Goal: Information Seeking & Learning: Learn about a topic

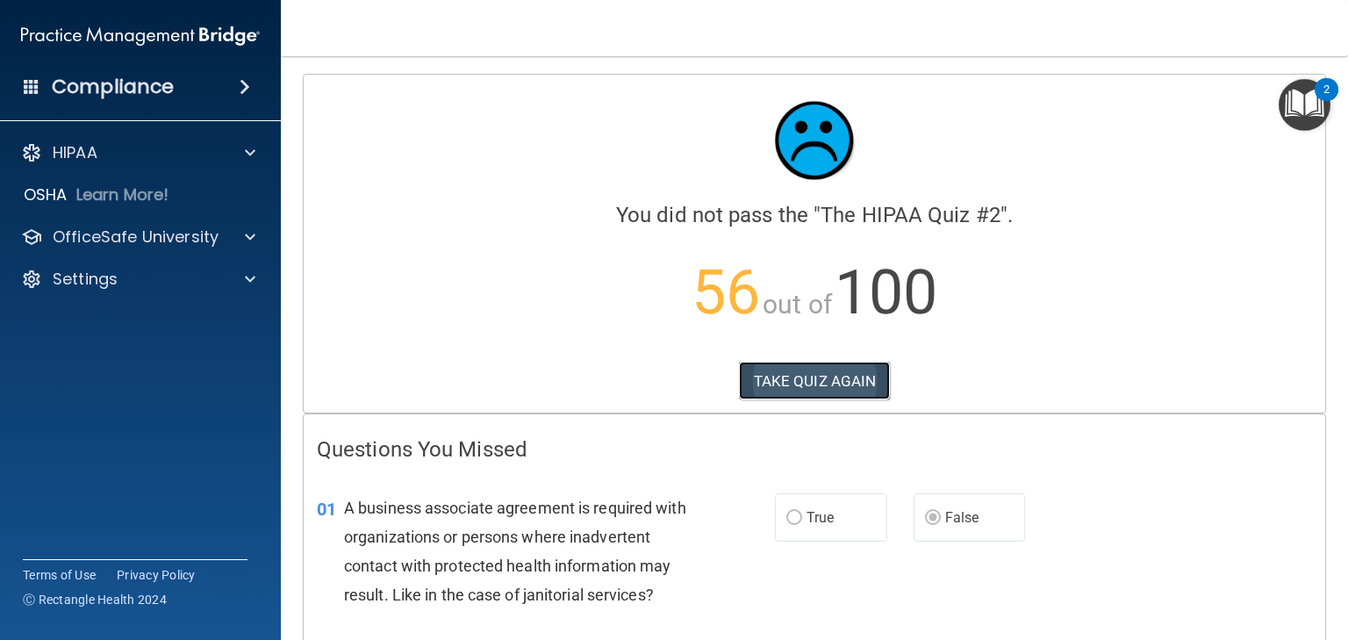
click at [773, 378] on button "TAKE QUIZ AGAIN" at bounding box center [815, 381] width 152 height 39
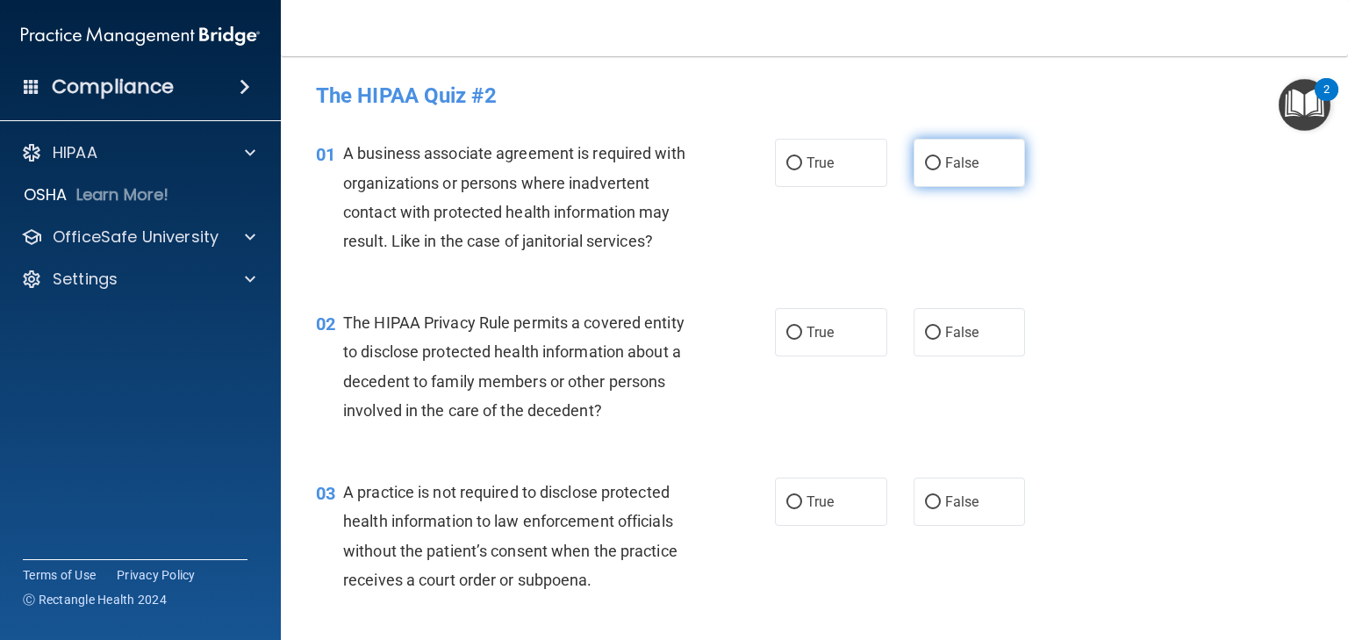
click at [926, 162] on input "False" at bounding box center [933, 163] width 16 height 13
radio input "true"
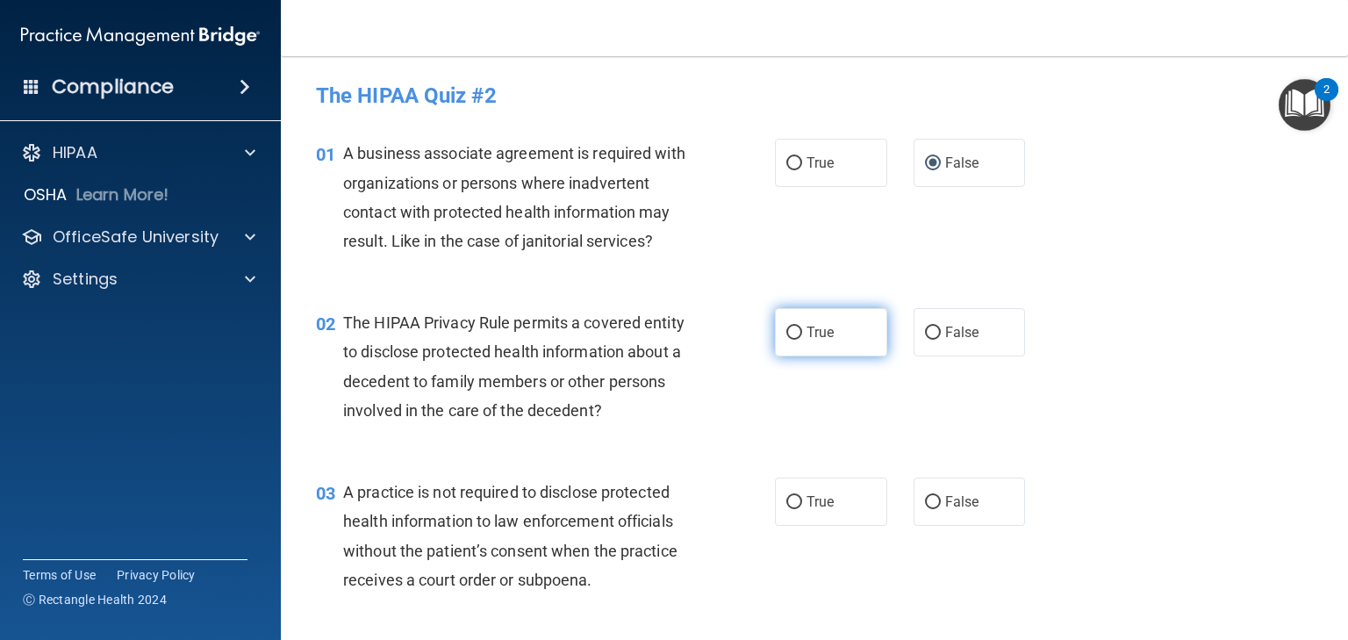
click at [787, 333] on input "True" at bounding box center [795, 333] width 16 height 13
radio input "true"
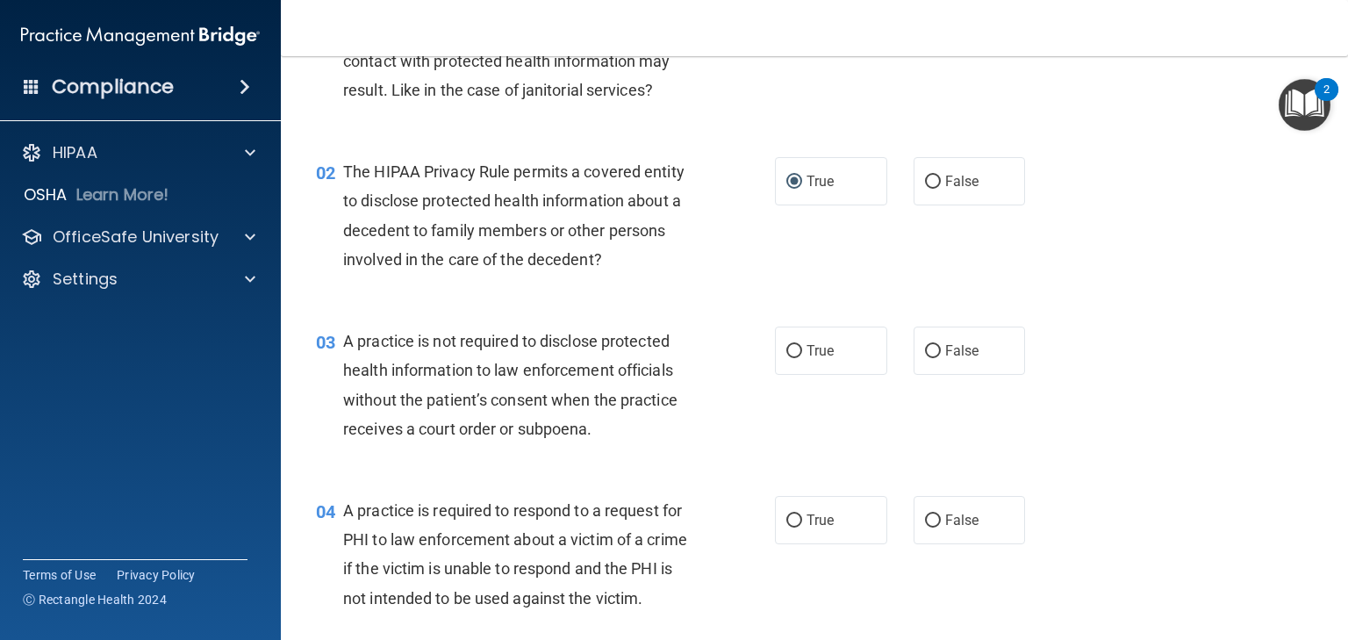
scroll to position [211, 0]
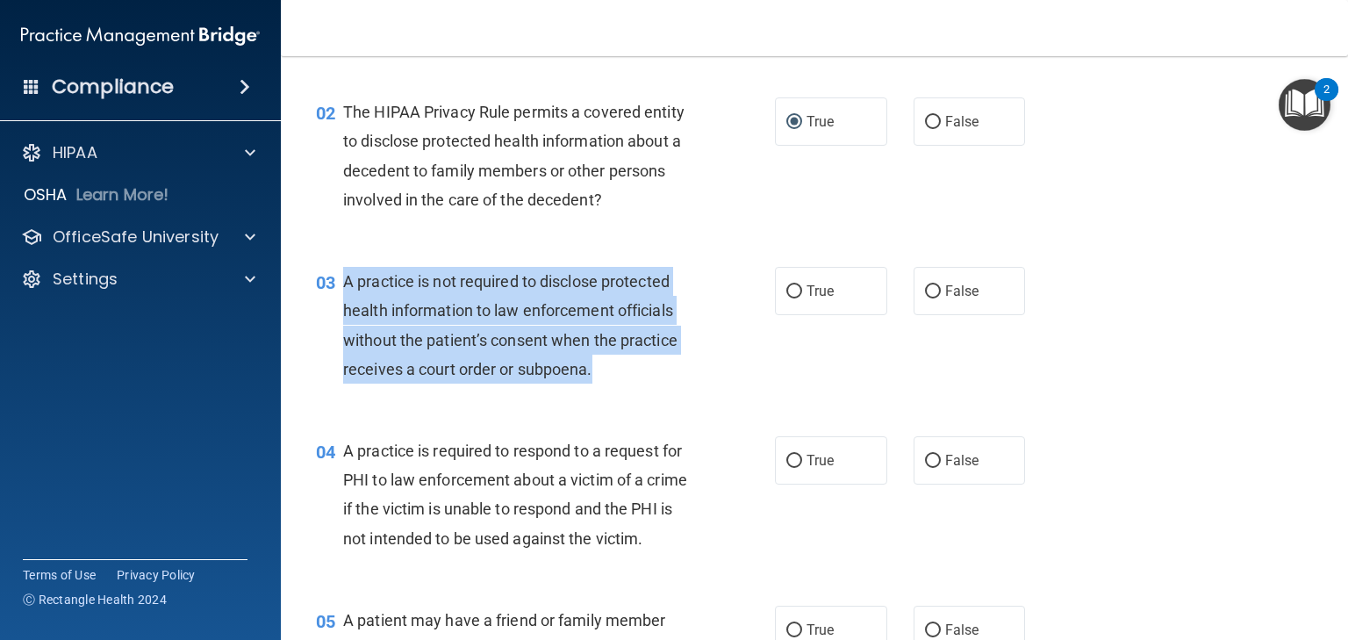
drag, startPoint x: 550, startPoint y: 369, endPoint x: 338, endPoint y: 283, distance: 228.4
click at [338, 283] on div "03 A practice is not required to disclose protected health information to law e…" at bounding box center [546, 330] width 512 height 126
copy div "A practice is not required to disclose protected health information to law enfo…"
click at [925, 290] on input "False" at bounding box center [933, 291] width 16 height 13
radio input "true"
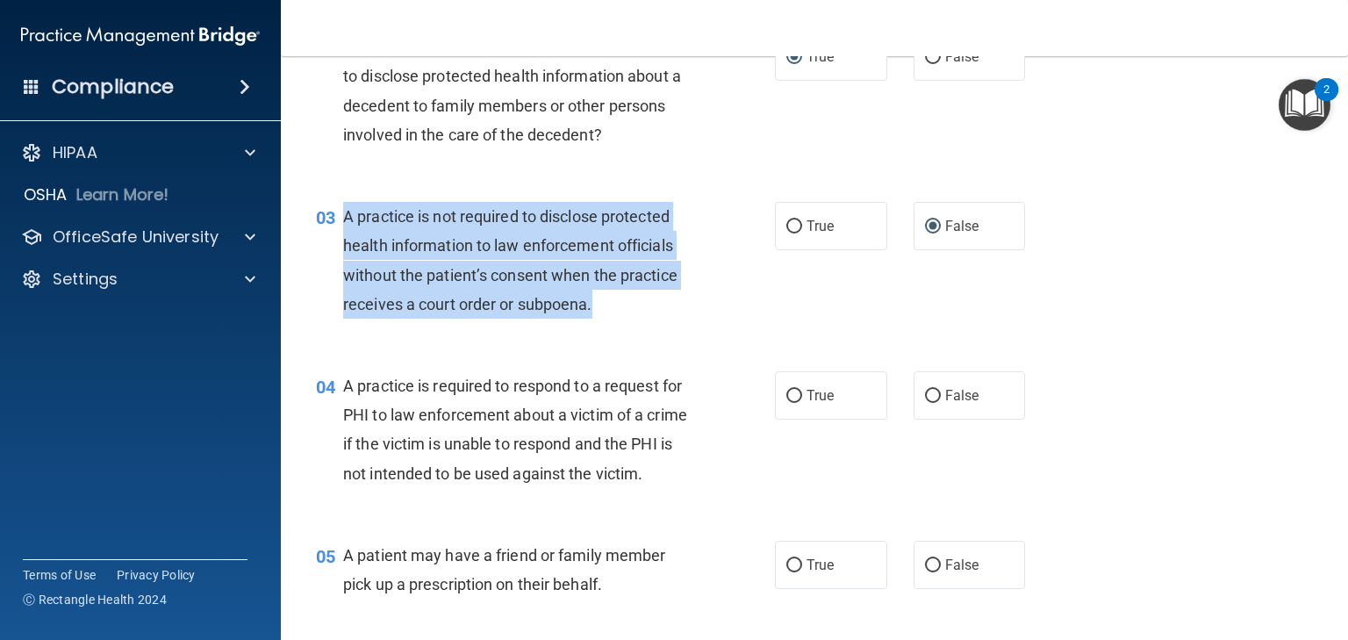
scroll to position [351, 0]
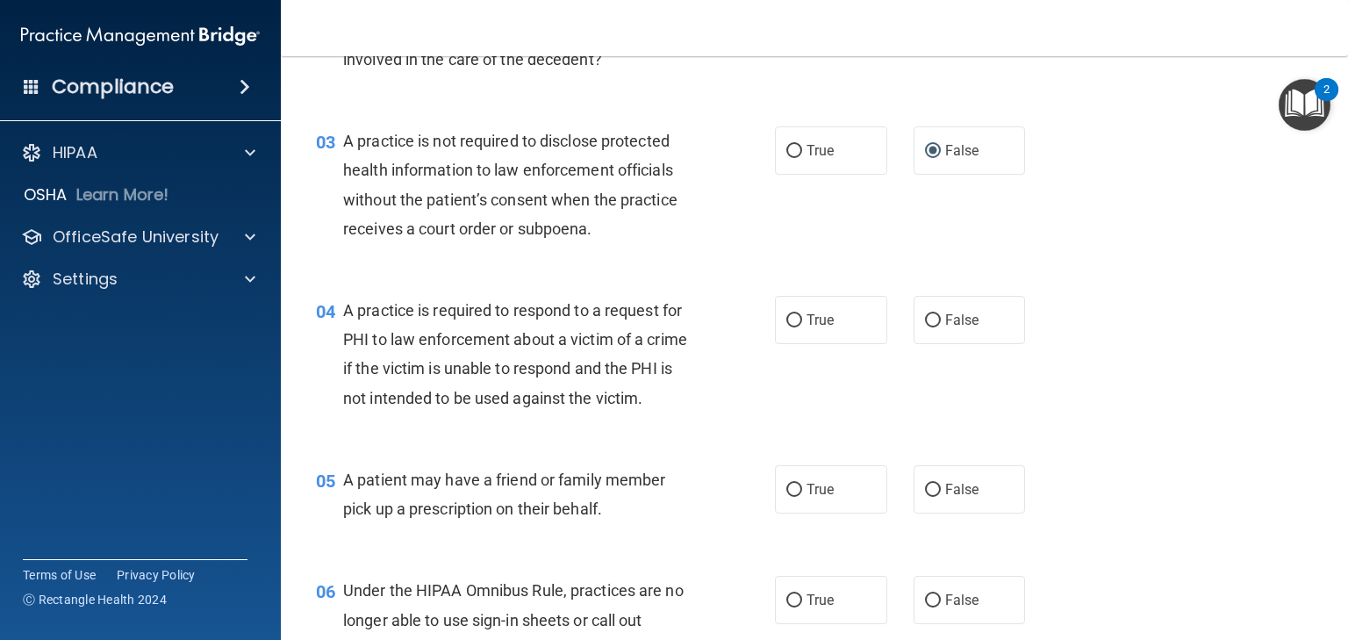
click at [443, 403] on span "A practice is required to respond to a request for PHI to law enforcement about…" at bounding box center [515, 354] width 344 height 106
click at [789, 322] on input "True" at bounding box center [795, 320] width 16 height 13
radio input "true"
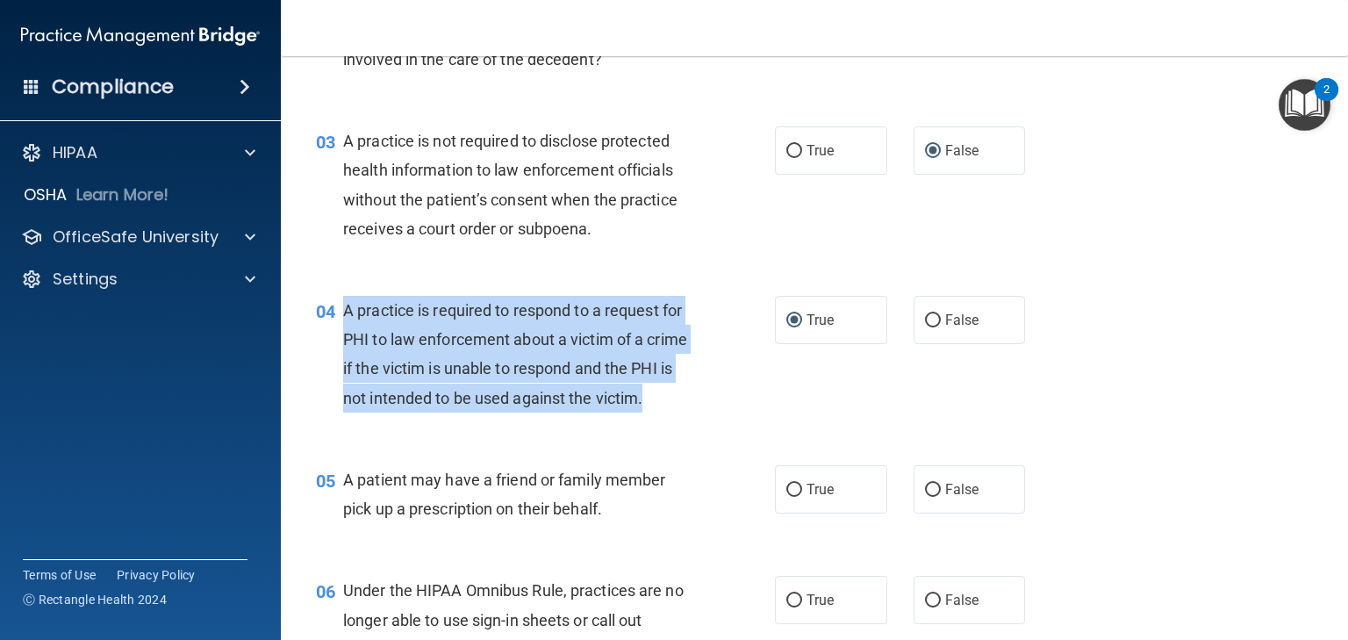
drag, startPoint x: 407, startPoint y: 416, endPoint x: 340, endPoint y: 319, distance: 118.6
click at [340, 319] on div "04 A practice is required to respond to a request for PHI to law enforcement ab…" at bounding box center [546, 359] width 512 height 126
copy div "A practice is required to respond to a request for PHI to law enforcement about…"
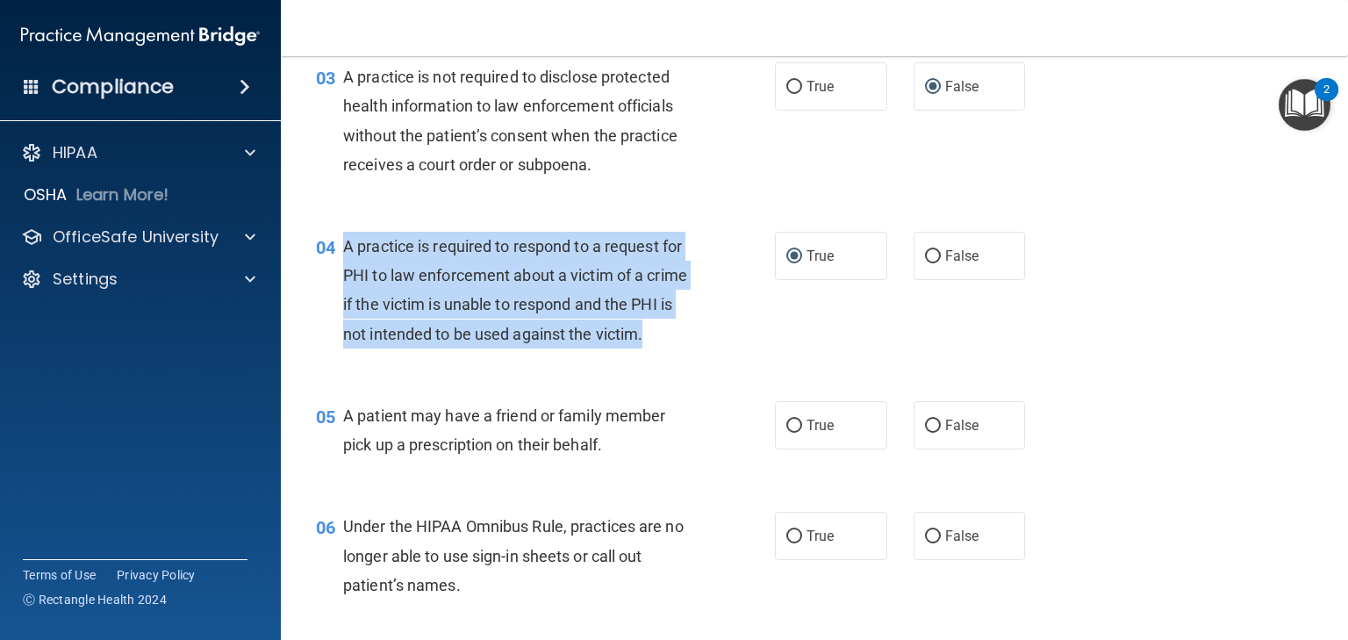
scroll to position [421, 0]
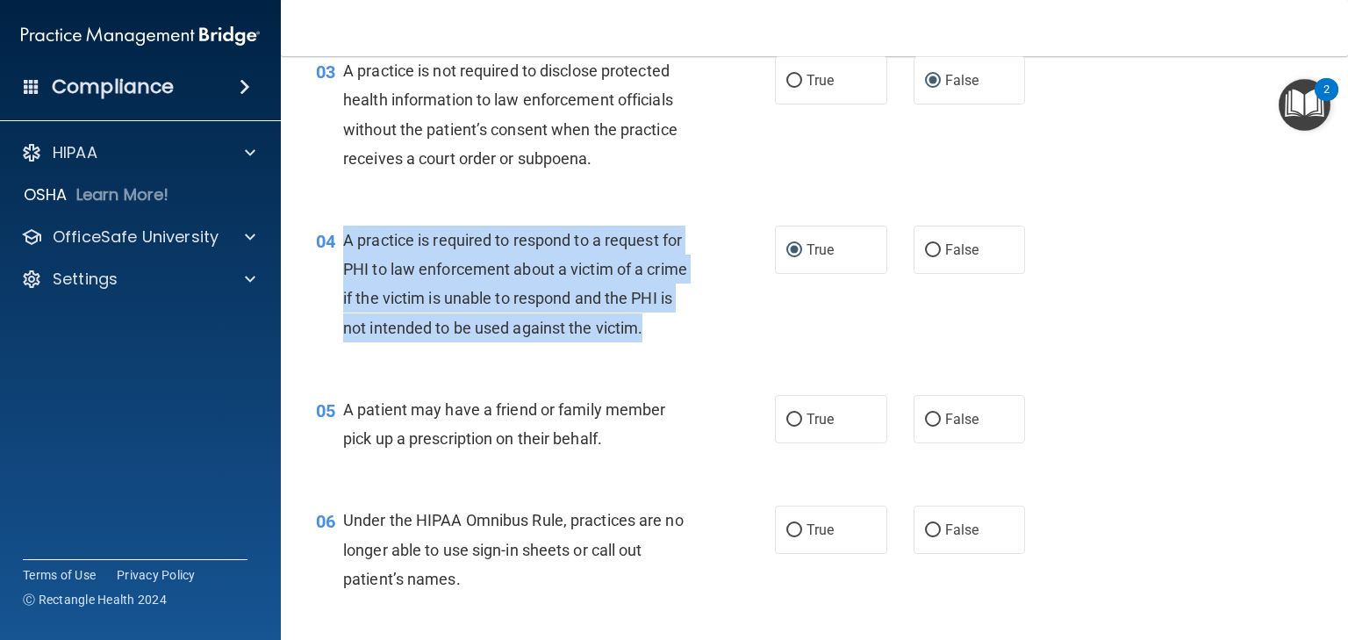
click at [491, 342] on div "A practice is required to respond to a request for PHI to law enforcement about…" at bounding box center [525, 284] width 364 height 117
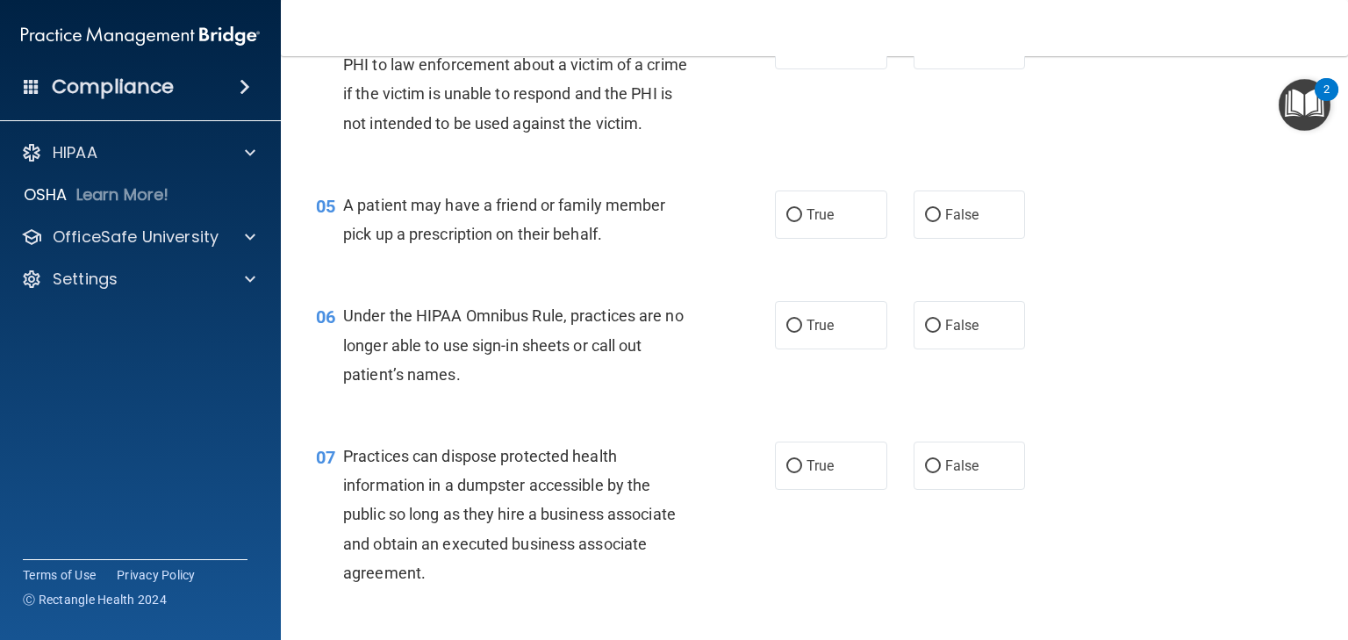
scroll to position [632, 0]
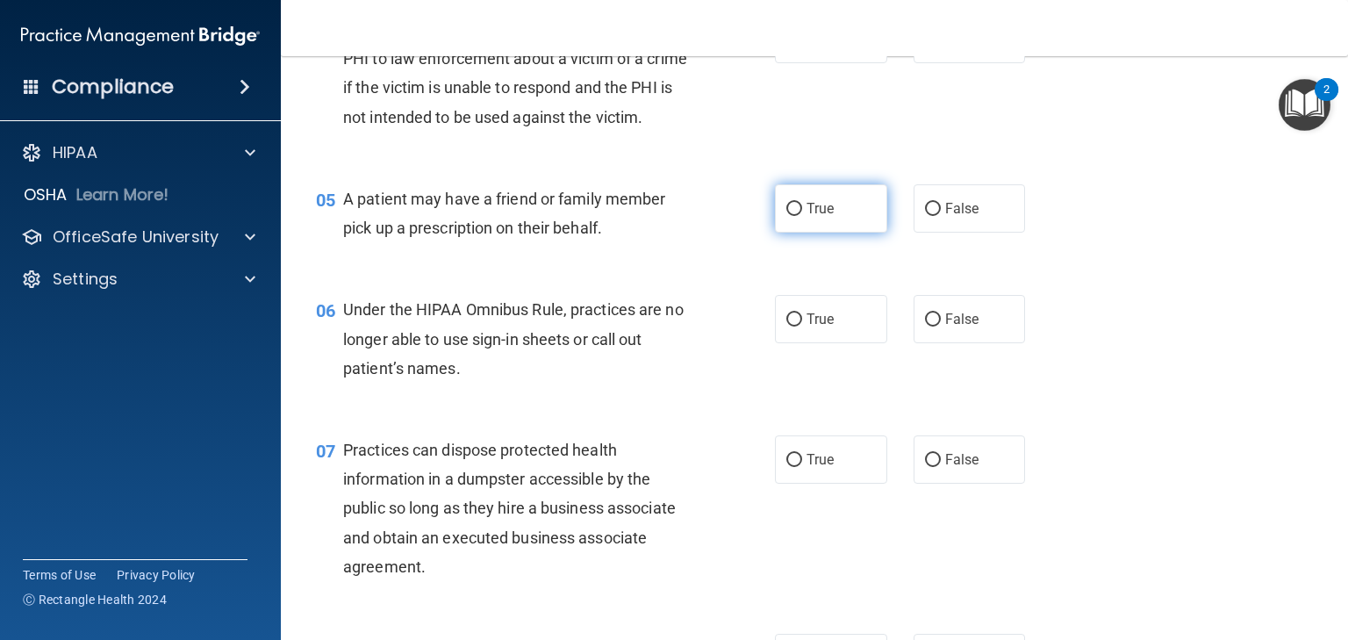
click at [787, 216] on input "True" at bounding box center [795, 209] width 16 height 13
radio input "true"
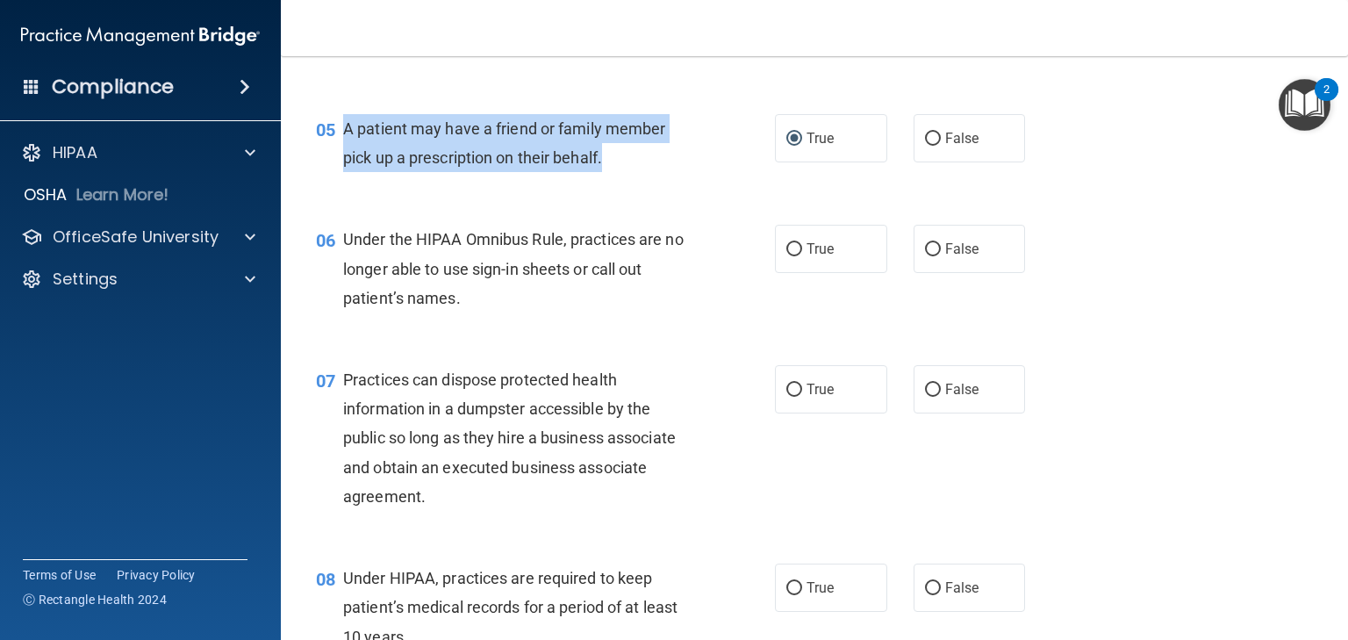
drag, startPoint x: 616, startPoint y: 187, endPoint x: 342, endPoint y: 159, distance: 276.2
click at [342, 159] on div "05 A patient may have a friend or family member pick up a prescription on their…" at bounding box center [546, 147] width 512 height 67
click at [925, 256] on input "False" at bounding box center [933, 249] width 16 height 13
radio input "true"
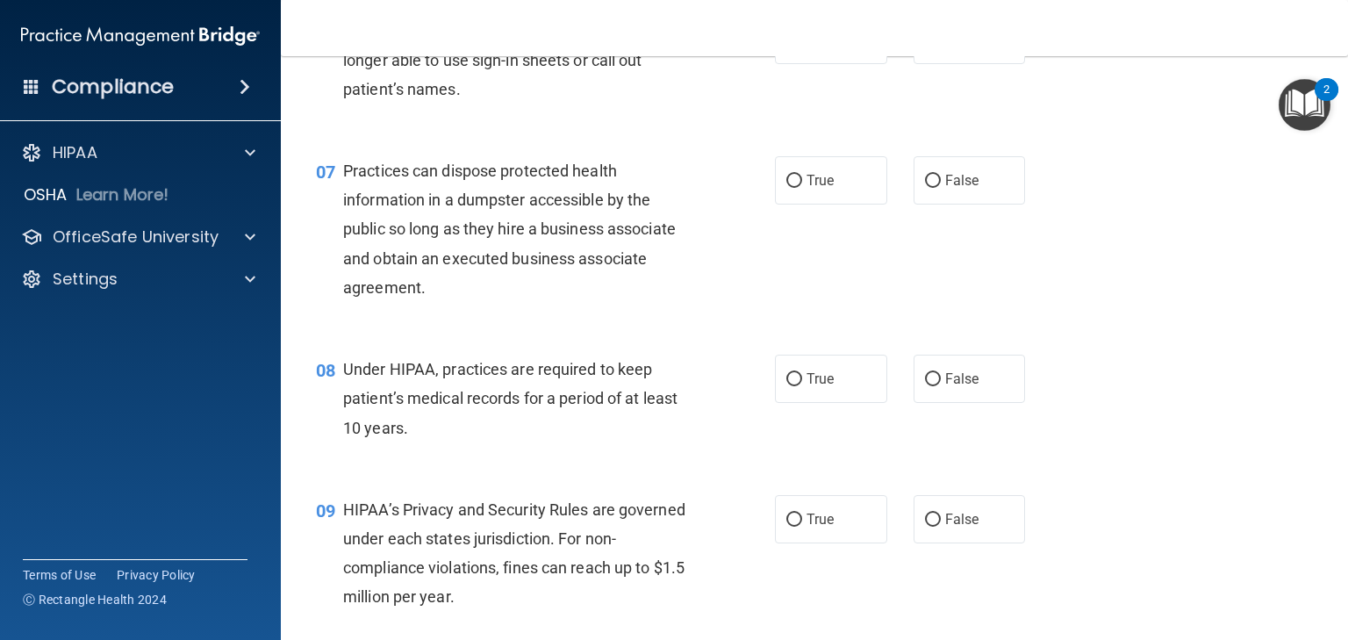
scroll to position [913, 0]
click at [931, 186] on input "False" at bounding box center [933, 179] width 16 height 13
radio input "true"
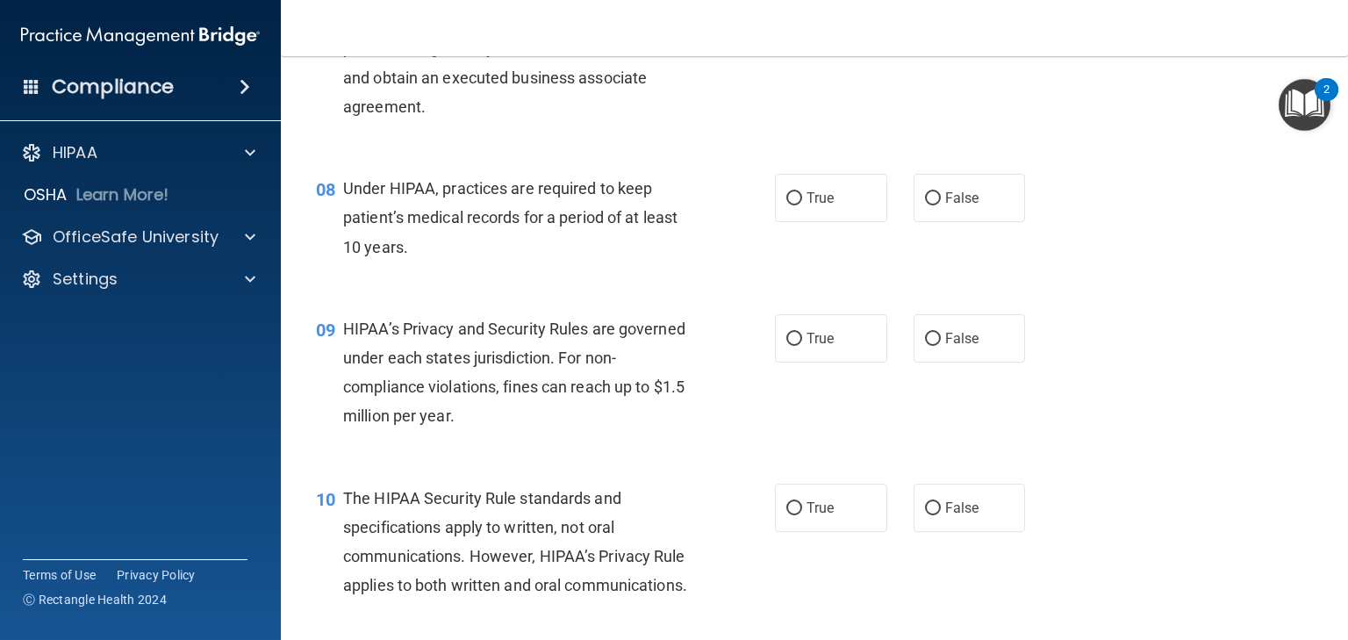
scroll to position [1124, 0]
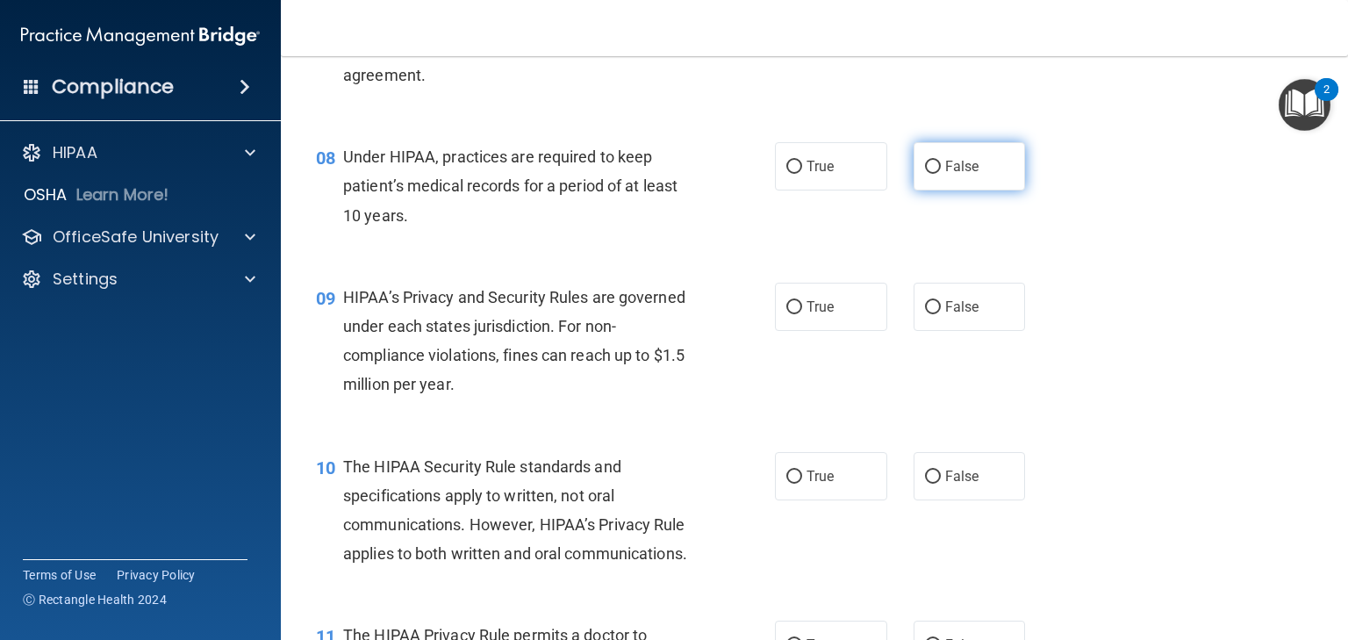
click at [935, 191] on label "False" at bounding box center [970, 166] width 112 height 48
click at [935, 174] on input "False" at bounding box center [933, 167] width 16 height 13
radio input "true"
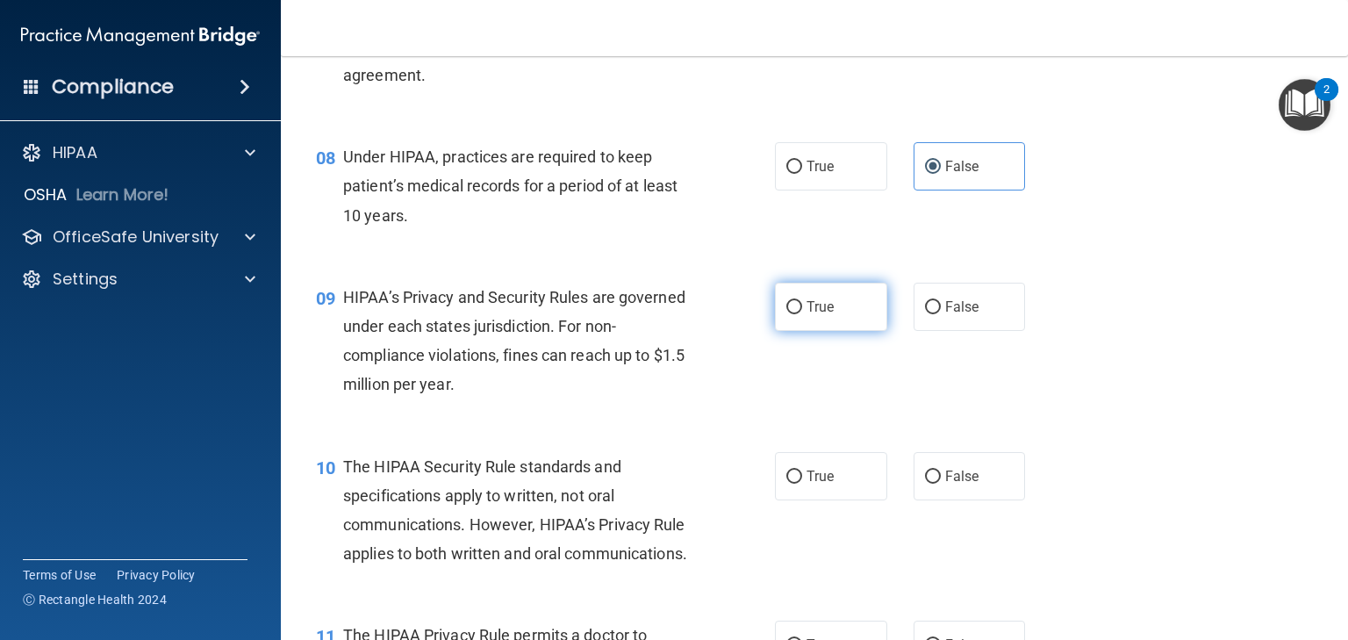
click at [787, 314] on input "True" at bounding box center [795, 307] width 16 height 13
radio input "true"
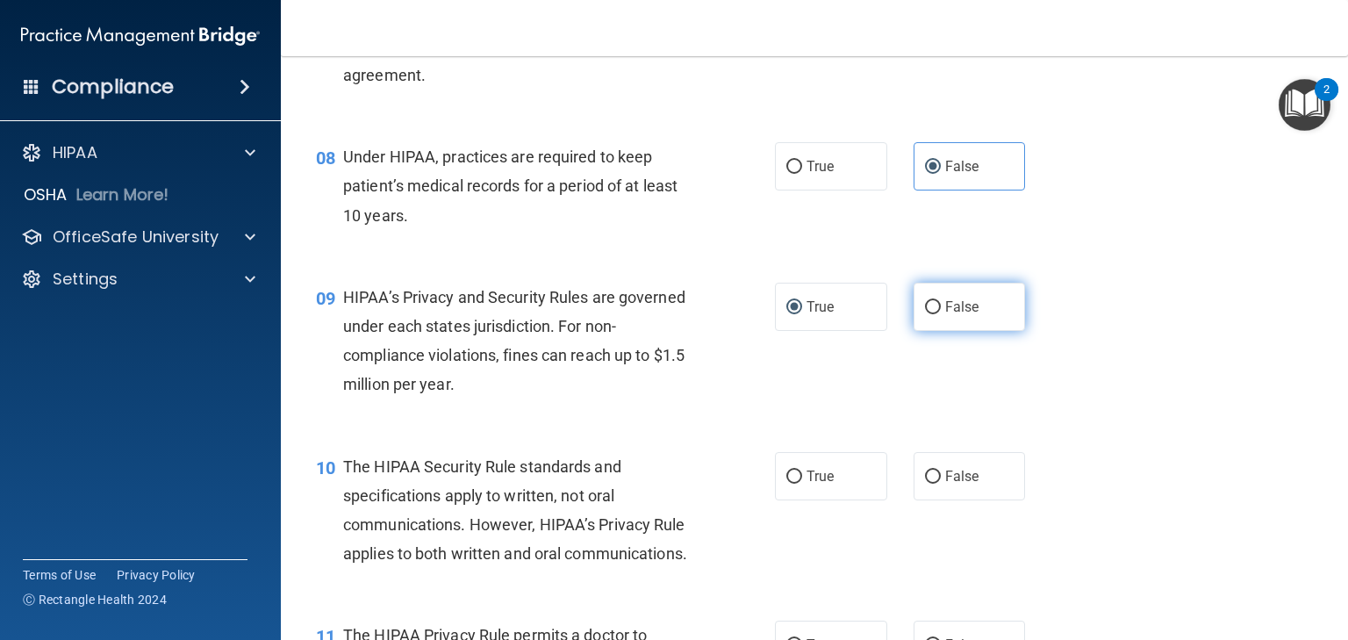
click at [927, 314] on input "False" at bounding box center [933, 307] width 16 height 13
radio input "true"
radio input "false"
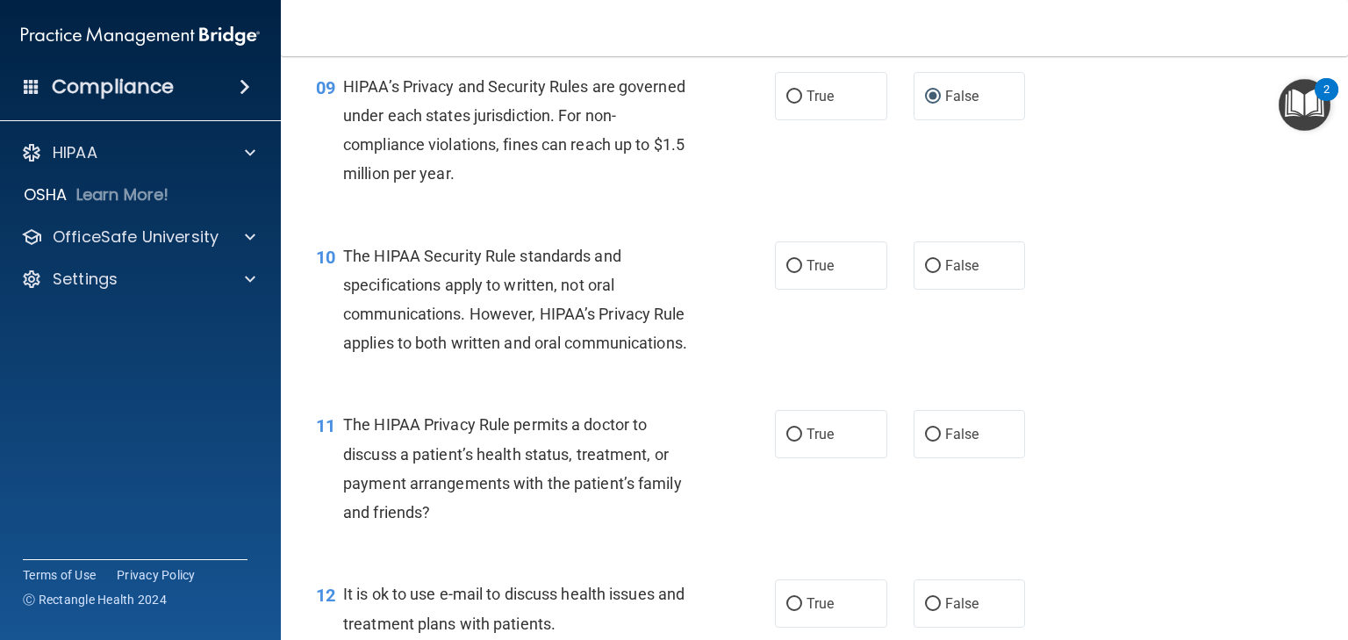
scroll to position [1334, 0]
drag, startPoint x: 794, startPoint y: 488, endPoint x: 753, endPoint y: 467, distance: 45.6
click at [793, 442] on input "True" at bounding box center [795, 434] width 16 height 13
radio input "true"
click at [780, 290] on label "True" at bounding box center [831, 265] width 112 height 48
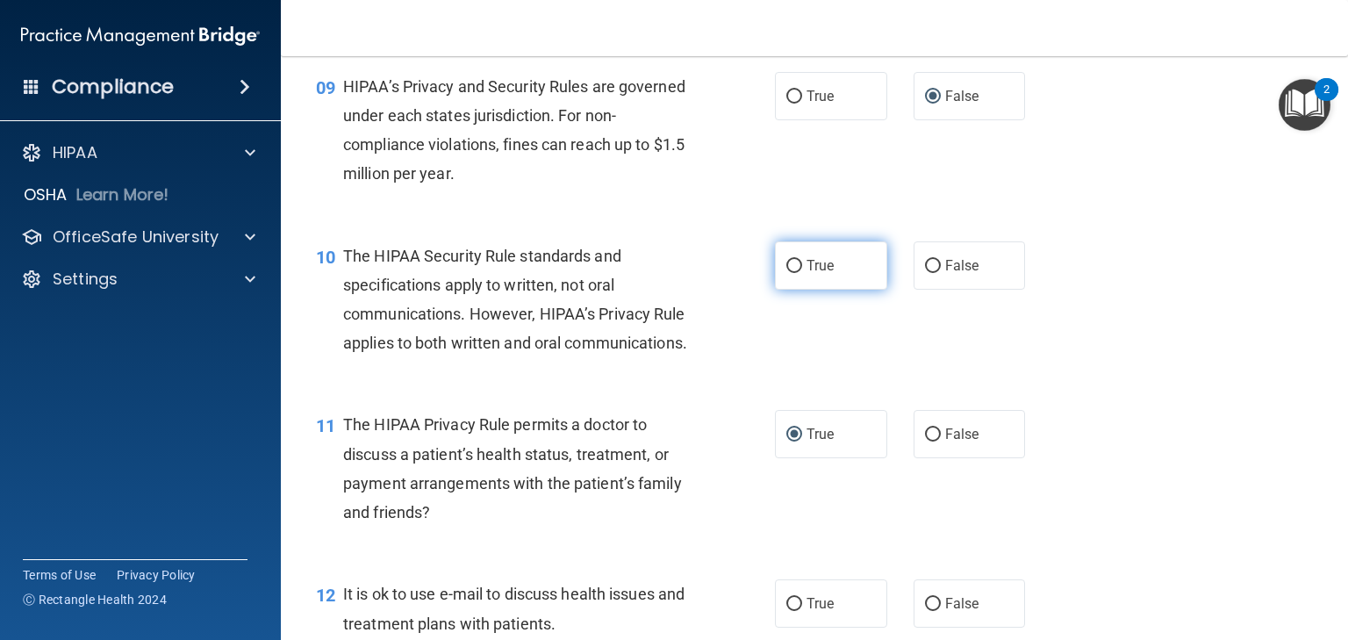
click at [787, 273] on input "True" at bounding box center [795, 266] width 16 height 13
radio input "true"
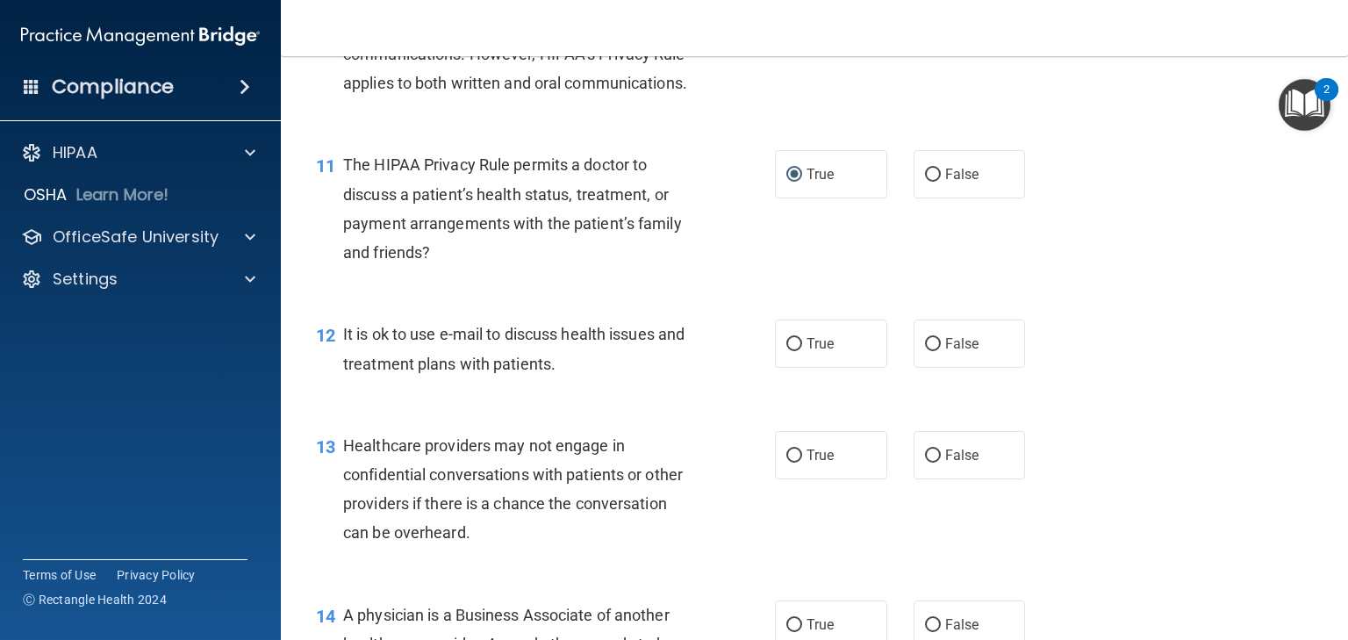
scroll to position [1615, 0]
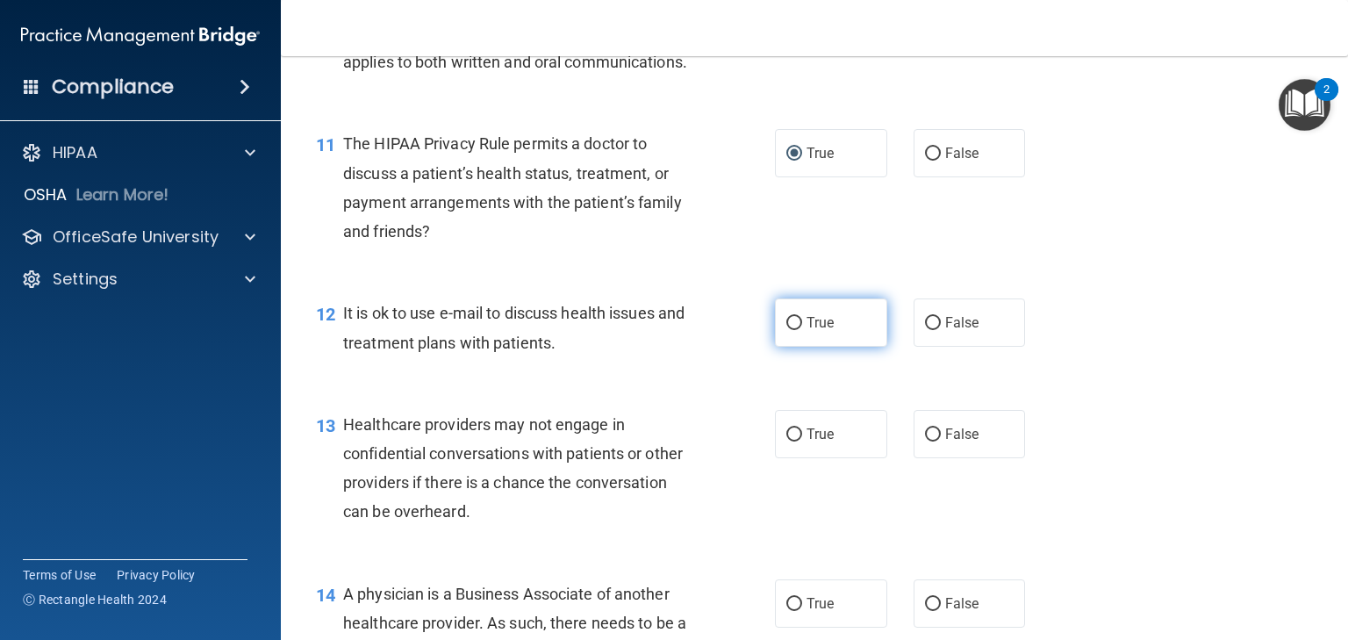
click at [794, 330] on input "True" at bounding box center [795, 323] width 16 height 13
radio input "true"
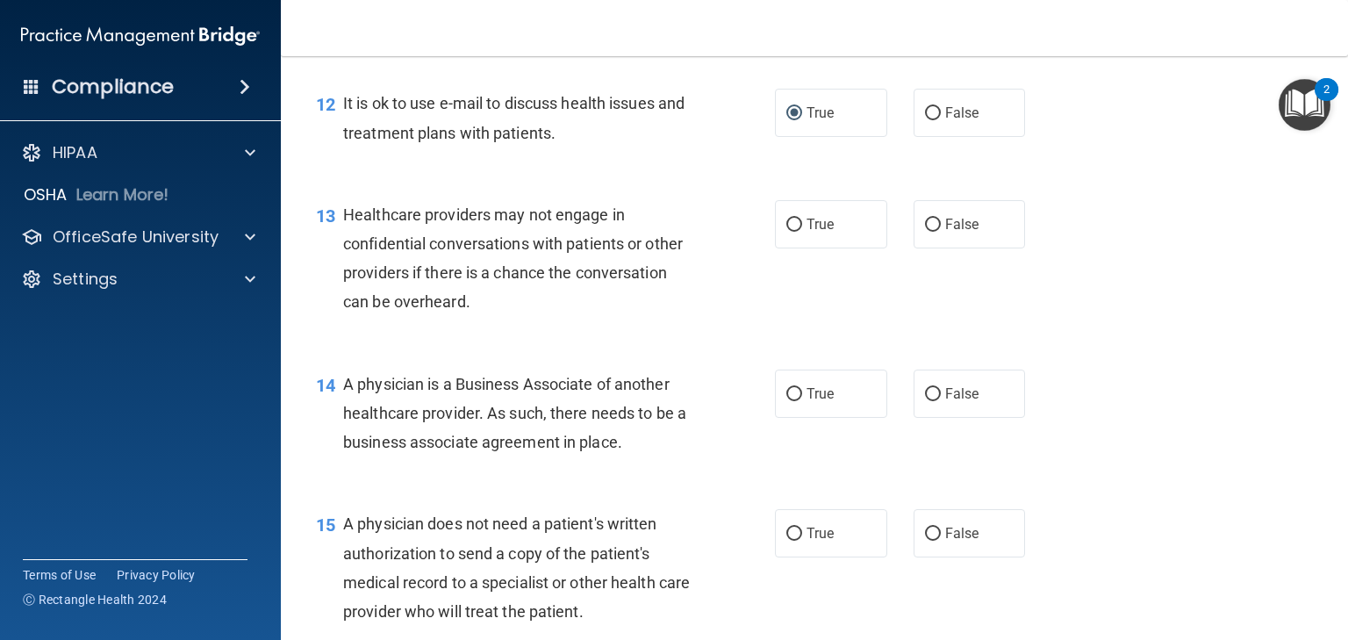
scroll to position [1826, 0]
click at [925, 231] on input "False" at bounding box center [933, 224] width 16 height 13
radio input "true"
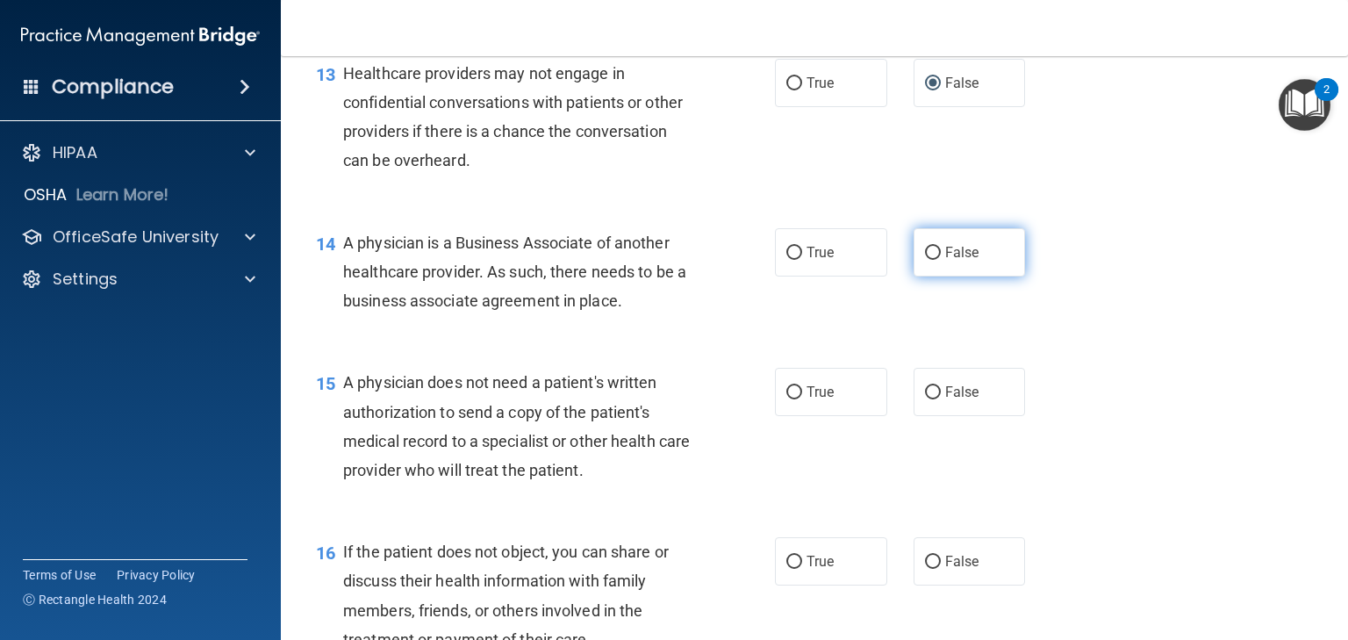
click at [927, 260] on input "False" at bounding box center [933, 253] width 16 height 13
radio input "true"
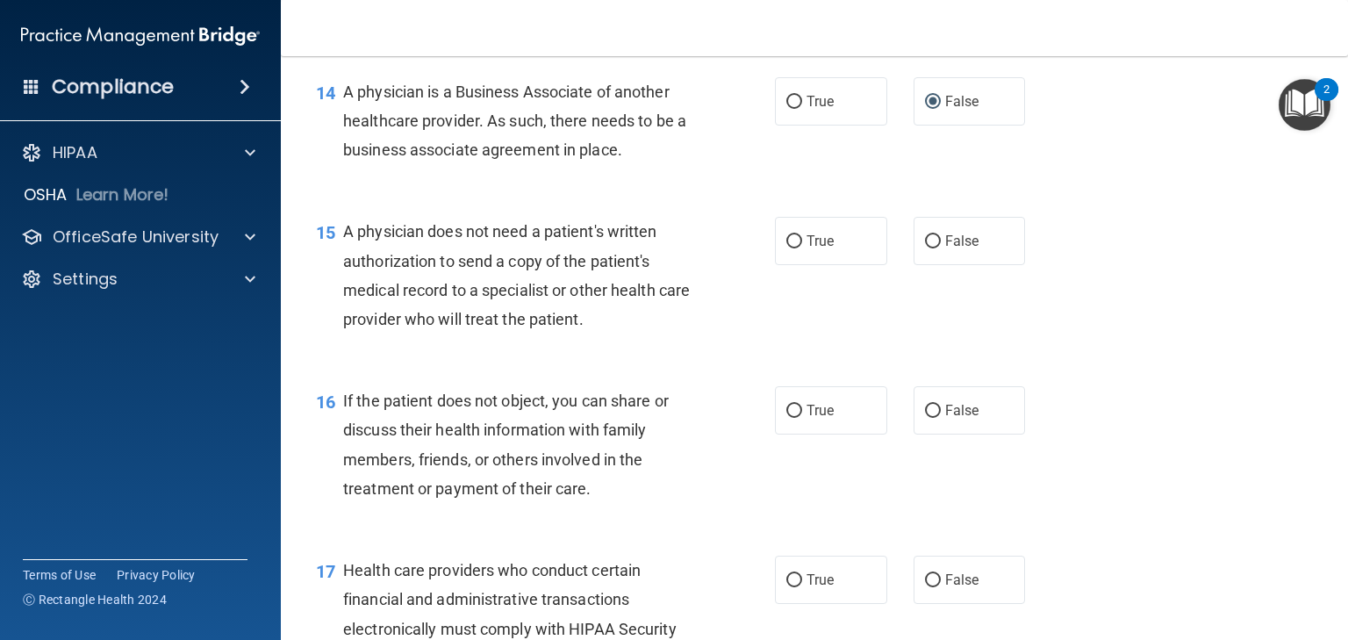
scroll to position [2107, 0]
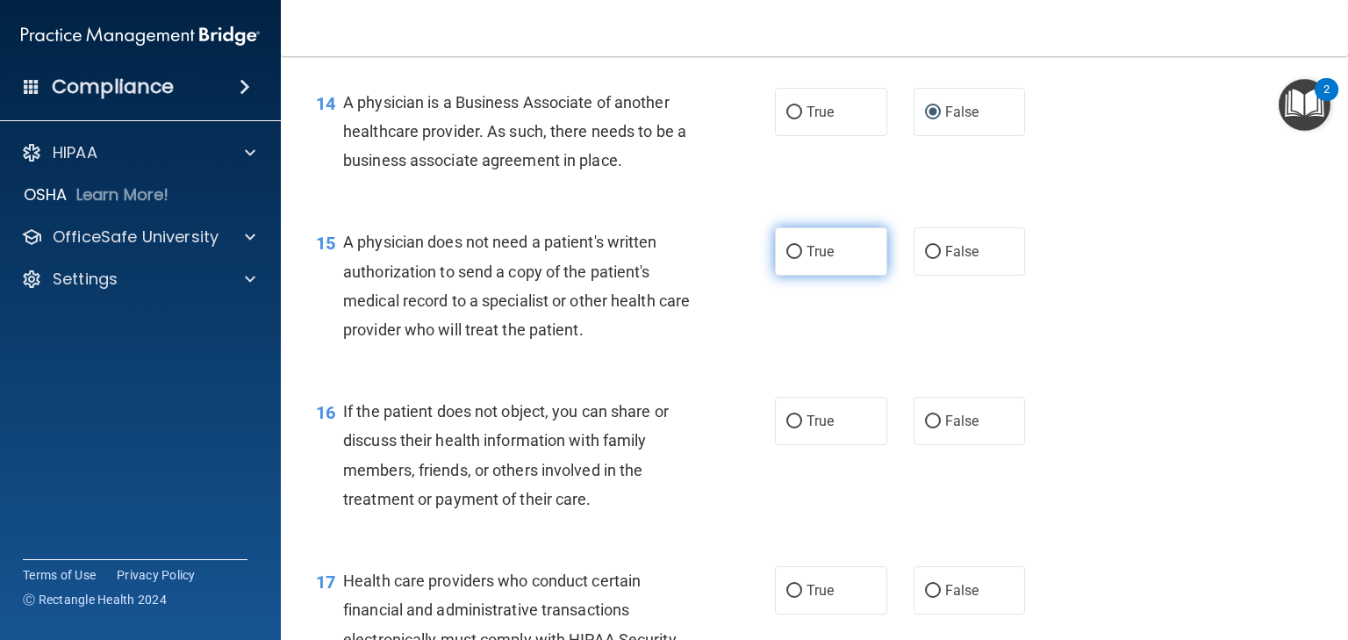
click at [787, 259] on input "True" at bounding box center [795, 252] width 16 height 13
radio input "true"
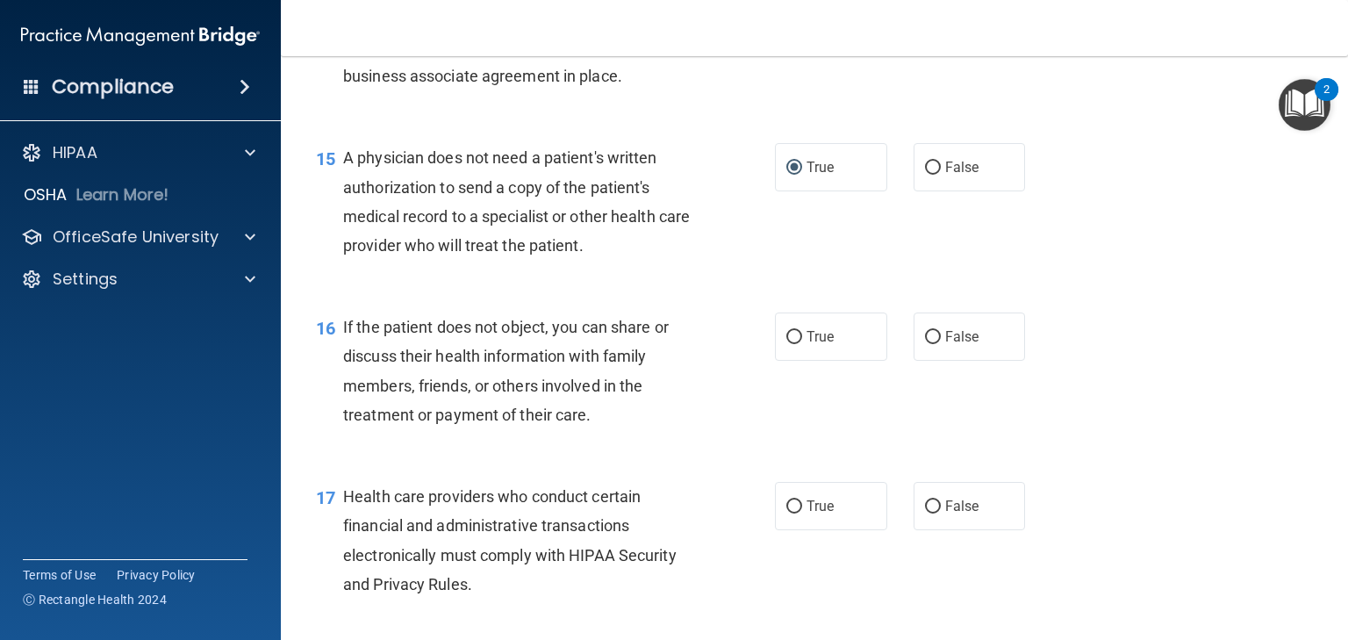
scroll to position [2318, 0]
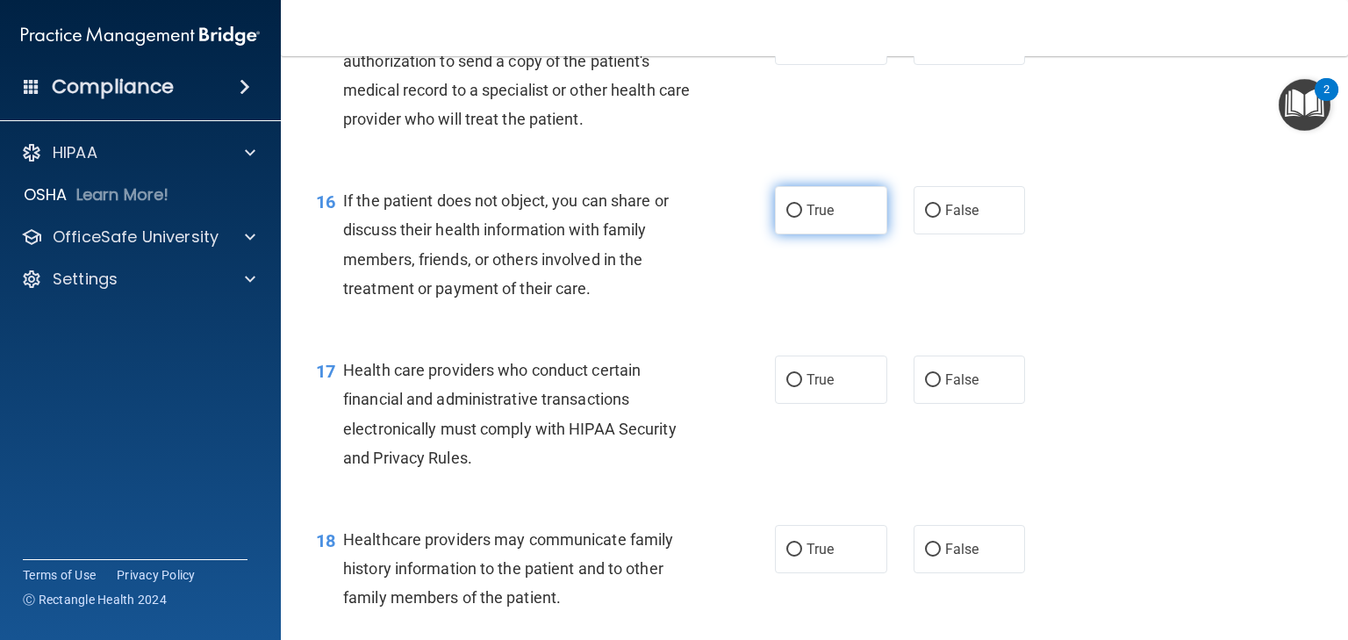
click at [823, 219] on span "True" at bounding box center [820, 210] width 27 height 17
click at [802, 218] on input "True" at bounding box center [795, 211] width 16 height 13
radio input "true"
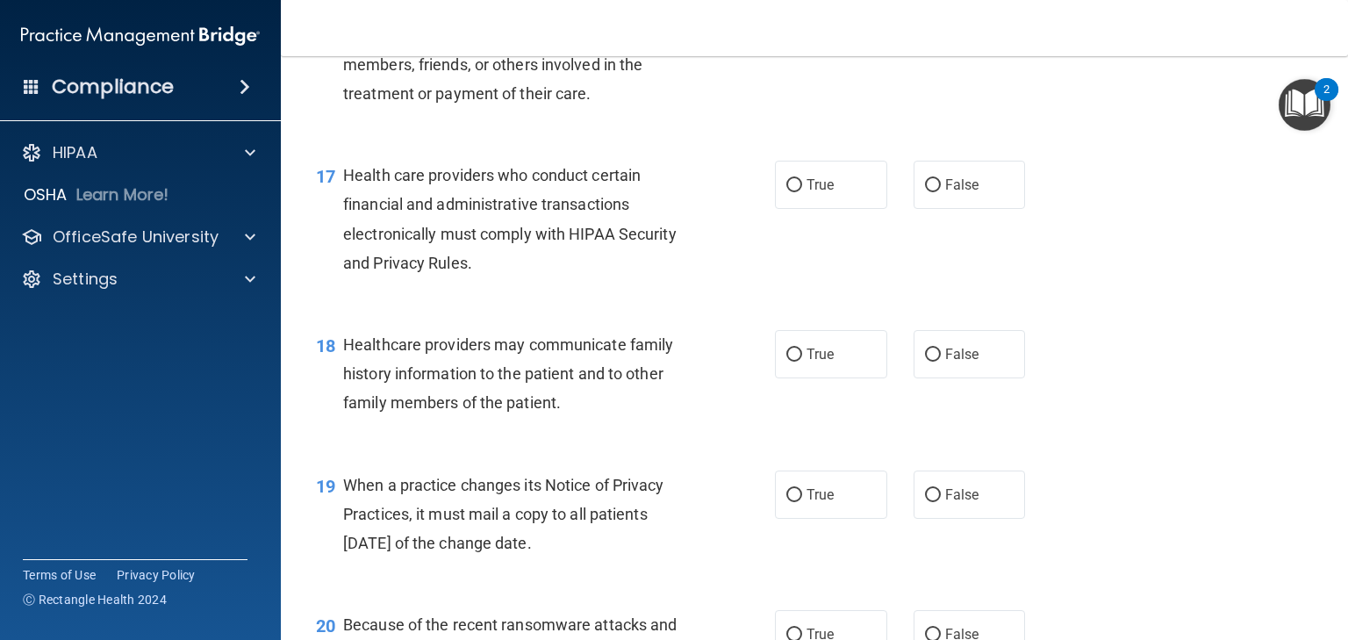
scroll to position [2528, 0]
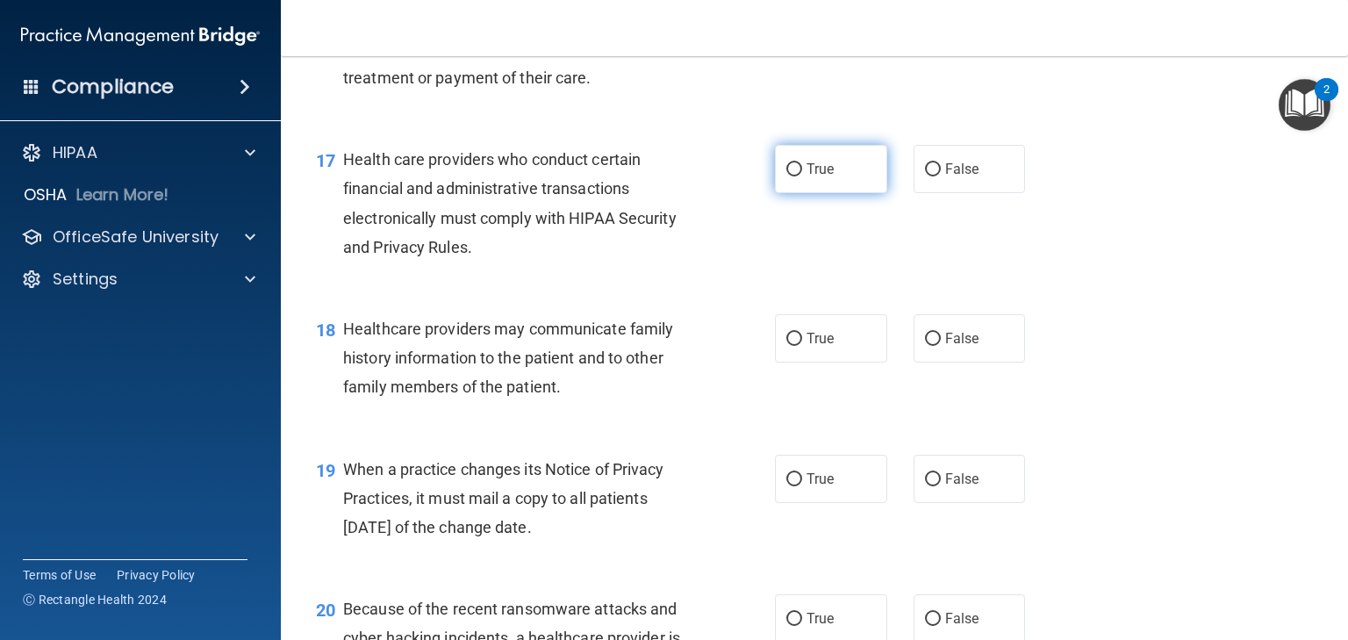
click at [790, 176] on input "True" at bounding box center [795, 169] width 16 height 13
radio input "true"
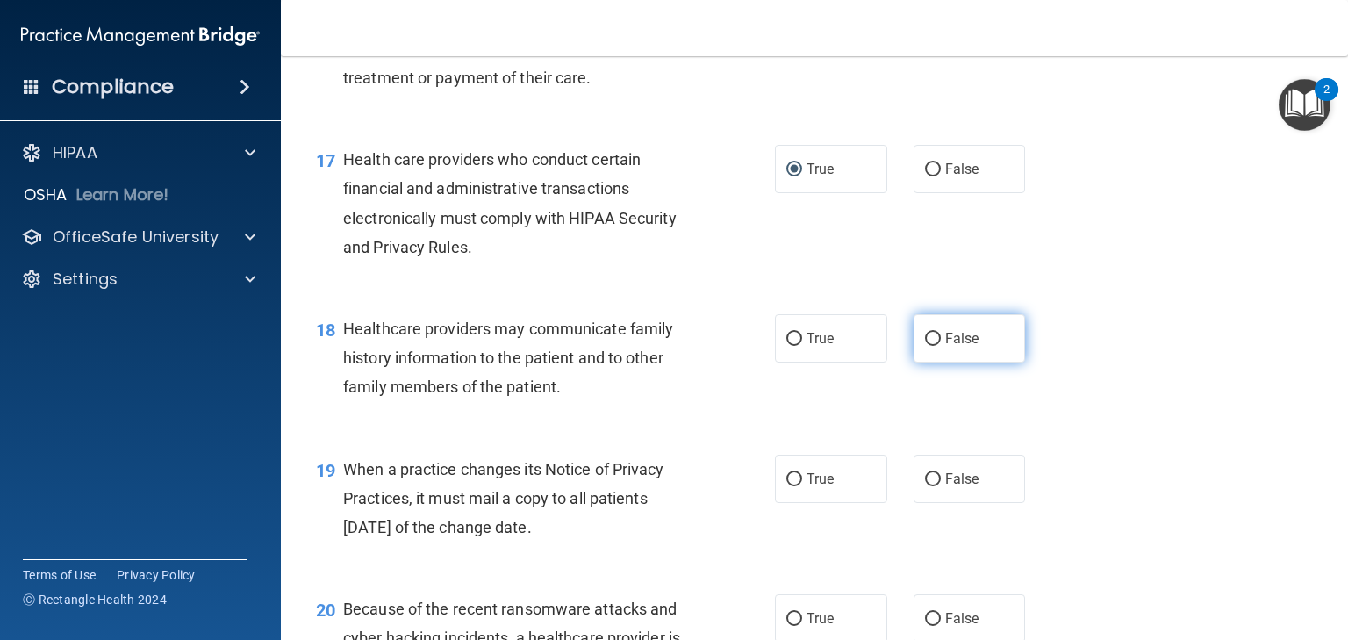
click at [927, 346] on input "False" at bounding box center [933, 339] width 16 height 13
radio input "true"
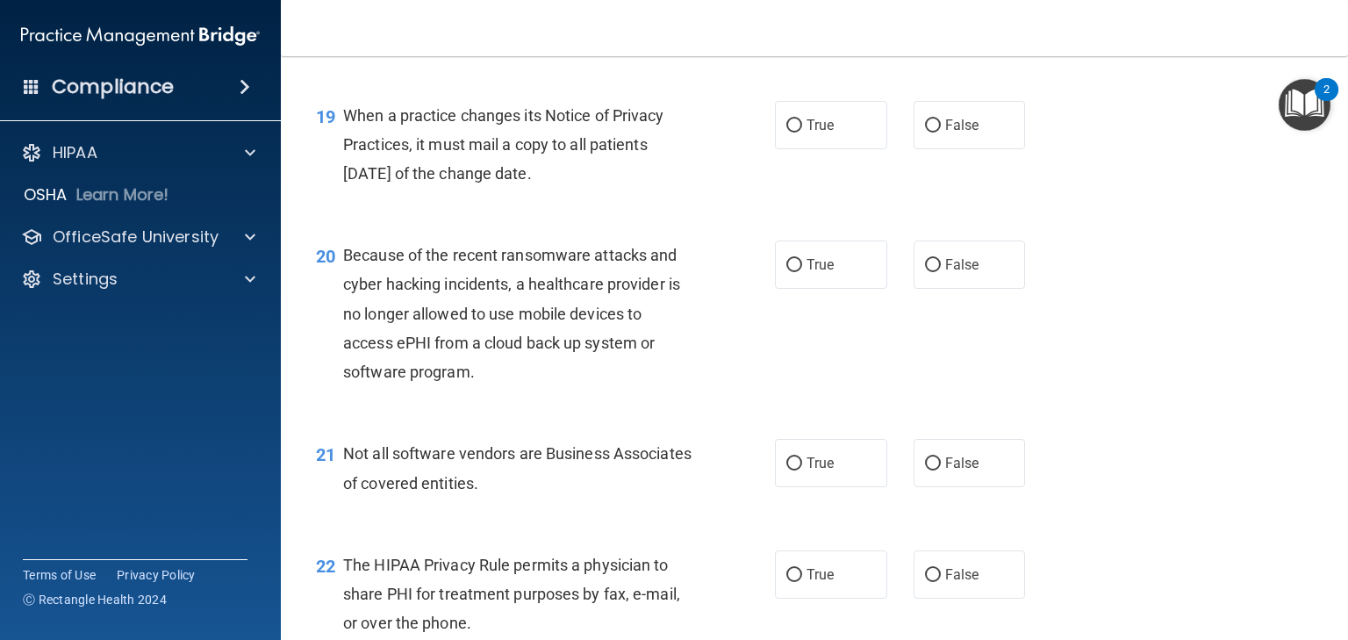
scroll to position [2950, 0]
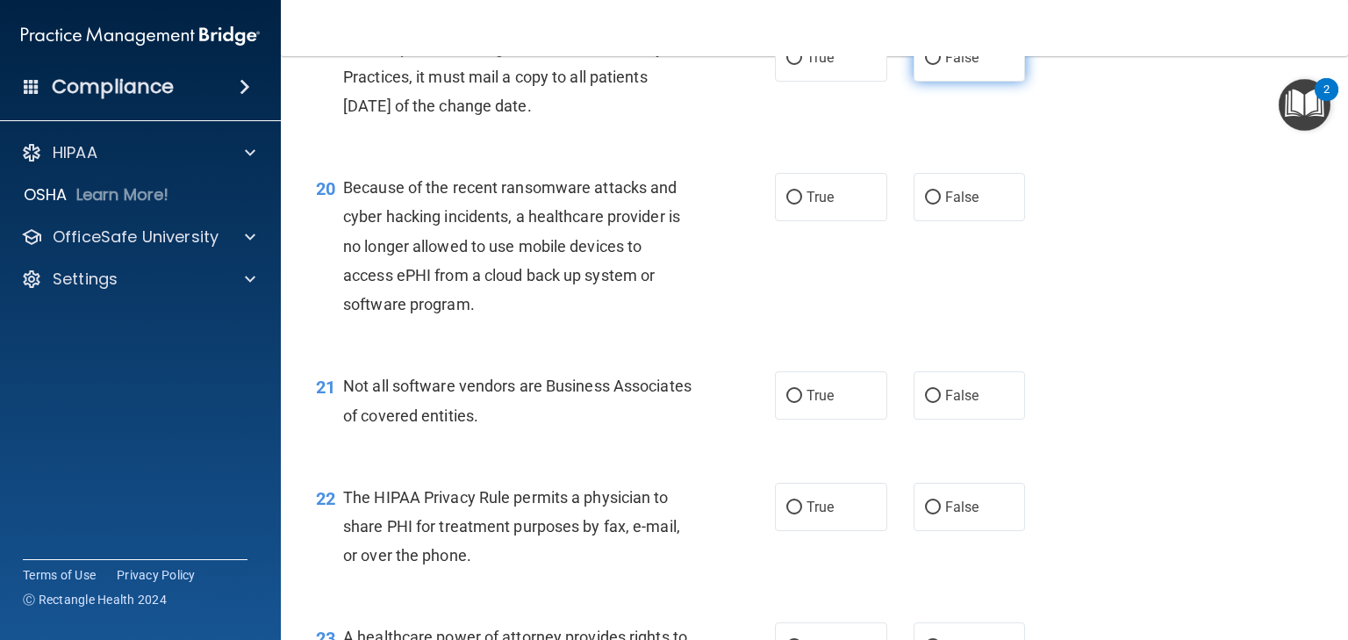
click at [925, 65] on input "False" at bounding box center [933, 58] width 16 height 13
radio input "true"
click at [927, 205] on input "False" at bounding box center [933, 197] width 16 height 13
radio input "true"
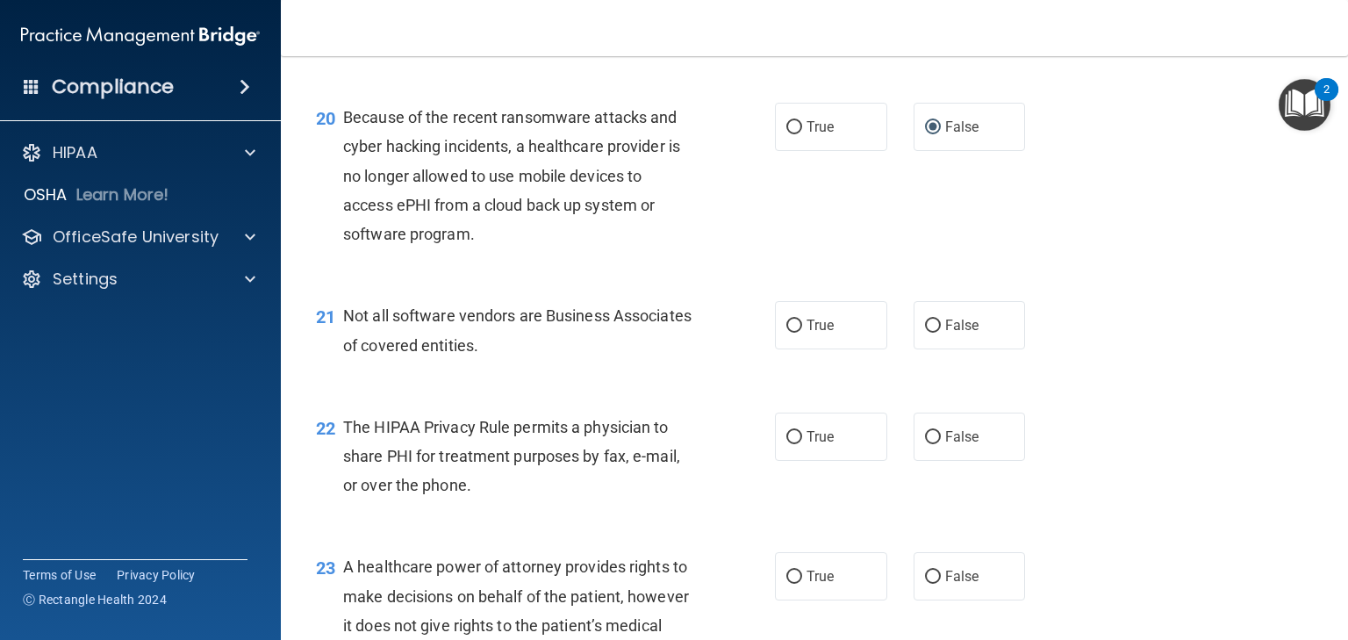
scroll to position [3090, 0]
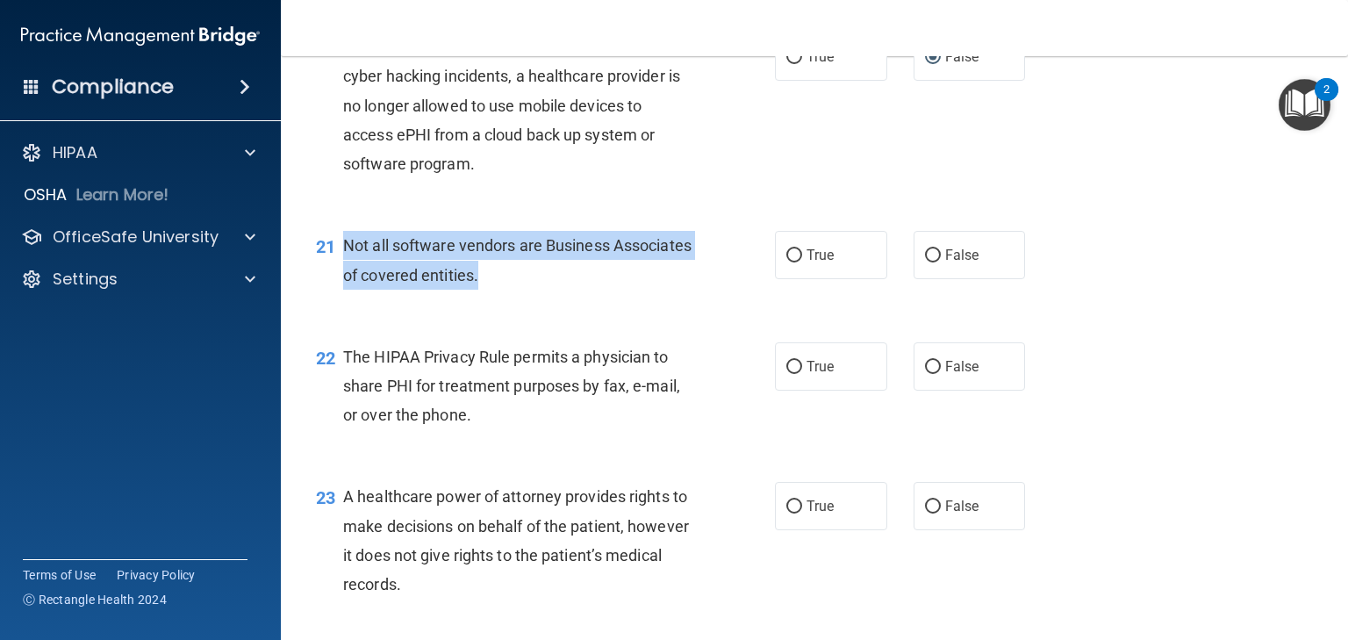
drag, startPoint x: 591, startPoint y: 332, endPoint x: 344, endPoint y: 303, distance: 248.4
click at [344, 289] on div "Not all software vendors are Business Associates of covered entities." at bounding box center [525, 260] width 364 height 58
copy span "Not all software vendors are Business Associates of covered entities."
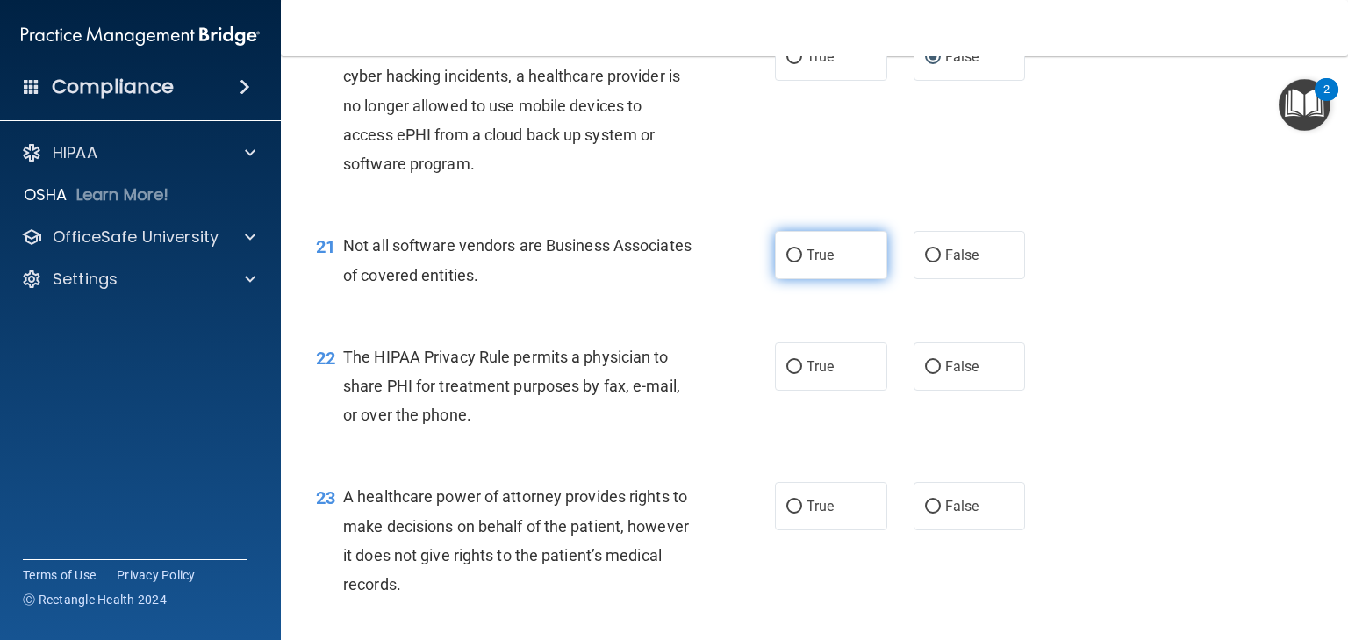
click at [798, 279] on label "True" at bounding box center [831, 255] width 112 height 48
click at [798, 262] on input "True" at bounding box center [795, 255] width 16 height 13
radio input "true"
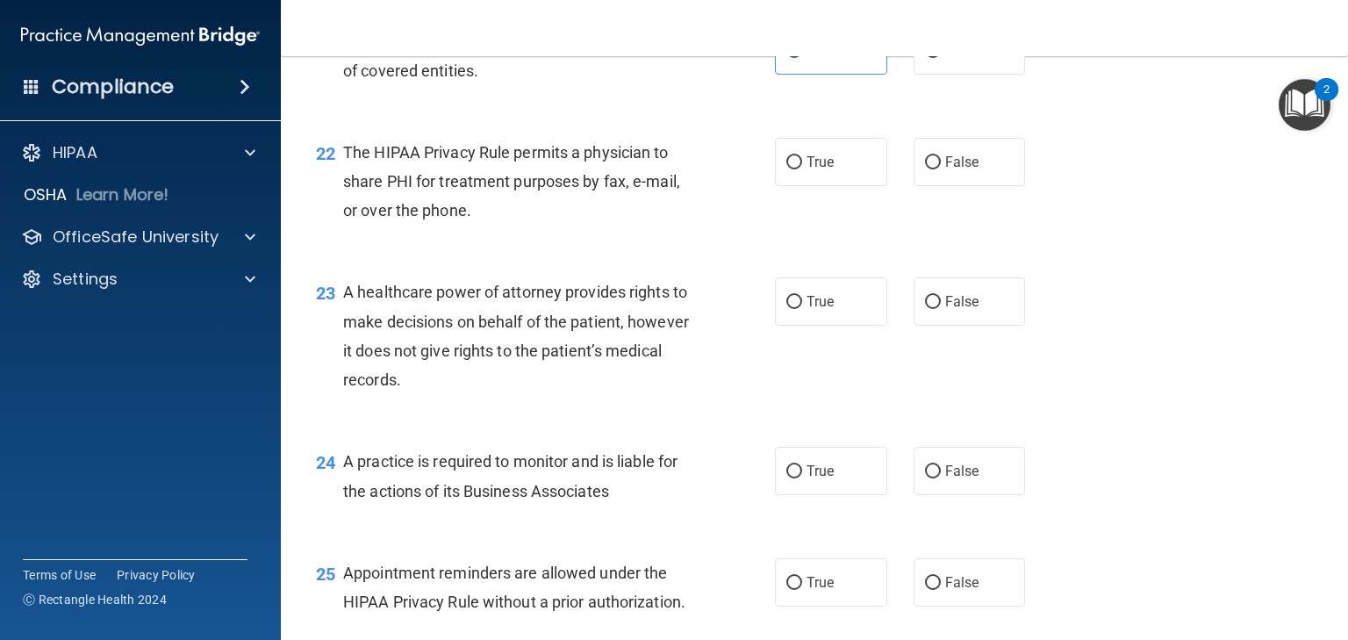
scroll to position [3301, 0]
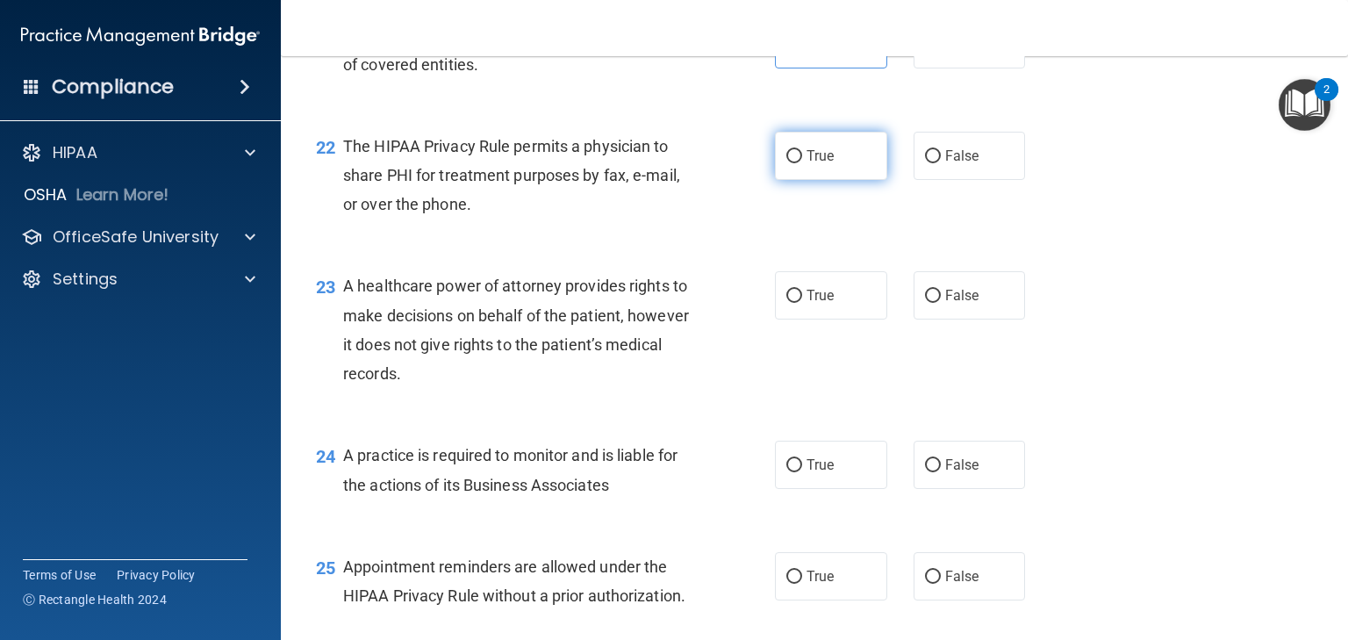
click at [786, 180] on label "True" at bounding box center [831, 156] width 112 height 48
click at [787, 163] on input "True" at bounding box center [795, 156] width 16 height 13
radio input "true"
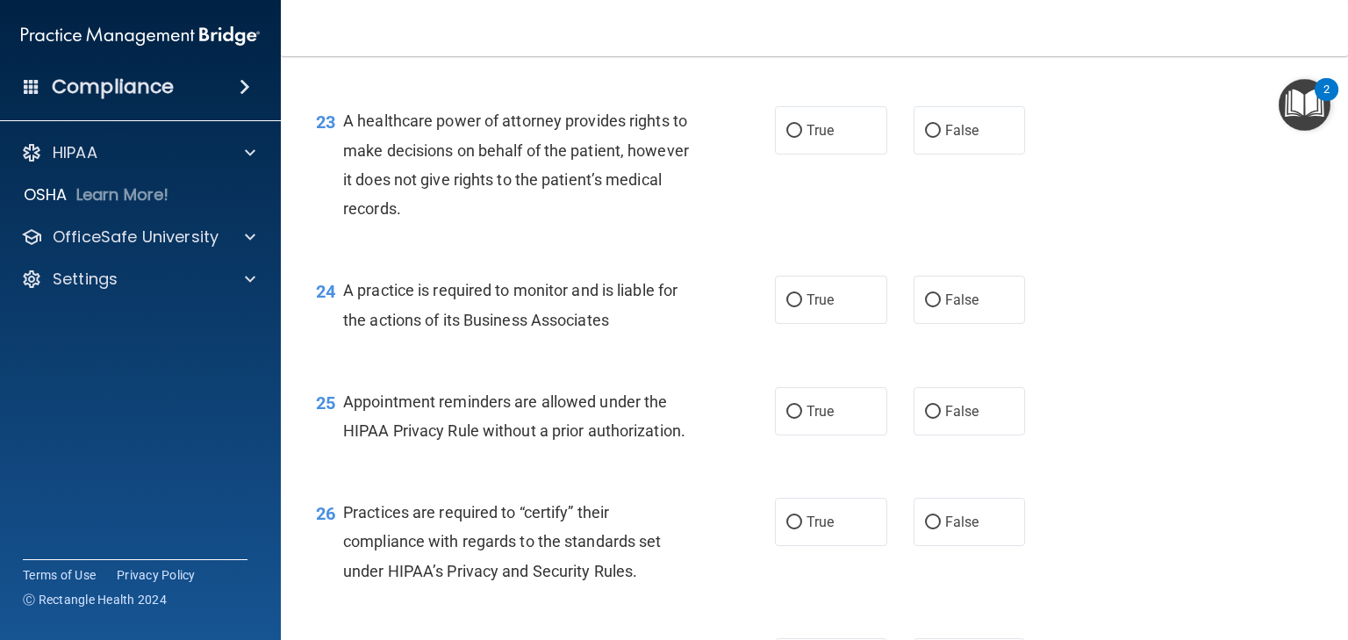
scroll to position [3512, 0]
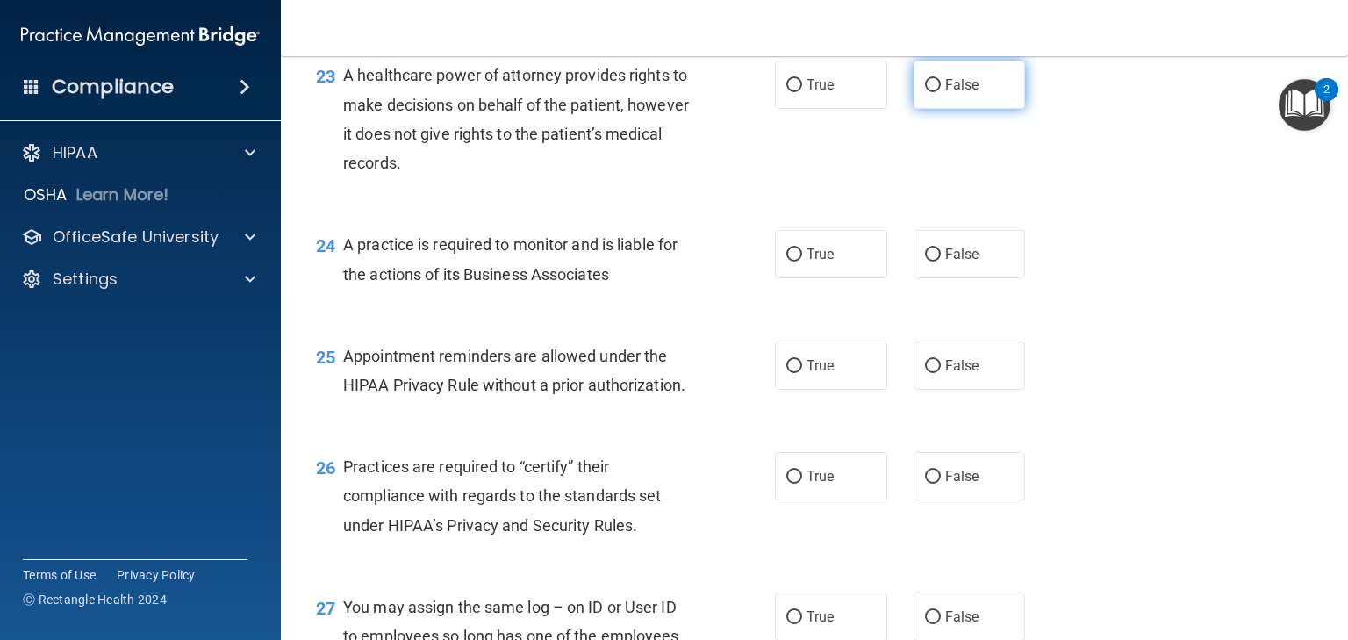
click at [925, 92] on input "False" at bounding box center [933, 85] width 16 height 13
radio input "true"
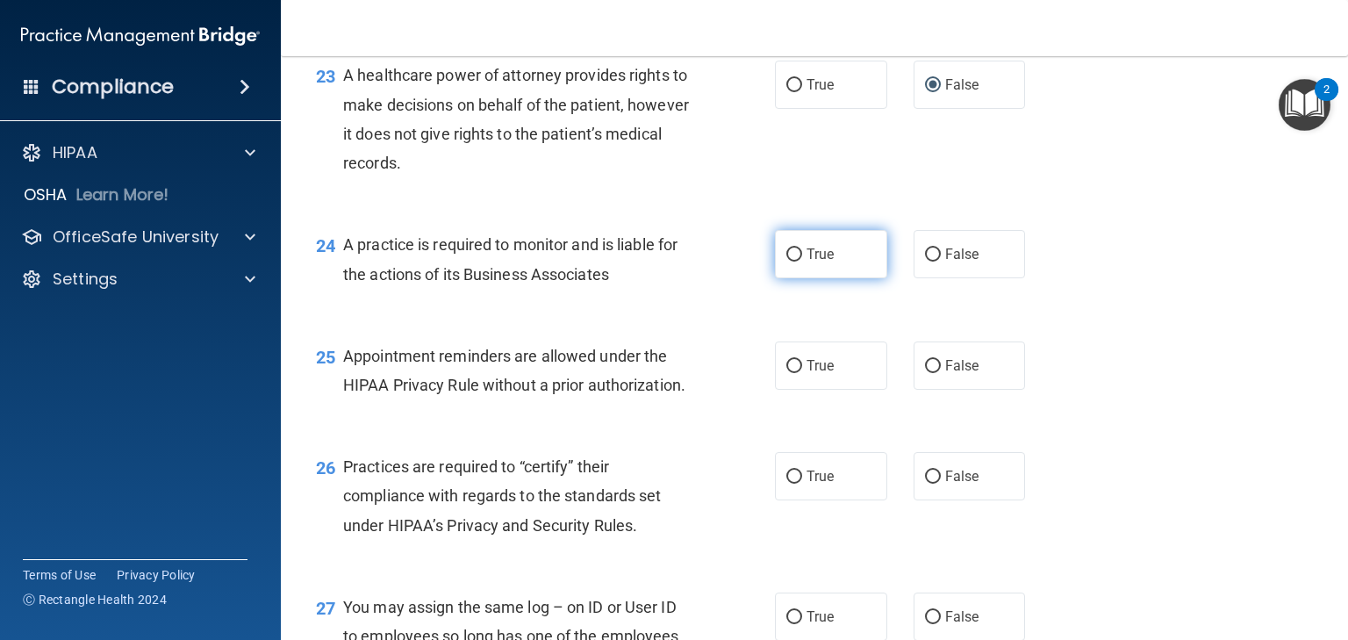
click at [787, 262] on input "True" at bounding box center [795, 254] width 16 height 13
radio input "true"
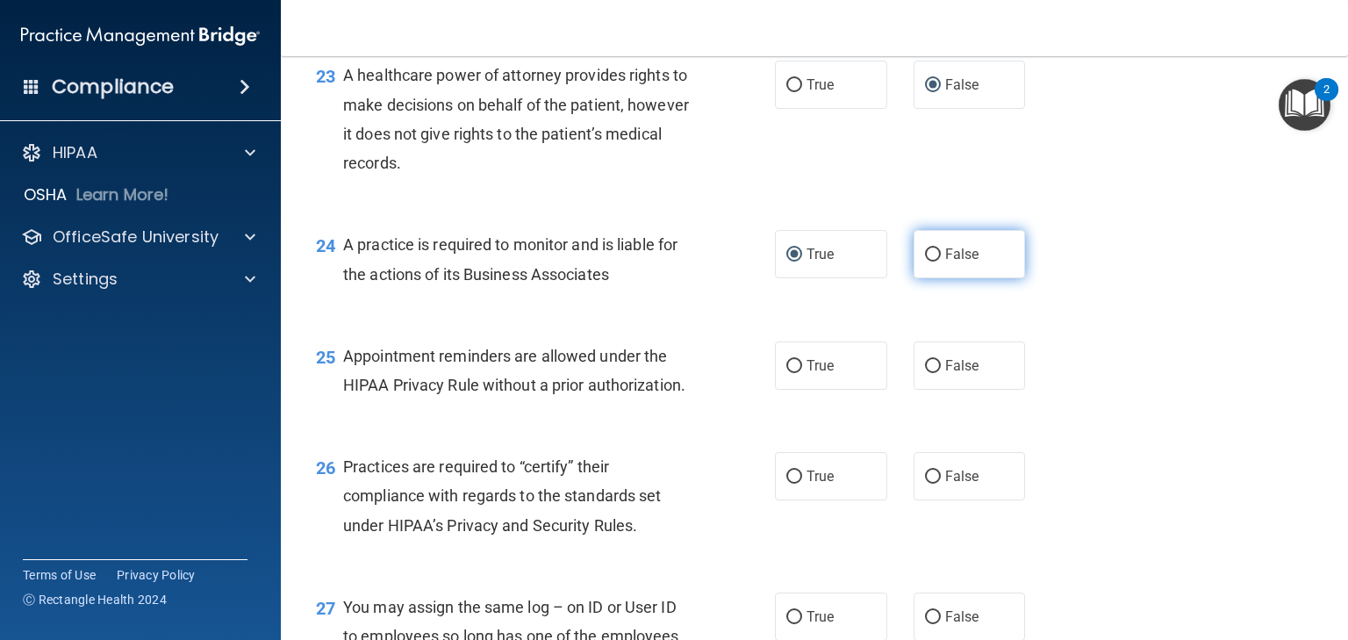
click at [929, 262] on input "False" at bounding box center [933, 254] width 16 height 13
radio input "true"
radio input "false"
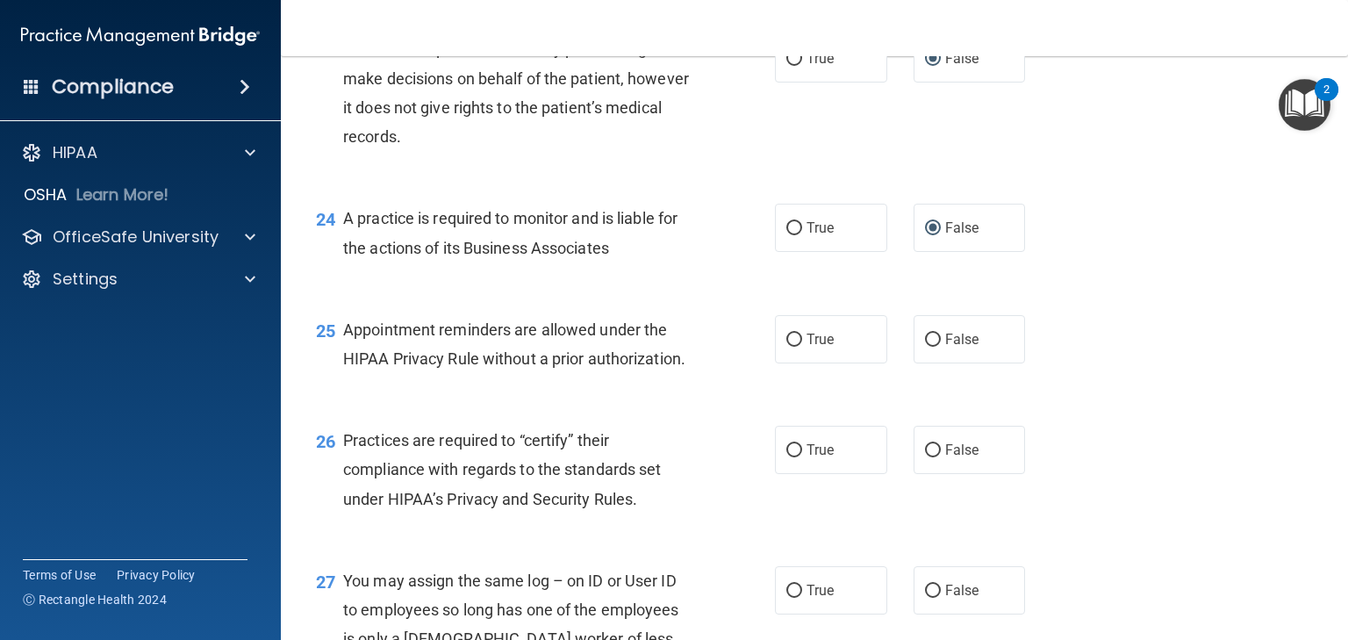
scroll to position [3582, 0]
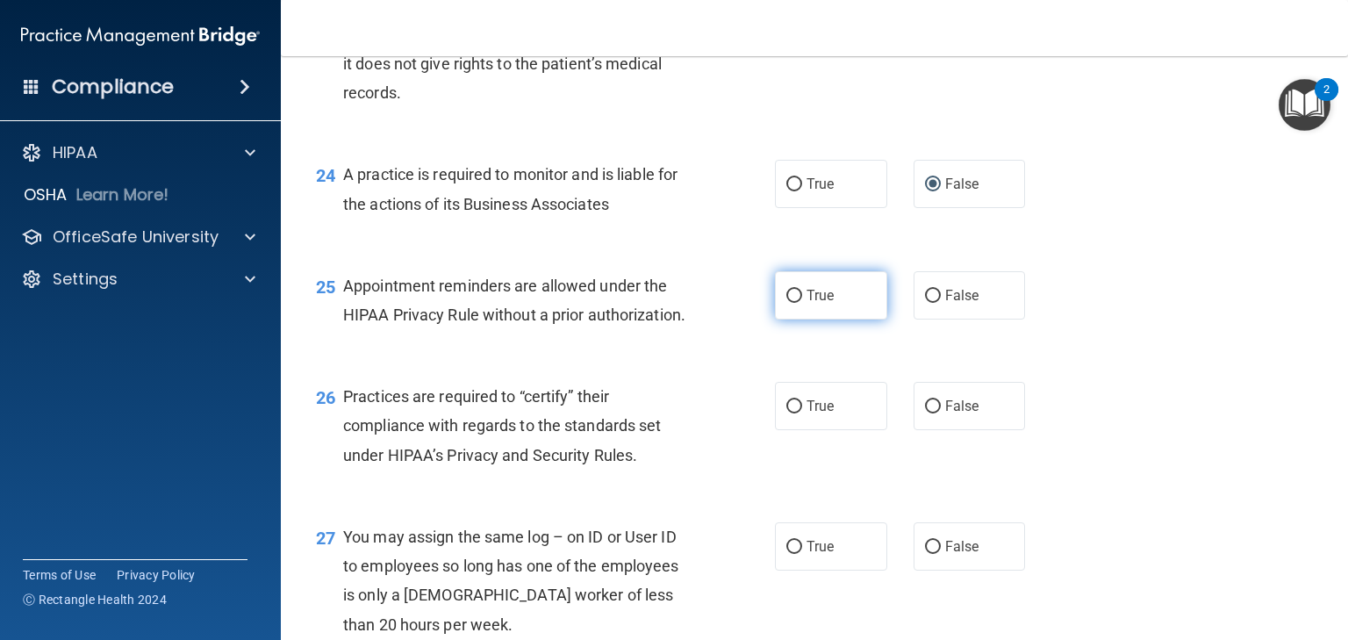
click at [795, 303] on input "True" at bounding box center [795, 296] width 16 height 13
radio input "true"
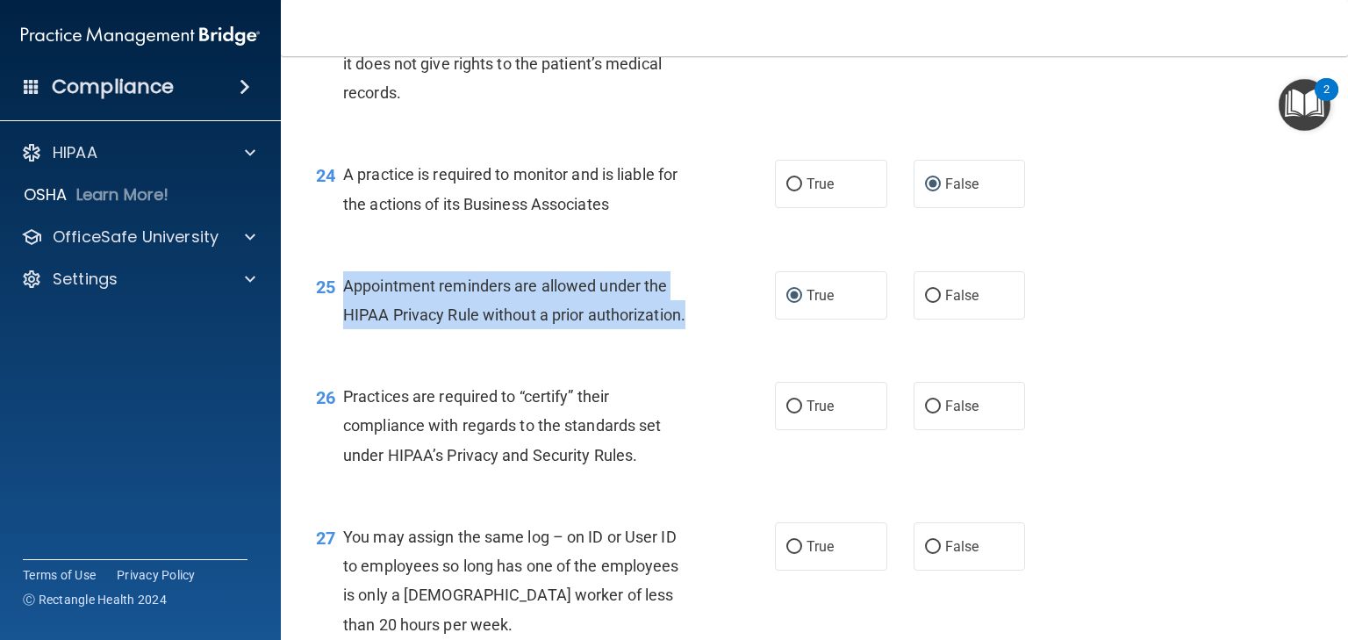
drag, startPoint x: 650, startPoint y: 370, endPoint x: 341, endPoint y: 334, distance: 311.2
click at [341, 334] on div "25 Appointment reminders are allowed under the HIPAA Privacy Rule without a pri…" at bounding box center [546, 304] width 512 height 67
copy div "Appointment reminders are allowed under the HIPAA Privacy Rule without a prior …"
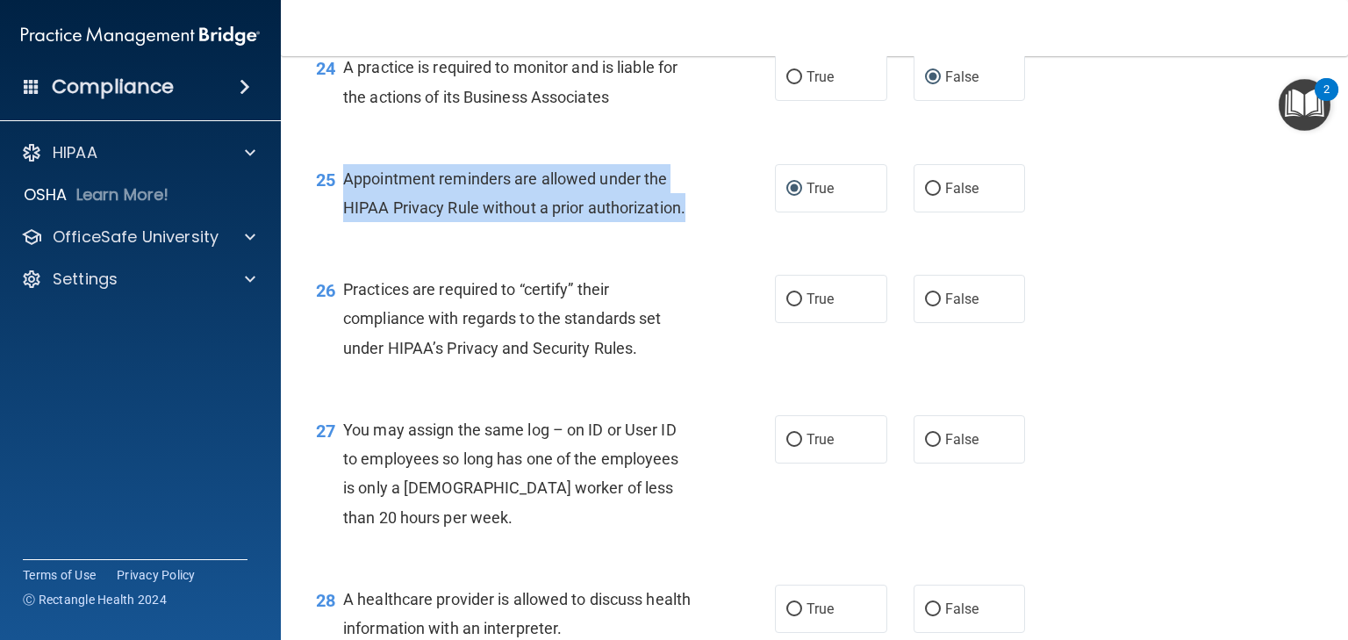
scroll to position [3722, 0]
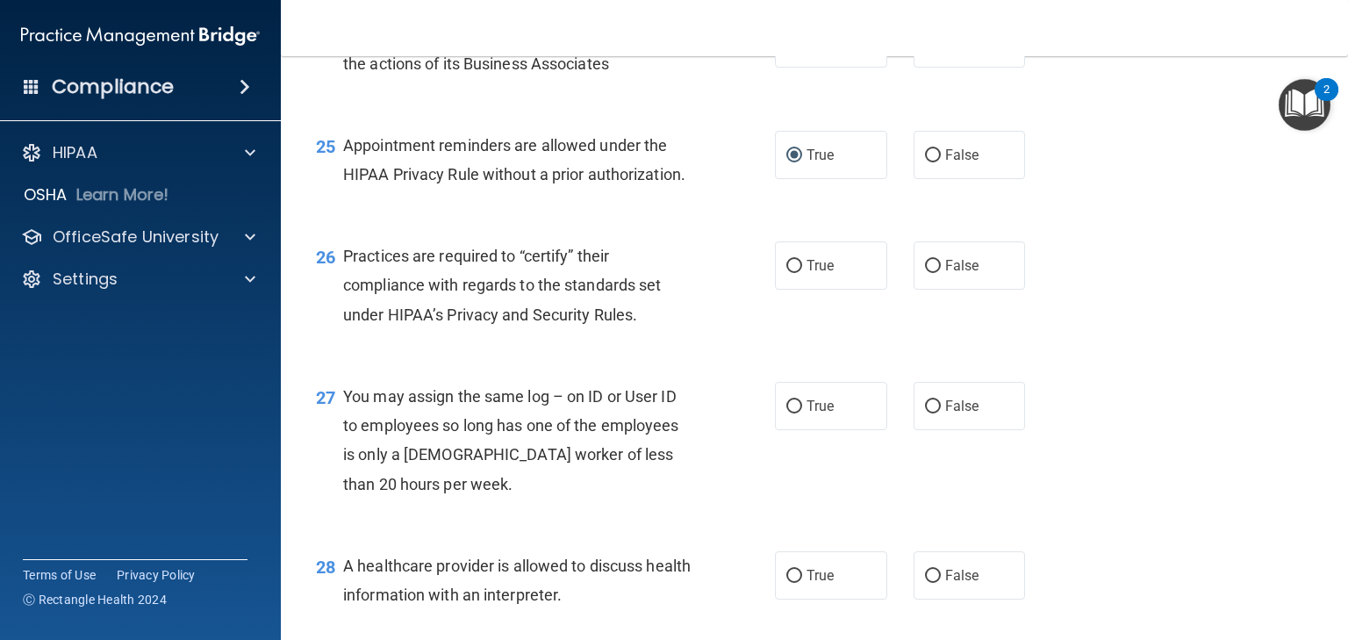
click at [539, 338] on div "26 Practices are required to “certify” their compliance with regards to the sta…" at bounding box center [546, 289] width 512 height 97
click at [925, 273] on input "False" at bounding box center [933, 266] width 16 height 13
radio input "true"
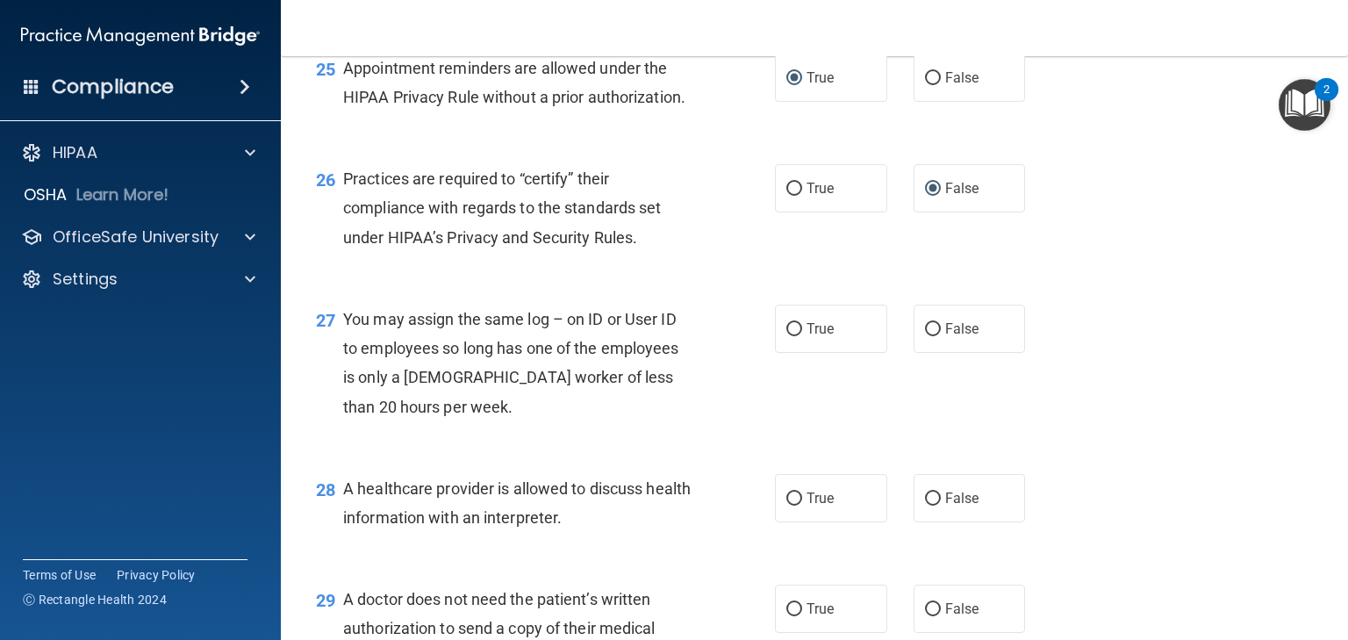
scroll to position [3863, 0]
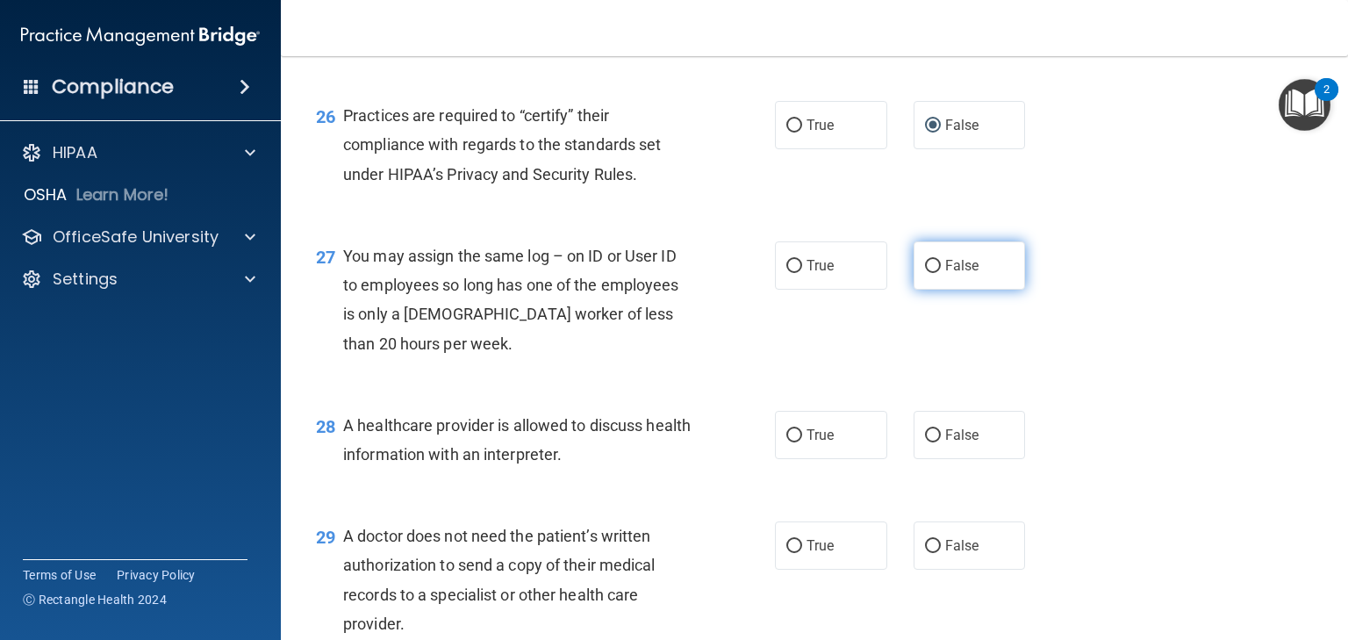
click at [933, 290] on label "False" at bounding box center [970, 265] width 112 height 48
click at [933, 273] on input "False" at bounding box center [933, 266] width 16 height 13
radio input "true"
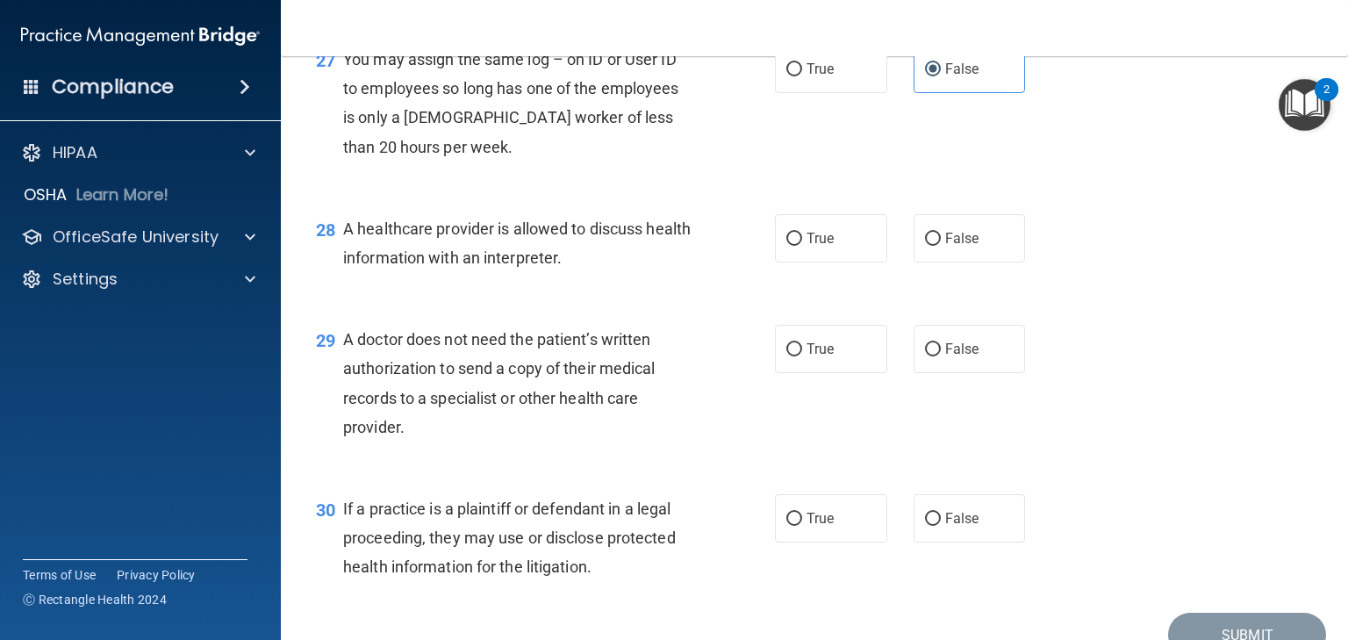
scroll to position [4074, 0]
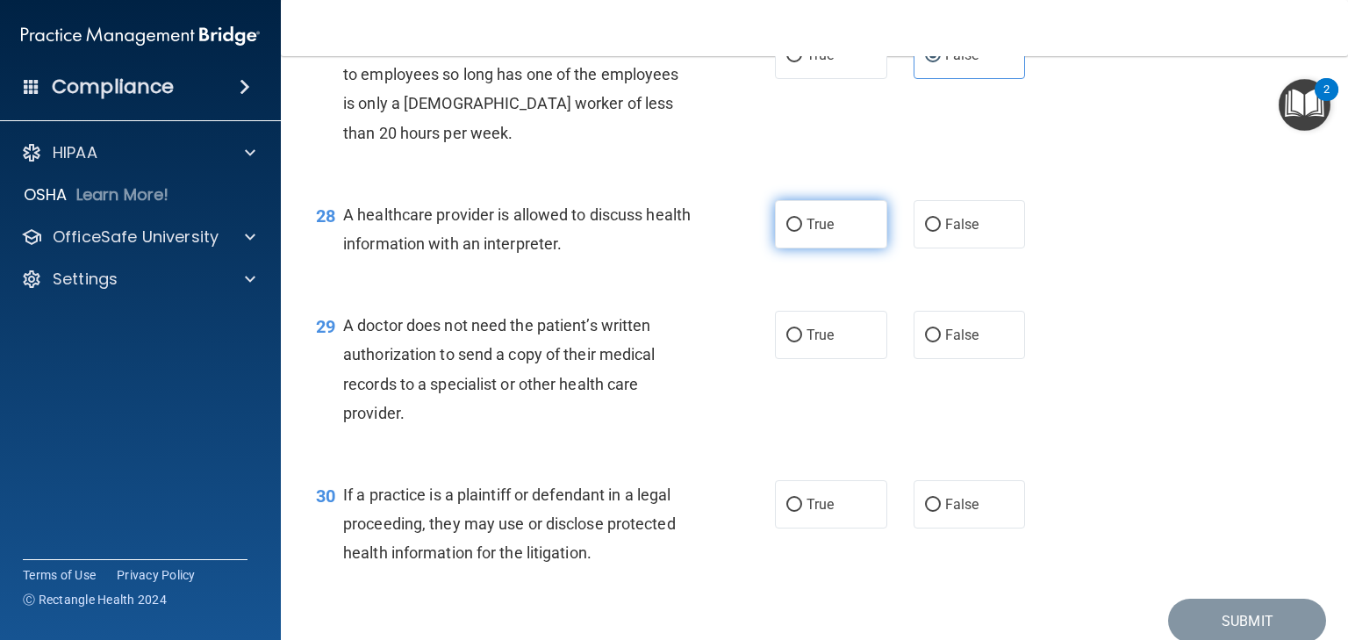
click at [809, 233] on span "True" at bounding box center [820, 224] width 27 height 17
click at [802, 232] on input "True" at bounding box center [795, 225] width 16 height 13
radio input "true"
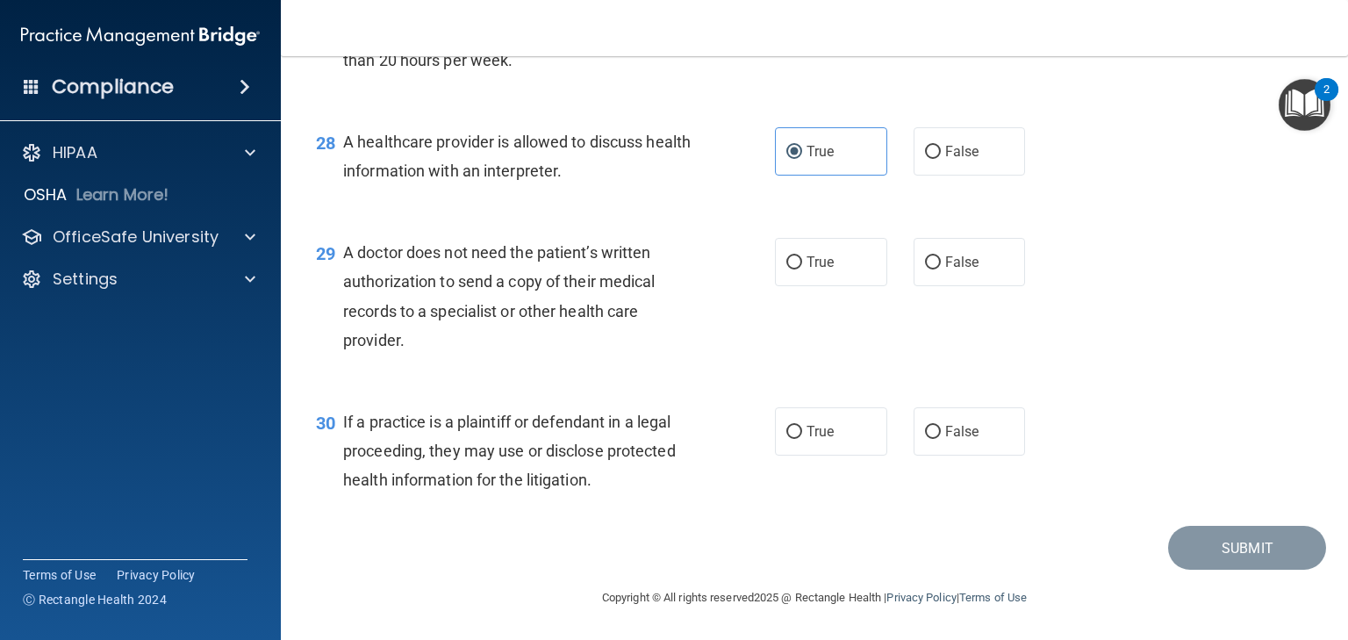
scroll to position [4205, 0]
click at [823, 252] on label "True" at bounding box center [831, 262] width 112 height 48
click at [802, 256] on input "True" at bounding box center [795, 262] width 16 height 13
radio input "true"
click at [787, 435] on input "True" at bounding box center [795, 432] width 16 height 13
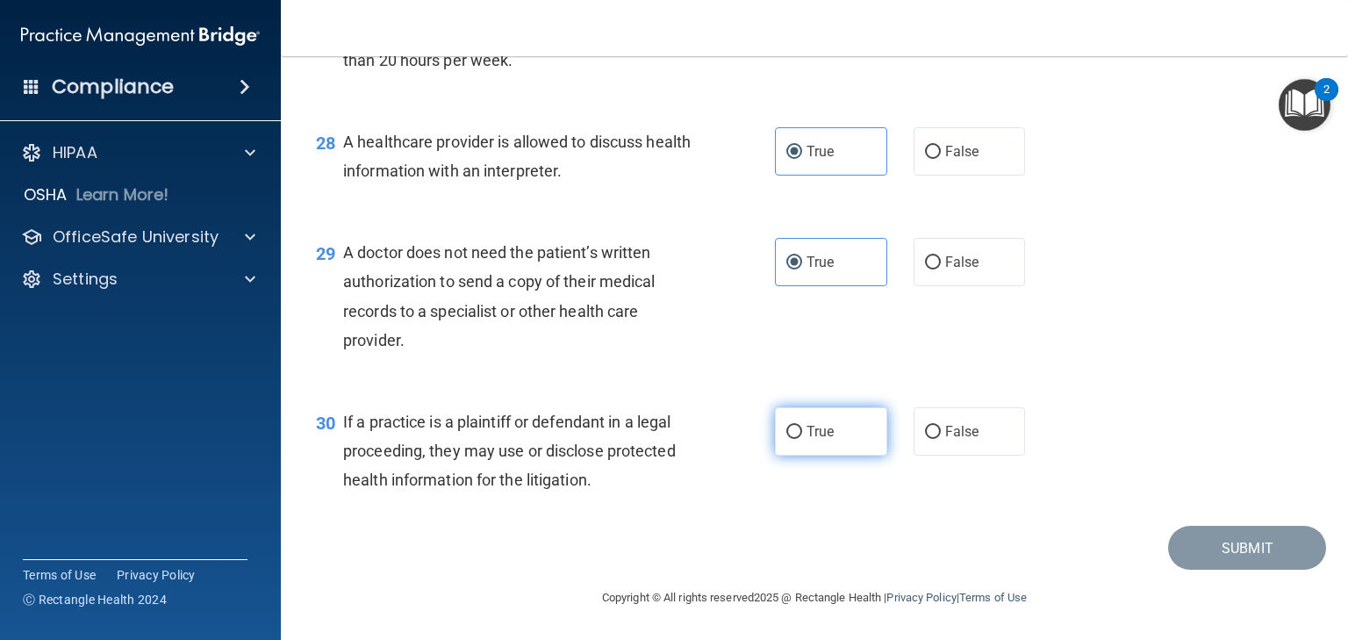
radio input "true"
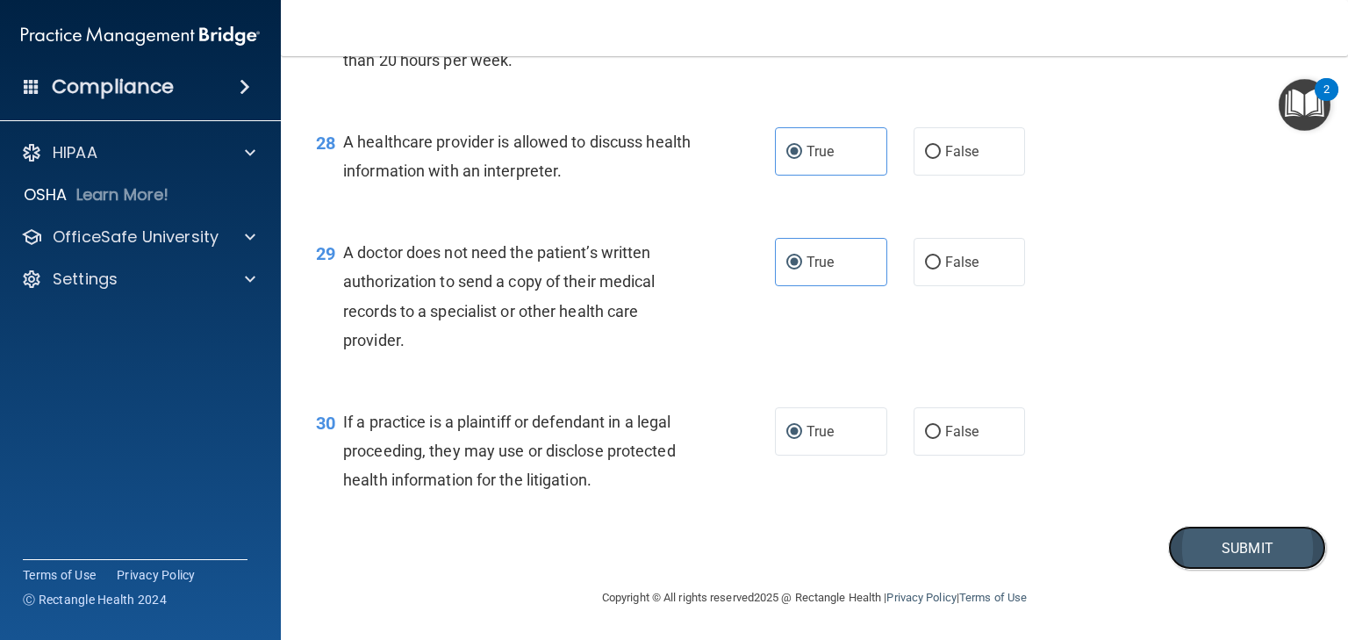
click at [1210, 546] on button "Submit" at bounding box center [1248, 548] width 158 height 45
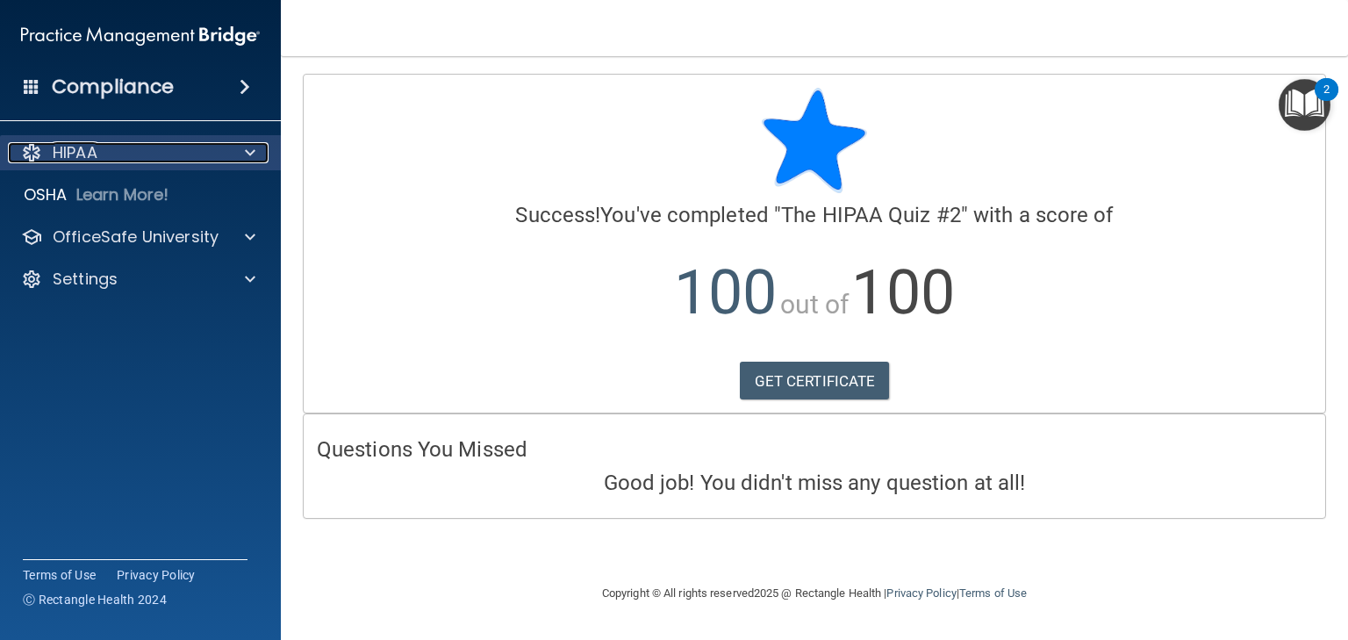
click at [242, 158] on div at bounding box center [248, 152] width 44 height 21
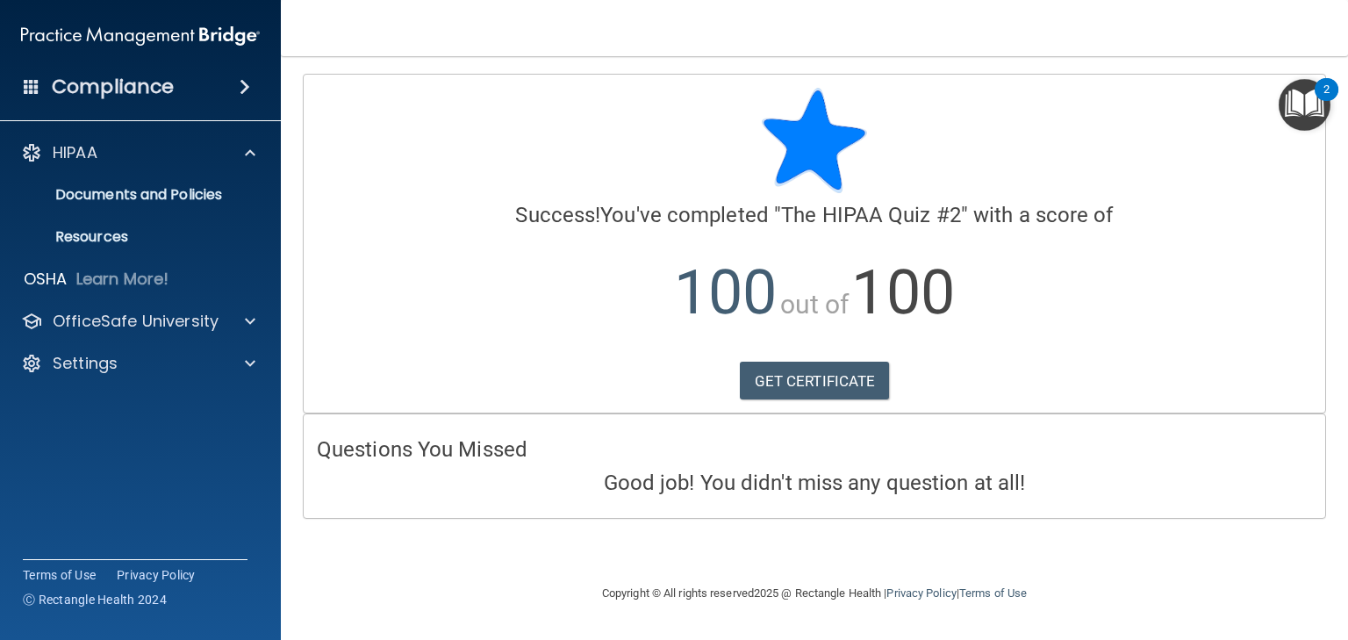
click at [239, 95] on div "Compliance" at bounding box center [140, 87] width 281 height 39
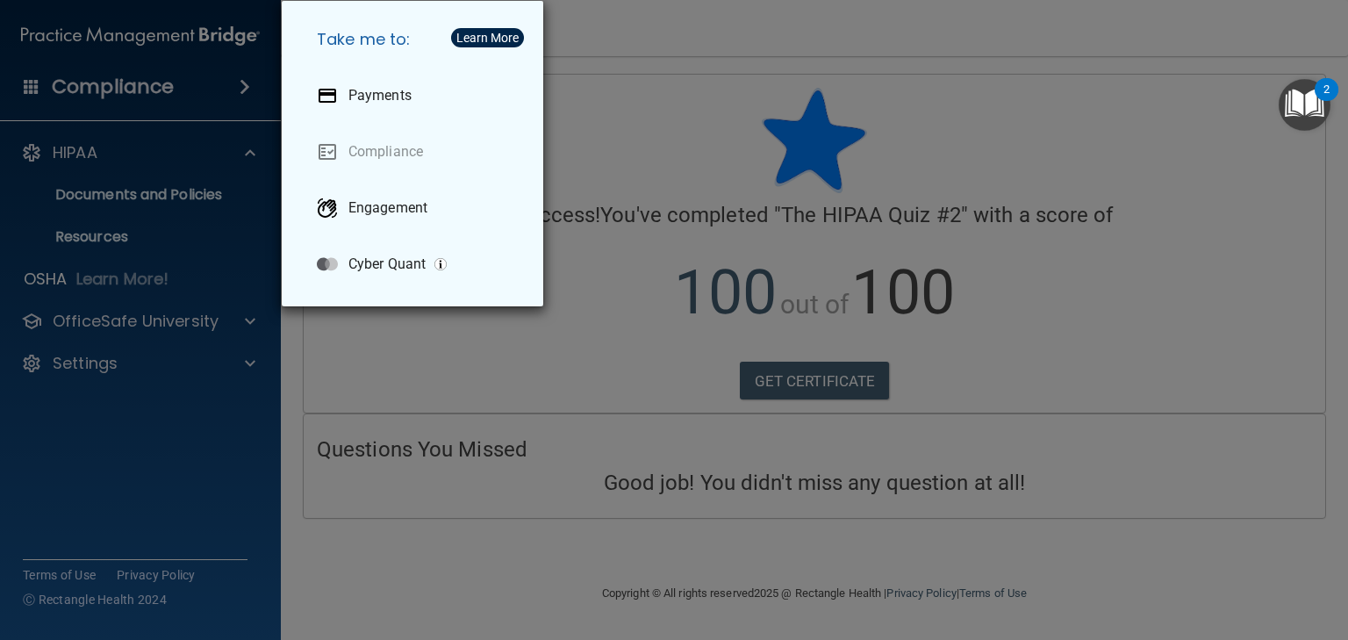
click at [653, 49] on div "Take me to: Payments Compliance Engagement Cyber Quant" at bounding box center [674, 320] width 1348 height 640
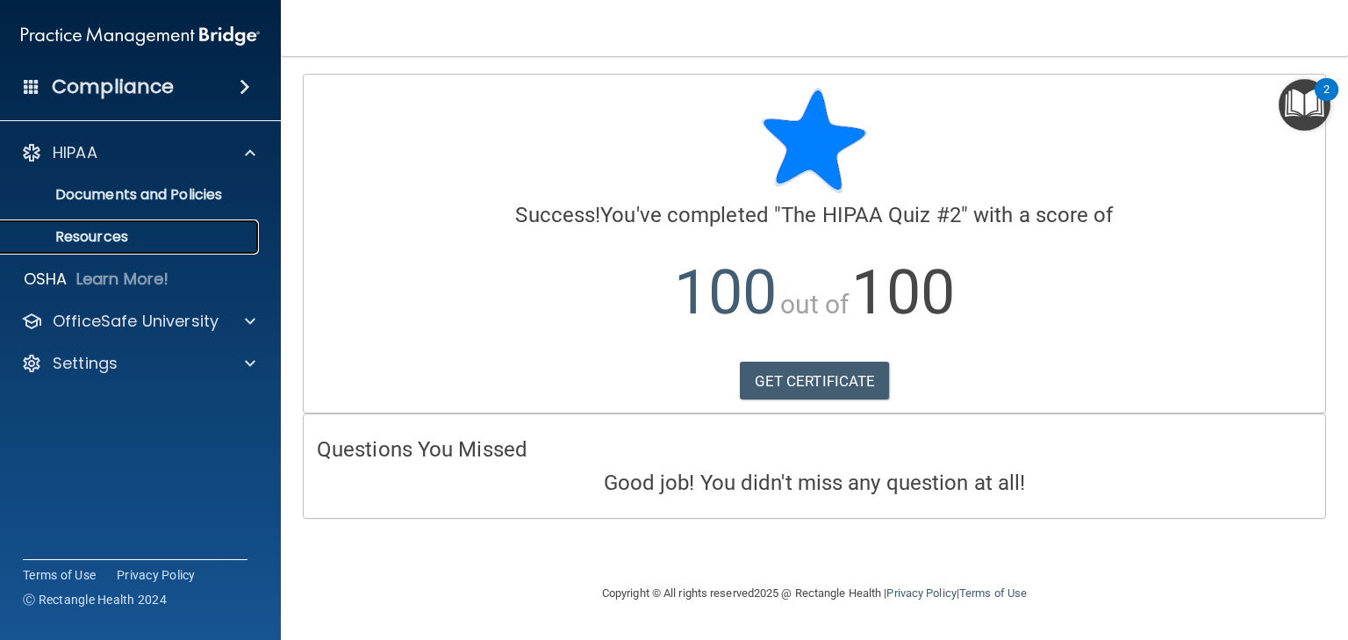
click at [101, 245] on p "Resources" at bounding box center [131, 237] width 240 height 18
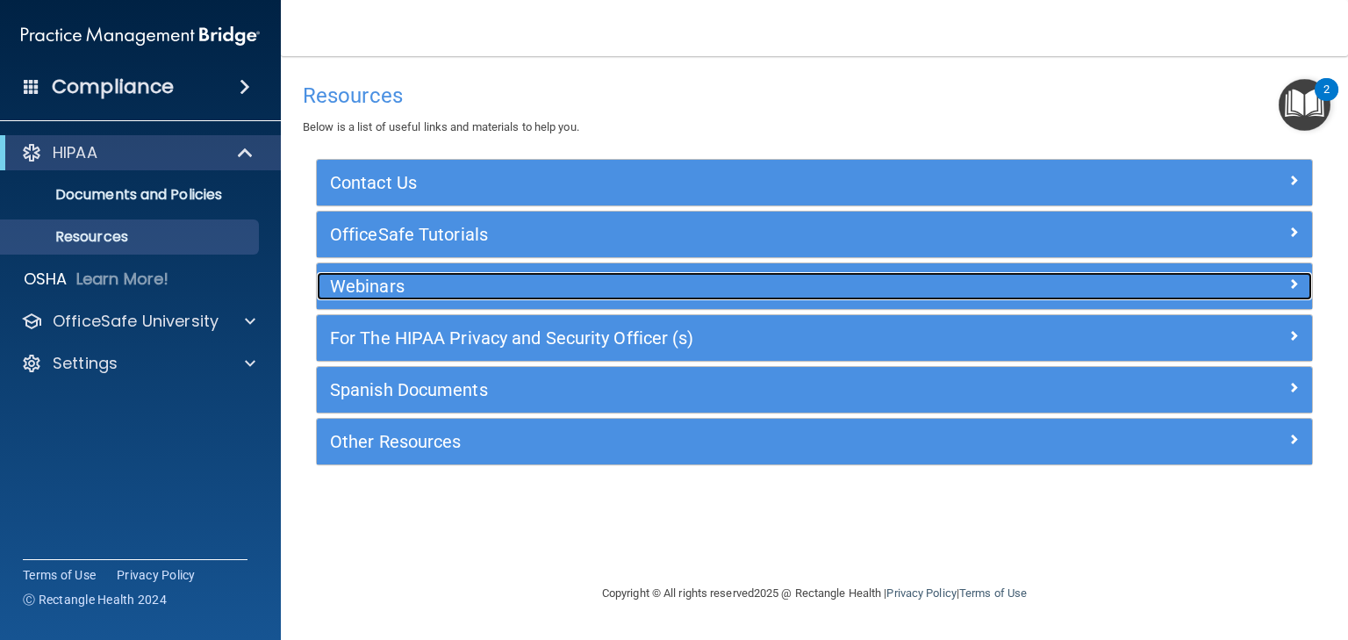
click at [368, 288] on h5 "Webinars" at bounding box center [690, 286] width 721 height 19
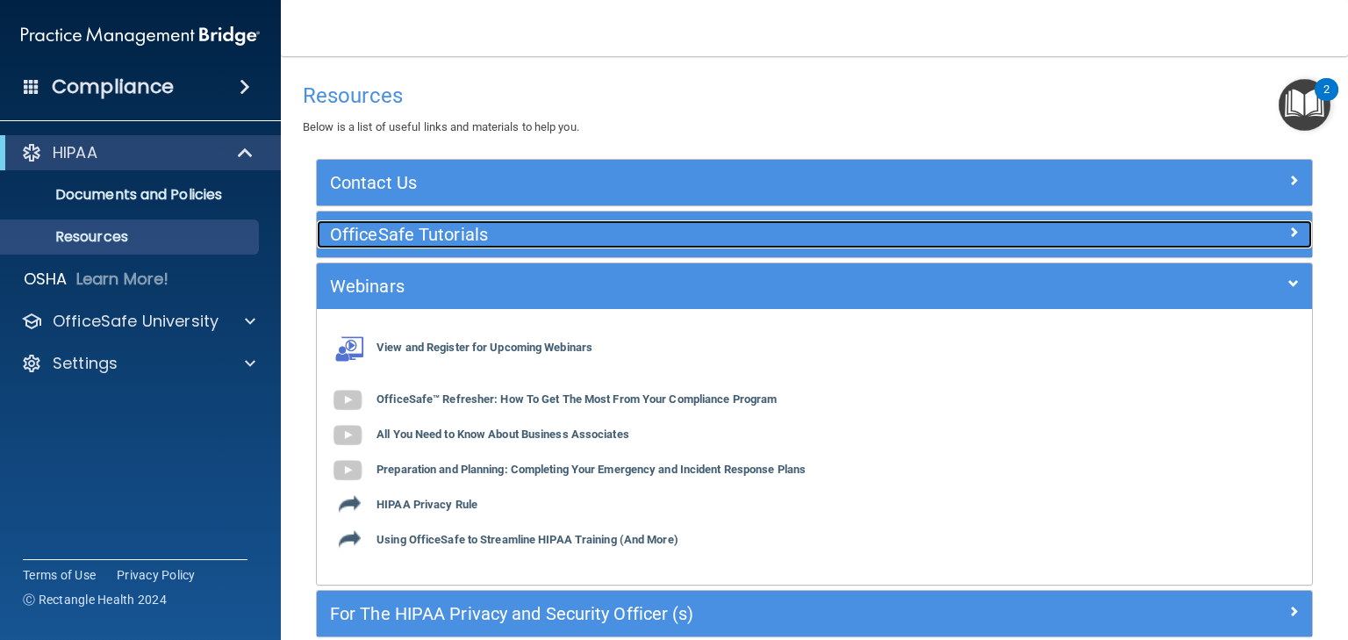
click at [369, 232] on h5 "OfficeSafe Tutorials" at bounding box center [690, 234] width 721 height 19
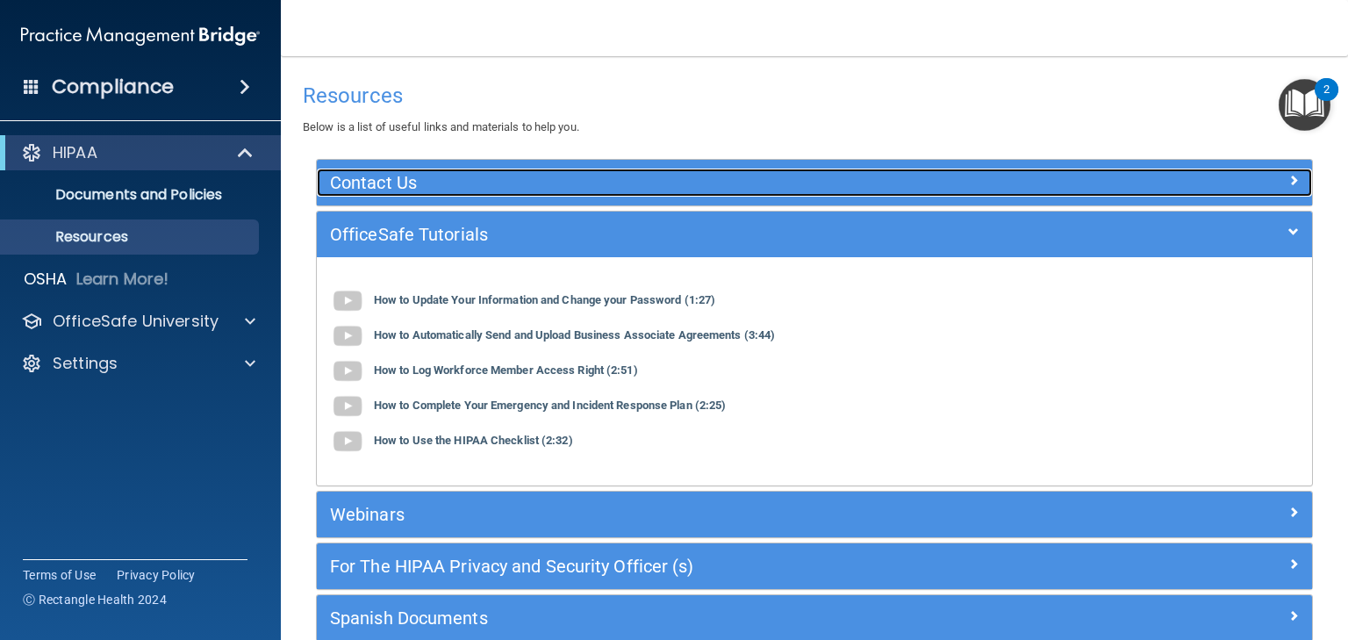
click at [371, 187] on h5 "Contact Us" at bounding box center [690, 182] width 721 height 19
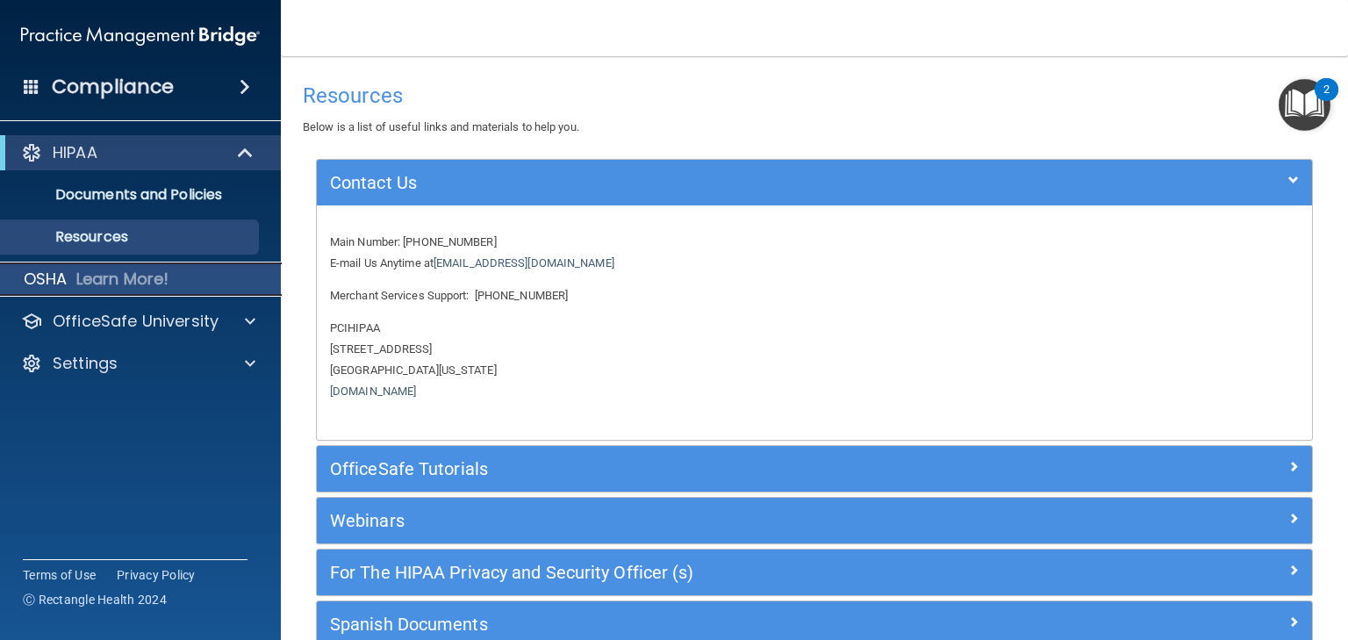
click at [147, 287] on p "Learn More!" at bounding box center [122, 279] width 93 height 21
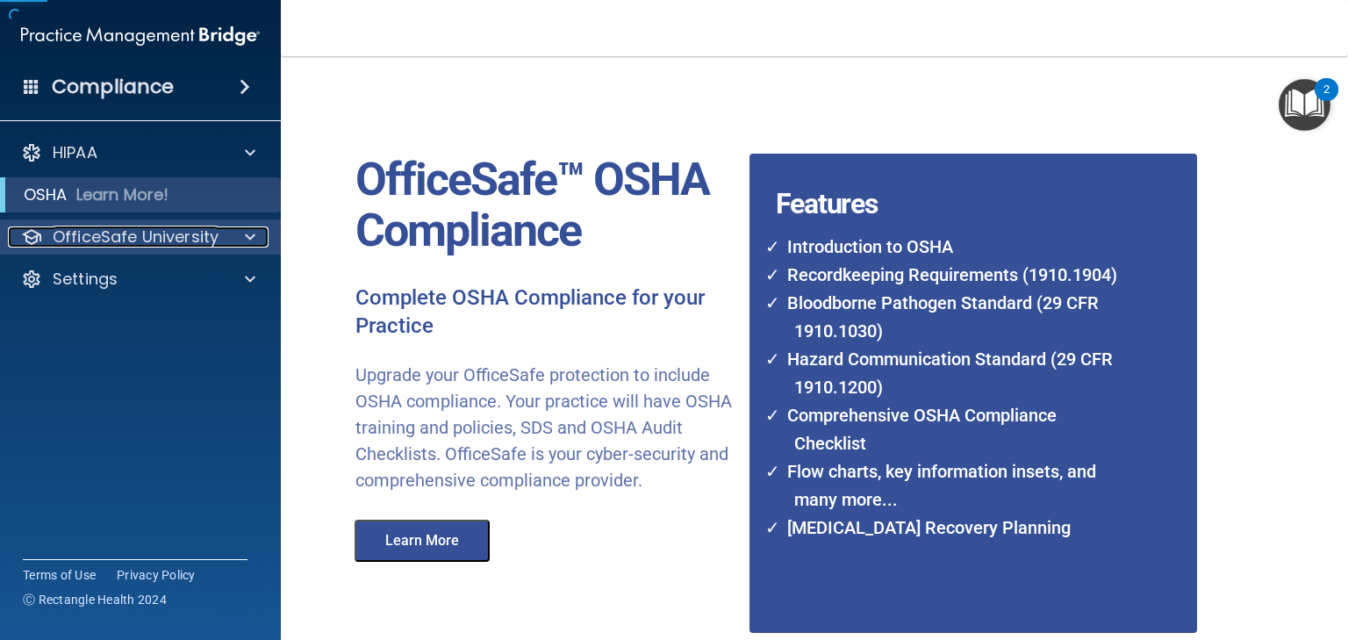
click at [133, 245] on p "OfficeSafe University" at bounding box center [136, 237] width 166 height 21
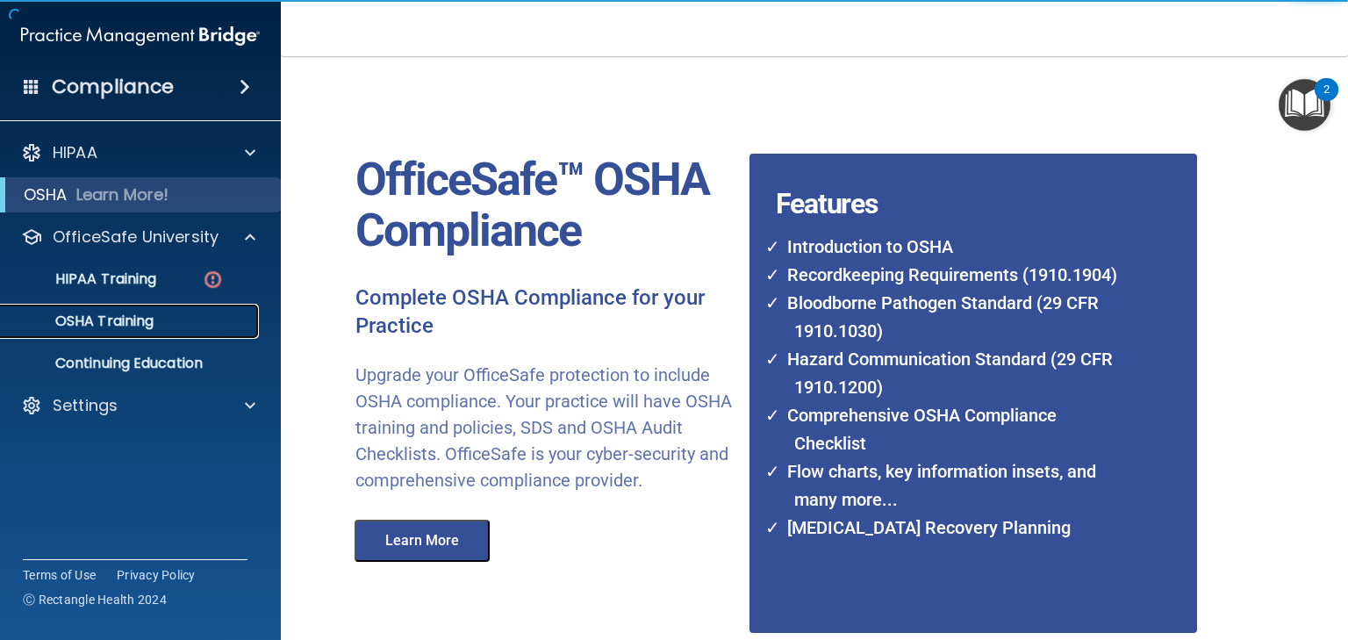
click at [147, 320] on p "OSHA Training" at bounding box center [82, 322] width 142 height 18
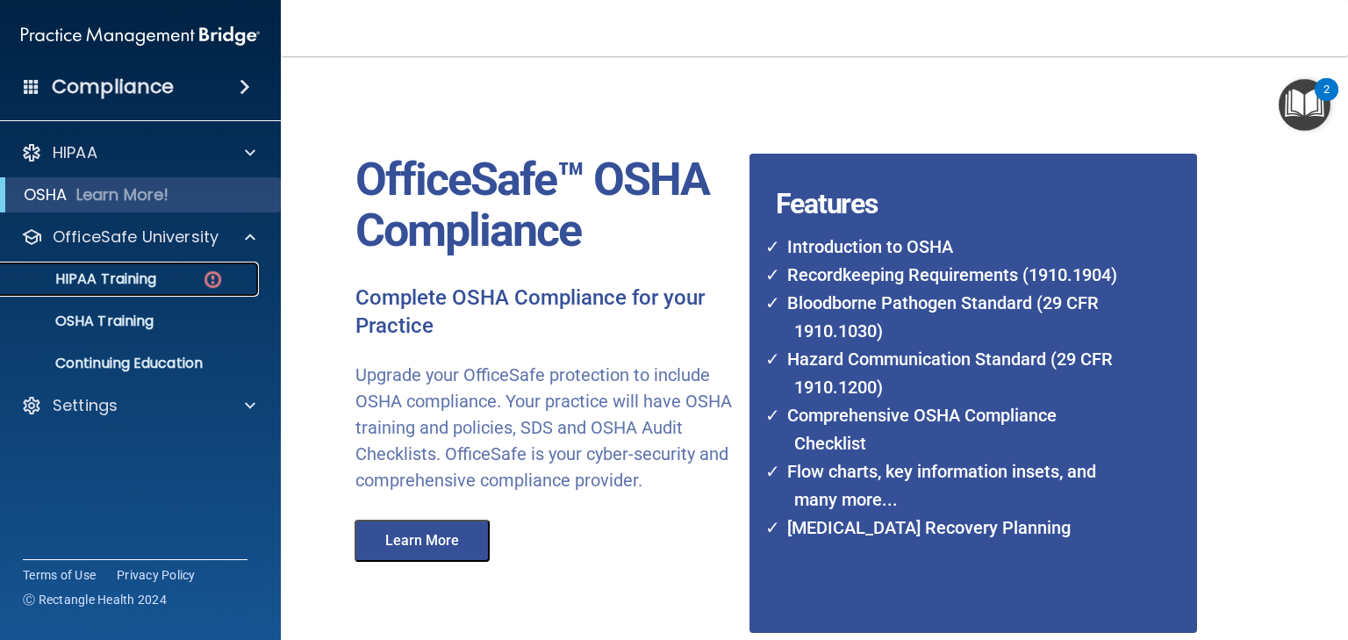
click at [133, 280] on p "HIPAA Training" at bounding box center [83, 279] width 145 height 18
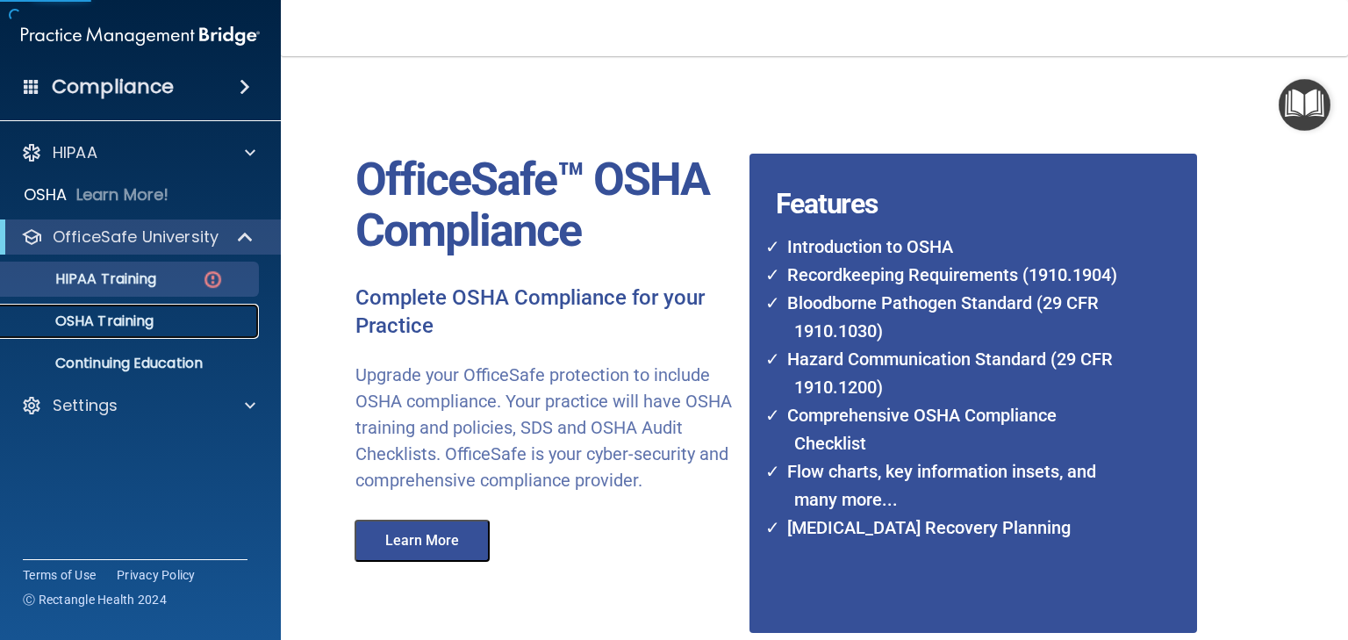
click at [132, 320] on p "OSHA Training" at bounding box center [82, 322] width 142 height 18
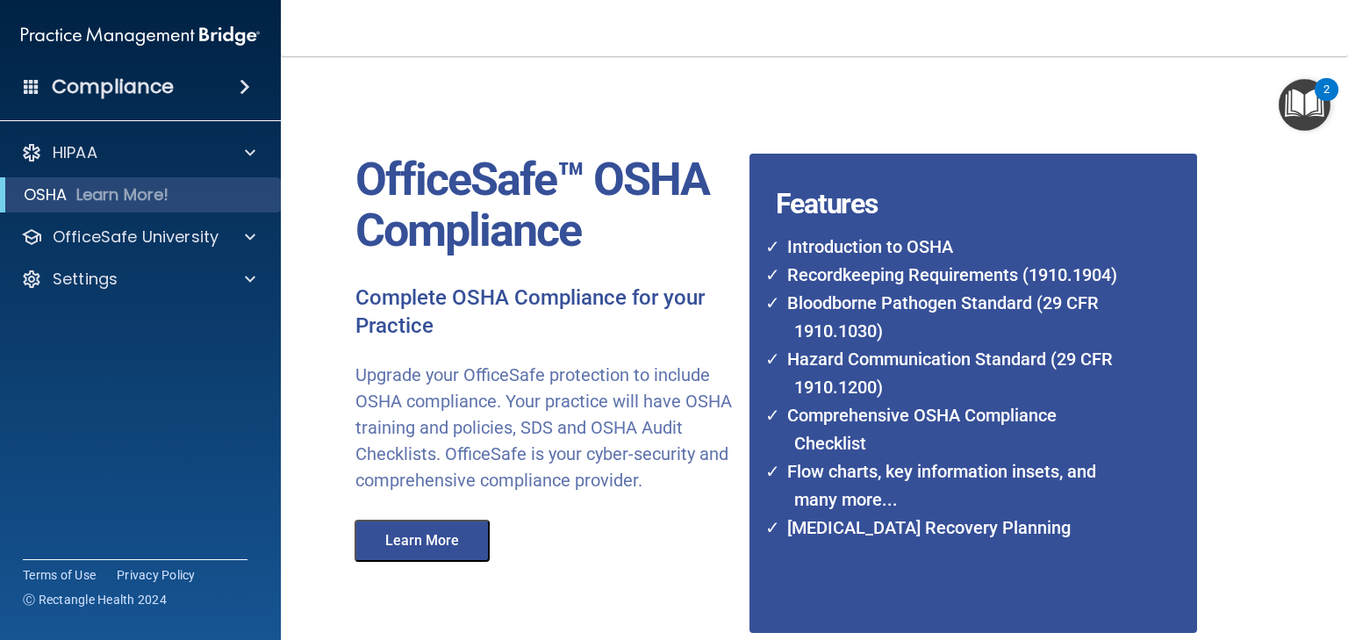
click at [247, 78] on span at bounding box center [245, 86] width 11 height 21
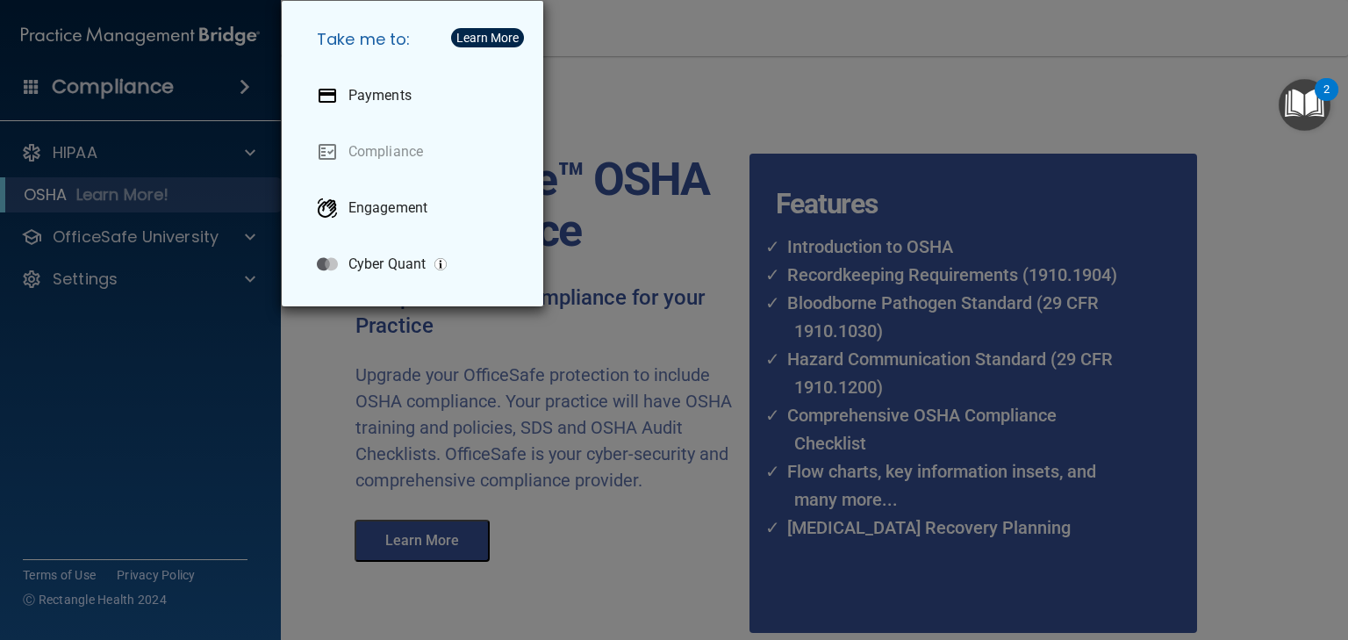
click at [209, 164] on div "Take me to: Payments Compliance Engagement Cyber Quant" at bounding box center [674, 320] width 1348 height 640
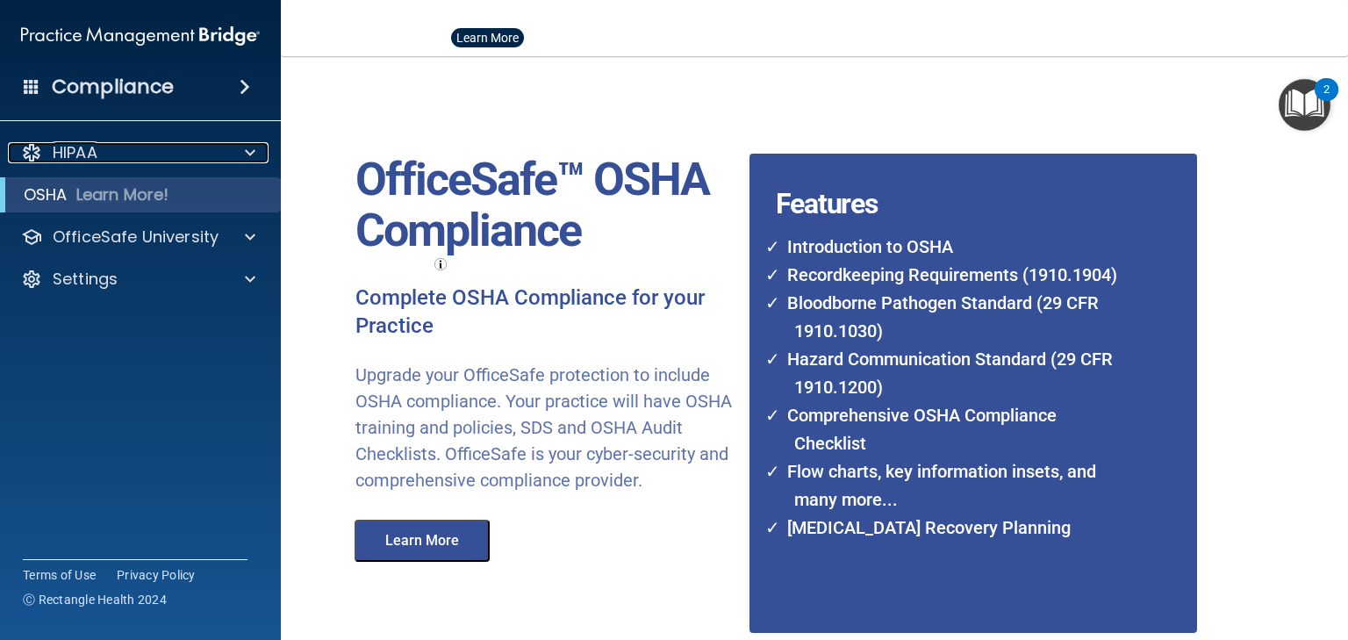
click at [239, 154] on div at bounding box center [248, 152] width 44 height 21
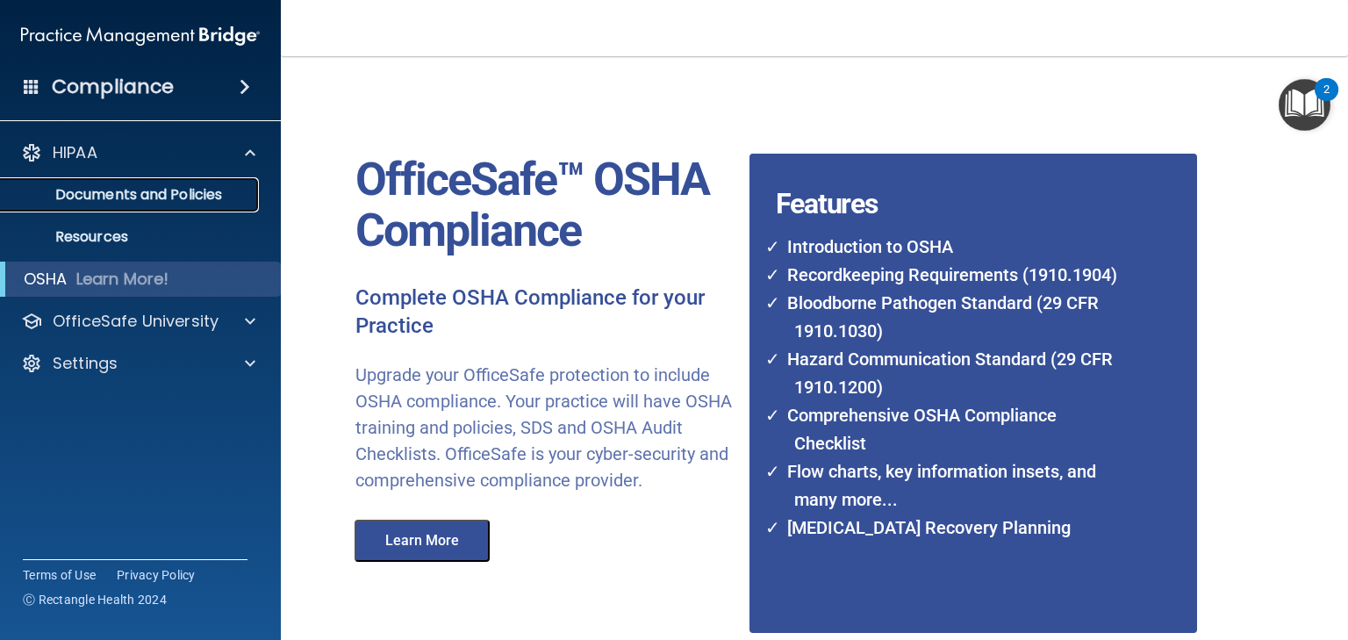
click at [196, 196] on p "Documents and Policies" at bounding box center [131, 195] width 240 height 18
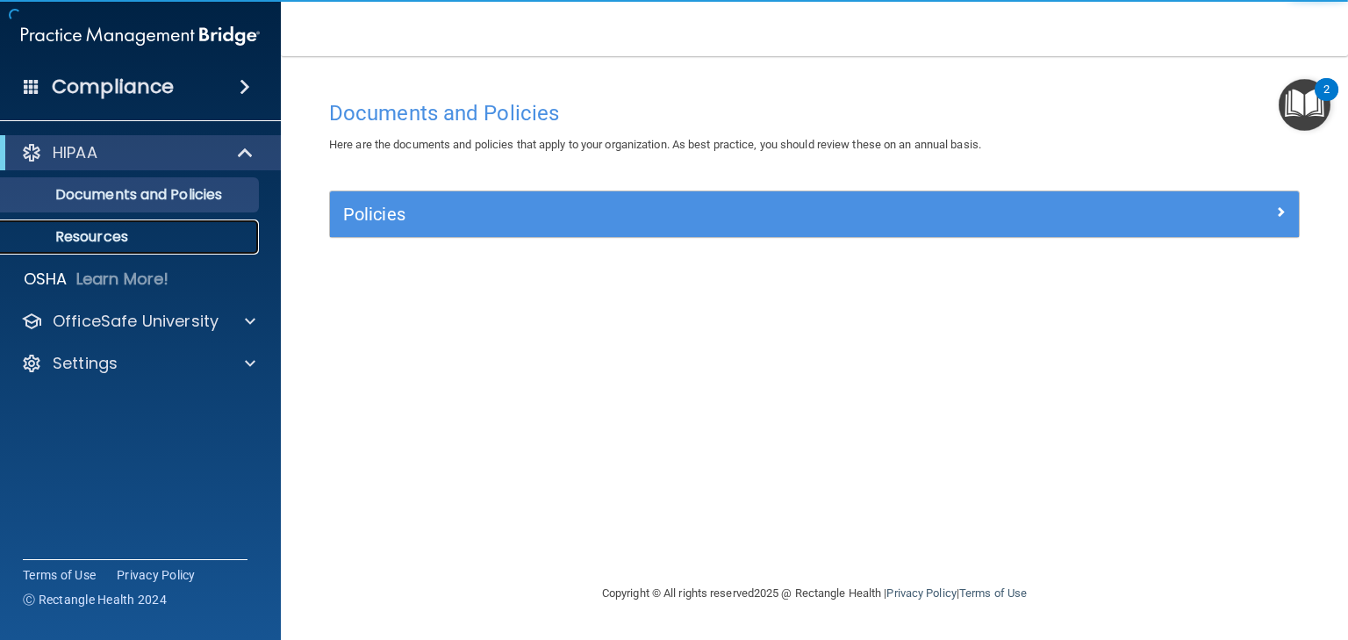
click at [121, 235] on p "Resources" at bounding box center [131, 237] width 240 height 18
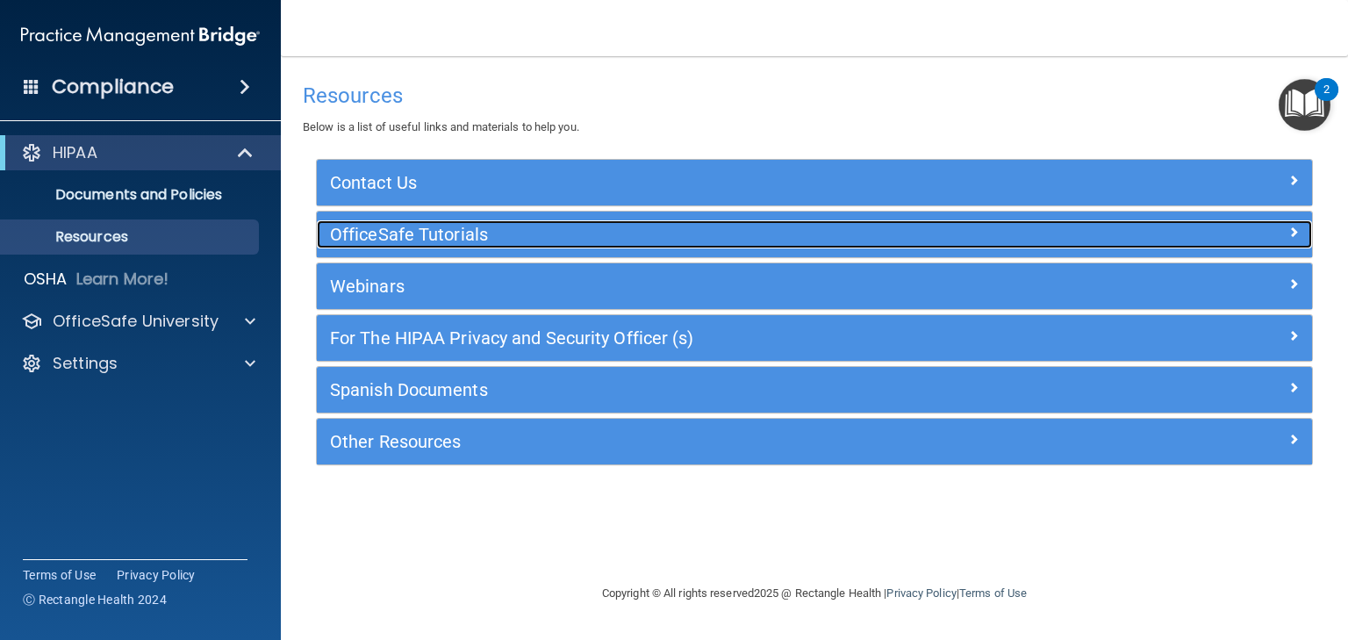
click at [360, 233] on h5 "OfficeSafe Tutorials" at bounding box center [690, 234] width 721 height 19
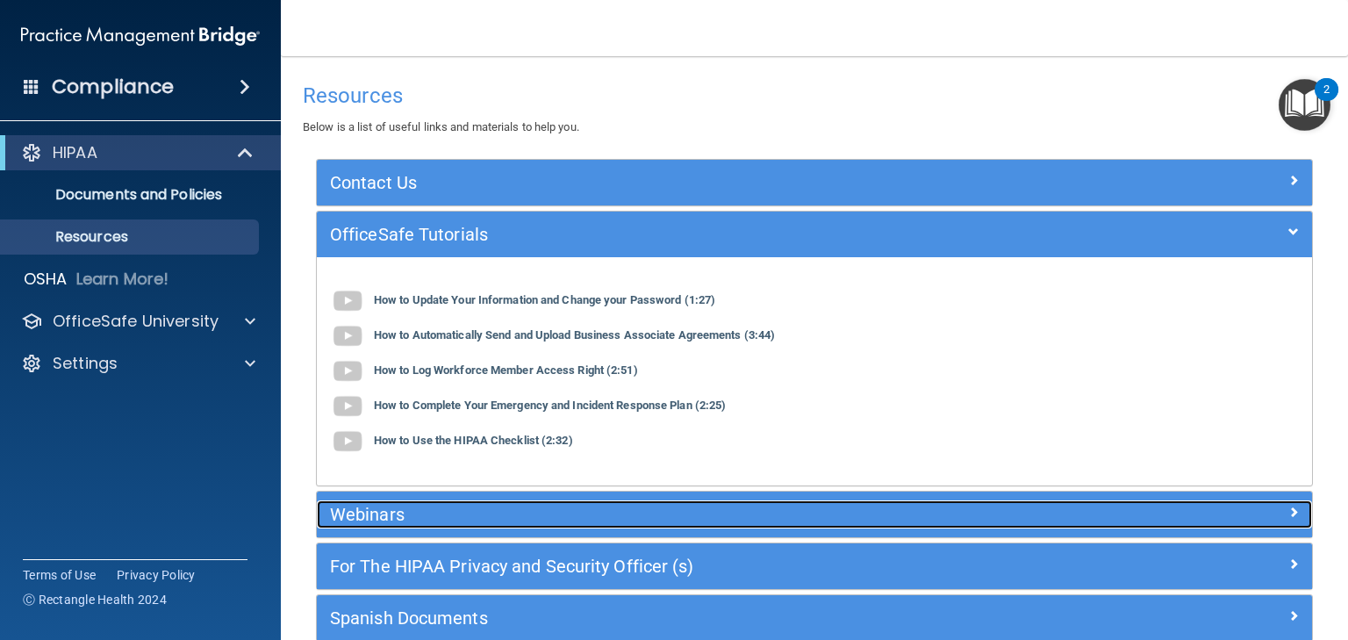
click at [363, 520] on h5 "Webinars" at bounding box center [690, 514] width 721 height 19
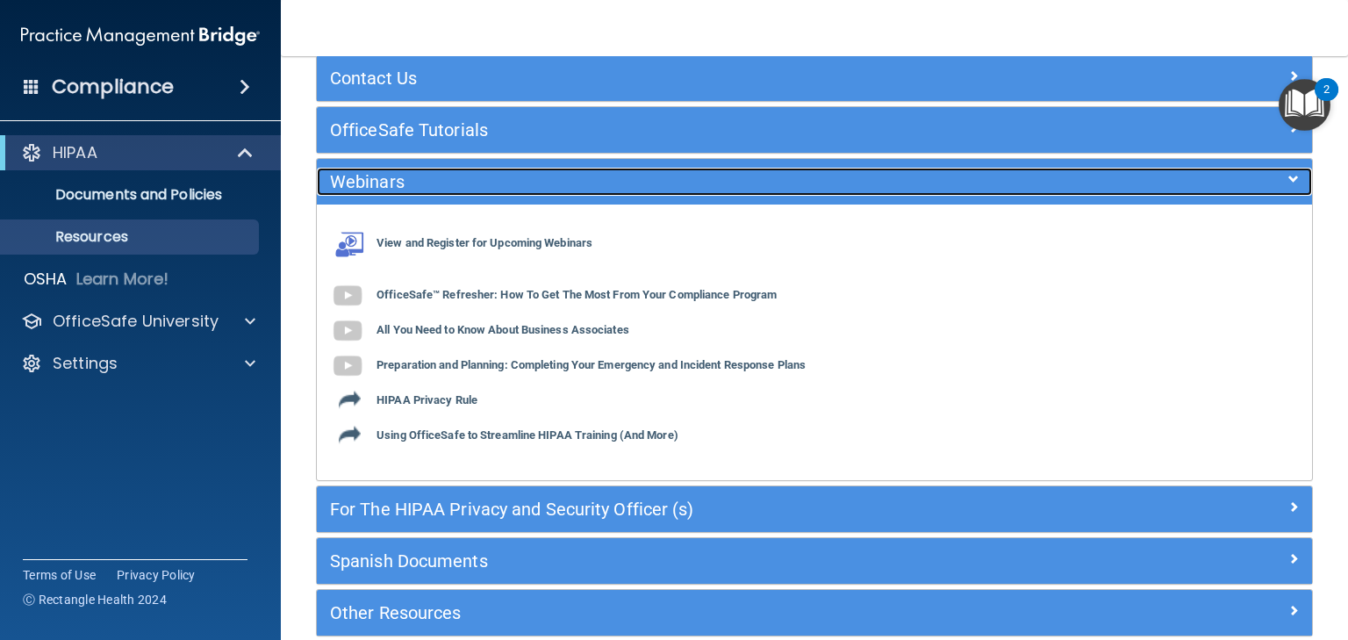
scroll to position [140, 0]
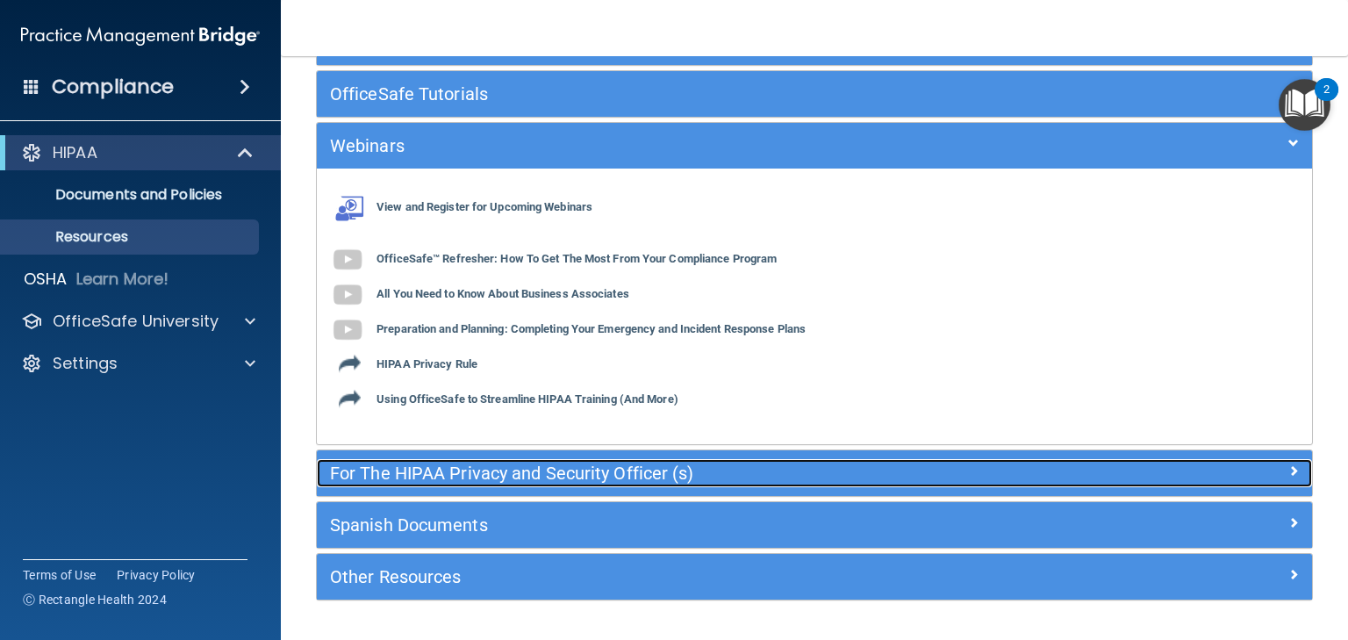
click at [375, 471] on h5 "For The HIPAA Privacy and Security Officer (s)" at bounding box center [690, 473] width 721 height 19
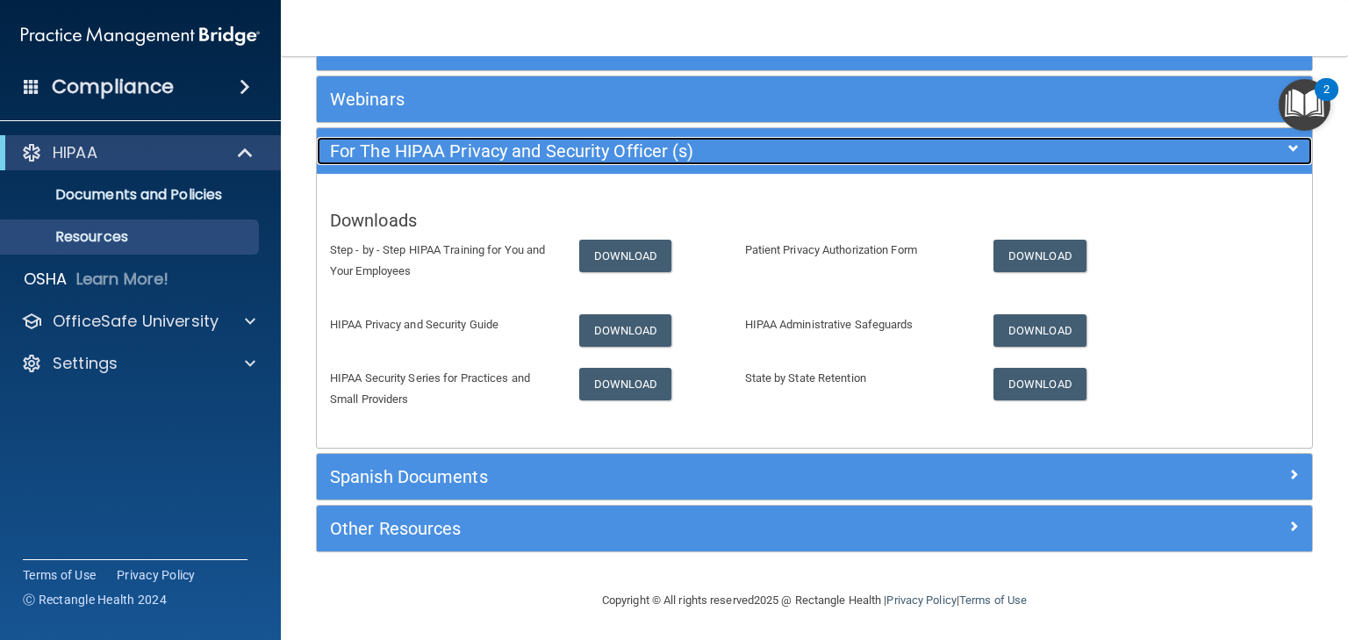
scroll to position [188, 0]
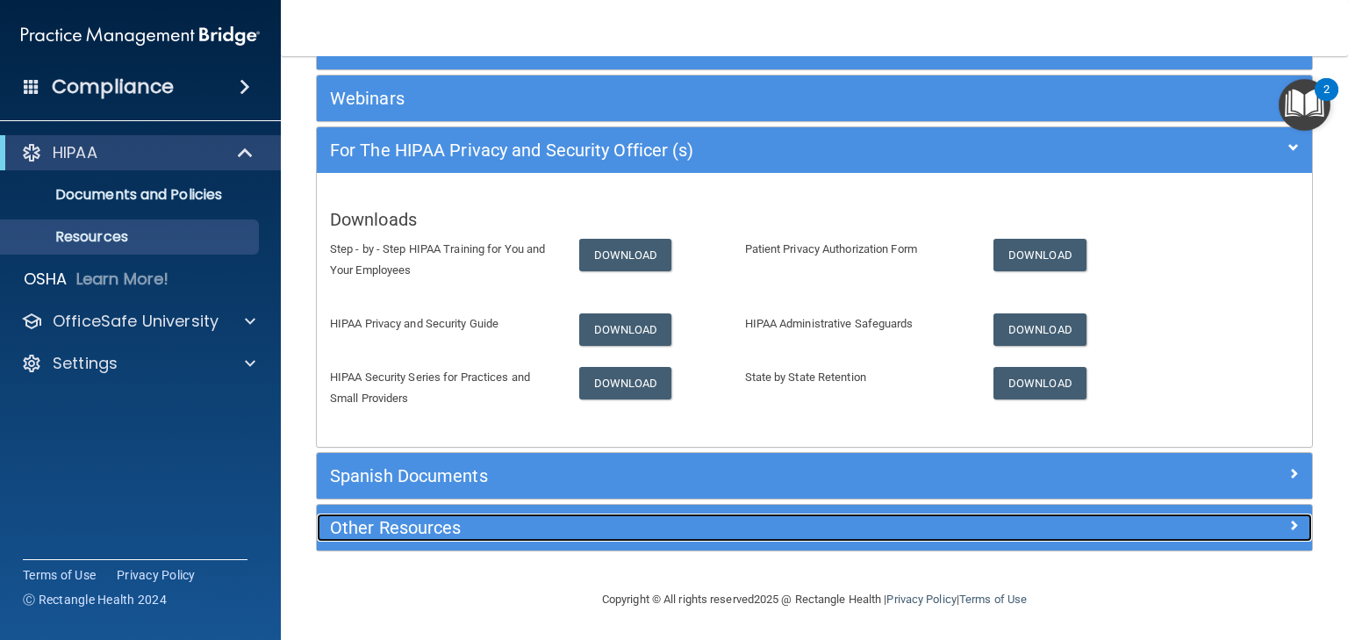
click at [363, 518] on h5 "Other Resources" at bounding box center [690, 527] width 721 height 19
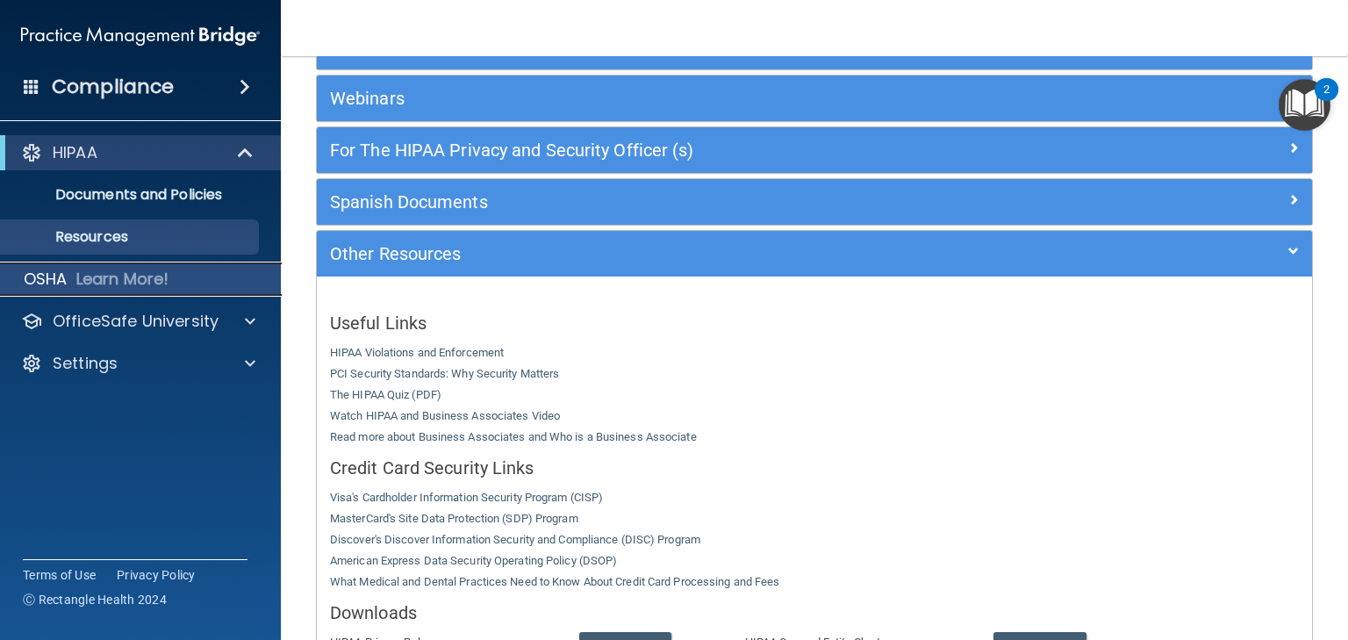
click at [119, 280] on p "Learn More!" at bounding box center [122, 279] width 93 height 21
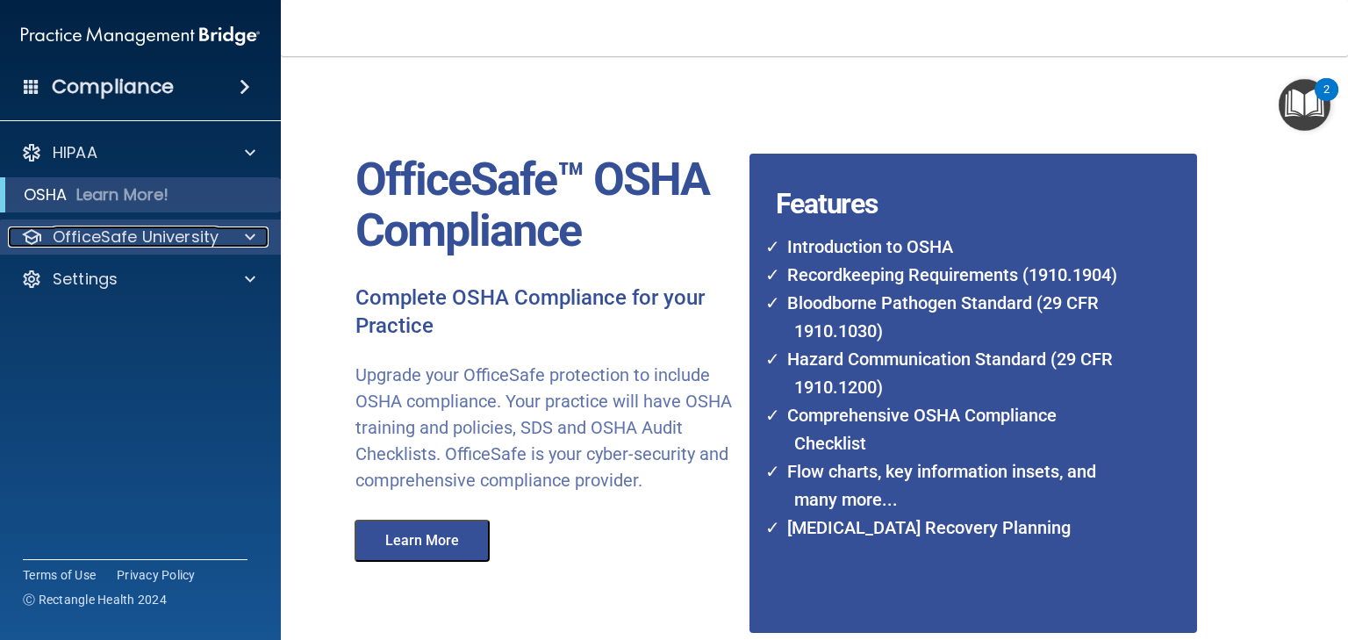
click at [250, 229] on span at bounding box center [250, 237] width 11 height 21
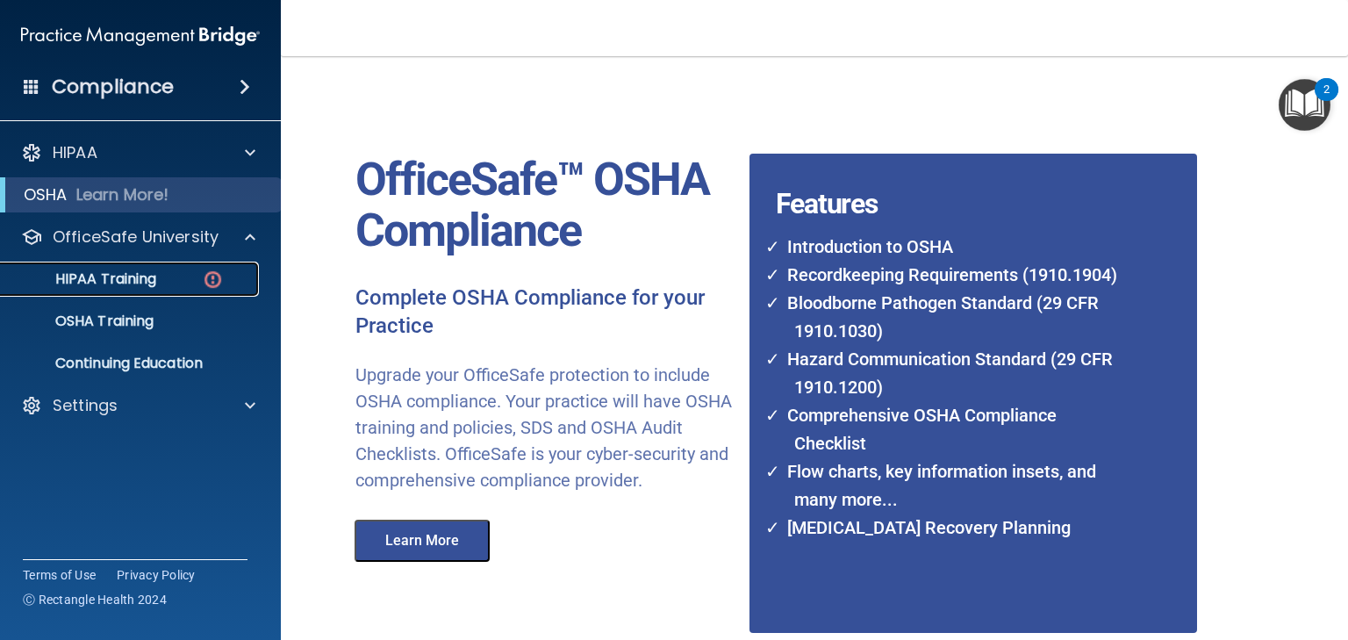
click at [133, 274] on p "HIPAA Training" at bounding box center [83, 279] width 145 height 18
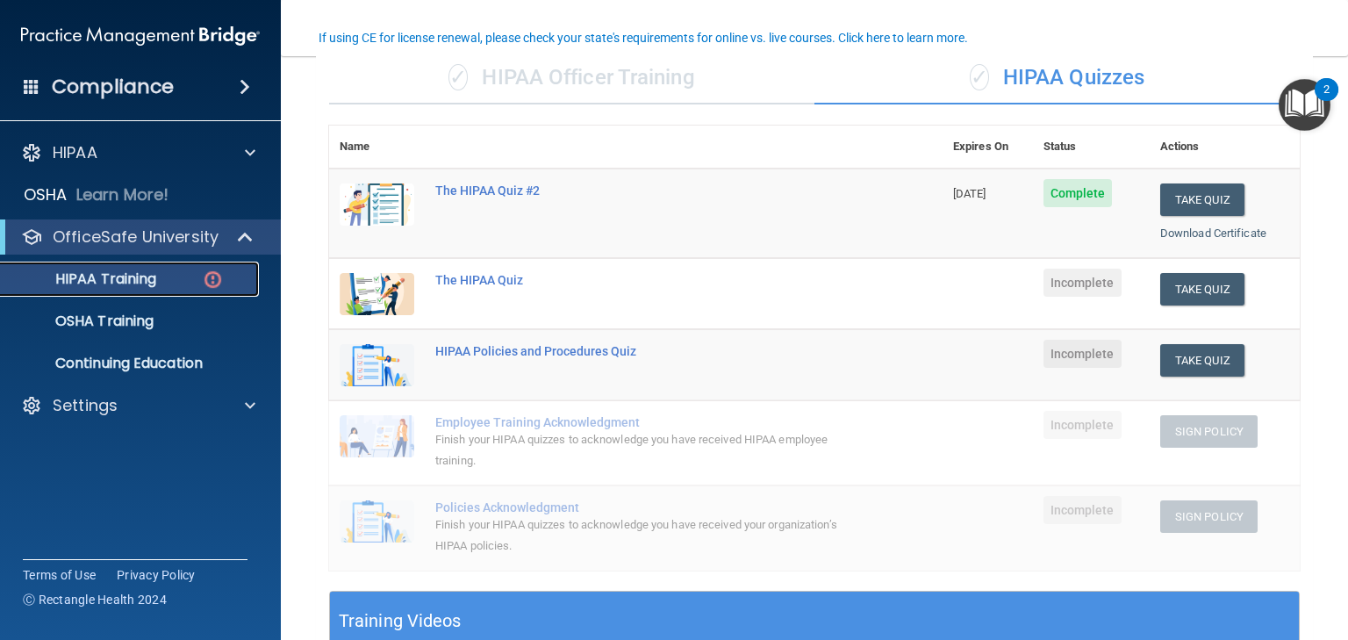
scroll to position [211, 0]
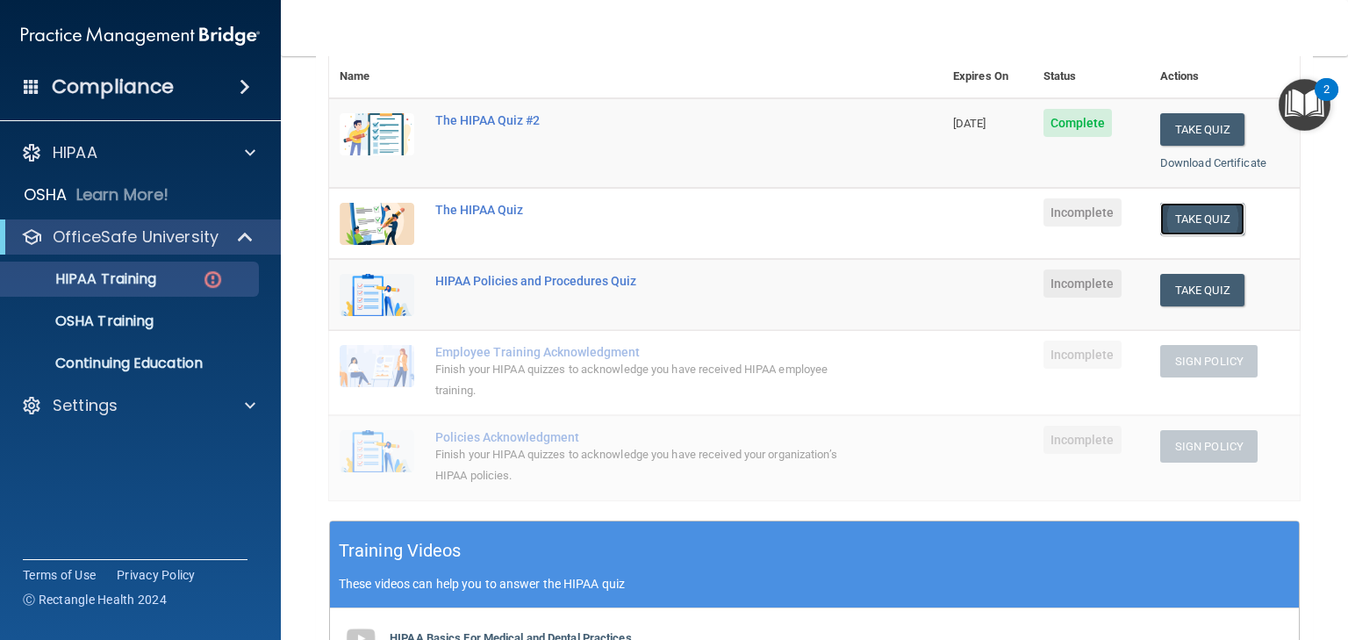
click at [1184, 221] on button "Take Quiz" at bounding box center [1203, 219] width 84 height 32
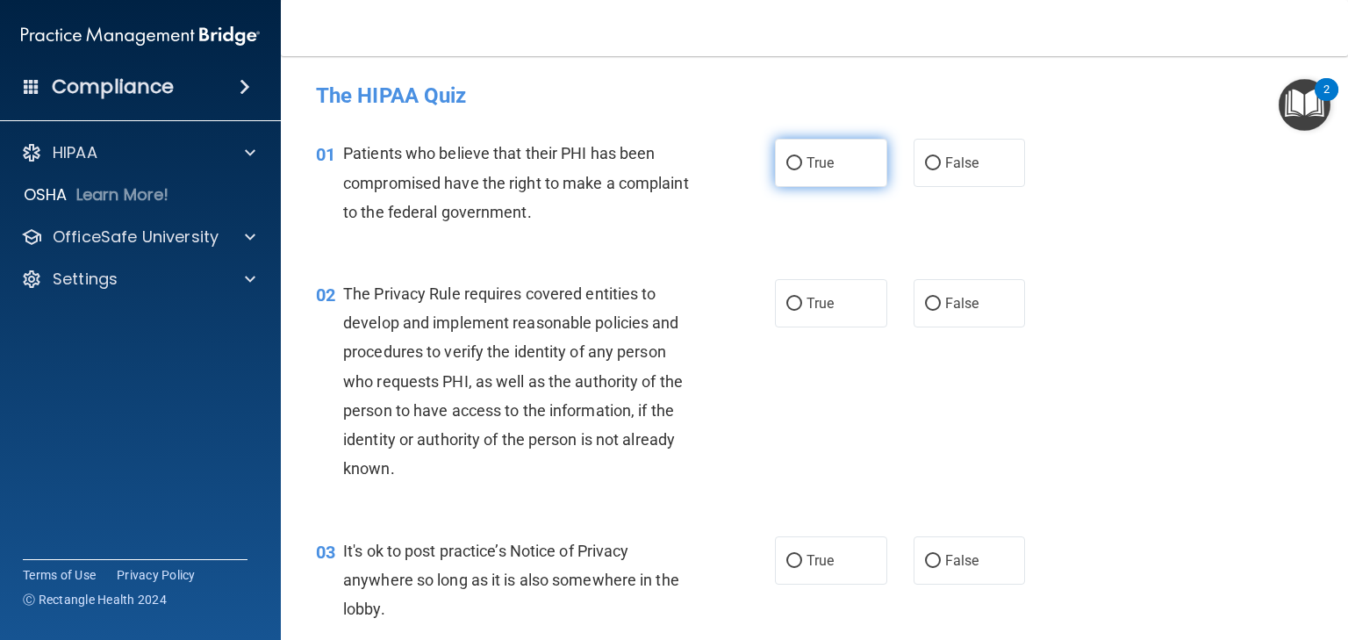
click at [791, 165] on input "True" at bounding box center [795, 163] width 16 height 13
radio input "true"
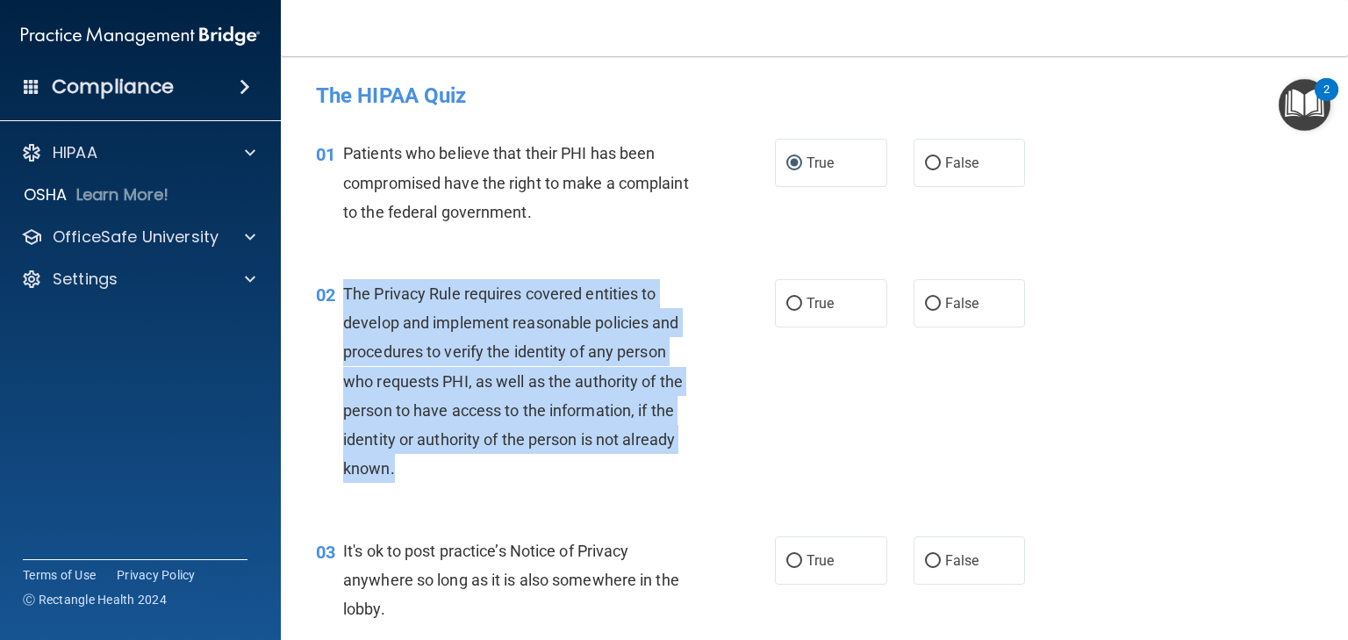
drag, startPoint x: 382, startPoint y: 431, endPoint x: 344, endPoint y: 294, distance: 142.1
click at [344, 294] on div "The Privacy Rule requires covered entities to develop and implement reasonable …" at bounding box center [525, 381] width 364 height 205
copy span "The Privacy Rule requires covered entities to develop and implement reasonable …"
click at [787, 307] on input "True" at bounding box center [795, 304] width 16 height 13
radio input "true"
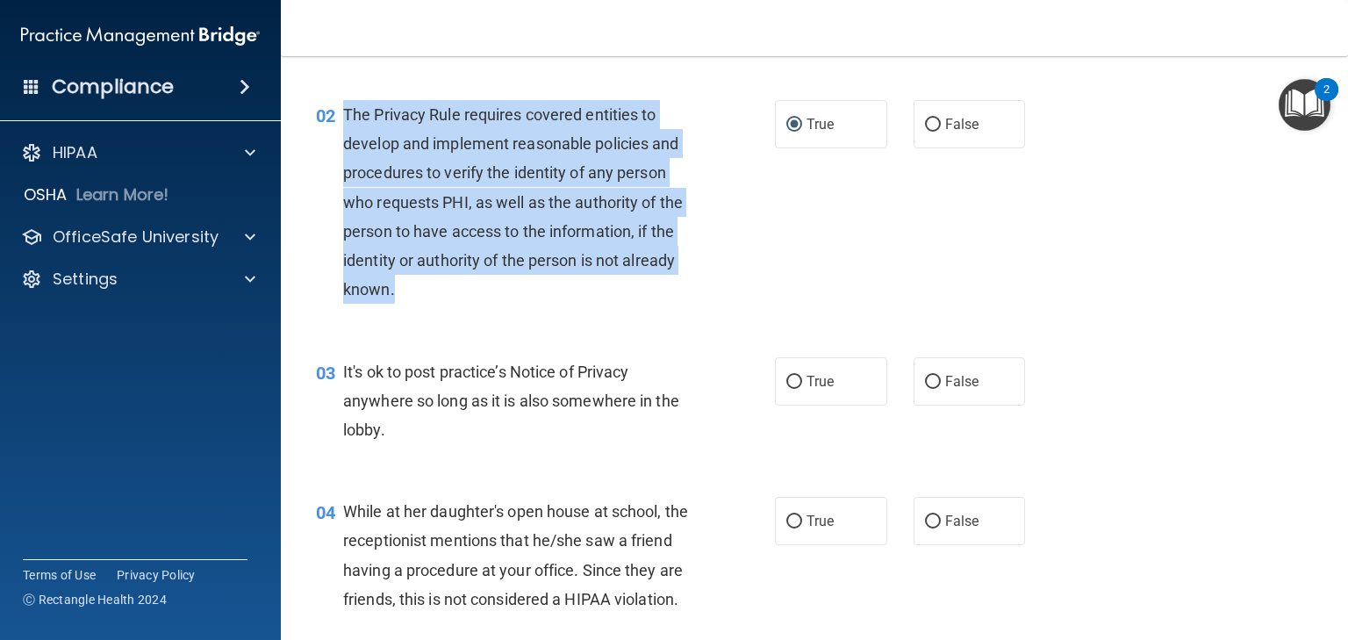
scroll to position [211, 0]
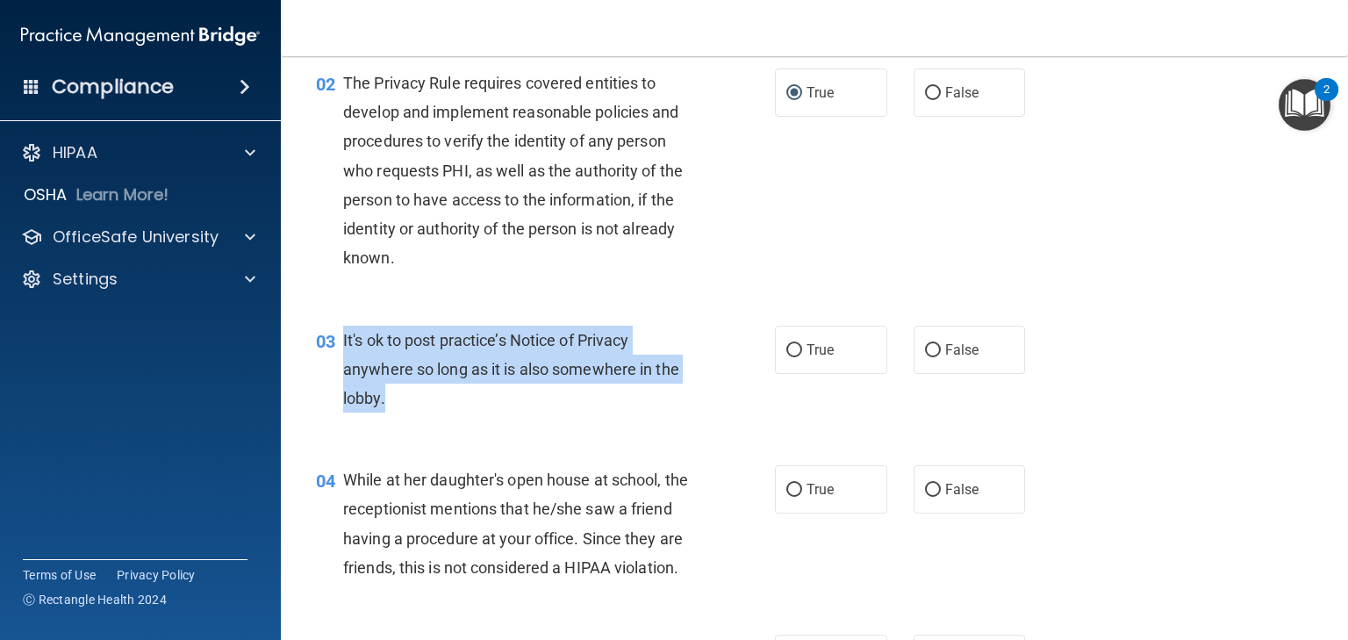
drag, startPoint x: 387, startPoint y: 411, endPoint x: 339, endPoint y: 342, distance: 83.8
click at [339, 342] on div "03 It's ok to post practice’s Notice of Privacy anywhere so long as it is also …" at bounding box center [546, 374] width 512 height 97
copy div "It's ok to post practice’s Notice of Privacy anywhere so long as it is also som…"
click at [925, 348] on input "False" at bounding box center [933, 350] width 16 height 13
radio input "true"
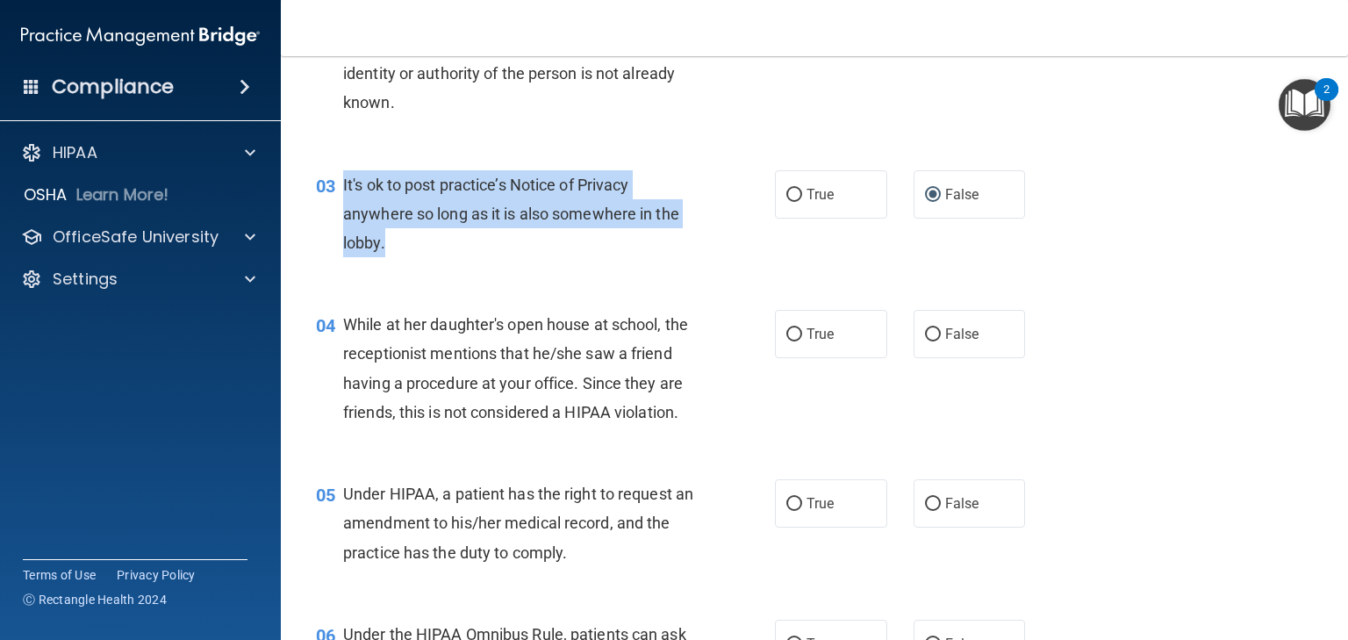
scroll to position [421, 0]
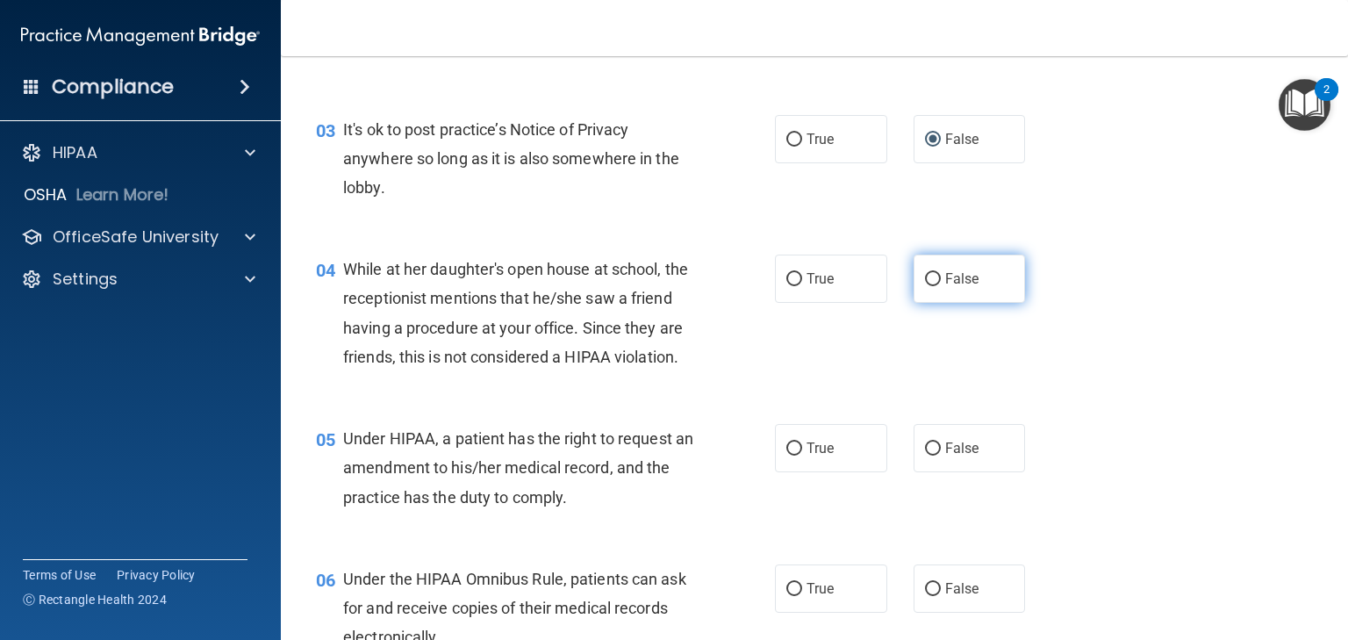
click at [936, 280] on label "False" at bounding box center [970, 279] width 112 height 48
click at [936, 280] on input "False" at bounding box center [933, 279] width 16 height 13
radio input "true"
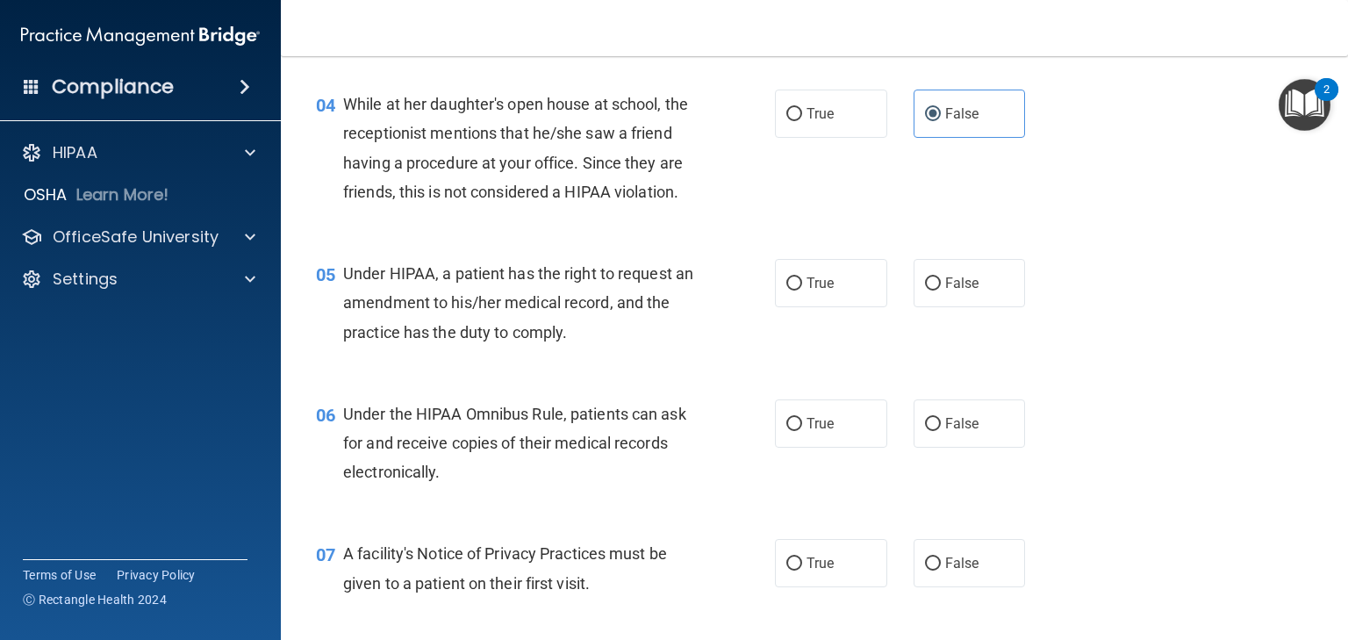
scroll to position [632, 0]
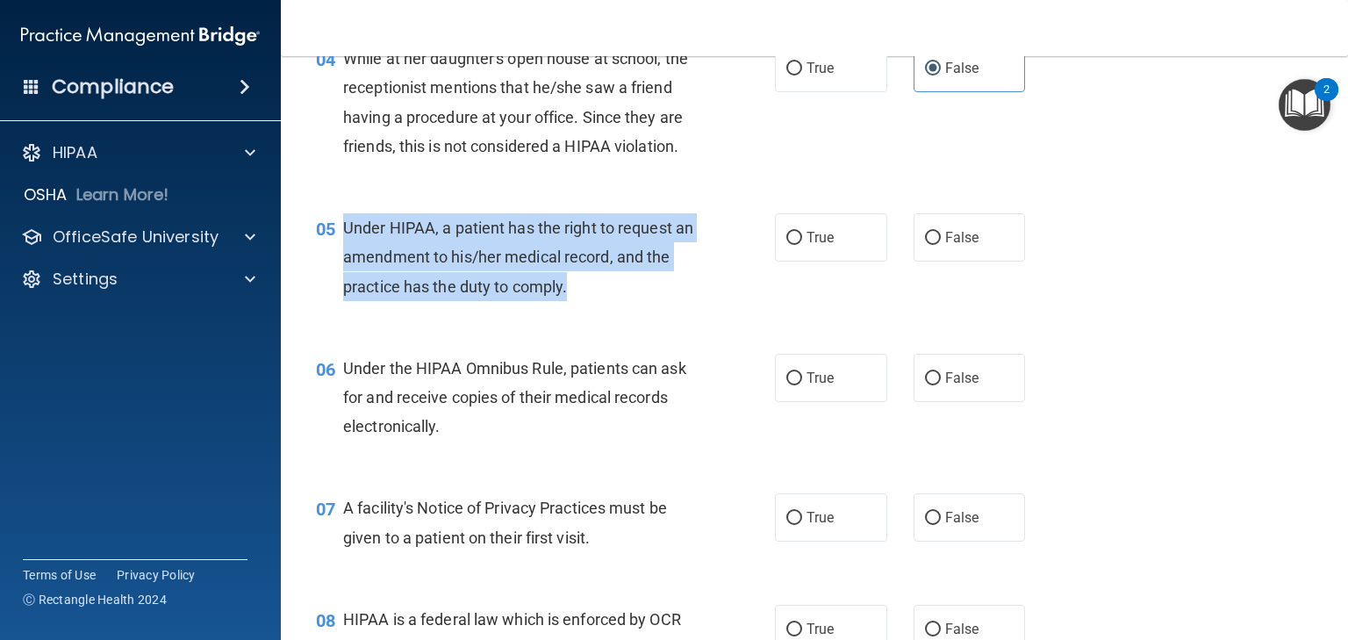
drag, startPoint x: 647, startPoint y: 319, endPoint x: 341, endPoint y: 260, distance: 312.0
click at [341, 260] on div "05 Under HIPAA, a patient has the right to request an amendment to his/her medi…" at bounding box center [546, 261] width 512 height 97
copy div "Under HIPAA, a patient has the right to request an amendment to his/her medical…"
click at [796, 245] on input "True" at bounding box center [795, 238] width 16 height 13
radio input "true"
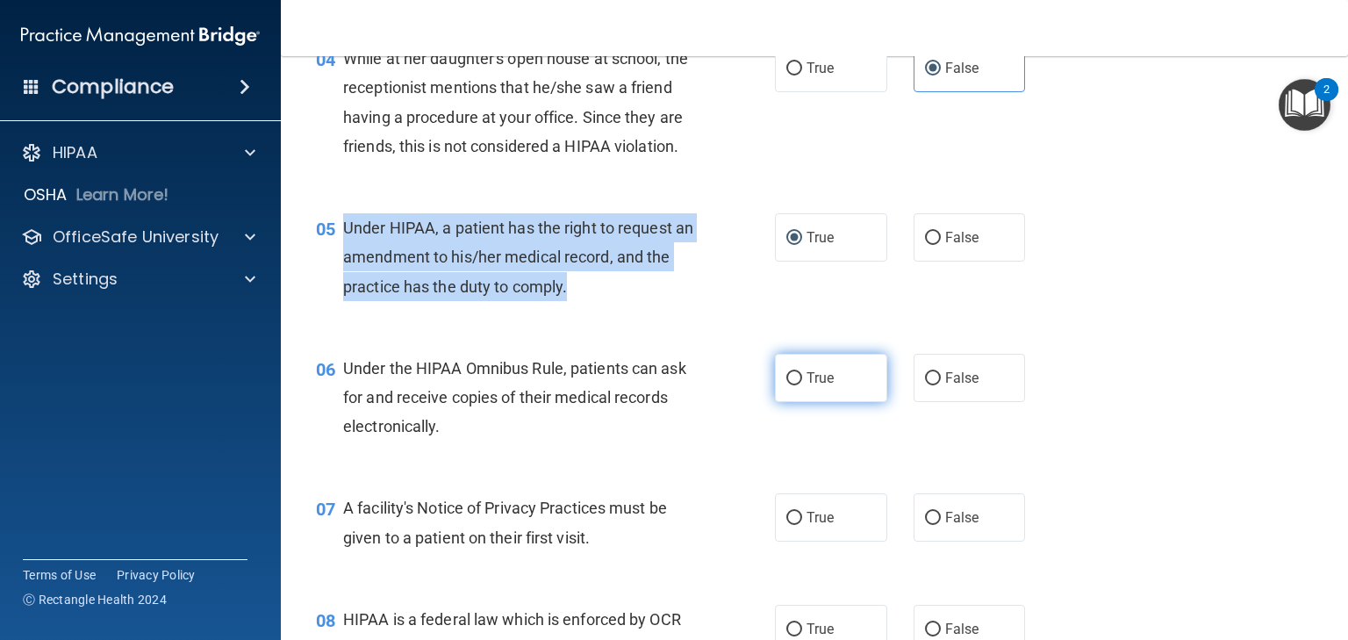
click at [788, 385] on input "True" at bounding box center [795, 378] width 16 height 13
radio input "true"
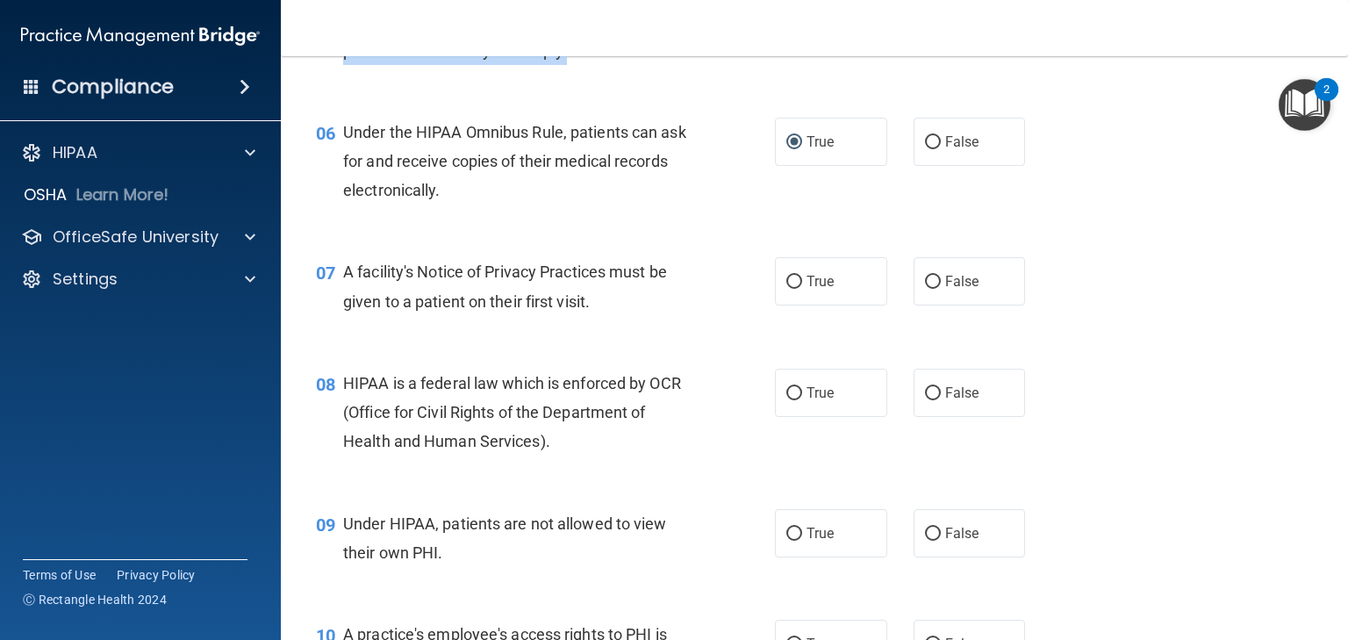
scroll to position [913, 0]
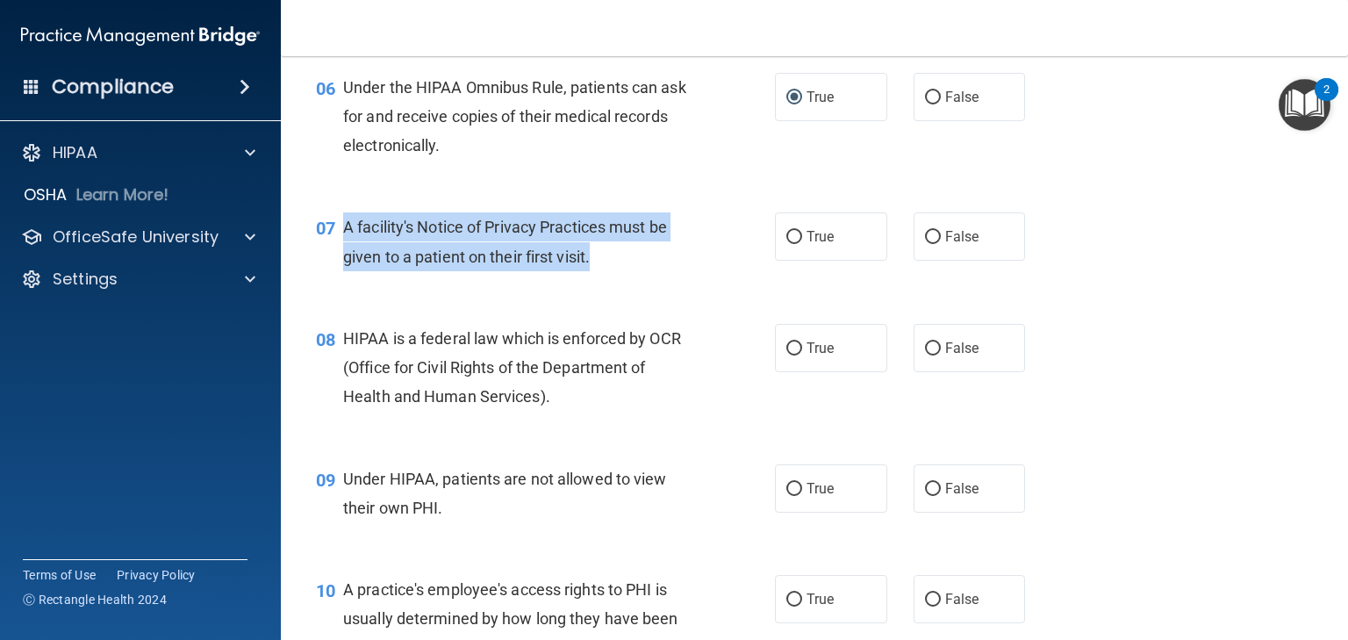
drag, startPoint x: 615, startPoint y: 291, endPoint x: 341, endPoint y: 262, distance: 275.4
click at [341, 262] on div "07 A facility's Notice of Privacy Practices must be given to a patient on their…" at bounding box center [546, 245] width 512 height 67
copy div "A facility's Notice of Privacy Practices must be given to a patient on their fi…"
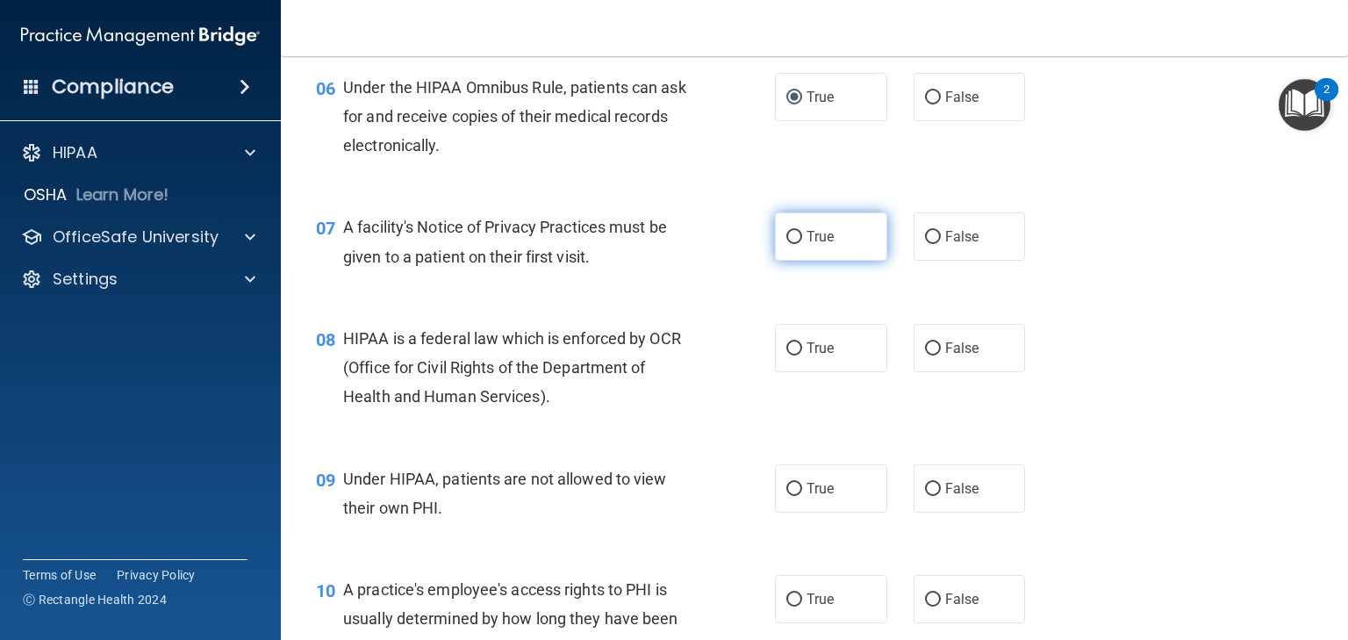
click at [807, 245] on span "True" at bounding box center [820, 236] width 27 height 17
click at [802, 244] on input "True" at bounding box center [795, 237] width 16 height 13
radio input "true"
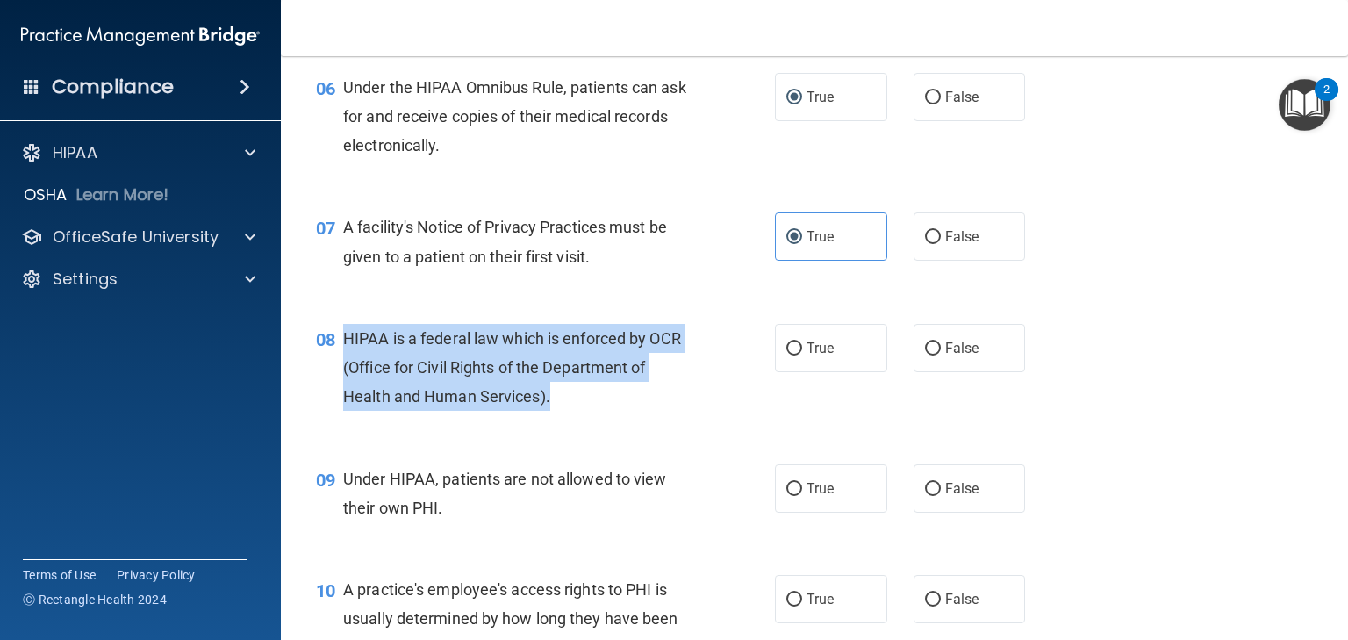
drag, startPoint x: 593, startPoint y: 432, endPoint x: 344, endPoint y: 370, distance: 255.9
click at [344, 370] on div "HIPAA is a federal law which is enforced by OCR (Office for Civil Rights of the…" at bounding box center [525, 368] width 364 height 88
copy span "HIPAA is a federal law which is enforced by OCR (Office for Civil Rights of the…"
click at [787, 356] on input "True" at bounding box center [795, 348] width 16 height 13
radio input "true"
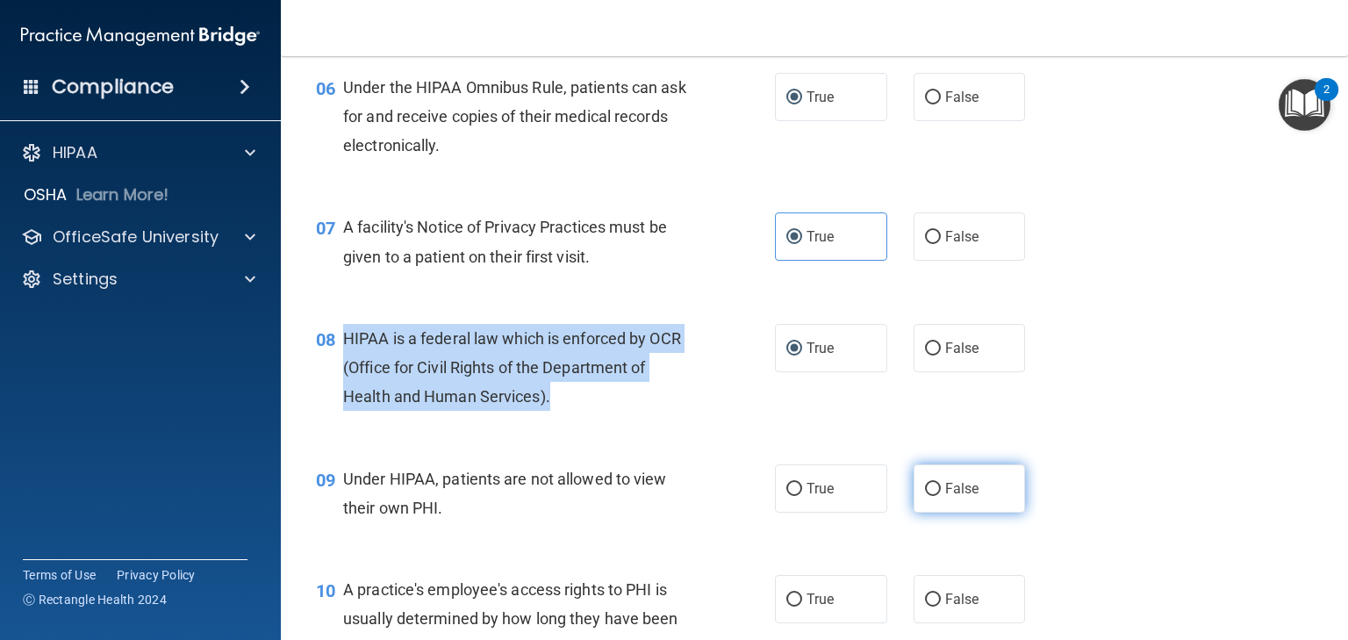
click at [925, 496] on input "False" at bounding box center [933, 489] width 16 height 13
radio input "true"
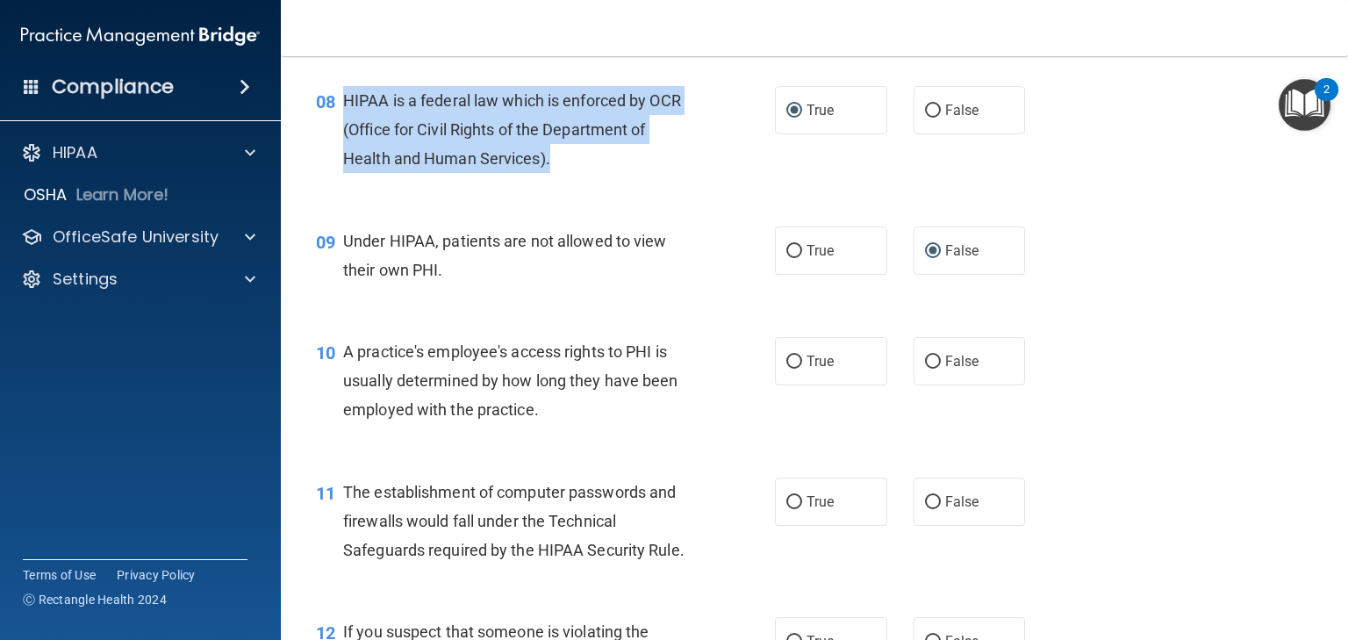
scroll to position [1194, 0]
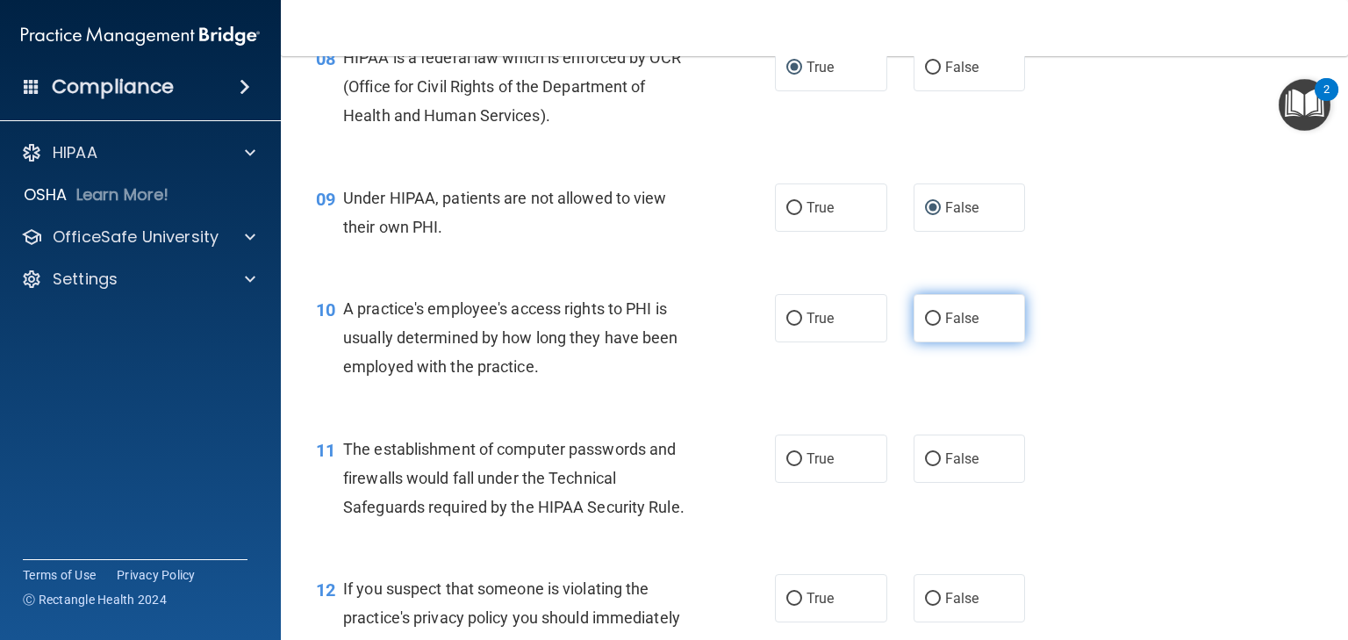
click at [941, 342] on label "False" at bounding box center [970, 318] width 112 height 48
click at [941, 326] on input "False" at bounding box center [933, 319] width 16 height 13
radio input "true"
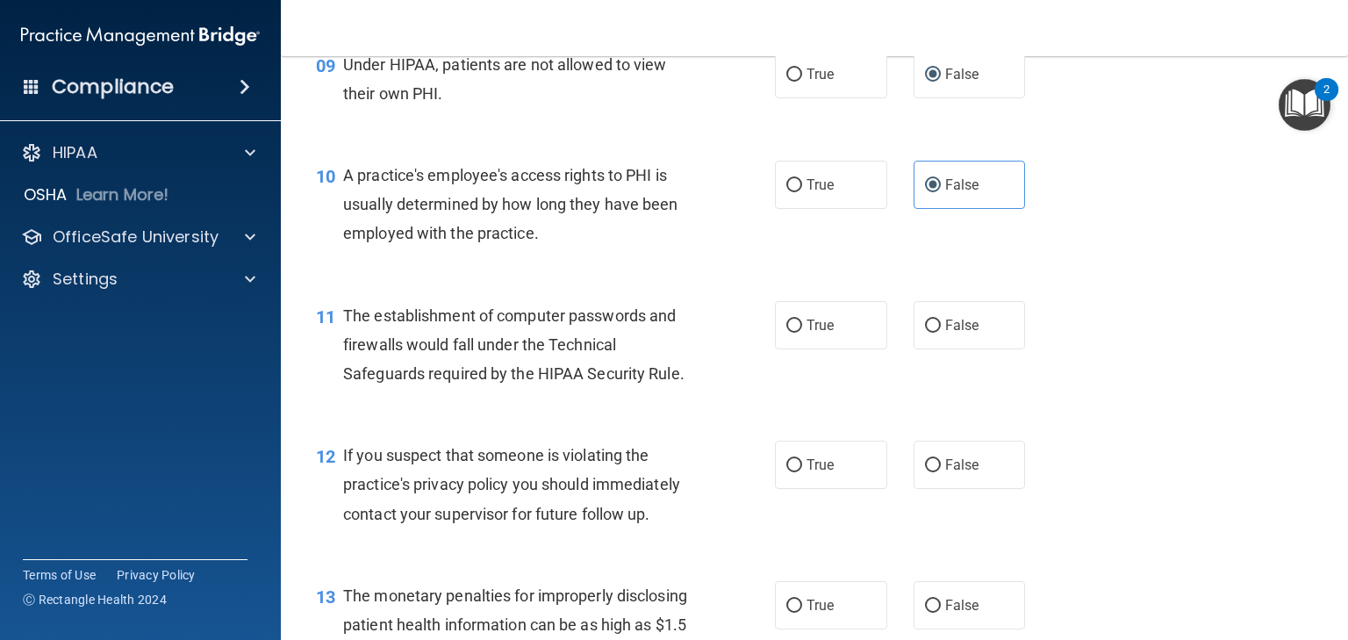
scroll to position [1334, 0]
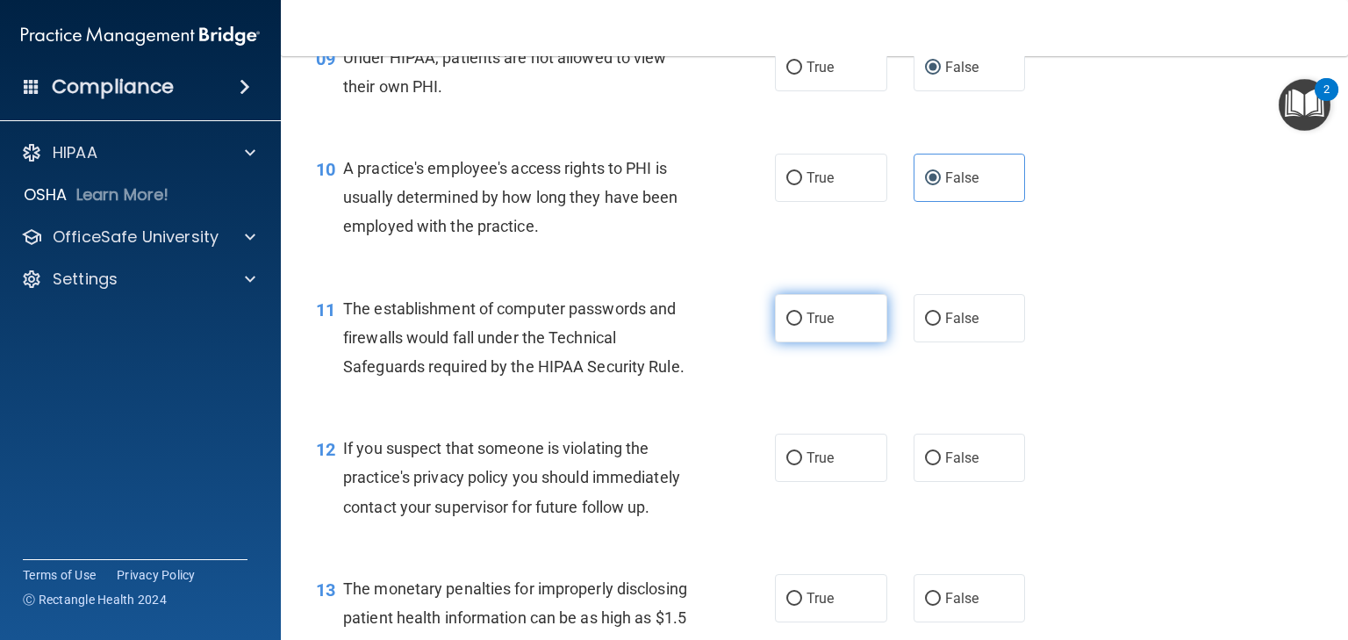
click at [787, 326] on input "True" at bounding box center [795, 319] width 16 height 13
radio input "true"
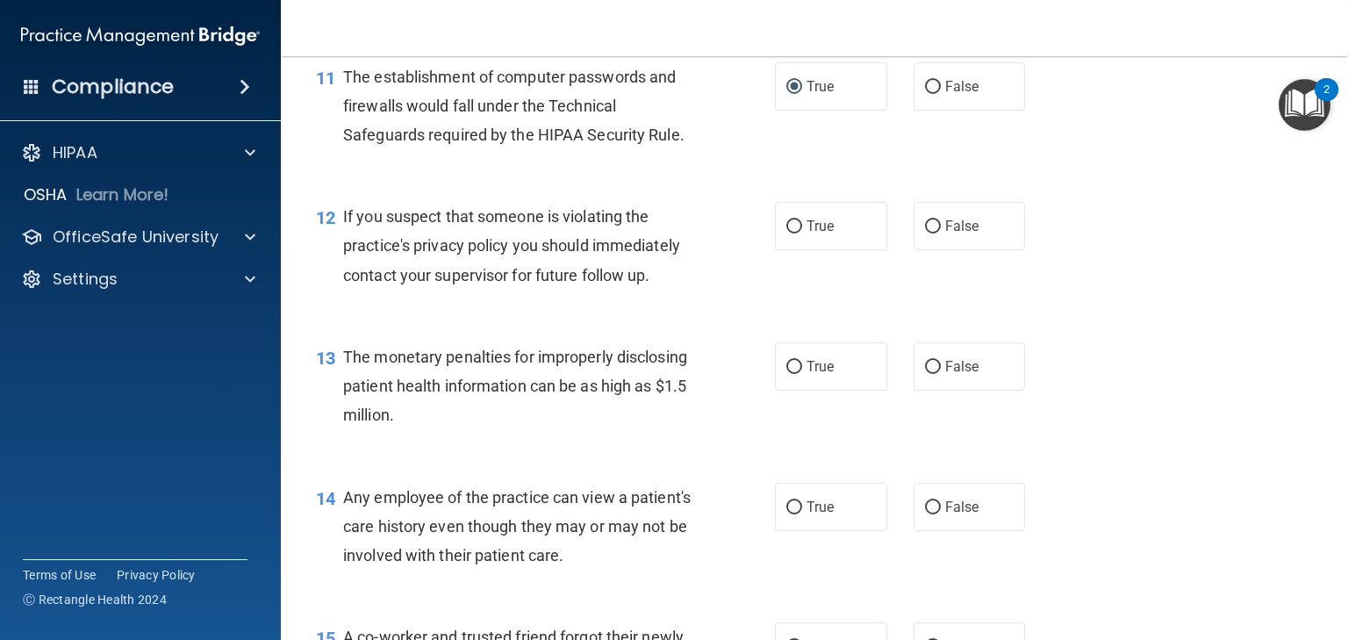
scroll to position [1615, 0]
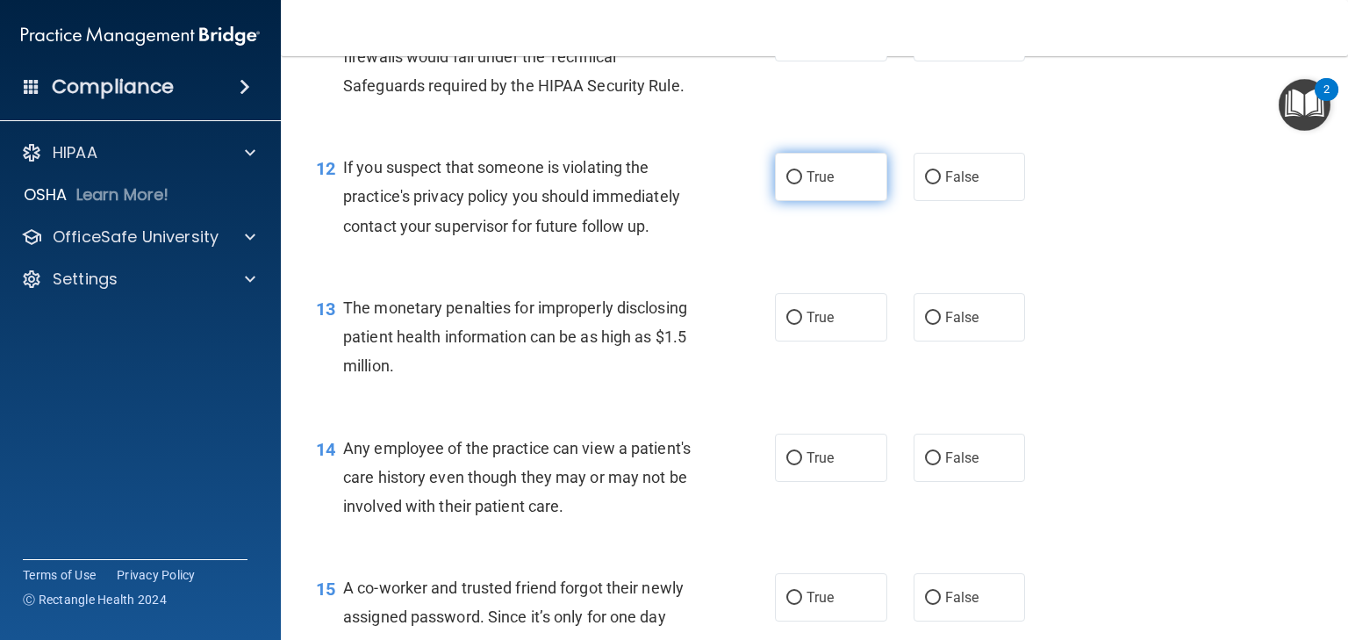
click at [794, 184] on input "True" at bounding box center [795, 177] width 16 height 13
radio input "true"
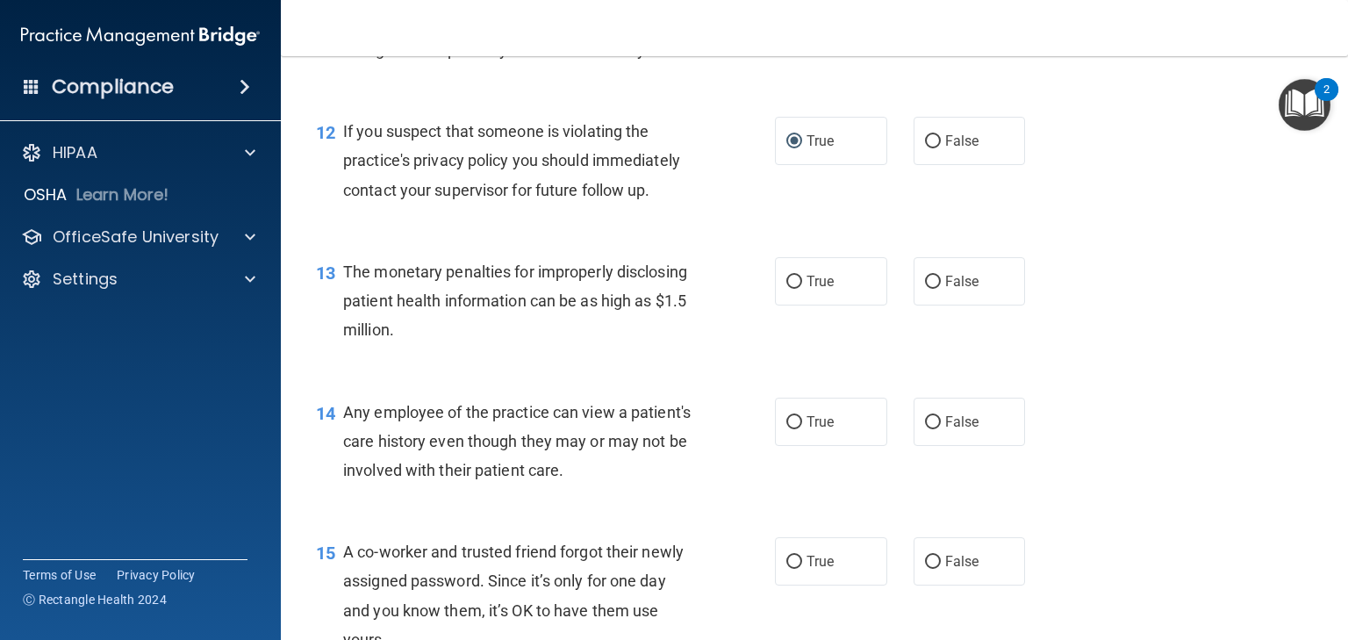
scroll to position [1686, 0]
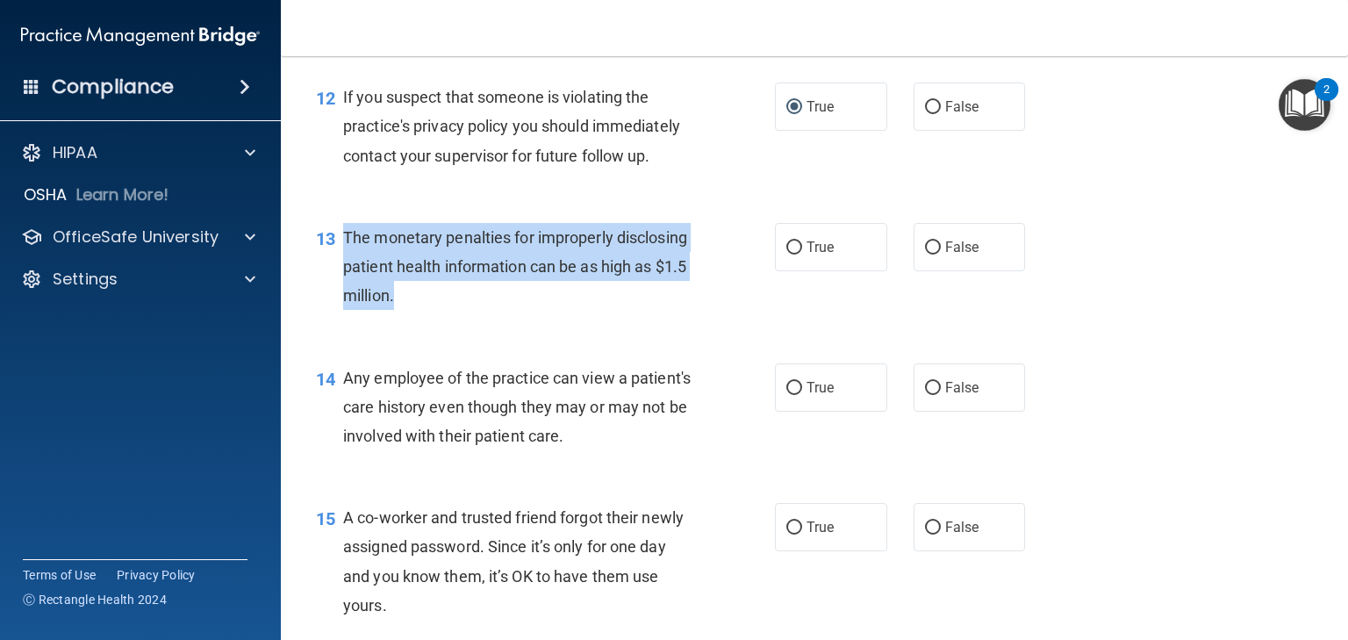
drag, startPoint x: 522, startPoint y: 320, endPoint x: 336, endPoint y: 278, distance: 190.6
click at [336, 278] on div "13 The monetary penalties for improperly disclosing patient health information …" at bounding box center [546, 271] width 512 height 97
copy div "The monetary penalties for improperly disclosing patient health information can…"
click at [787, 255] on input "True" at bounding box center [795, 247] width 16 height 13
radio input "true"
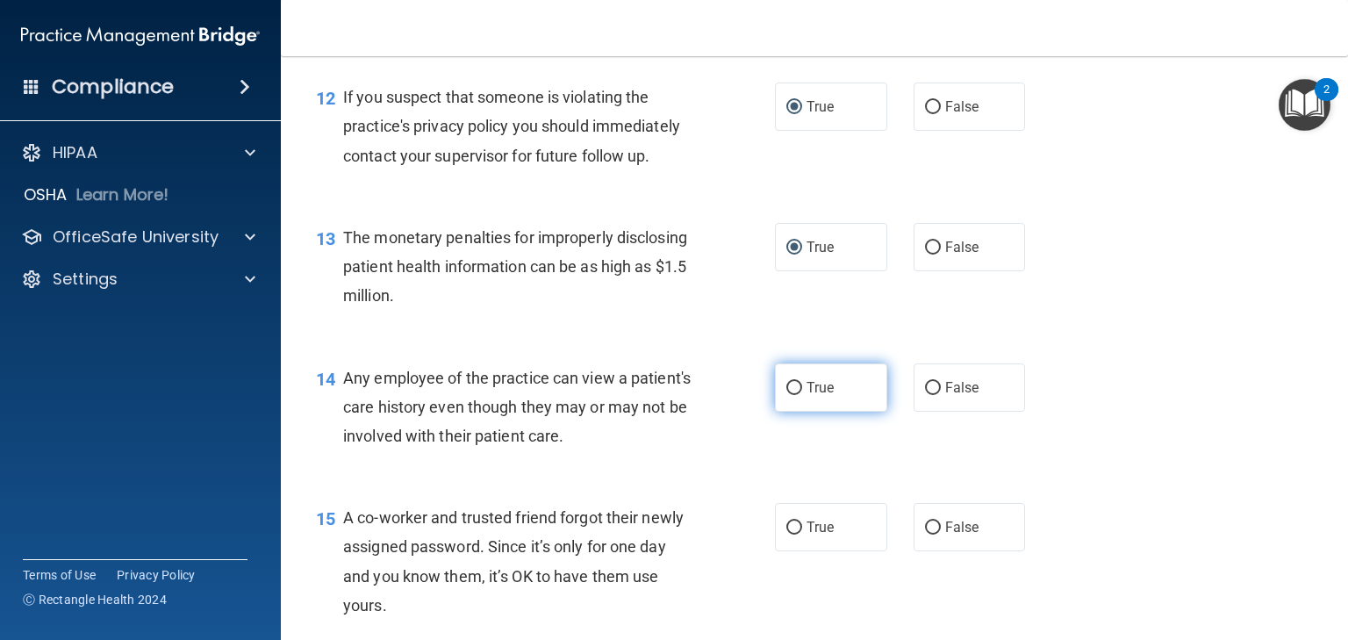
click at [807, 396] on span "True" at bounding box center [820, 387] width 27 height 17
click at [802, 395] on input "True" at bounding box center [795, 388] width 16 height 13
radio input "true"
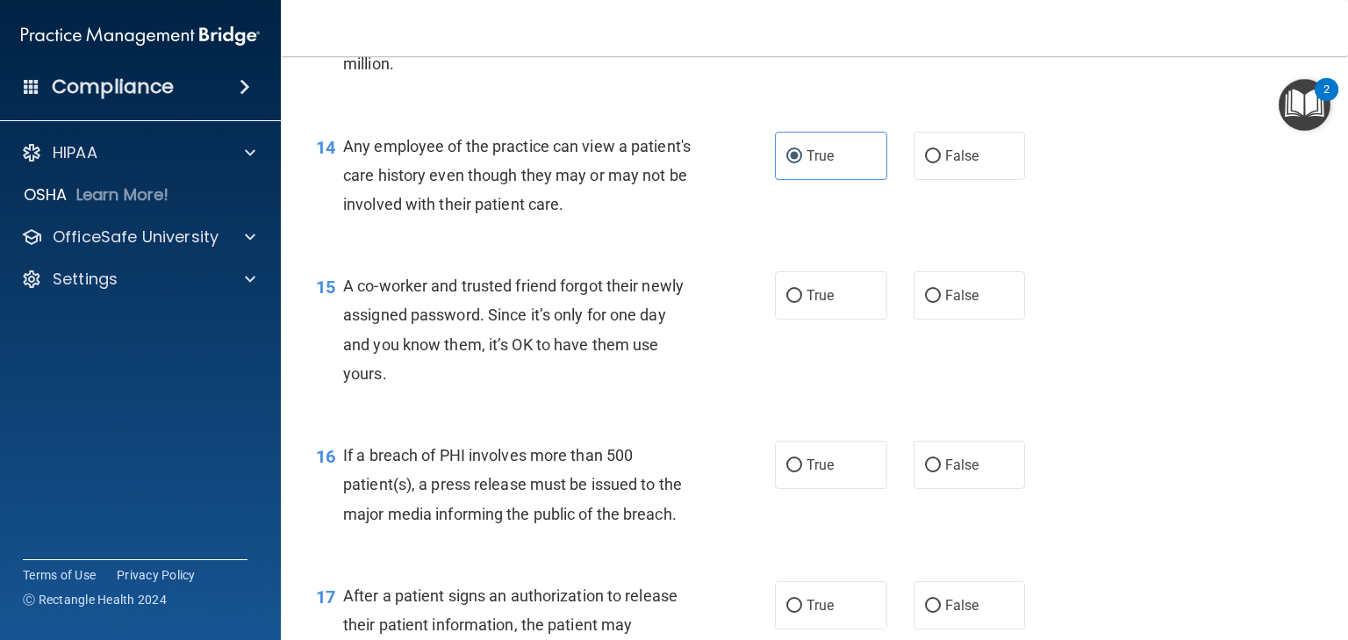
scroll to position [1967, 0]
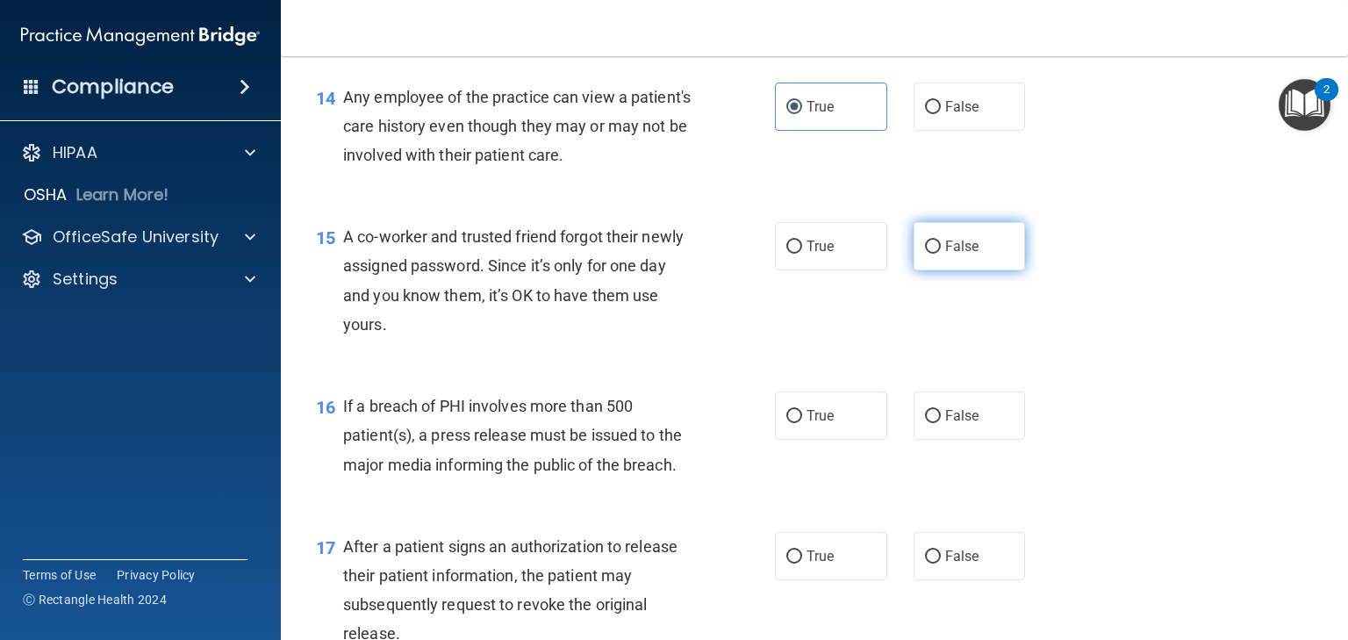
click at [914, 270] on label "False" at bounding box center [970, 246] width 112 height 48
click at [925, 254] on input "False" at bounding box center [933, 247] width 16 height 13
radio input "true"
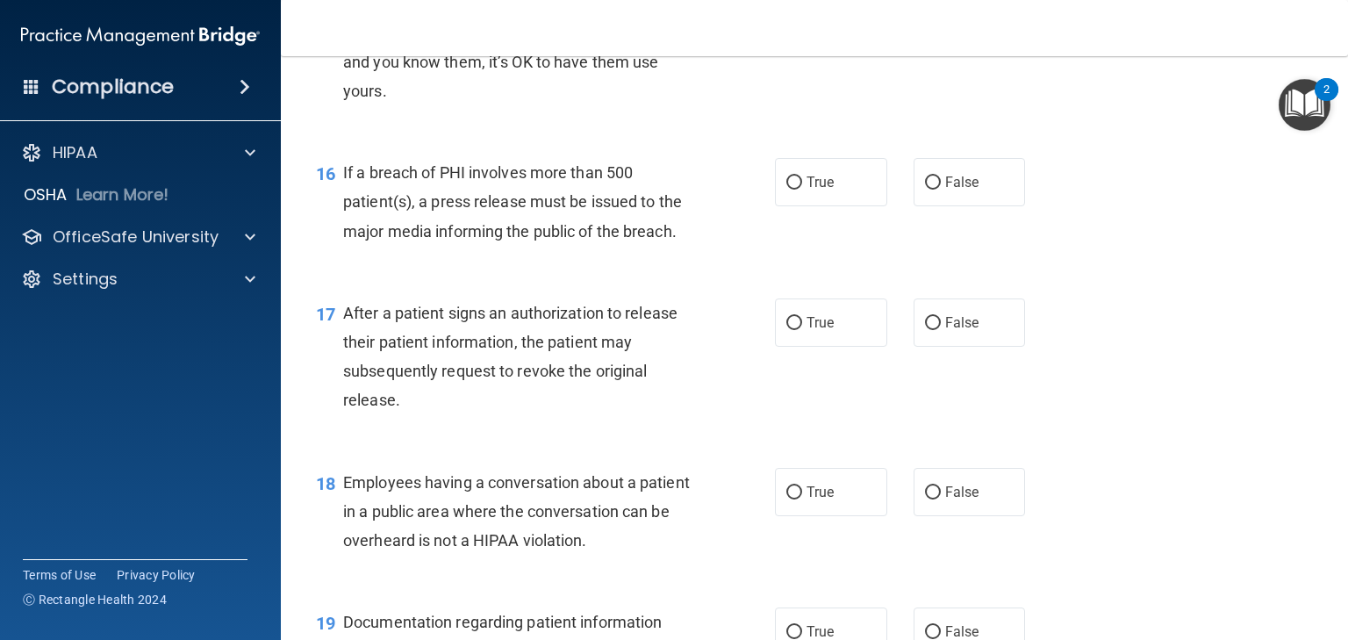
scroll to position [2247, 0]
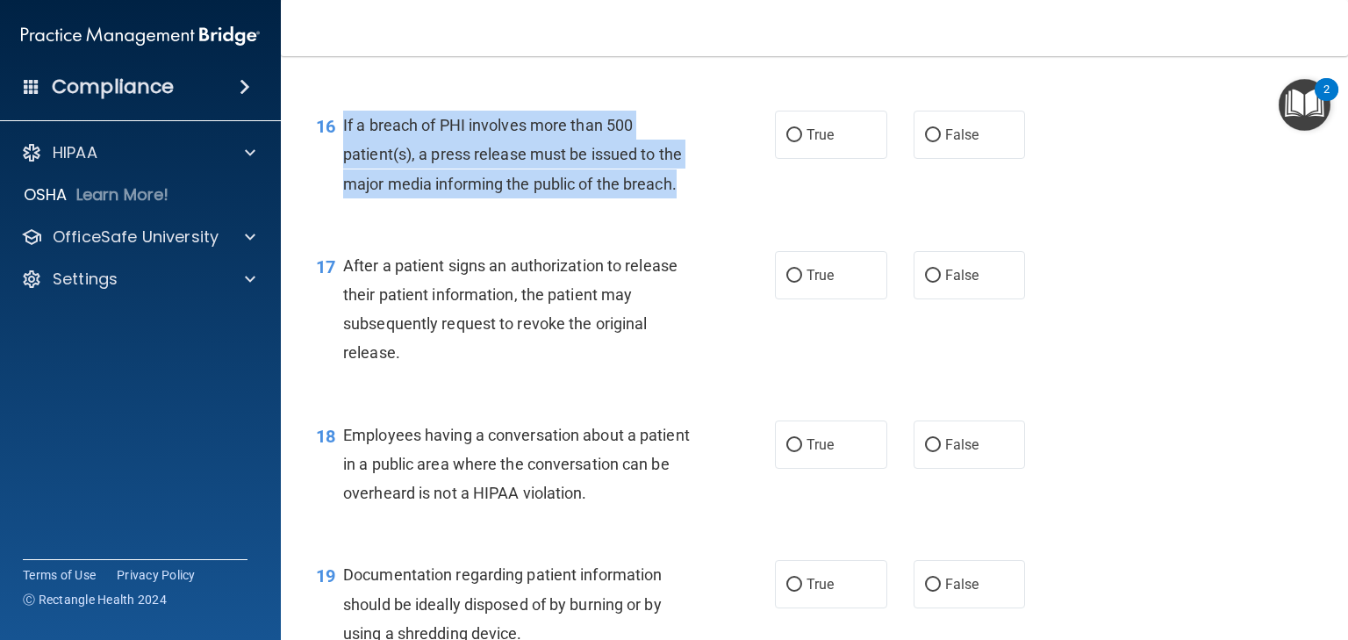
drag, startPoint x: 697, startPoint y: 219, endPoint x: 333, endPoint y: 150, distance: 370.9
click at [333, 150] on div "16 If a breach of PHI involves more than 500 patient(s), a press release must b…" at bounding box center [546, 159] width 512 height 97
click at [790, 142] on input "True" at bounding box center [795, 135] width 16 height 13
radio input "true"
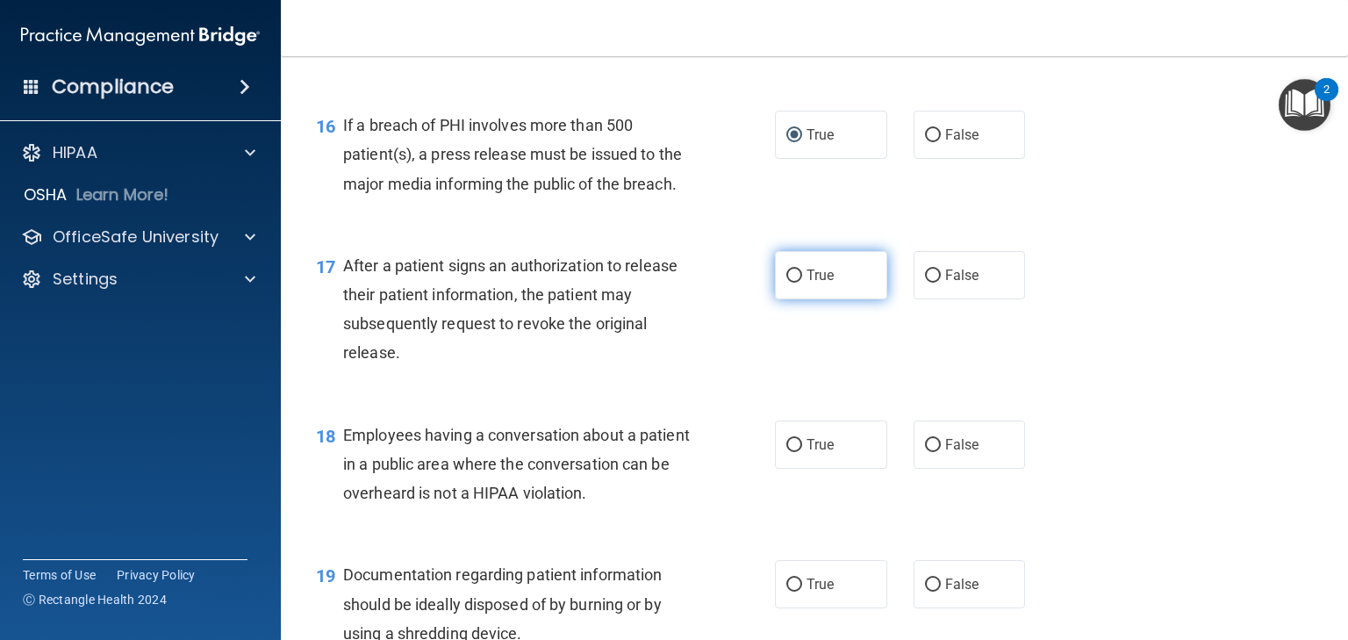
click at [821, 284] on span "True" at bounding box center [820, 275] width 27 height 17
click at [802, 283] on input "True" at bounding box center [795, 276] width 16 height 13
radio input "true"
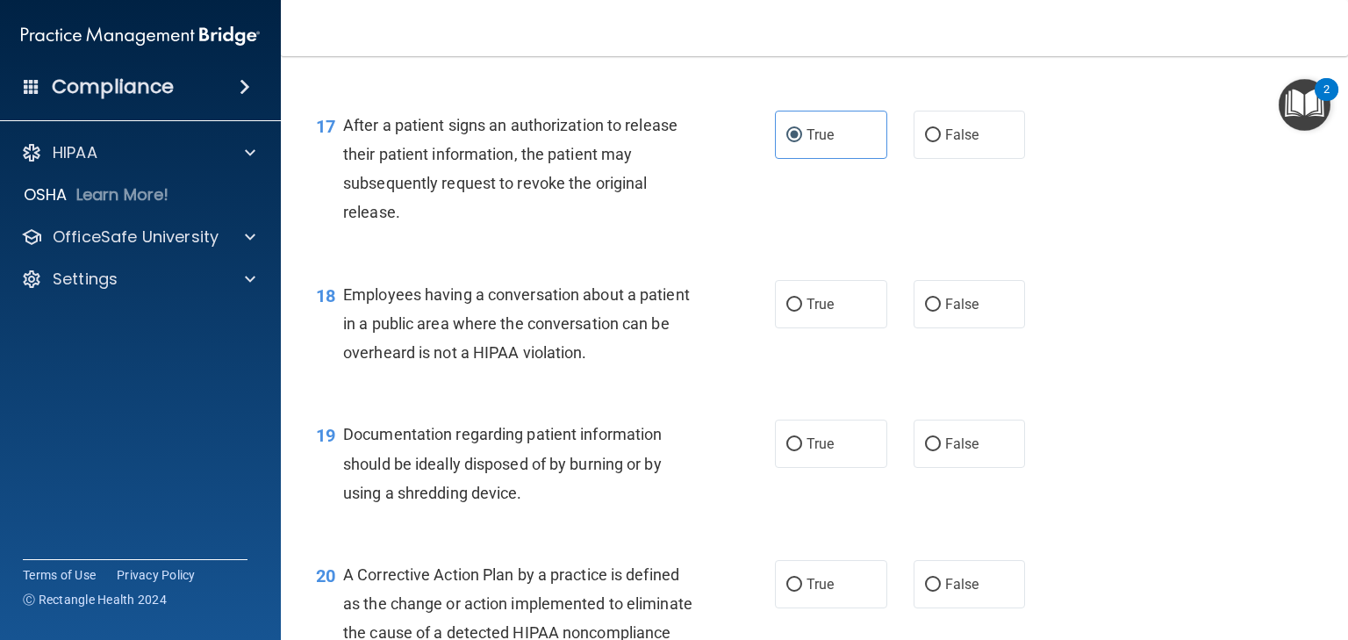
scroll to position [2458, 0]
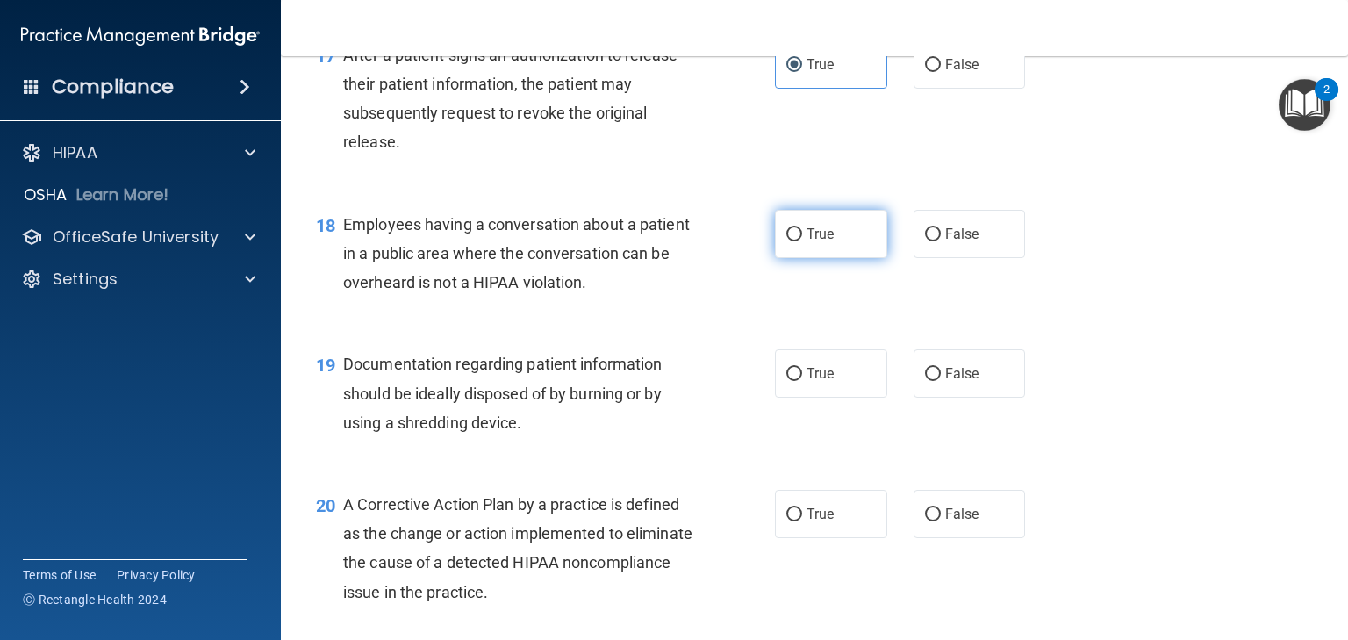
click at [788, 241] on input "True" at bounding box center [795, 234] width 16 height 13
radio input "true"
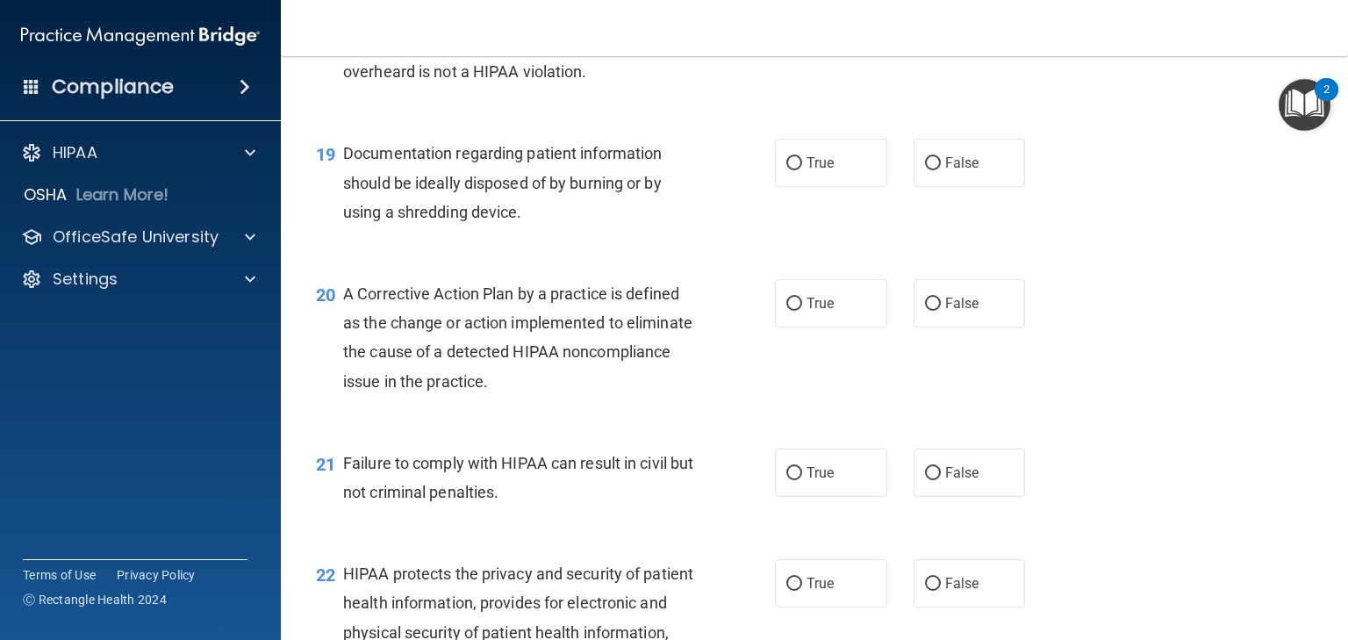
scroll to position [2599, 0]
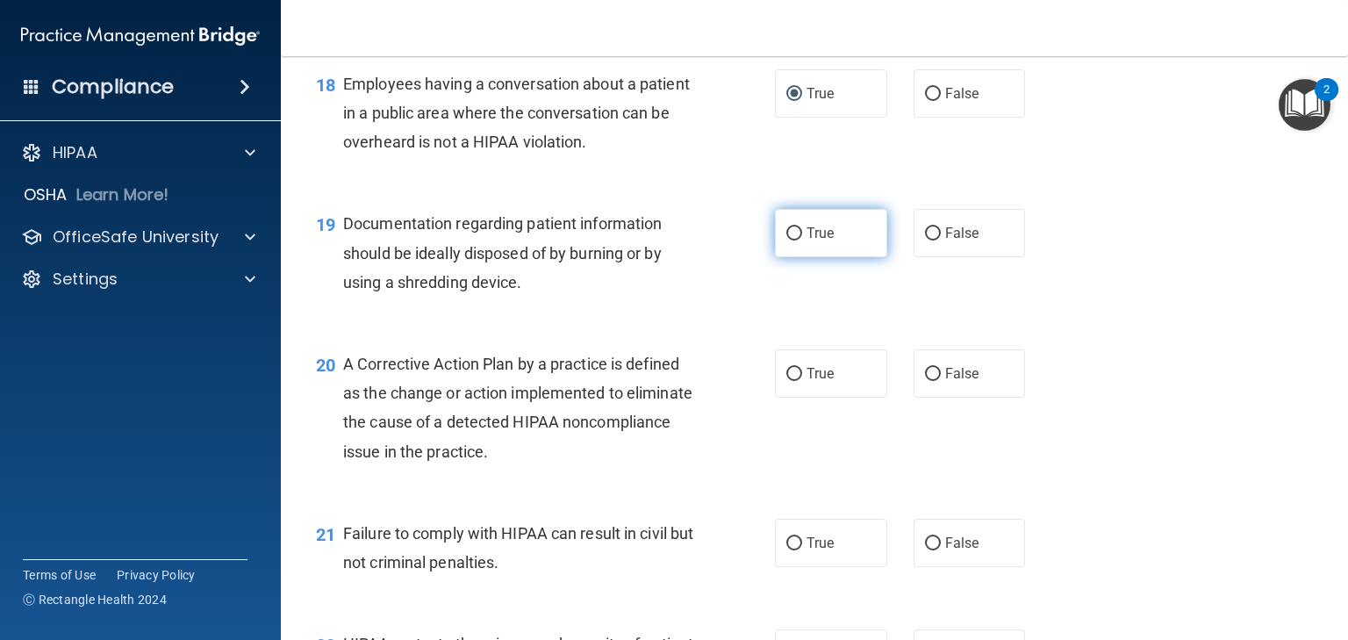
click at [787, 241] on input "True" at bounding box center [795, 233] width 16 height 13
radio input "true"
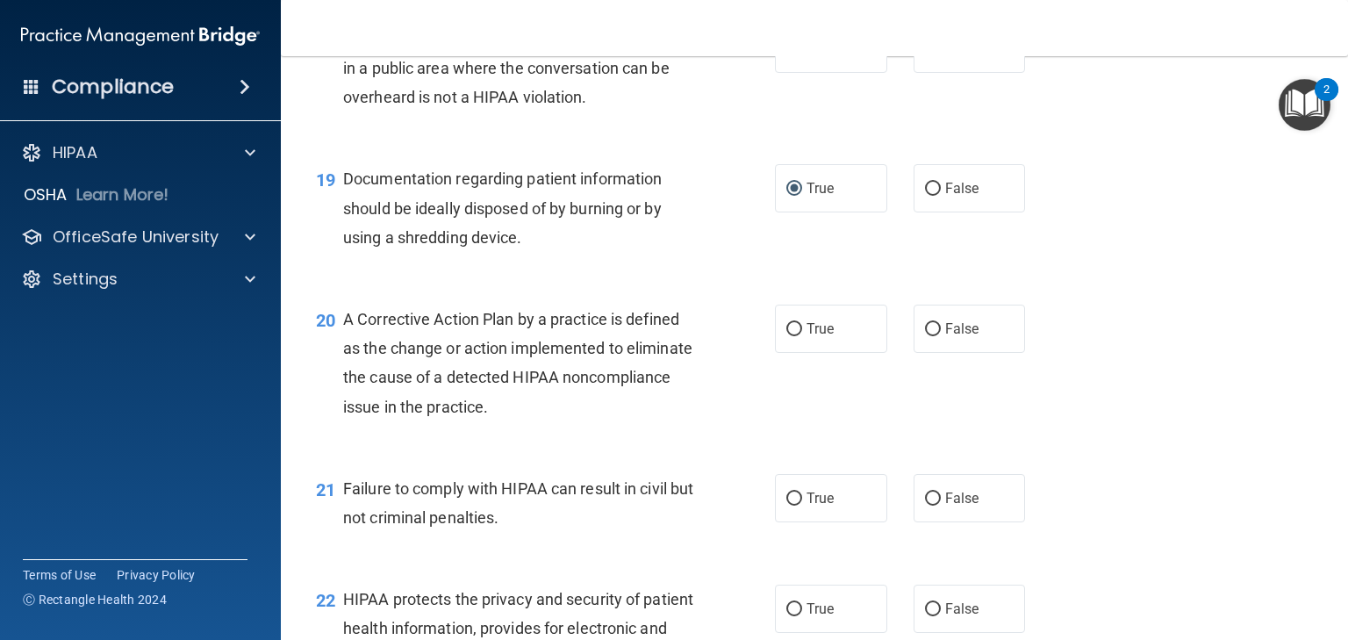
scroll to position [2739, 0]
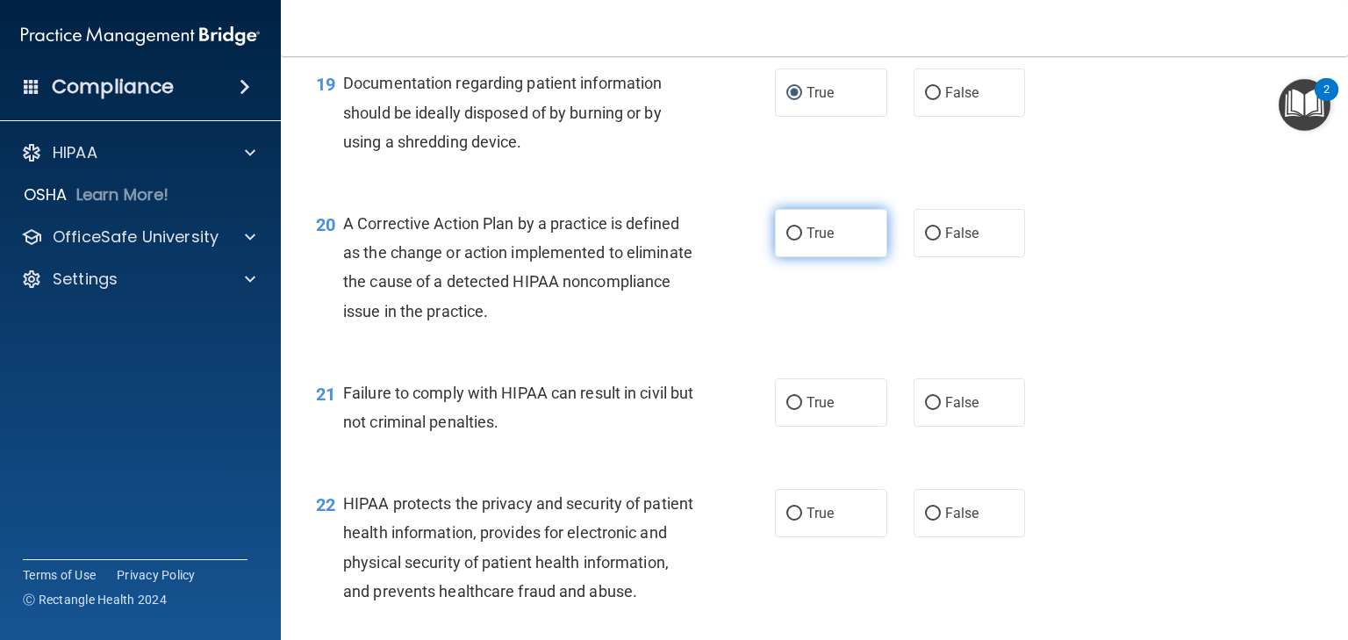
click at [799, 257] on label "True" at bounding box center [831, 233] width 112 height 48
click at [799, 241] on input "True" at bounding box center [795, 233] width 16 height 13
radio input "true"
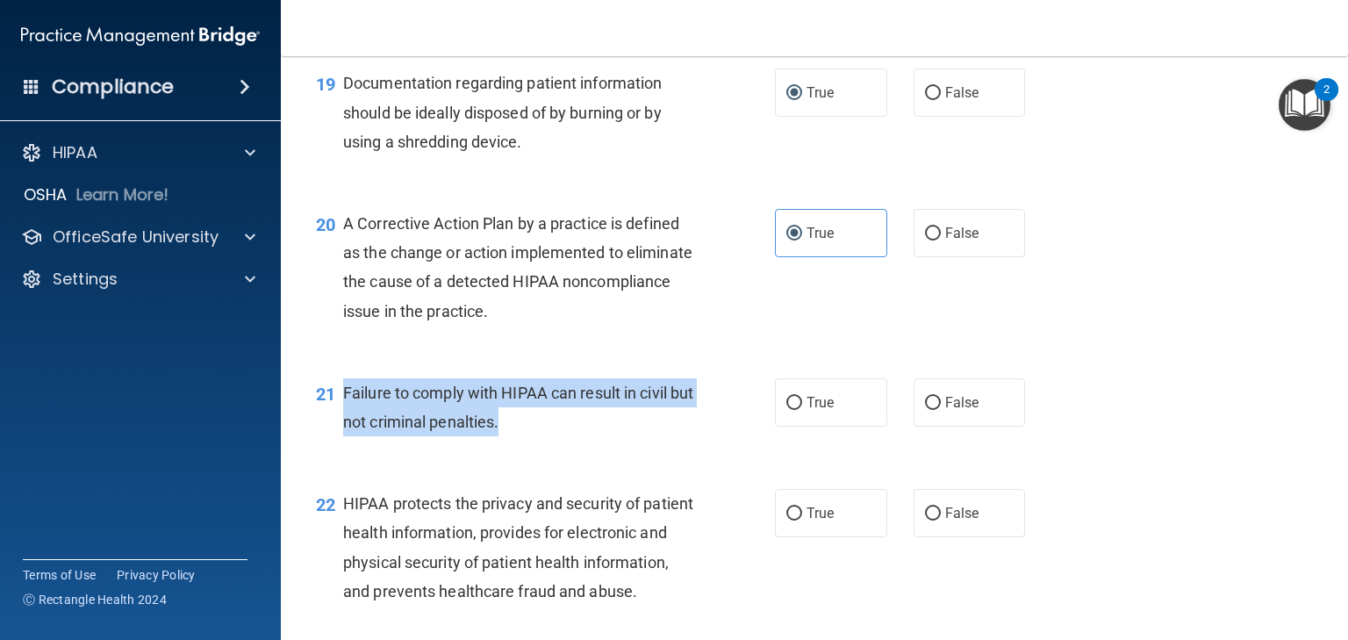
drag, startPoint x: 543, startPoint y: 457, endPoint x: 337, endPoint y: 425, distance: 207.8
click at [337, 425] on div "21 Failure to comply with HIPAA can result in civil but not criminal penalties." at bounding box center [546, 411] width 512 height 67
click at [929, 410] on input "False" at bounding box center [933, 403] width 16 height 13
radio input "true"
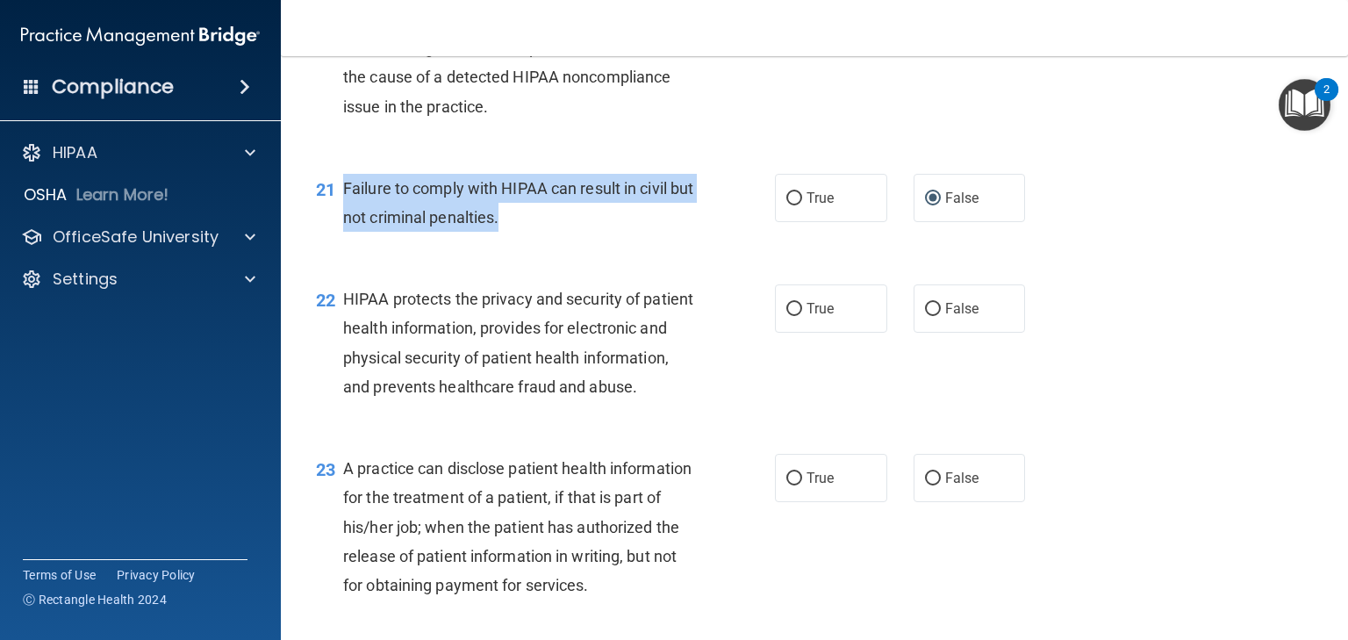
scroll to position [2950, 0]
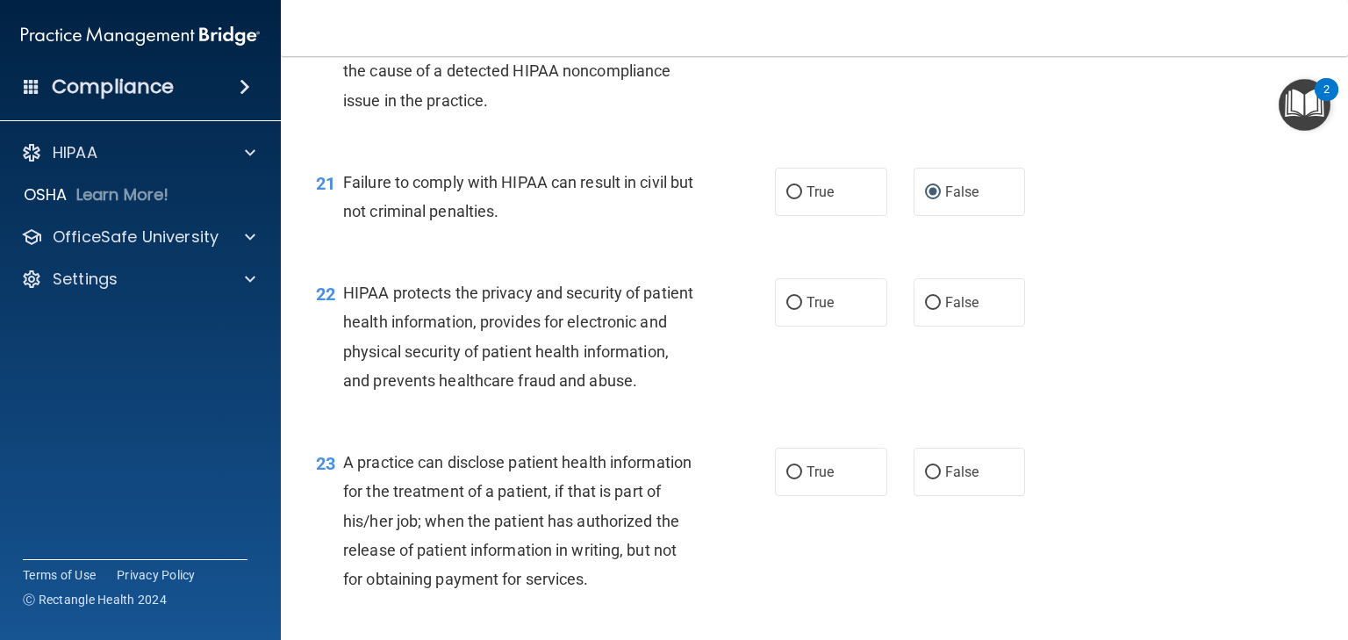
click at [709, 373] on div "22 HIPAA protects the privacy and security of patient health information, provi…" at bounding box center [546, 341] width 512 height 126
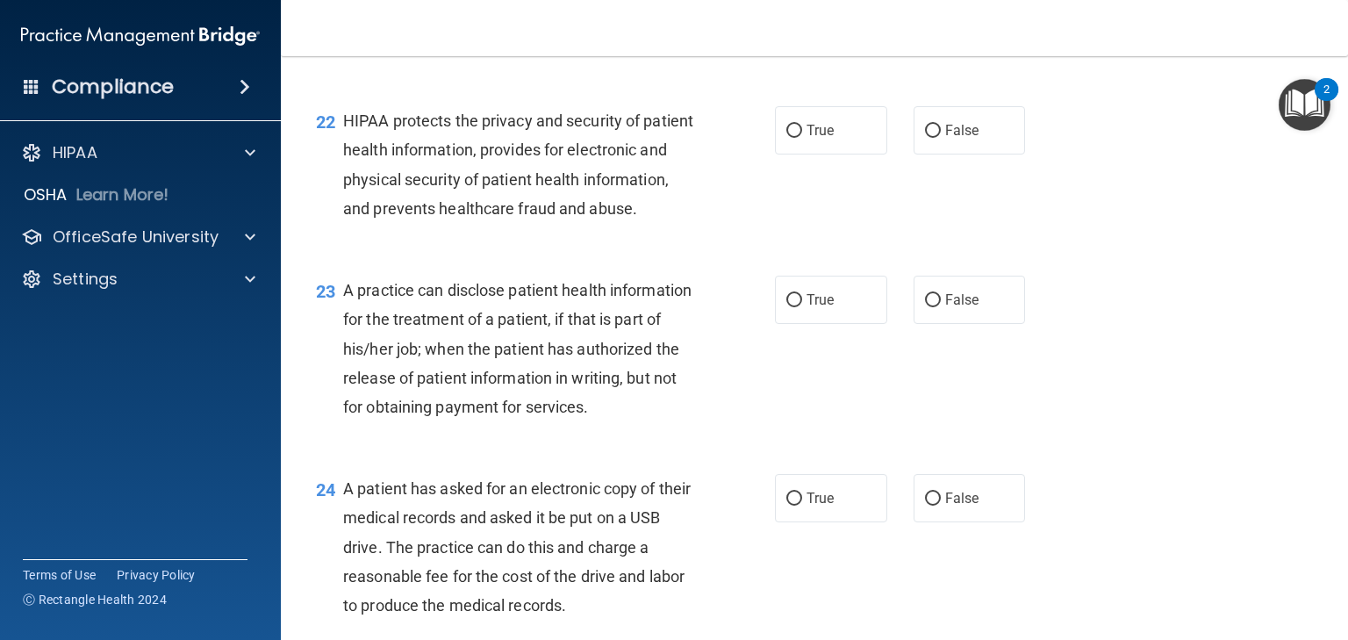
scroll to position [3160, 0]
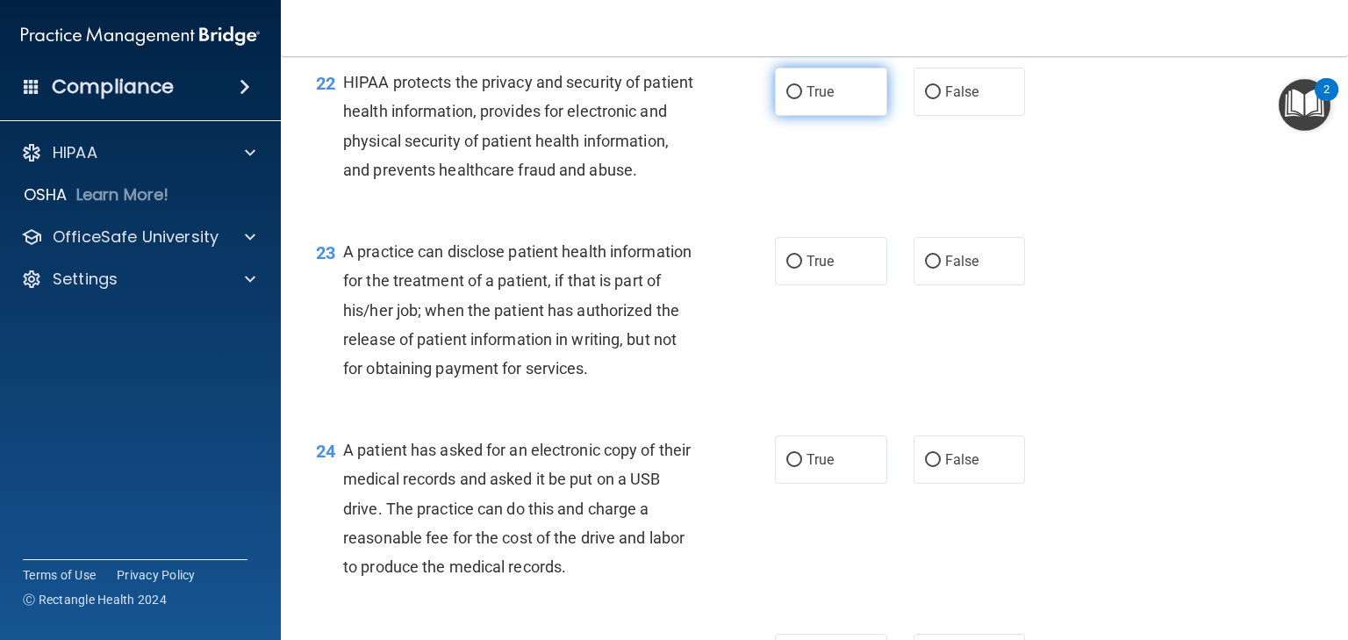
click at [788, 99] on input "True" at bounding box center [795, 92] width 16 height 13
radio input "true"
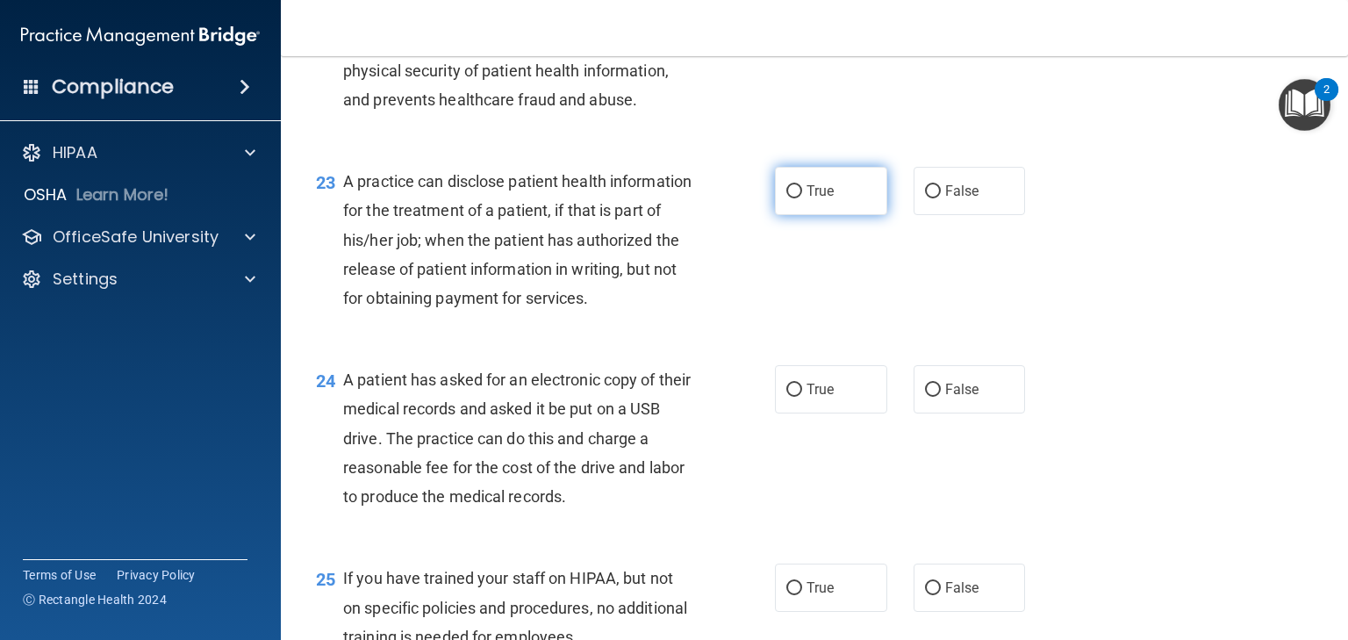
click at [790, 198] on input "True" at bounding box center [795, 191] width 16 height 13
radio input "true"
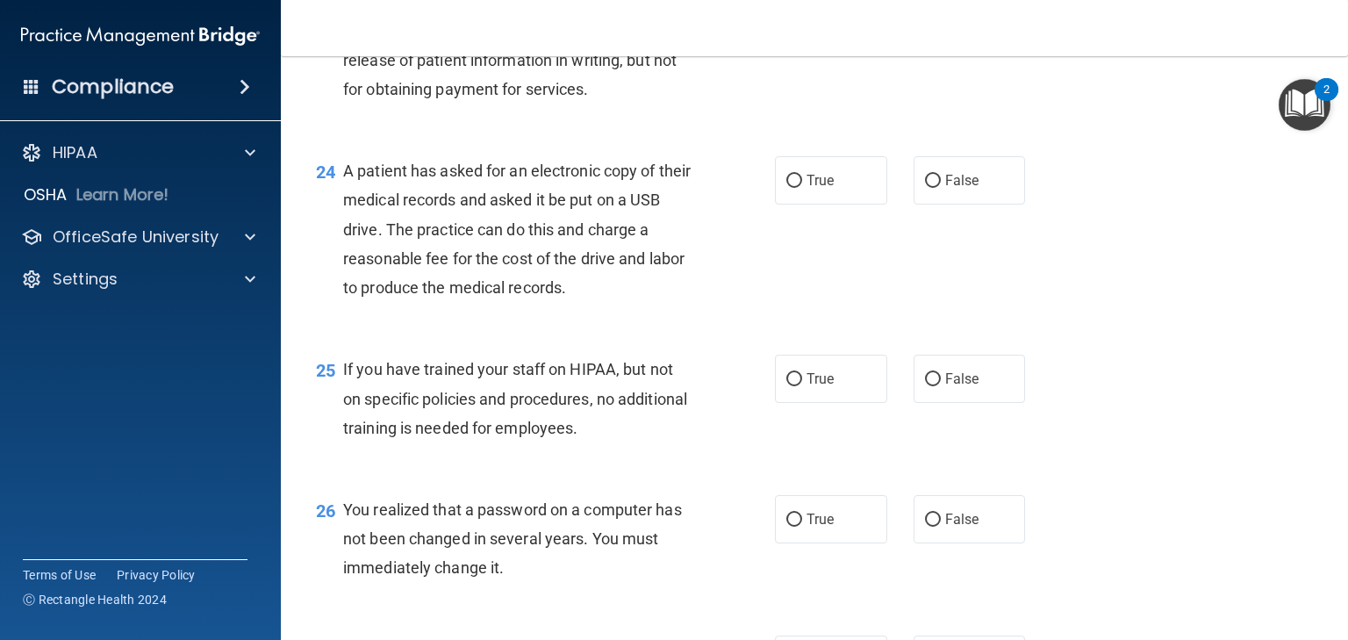
scroll to position [3441, 0]
click at [926, 186] on input "False" at bounding box center [933, 179] width 16 height 13
radio input "true"
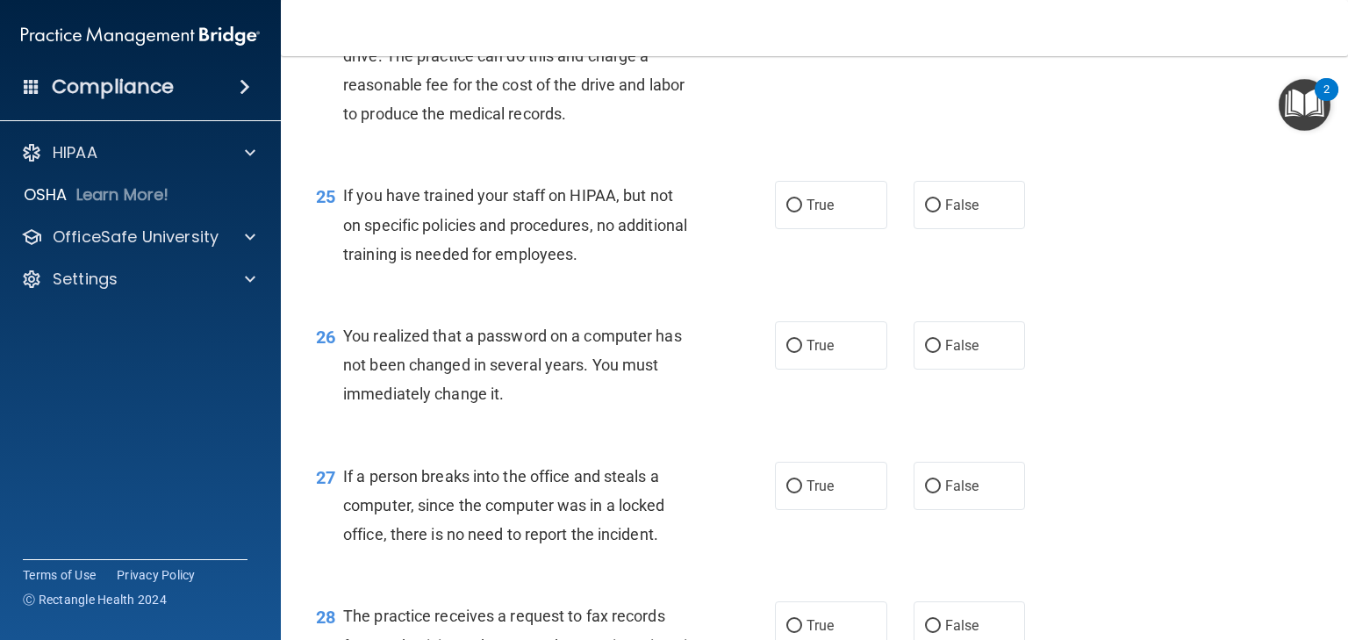
scroll to position [3652, 0]
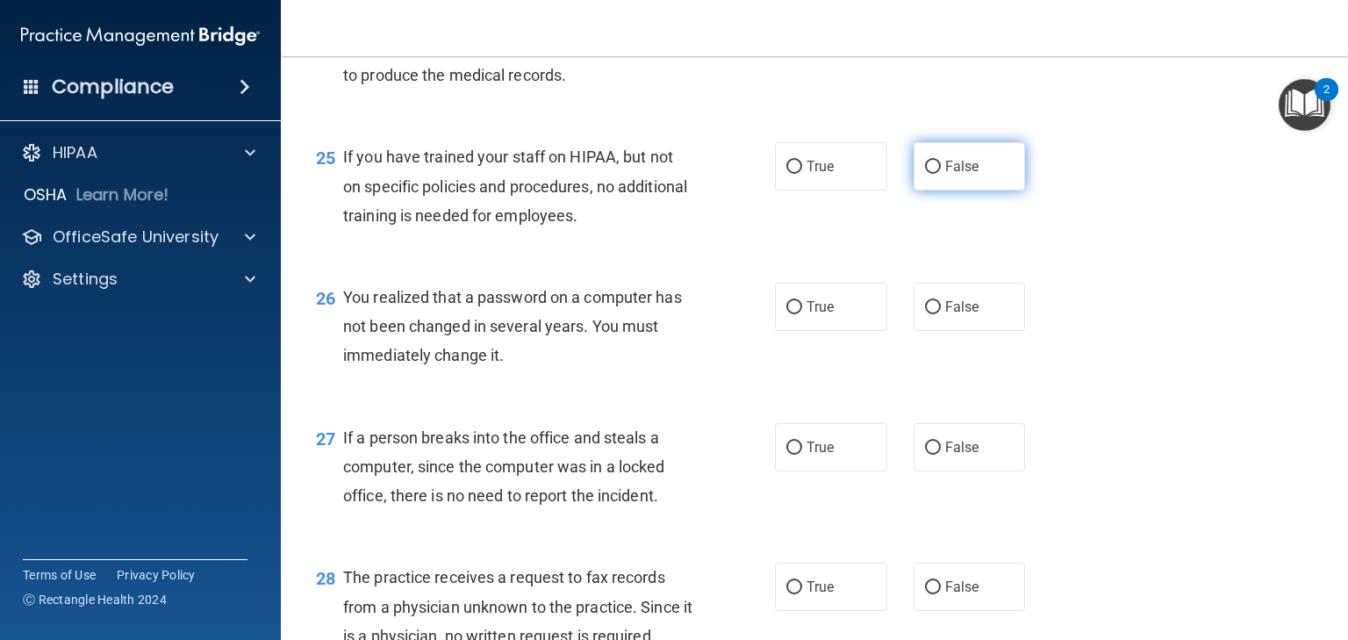
click at [946, 175] on span "False" at bounding box center [963, 166] width 34 height 17
click at [941, 174] on input "False" at bounding box center [933, 167] width 16 height 13
radio input "true"
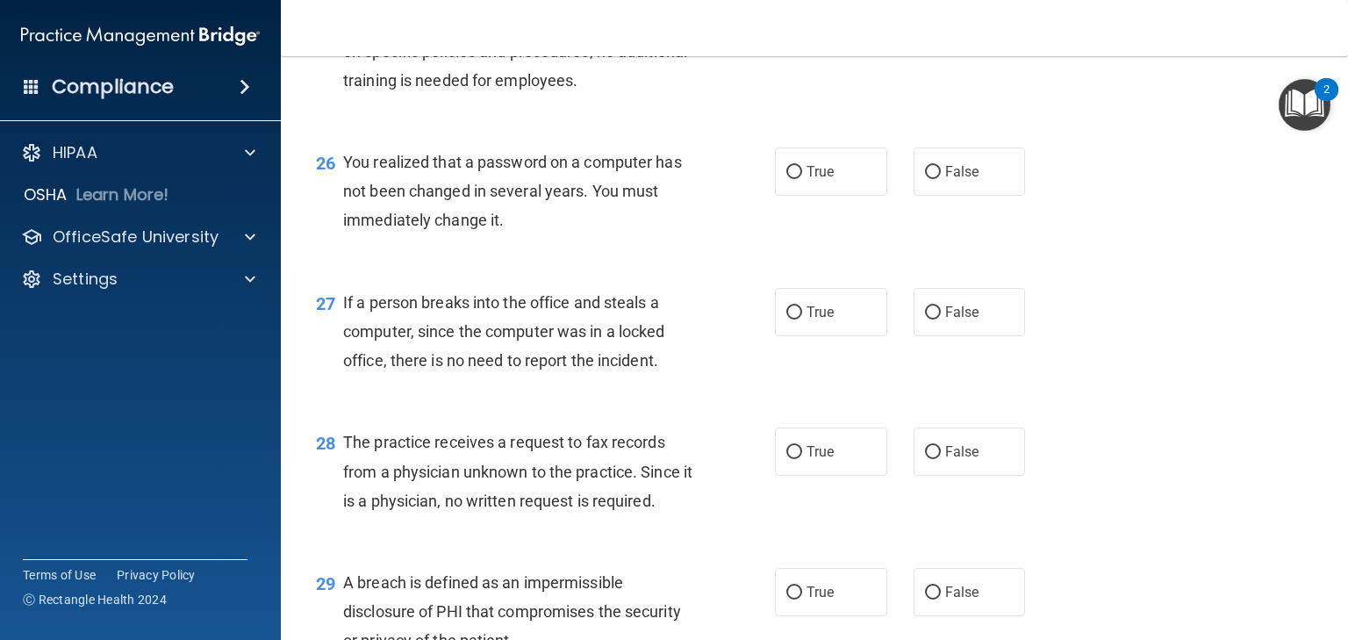
scroll to position [3793, 0]
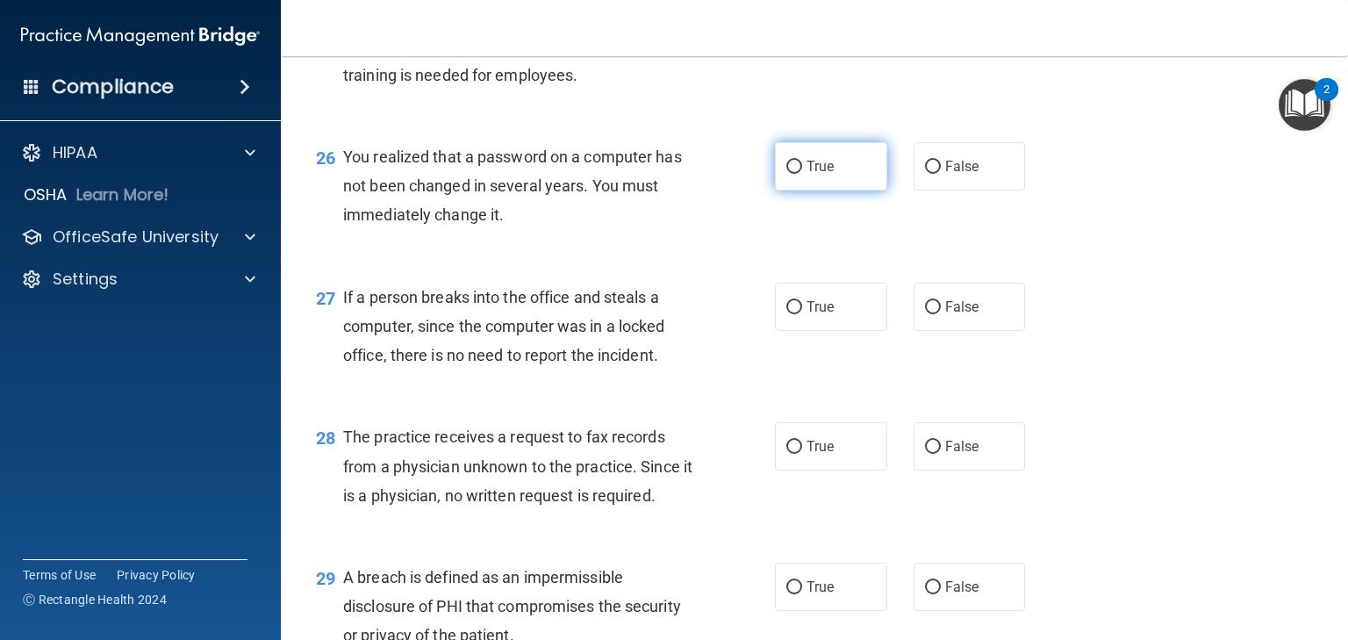
click at [811, 175] on span "True" at bounding box center [820, 166] width 27 height 17
click at [802, 174] on input "True" at bounding box center [795, 167] width 16 height 13
radio input "true"
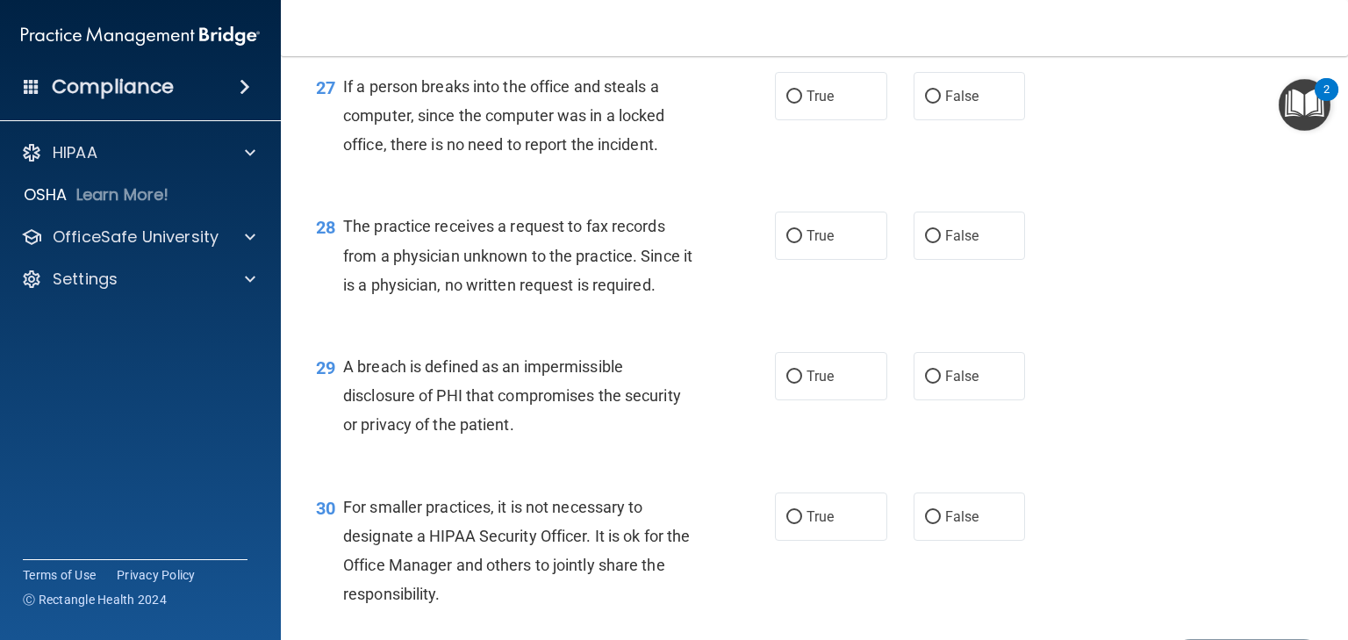
scroll to position [3933, 0]
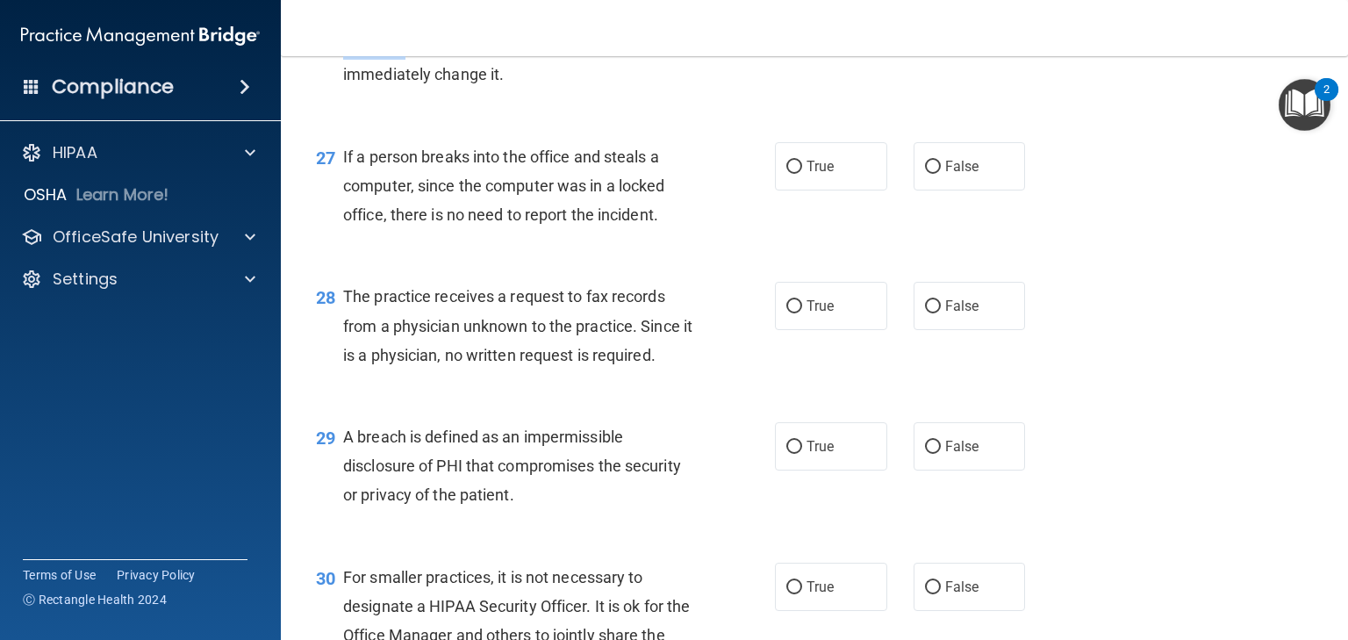
drag, startPoint x: 578, startPoint y: 203, endPoint x: 413, endPoint y: 144, distance: 175.2
click at [411, 120] on div "26 You realized that a password on a computer has not been changed in several y…" at bounding box center [815, 50] width 1024 height 140
click at [489, 98] on div "26 You realized that a password on a computer has not been changed in several y…" at bounding box center [546, 50] width 512 height 97
drag, startPoint x: 501, startPoint y: 159, endPoint x: 345, endPoint y: 99, distance: 167.3
click at [345, 90] on div "You realized that a password on a computer has not been changed in several year…" at bounding box center [525, 46] width 364 height 88
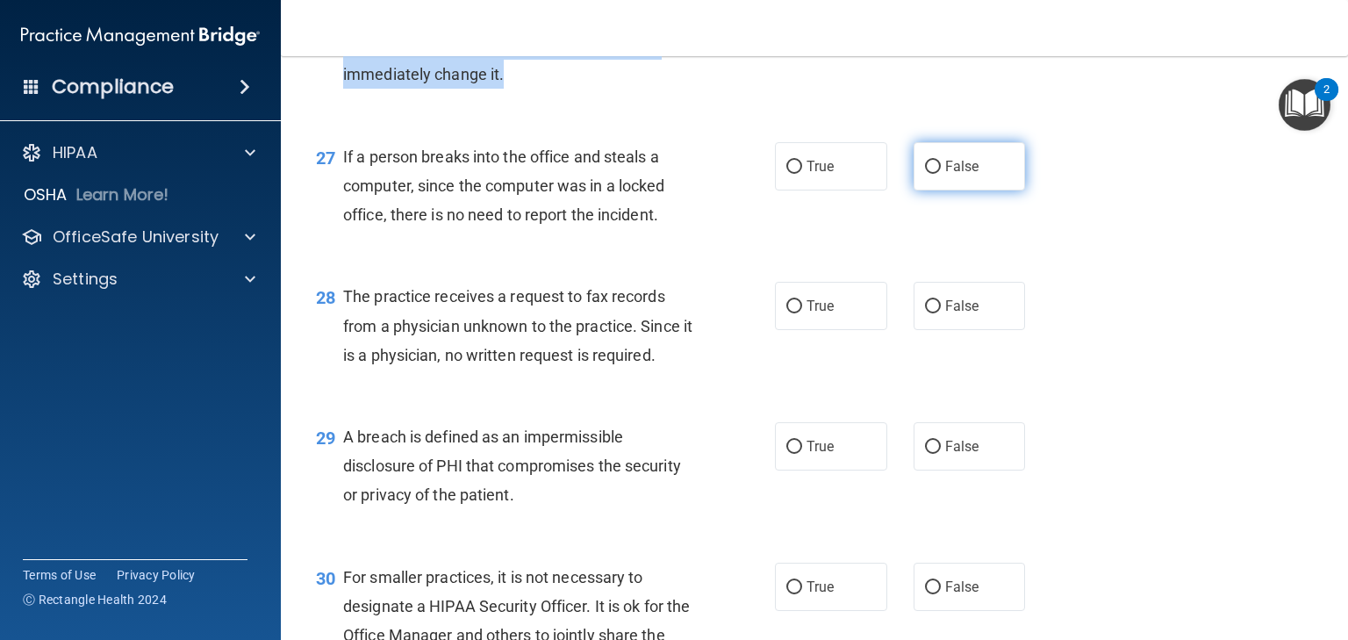
drag, startPoint x: 786, startPoint y: 257, endPoint x: 974, endPoint y: 259, distance: 187.9
click at [932, 191] on div "True False" at bounding box center [910, 166] width 270 height 48
click at [974, 191] on label "False" at bounding box center [970, 166] width 112 height 48
click at [941, 174] on input "False" at bounding box center [933, 167] width 16 height 13
radio input "true"
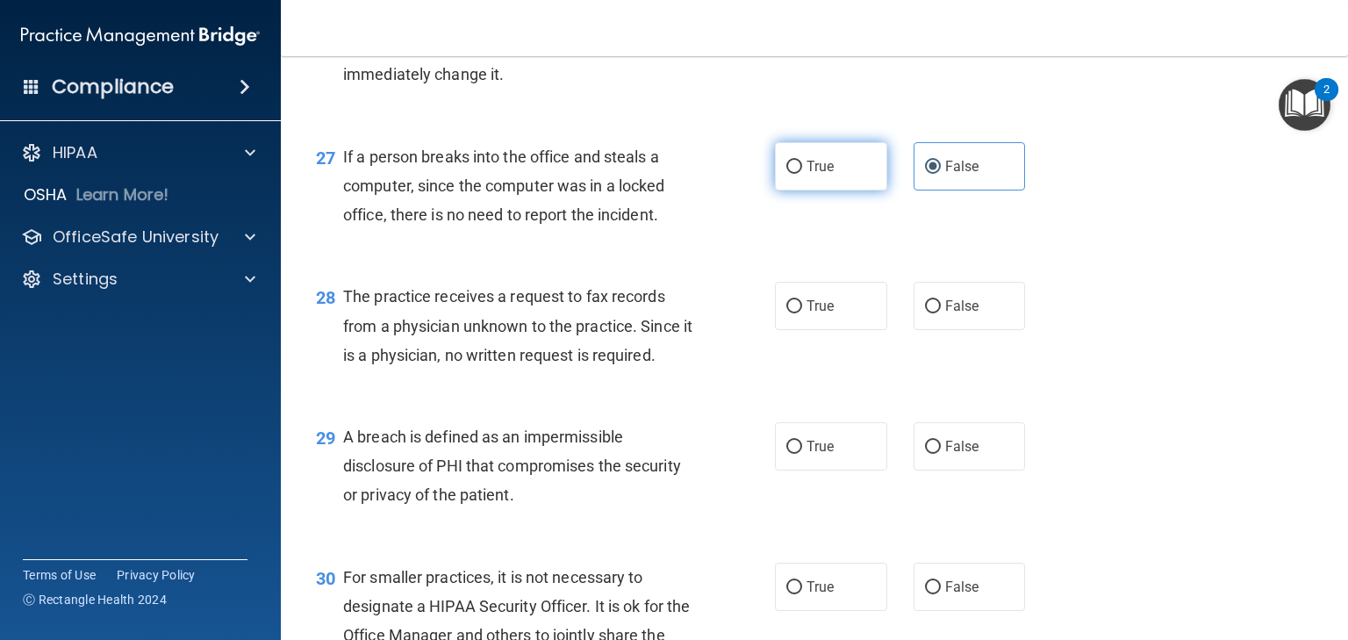
click at [822, 191] on label "True" at bounding box center [831, 166] width 112 height 48
click at [802, 174] on input "True" at bounding box center [795, 167] width 16 height 13
radio input "true"
radio input "false"
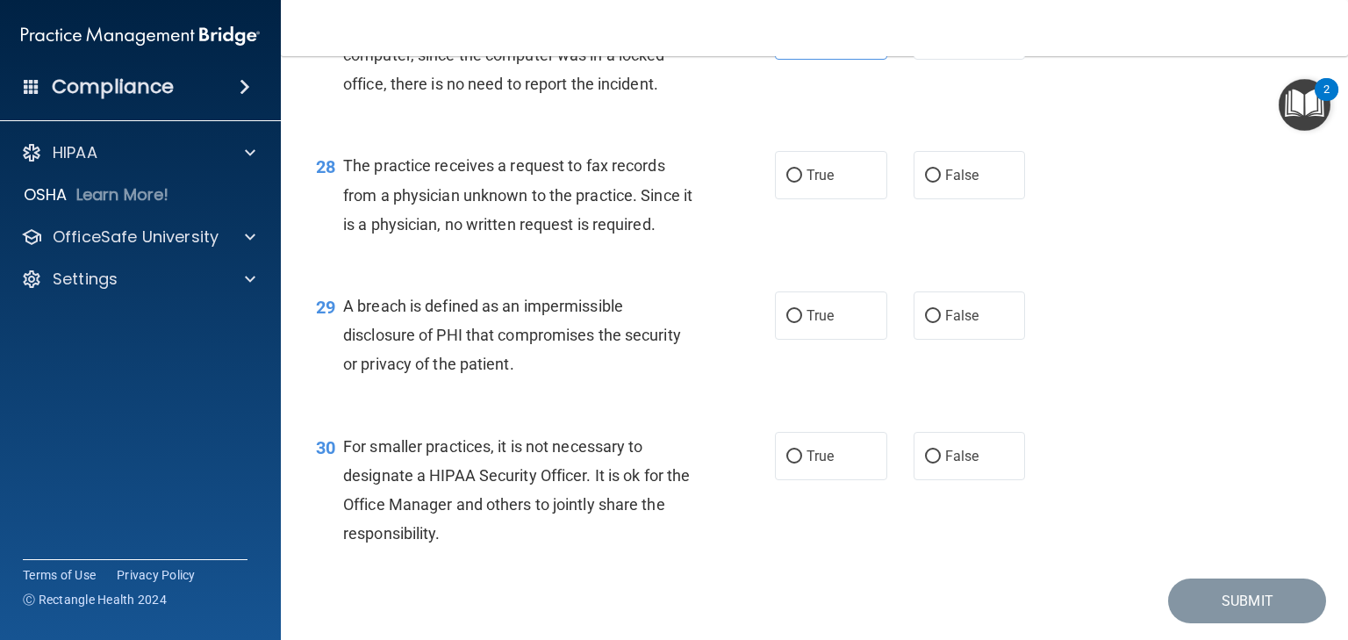
scroll to position [4074, 0]
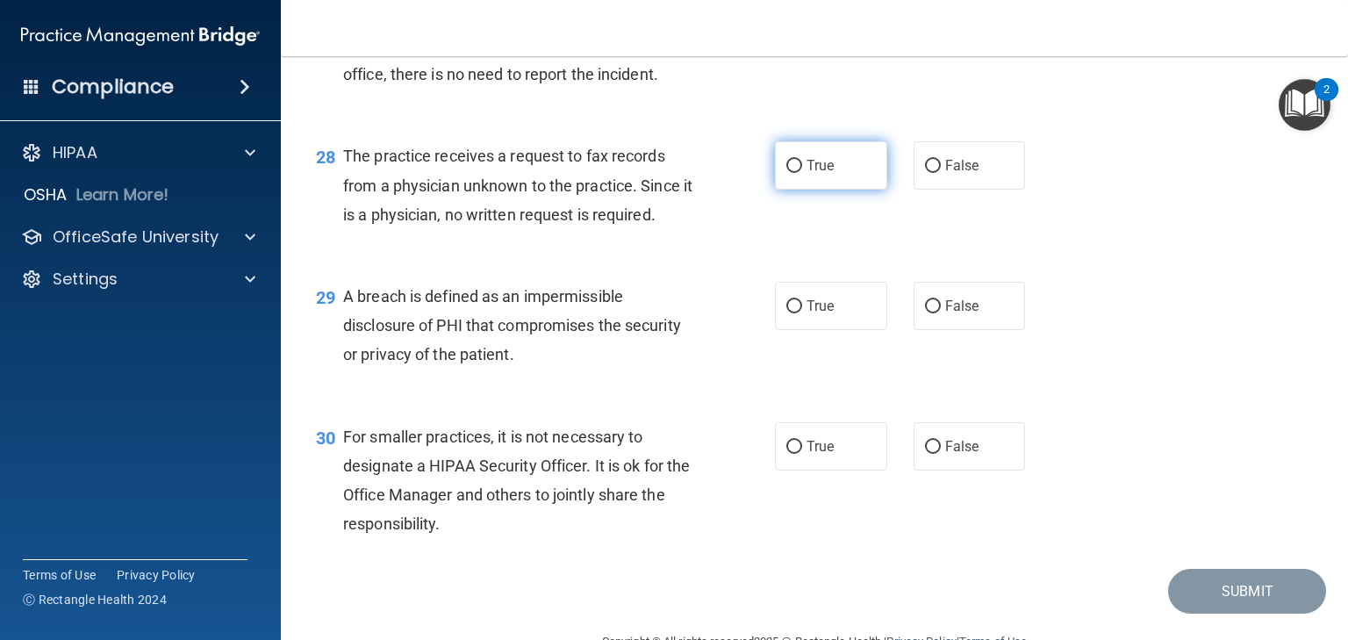
click at [820, 190] on label "True" at bounding box center [831, 165] width 112 height 48
click at [802, 173] on input "True" at bounding box center [795, 166] width 16 height 13
radio input "true"
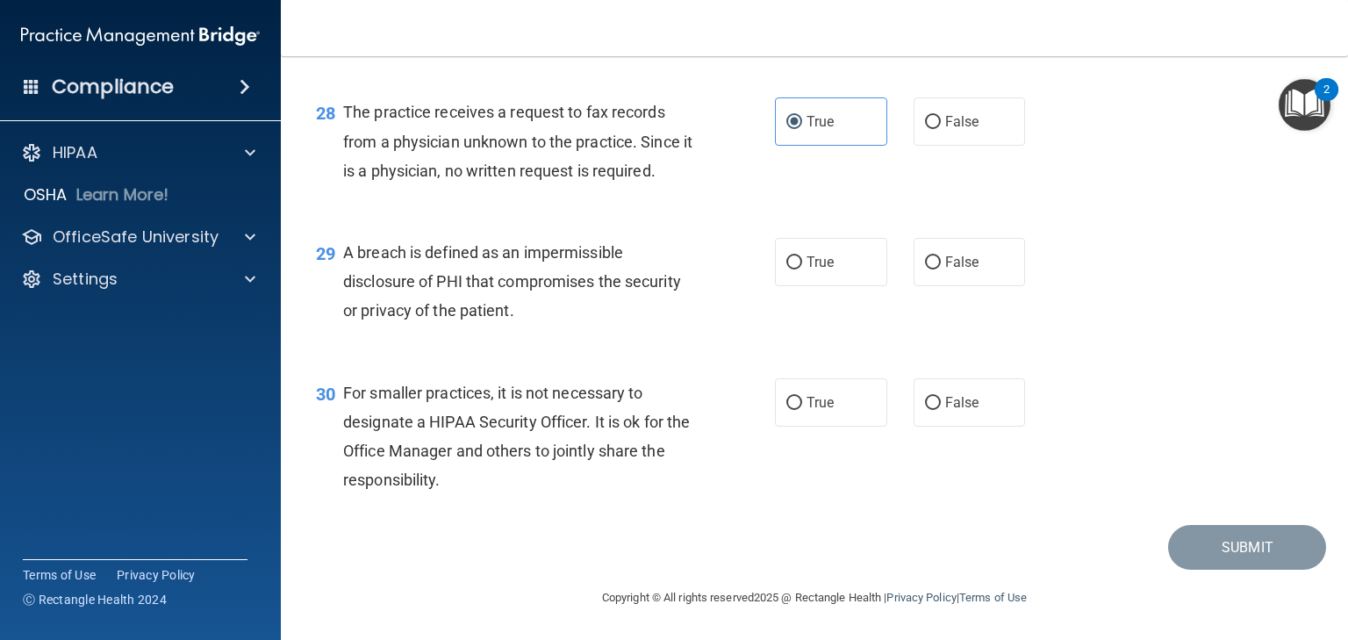
scroll to position [4205, 0]
click at [821, 259] on span "True" at bounding box center [820, 262] width 27 height 17
click at [802, 259] on input "True" at bounding box center [795, 262] width 16 height 13
radio input "true"
click at [931, 404] on input "False" at bounding box center [933, 403] width 16 height 13
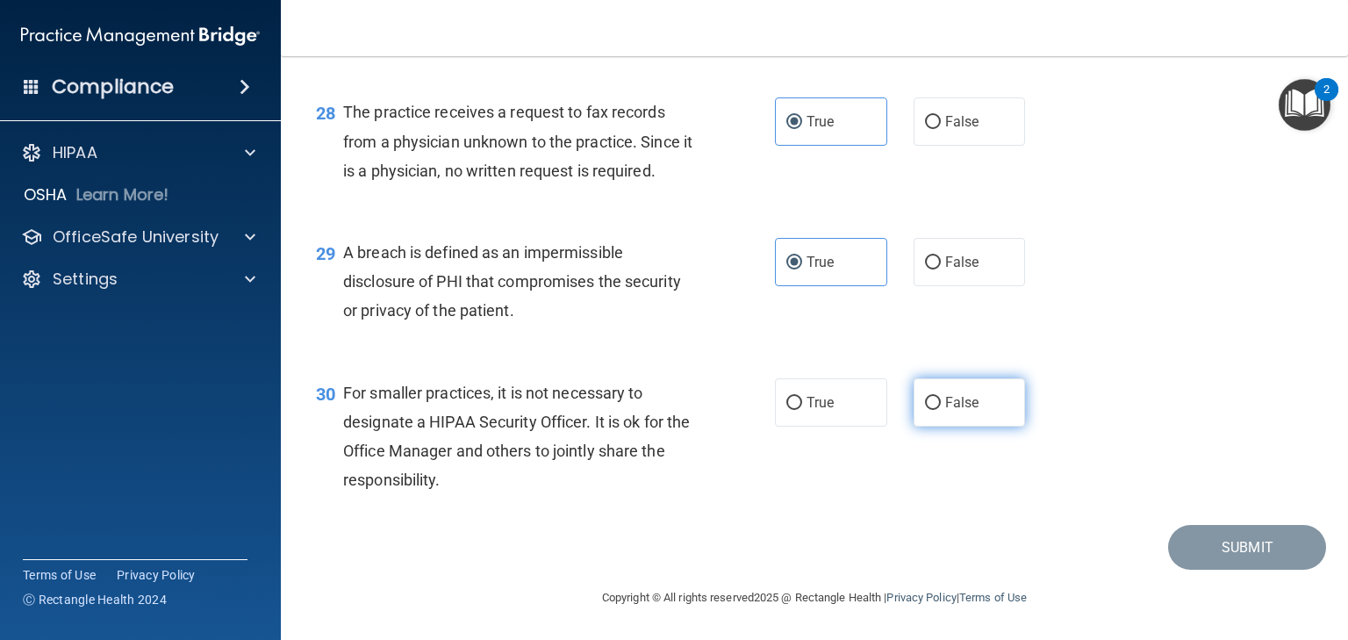
radio input "true"
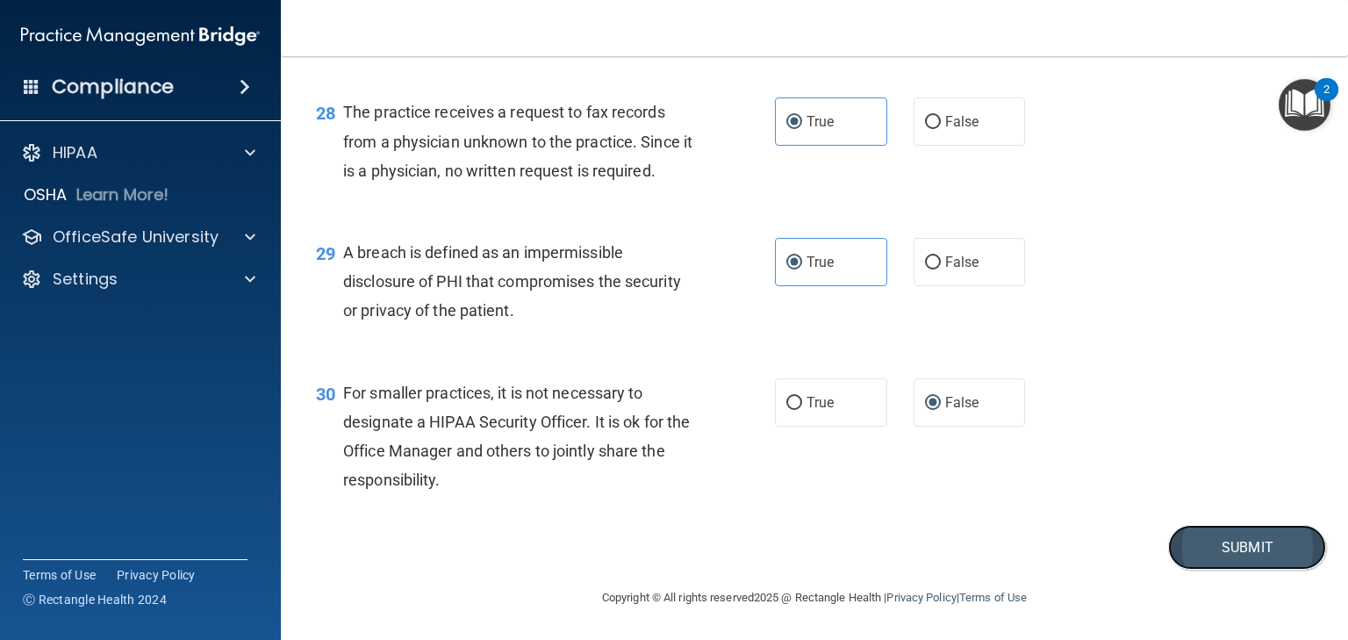
click at [1233, 557] on button "Submit" at bounding box center [1248, 547] width 158 height 45
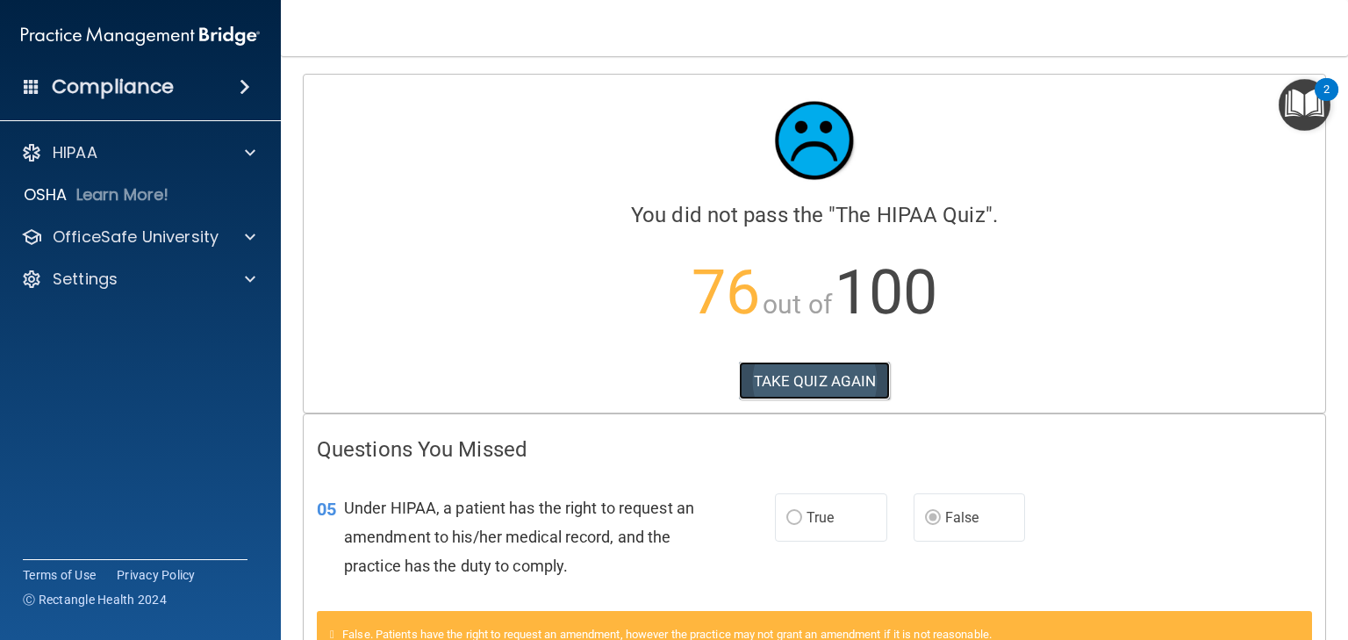
click at [766, 390] on button "TAKE QUIZ AGAIN" at bounding box center [815, 381] width 152 height 39
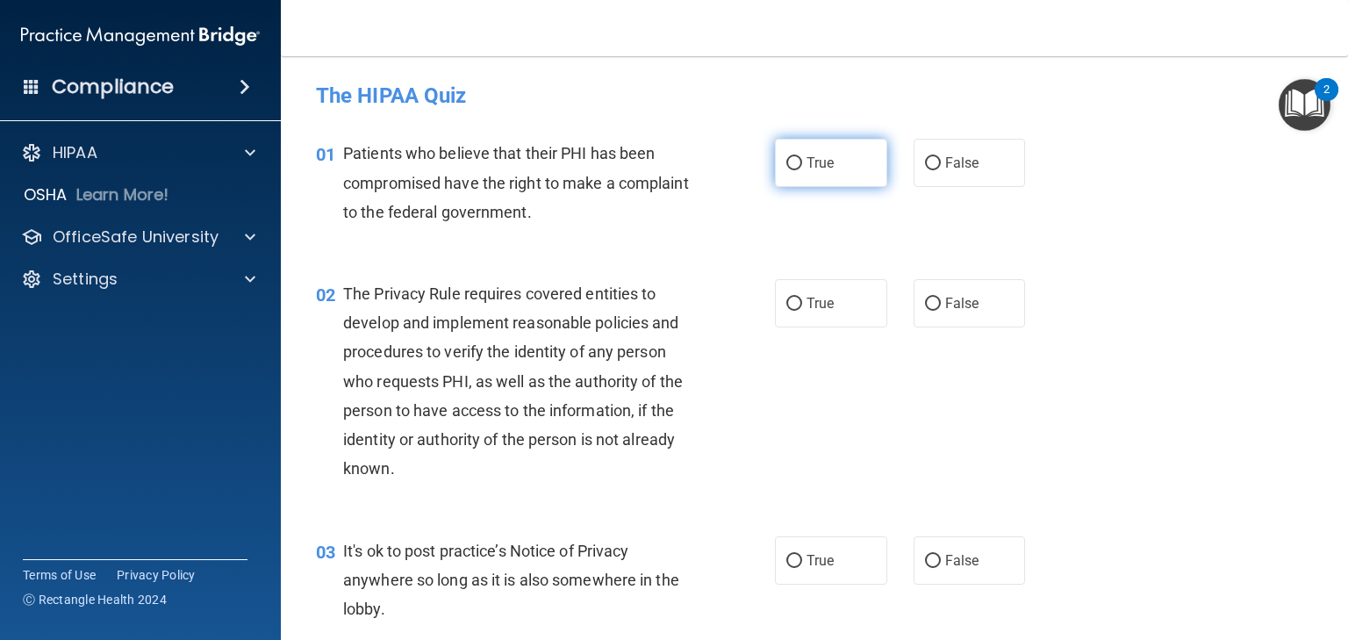
click at [794, 162] on input "True" at bounding box center [795, 163] width 16 height 13
radio input "true"
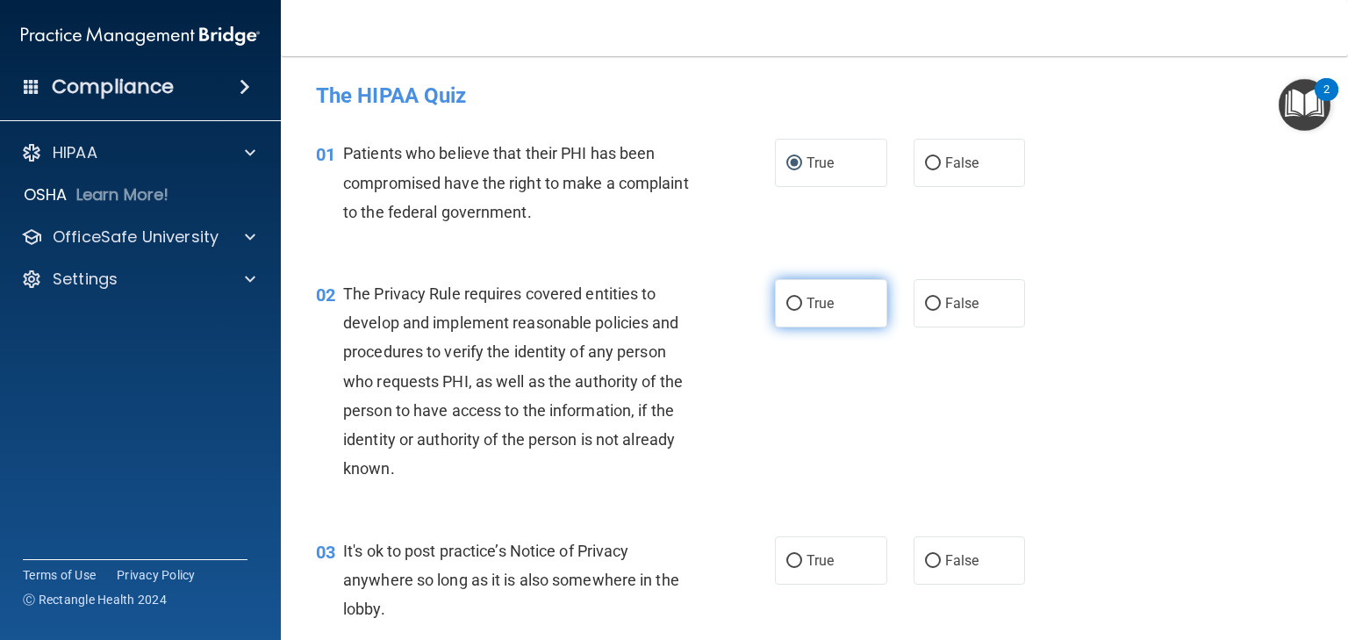
click at [798, 306] on label "True" at bounding box center [831, 303] width 112 height 48
click at [798, 306] on input "True" at bounding box center [795, 304] width 16 height 13
radio input "true"
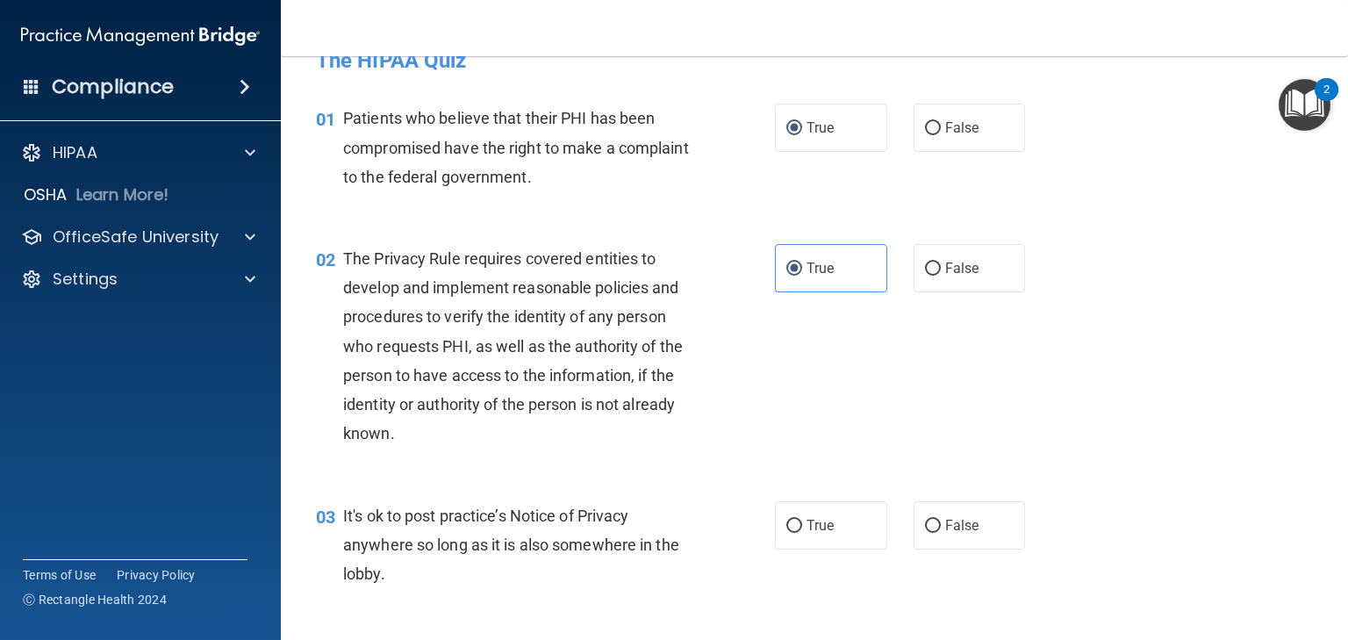
scroll to position [70, 0]
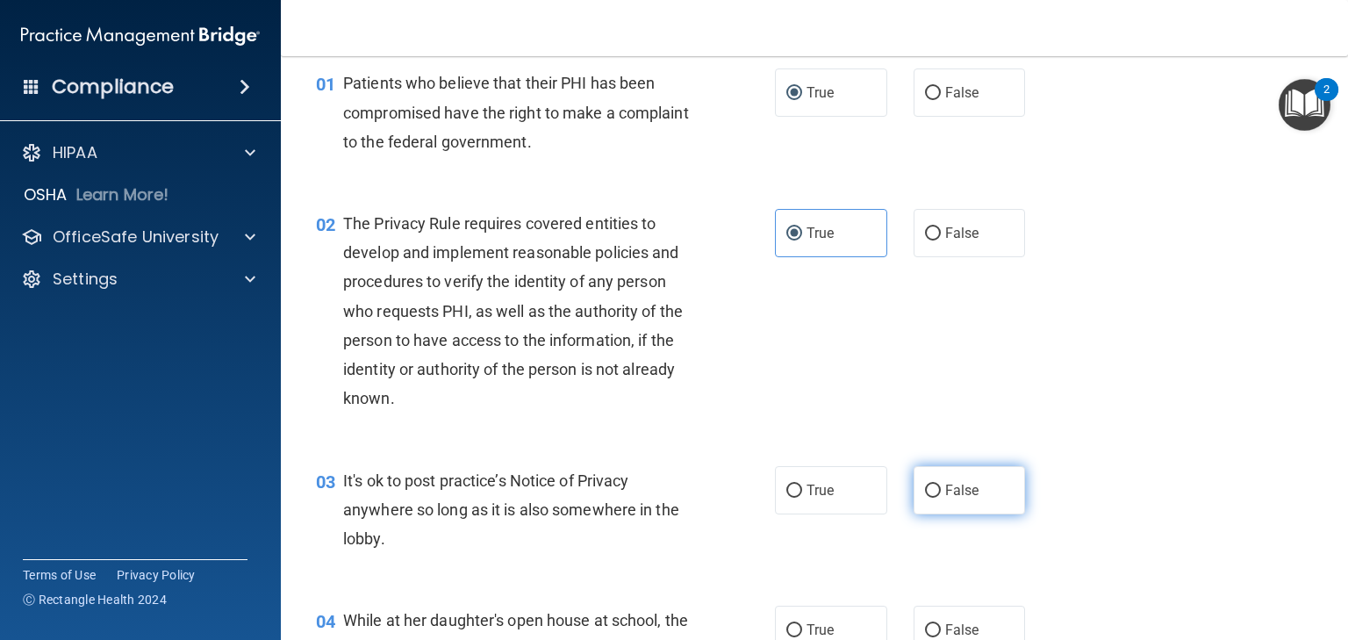
click at [951, 488] on span "False" at bounding box center [963, 490] width 34 height 17
click at [941, 488] on input "False" at bounding box center [933, 491] width 16 height 13
radio input "true"
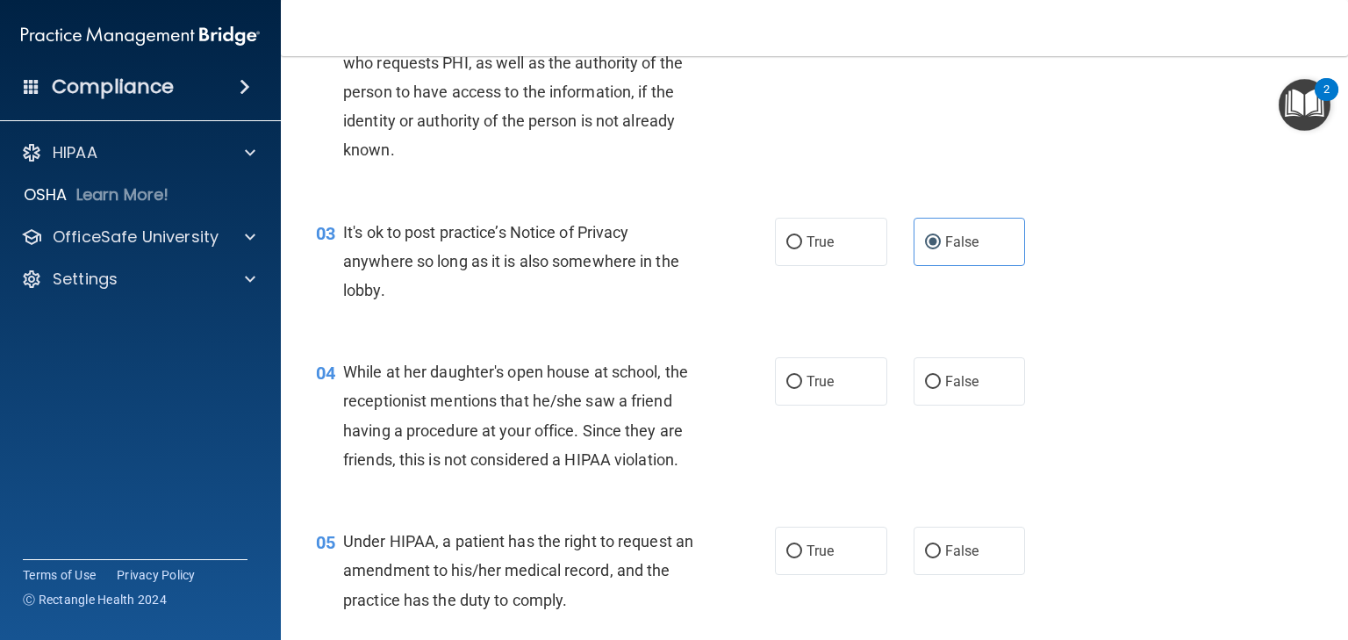
scroll to position [351, 0]
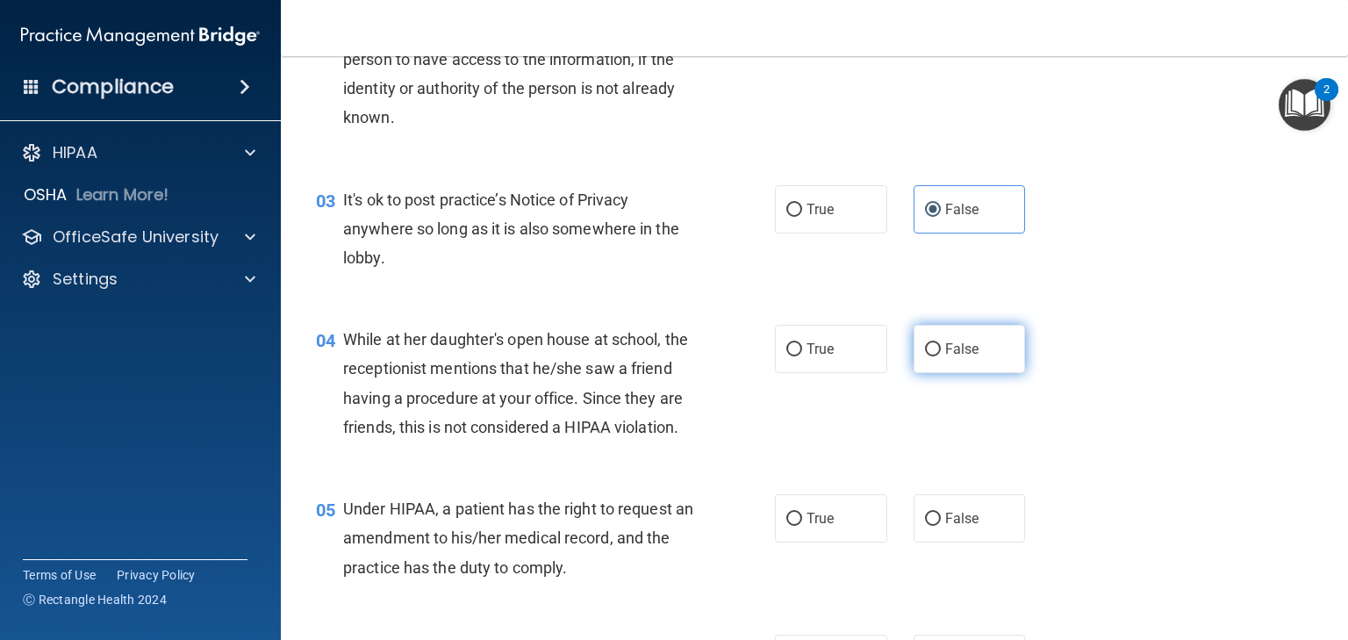
click at [931, 343] on input "False" at bounding box center [933, 349] width 16 height 13
radio input "true"
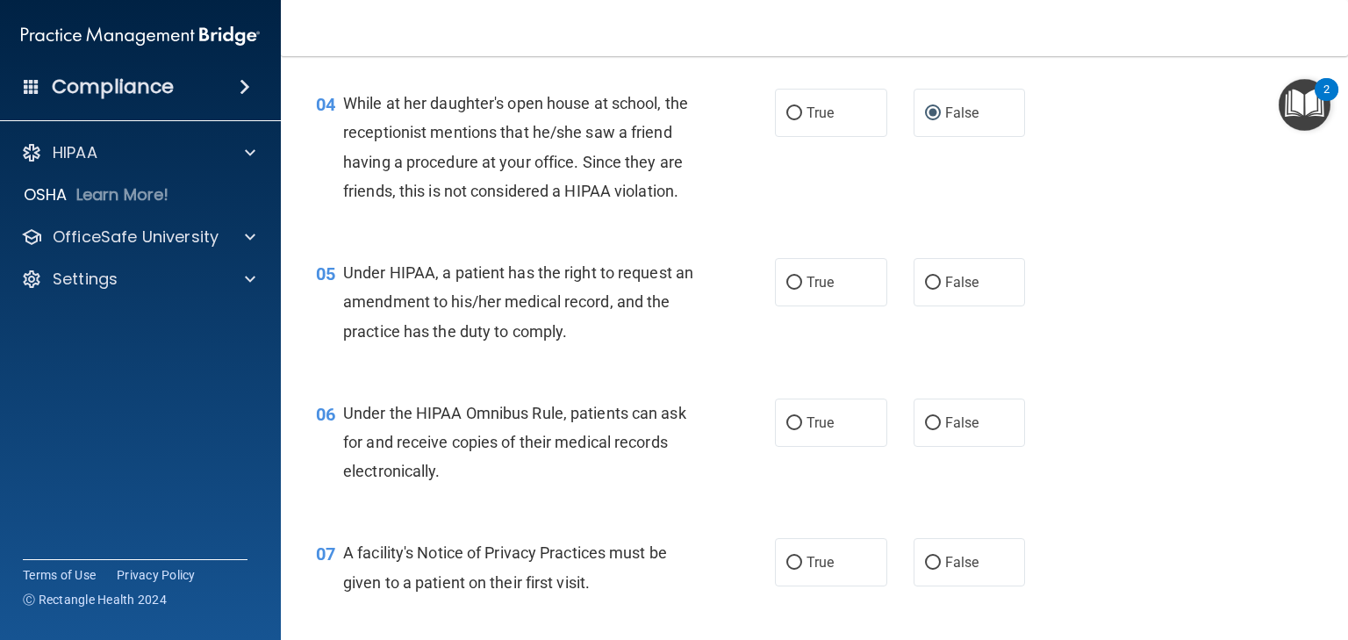
scroll to position [632, 0]
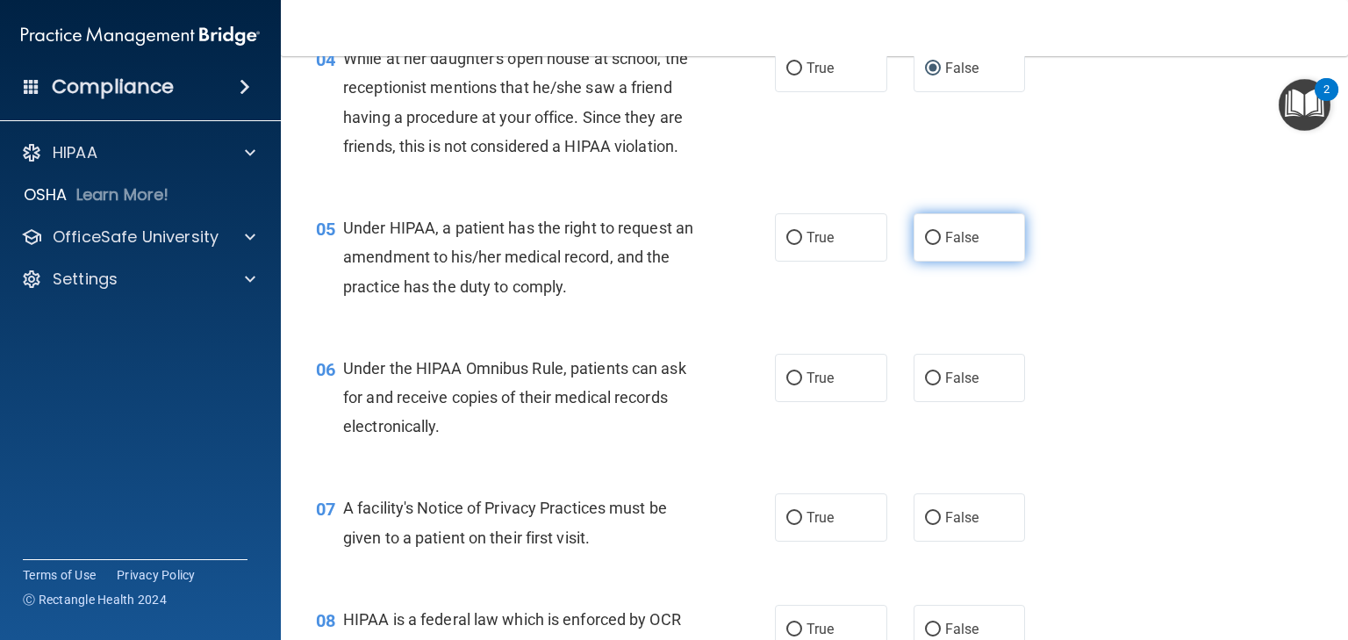
click at [946, 246] on span "False" at bounding box center [963, 237] width 34 height 17
click at [938, 245] on input "False" at bounding box center [933, 238] width 16 height 13
radio input "true"
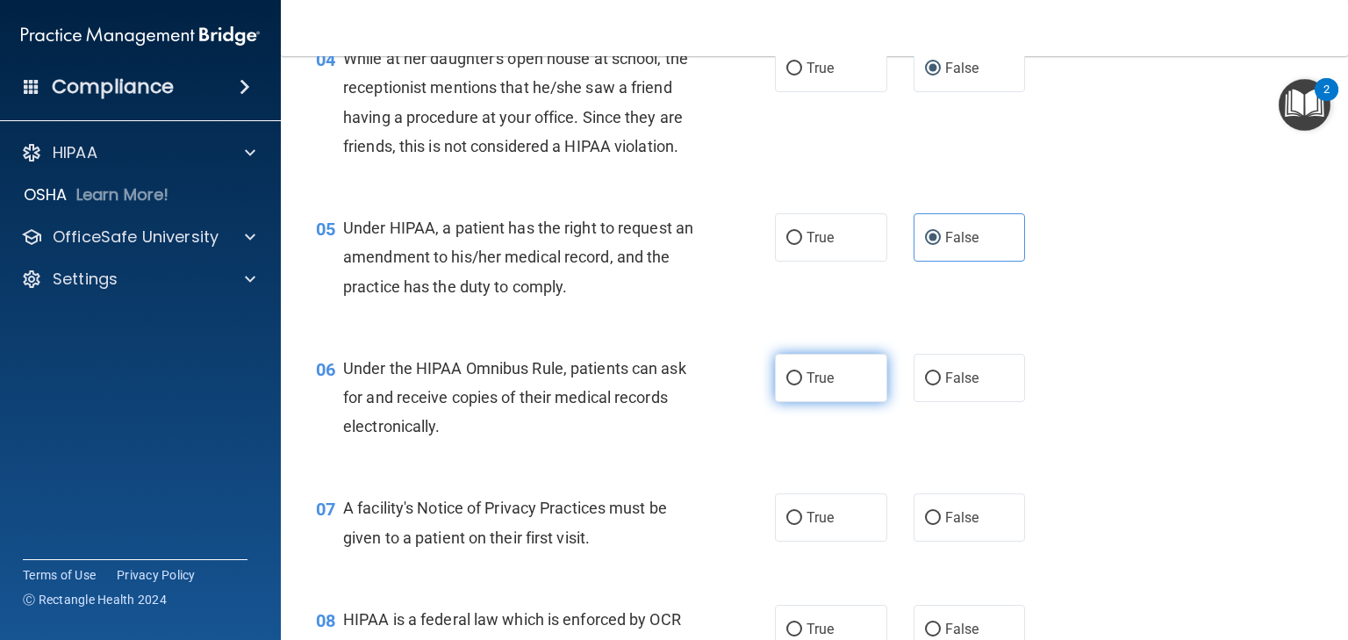
click at [838, 402] on label "True" at bounding box center [831, 378] width 112 height 48
click at [802, 385] on input "True" at bounding box center [795, 378] width 16 height 13
radio input "true"
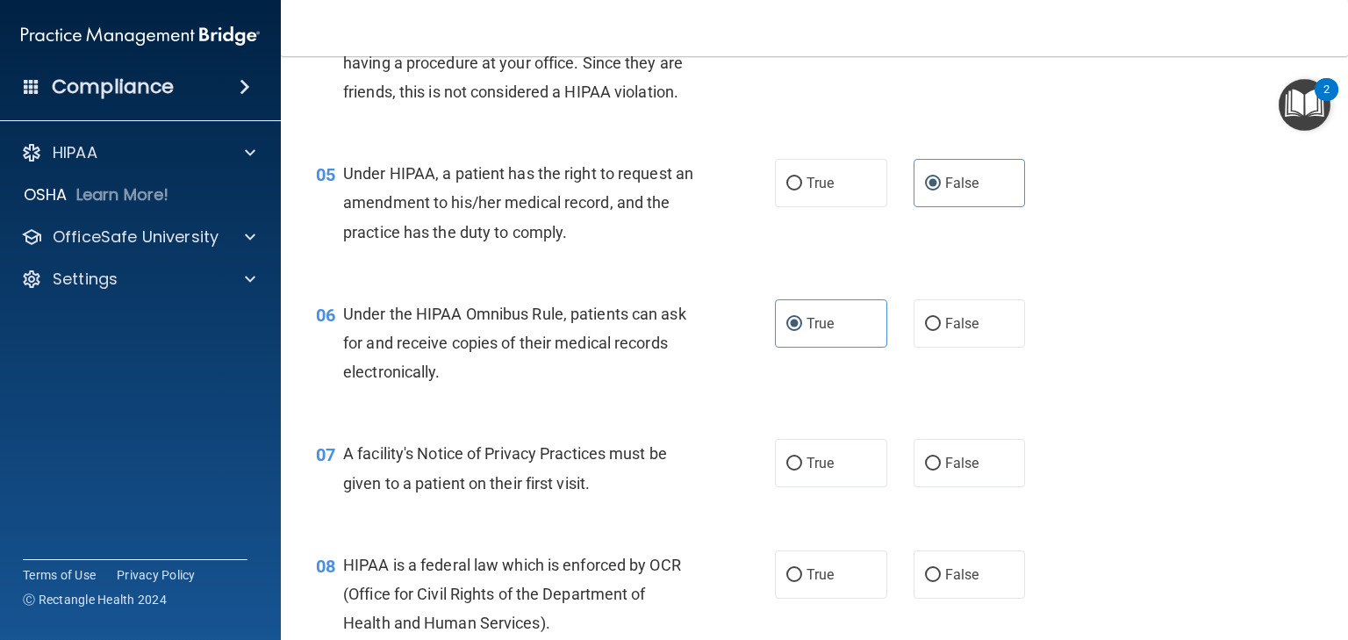
scroll to position [773, 0]
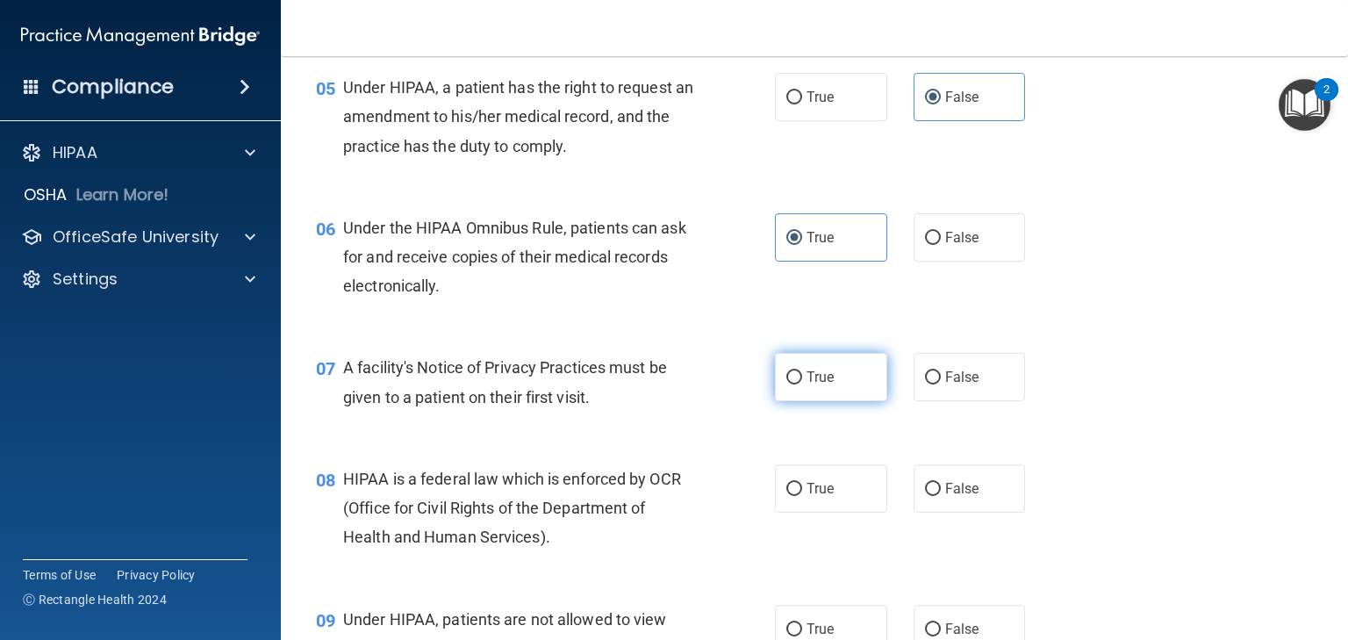
click at [815, 401] on label "True" at bounding box center [831, 377] width 112 height 48
click at [802, 385] on input "True" at bounding box center [795, 377] width 16 height 13
radio input "true"
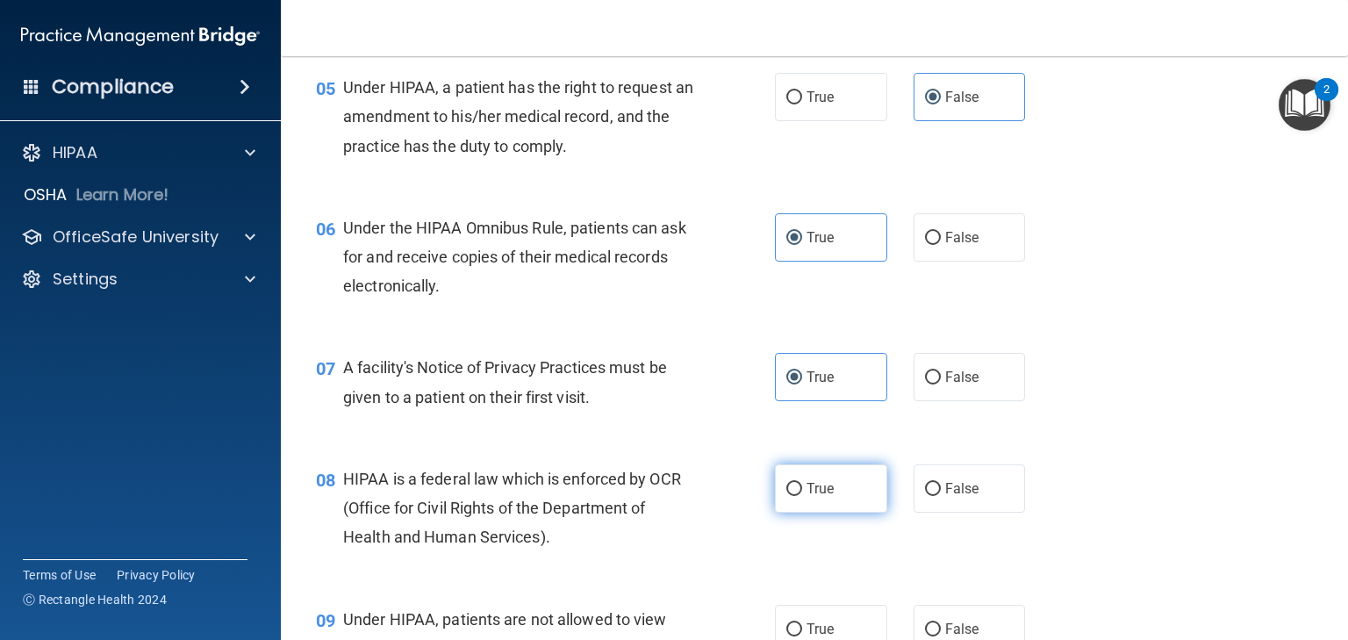
click at [791, 496] on input "True" at bounding box center [795, 489] width 16 height 13
radio input "true"
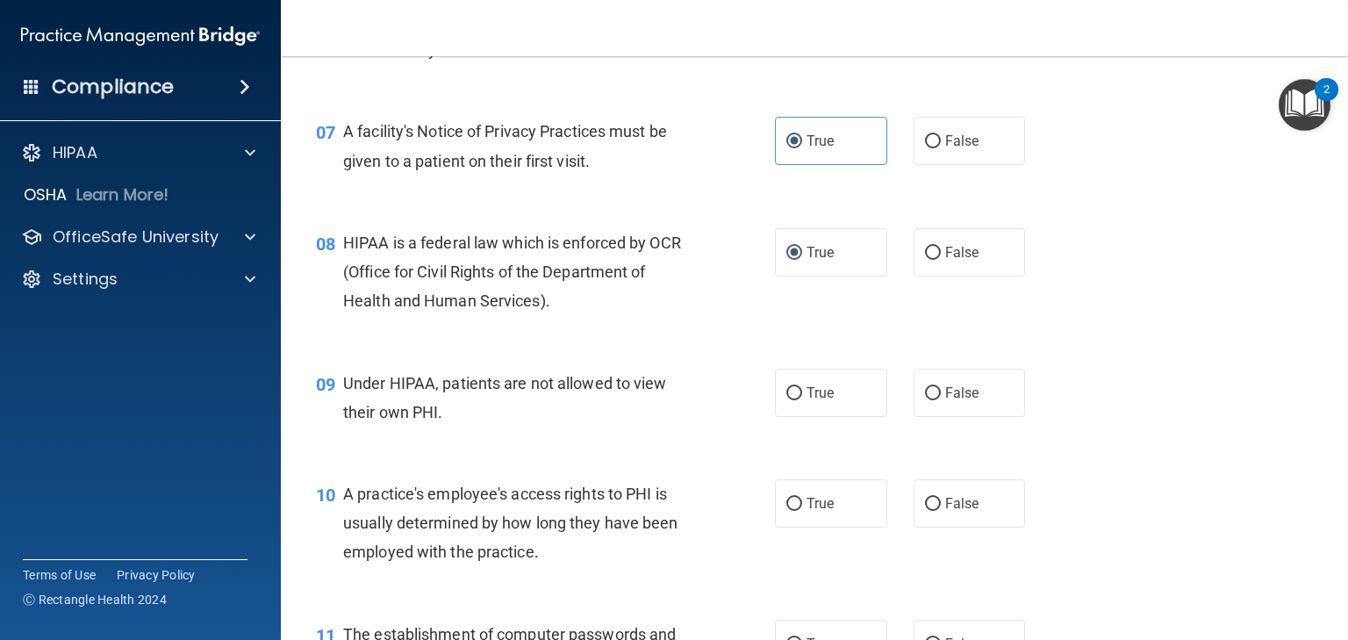
scroll to position [1053, 0]
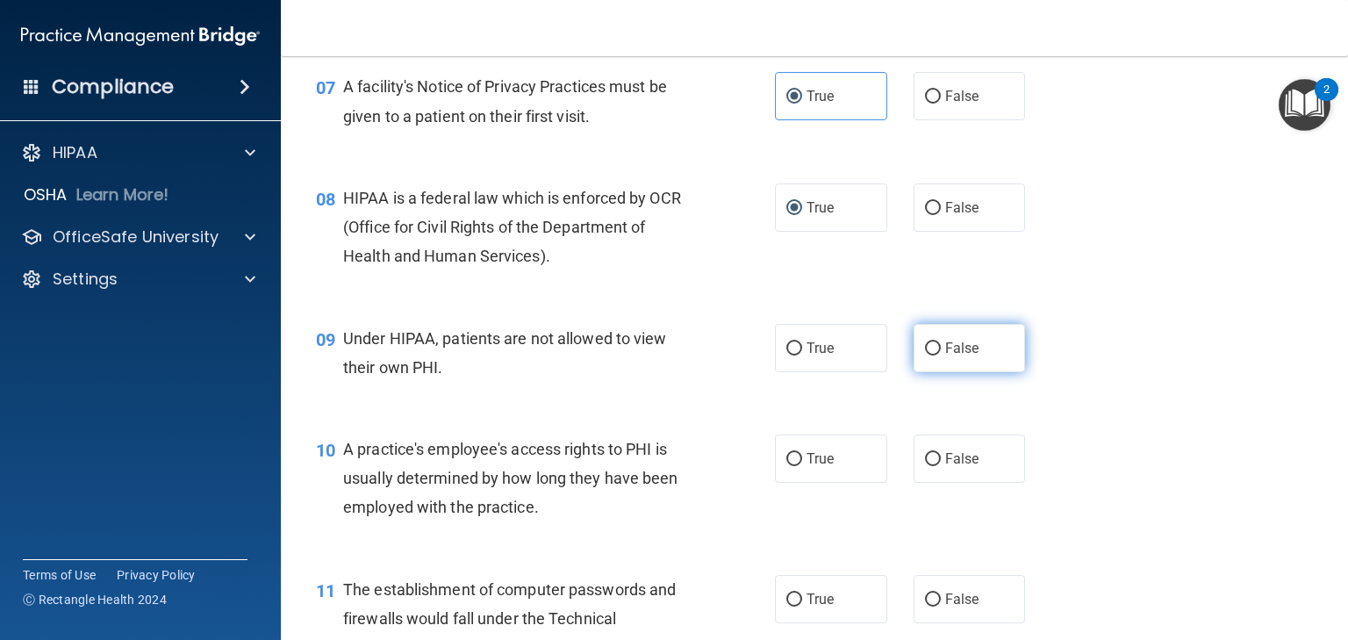
click at [925, 356] on input "False" at bounding box center [933, 348] width 16 height 13
radio input "true"
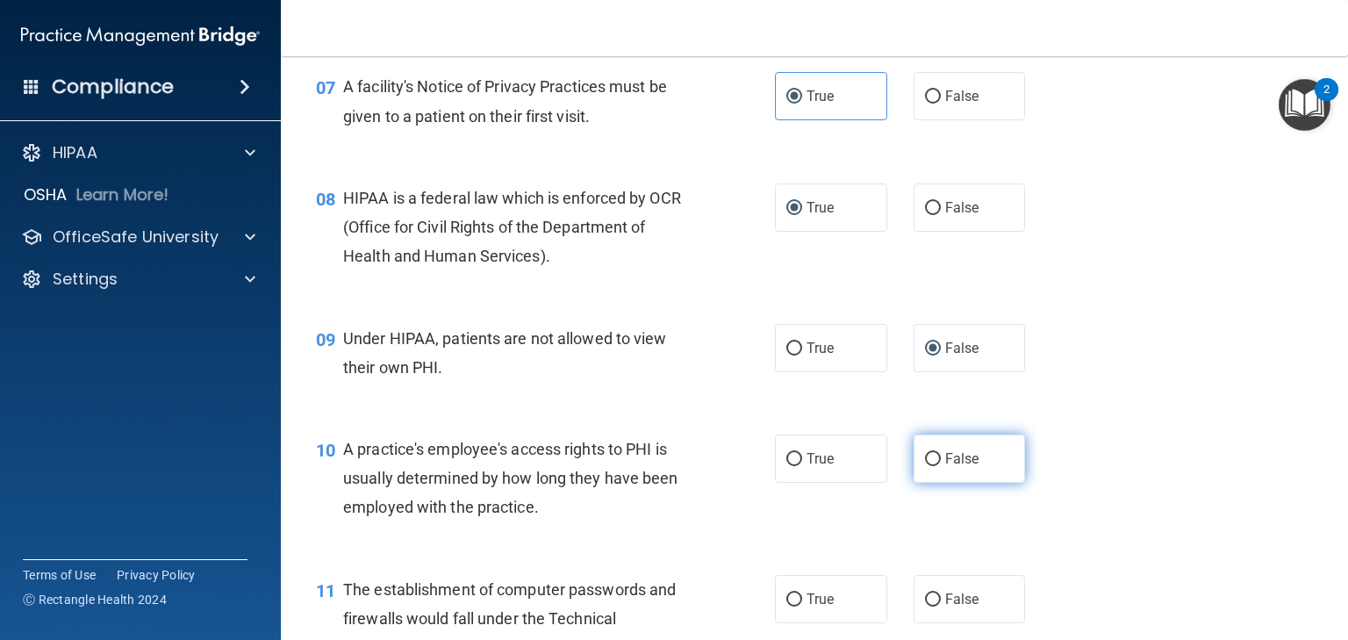
click at [961, 467] on span "False" at bounding box center [963, 458] width 34 height 17
click at [941, 466] on input "False" at bounding box center [933, 459] width 16 height 13
radio input "true"
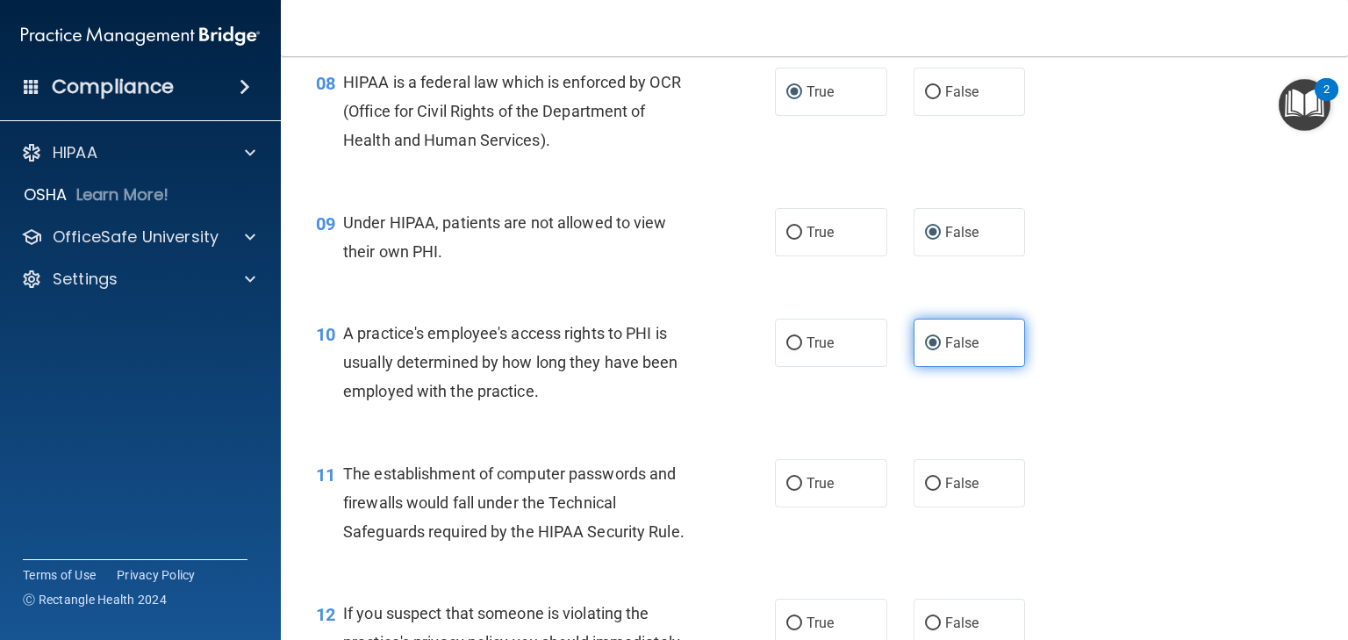
scroll to position [1194, 0]
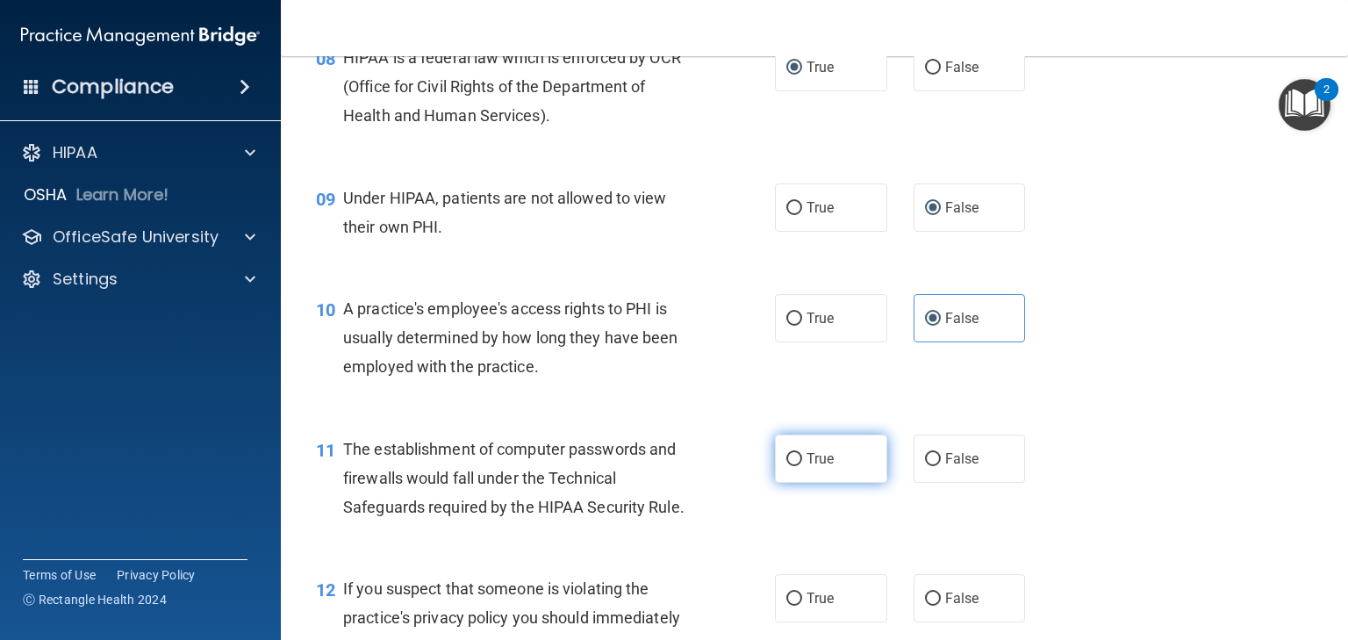
click at [822, 467] on span "True" at bounding box center [820, 458] width 27 height 17
click at [802, 466] on input "True" at bounding box center [795, 459] width 16 height 13
radio input "true"
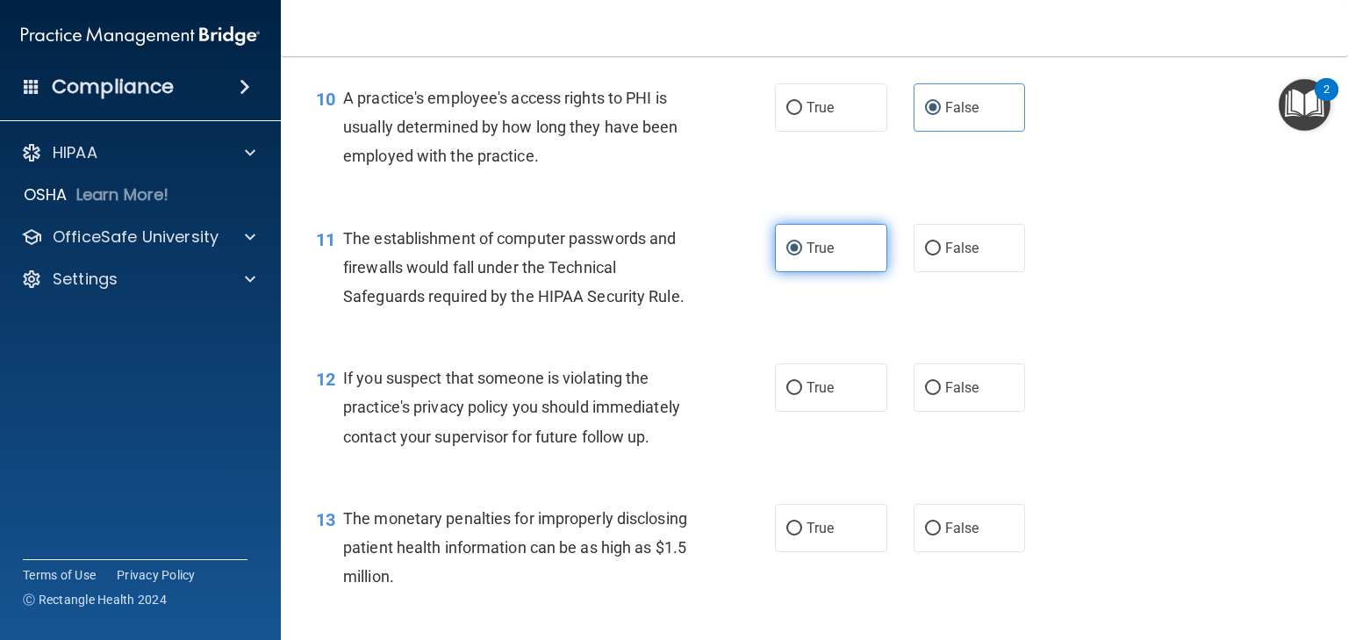
scroll to position [1475, 0]
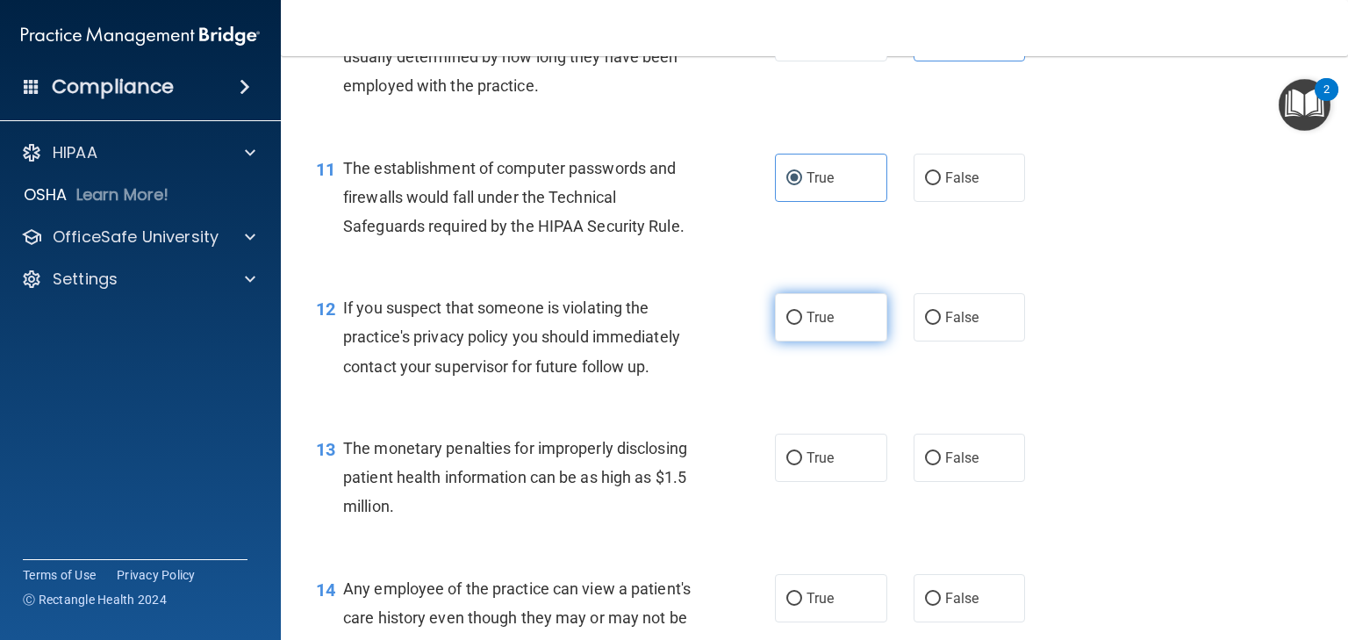
click at [814, 326] on span "True" at bounding box center [820, 317] width 27 height 17
click at [802, 325] on input "True" at bounding box center [795, 318] width 16 height 13
radio input "true"
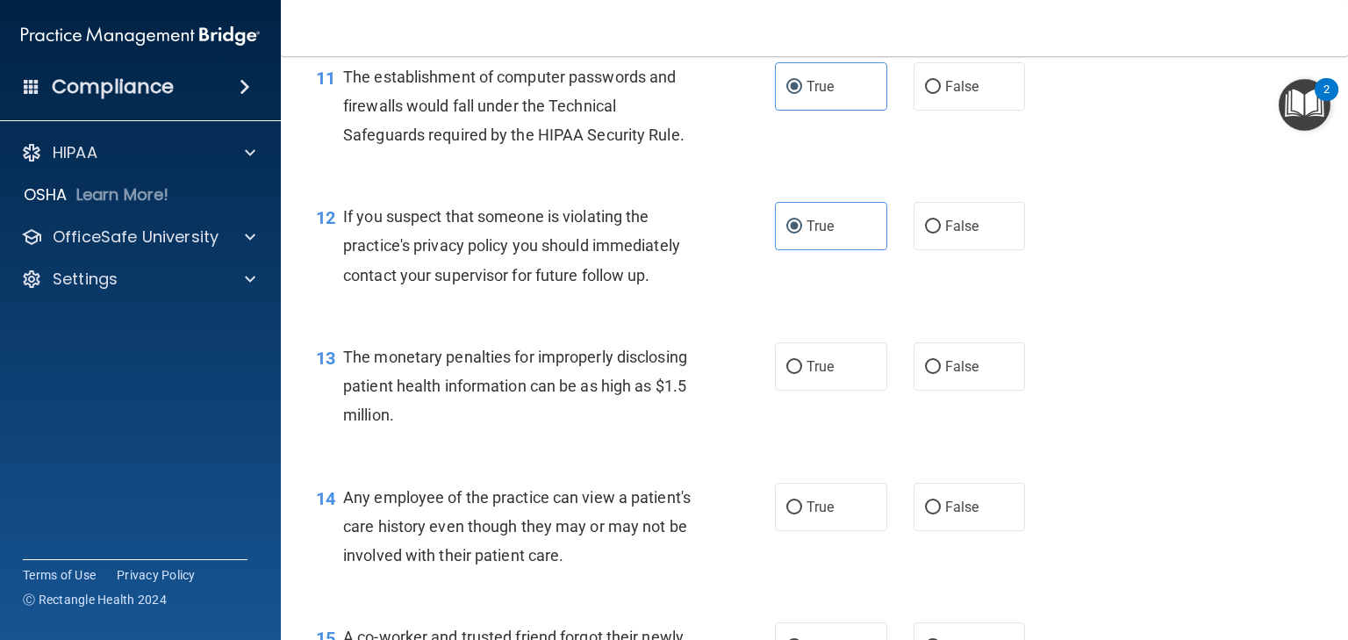
scroll to position [1615, 0]
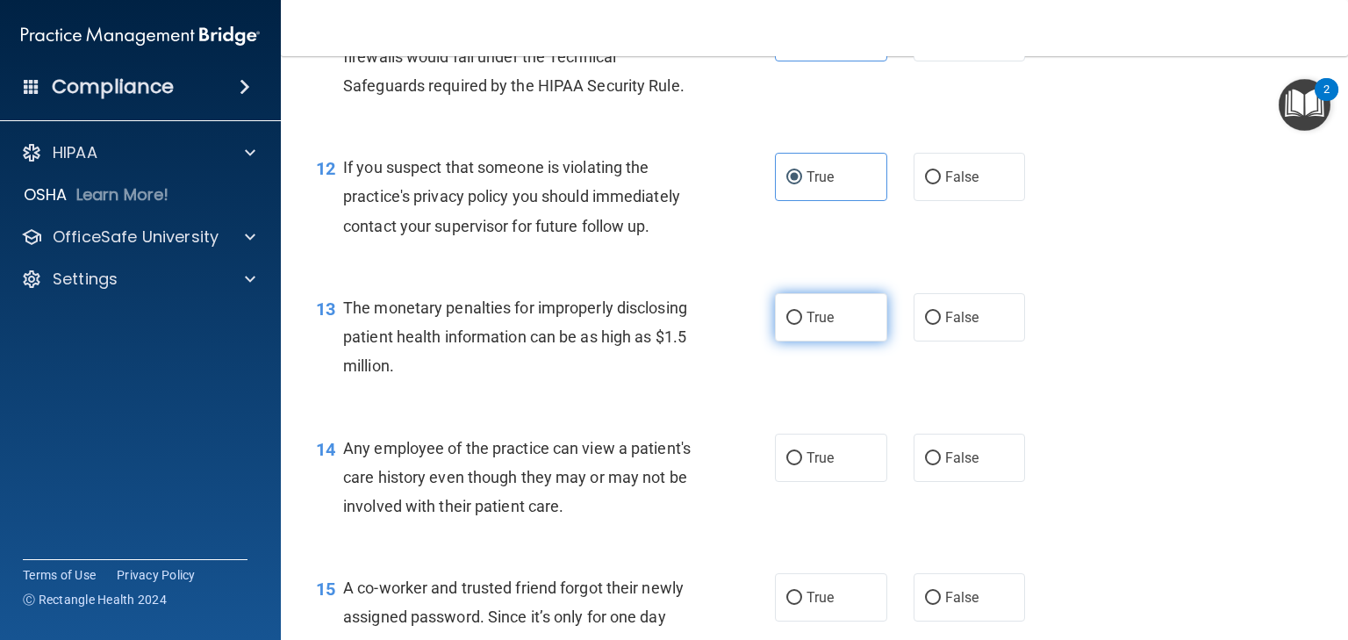
click at [807, 326] on span "True" at bounding box center [820, 317] width 27 height 17
click at [802, 325] on input "True" at bounding box center [795, 318] width 16 height 13
radio input "true"
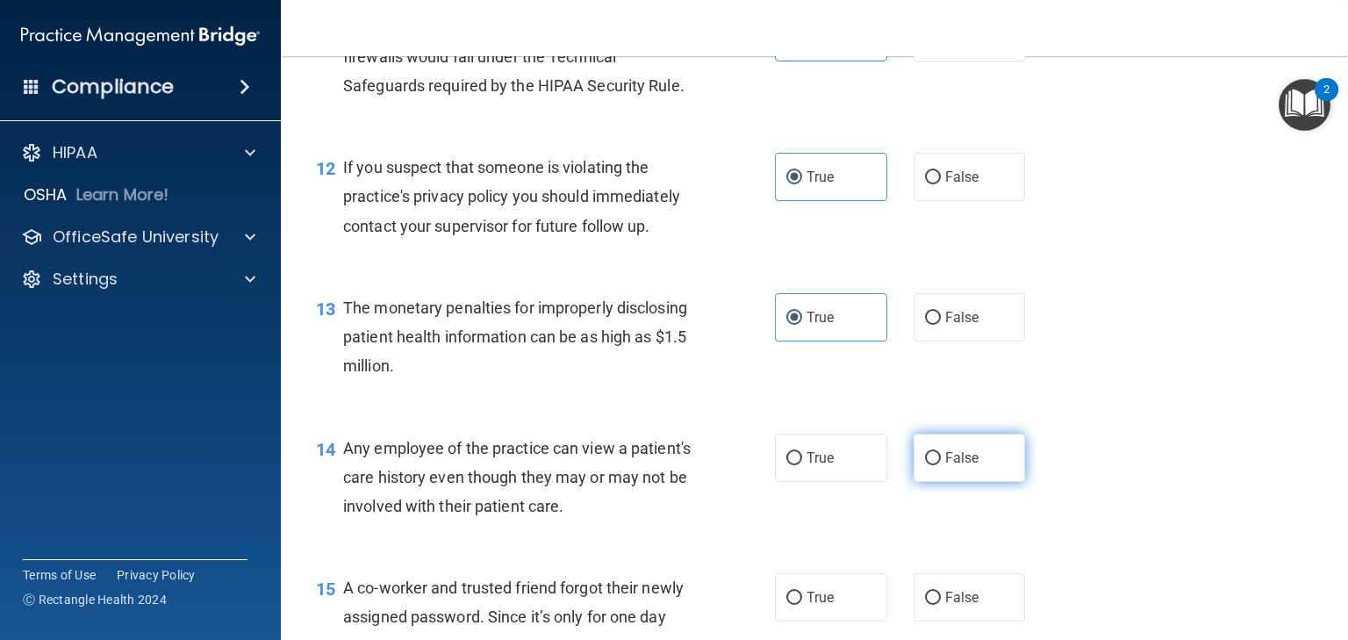
click at [935, 482] on label "False" at bounding box center [970, 458] width 112 height 48
click at [935, 465] on input "False" at bounding box center [933, 458] width 16 height 13
radio input "true"
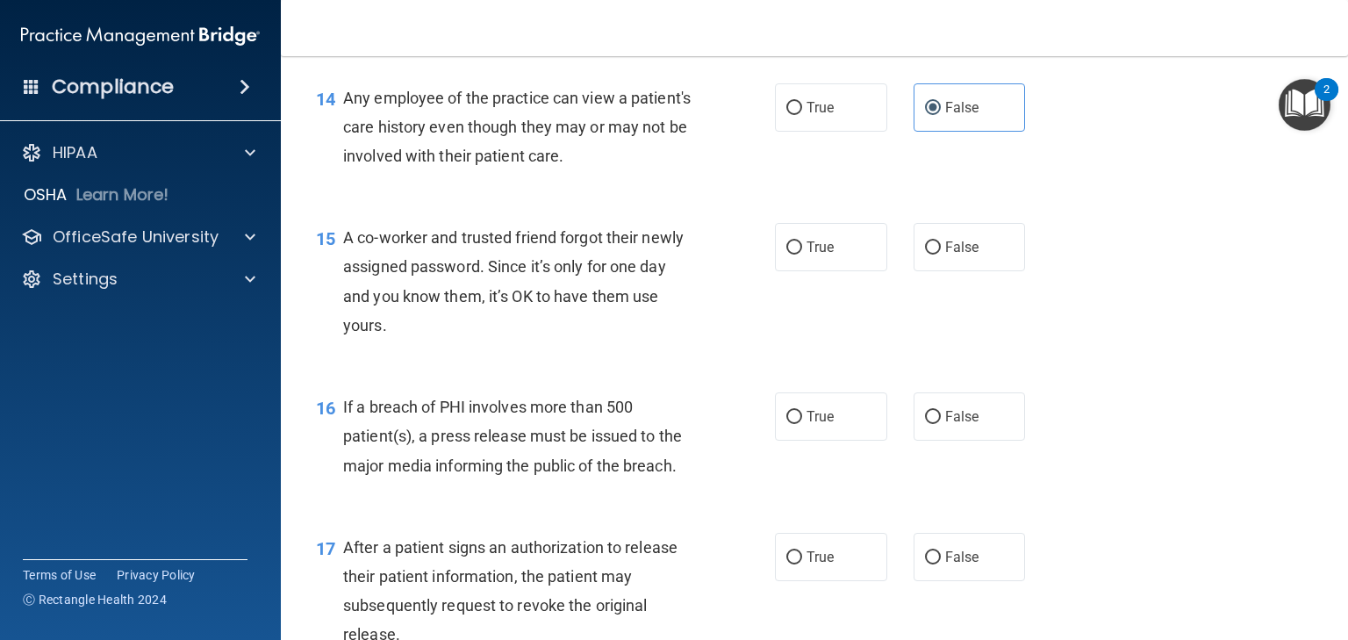
scroll to position [1967, 0]
click at [925, 254] on input "False" at bounding box center [933, 247] width 16 height 13
radio input "true"
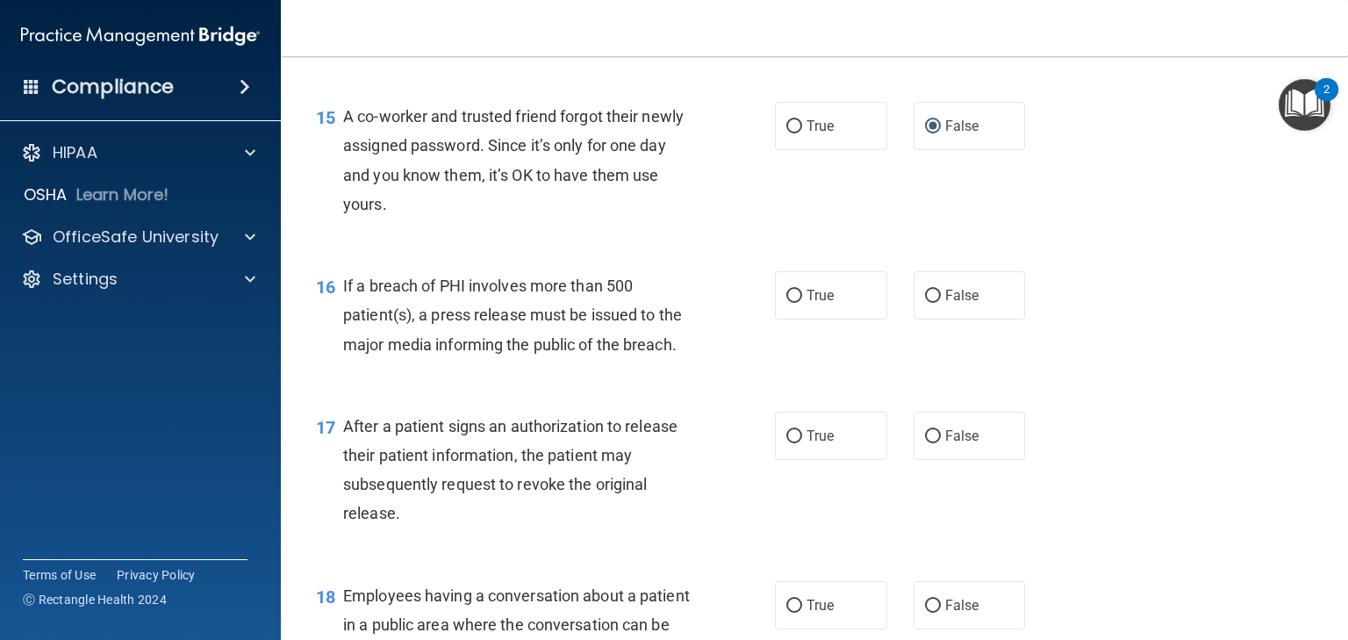
scroll to position [2107, 0]
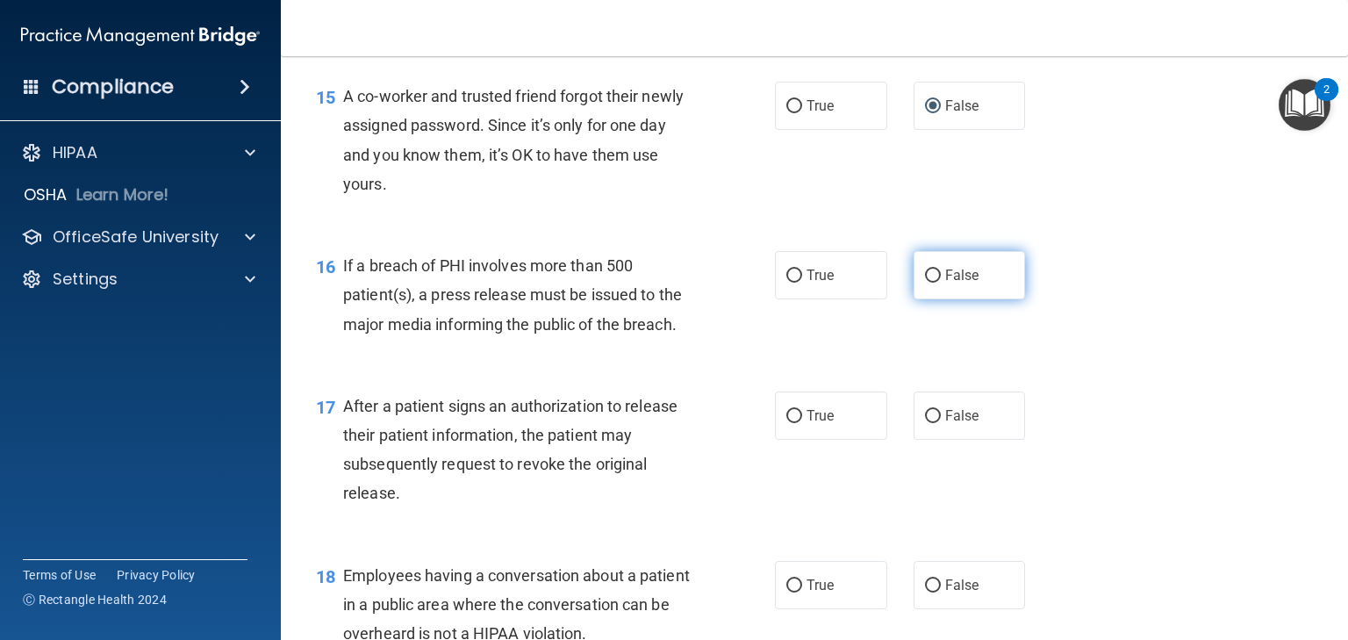
click at [946, 284] on span "False" at bounding box center [963, 275] width 34 height 17
click at [940, 283] on input "False" at bounding box center [933, 276] width 16 height 13
radio input "true"
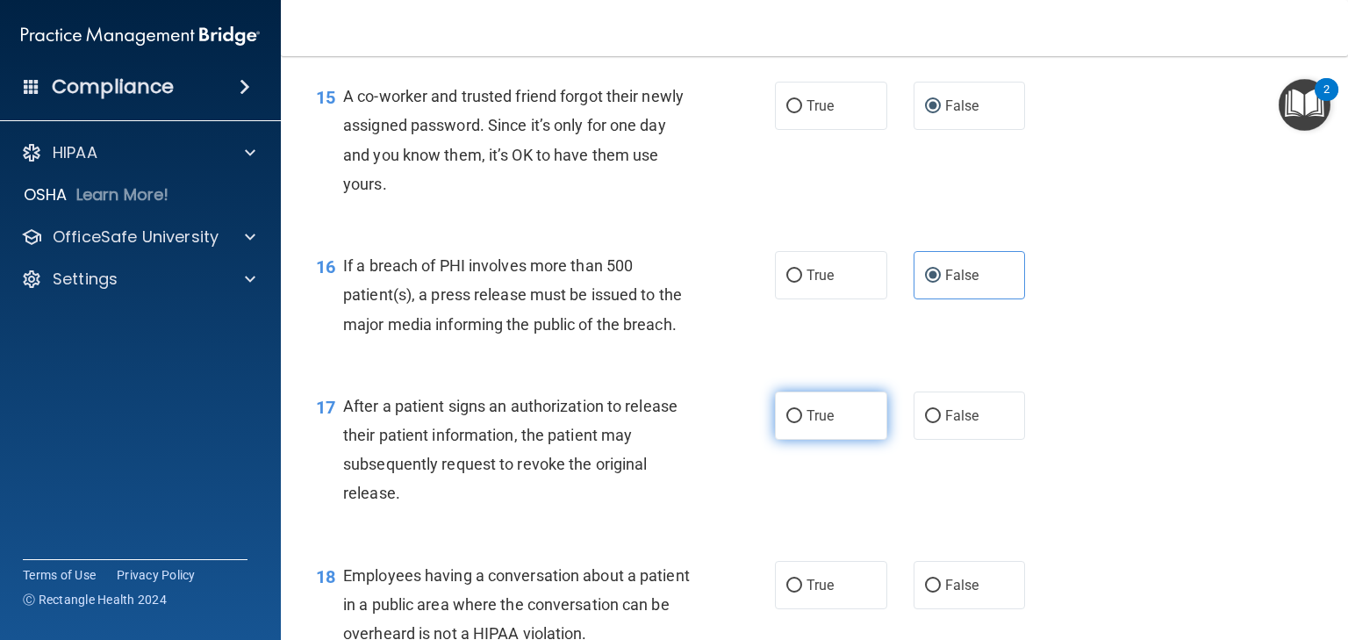
click at [828, 424] on span "True" at bounding box center [820, 415] width 27 height 17
click at [802, 423] on input "True" at bounding box center [795, 416] width 16 height 13
radio input "true"
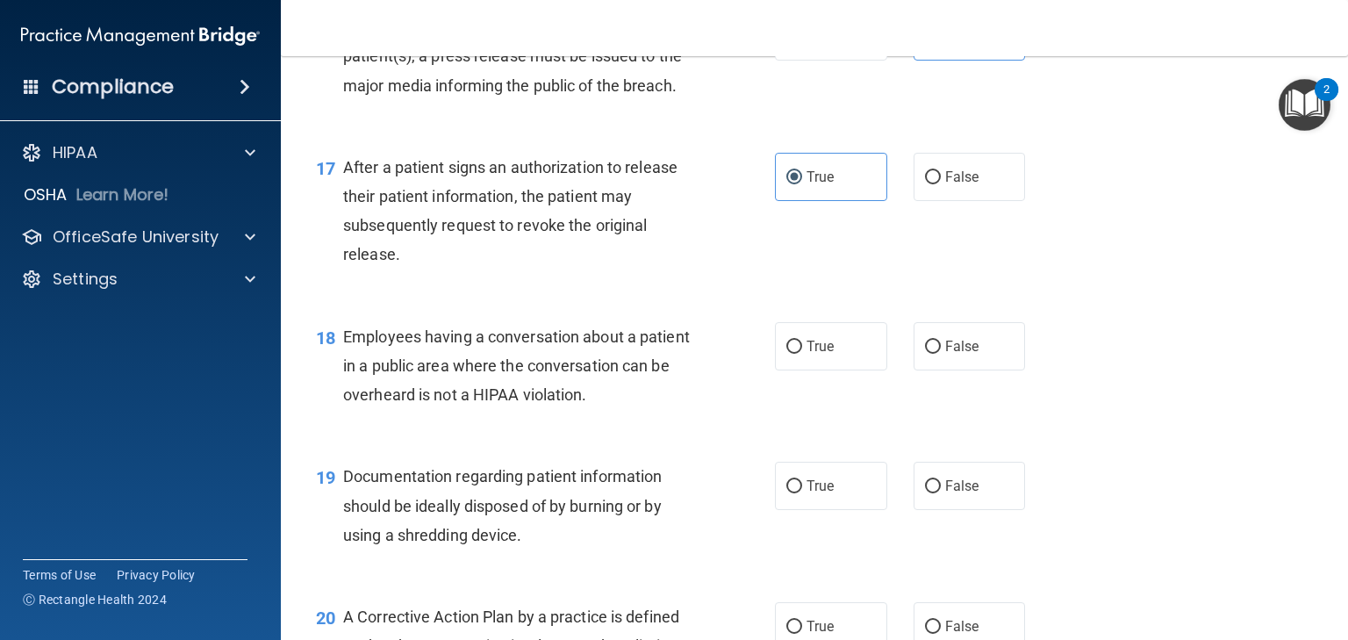
scroll to position [2388, 0]
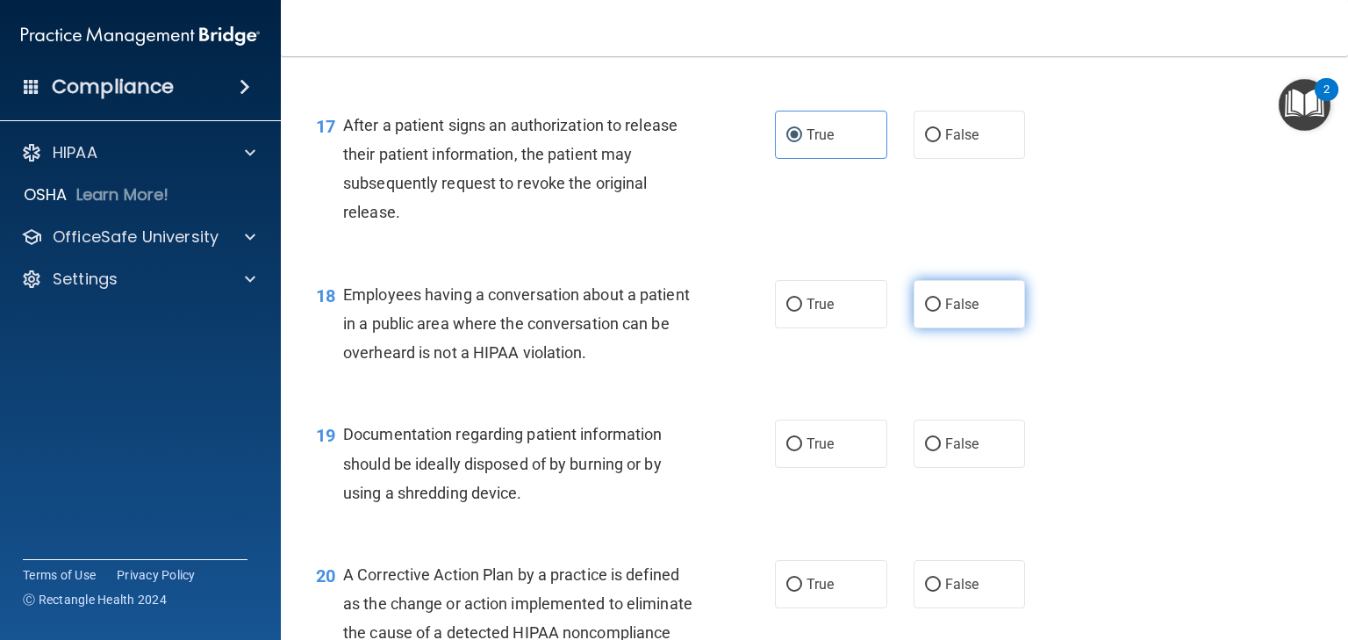
click at [952, 313] on span "False" at bounding box center [963, 304] width 34 height 17
click at [941, 312] on input "False" at bounding box center [933, 304] width 16 height 13
radio input "true"
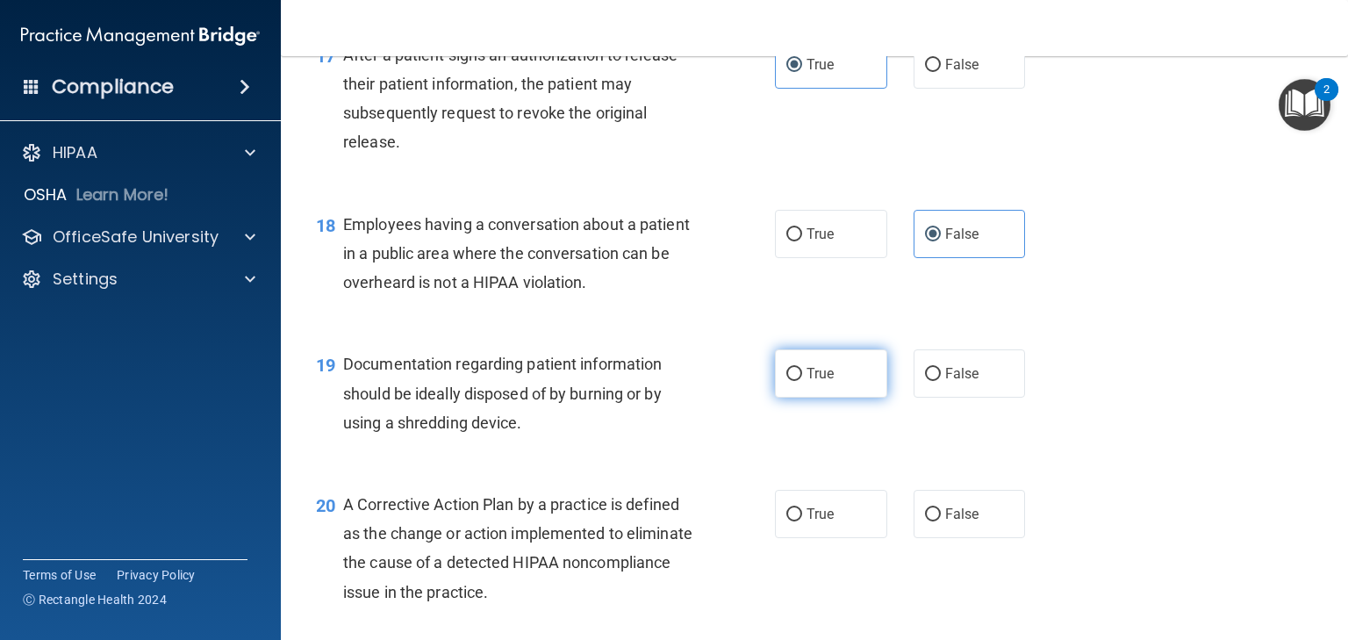
click at [797, 398] on label "True" at bounding box center [831, 373] width 112 height 48
click at [797, 381] on input "True" at bounding box center [795, 374] width 16 height 13
radio input "true"
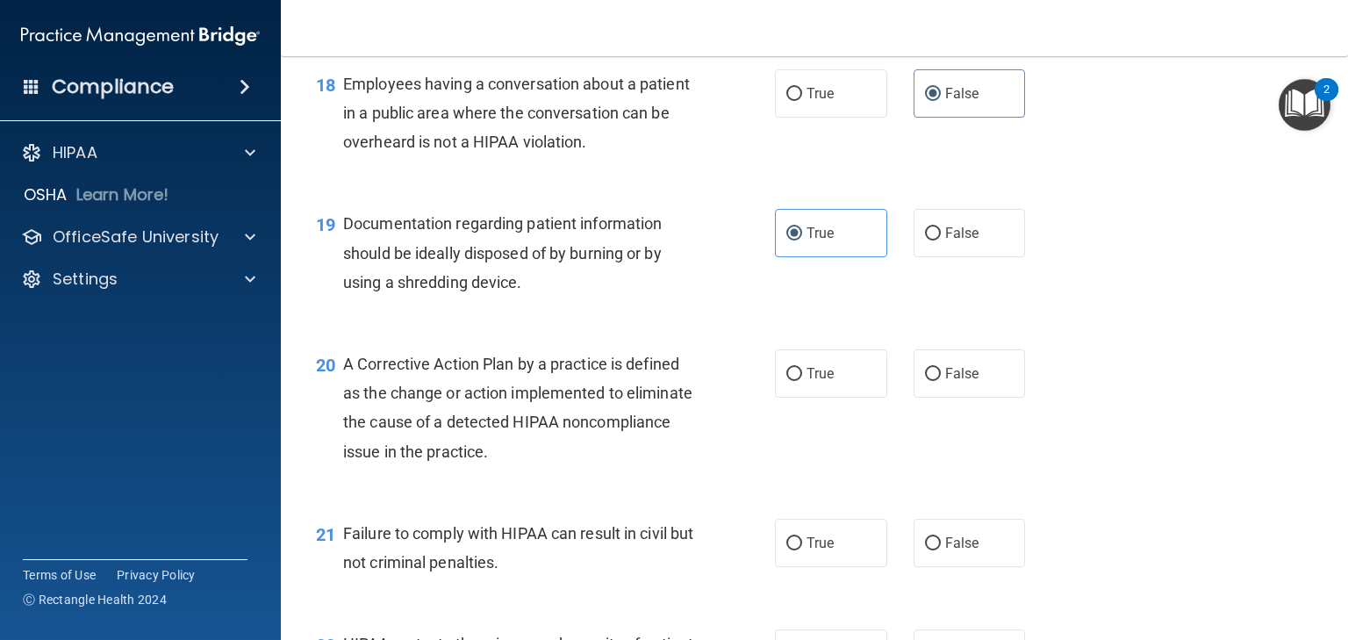
scroll to position [2669, 0]
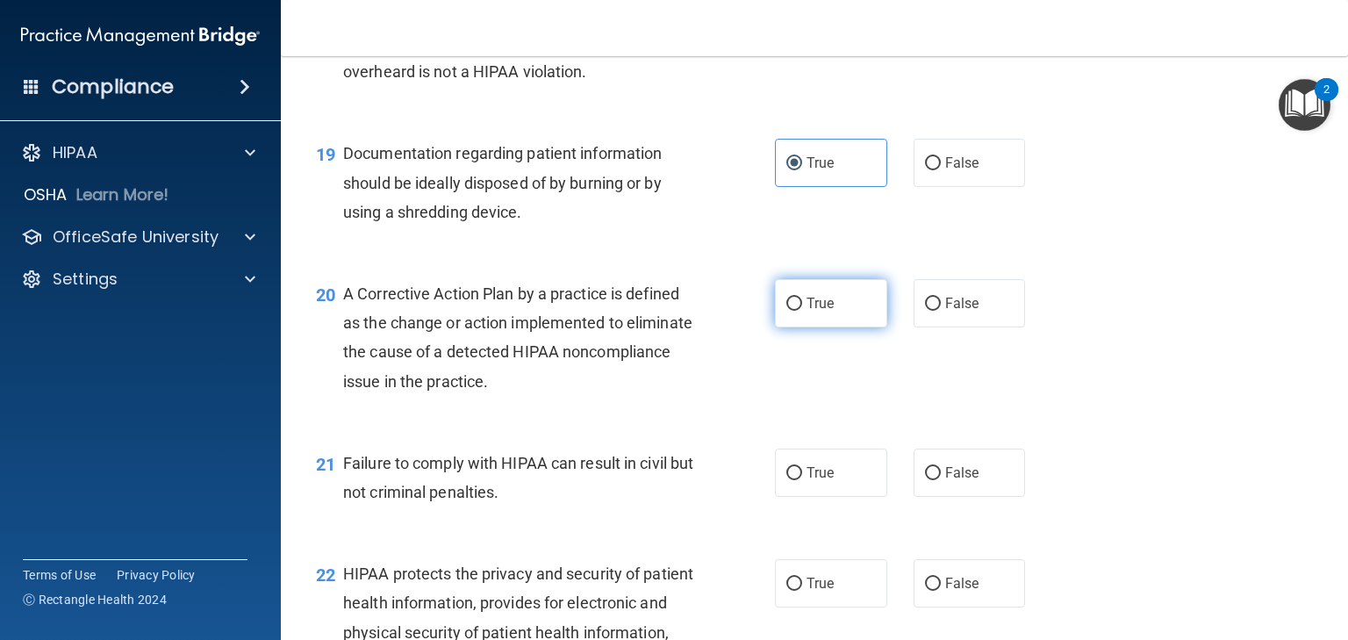
click at [799, 327] on label "True" at bounding box center [831, 303] width 112 height 48
click at [799, 311] on input "True" at bounding box center [795, 304] width 16 height 13
radio input "true"
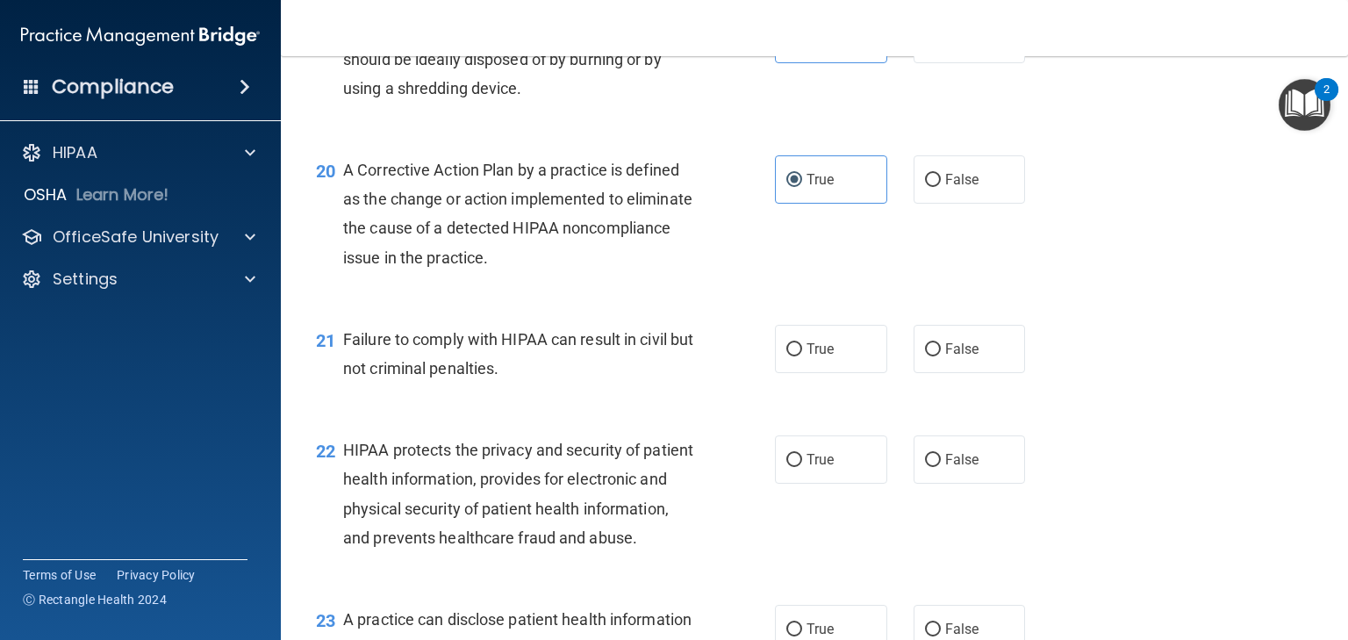
scroll to position [2809, 0]
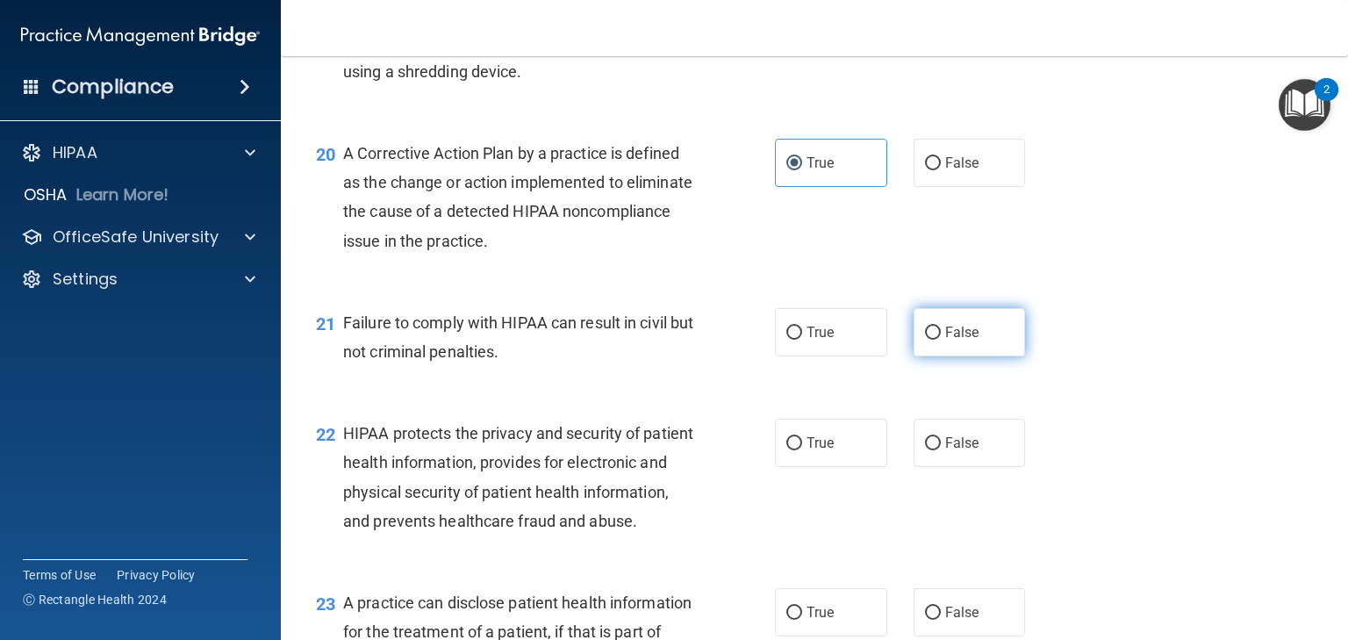
click at [935, 356] on label "False" at bounding box center [970, 332] width 112 height 48
click at [935, 340] on input "False" at bounding box center [933, 333] width 16 height 13
radio input "true"
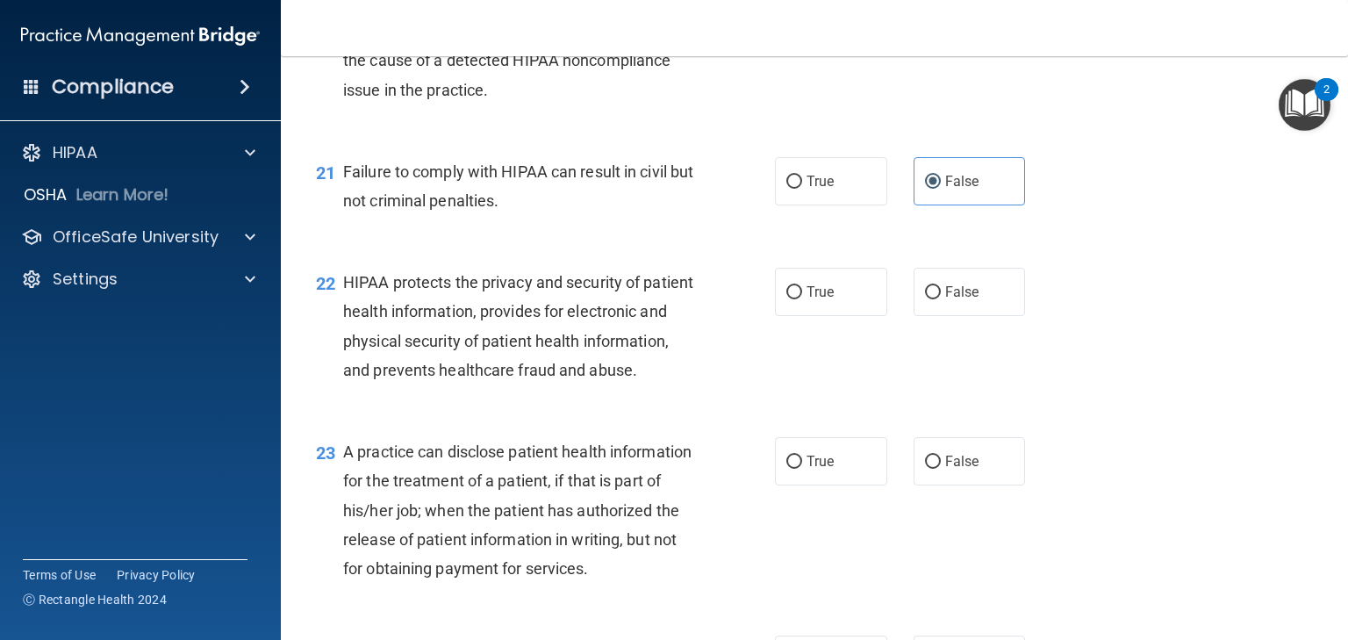
scroll to position [3020, 0]
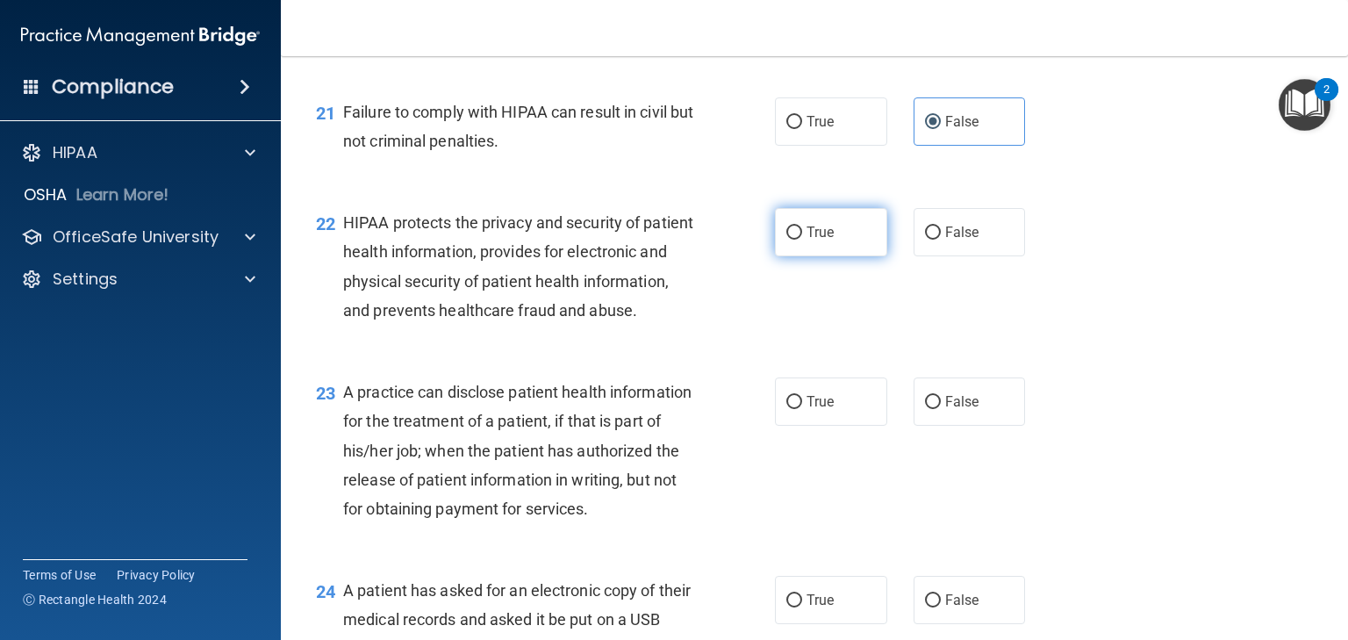
click at [820, 241] on span "True" at bounding box center [820, 232] width 27 height 17
click at [802, 240] on input "True" at bounding box center [795, 233] width 16 height 13
radio input "true"
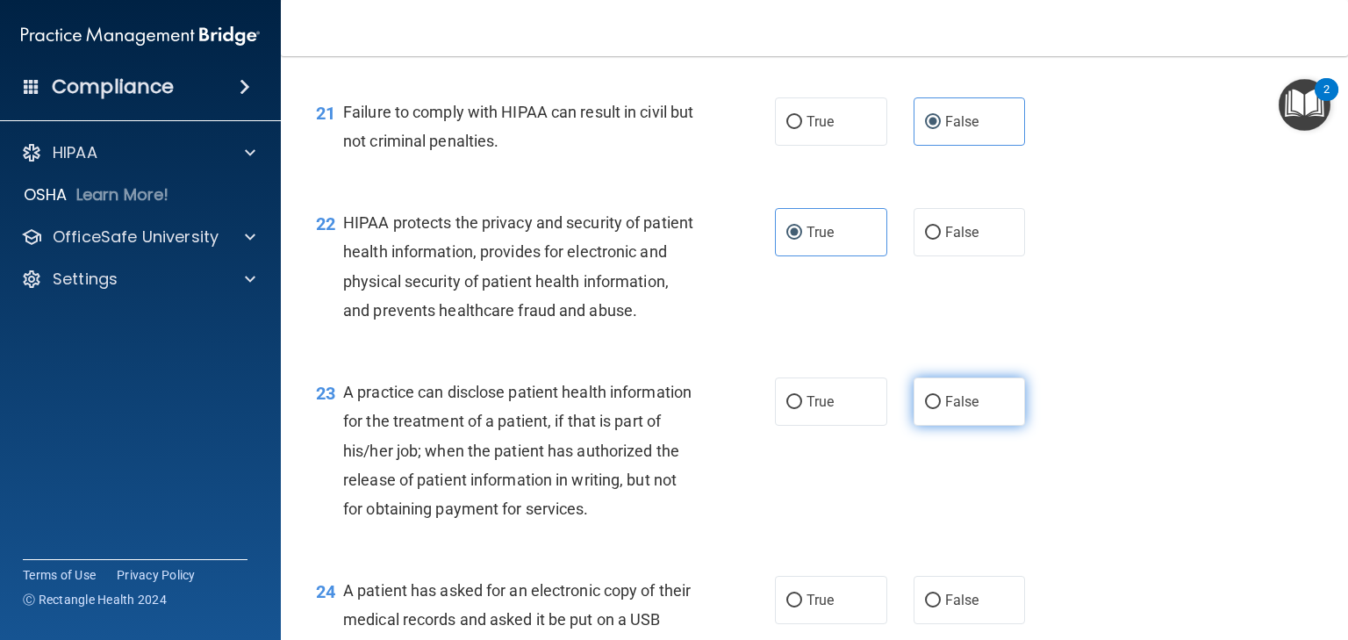
click at [934, 426] on label "False" at bounding box center [970, 402] width 112 height 48
click at [934, 409] on input "False" at bounding box center [933, 402] width 16 height 13
radio input "true"
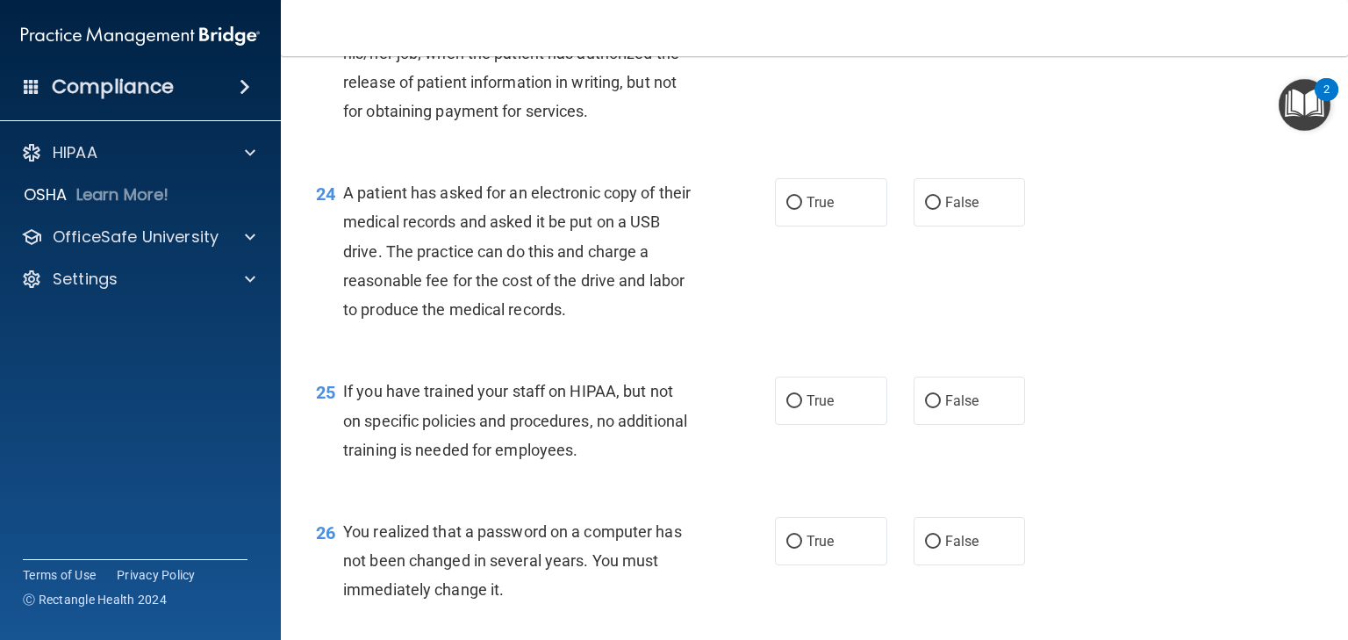
scroll to position [3441, 0]
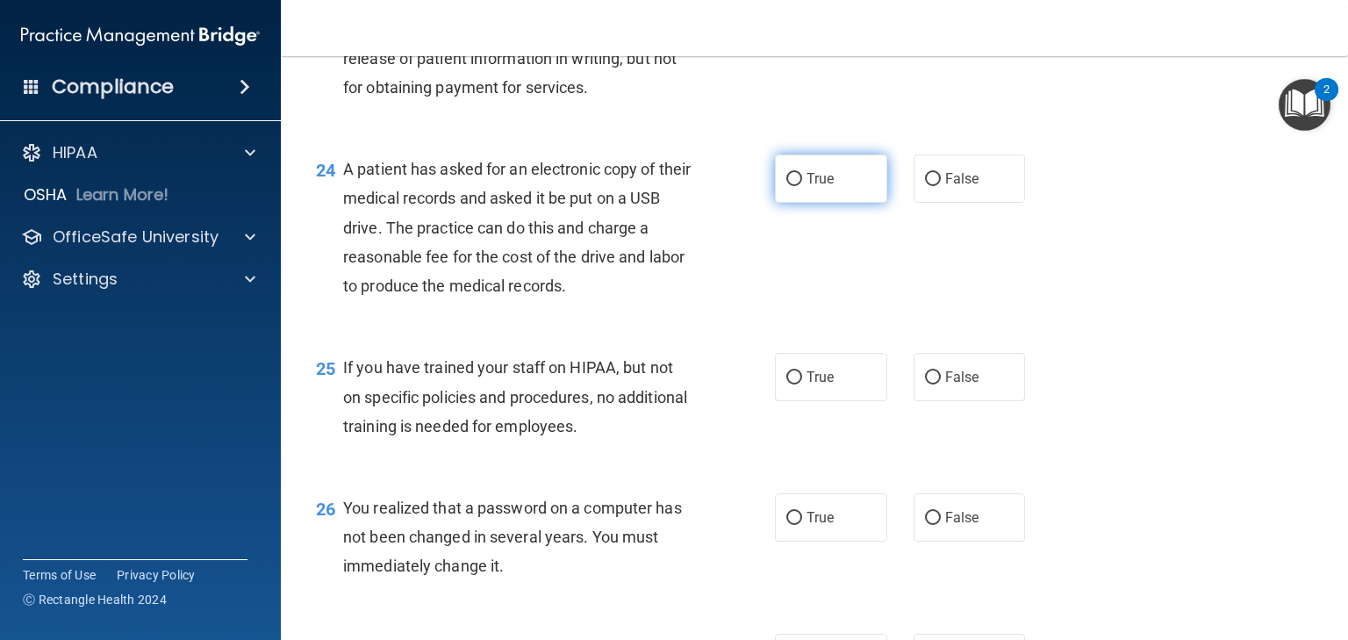
click at [807, 187] on span "True" at bounding box center [820, 178] width 27 height 17
click at [802, 186] on input "True" at bounding box center [795, 179] width 16 height 13
radio input "true"
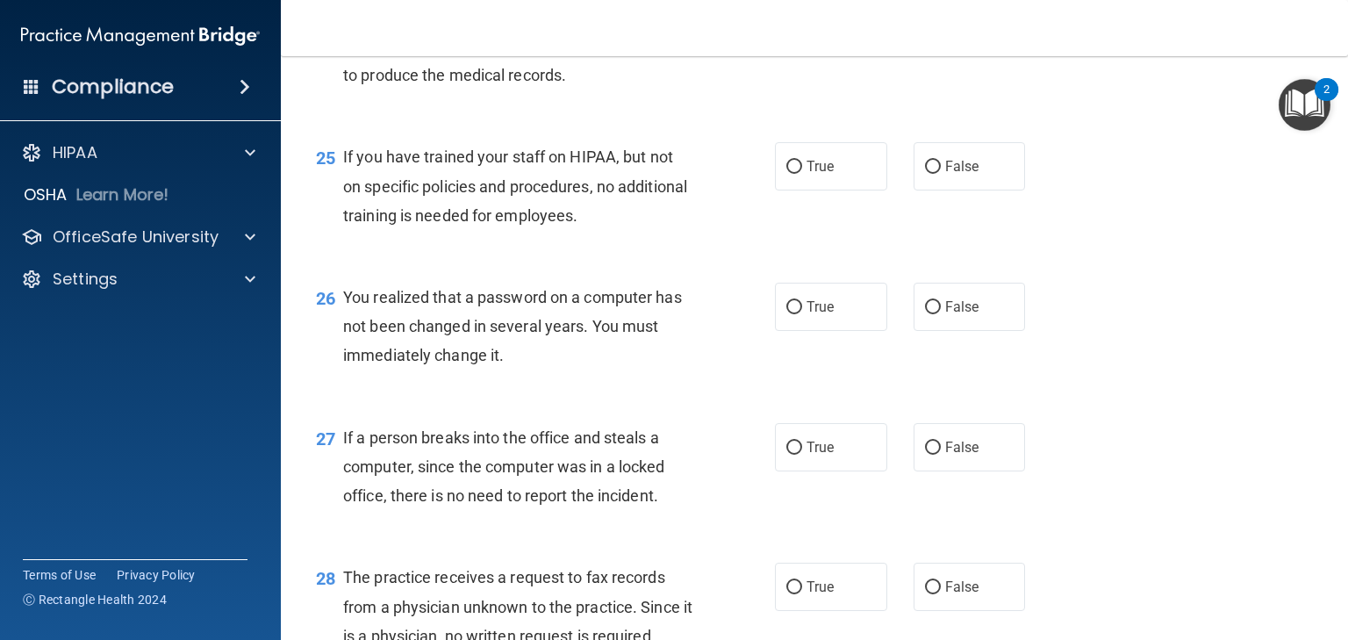
scroll to position [3582, 0]
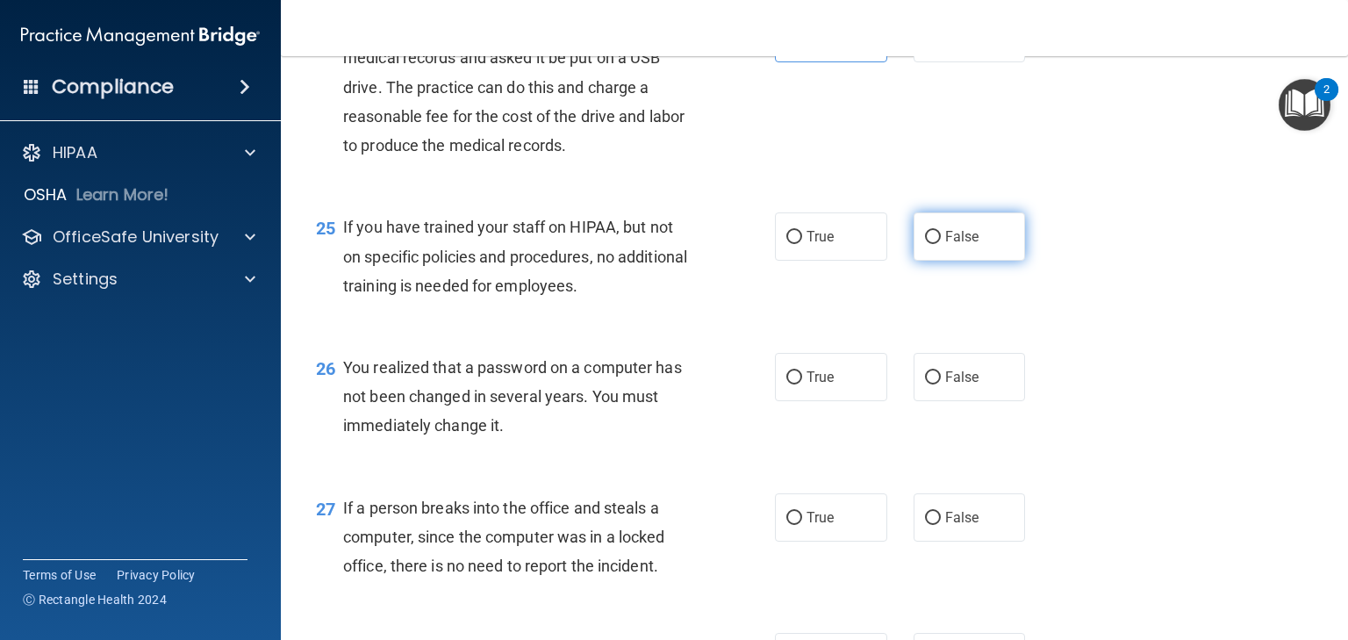
click at [935, 261] on label "False" at bounding box center [970, 236] width 112 height 48
click at [935, 244] on input "False" at bounding box center [933, 237] width 16 height 13
radio input "true"
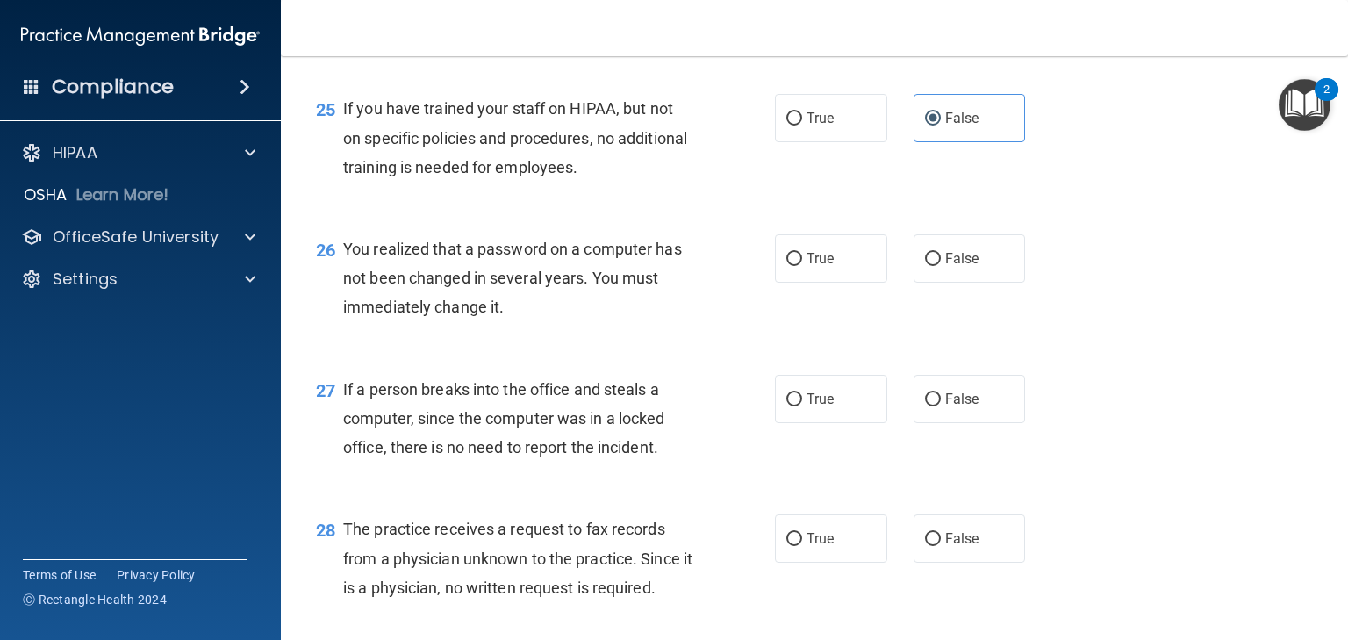
scroll to position [3722, 0]
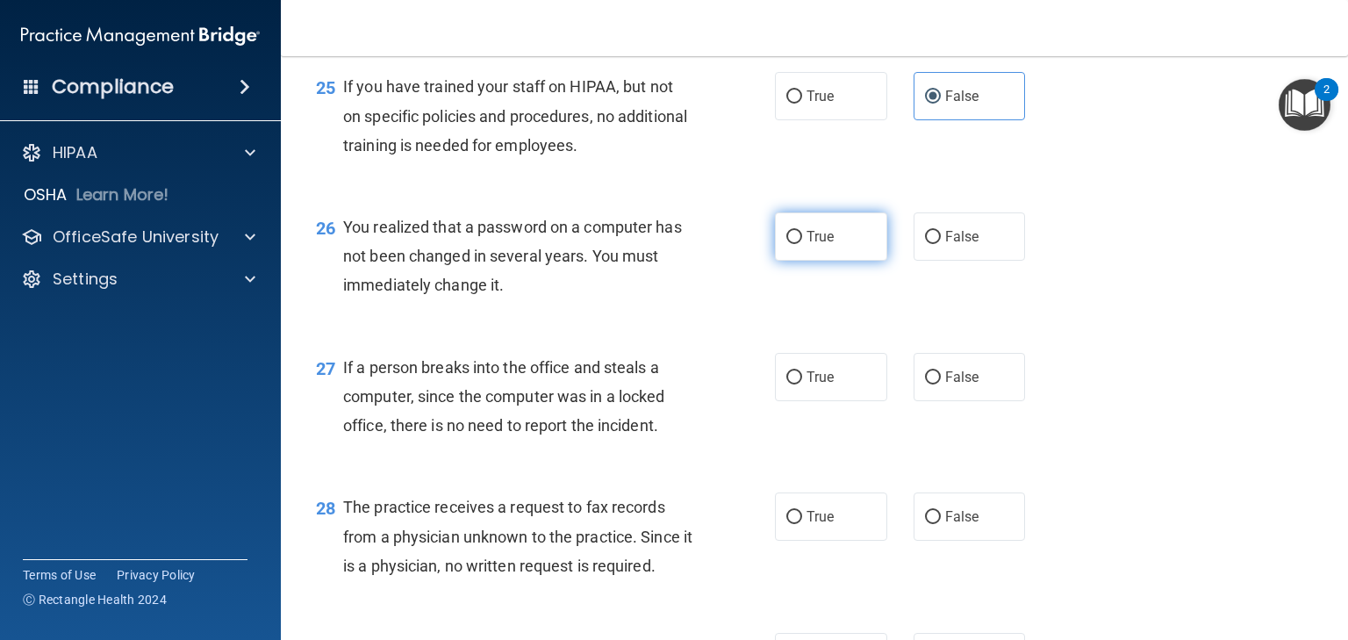
click at [815, 245] on span "True" at bounding box center [820, 236] width 27 height 17
click at [802, 244] on input "True" at bounding box center [795, 237] width 16 height 13
radio input "true"
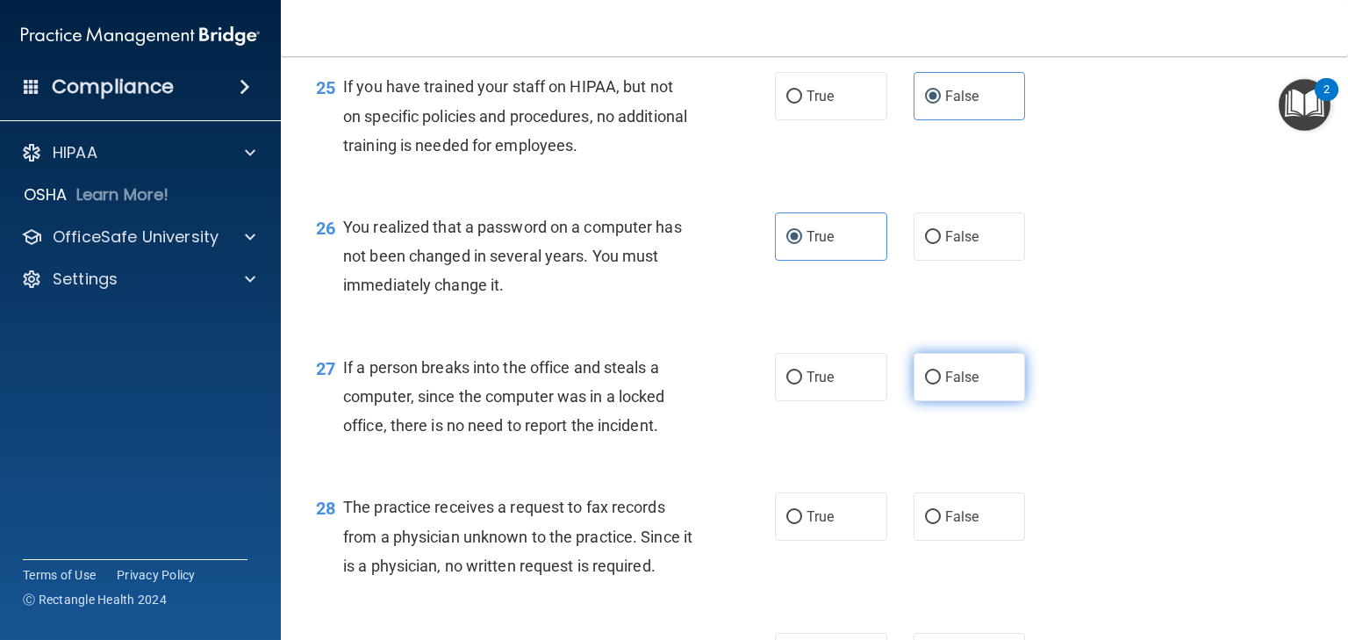
click at [935, 401] on label "False" at bounding box center [970, 377] width 112 height 48
click at [935, 385] on input "False" at bounding box center [933, 377] width 16 height 13
radio input "true"
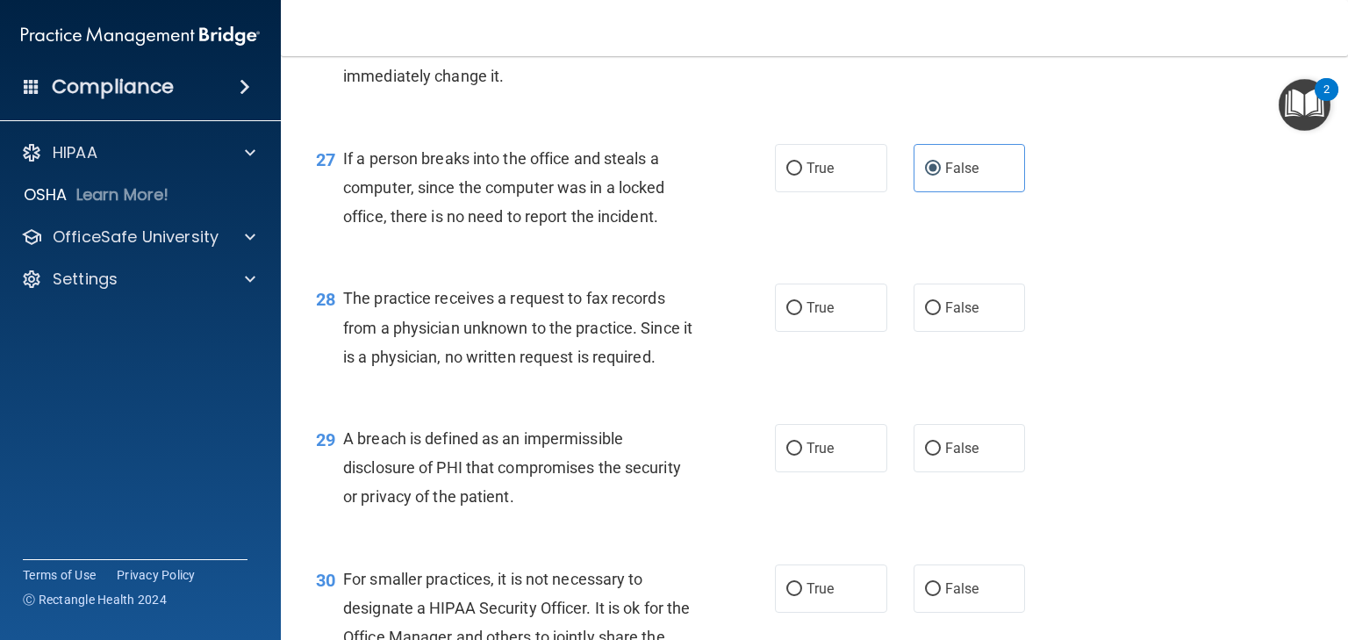
scroll to position [3933, 0]
click at [925, 313] on input "False" at bounding box center [933, 306] width 16 height 13
radio input "true"
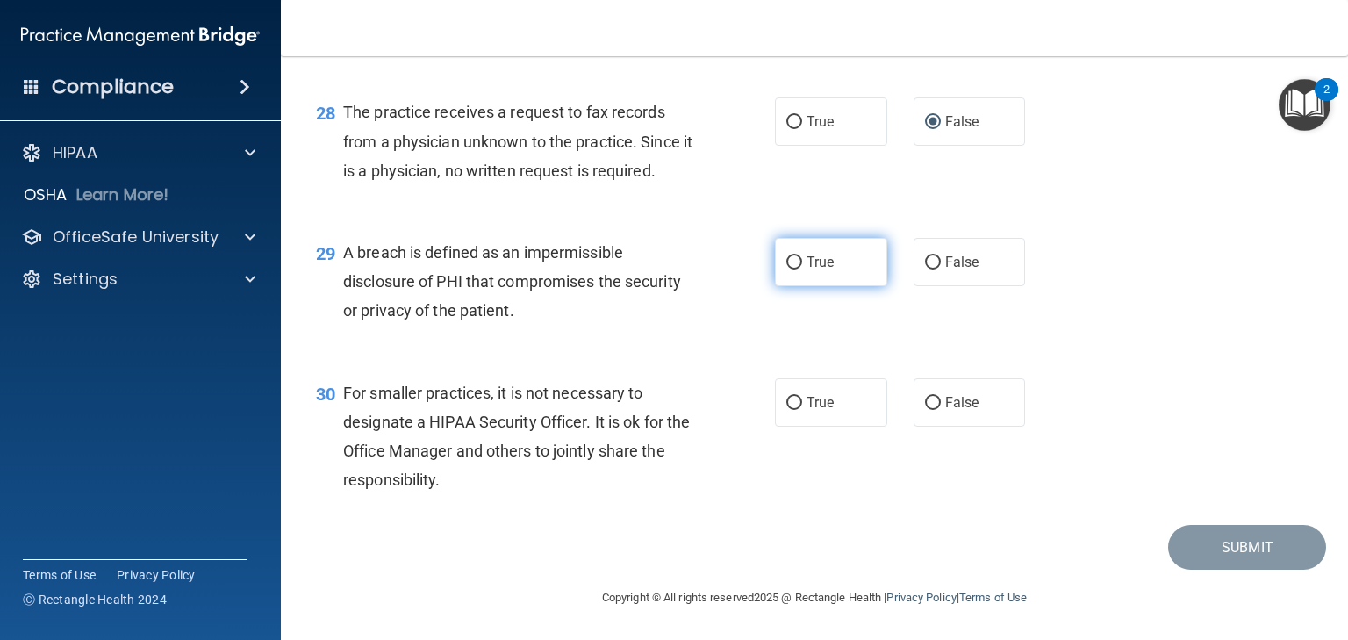
scroll to position [4065, 0]
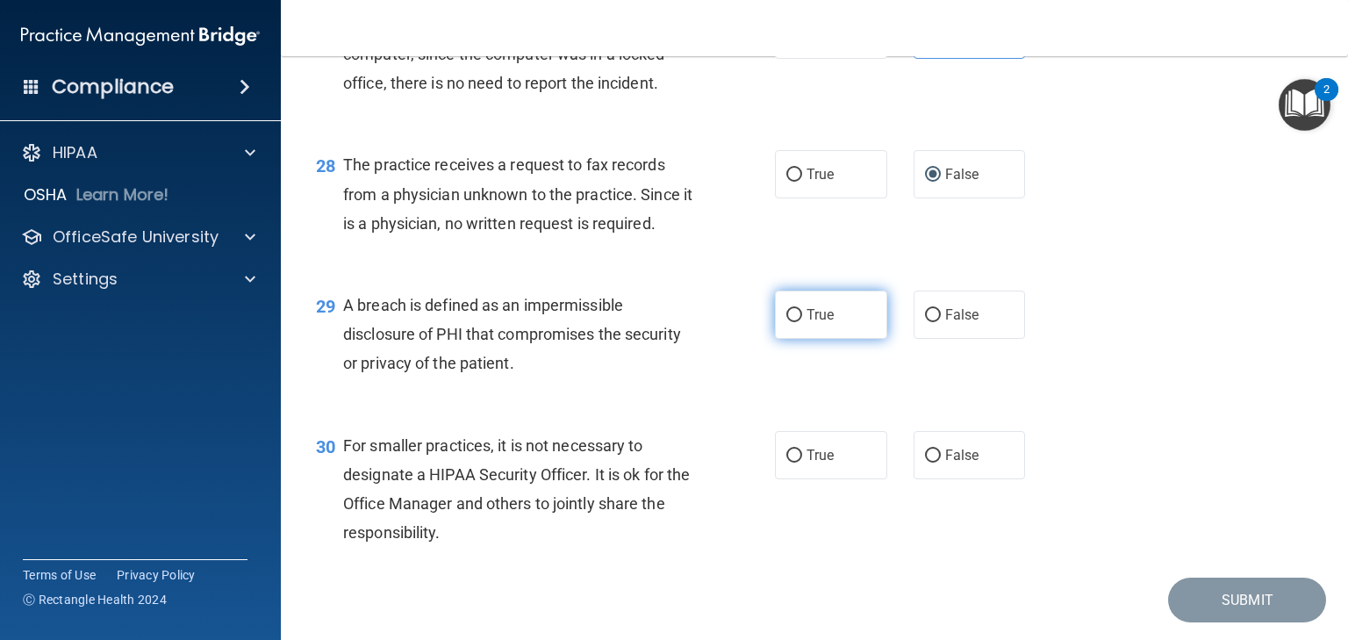
click at [823, 339] on label "True" at bounding box center [831, 315] width 112 height 48
click at [802, 322] on input "True" at bounding box center [795, 315] width 16 height 13
radio input "true"
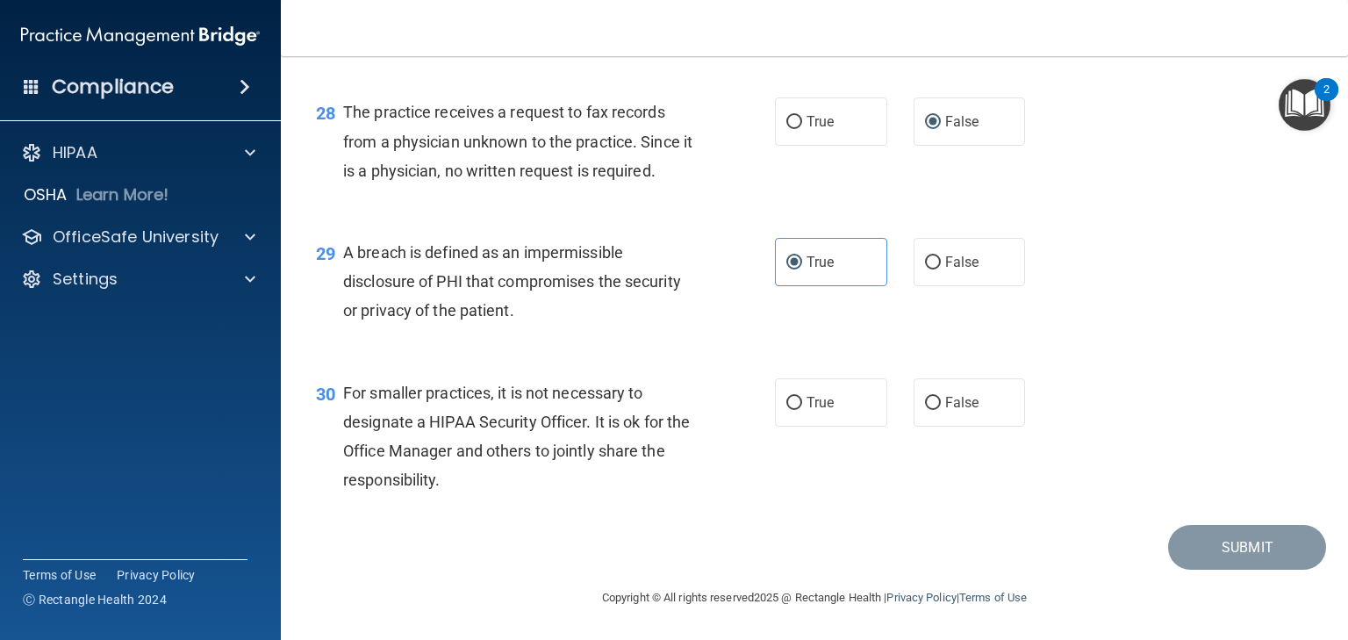
scroll to position [4205, 0]
click at [935, 406] on label "False" at bounding box center [970, 402] width 112 height 48
click at [935, 406] on input "False" at bounding box center [933, 403] width 16 height 13
radio input "true"
click at [1226, 555] on button "Submit" at bounding box center [1248, 547] width 158 height 45
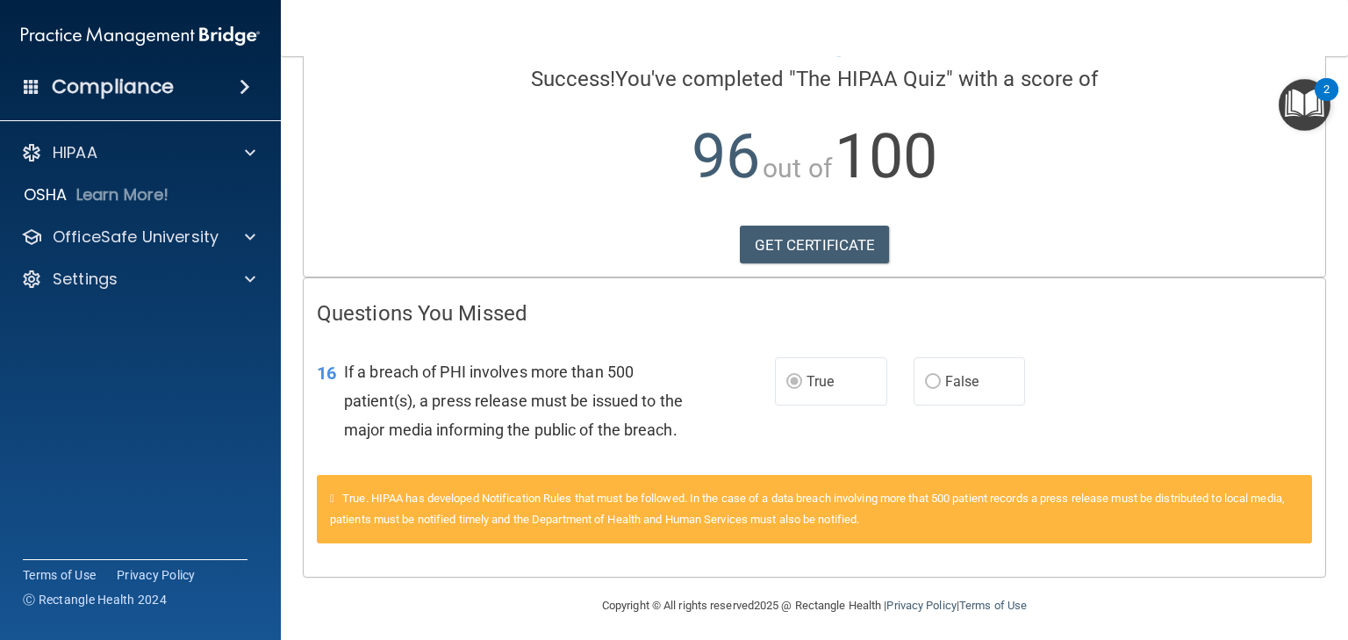
scroll to position [143, 0]
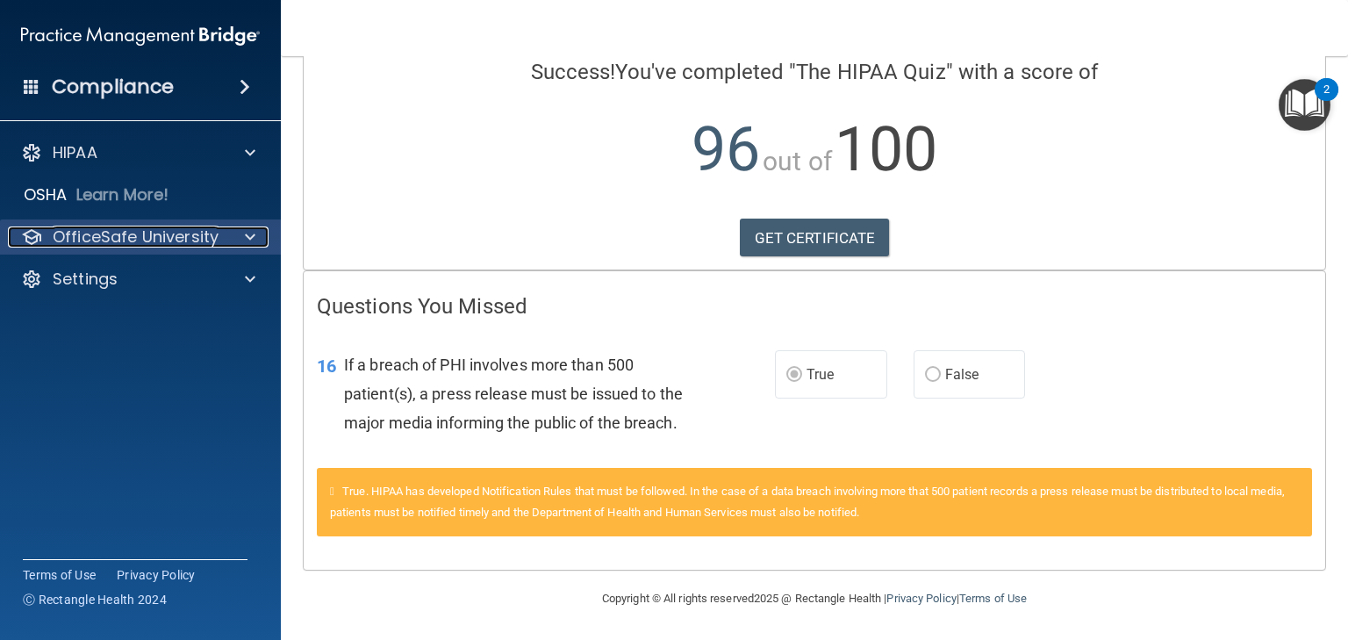
click at [159, 246] on p "OfficeSafe University" at bounding box center [136, 237] width 166 height 21
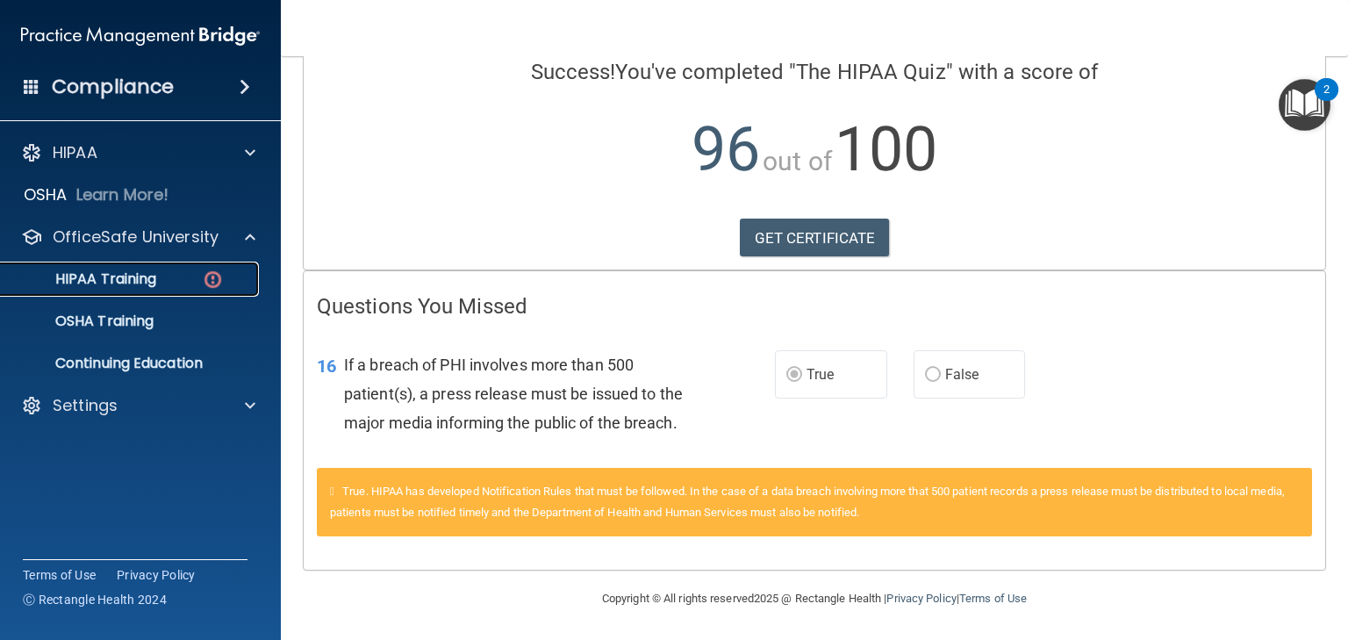
click at [172, 280] on div "HIPAA Training" at bounding box center [131, 279] width 240 height 18
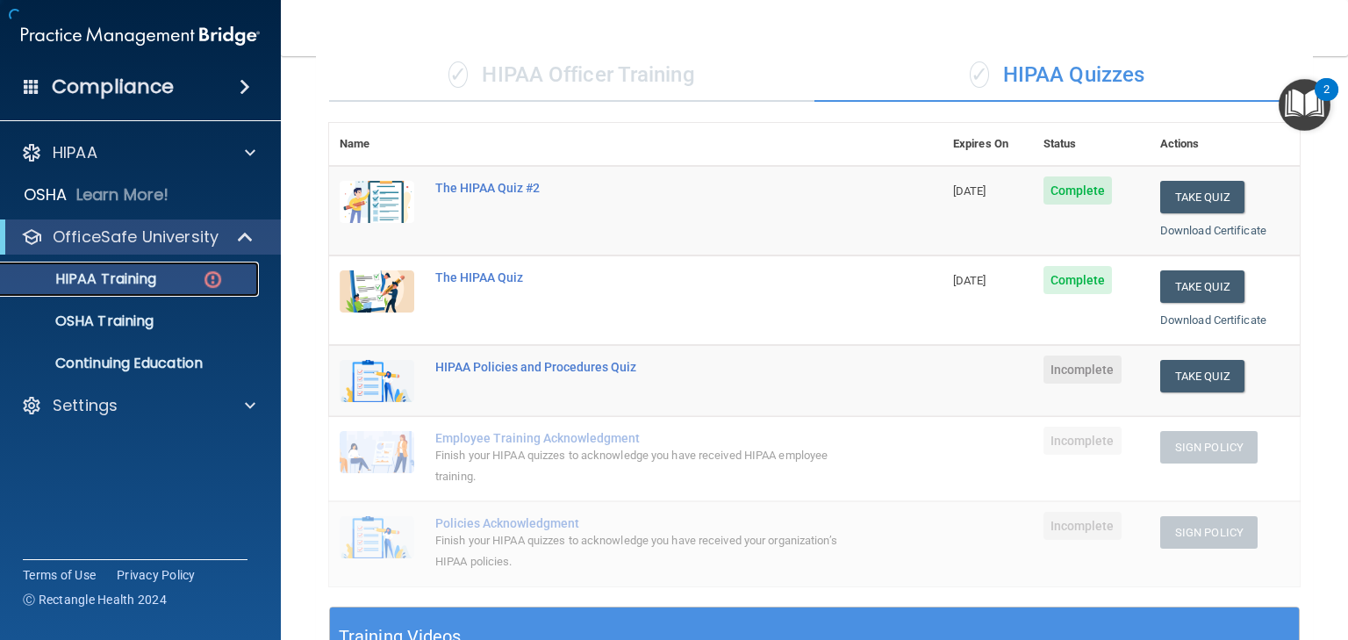
scroll to position [653, 0]
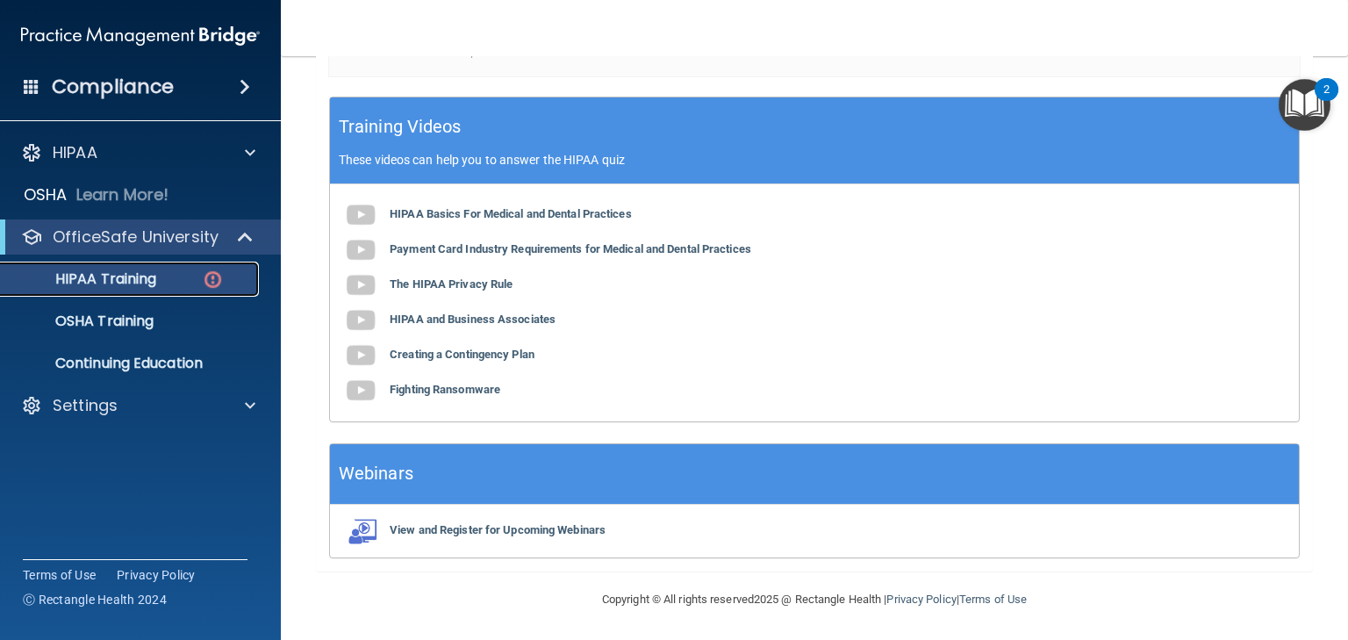
click at [183, 273] on div "HIPAA Training" at bounding box center [131, 279] width 240 height 18
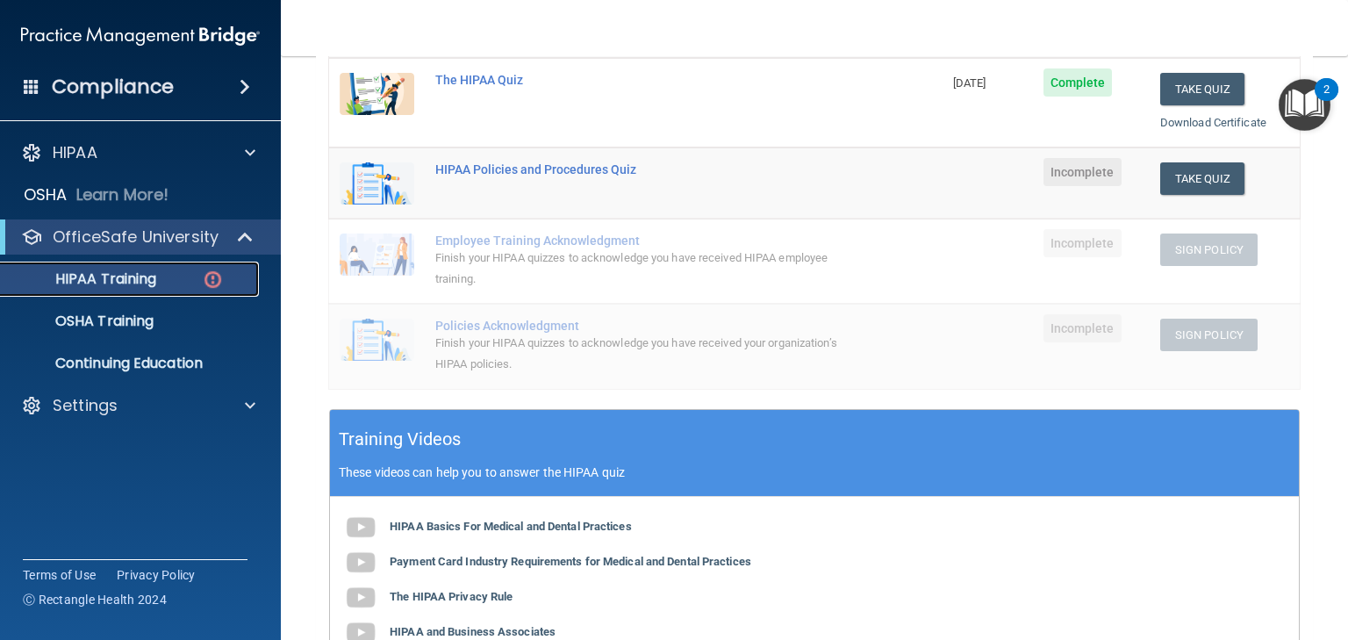
scroll to position [302, 0]
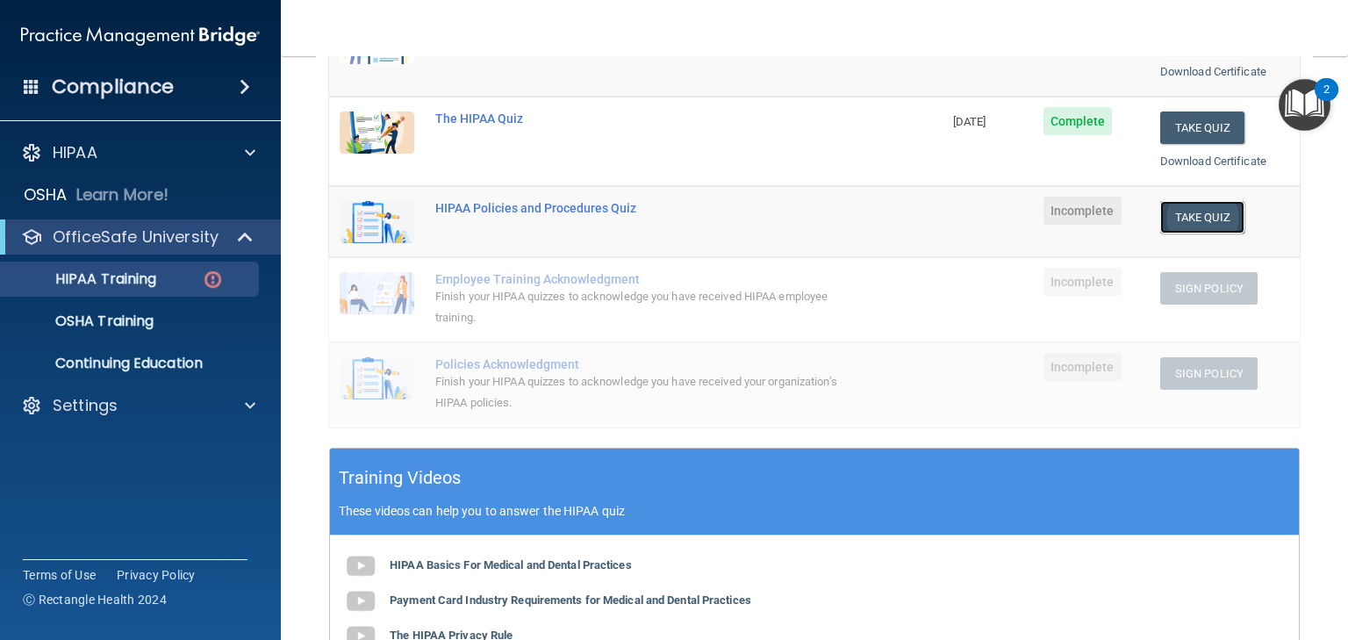
click at [1185, 216] on button "Take Quiz" at bounding box center [1203, 217] width 84 height 32
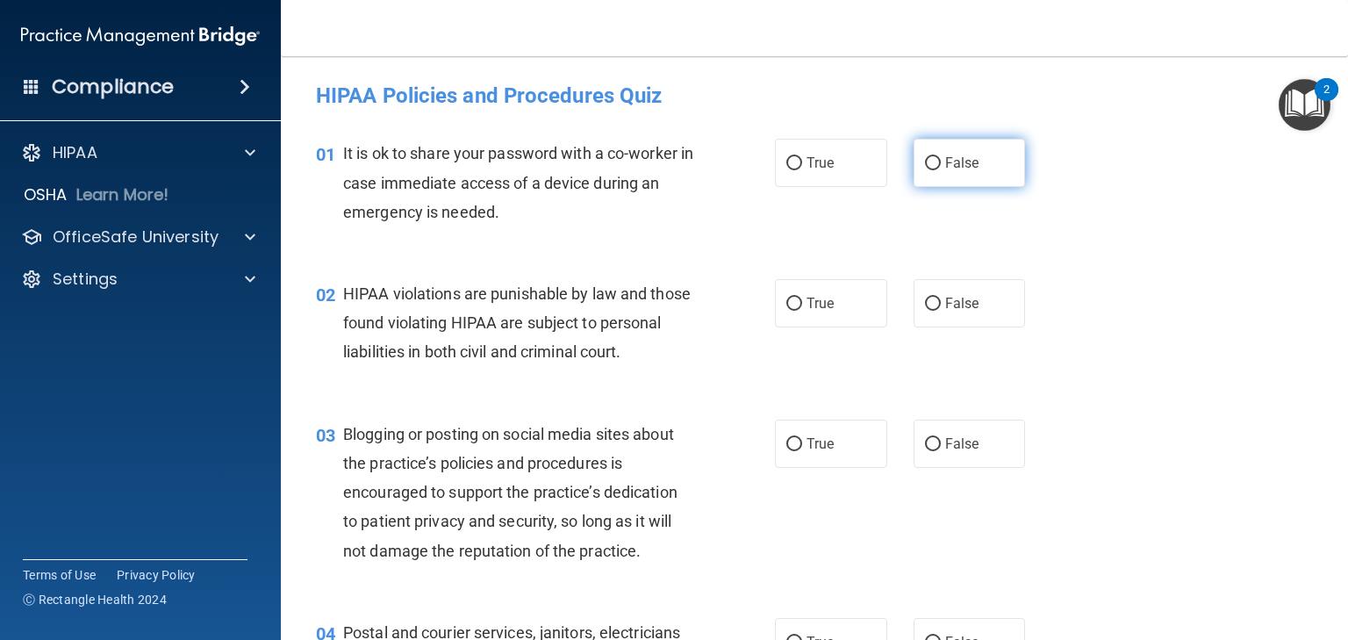
click at [955, 158] on span "False" at bounding box center [963, 163] width 34 height 17
click at [941, 158] on input "False" at bounding box center [933, 163] width 16 height 13
radio input "true"
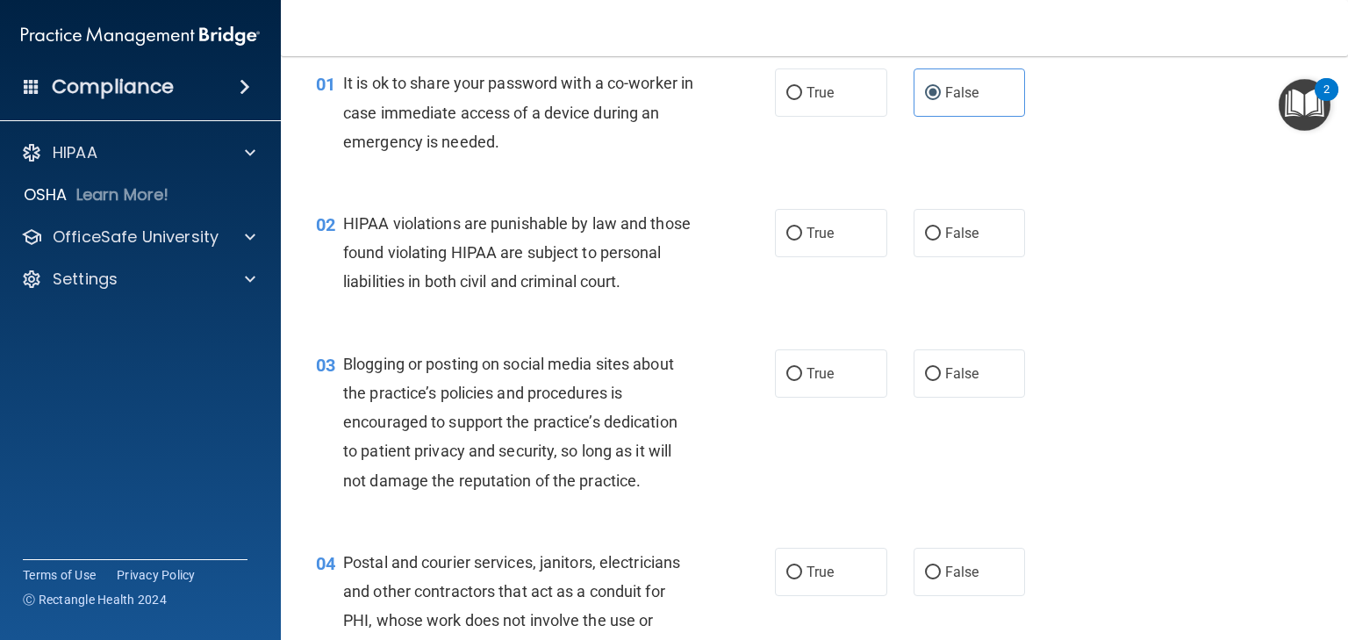
scroll to position [140, 0]
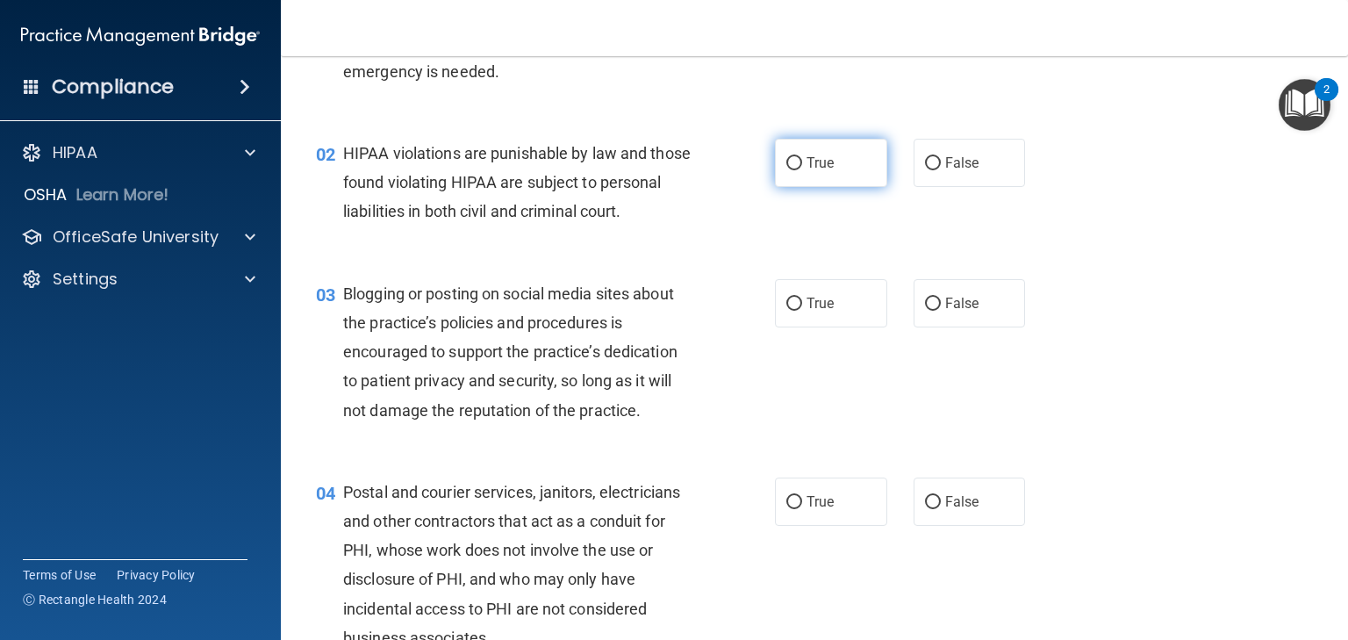
click at [830, 151] on label "True" at bounding box center [831, 163] width 112 height 48
click at [802, 157] on input "True" at bounding box center [795, 163] width 16 height 13
radio input "true"
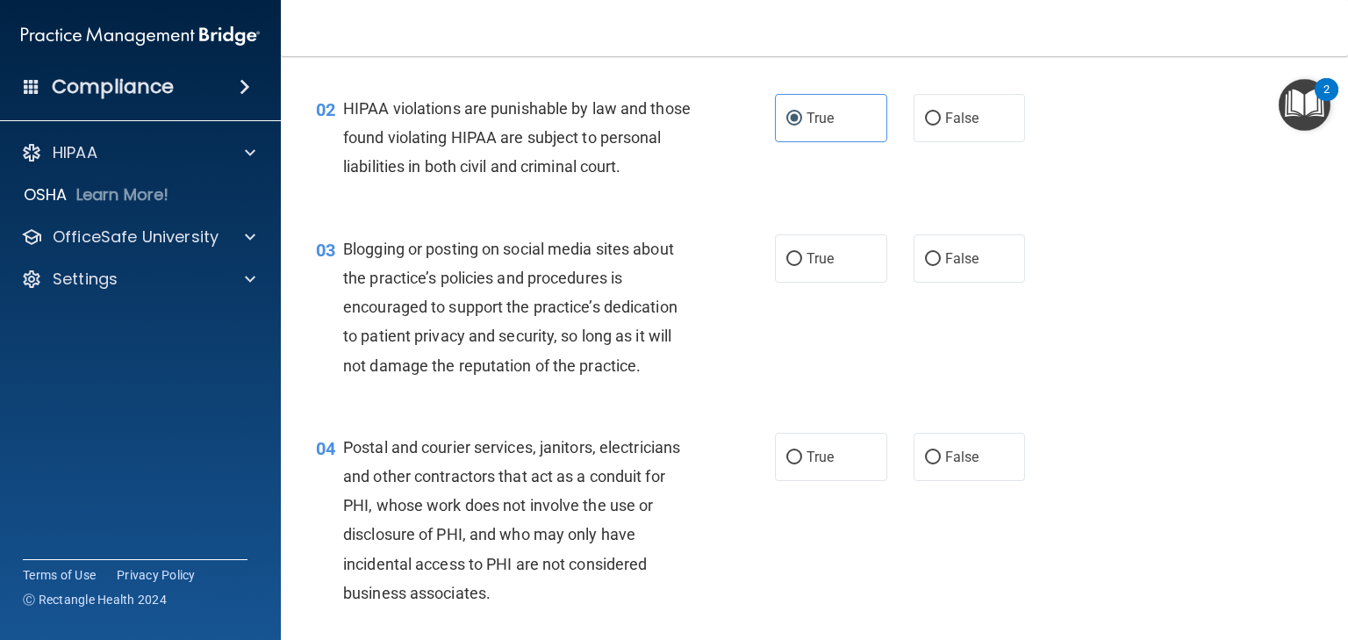
scroll to position [211, 0]
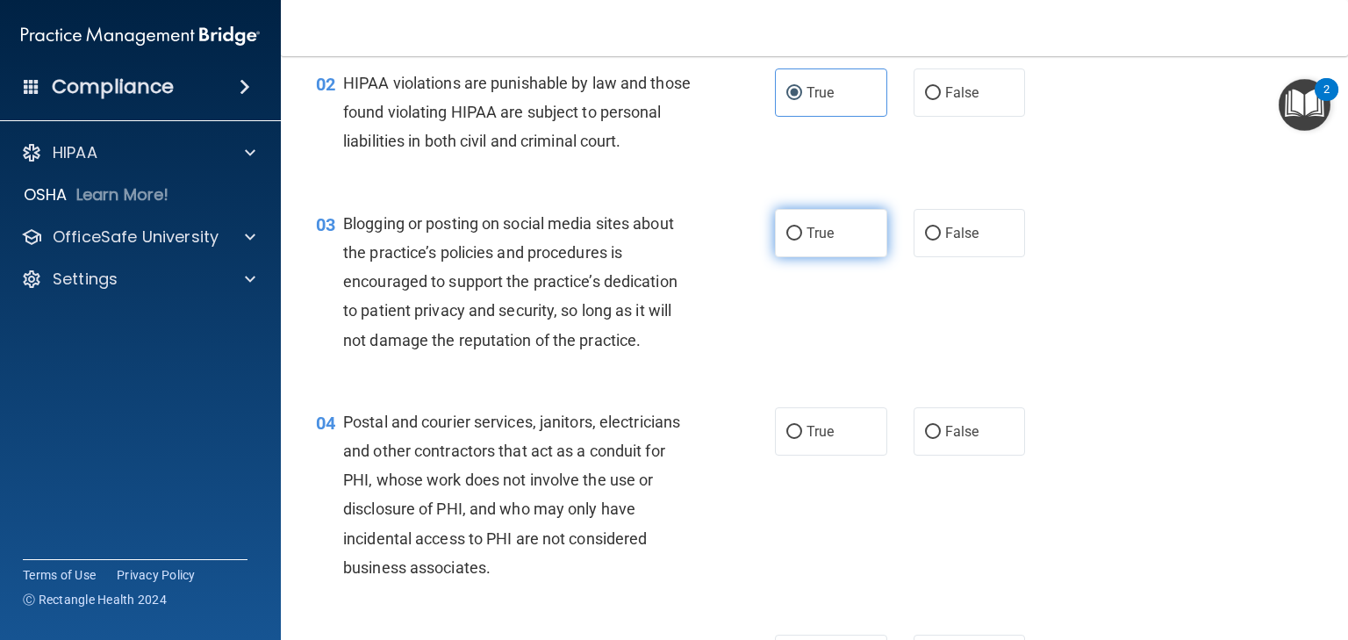
click at [852, 257] on label "True" at bounding box center [831, 233] width 112 height 48
click at [802, 241] on input "True" at bounding box center [795, 233] width 16 height 13
radio input "true"
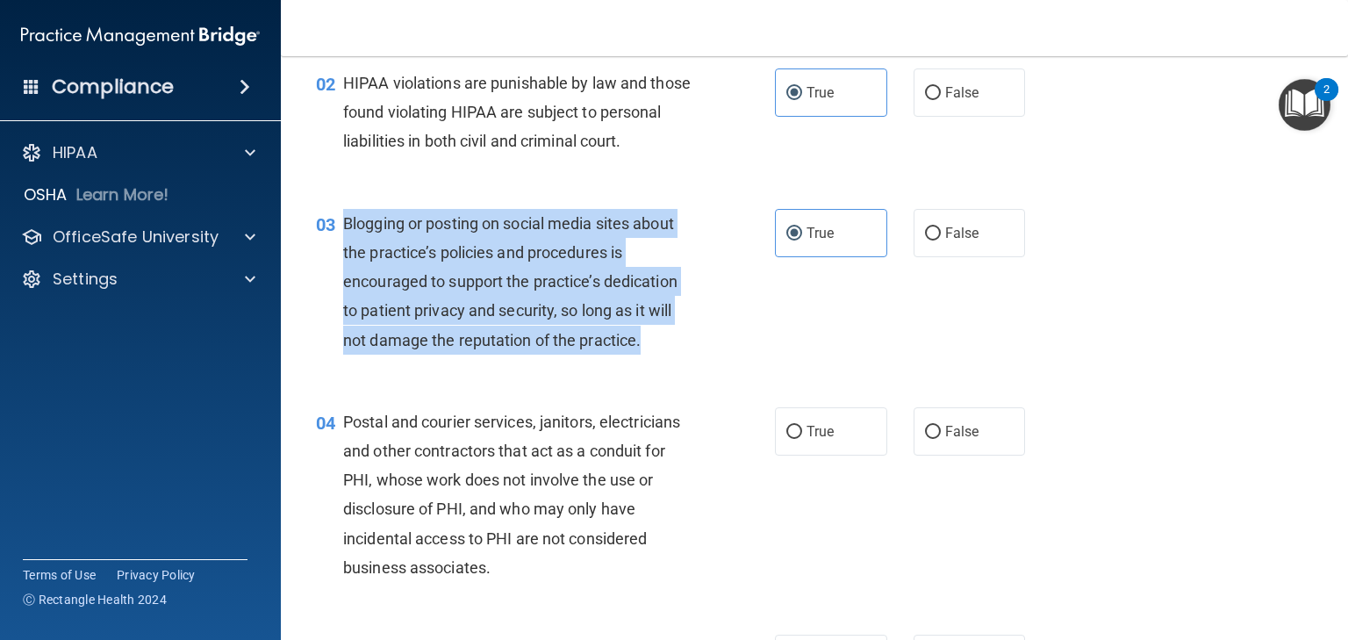
drag, startPoint x: 664, startPoint y: 369, endPoint x: 342, endPoint y: 244, distance: 344.7
click at [343, 244] on div "Blogging or posting on social media sites about the practice’s policies and pro…" at bounding box center [525, 282] width 364 height 146
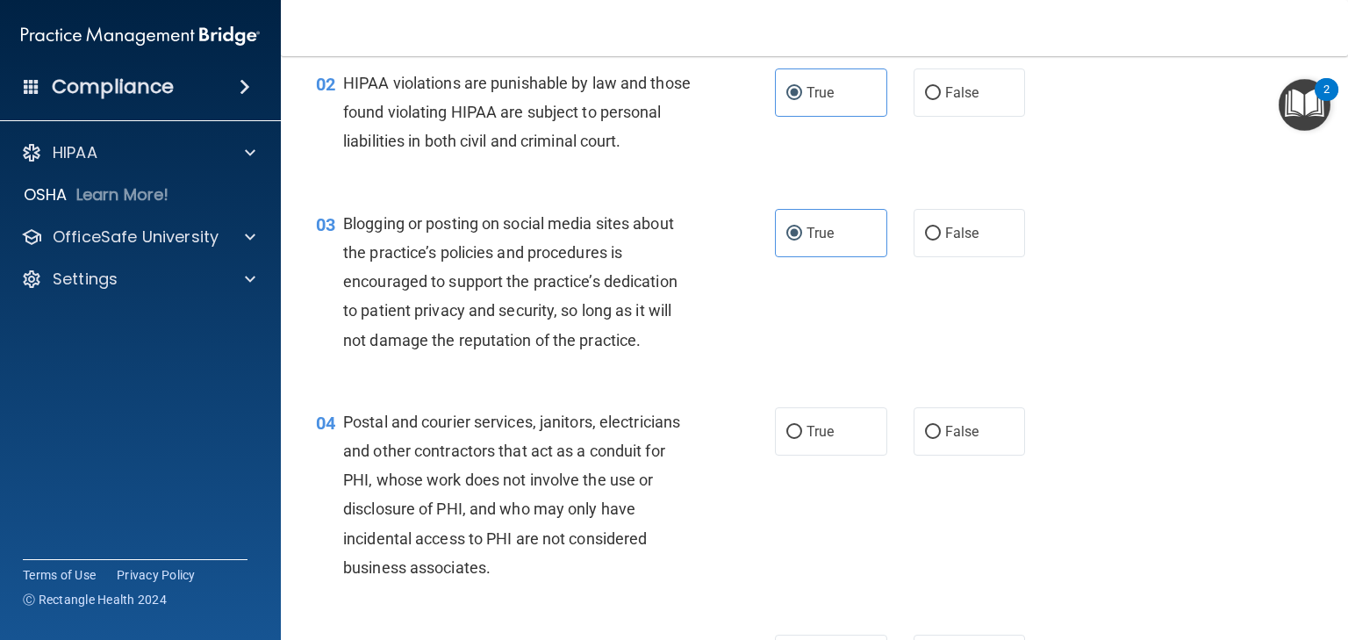
click at [671, 156] on div "HIPAA violations are punishable by law and those found violating HIPAA are subj…" at bounding box center [525, 112] width 364 height 88
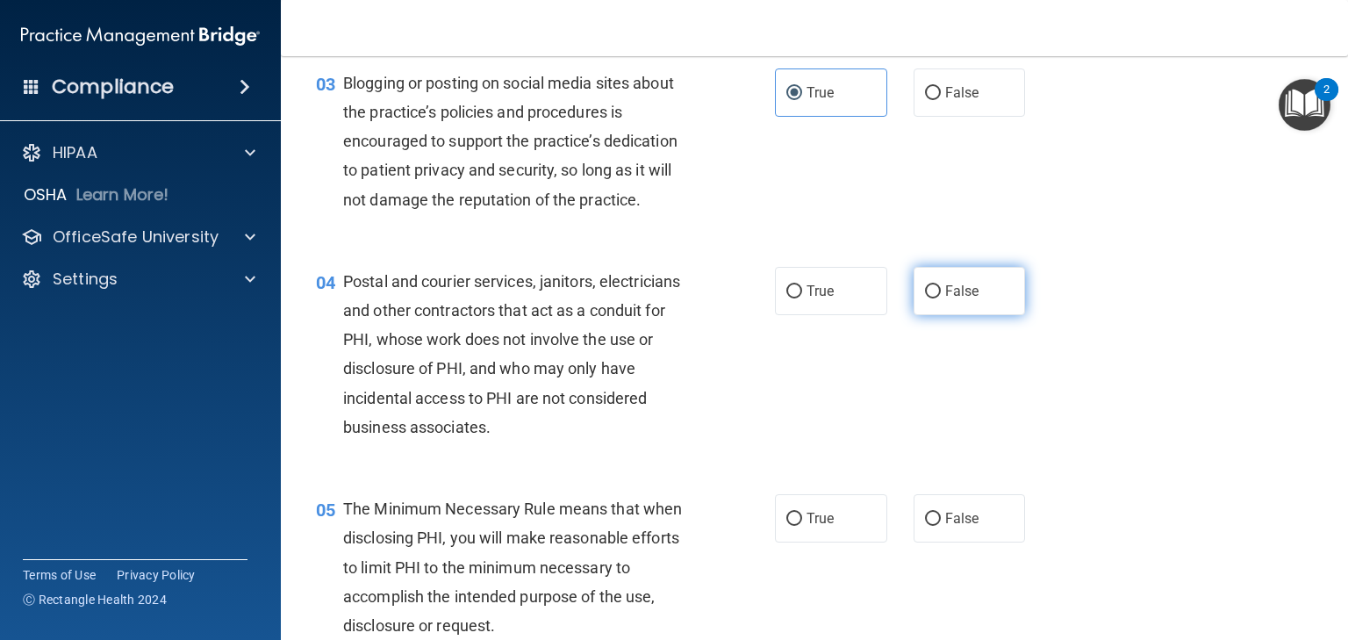
click at [931, 315] on label "False" at bounding box center [970, 291] width 112 height 48
click at [931, 298] on input "False" at bounding box center [933, 291] width 16 height 13
radio input "true"
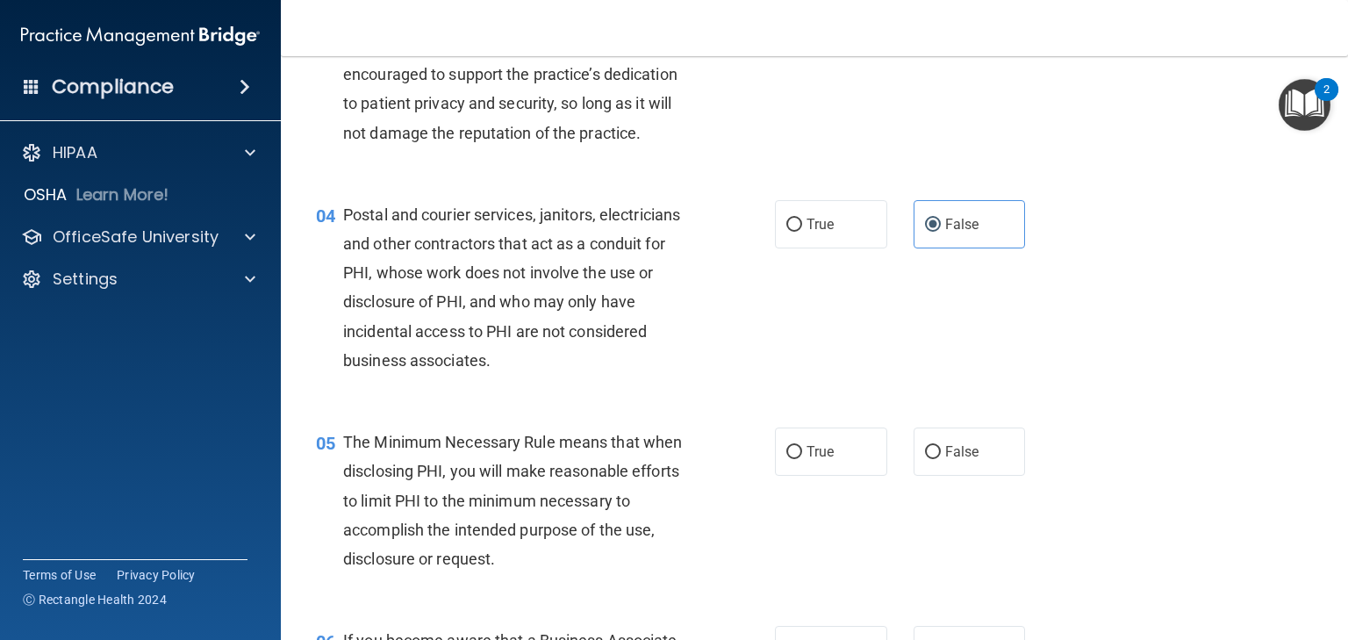
scroll to position [562, 0]
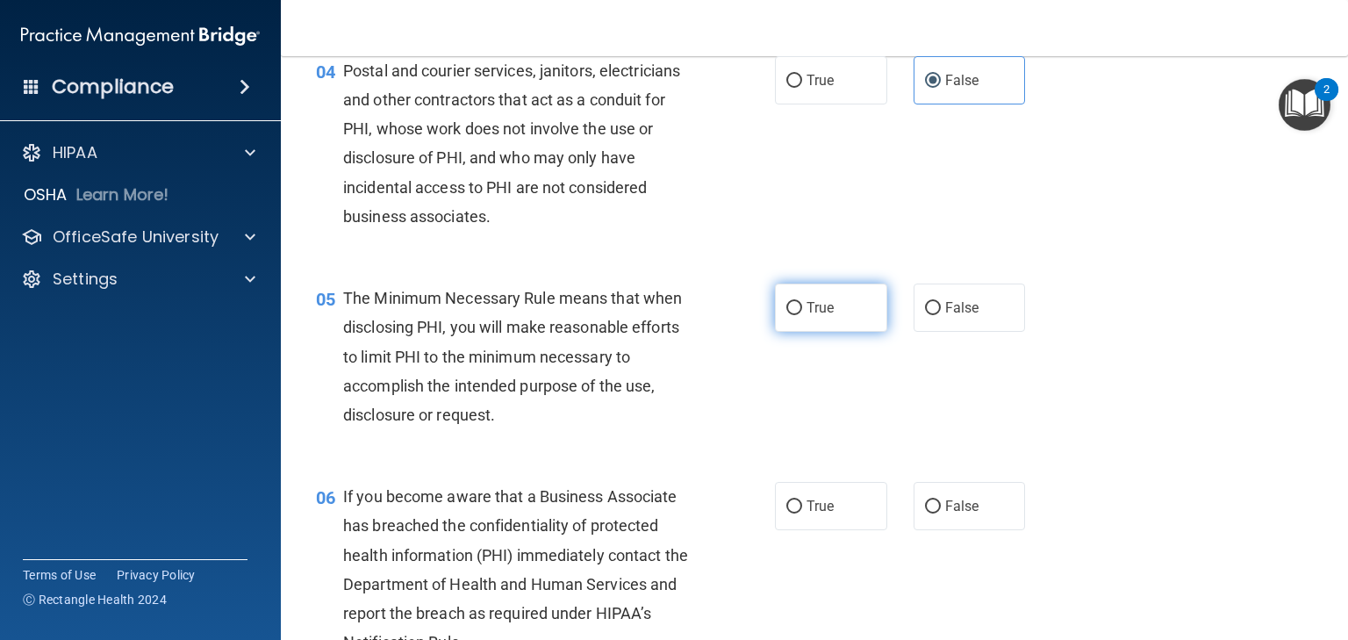
click at [796, 332] on label "True" at bounding box center [831, 308] width 112 height 48
click at [796, 315] on input "True" at bounding box center [795, 308] width 16 height 13
radio input "true"
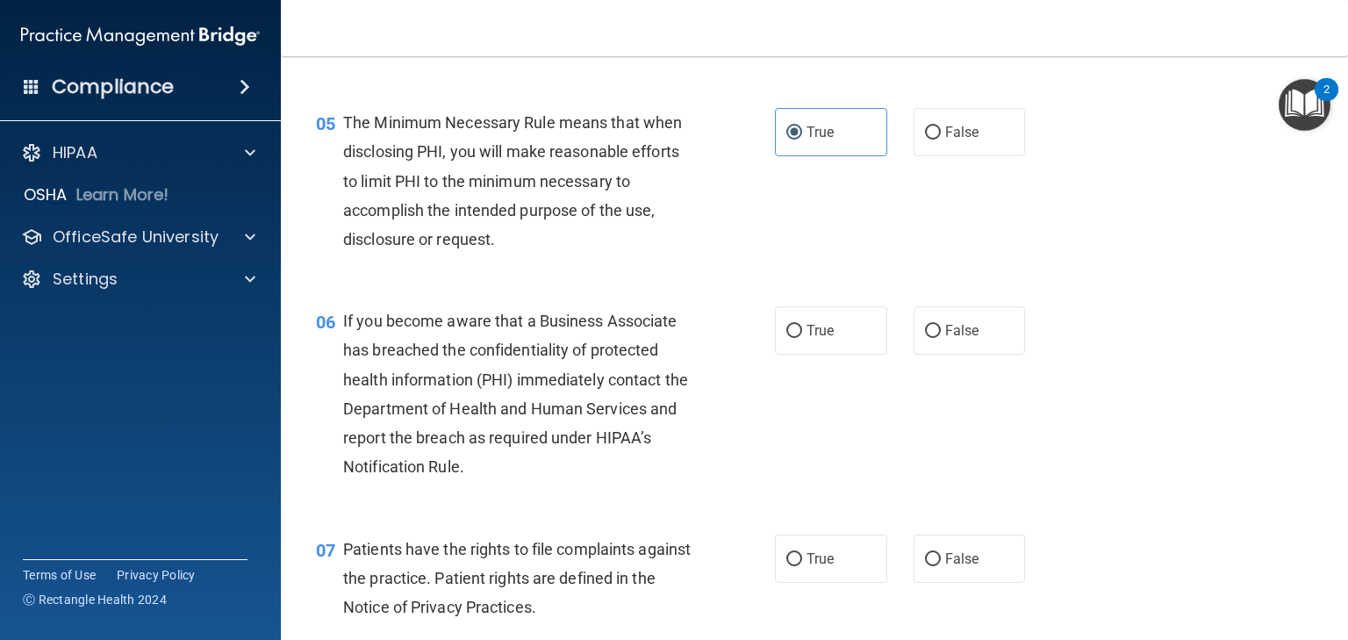
scroll to position [773, 0]
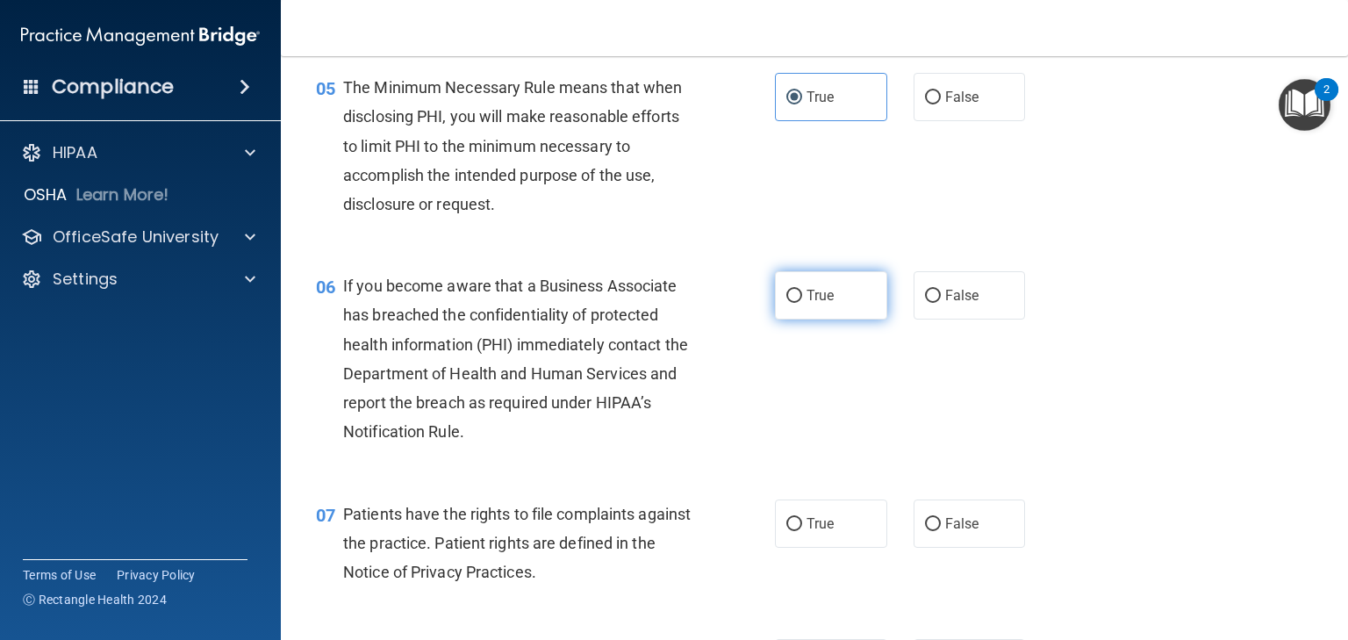
click at [844, 313] on label "True" at bounding box center [831, 295] width 112 height 48
click at [802, 303] on input "True" at bounding box center [795, 296] width 16 height 13
radio input "true"
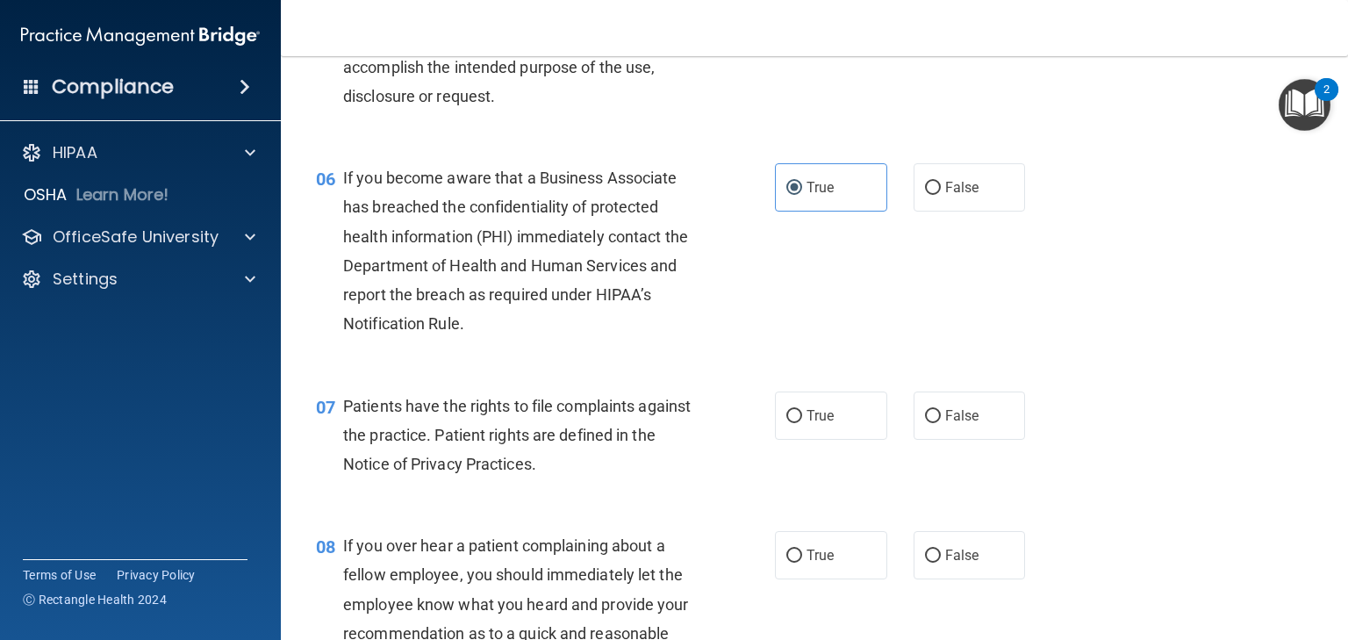
scroll to position [913, 0]
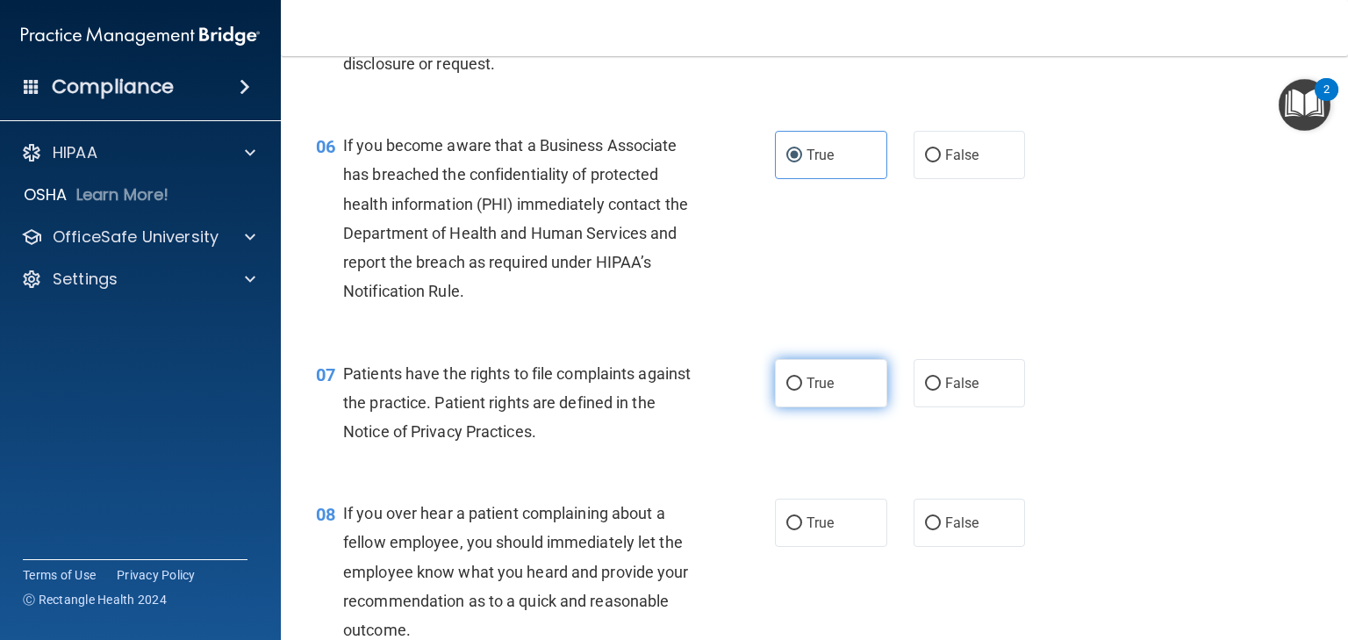
click at [789, 398] on label "True" at bounding box center [831, 383] width 112 height 48
click at [789, 391] on input "True" at bounding box center [795, 384] width 16 height 13
radio input "true"
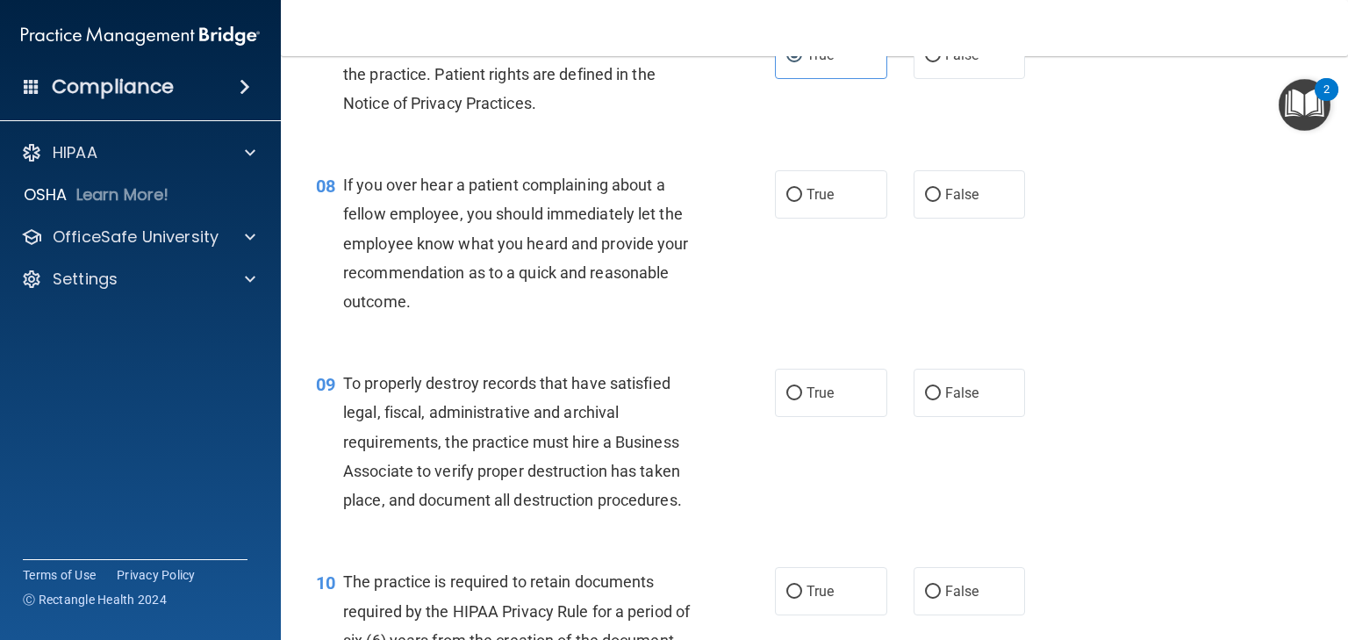
scroll to position [1264, 0]
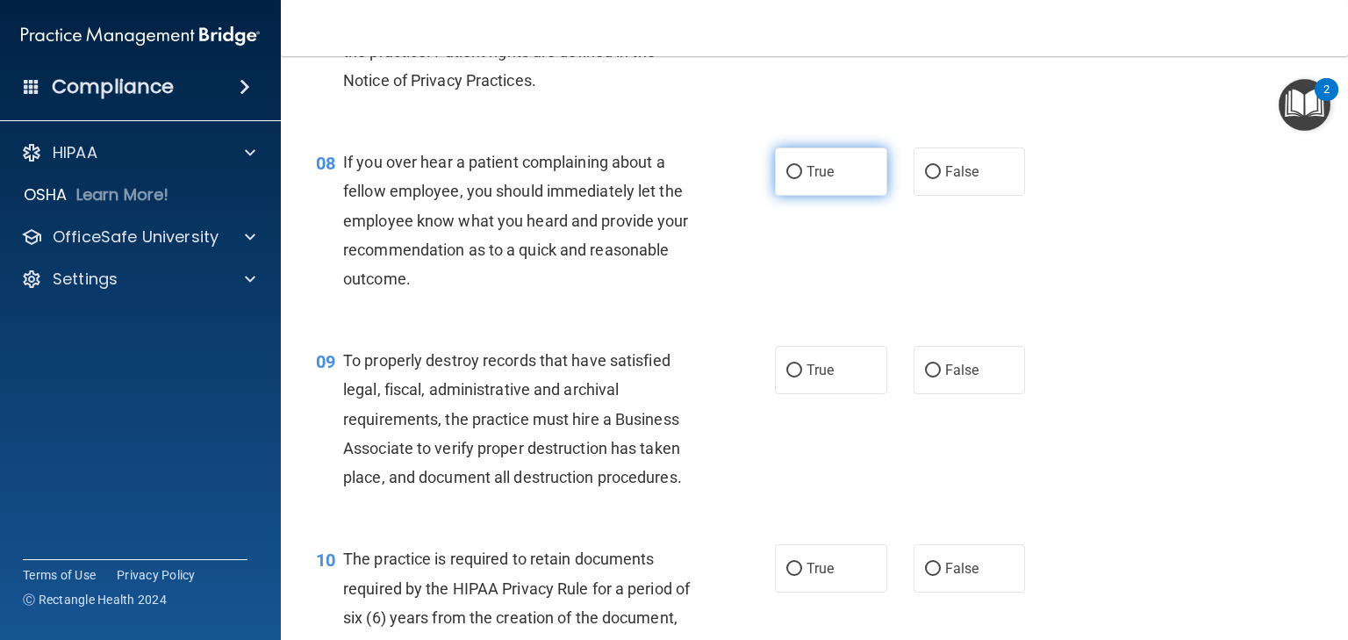
click at [794, 179] on input "True" at bounding box center [795, 172] width 16 height 13
radio input "true"
click at [948, 378] on span "False" at bounding box center [963, 370] width 34 height 17
click at [941, 378] on input "False" at bounding box center [933, 370] width 16 height 13
radio input "true"
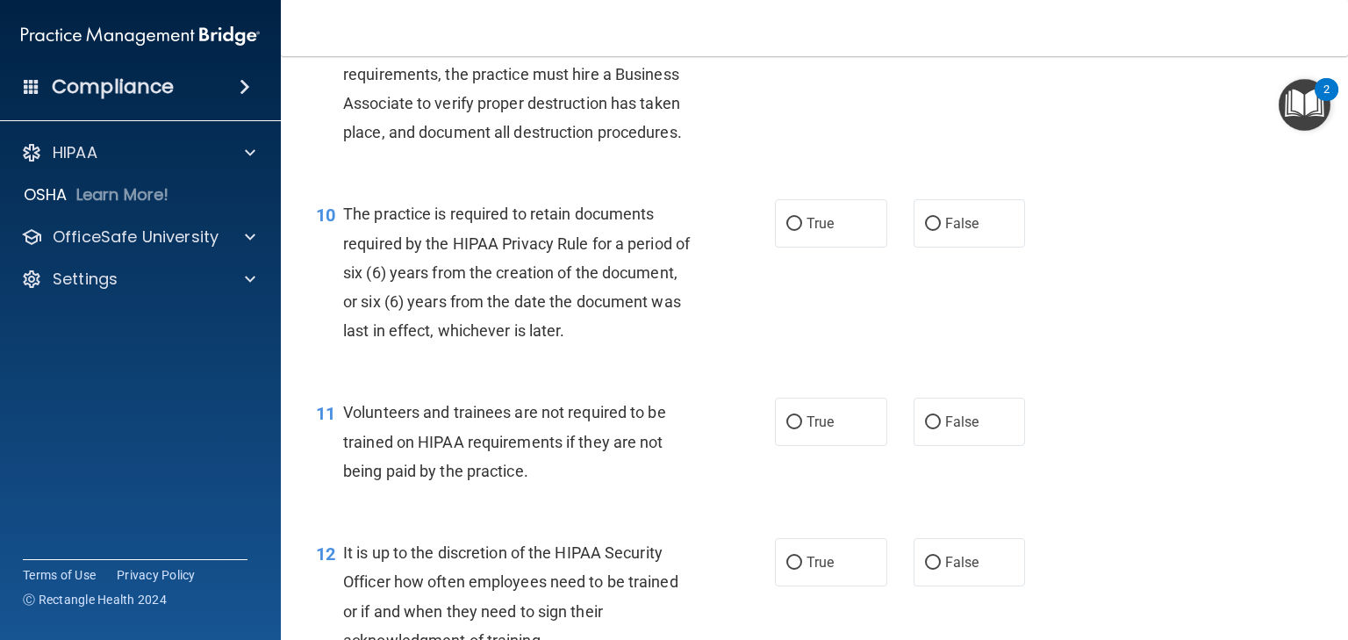
scroll to position [1615, 0]
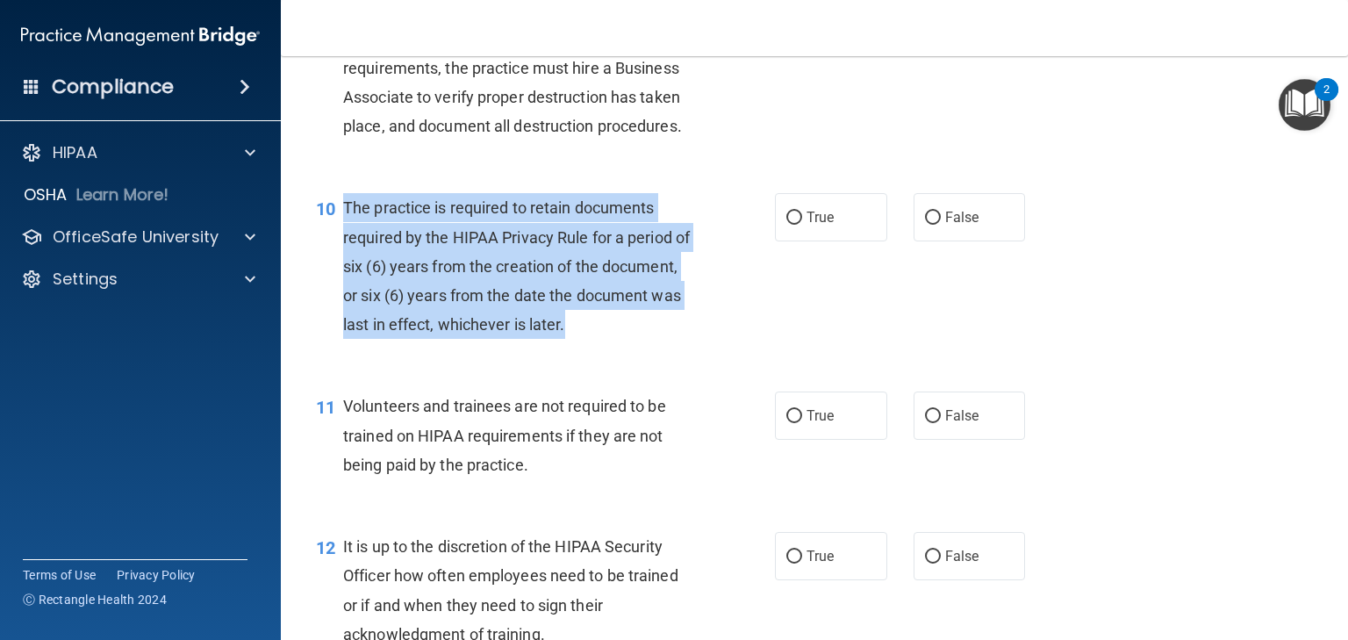
drag, startPoint x: 679, startPoint y: 357, endPoint x: 343, endPoint y: 222, distance: 361.6
click at [343, 222] on div "The practice is required to retain documents required by the HIPAA Privacy Rule…" at bounding box center [525, 266] width 364 height 146
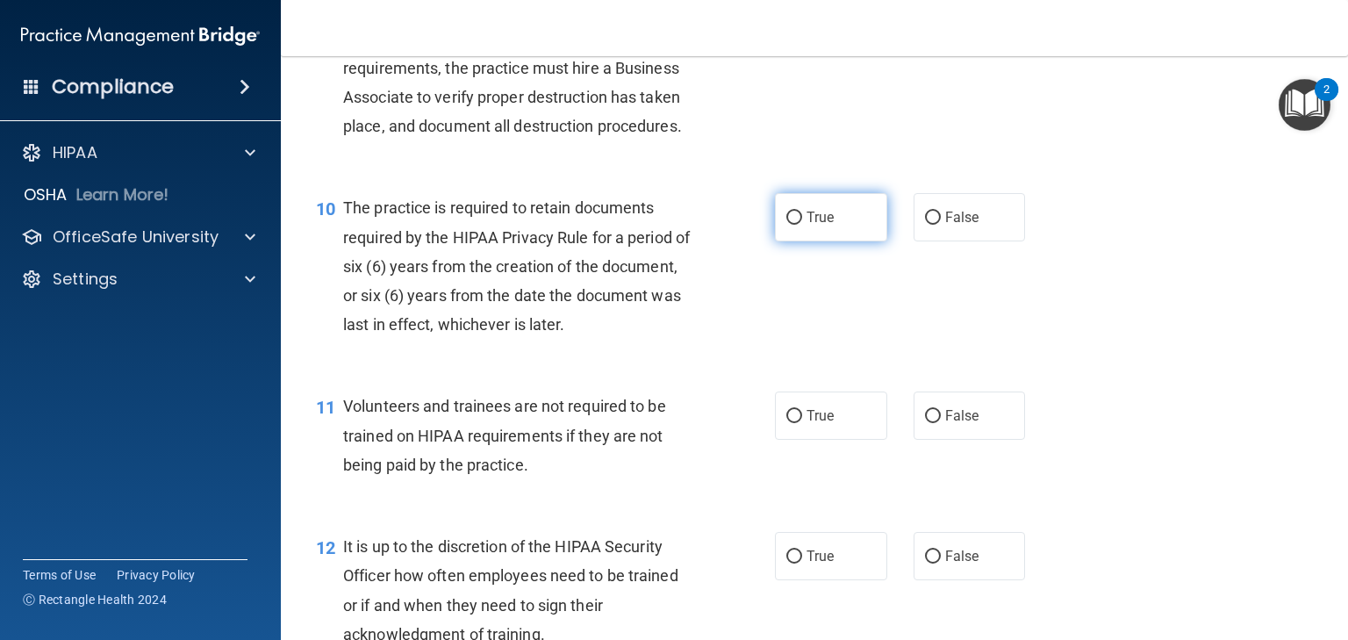
click at [783, 235] on label "True" at bounding box center [831, 217] width 112 height 48
click at [787, 225] on input "True" at bounding box center [795, 218] width 16 height 13
radio input "true"
click at [787, 225] on input "True" at bounding box center [795, 218] width 16 height 13
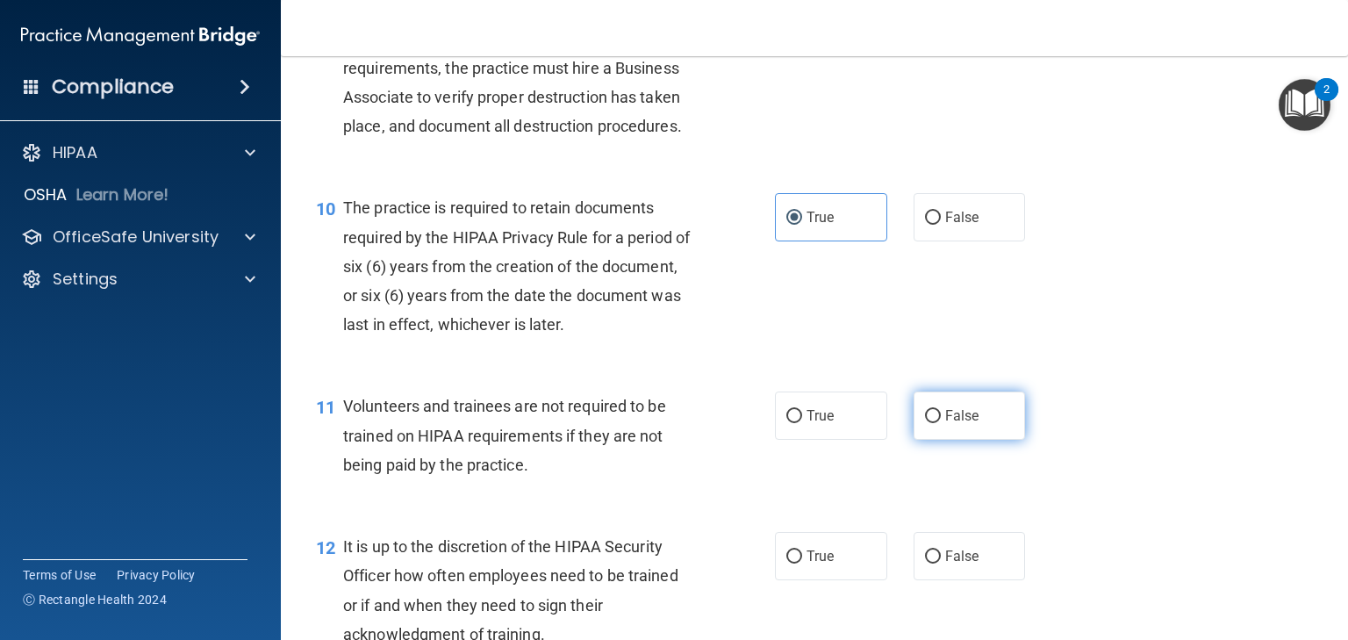
click at [931, 423] on input "False" at bounding box center [933, 416] width 16 height 13
radio input "true"
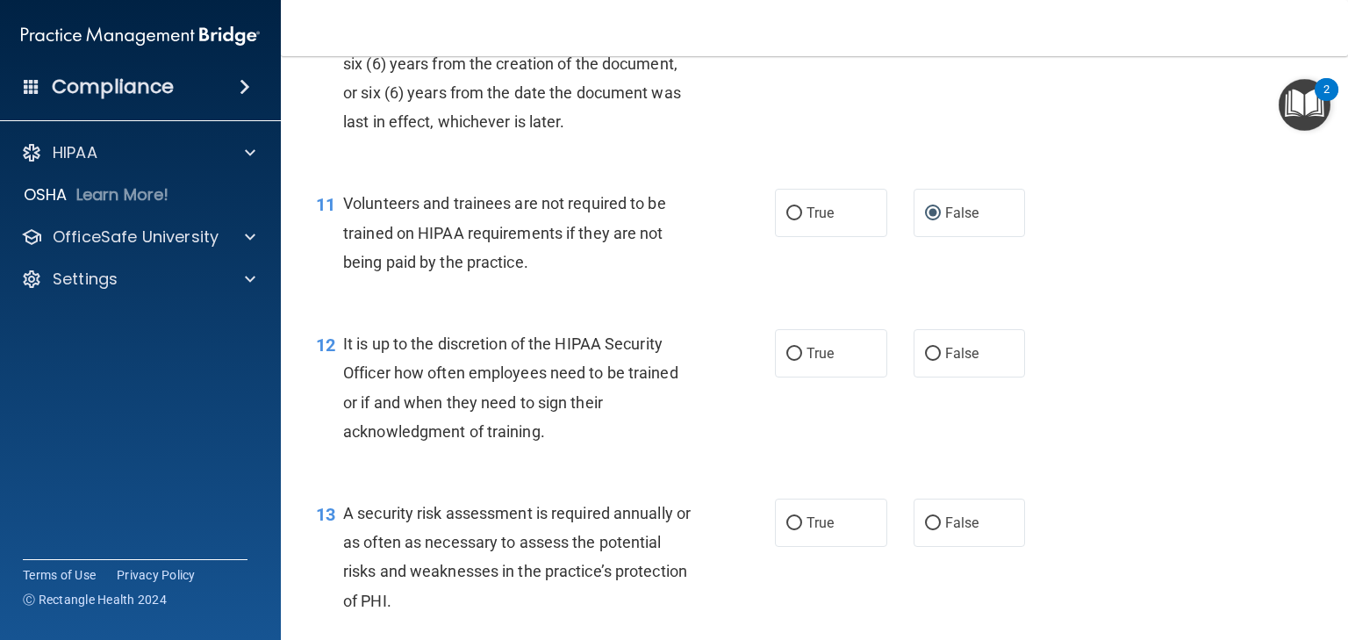
scroll to position [1896, 0]
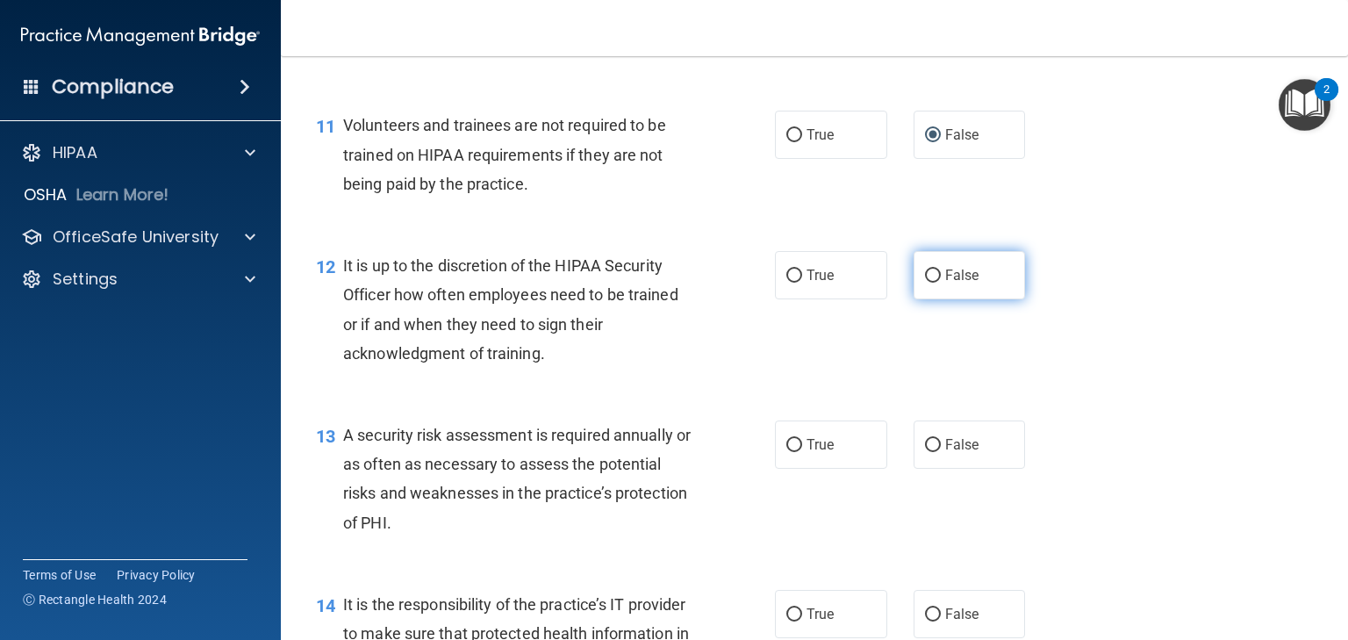
click at [949, 284] on span "False" at bounding box center [963, 275] width 34 height 17
click at [941, 283] on input "False" at bounding box center [933, 276] width 16 height 13
radio input "true"
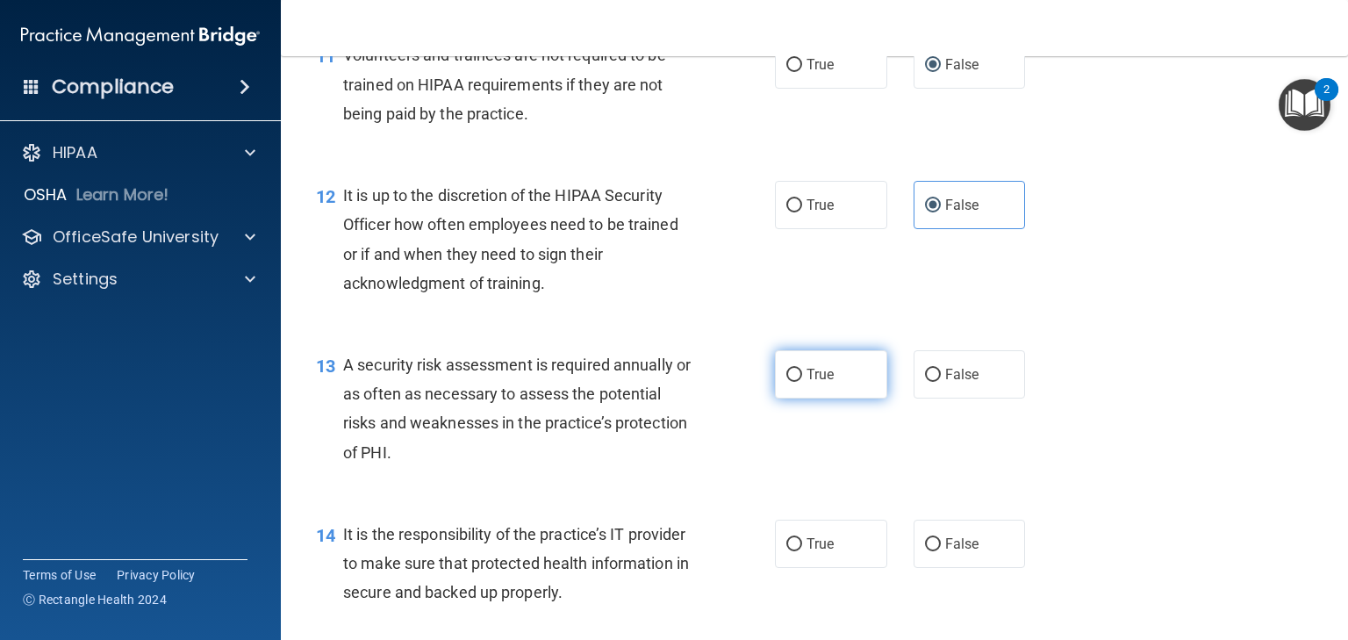
click at [815, 399] on label "True" at bounding box center [831, 374] width 112 height 48
click at [802, 382] on input "True" at bounding box center [795, 375] width 16 height 13
radio input "true"
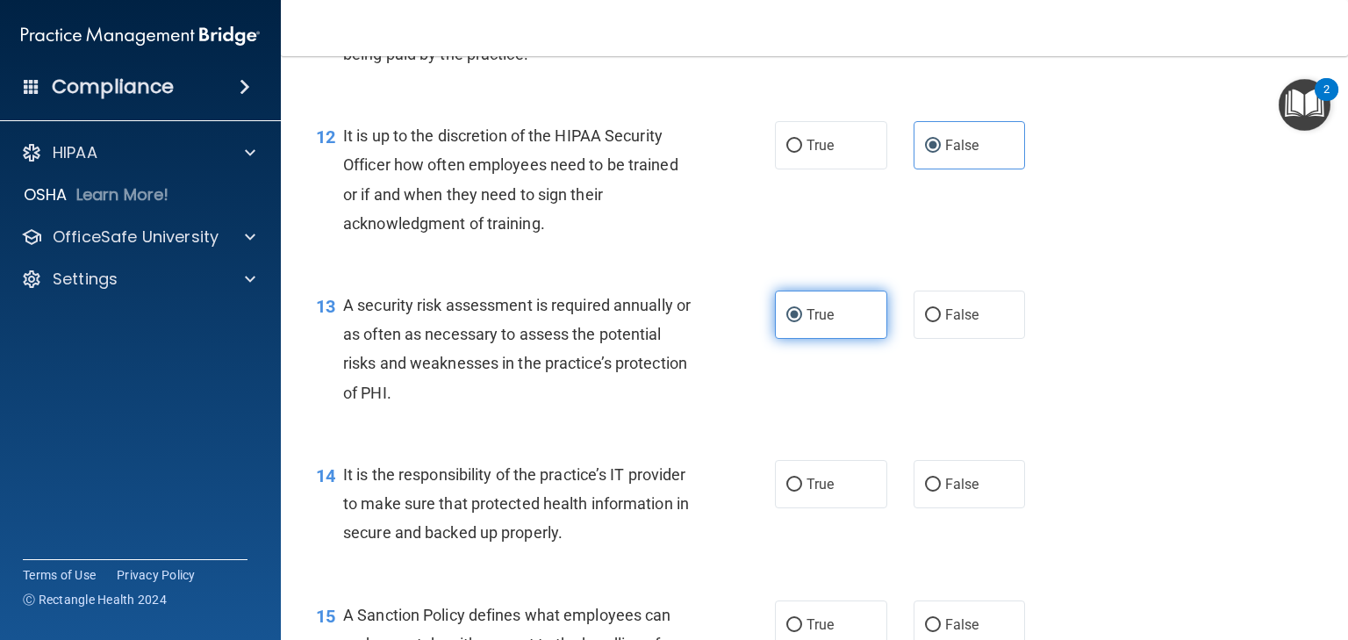
scroll to position [2247, 0]
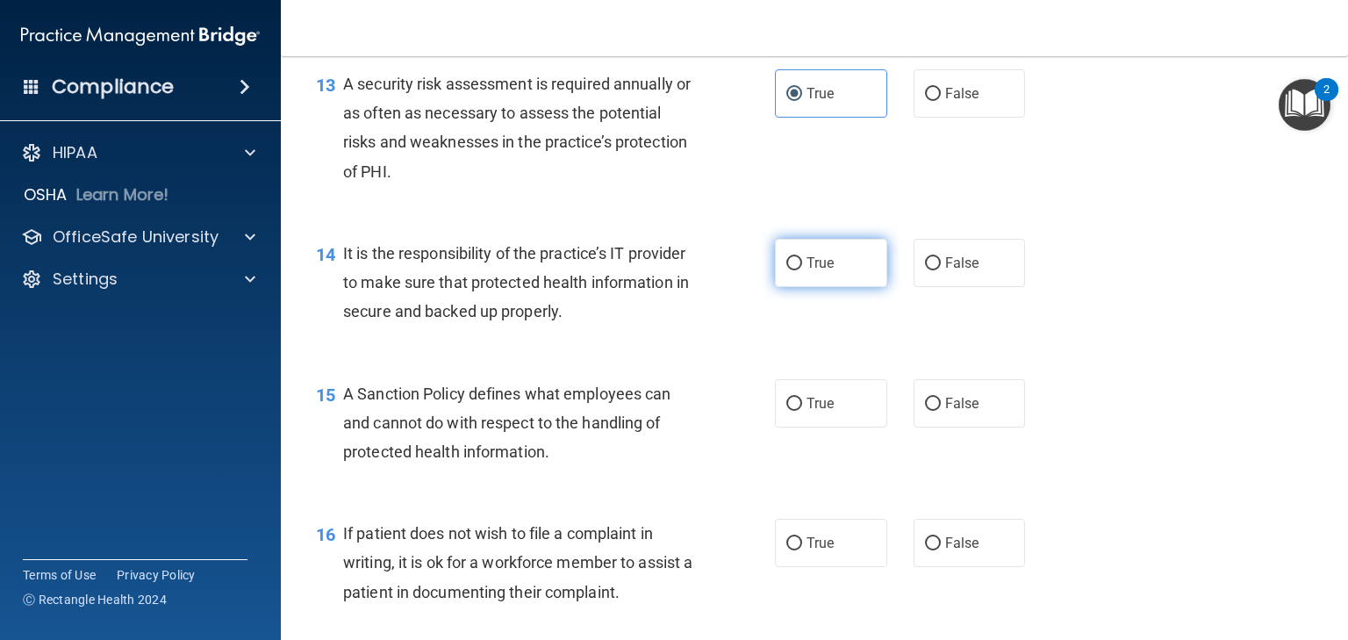
click at [807, 271] on span "True" at bounding box center [820, 263] width 27 height 17
click at [802, 270] on input "True" at bounding box center [795, 263] width 16 height 13
radio input "true"
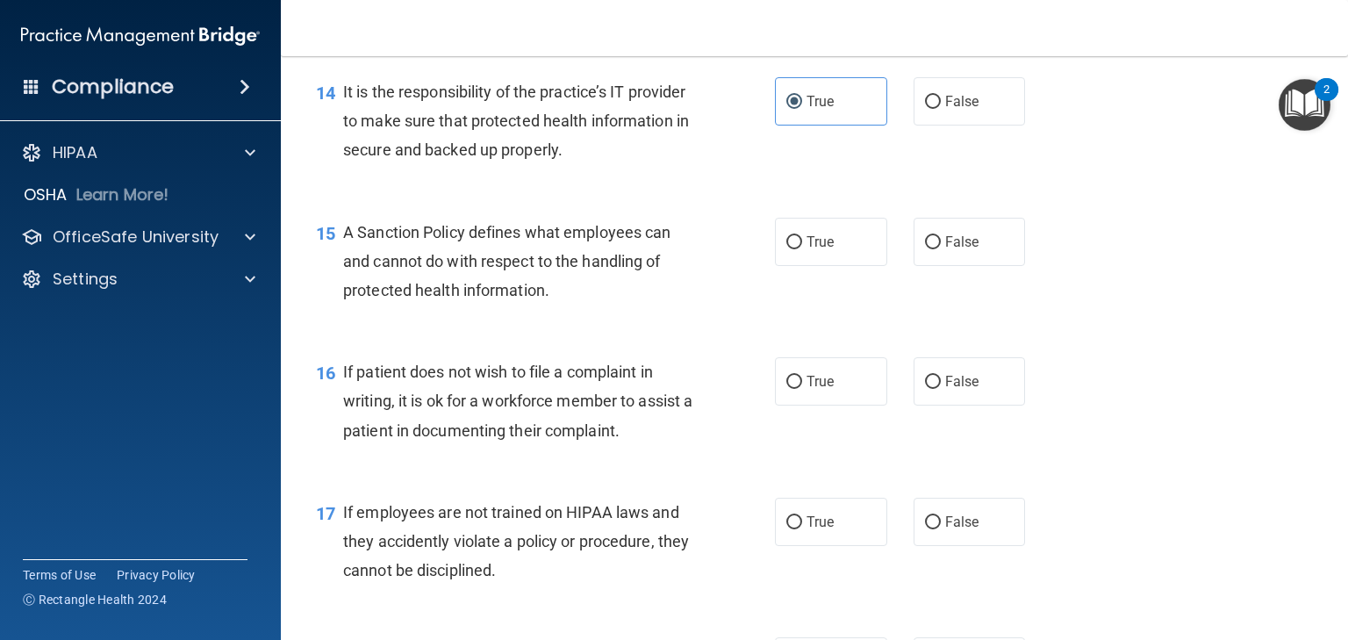
scroll to position [2458, 0]
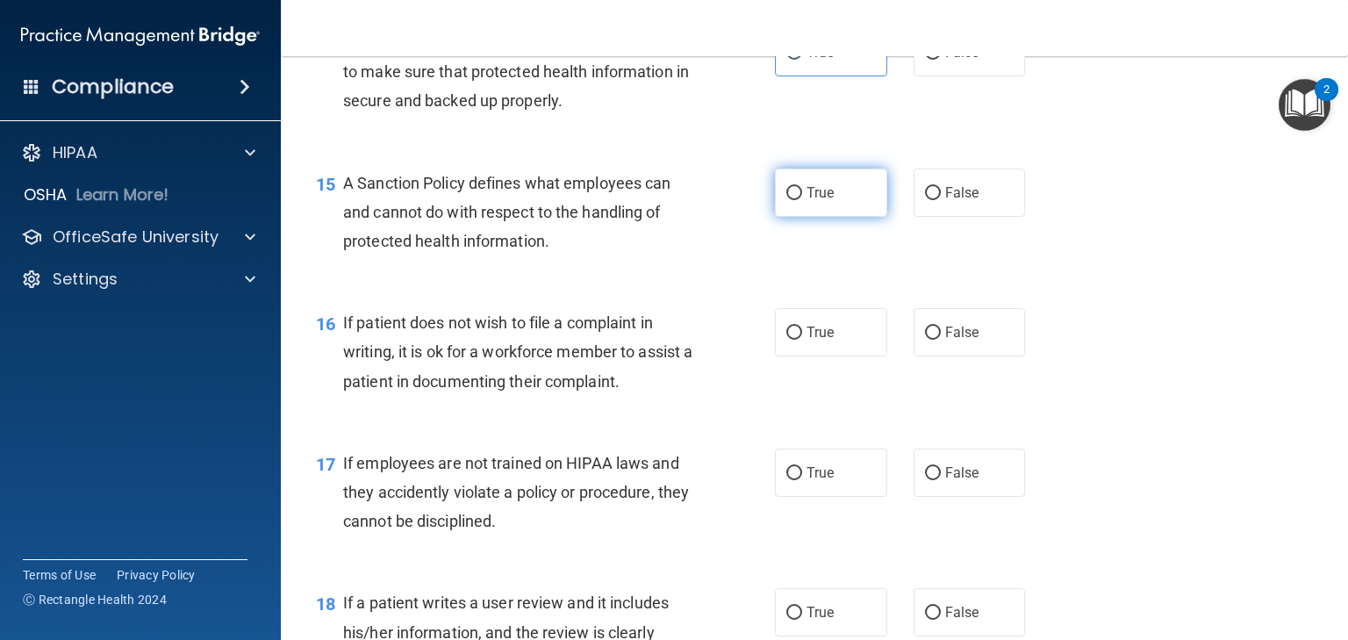
click at [807, 201] on span "True" at bounding box center [820, 192] width 27 height 17
click at [802, 200] on input "True" at bounding box center [795, 193] width 16 height 13
radio input "true"
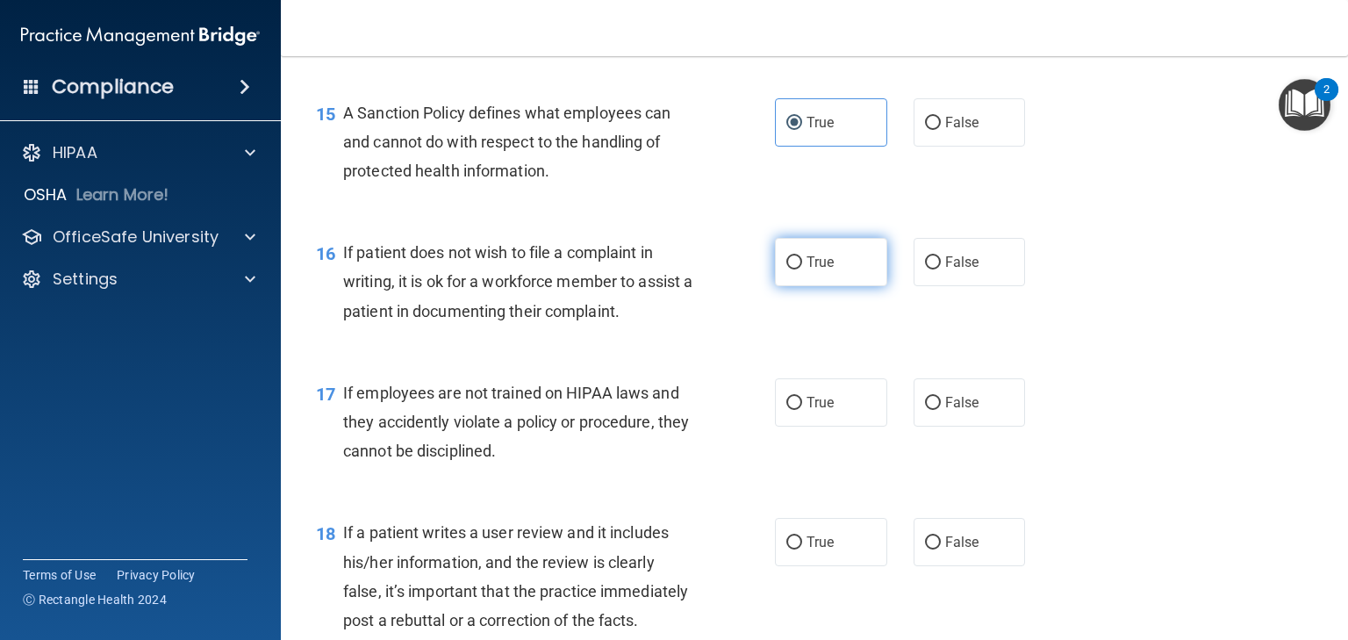
click at [802, 286] on label "True" at bounding box center [831, 262] width 112 height 48
click at [802, 270] on input "True" at bounding box center [795, 262] width 16 height 13
radio input "true"
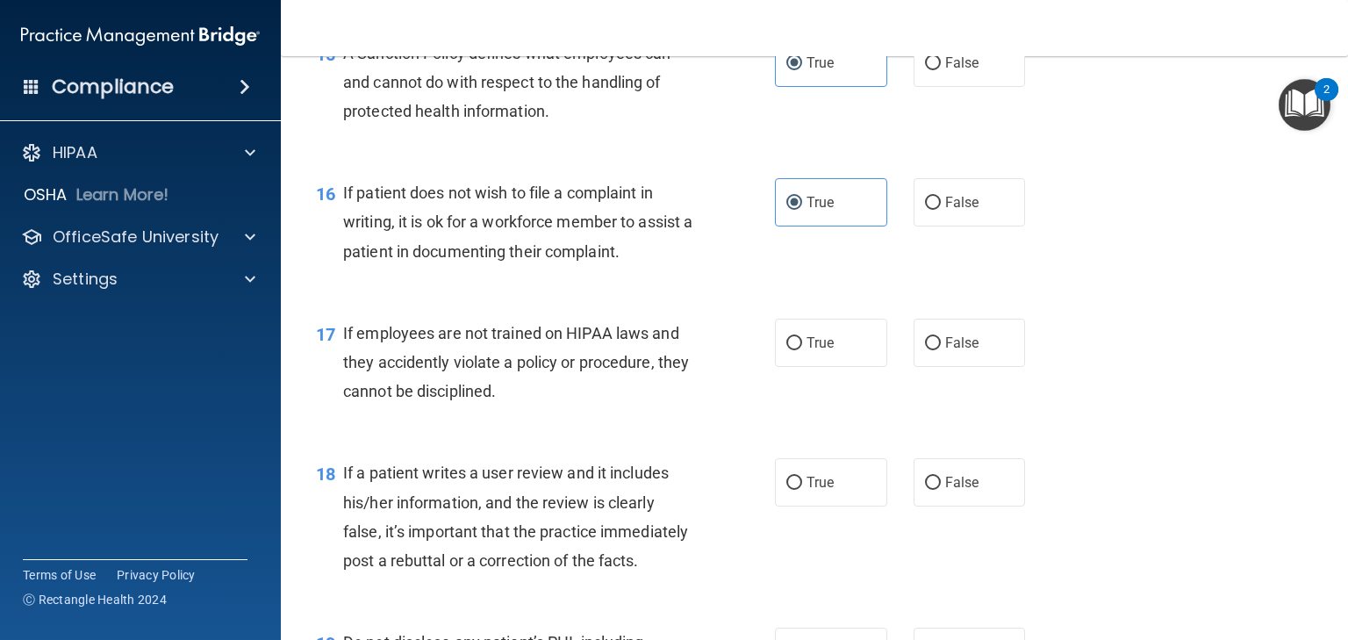
scroll to position [2739, 0]
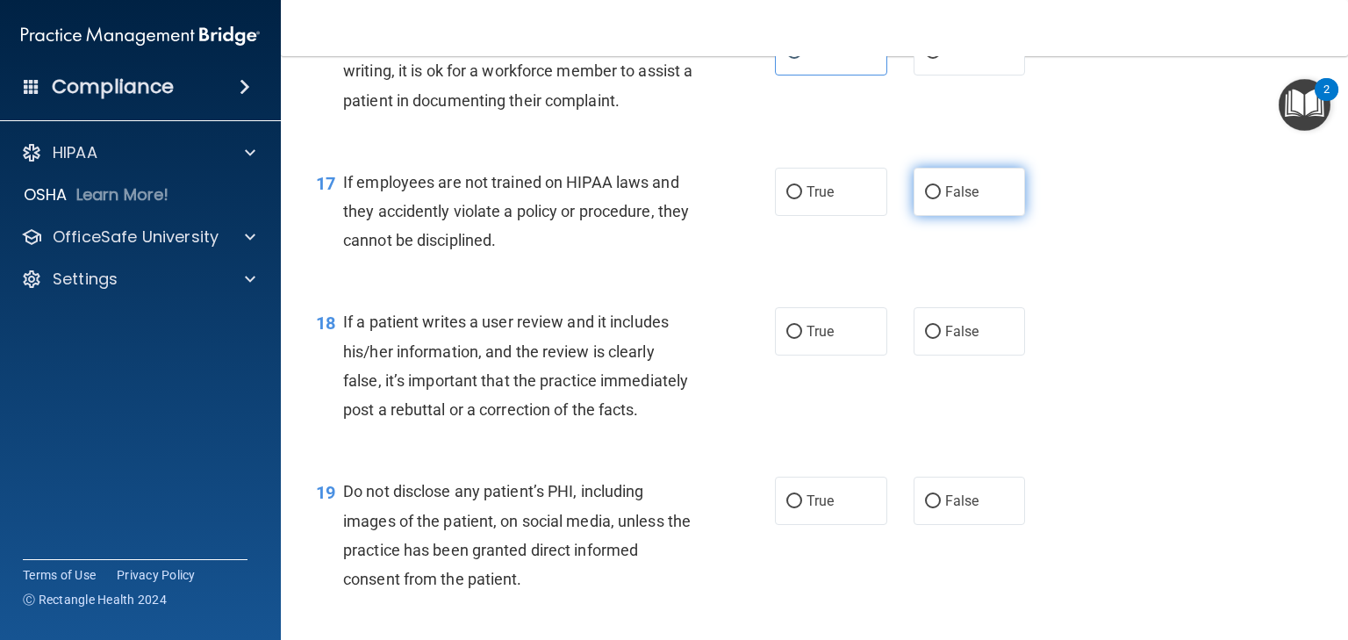
click at [938, 216] on label "False" at bounding box center [970, 192] width 112 height 48
click at [938, 199] on input "False" at bounding box center [933, 192] width 16 height 13
radio input "true"
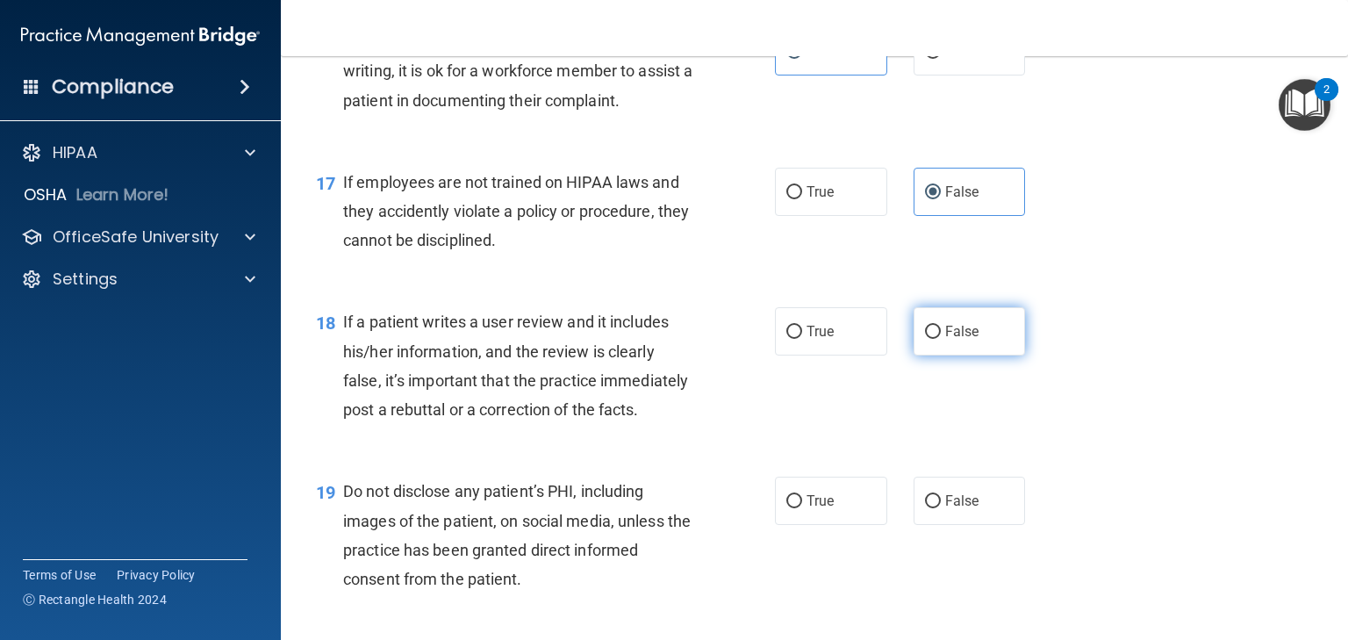
click at [952, 356] on label "False" at bounding box center [970, 331] width 112 height 48
click at [941, 339] on input "False" at bounding box center [933, 332] width 16 height 13
radio input "true"
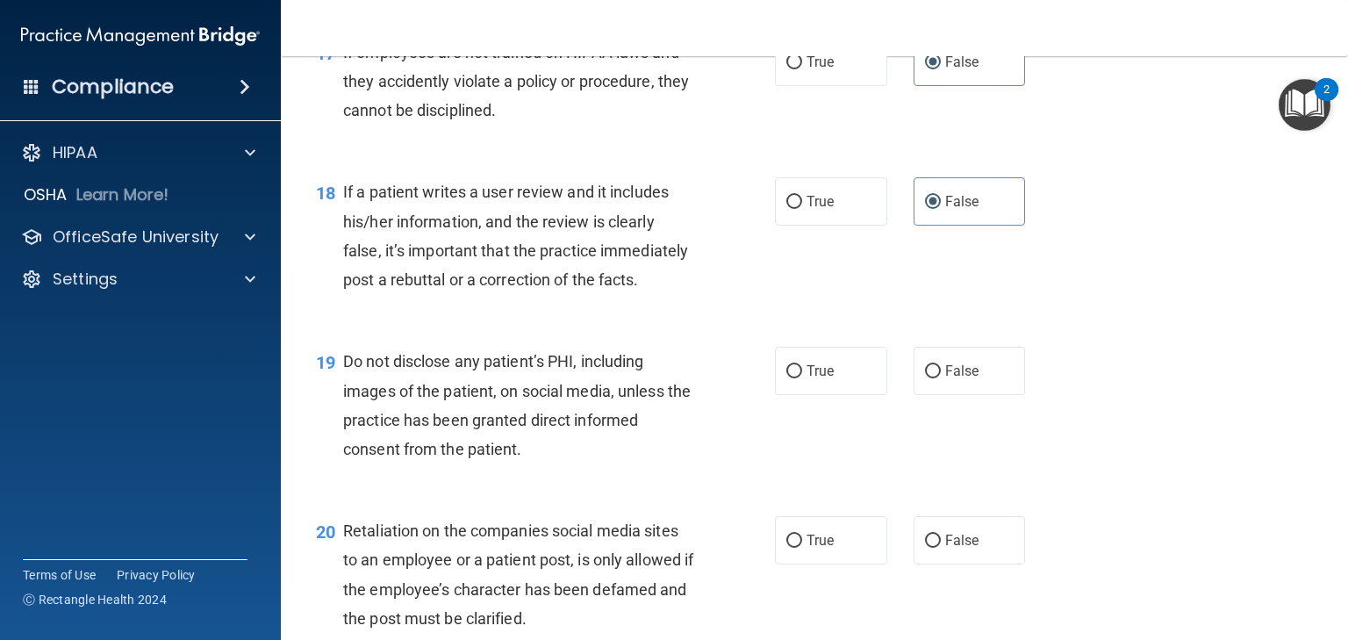
scroll to position [2880, 0]
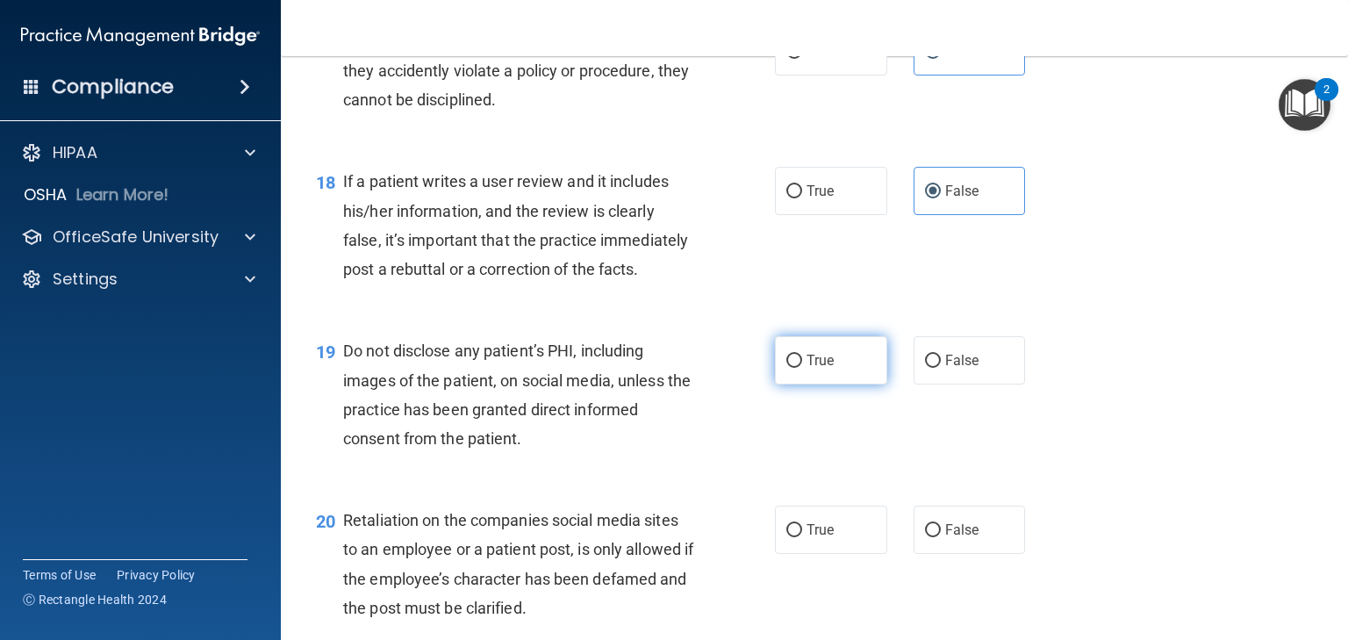
click at [792, 368] on input "True" at bounding box center [795, 361] width 16 height 13
radio input "true"
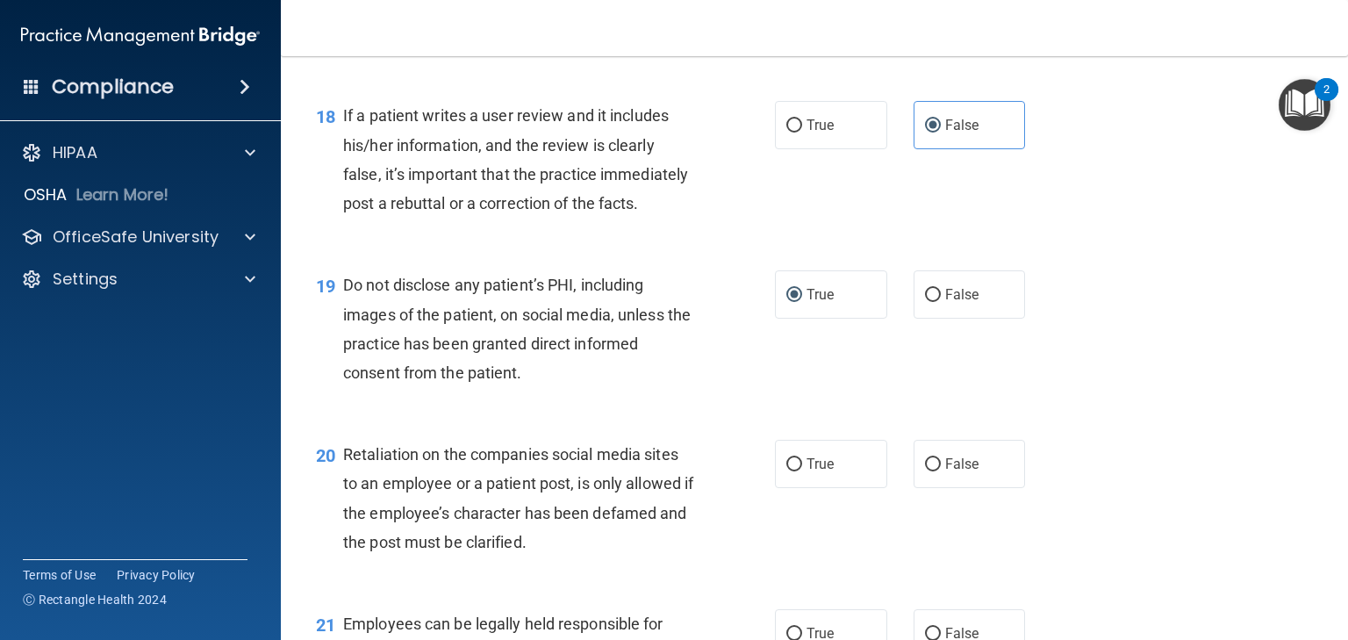
scroll to position [3020, 0]
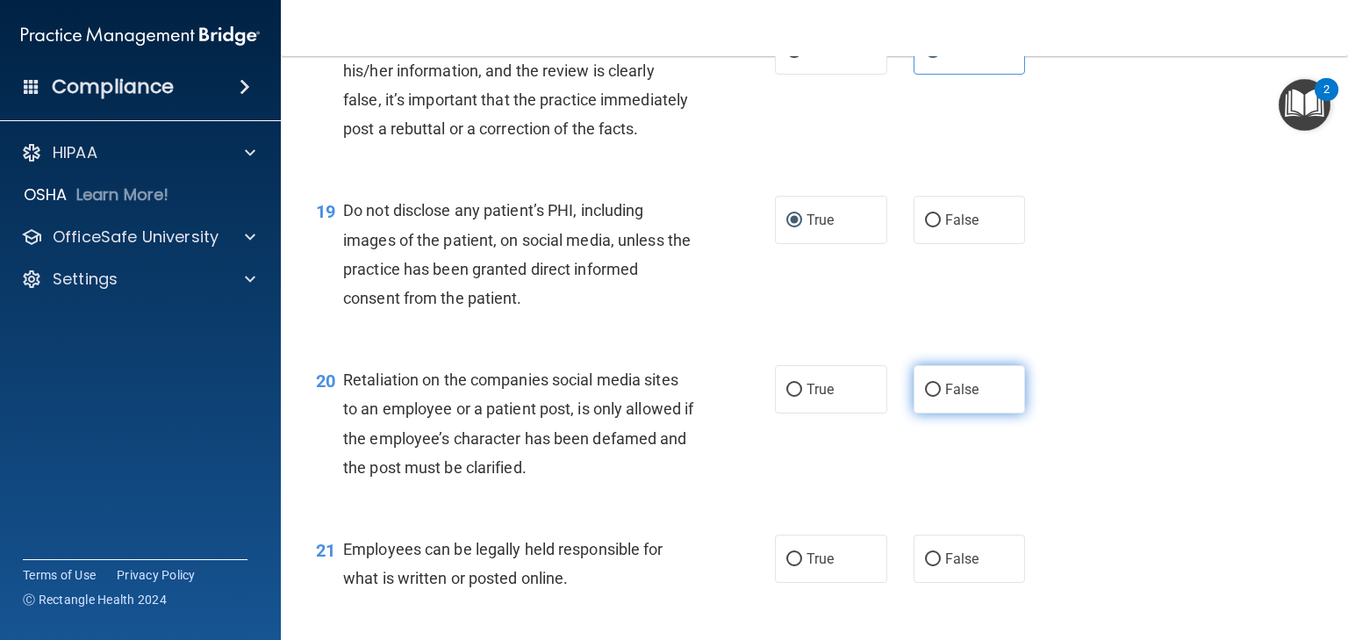
click at [946, 398] on span "False" at bounding box center [963, 389] width 34 height 17
click at [941, 397] on input "False" at bounding box center [933, 390] width 16 height 13
radio input "true"
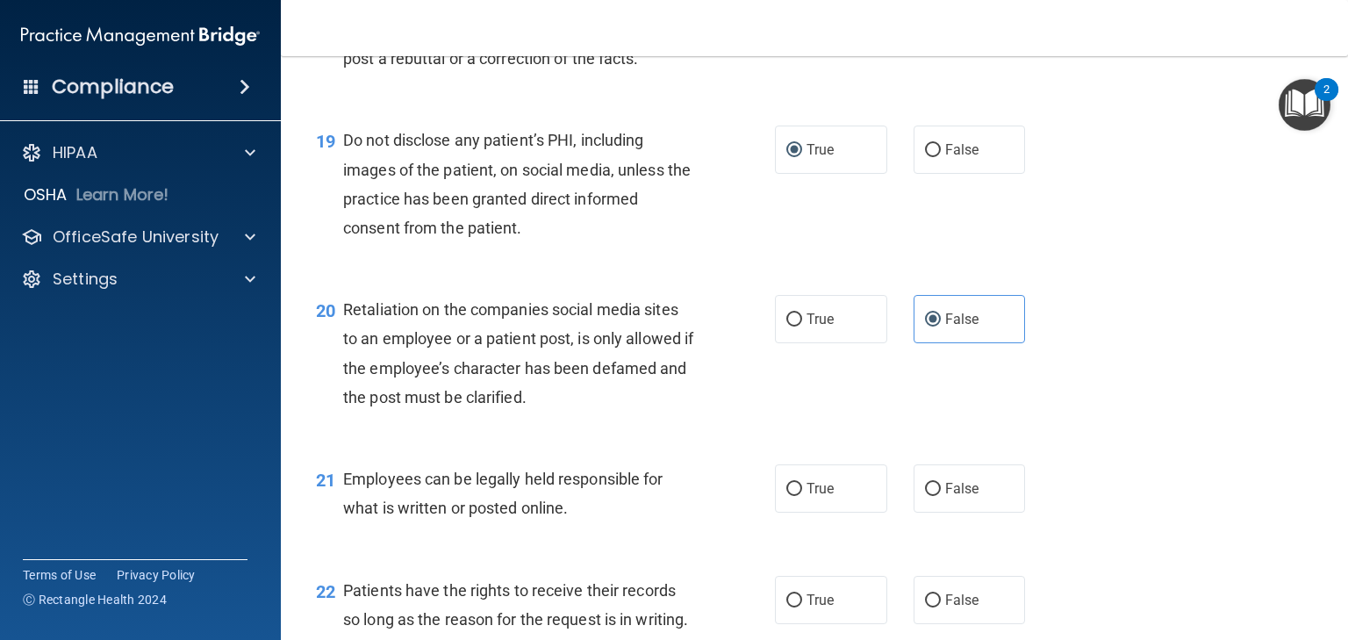
scroll to position [3160, 0]
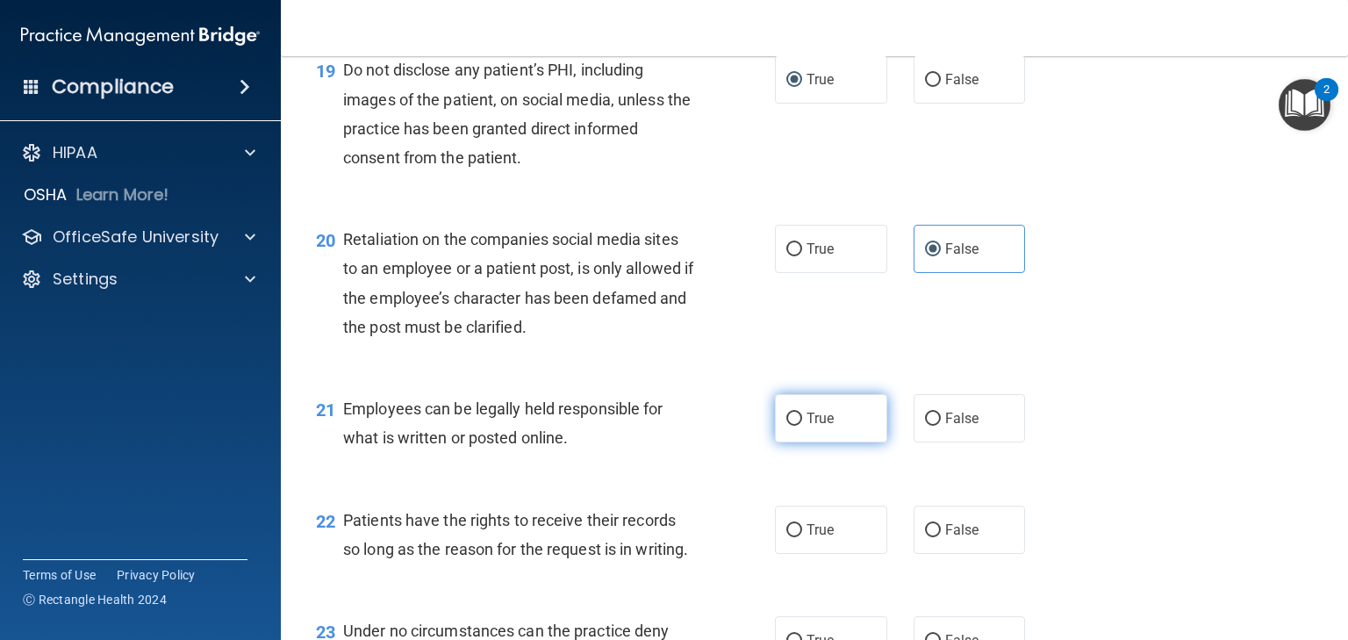
click at [799, 442] on label "True" at bounding box center [831, 418] width 112 height 48
click at [799, 426] on input "True" at bounding box center [795, 419] width 16 height 13
radio input "true"
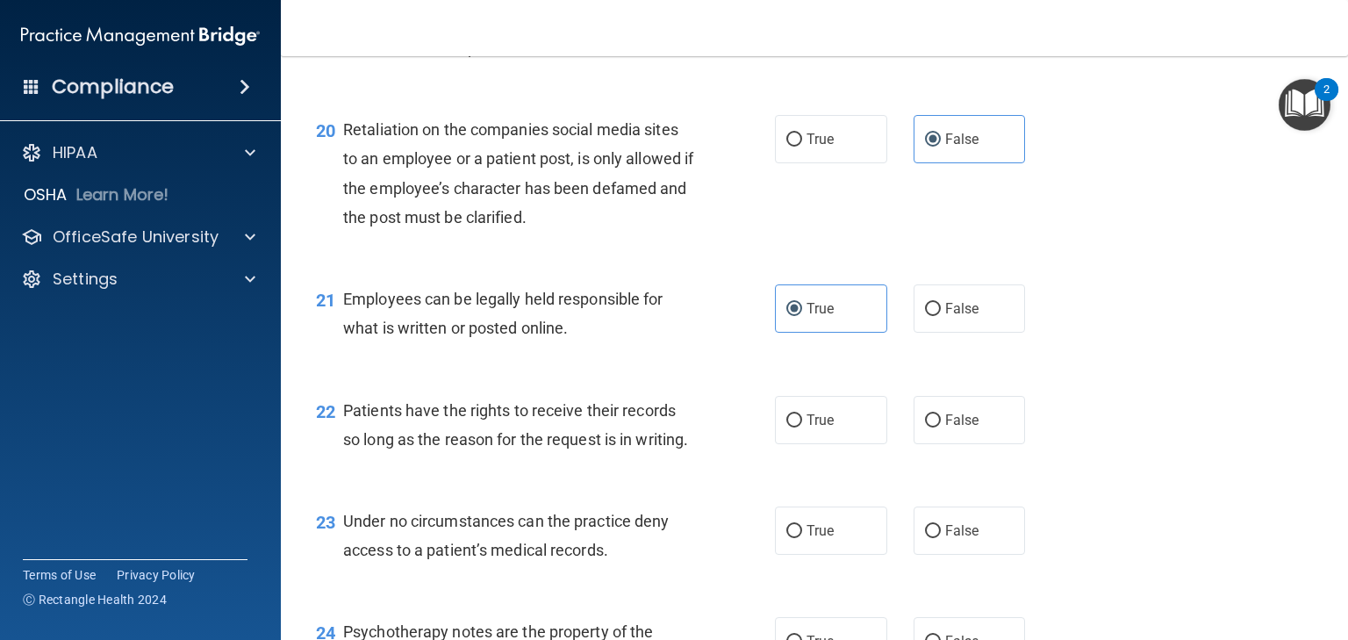
scroll to position [3301, 0]
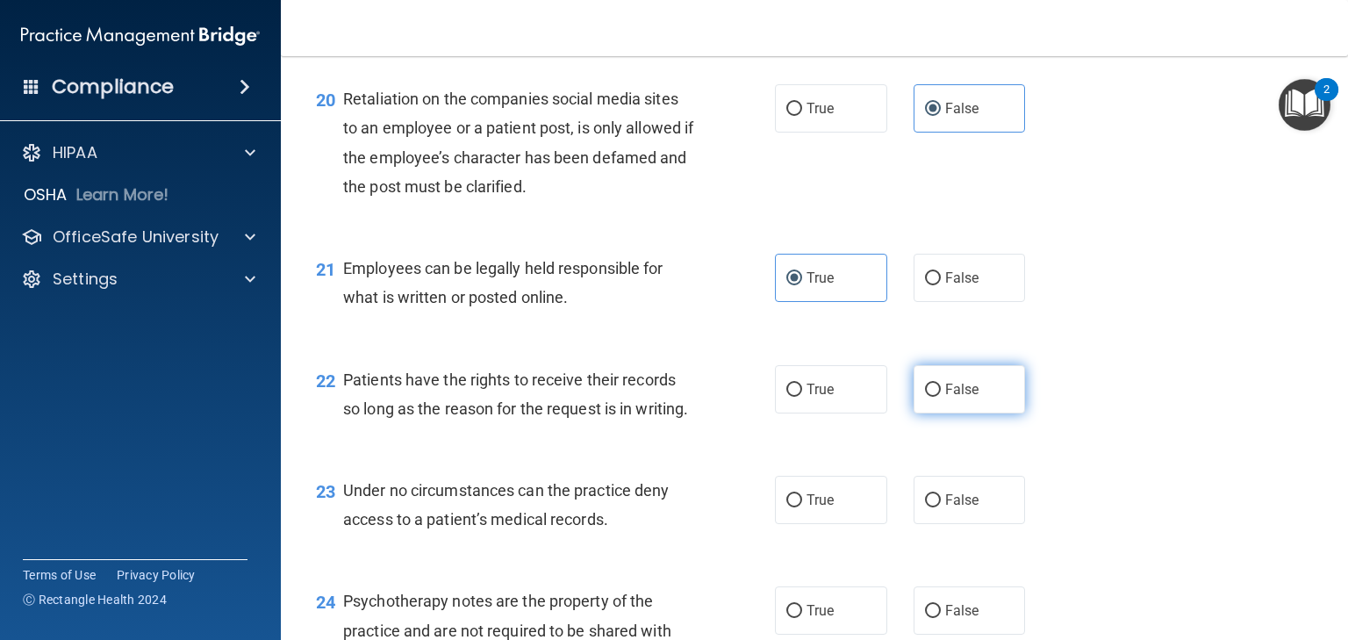
click at [934, 413] on label "False" at bounding box center [970, 389] width 112 height 48
click at [934, 397] on input "False" at bounding box center [933, 390] width 16 height 13
radio input "true"
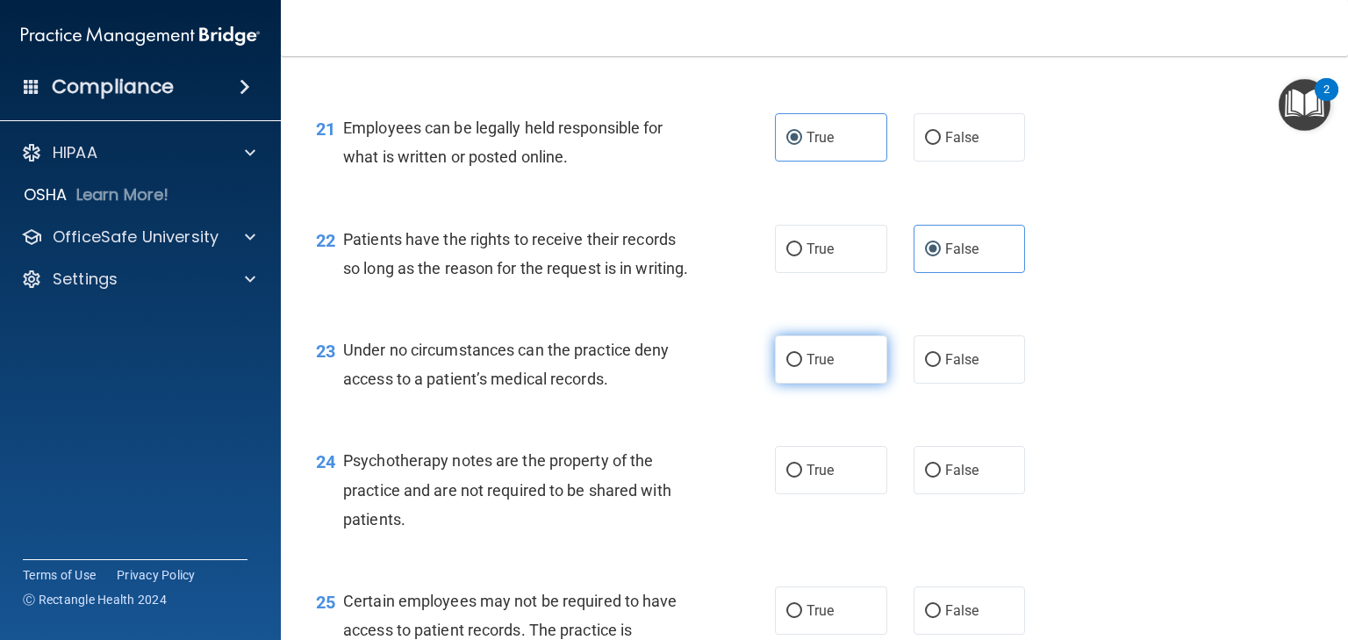
scroll to position [3512, 0]
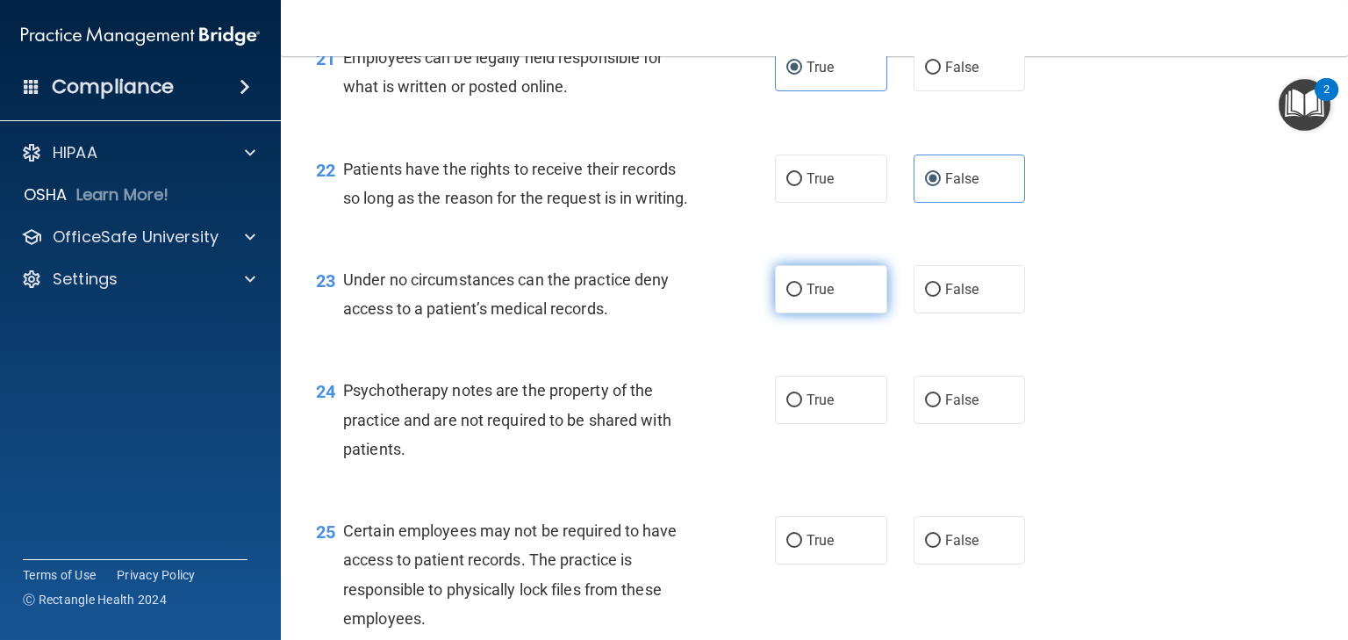
click at [825, 298] on span "True" at bounding box center [820, 289] width 27 height 17
click at [802, 297] on input "True" at bounding box center [795, 290] width 16 height 13
radio input "true"
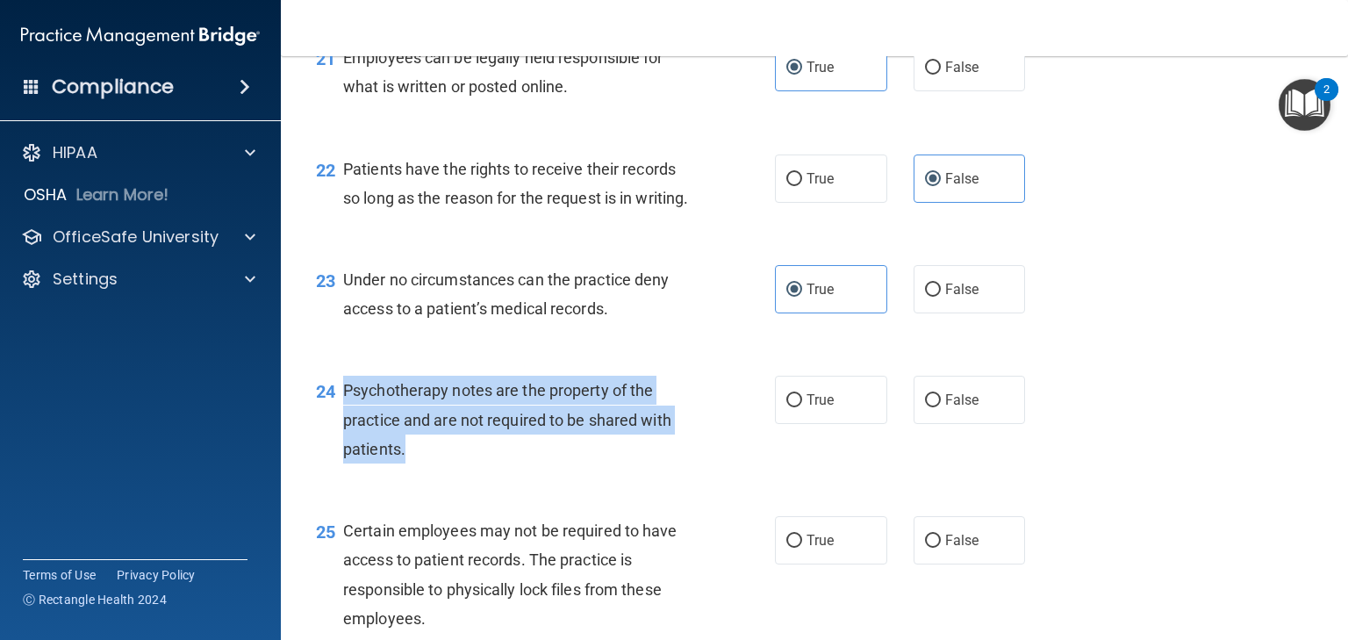
drag, startPoint x: 432, startPoint y: 500, endPoint x: 339, endPoint y: 454, distance: 104.0
click at [339, 454] on div "24 Psychotherapy notes are the property of the practice and are not required to…" at bounding box center [546, 424] width 512 height 97
click at [794, 407] on input "True" at bounding box center [795, 400] width 16 height 13
radio input "true"
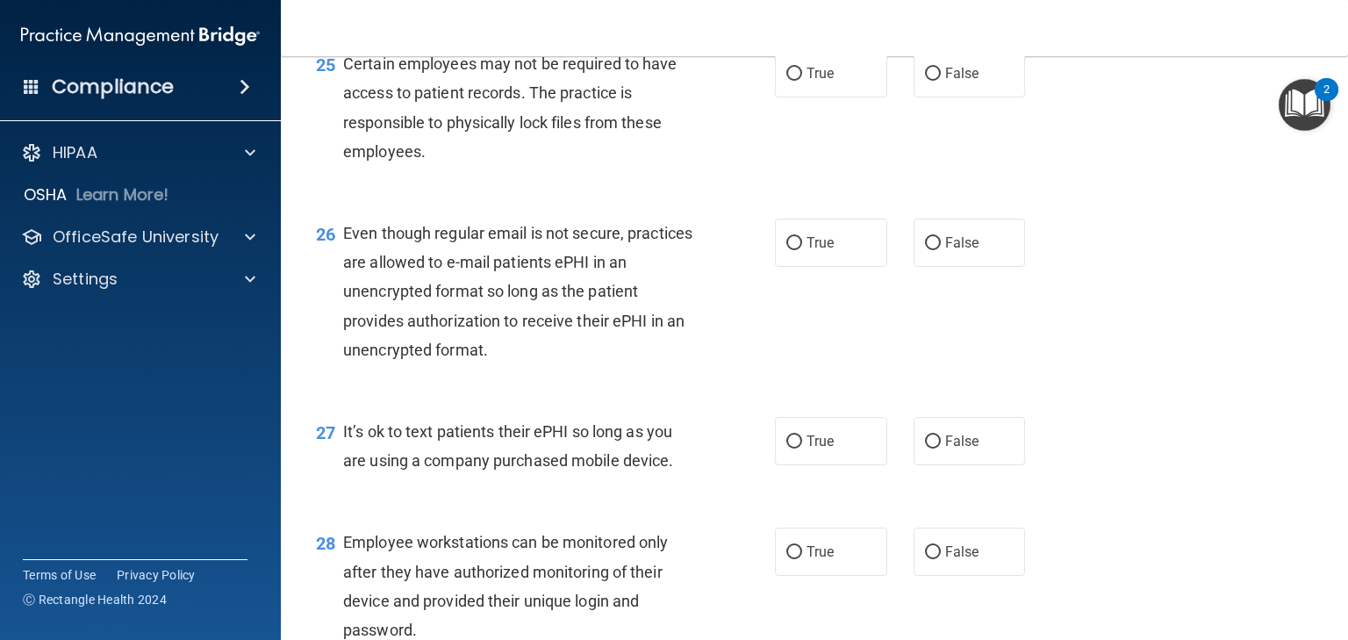
scroll to position [4003, 0]
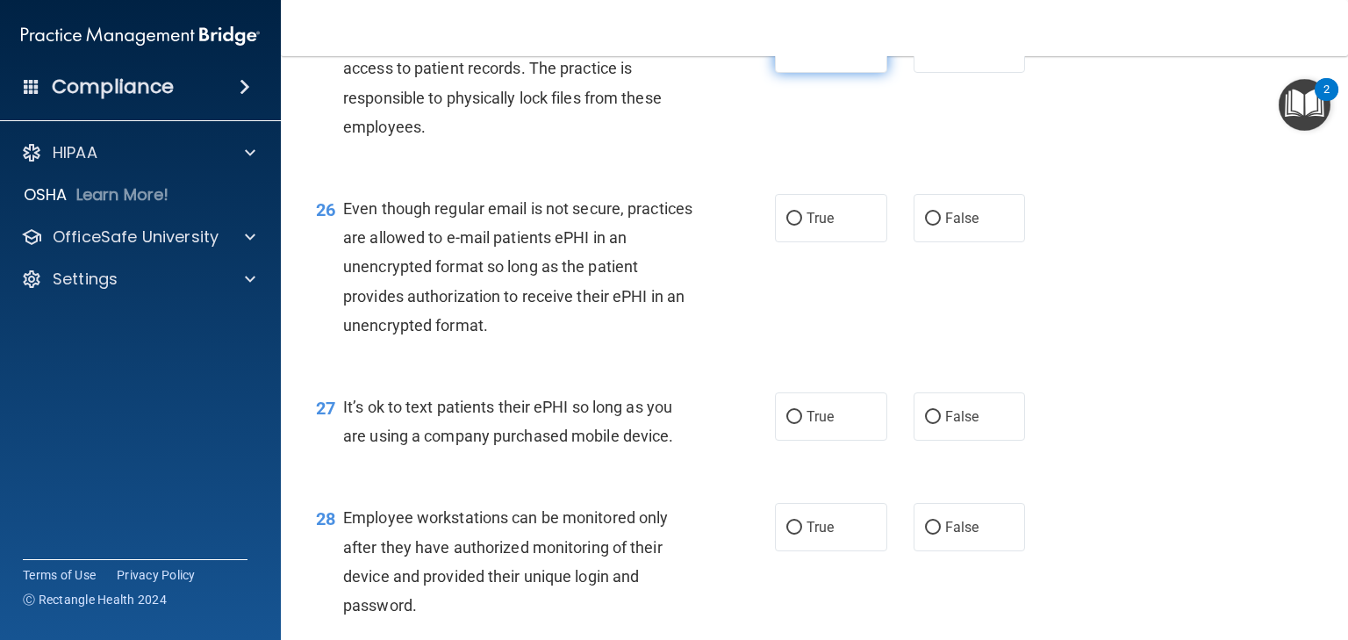
click at [808, 73] on label "True" at bounding box center [831, 49] width 112 height 48
click at [802, 56] on input "True" at bounding box center [795, 49] width 16 height 13
radio input "true"
click at [818, 227] on span "True" at bounding box center [820, 218] width 27 height 17
click at [802, 226] on input "True" at bounding box center [795, 218] width 16 height 13
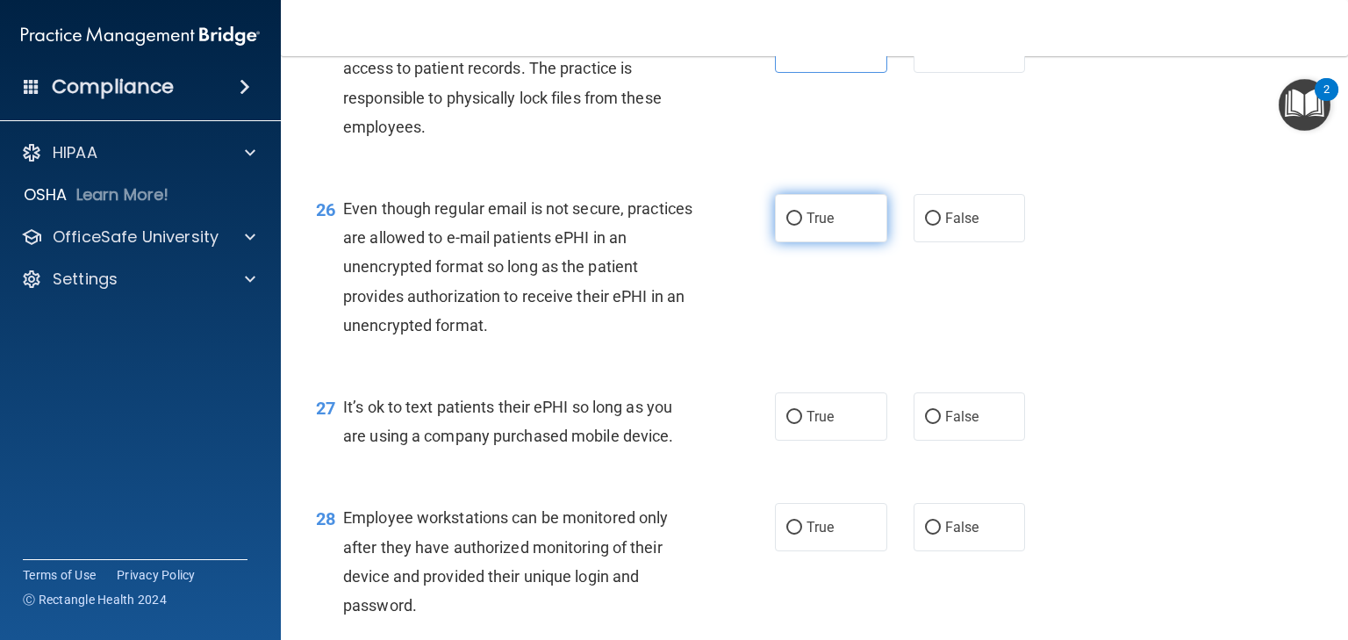
radio input "true"
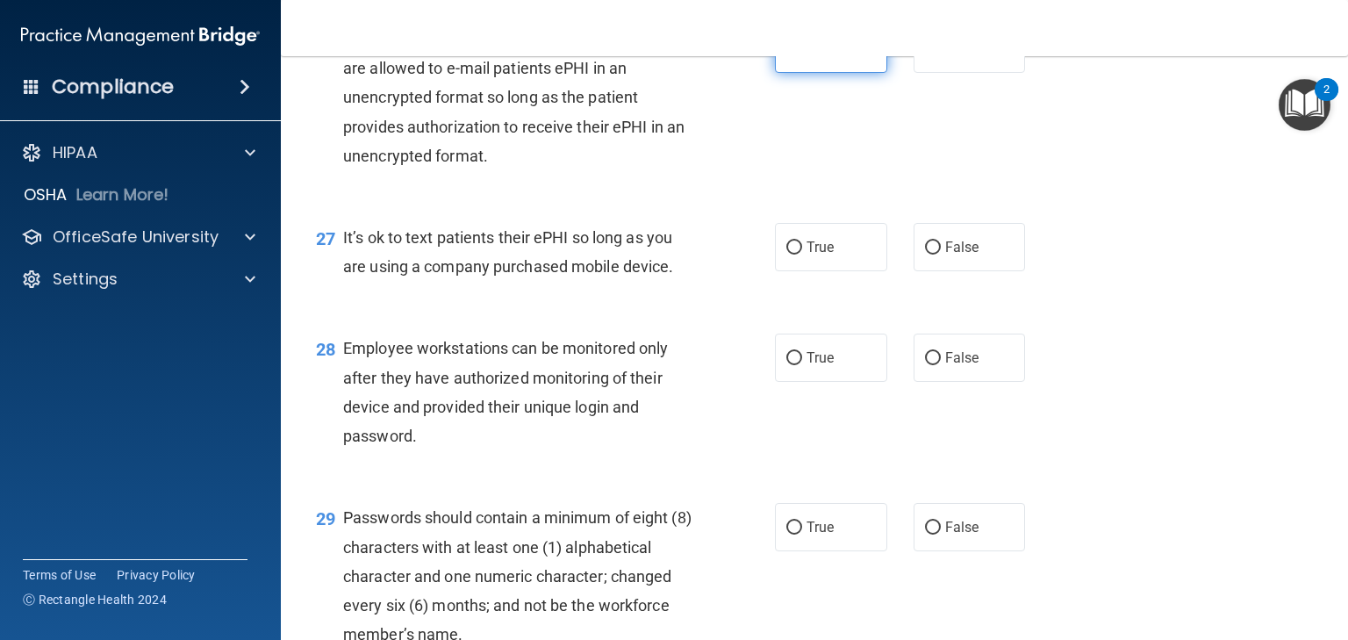
scroll to position [4284, 0]
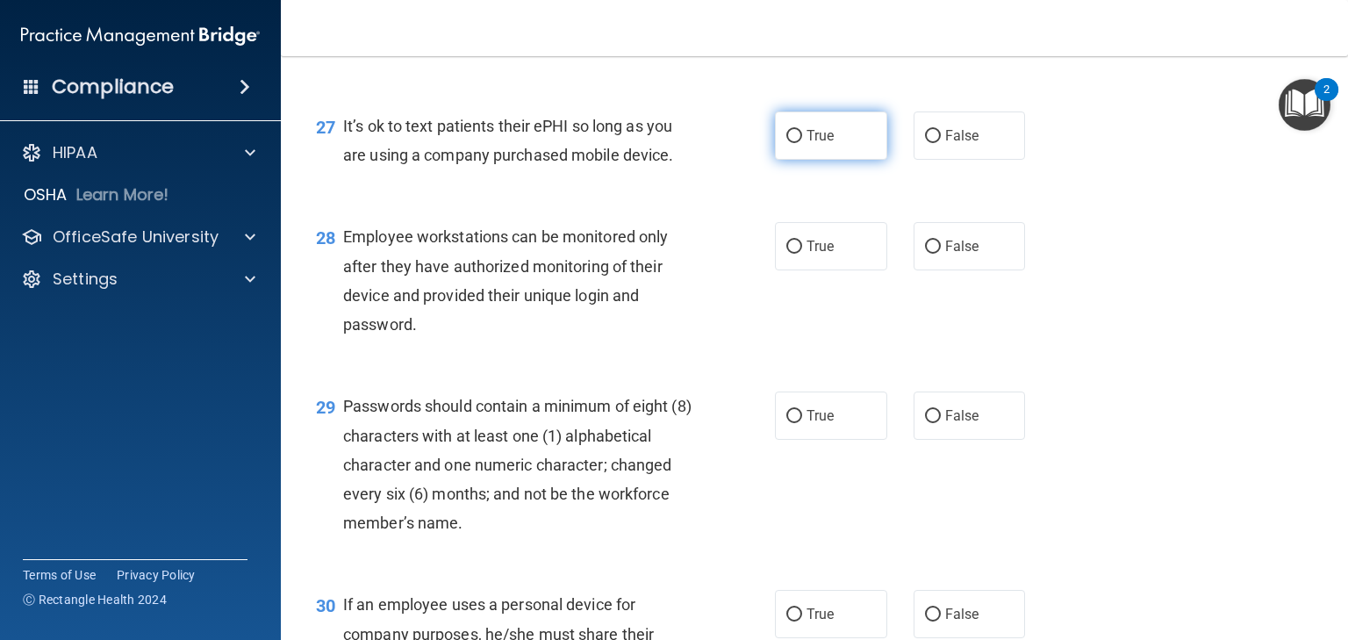
click at [807, 144] on span "True" at bounding box center [820, 135] width 27 height 17
click at [801, 143] on input "True" at bounding box center [795, 136] width 16 height 13
radio input "true"
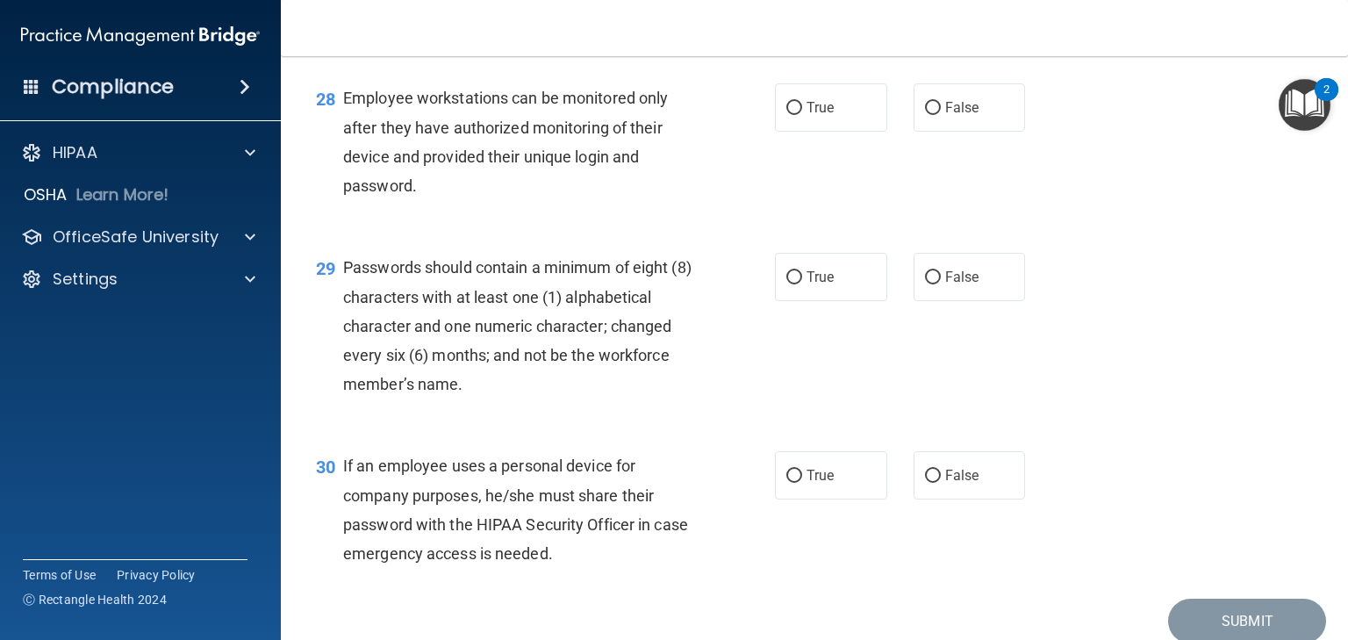
scroll to position [4425, 0]
click at [813, 130] on label "True" at bounding box center [831, 106] width 112 height 48
click at [802, 113] on input "True" at bounding box center [795, 106] width 16 height 13
radio input "true"
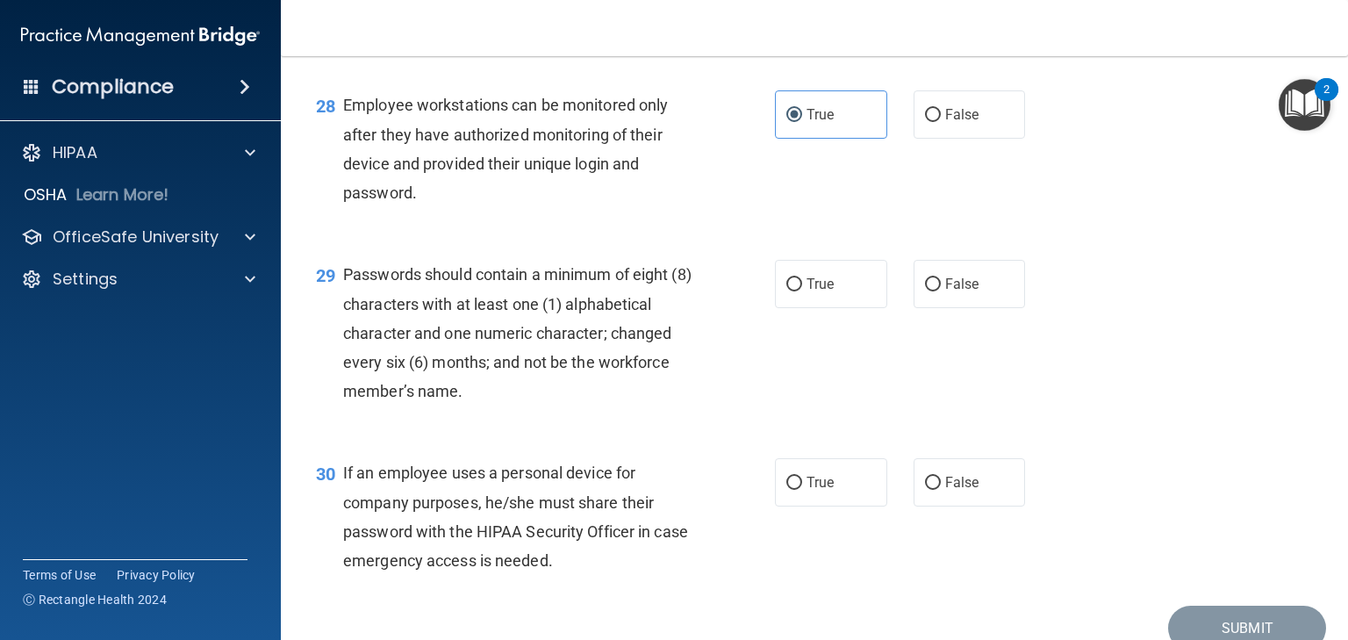
scroll to position [4414, 0]
click at [816, 310] on label "True" at bounding box center [831, 286] width 112 height 48
click at [802, 293] on input "True" at bounding box center [795, 286] width 16 height 13
radio input "true"
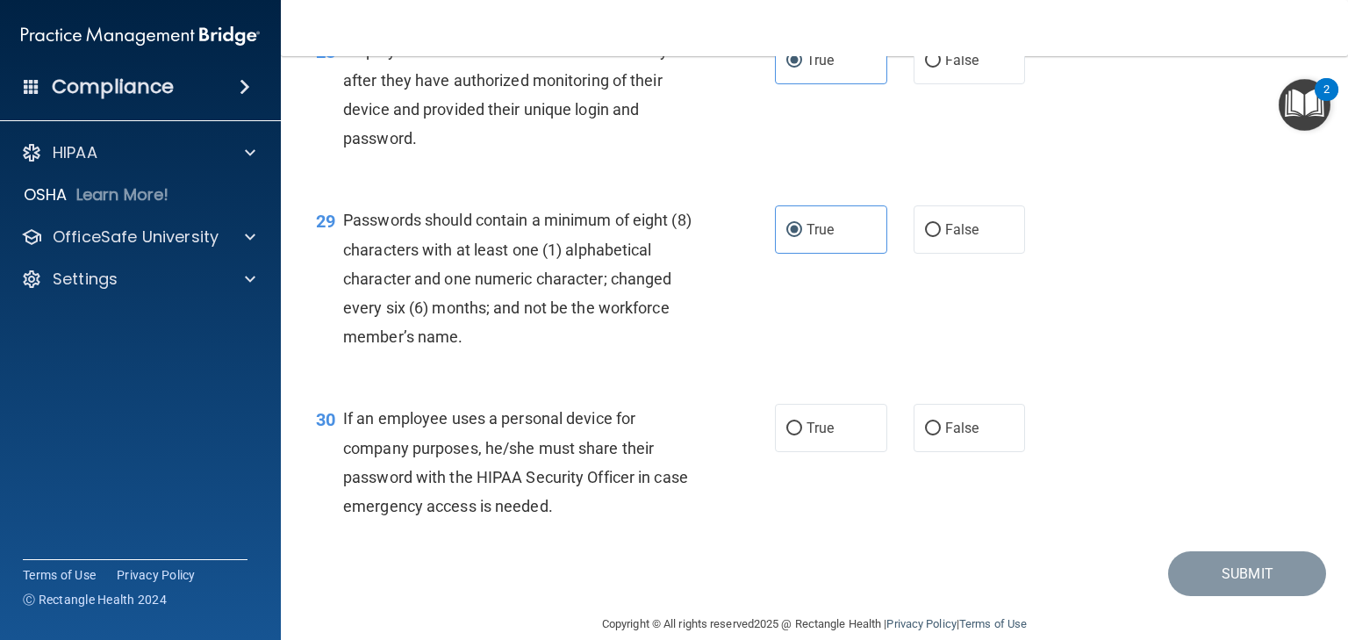
scroll to position [4555, 0]
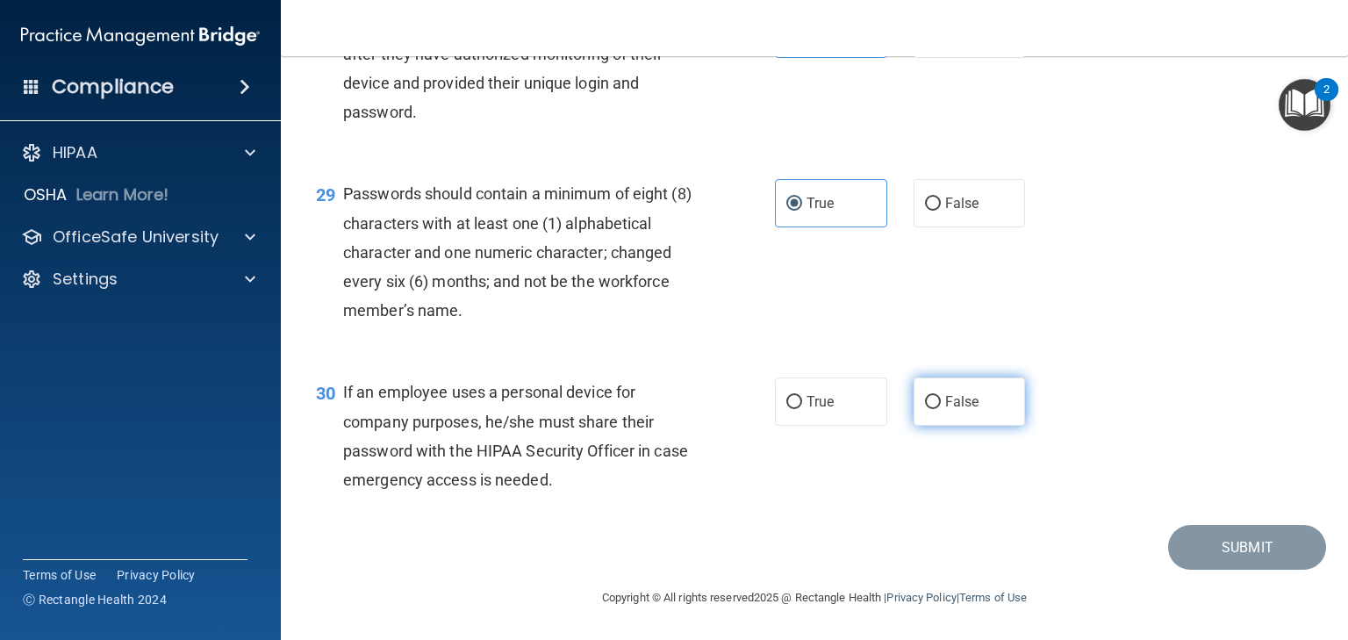
click at [983, 406] on label "False" at bounding box center [970, 402] width 112 height 48
click at [941, 406] on input "False" at bounding box center [933, 402] width 16 height 13
radio input "true"
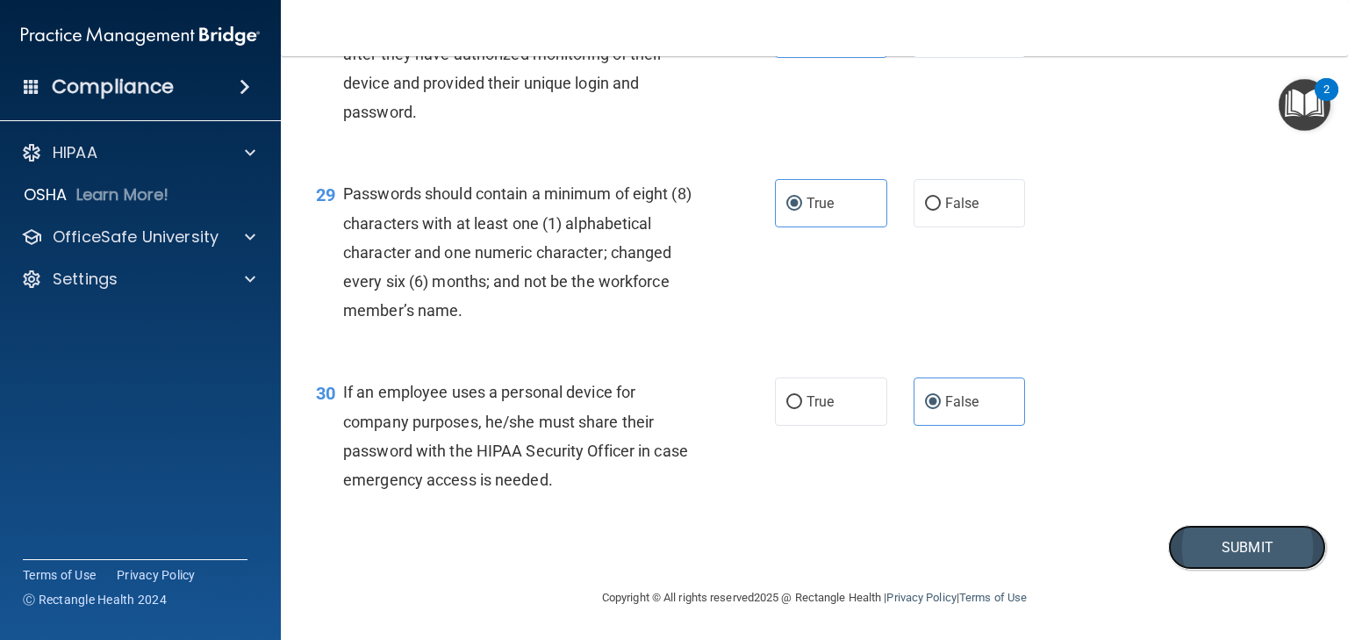
click at [1227, 550] on button "Submit" at bounding box center [1248, 547] width 158 height 45
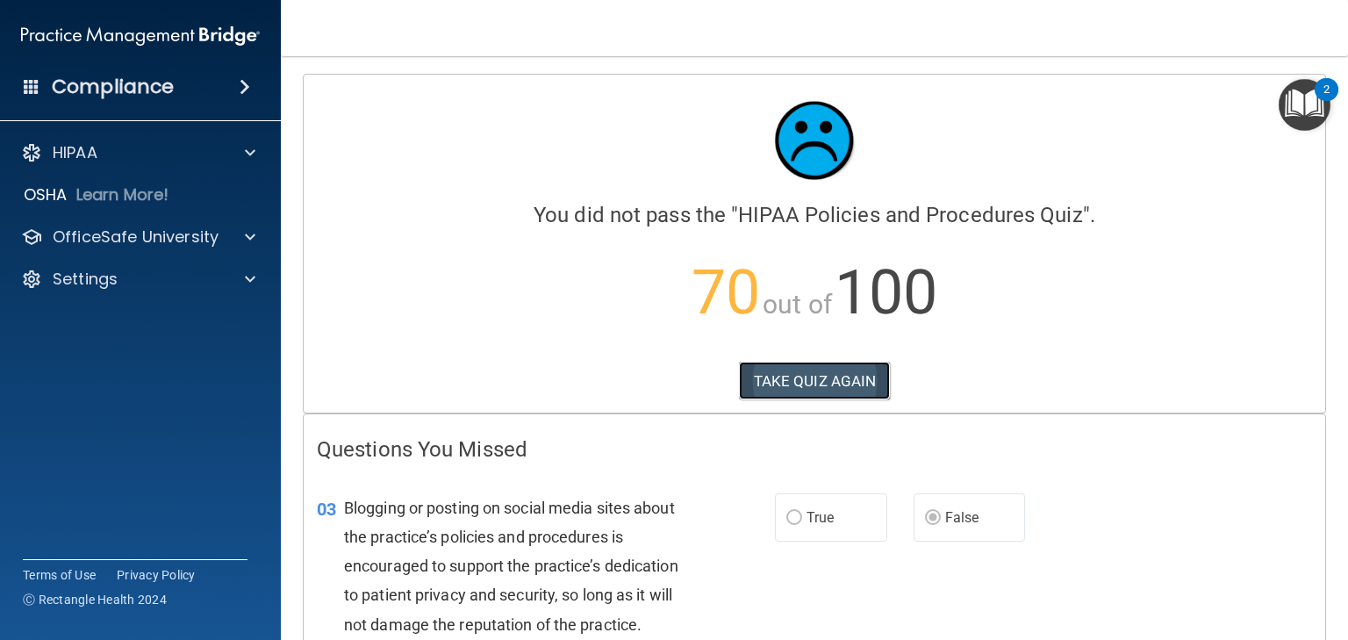
click at [791, 376] on button "TAKE QUIZ AGAIN" at bounding box center [815, 381] width 152 height 39
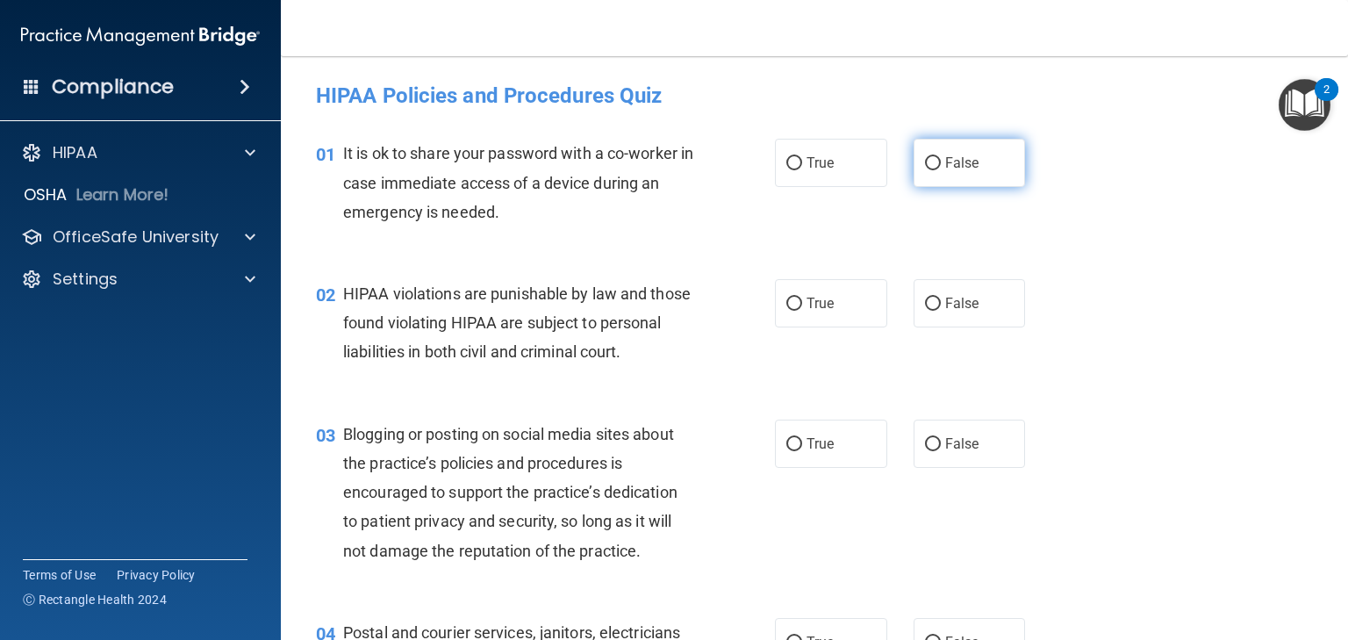
click at [976, 171] on label "False" at bounding box center [970, 163] width 112 height 48
click at [941, 170] on input "False" at bounding box center [933, 163] width 16 height 13
radio input "true"
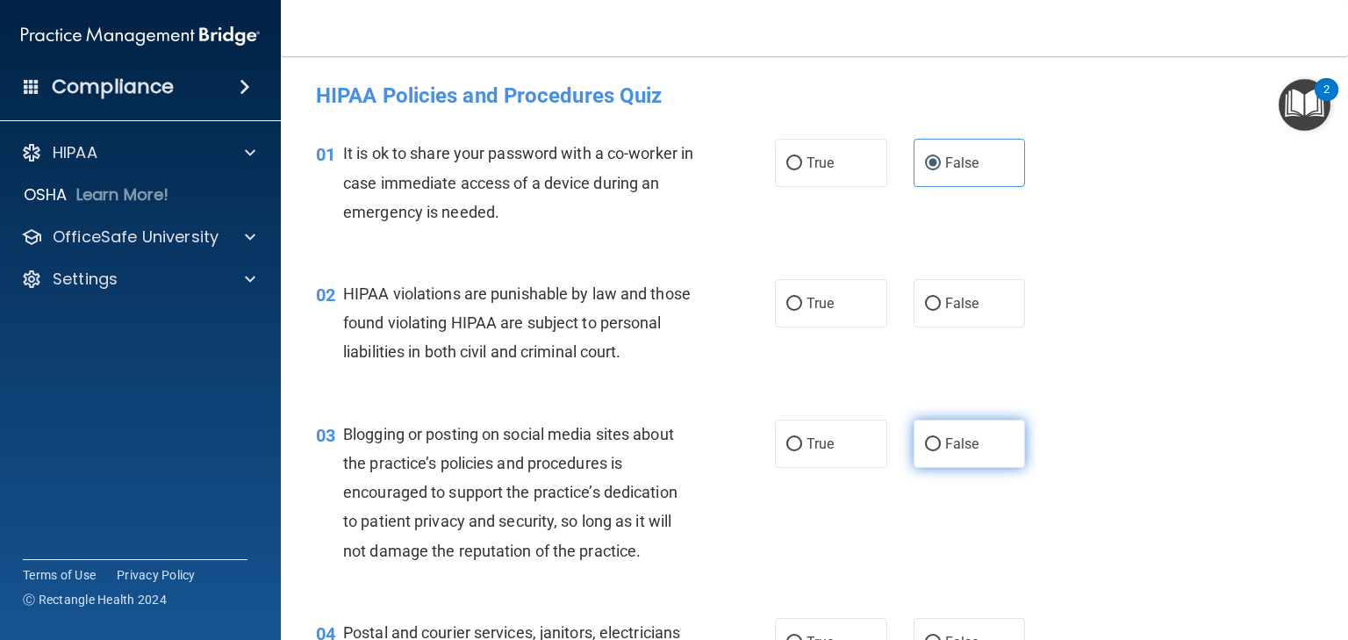
click at [945, 468] on label "False" at bounding box center [970, 444] width 112 height 48
click at [941, 451] on input "False" at bounding box center [933, 444] width 16 height 13
radio input "true"
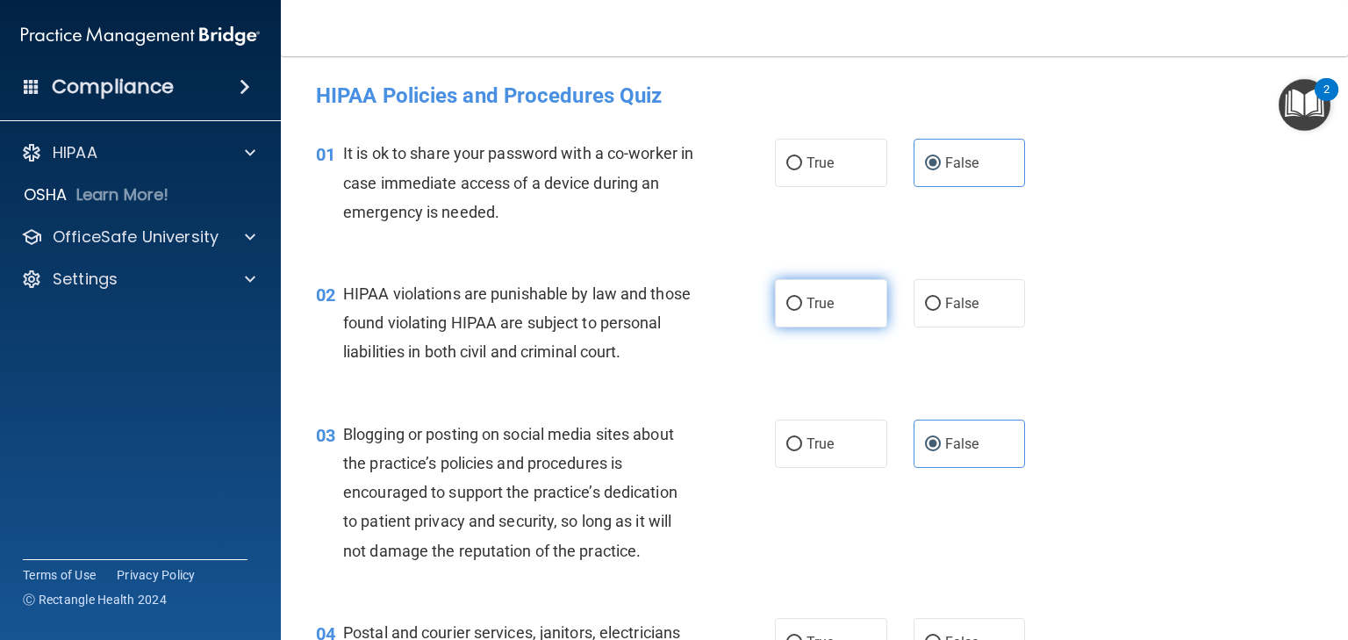
click at [809, 306] on span "True" at bounding box center [820, 303] width 27 height 17
click at [802, 306] on input "True" at bounding box center [795, 304] width 16 height 13
radio input "true"
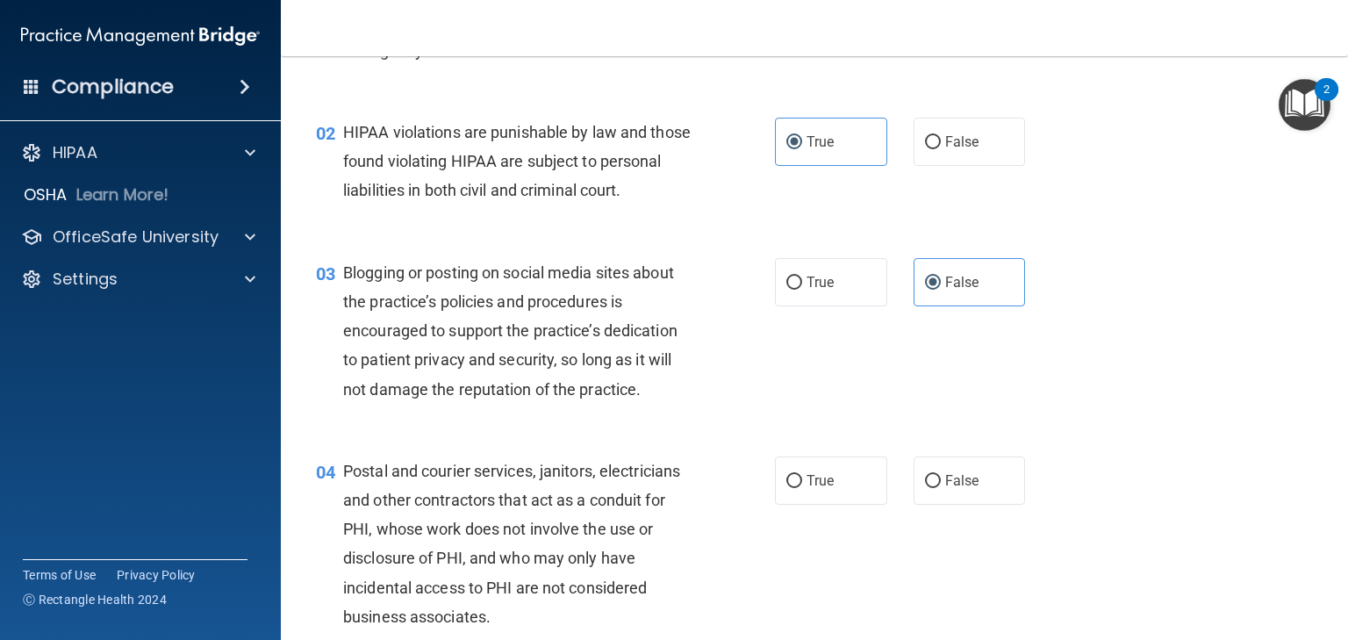
scroll to position [211, 0]
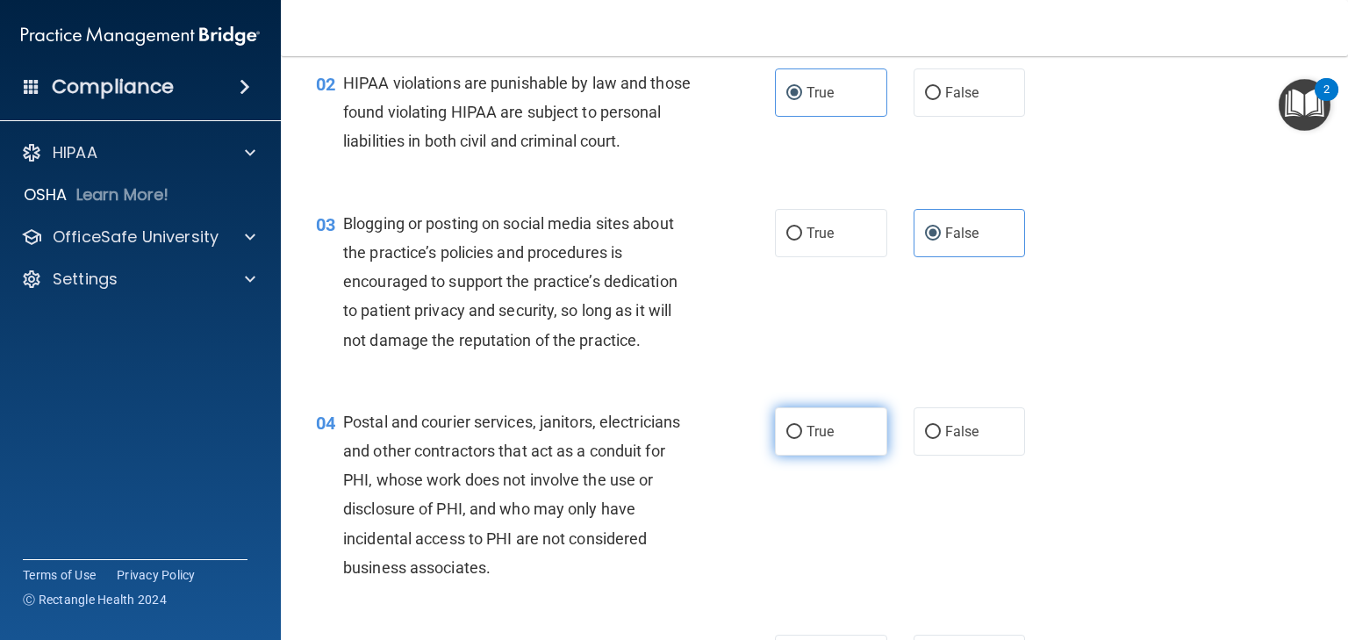
click at [807, 440] on span "True" at bounding box center [820, 431] width 27 height 17
click at [802, 439] on input "True" at bounding box center [795, 432] width 16 height 13
radio input "true"
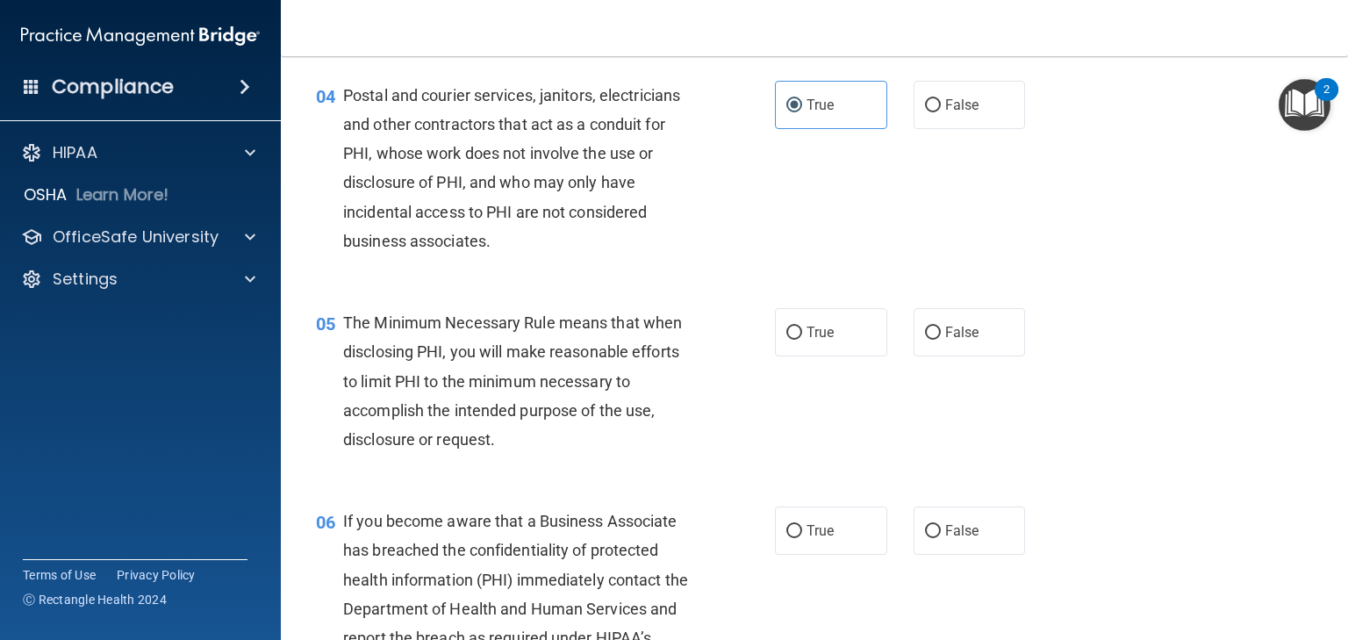
scroll to position [562, 0]
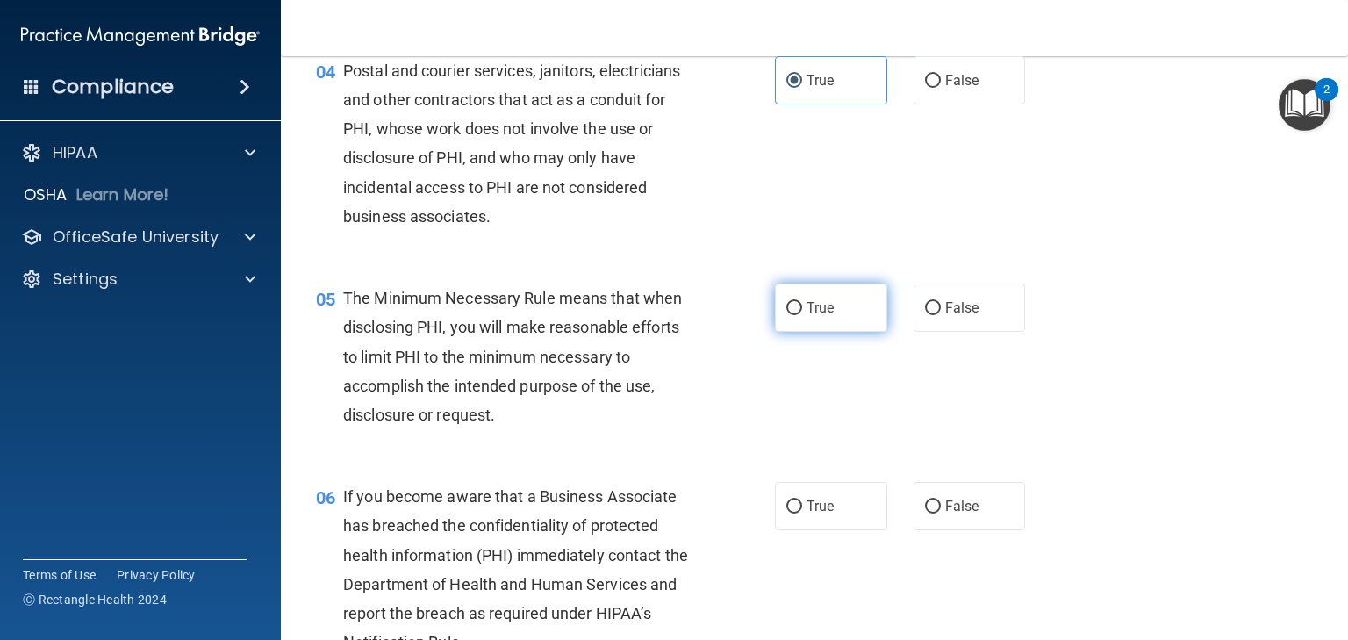
click at [807, 316] on span "True" at bounding box center [820, 307] width 27 height 17
click at [801, 315] on input "True" at bounding box center [795, 308] width 16 height 13
radio input "true"
click at [984, 530] on label "False" at bounding box center [970, 506] width 112 height 48
click at [941, 514] on input "False" at bounding box center [933, 506] width 16 height 13
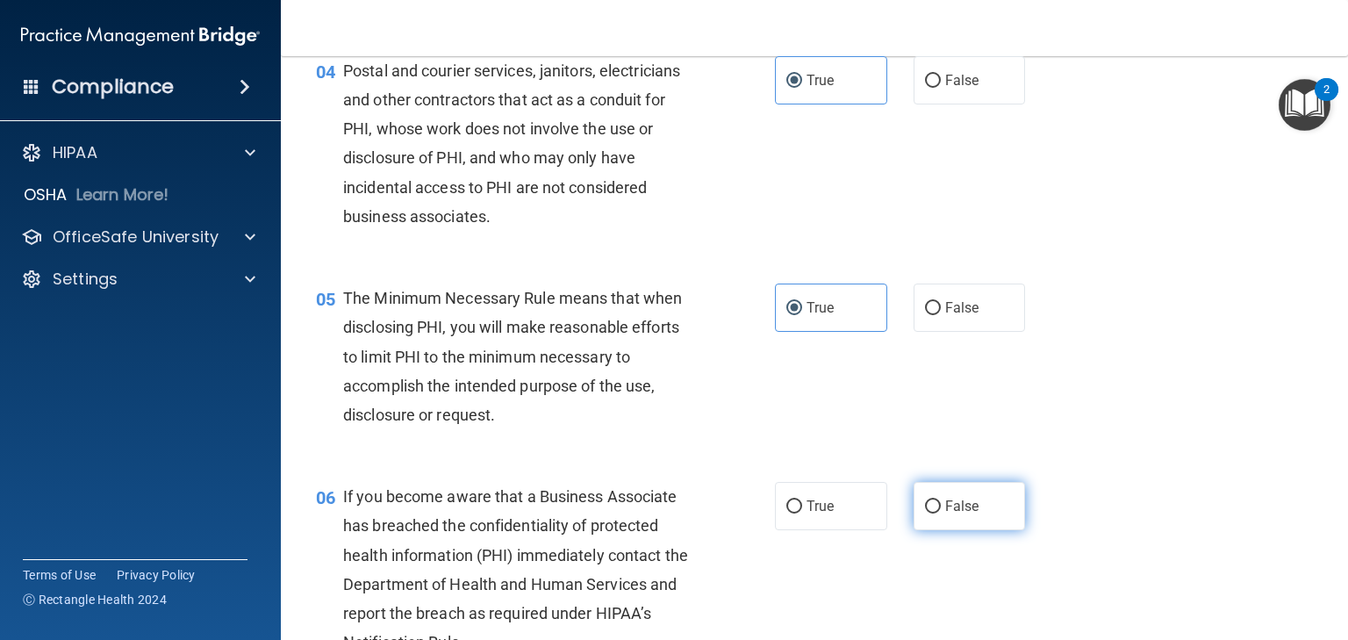
radio input "true"
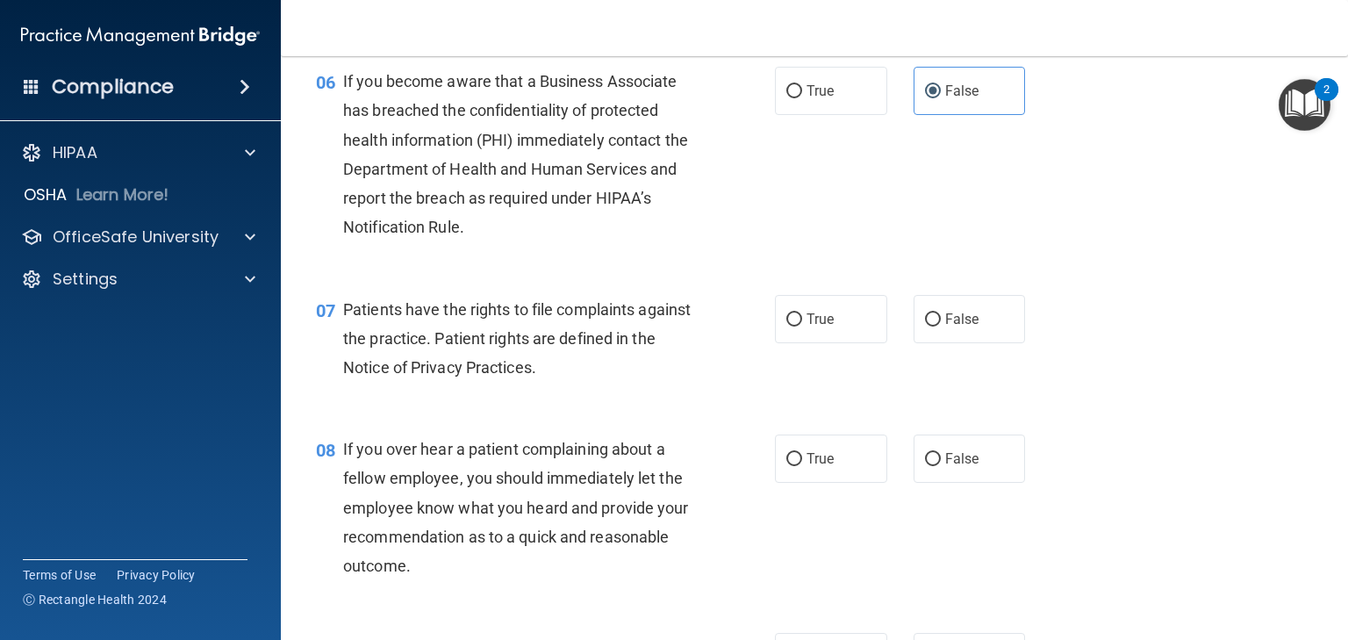
scroll to position [983, 0]
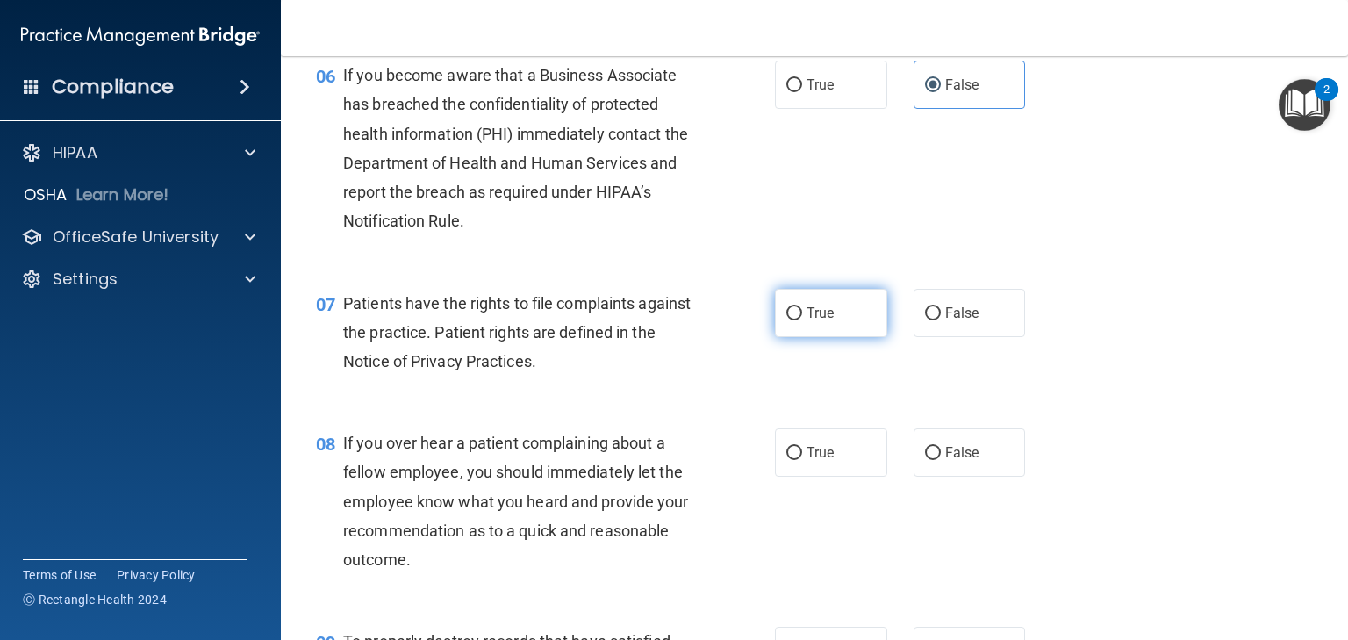
click at [816, 331] on label "True" at bounding box center [831, 313] width 112 height 48
click at [802, 320] on input "True" at bounding box center [795, 313] width 16 height 13
radio input "true"
click at [937, 477] on label "False" at bounding box center [970, 452] width 112 height 48
click at [937, 460] on input "False" at bounding box center [933, 453] width 16 height 13
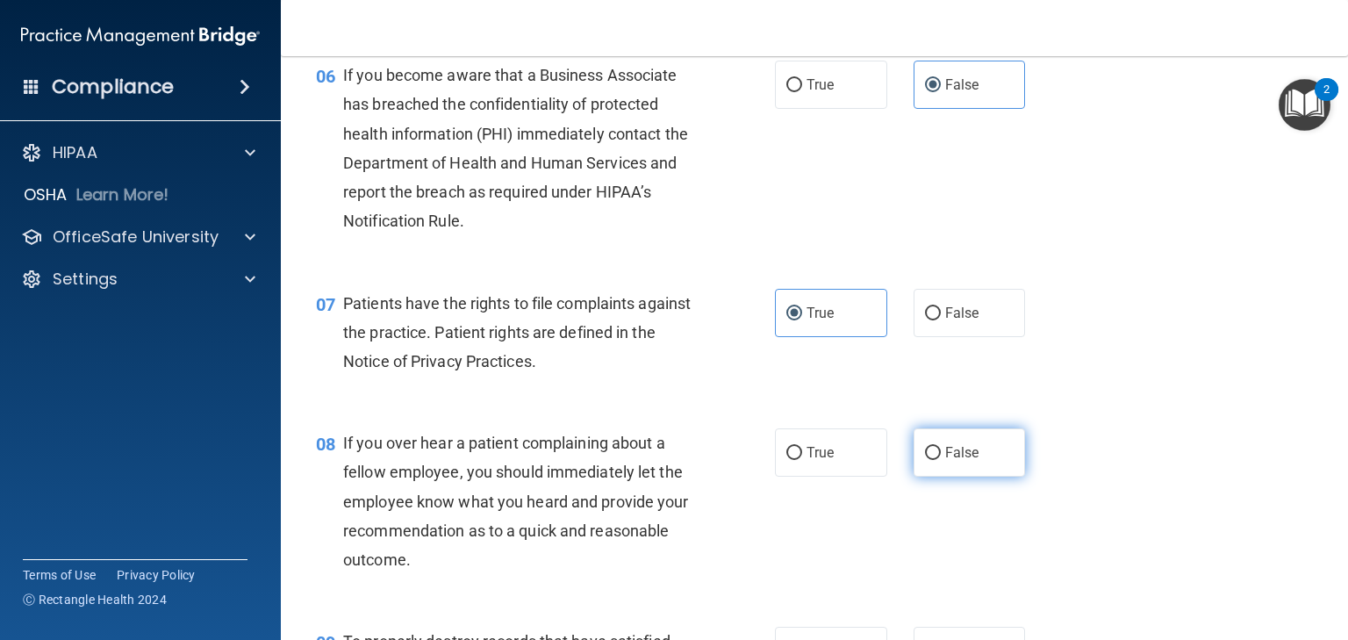
radio input "true"
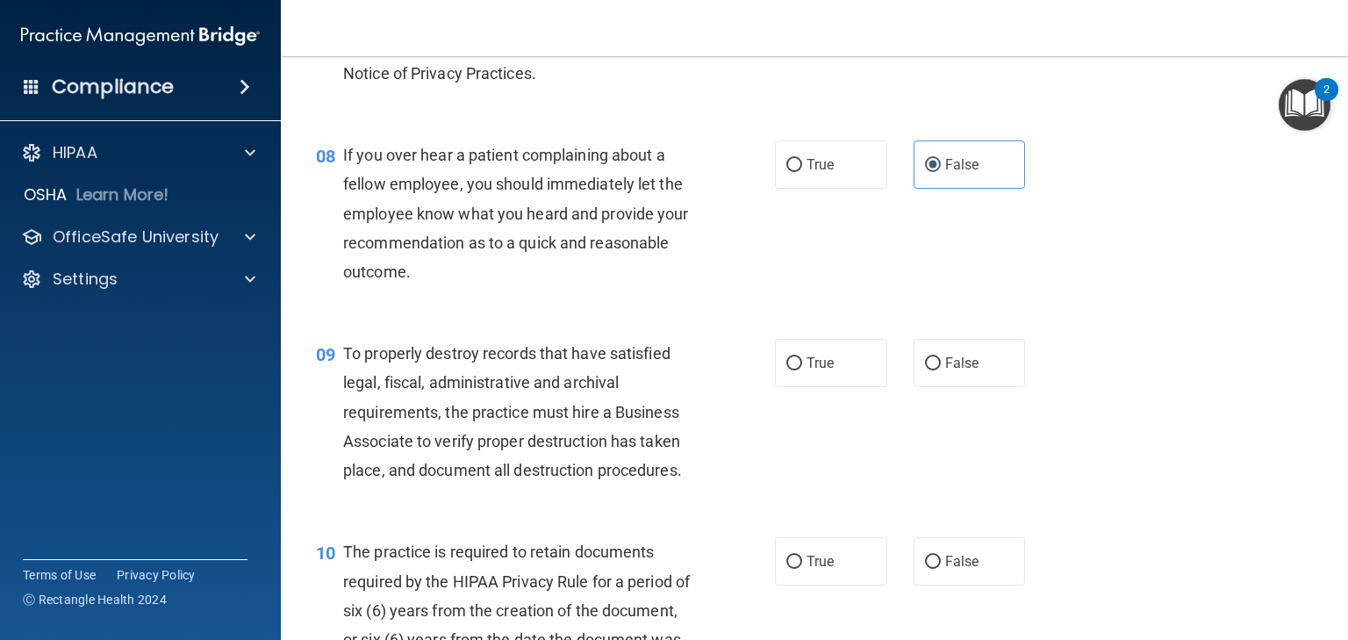
scroll to position [1264, 0]
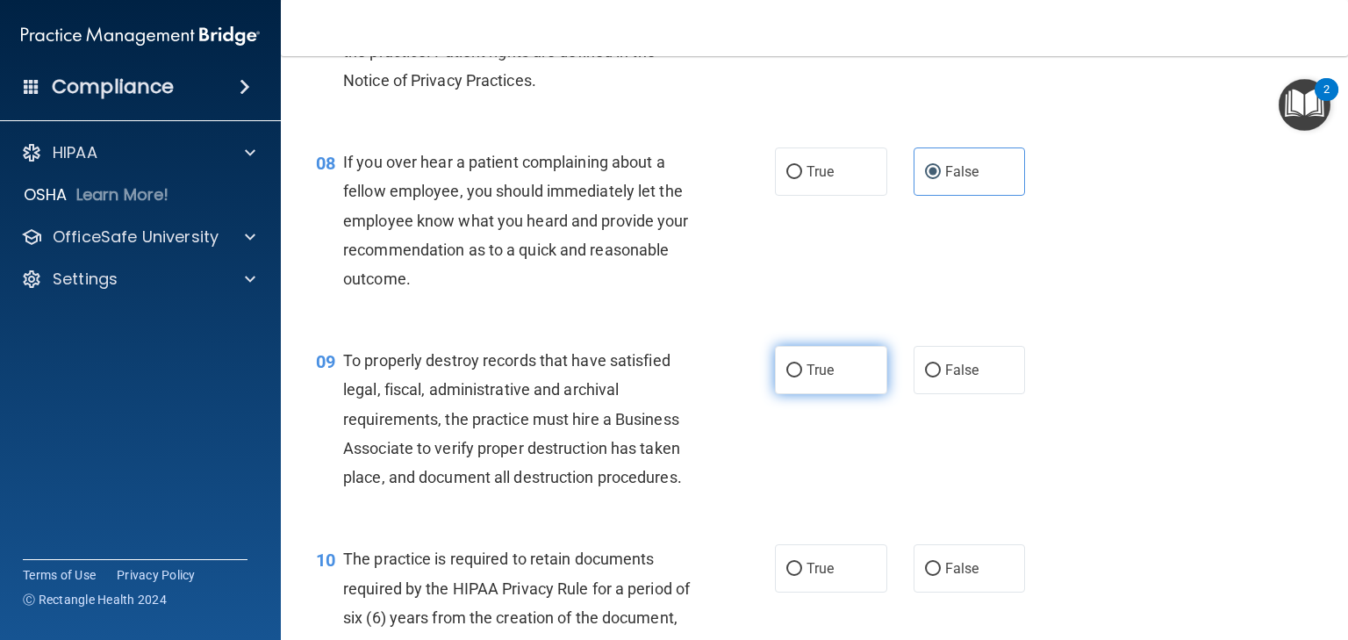
click at [832, 393] on label "True" at bounding box center [831, 370] width 112 height 48
click at [802, 378] on input "True" at bounding box center [795, 370] width 16 height 13
radio input "true"
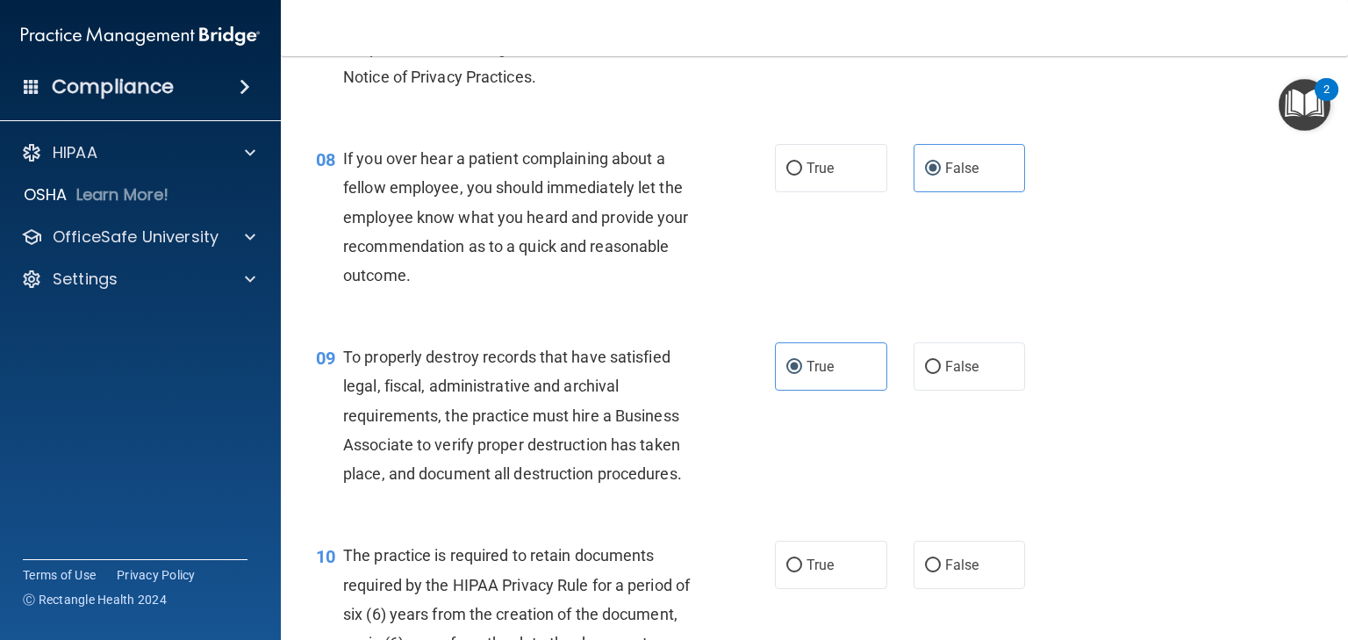
scroll to position [1334, 0]
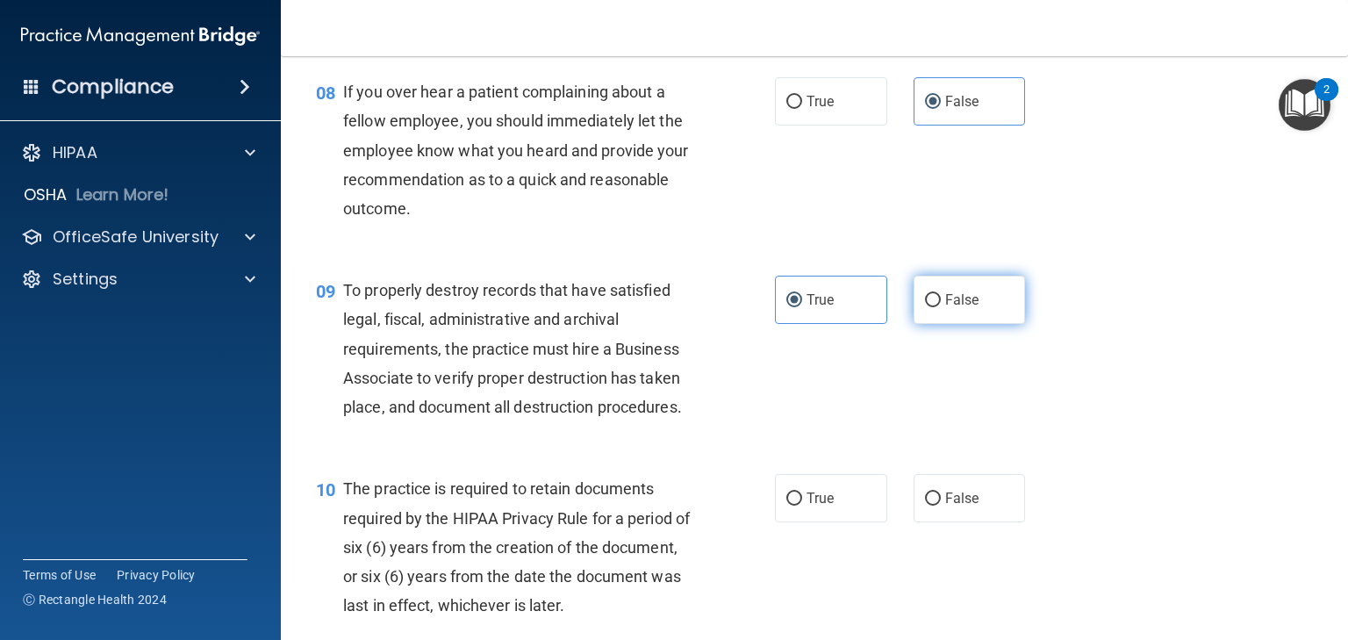
click at [931, 324] on label "False" at bounding box center [970, 300] width 112 height 48
click at [931, 307] on input "False" at bounding box center [933, 300] width 16 height 13
radio input "true"
radio input "false"
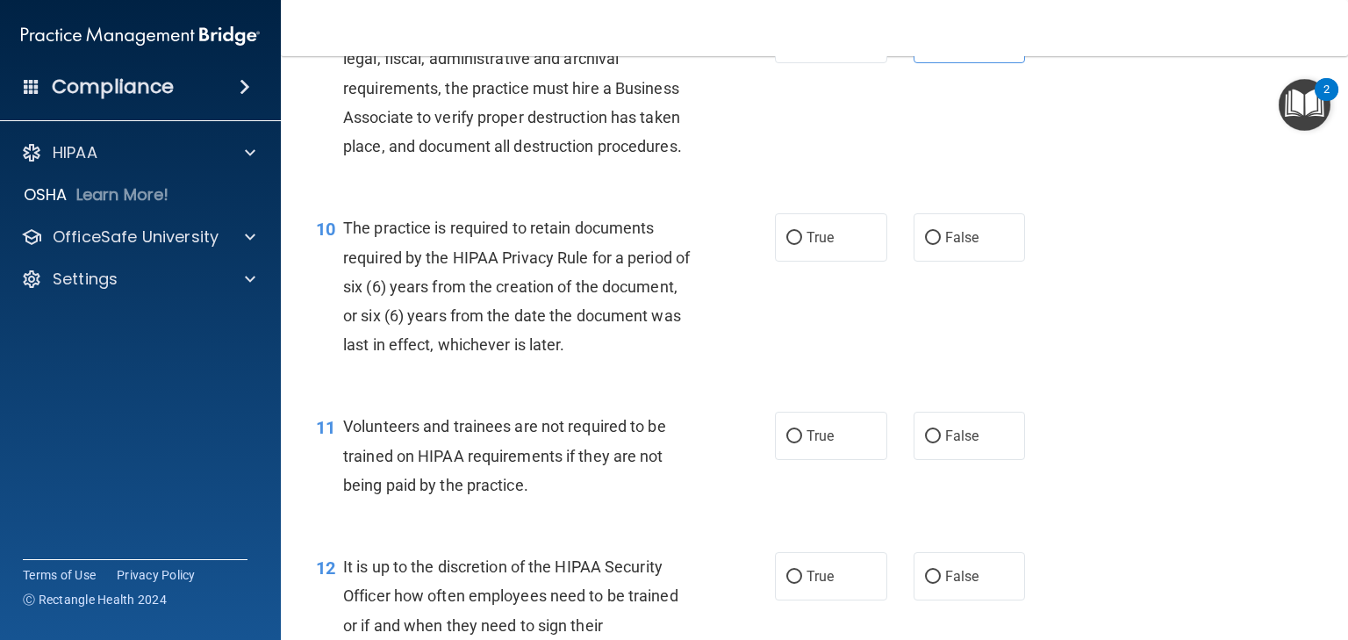
scroll to position [1615, 0]
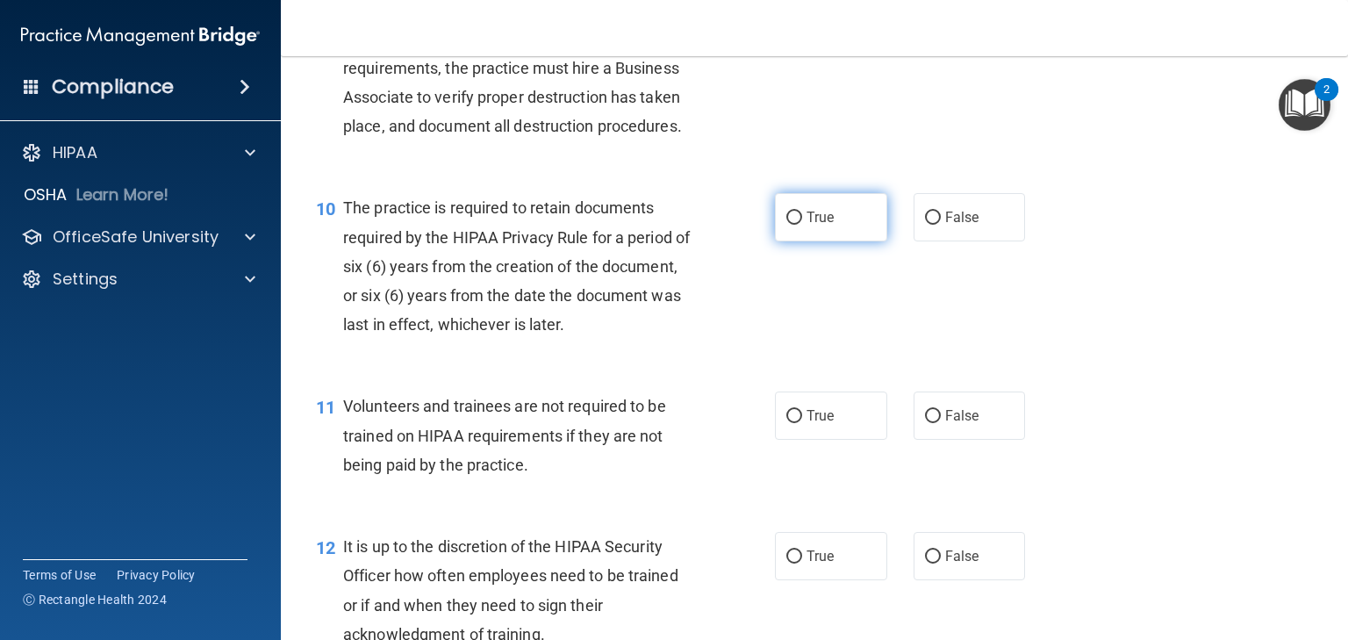
click at [799, 241] on label "True" at bounding box center [831, 217] width 112 height 48
click at [799, 225] on input "True" at bounding box center [795, 218] width 16 height 13
radio input "true"
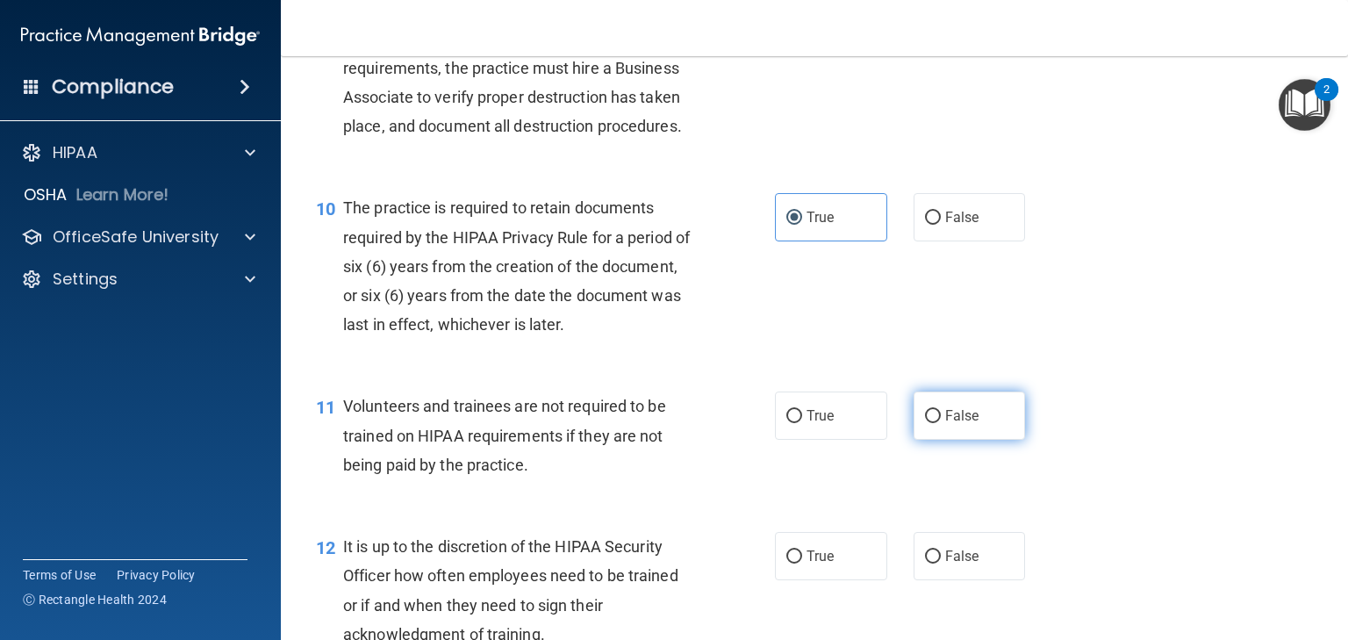
click at [914, 440] on label "False" at bounding box center [970, 416] width 112 height 48
click at [925, 423] on input "False" at bounding box center [933, 416] width 16 height 13
radio input "true"
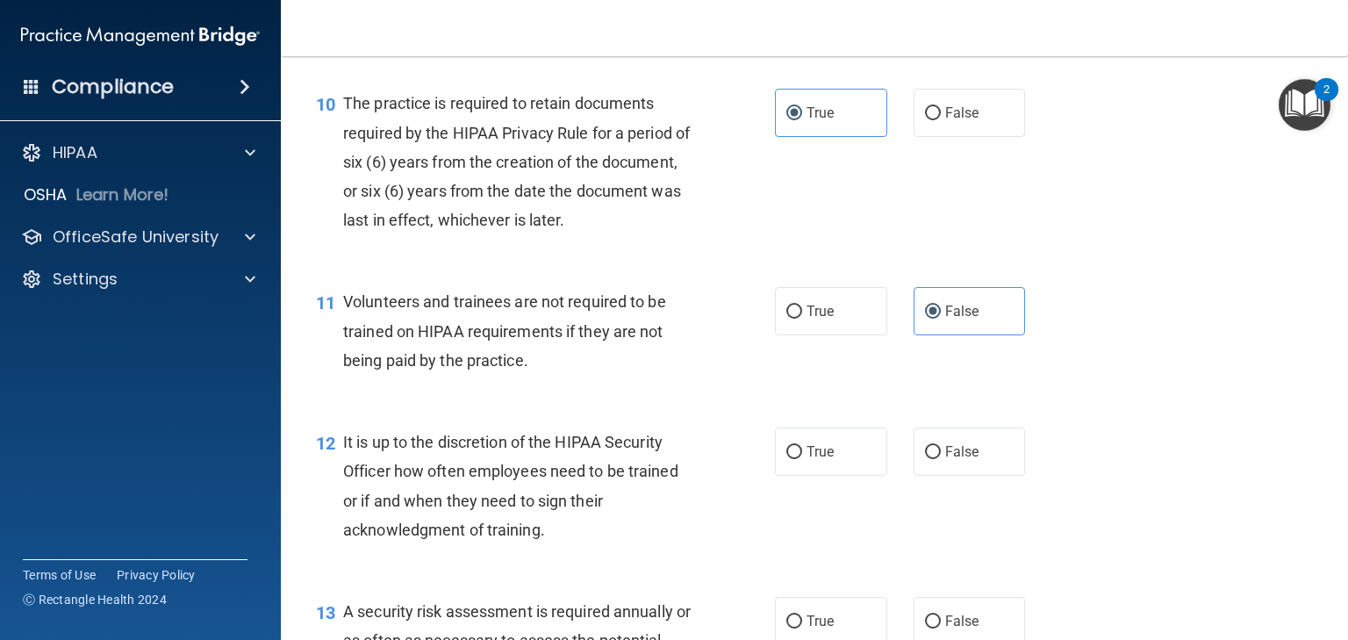
scroll to position [1756, 0]
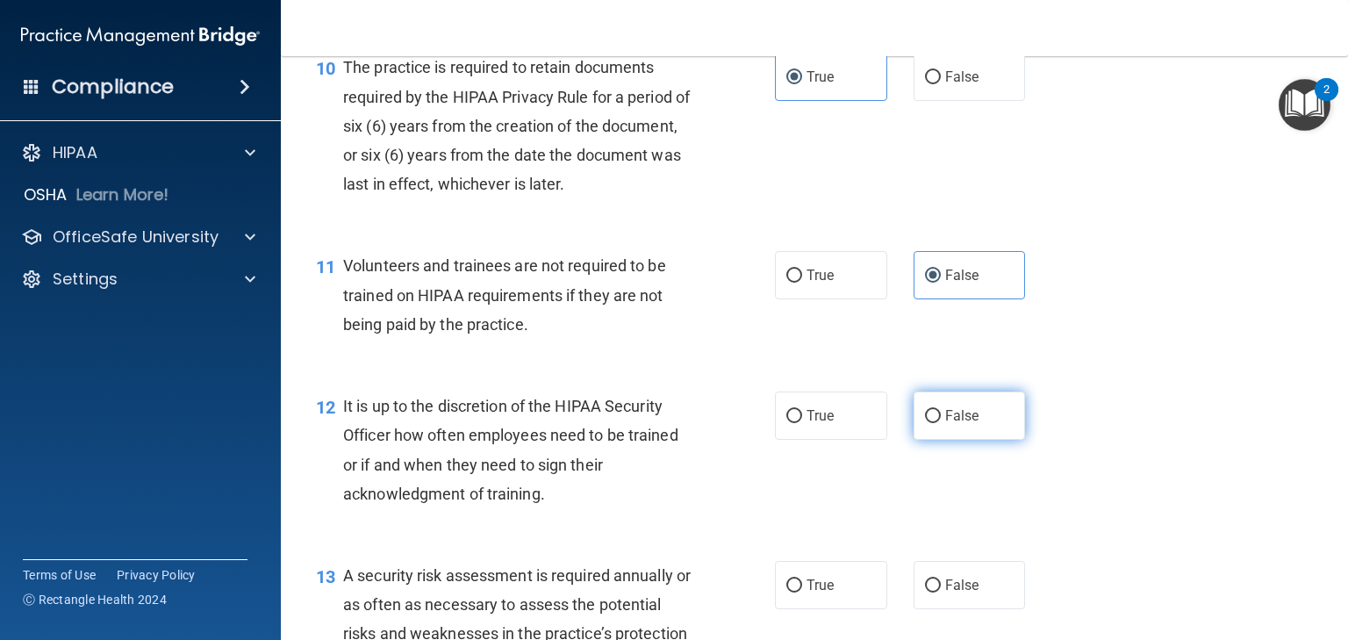
click at [936, 440] on label "False" at bounding box center [970, 416] width 112 height 48
click at [936, 423] on input "False" at bounding box center [933, 416] width 16 height 13
radio input "true"
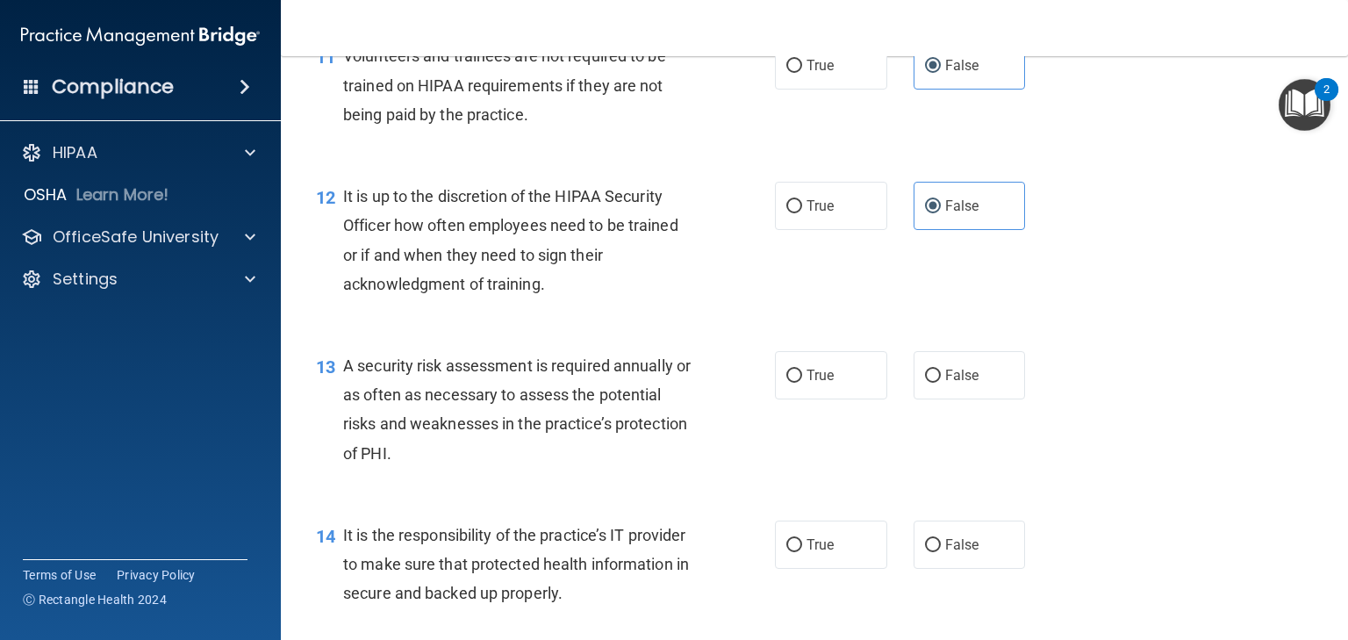
scroll to position [1967, 0]
click at [815, 383] on span "True" at bounding box center [820, 374] width 27 height 17
click at [802, 382] on input "True" at bounding box center [795, 375] width 16 height 13
radio input "true"
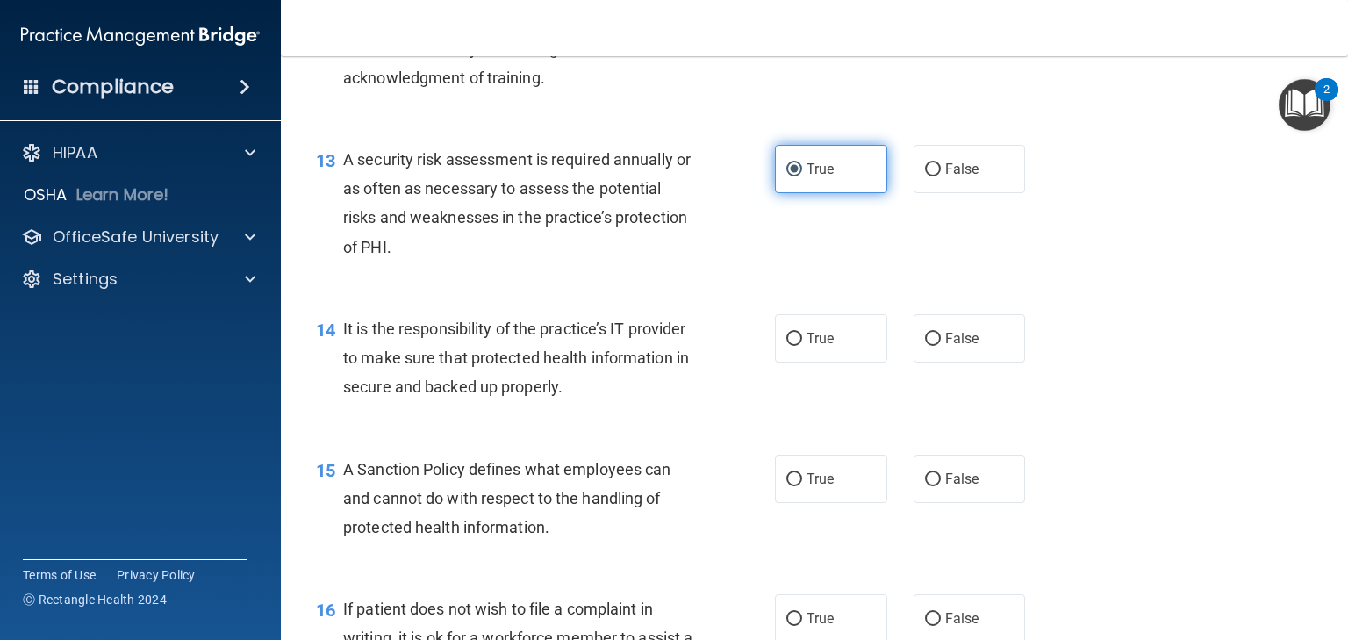
scroll to position [2177, 0]
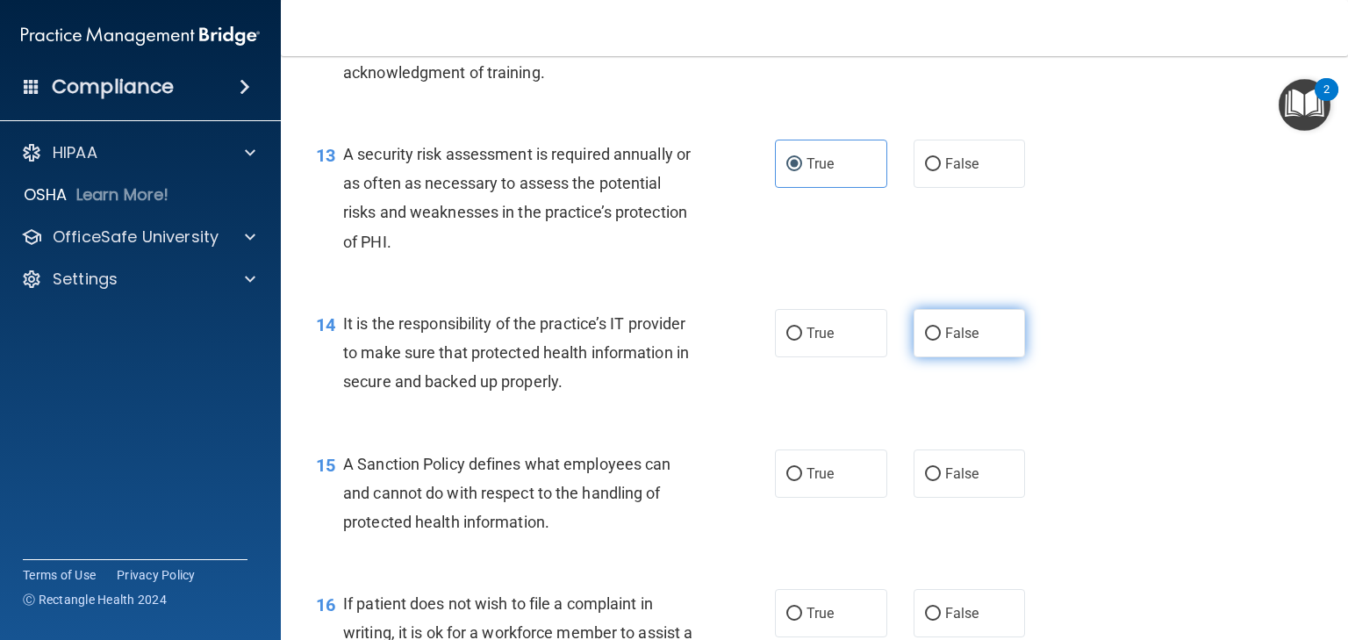
click at [946, 342] on span "False" at bounding box center [963, 333] width 34 height 17
click at [939, 341] on input "False" at bounding box center [933, 333] width 16 height 13
radio input "true"
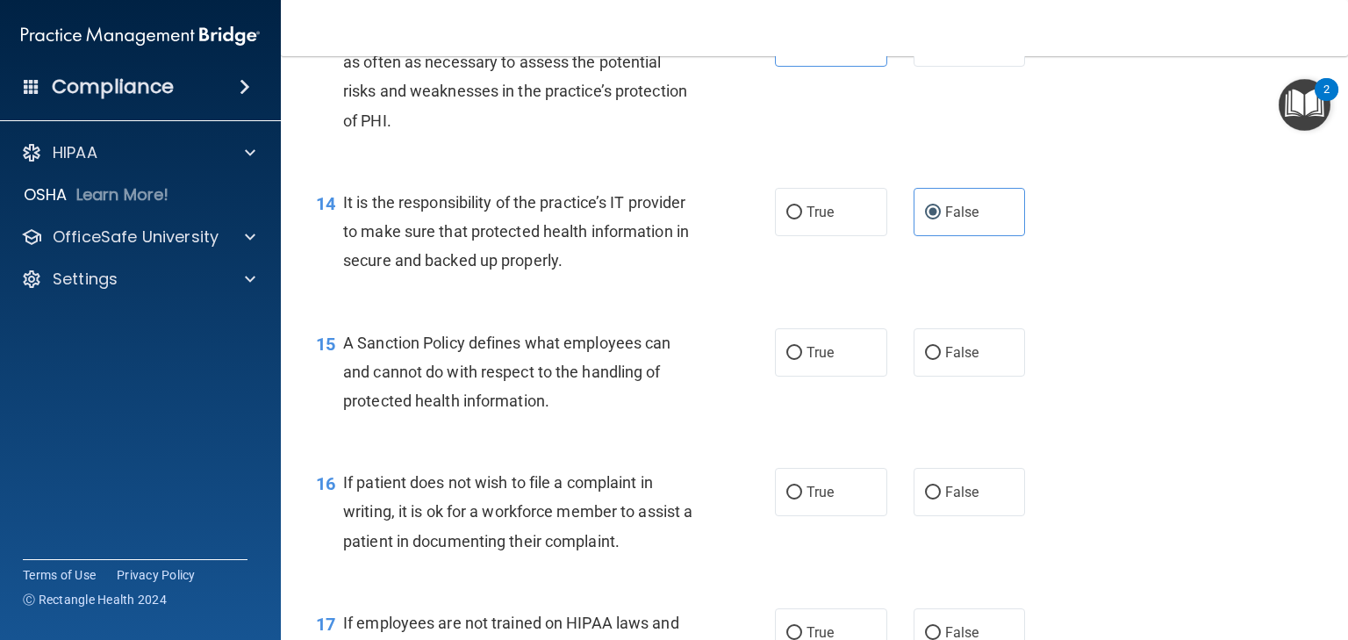
scroll to position [2318, 0]
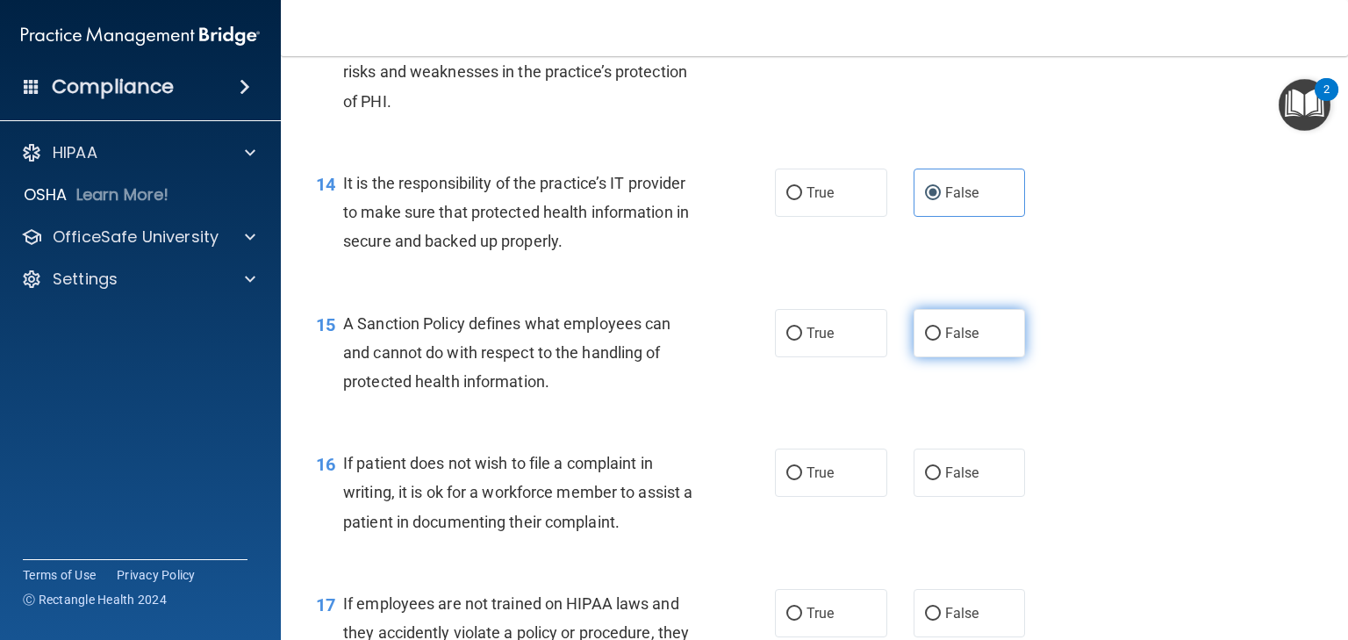
click at [933, 355] on label "False" at bounding box center [970, 333] width 112 height 48
click at [933, 341] on input "False" at bounding box center [933, 333] width 16 height 13
radio input "true"
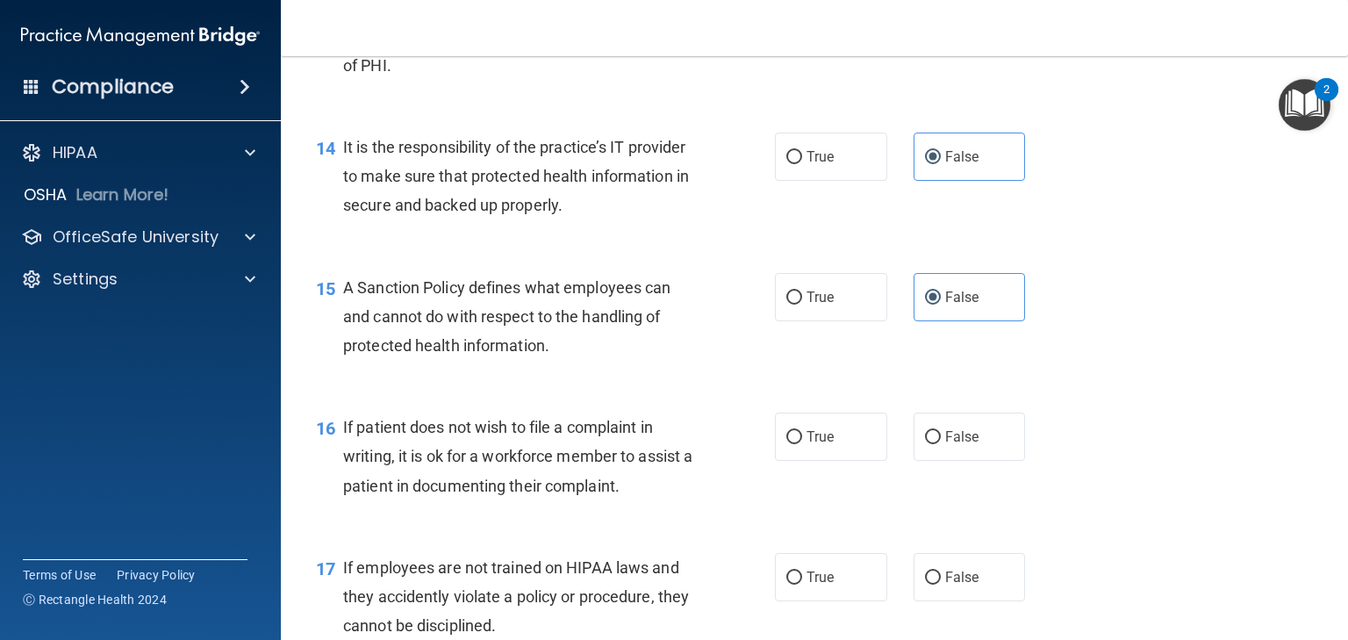
scroll to position [2388, 0]
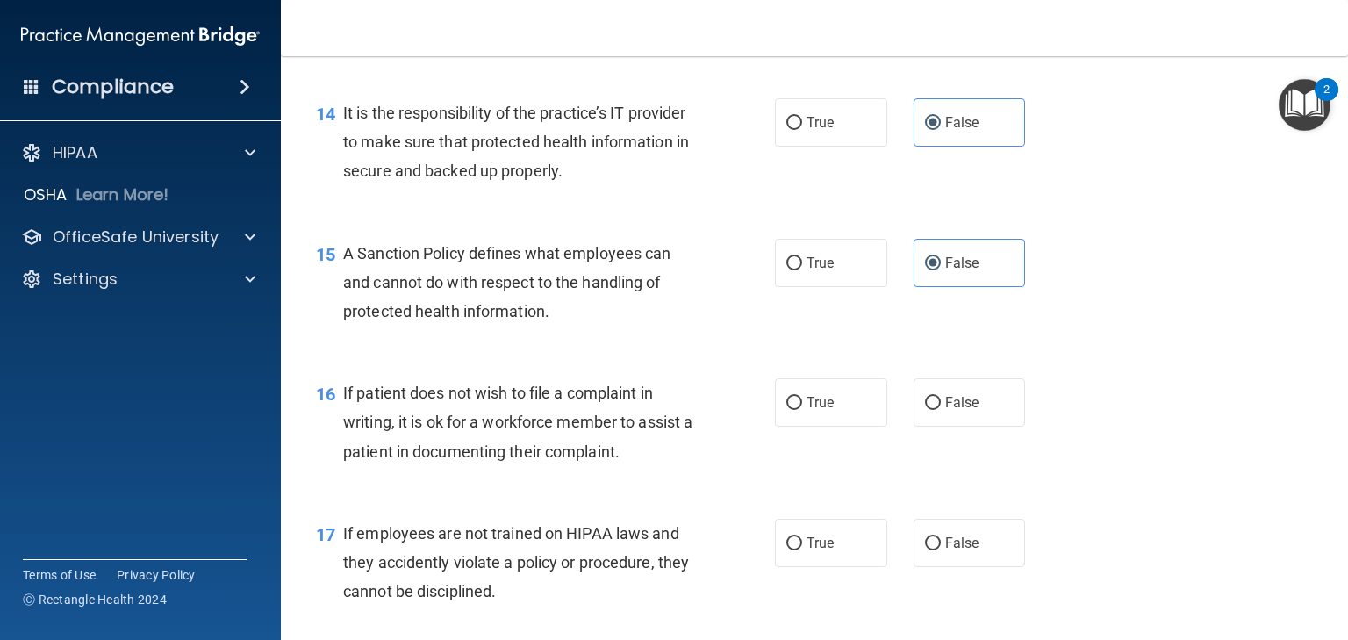
click at [843, 427] on label "True" at bounding box center [831, 402] width 112 height 48
click at [802, 410] on input "True" at bounding box center [795, 403] width 16 height 13
radio input "true"
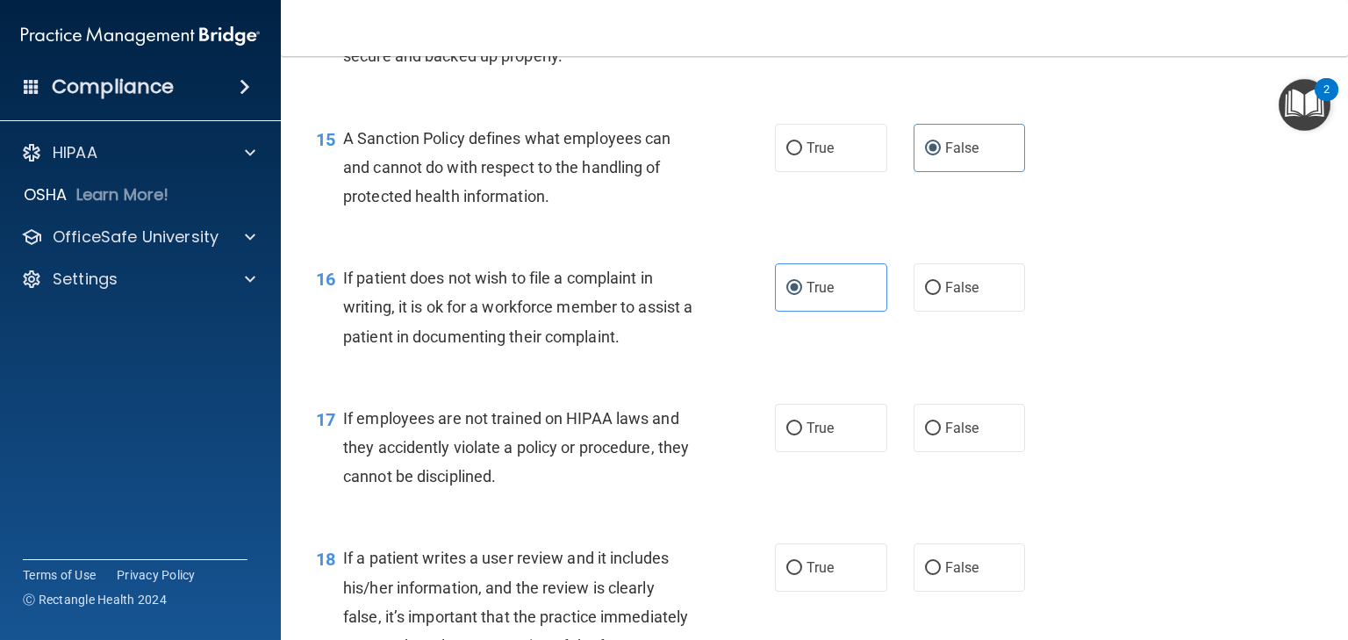
scroll to position [2528, 0]
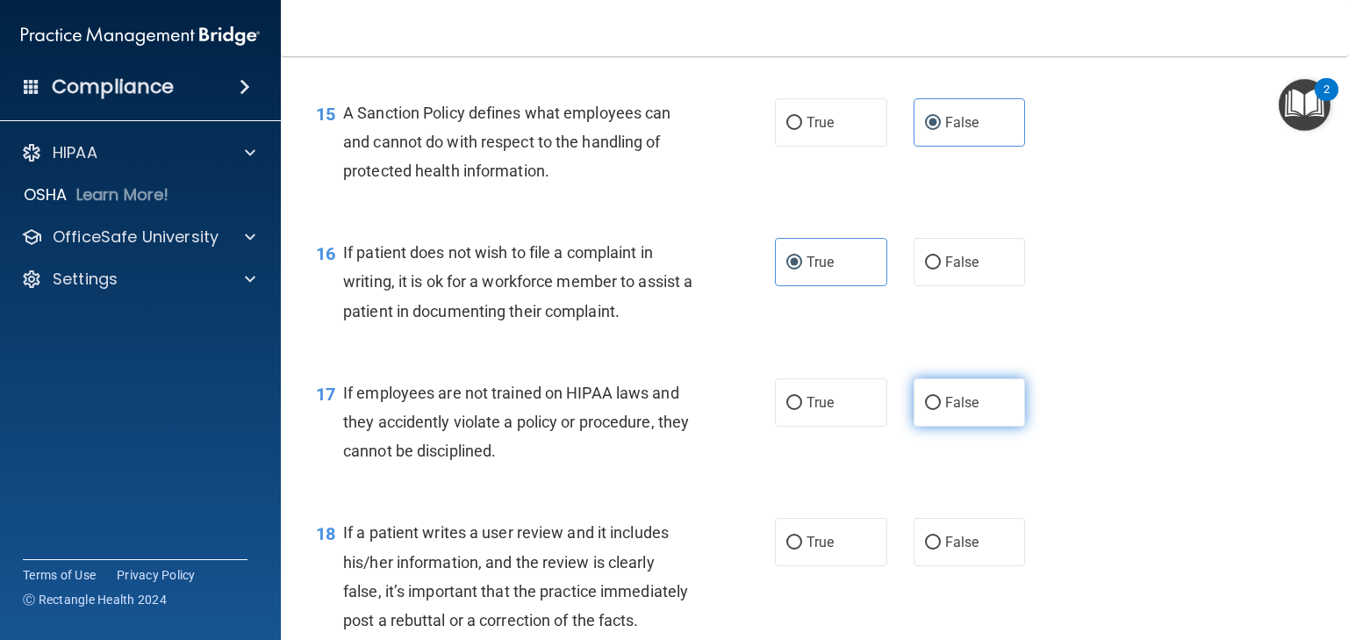
click at [918, 427] on label "False" at bounding box center [970, 402] width 112 height 48
click at [925, 410] on input "False" at bounding box center [933, 403] width 16 height 13
radio input "true"
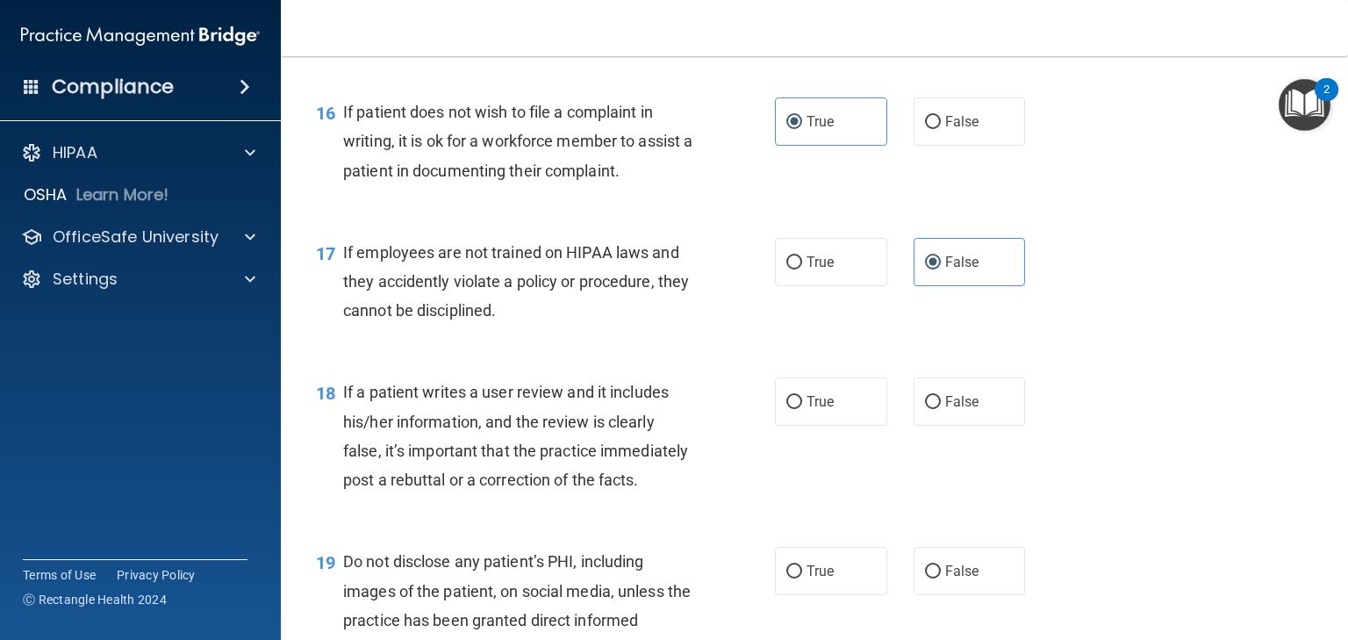
scroll to position [2739, 0]
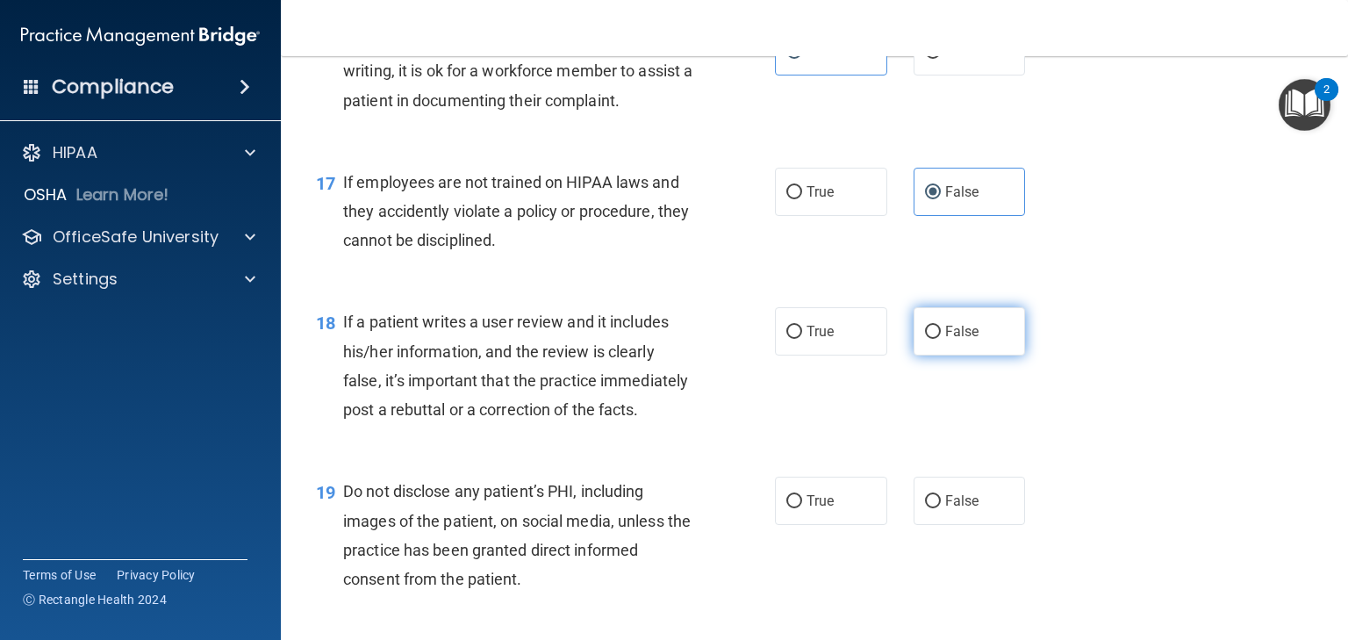
click at [942, 347] on label "False" at bounding box center [970, 331] width 112 height 48
click at [941, 339] on input "False" at bounding box center [933, 332] width 16 height 13
radio input "true"
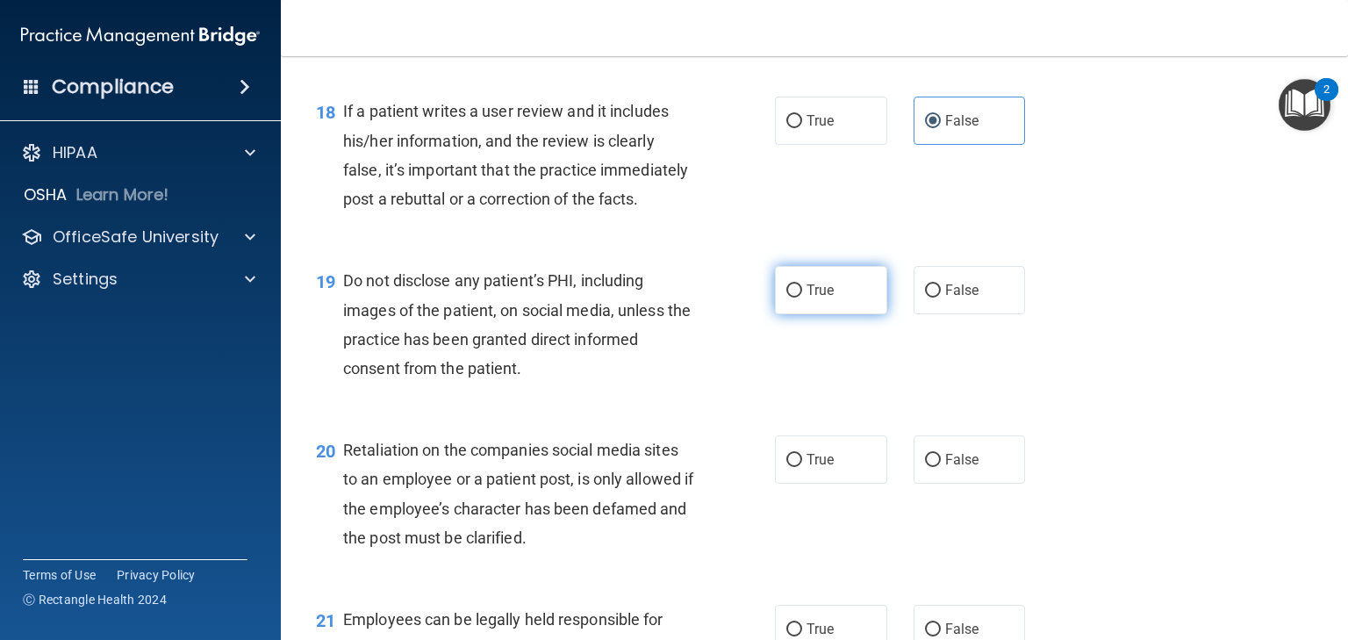
scroll to position [3020, 0]
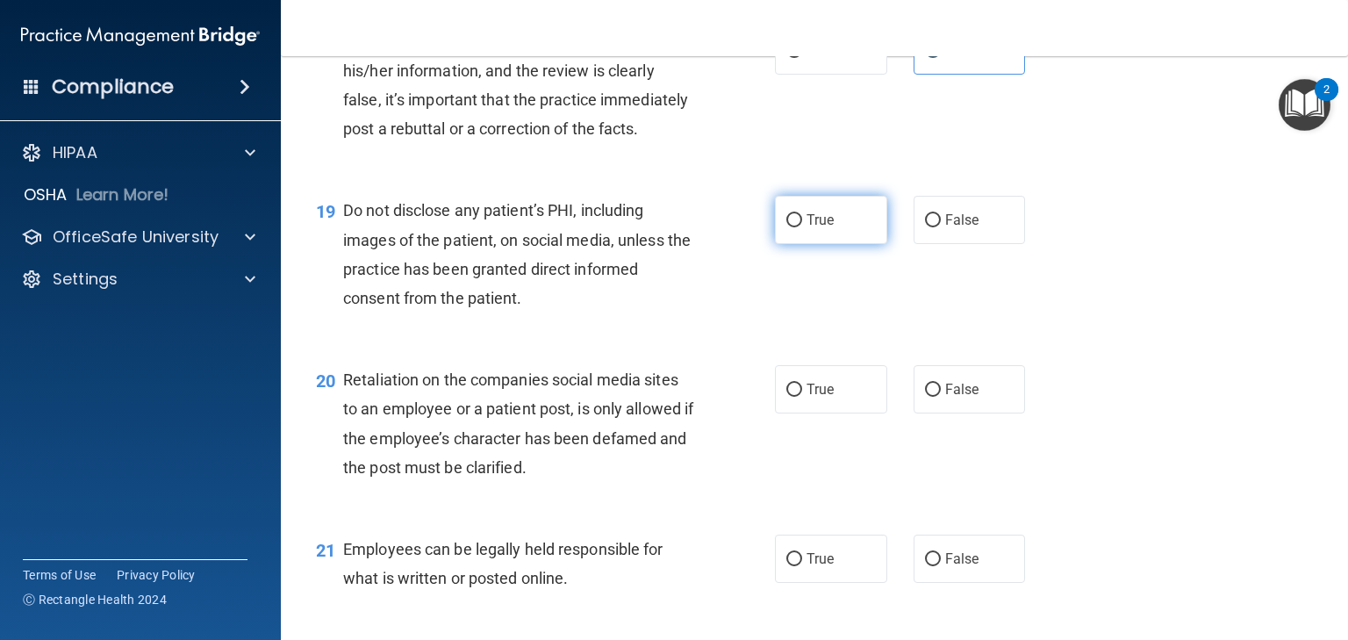
click at [807, 228] on span "True" at bounding box center [820, 220] width 27 height 17
click at [802, 227] on input "True" at bounding box center [795, 220] width 16 height 13
radio input "true"
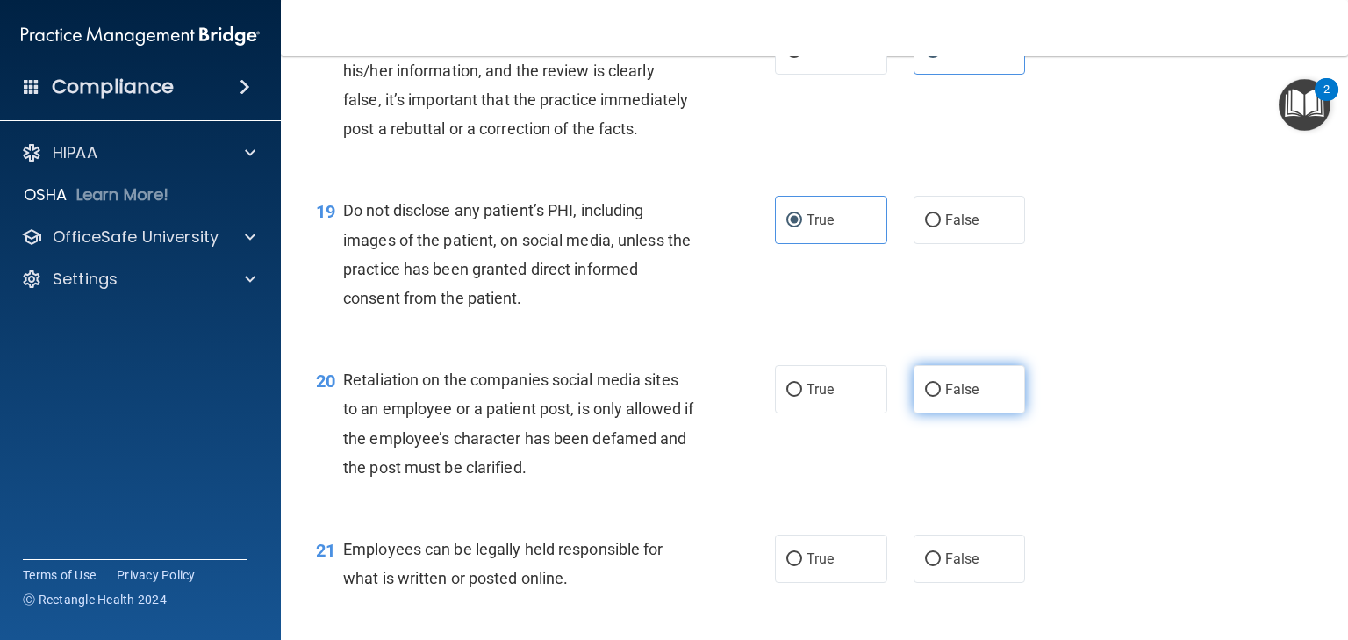
click at [946, 398] on span "False" at bounding box center [963, 389] width 34 height 17
click at [941, 397] on input "False" at bounding box center [933, 390] width 16 height 13
radio input "true"
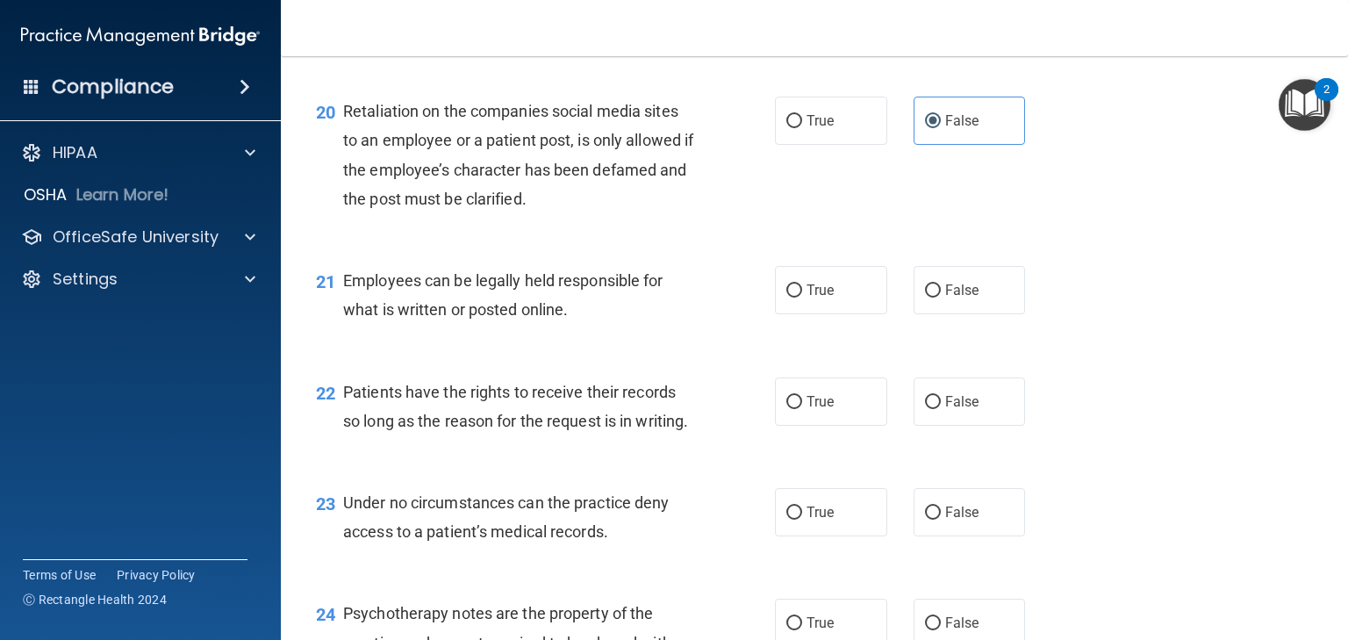
scroll to position [3301, 0]
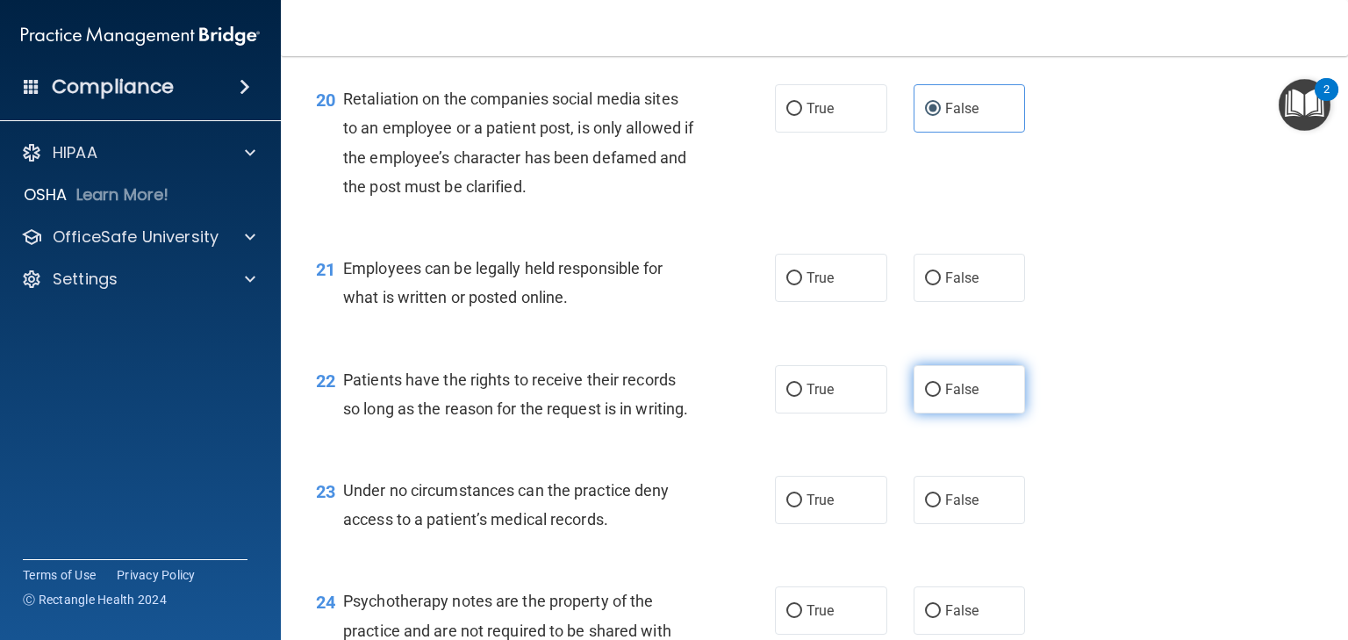
click at [960, 398] on span "False" at bounding box center [963, 389] width 34 height 17
click at [941, 397] on input "False" at bounding box center [933, 390] width 16 height 13
radio input "true"
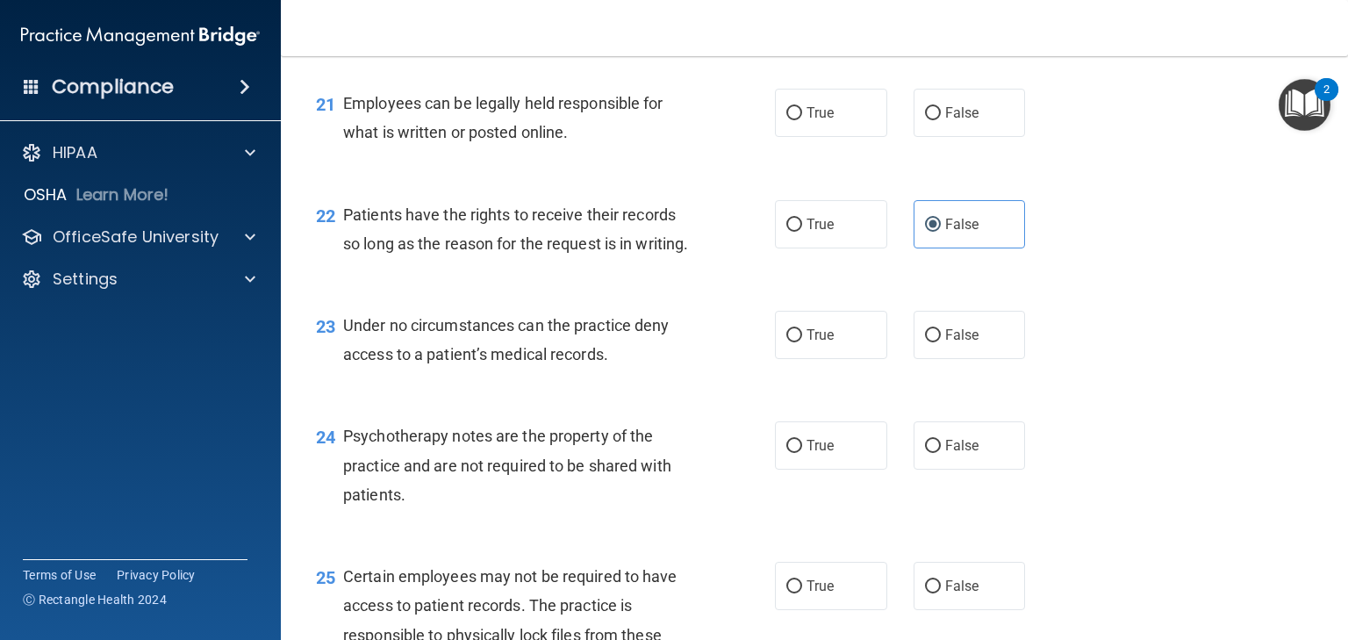
scroll to position [3441, 0]
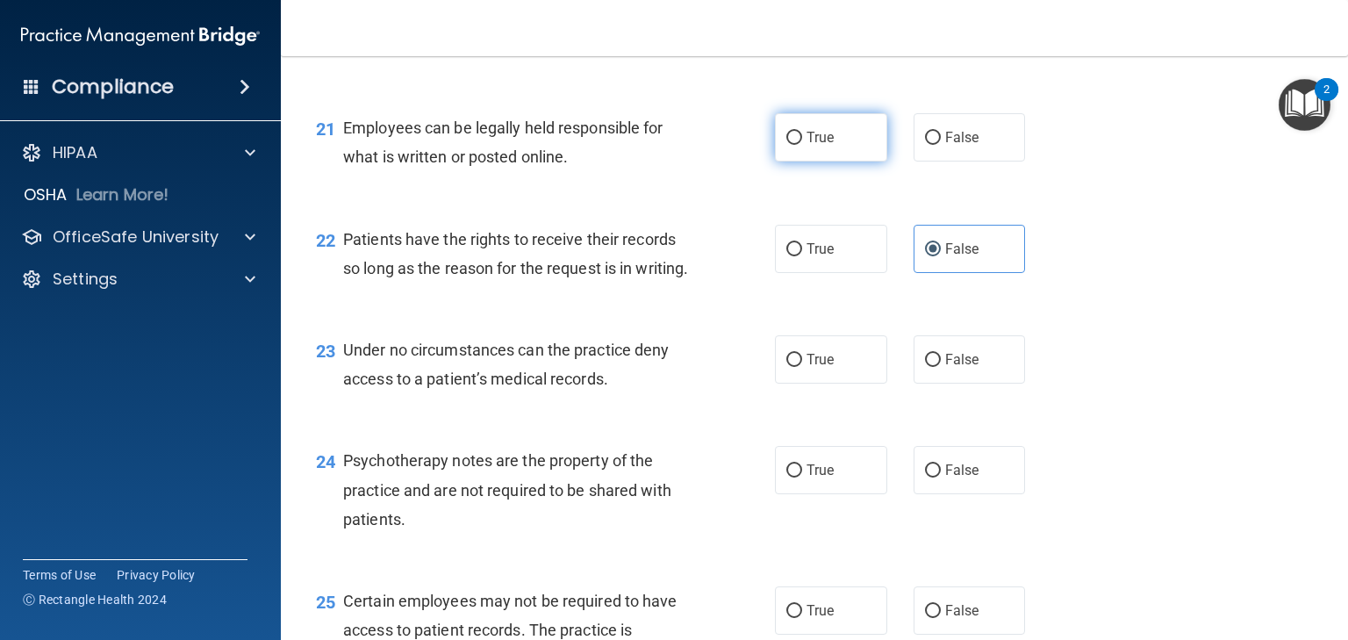
click at [823, 146] on span "True" at bounding box center [820, 137] width 27 height 17
click at [802, 145] on input "True" at bounding box center [795, 138] width 16 height 13
radio input "true"
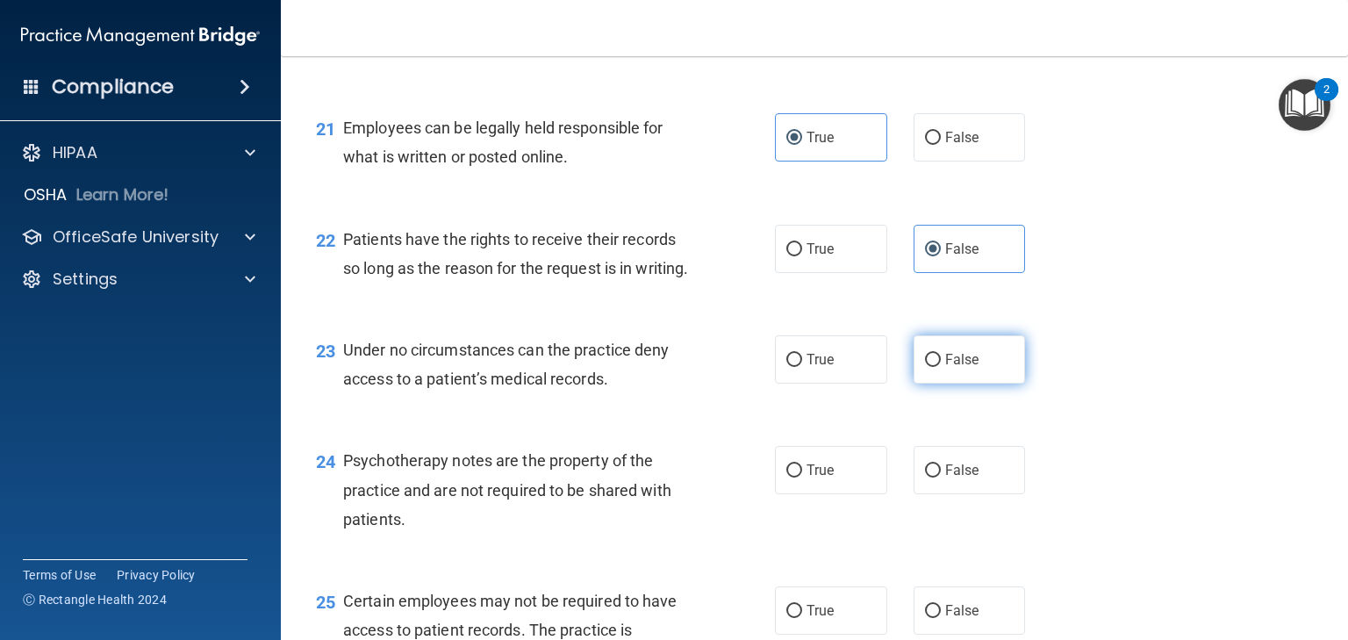
click at [935, 384] on label "False" at bounding box center [970, 359] width 112 height 48
click at [935, 367] on input "False" at bounding box center [933, 360] width 16 height 13
radio input "true"
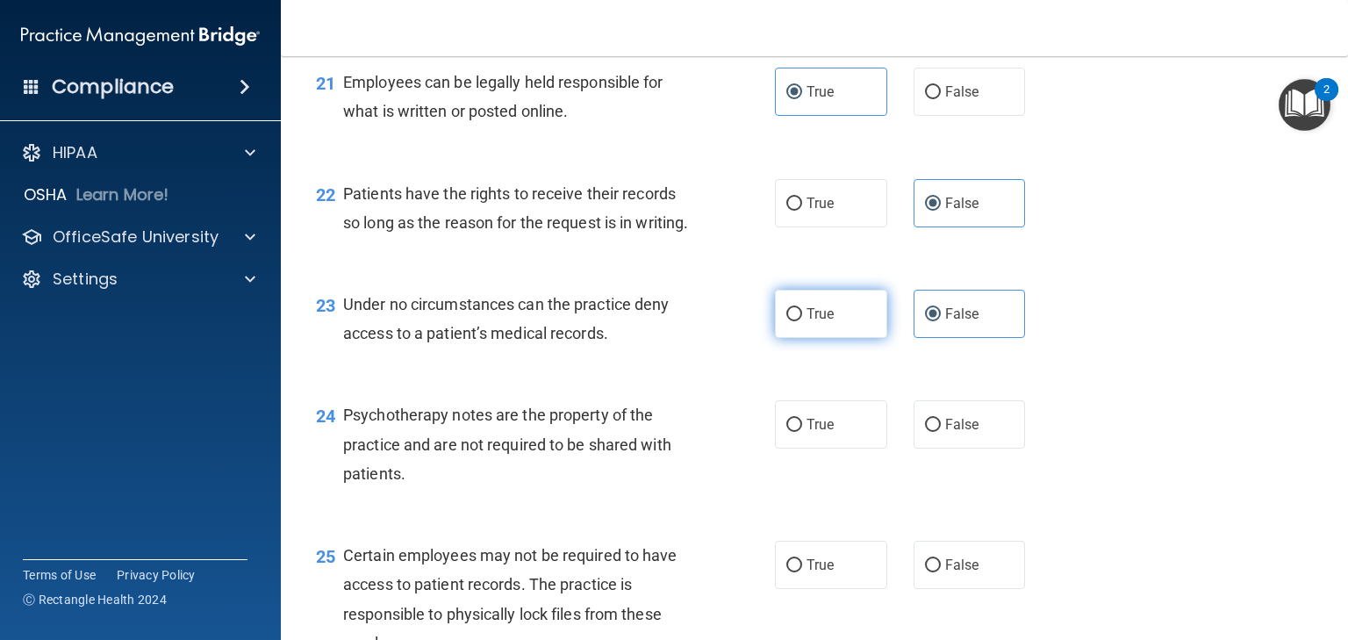
scroll to position [3512, 0]
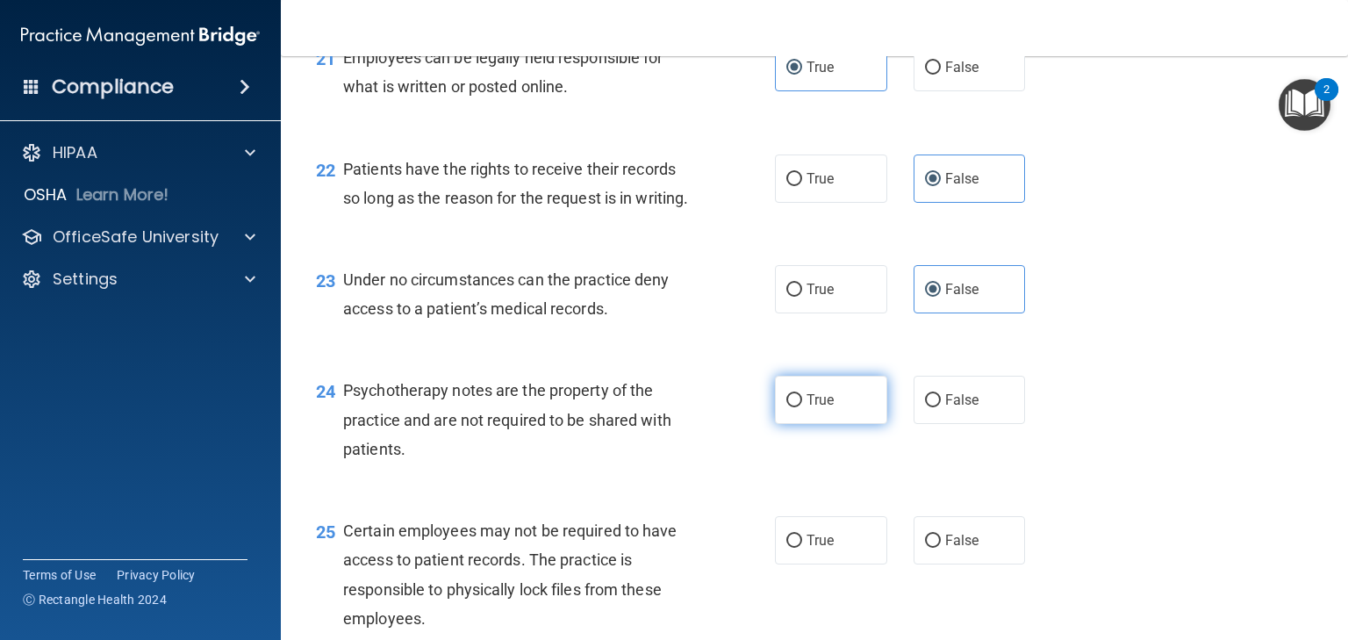
click at [834, 424] on label "True" at bounding box center [831, 400] width 112 height 48
click at [802, 407] on input "True" at bounding box center [795, 400] width 16 height 13
radio input "true"
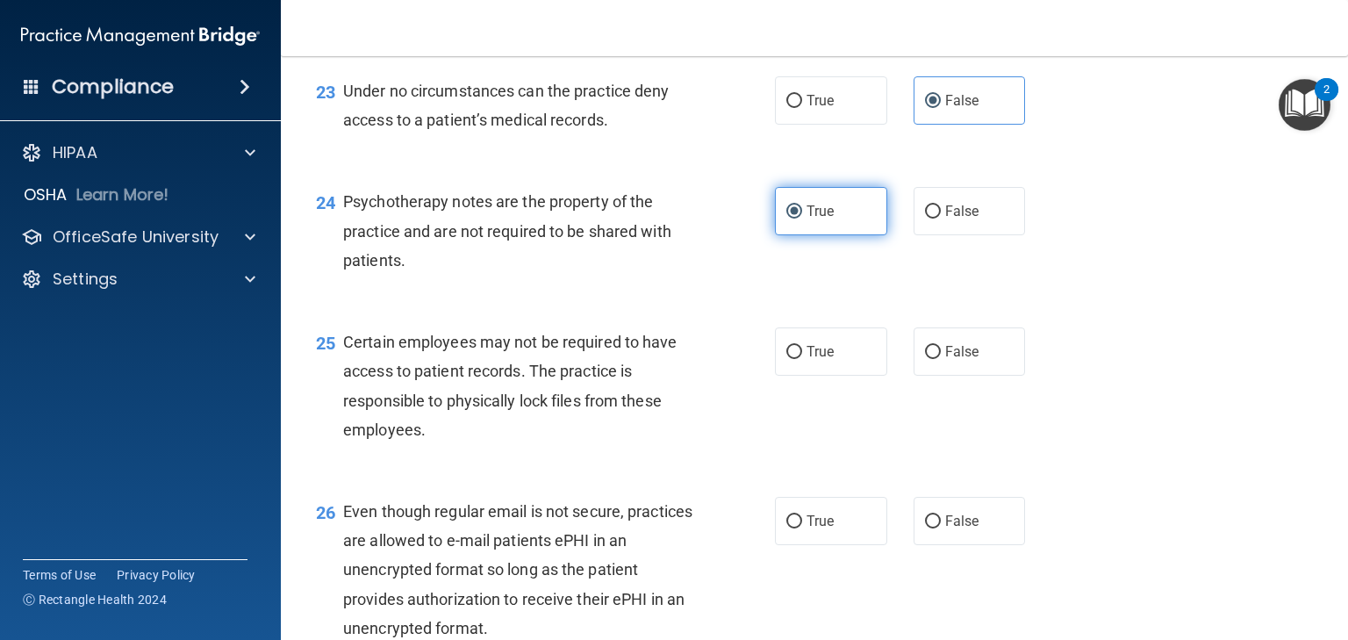
scroll to position [3722, 0]
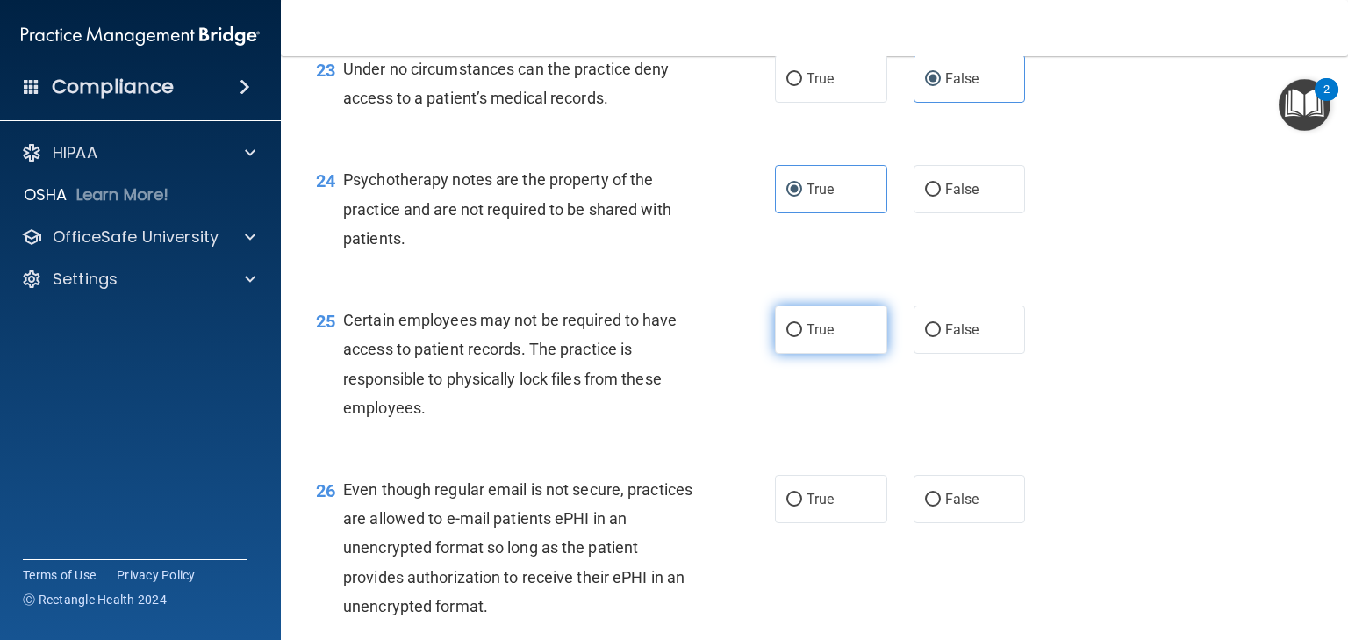
click at [815, 338] on span "True" at bounding box center [820, 329] width 27 height 17
click at [802, 337] on input "True" at bounding box center [795, 330] width 16 height 13
radio input "true"
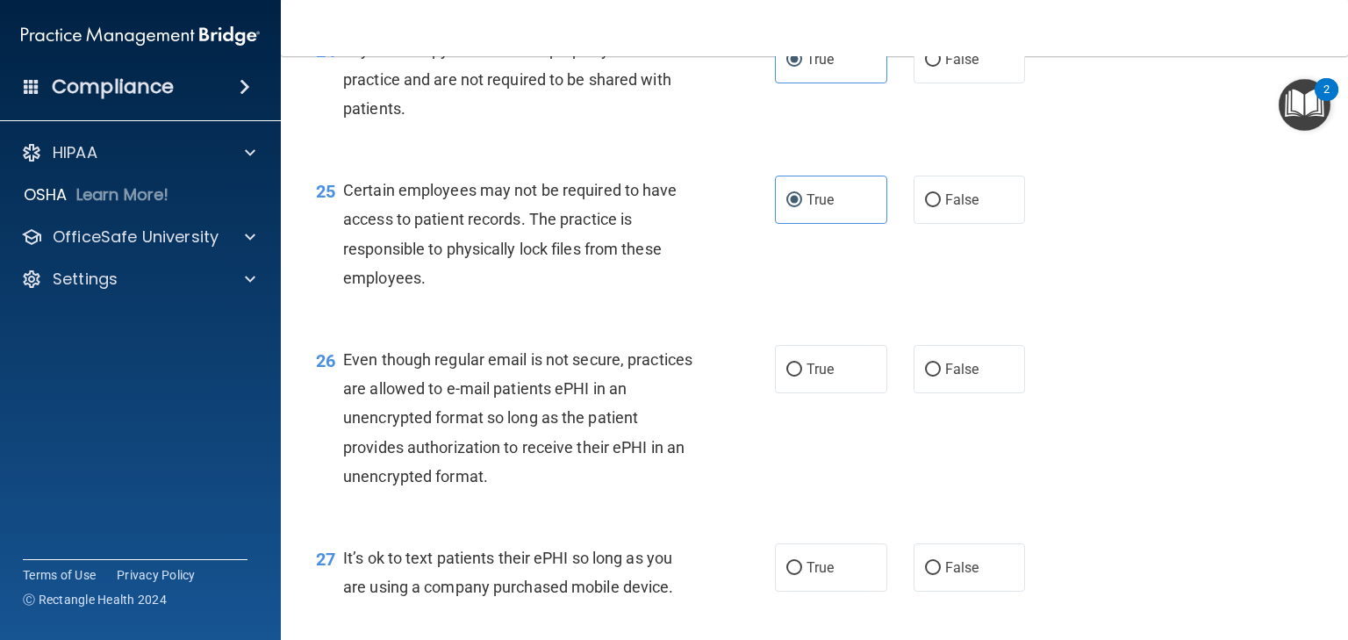
scroll to position [3863, 0]
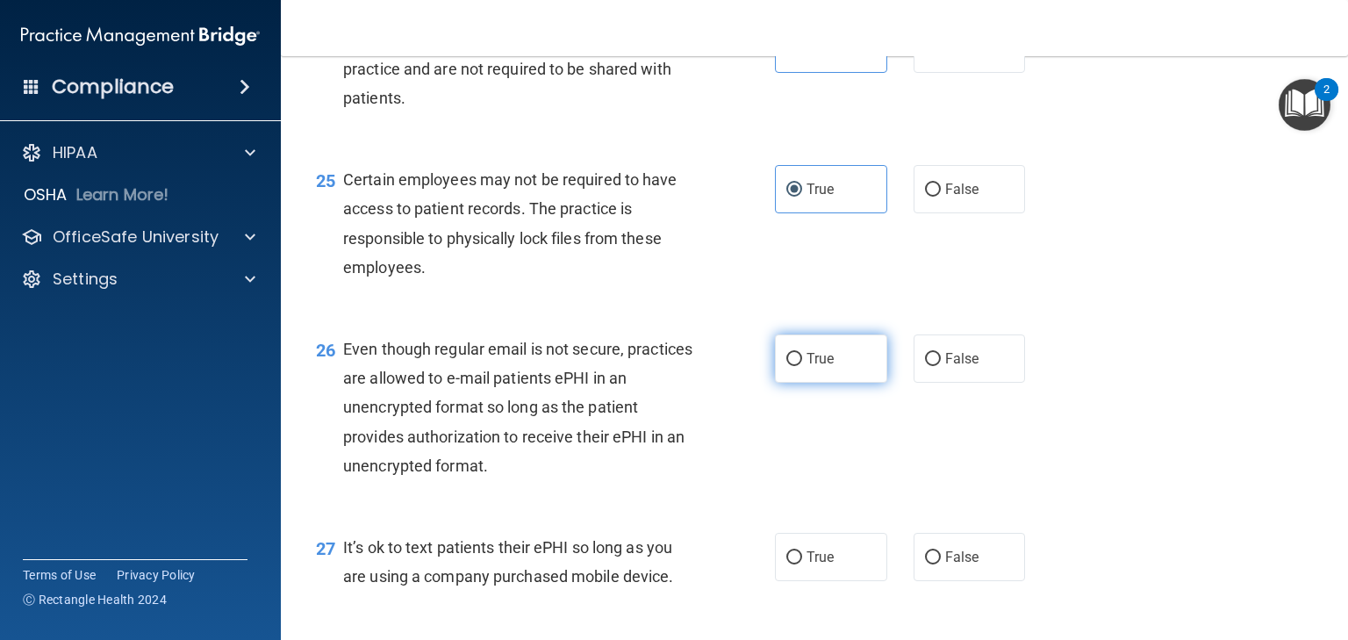
click at [807, 367] on span "True" at bounding box center [820, 358] width 27 height 17
click at [802, 366] on input "True" at bounding box center [795, 359] width 16 height 13
radio input "true"
click at [946, 367] on span "False" at bounding box center [963, 358] width 34 height 17
click at [941, 366] on input "False" at bounding box center [933, 359] width 16 height 13
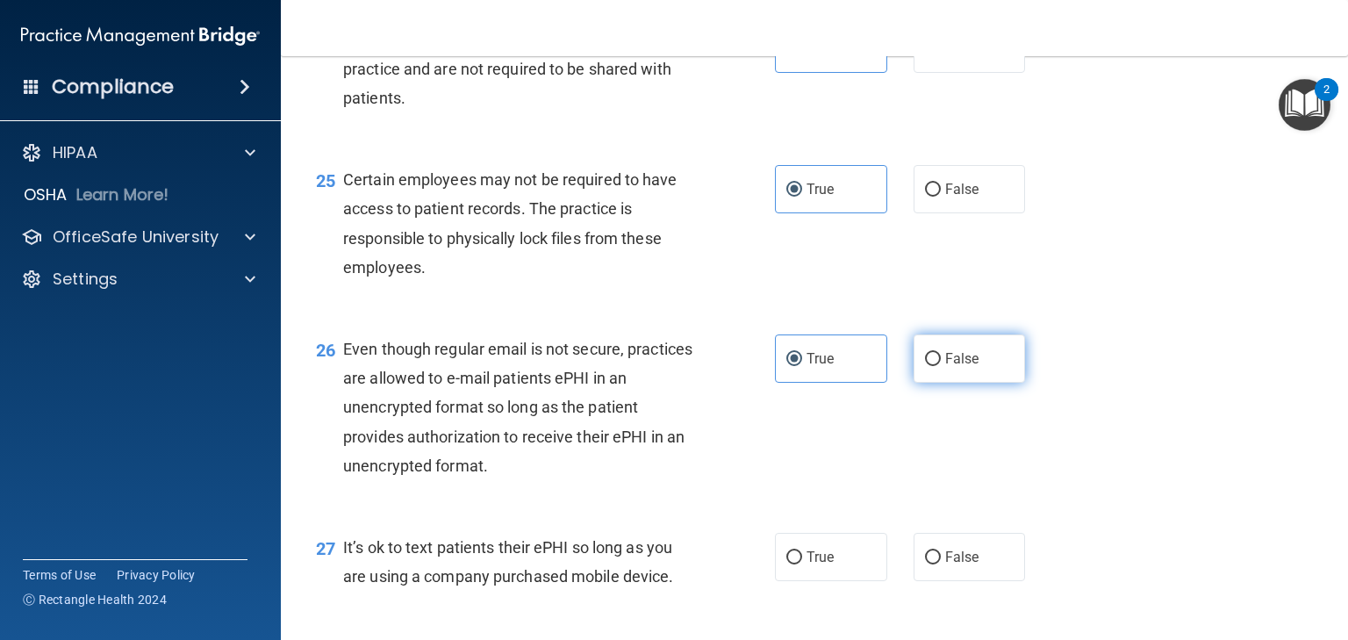
radio input "true"
radio input "false"
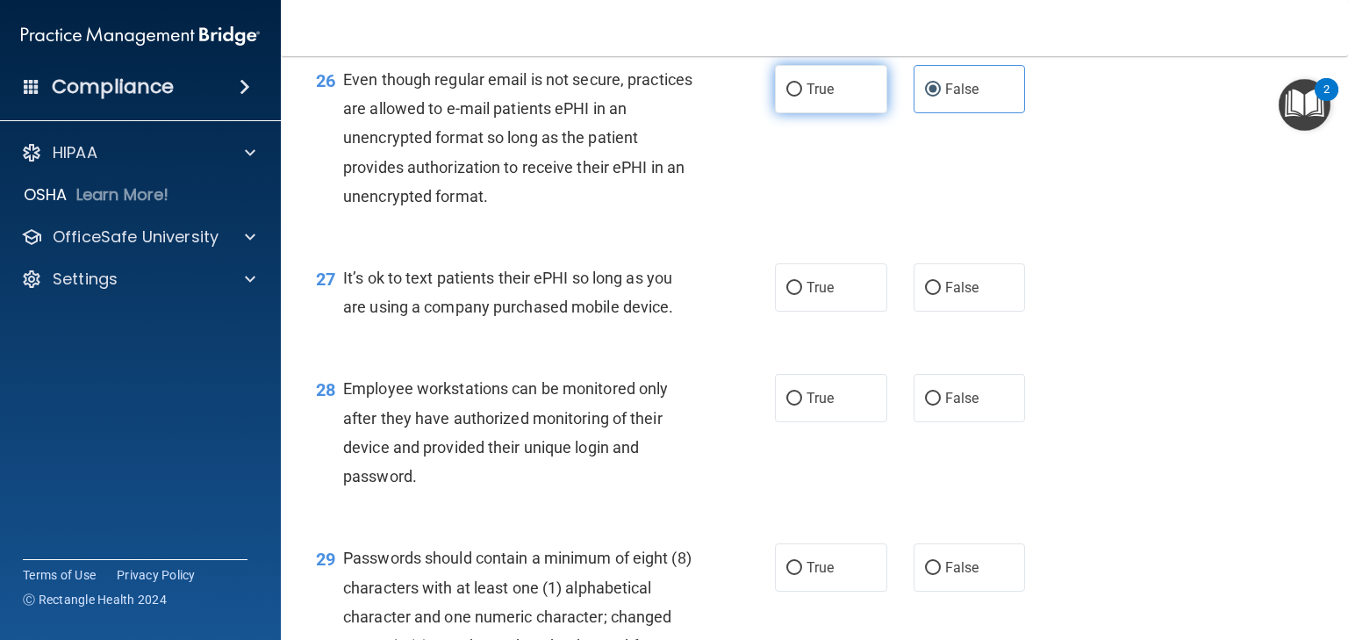
scroll to position [4144, 0]
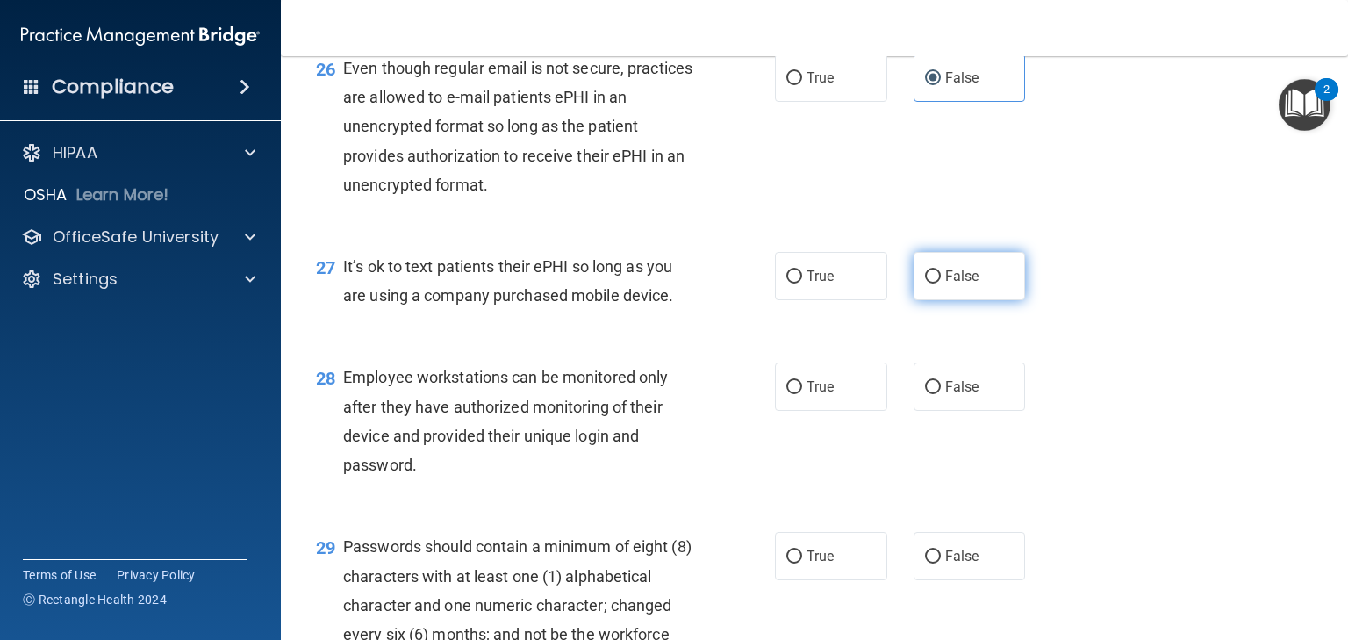
drag, startPoint x: 945, startPoint y: 334, endPoint x: 896, endPoint y: 371, distance: 60.8
click at [946, 284] on span "False" at bounding box center [963, 276] width 34 height 17
click at [941, 284] on input "False" at bounding box center [933, 276] width 16 height 13
radio input "true"
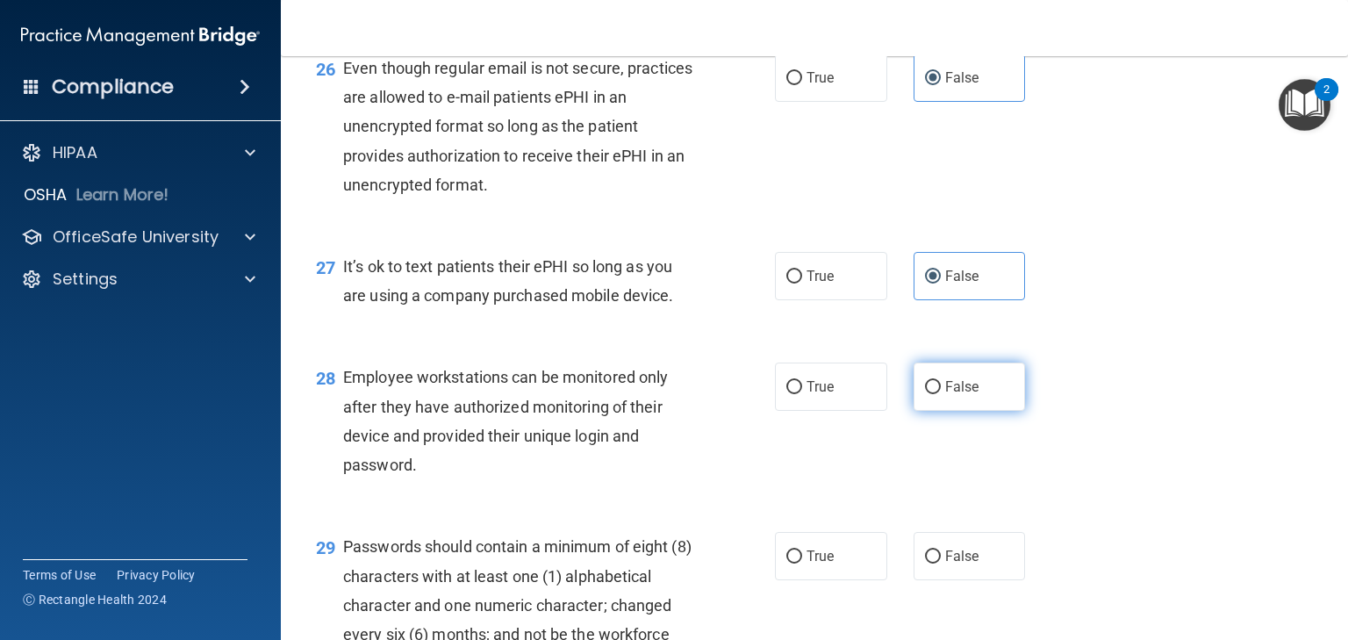
click at [925, 394] on input "False" at bounding box center [933, 387] width 16 height 13
radio input "true"
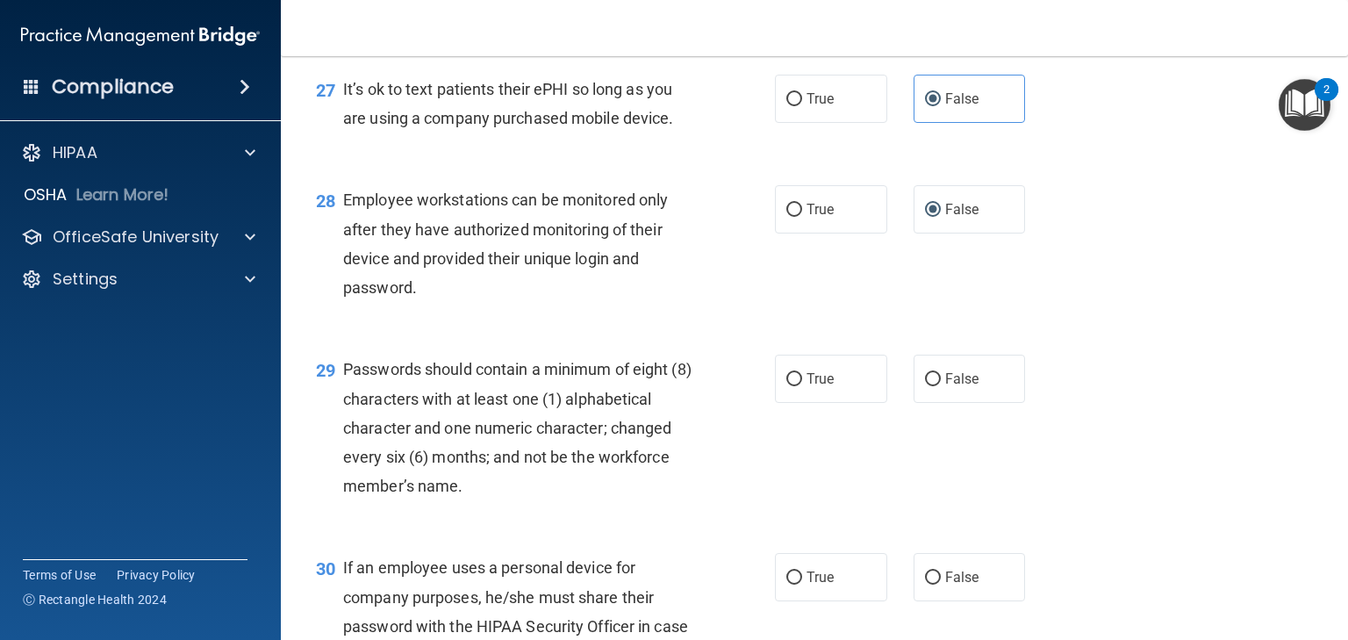
scroll to position [4354, 0]
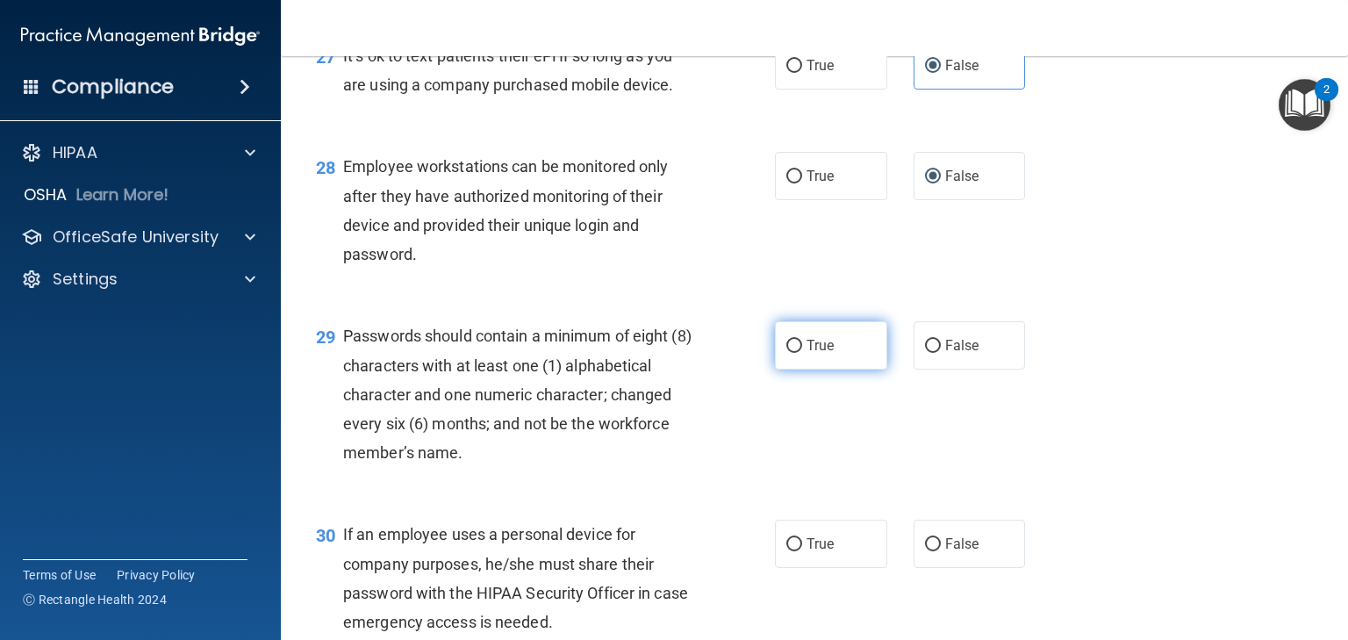
click at [795, 370] on label "True" at bounding box center [831, 345] width 112 height 48
click at [795, 353] on input "True" at bounding box center [795, 346] width 16 height 13
radio input "true"
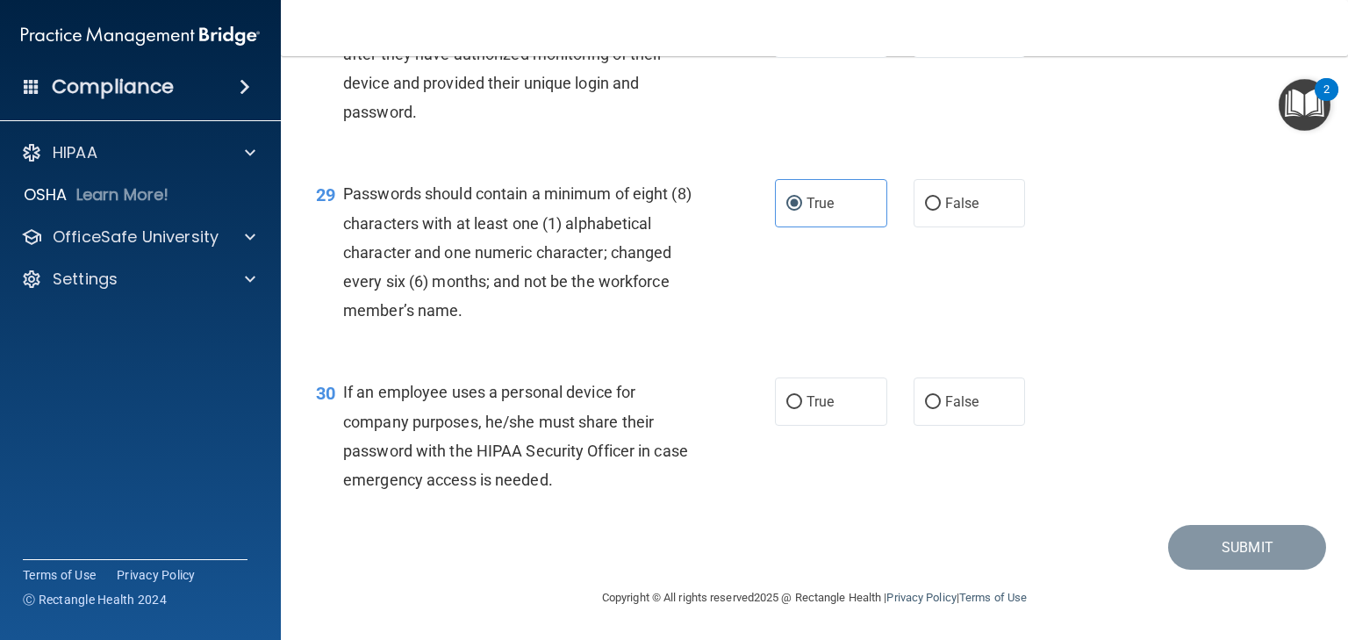
scroll to position [4555, 0]
click at [930, 397] on input "False" at bounding box center [933, 402] width 16 height 13
radio input "true"
click at [1206, 544] on button "Submit" at bounding box center [1248, 547] width 158 height 45
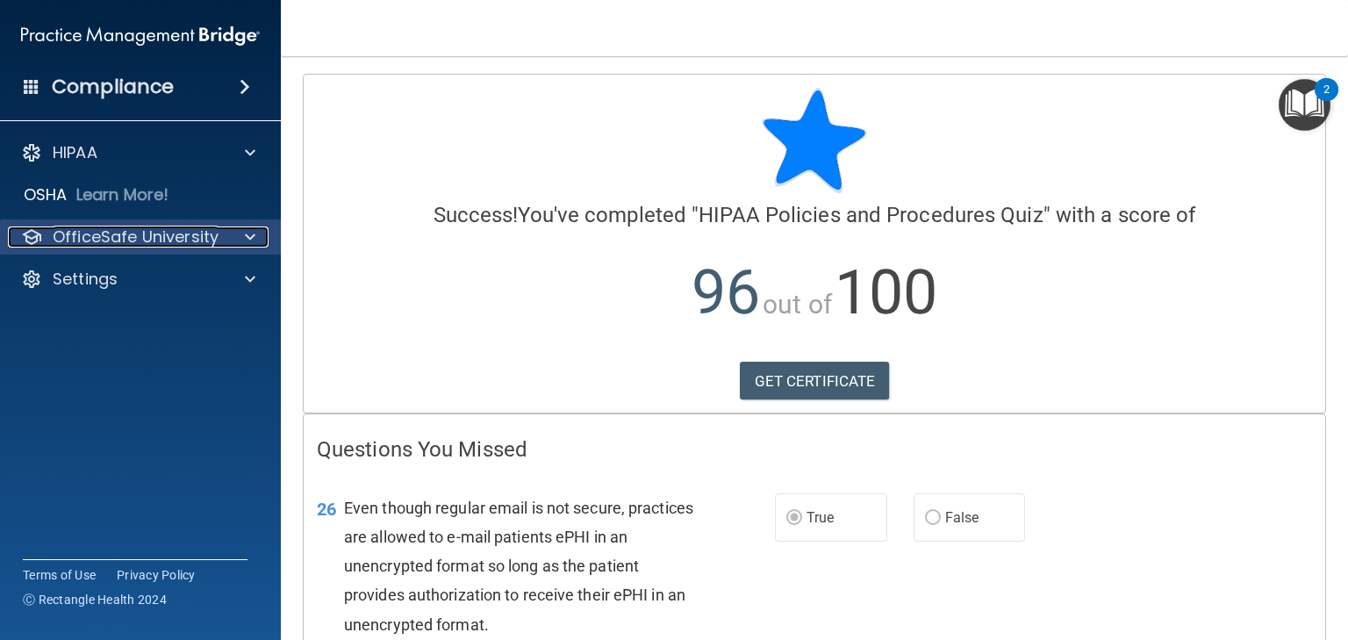
click at [221, 243] on div "OfficeSafe University" at bounding box center [117, 237] width 218 height 21
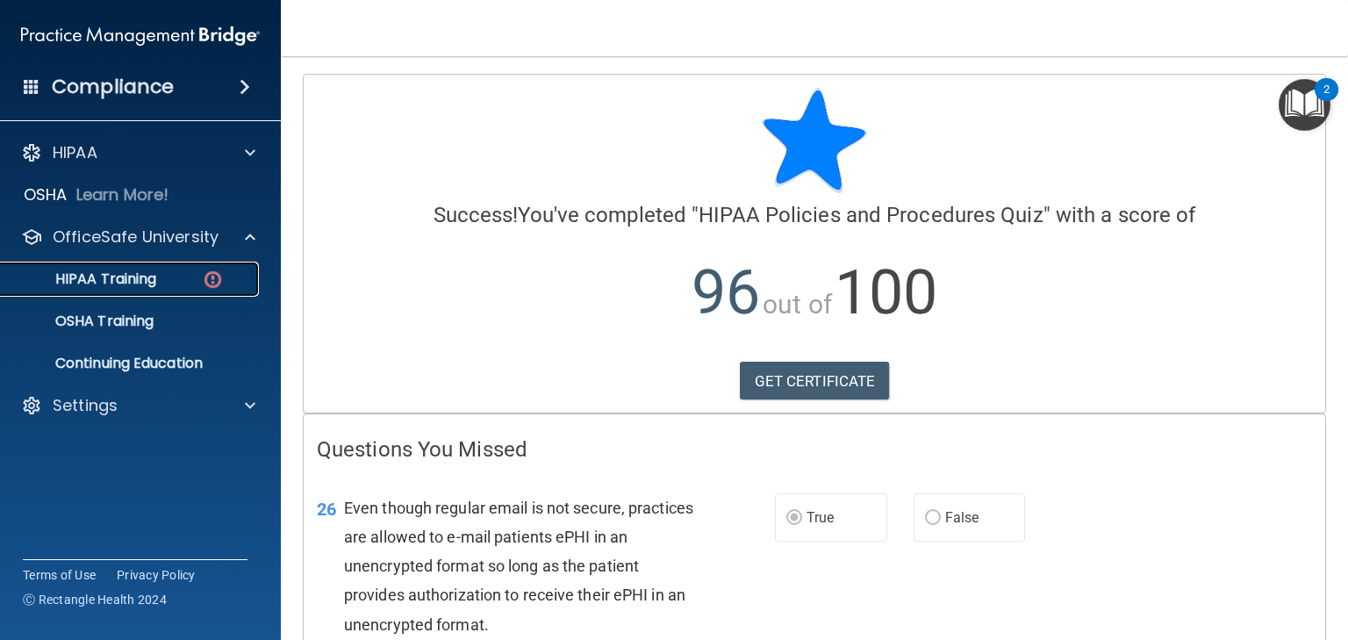
click at [121, 280] on p "HIPAA Training" at bounding box center [83, 279] width 145 height 18
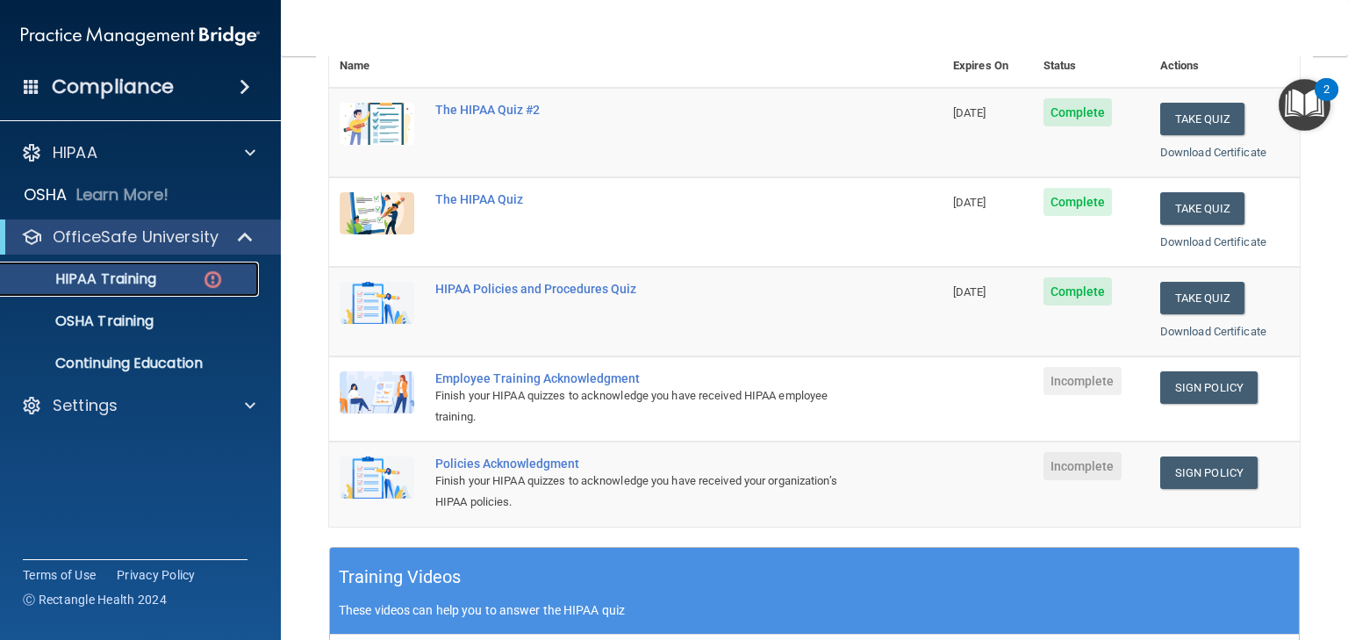
scroll to position [211, 0]
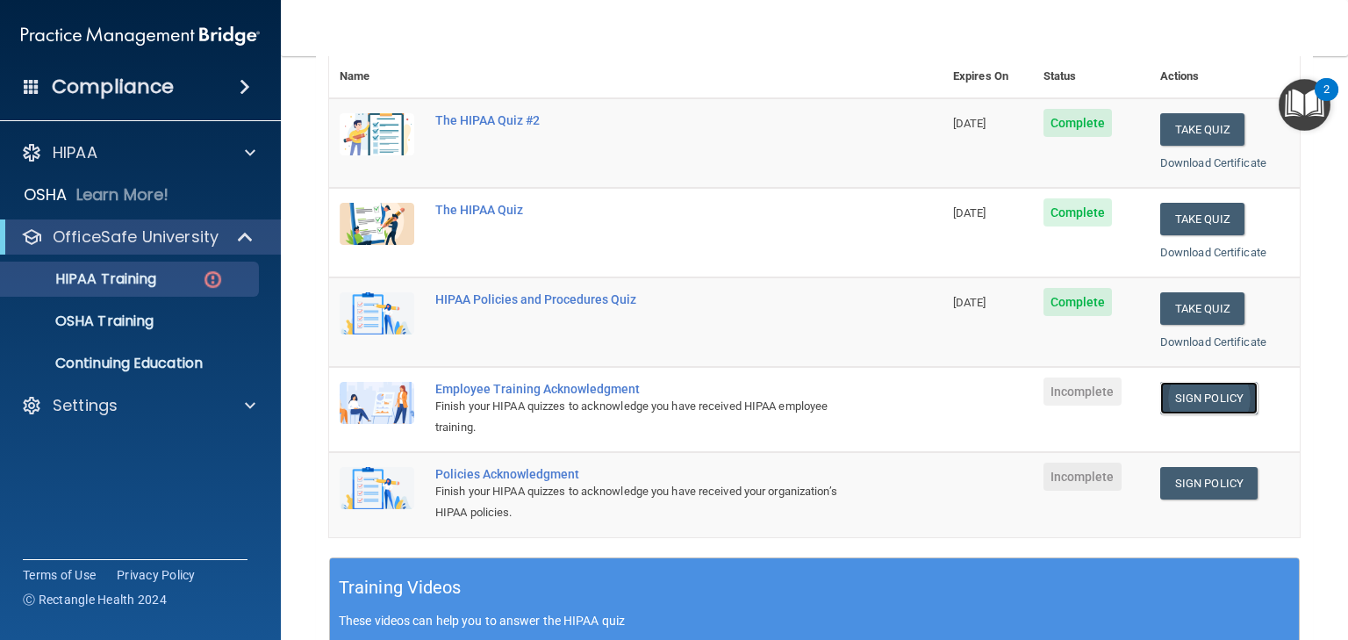
click at [1211, 398] on link "Sign Policy" at bounding box center [1209, 398] width 97 height 32
click at [1174, 395] on link "Sign Policy" at bounding box center [1209, 398] width 97 height 32
click at [1193, 479] on link "Sign Policy" at bounding box center [1209, 483] width 97 height 32
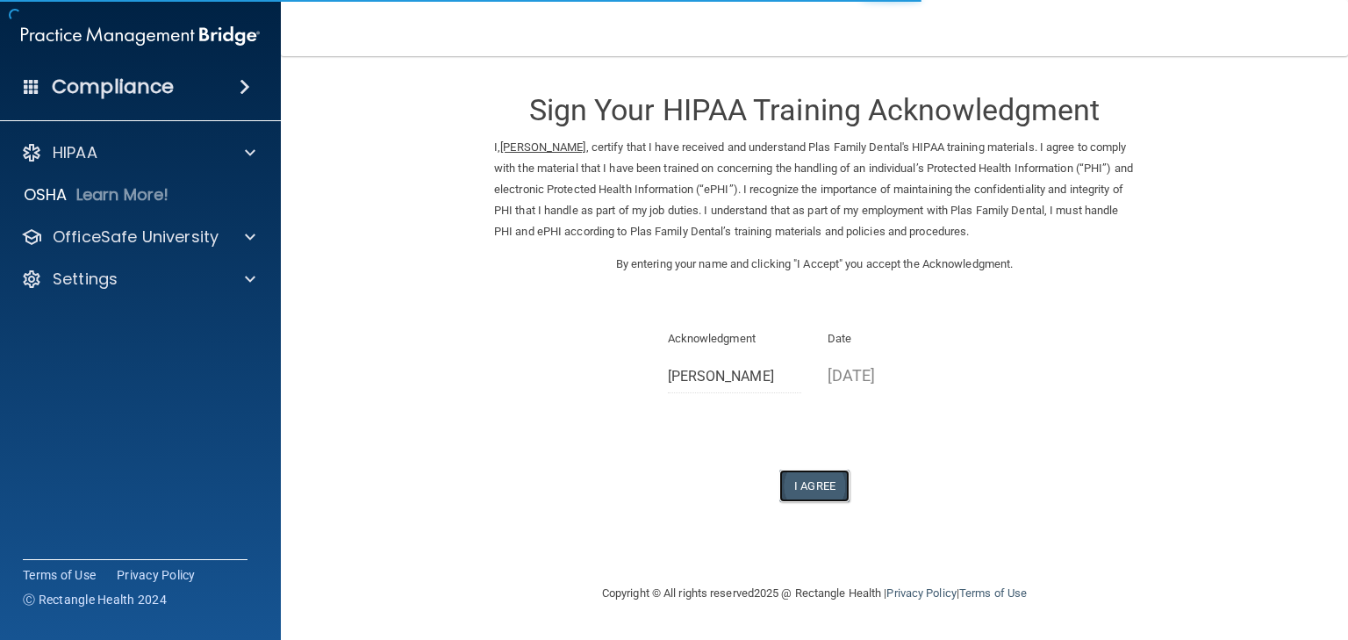
click at [812, 494] on button "I Agree" at bounding box center [815, 486] width 70 height 32
click at [817, 478] on button "I Agree" at bounding box center [815, 486] width 70 height 32
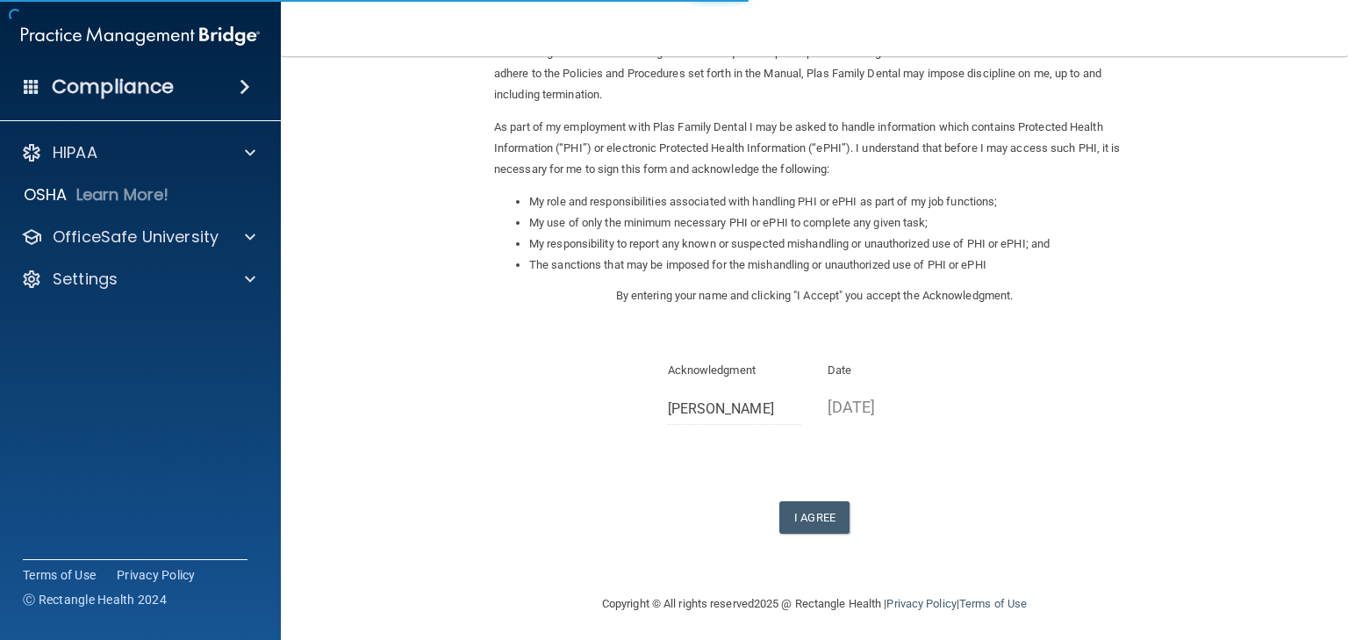
scroll to position [164, 0]
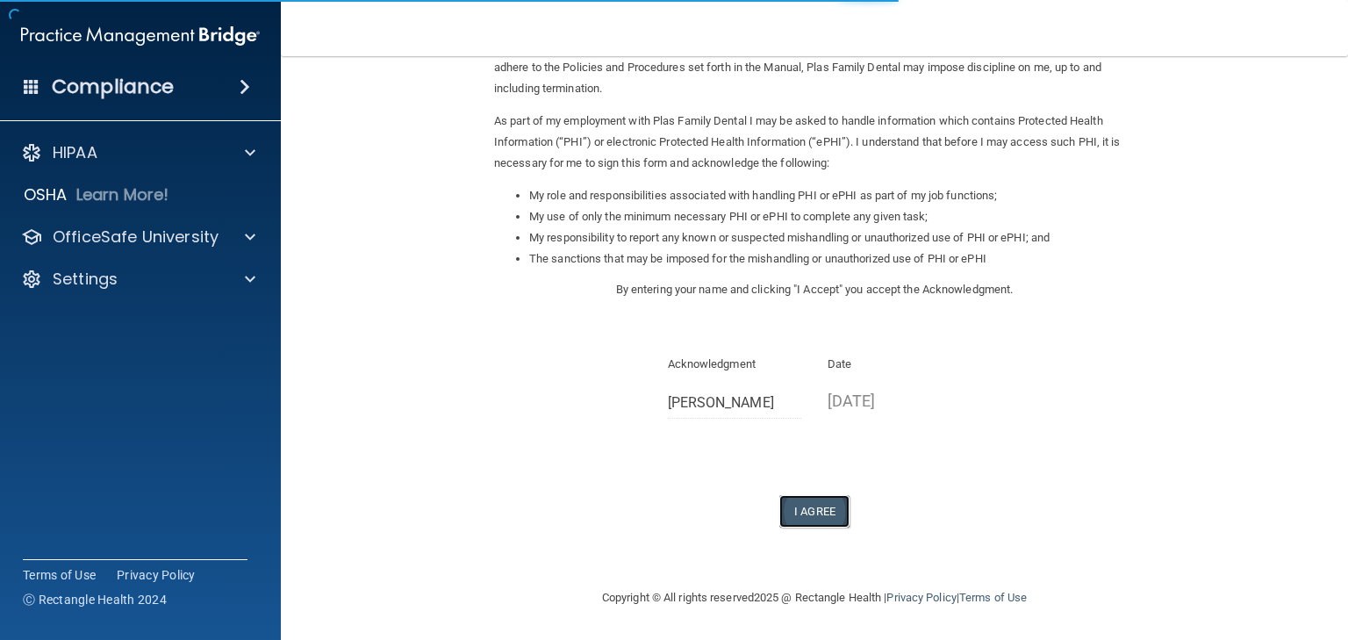
click at [807, 513] on button "I Agree" at bounding box center [815, 511] width 70 height 32
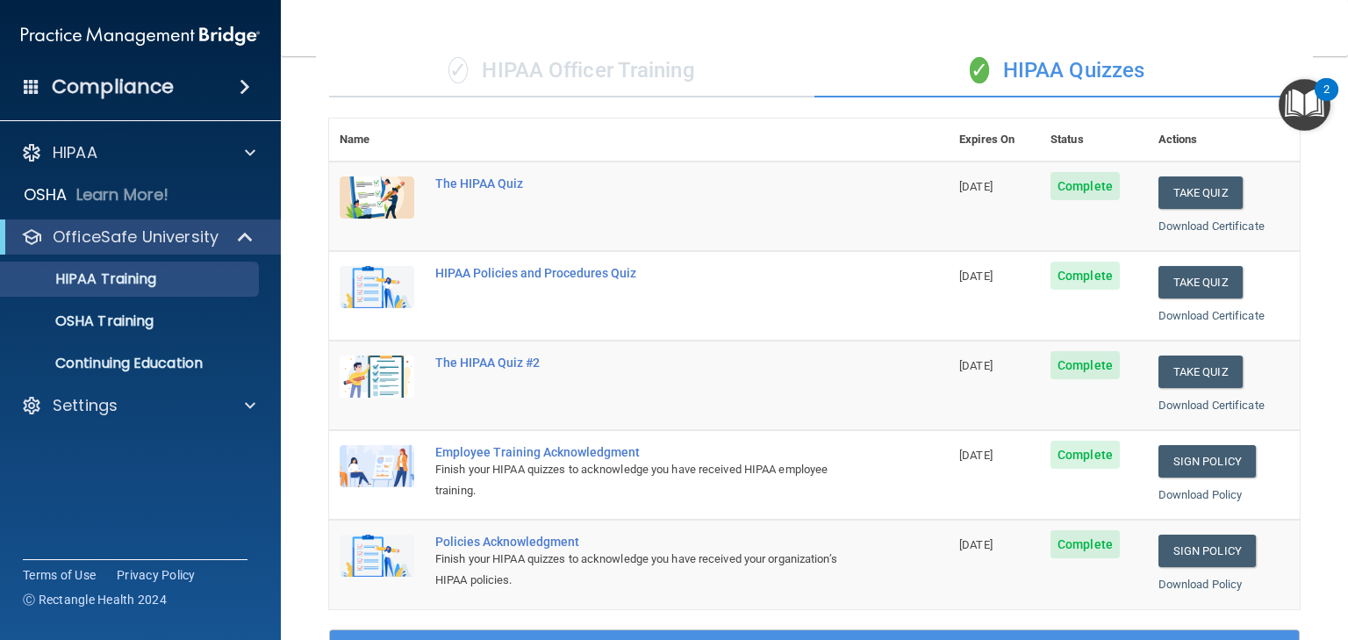
scroll to position [140, 0]
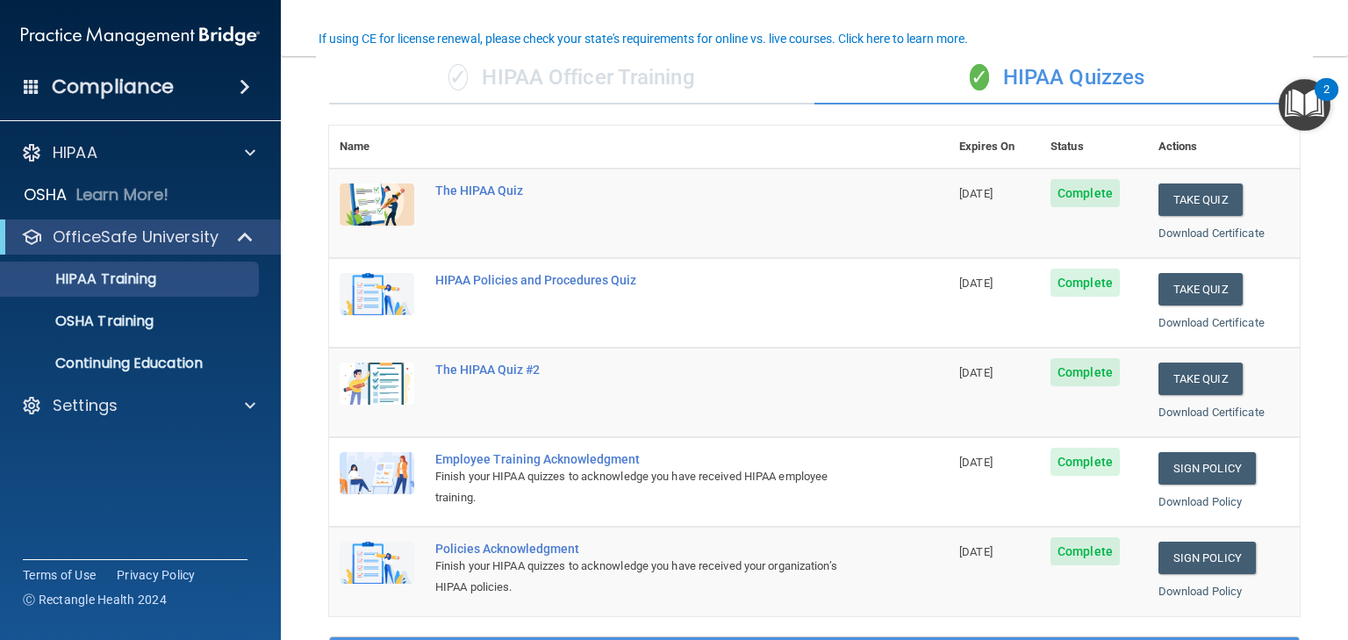
click at [614, 77] on div "✓ HIPAA Officer Training" at bounding box center [571, 78] width 485 height 53
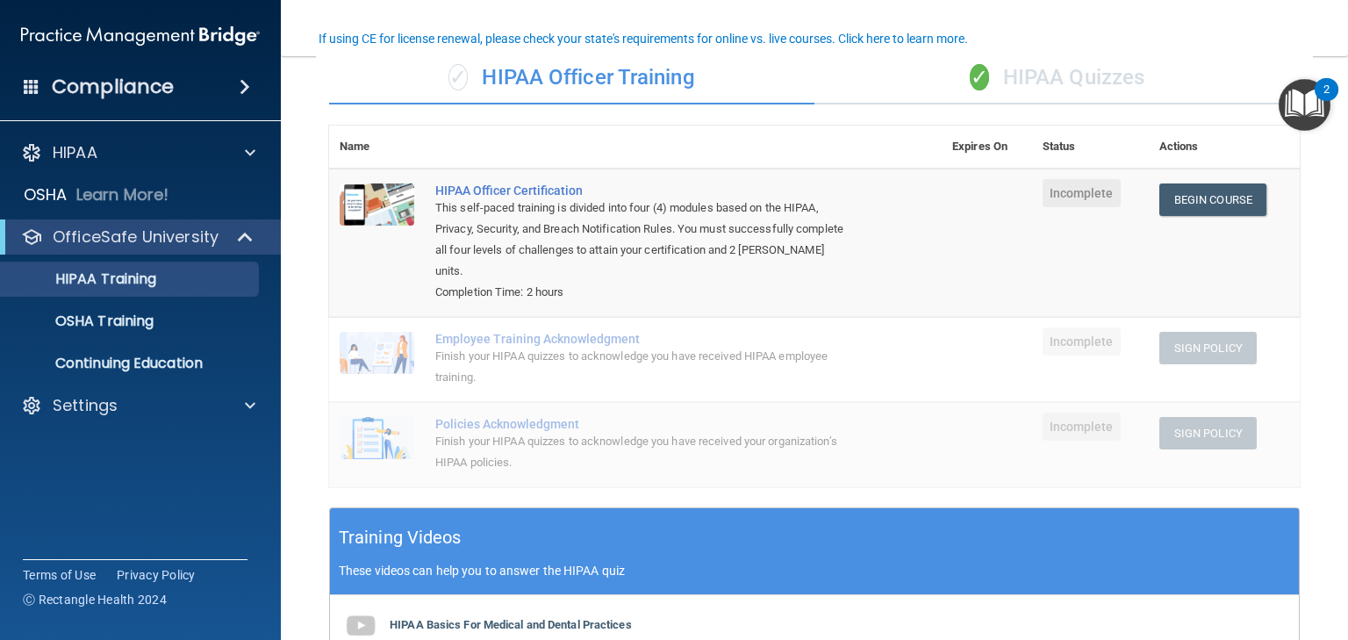
click at [1039, 84] on div "✓ HIPAA Quizzes" at bounding box center [1057, 78] width 485 height 53
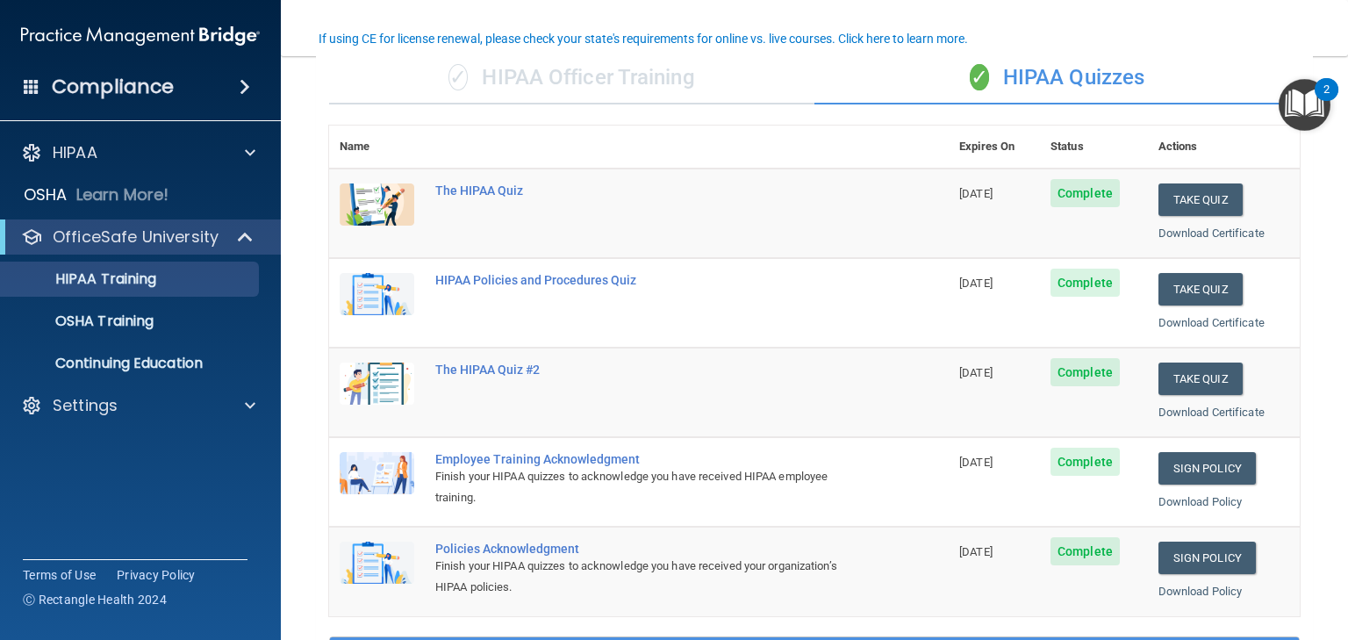
click at [685, 84] on div "✓ HIPAA Officer Training" at bounding box center [571, 78] width 485 height 53
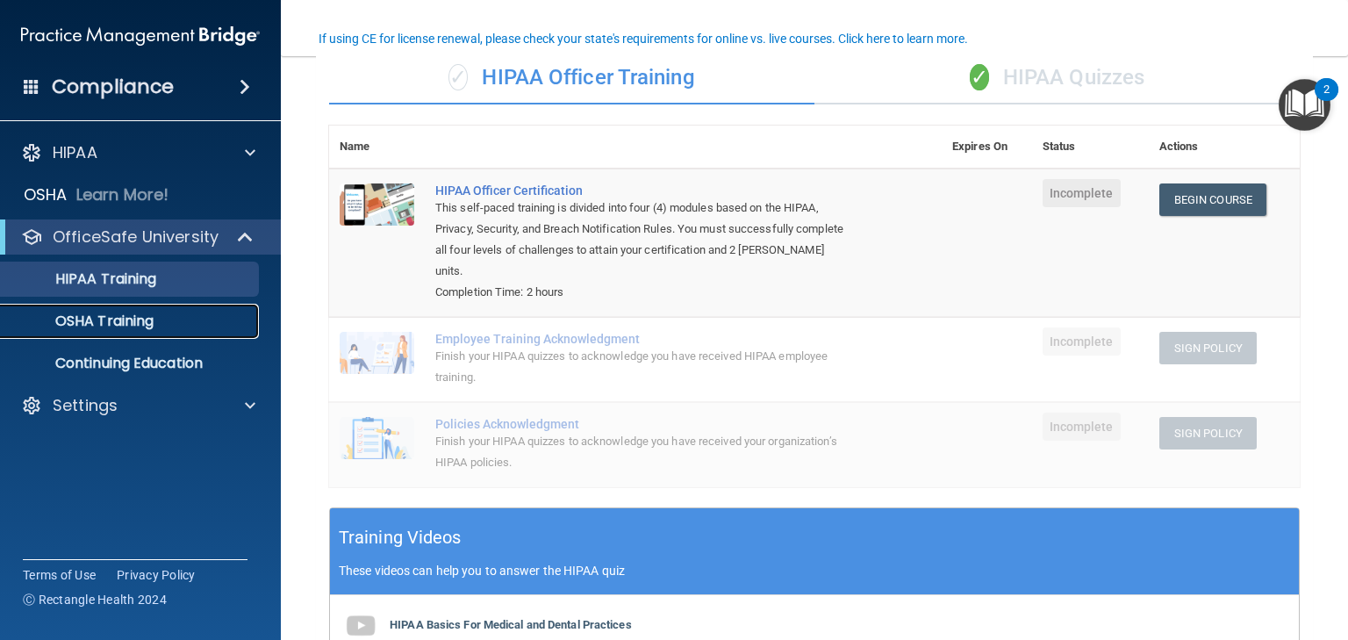
click at [145, 320] on p "OSHA Training" at bounding box center [82, 322] width 142 height 18
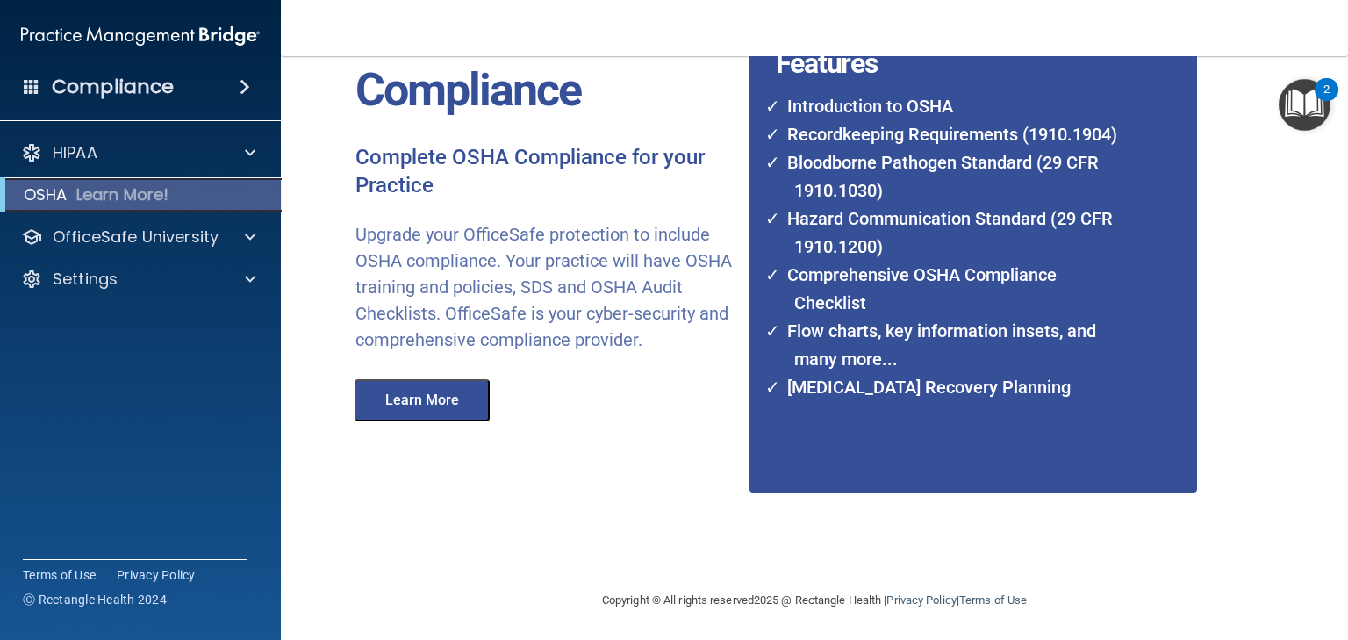
click at [147, 196] on p "Learn More!" at bounding box center [122, 194] width 93 height 21
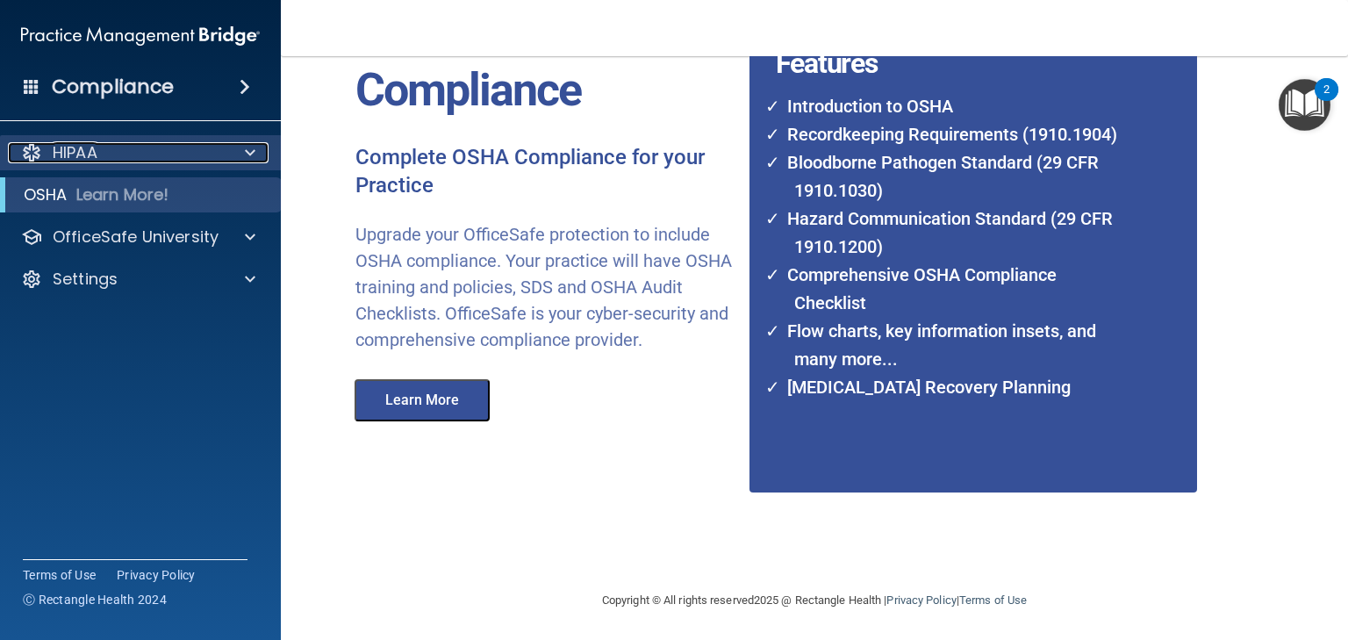
click at [253, 147] on span at bounding box center [250, 152] width 11 height 21
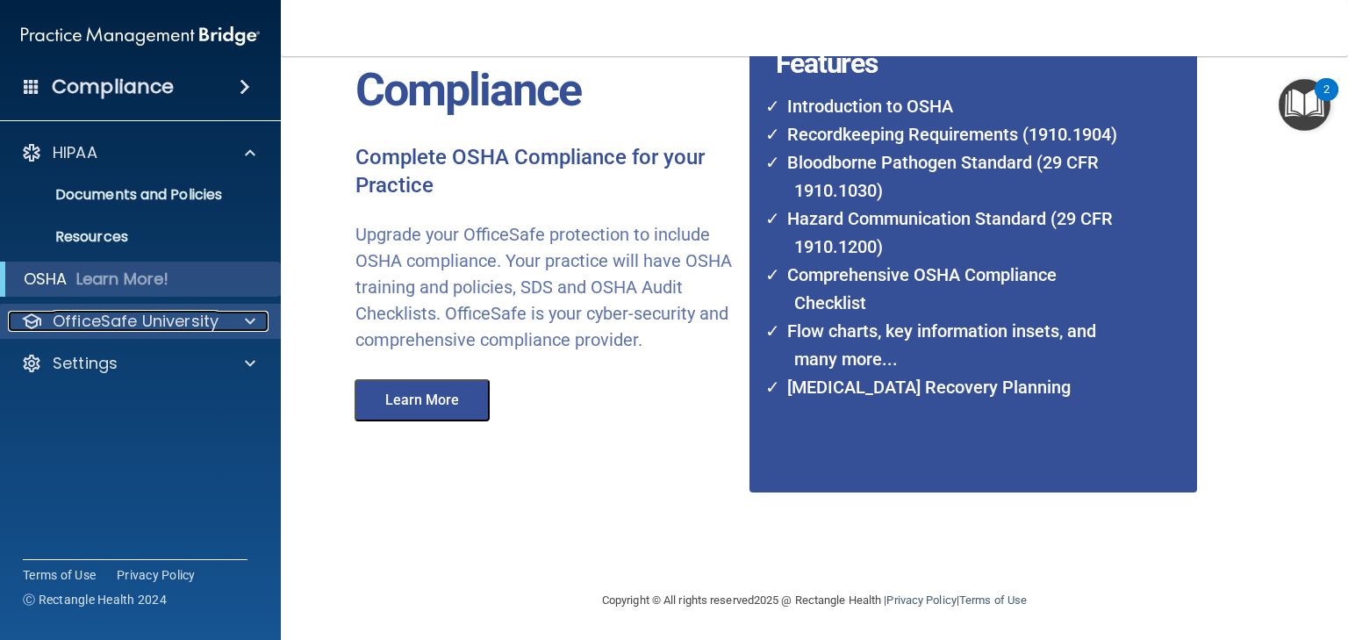
click at [101, 320] on p "OfficeSafe University" at bounding box center [136, 321] width 166 height 21
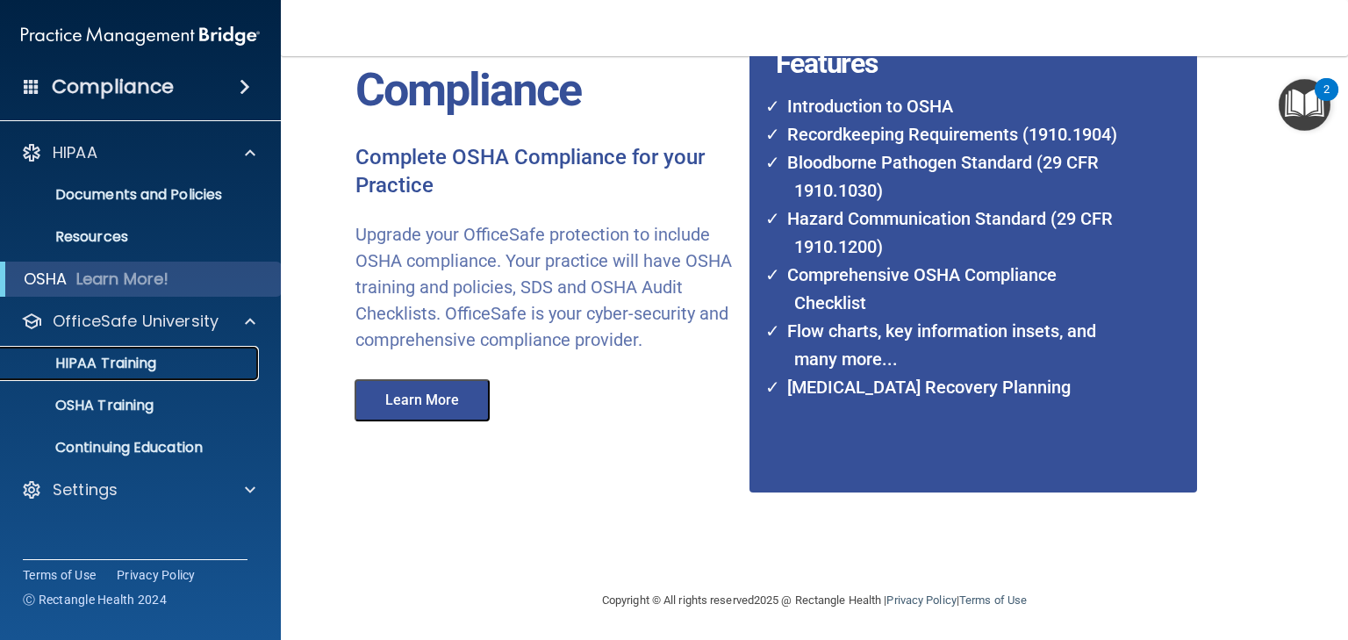
click at [123, 363] on p "HIPAA Training" at bounding box center [83, 364] width 145 height 18
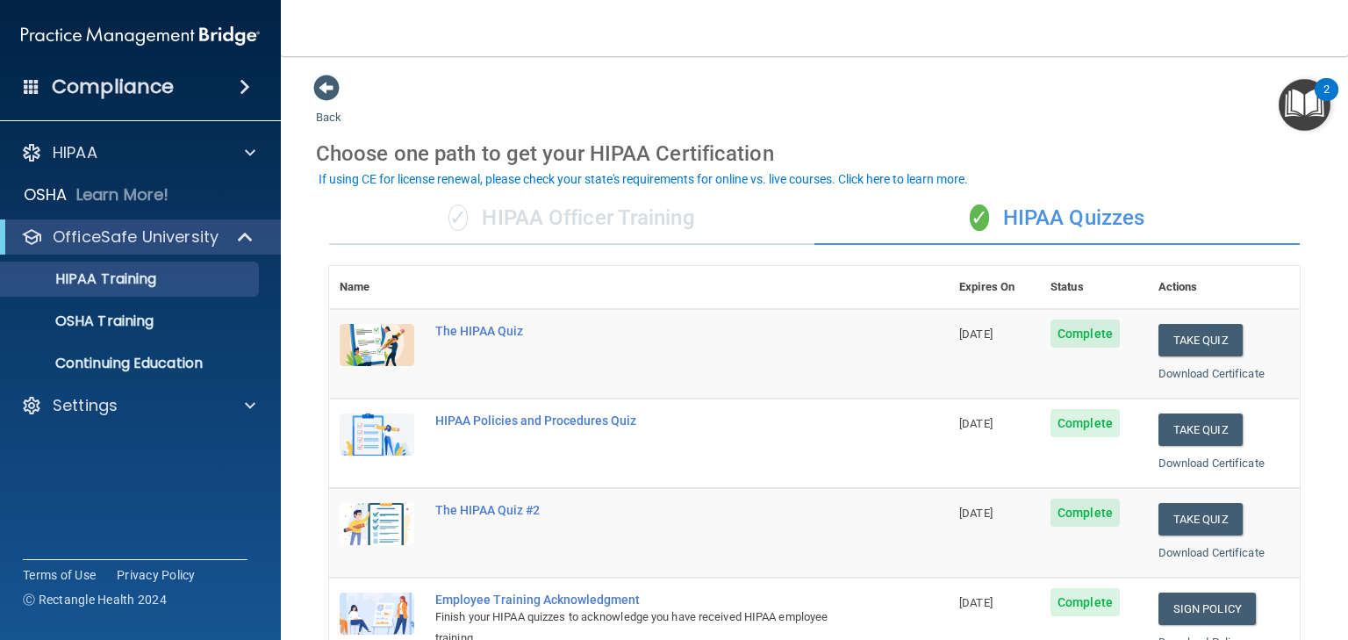
click at [527, 224] on div "✓ HIPAA Officer Training" at bounding box center [571, 218] width 485 height 53
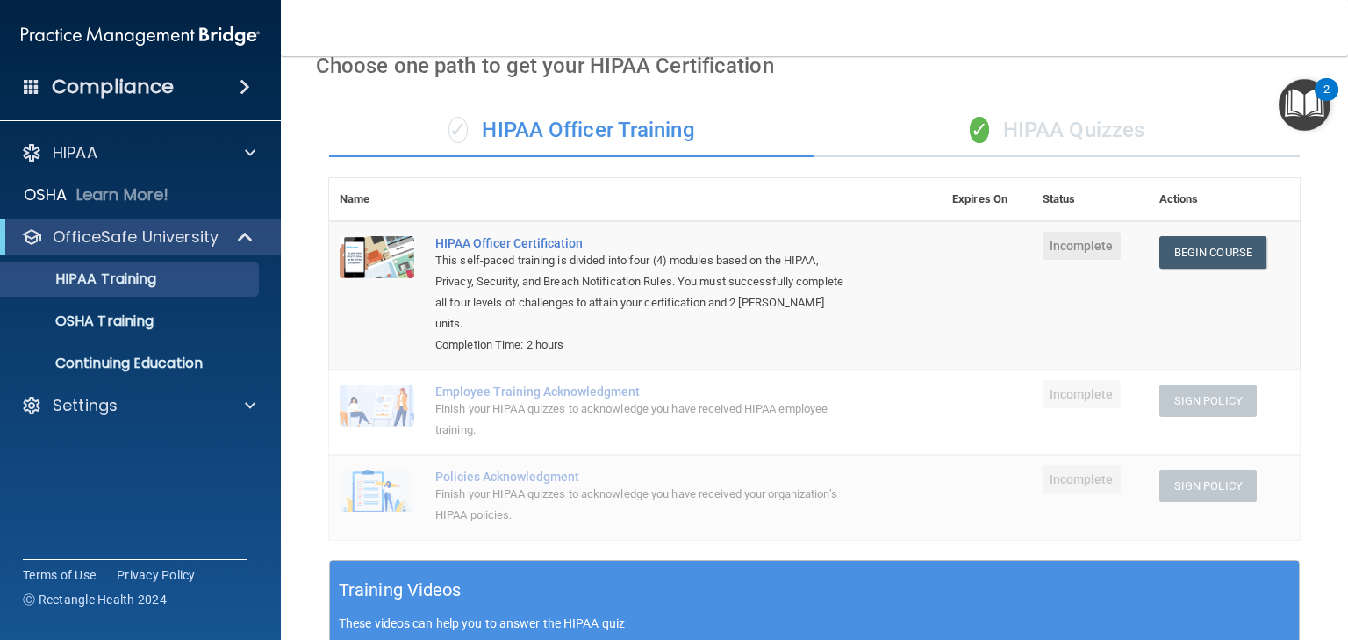
scroll to position [70, 0]
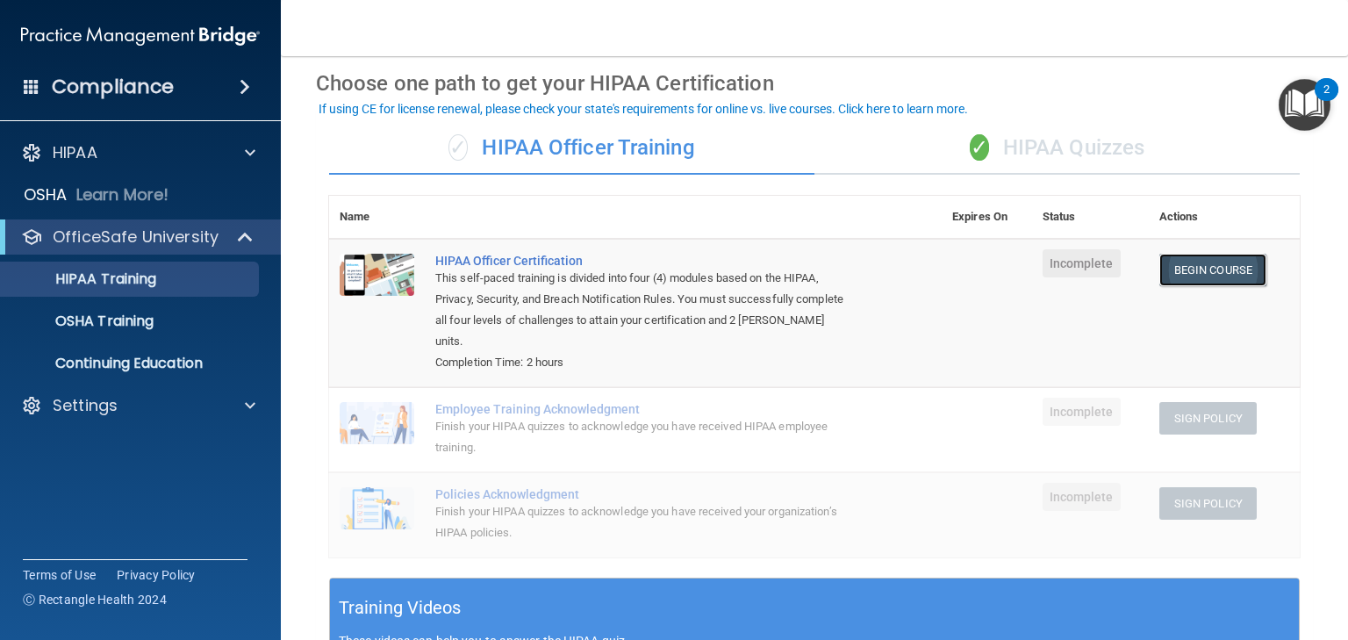
click at [1190, 270] on link "Begin Course" at bounding box center [1213, 270] width 107 height 32
click at [1223, 270] on link "Begin Course" at bounding box center [1213, 270] width 107 height 32
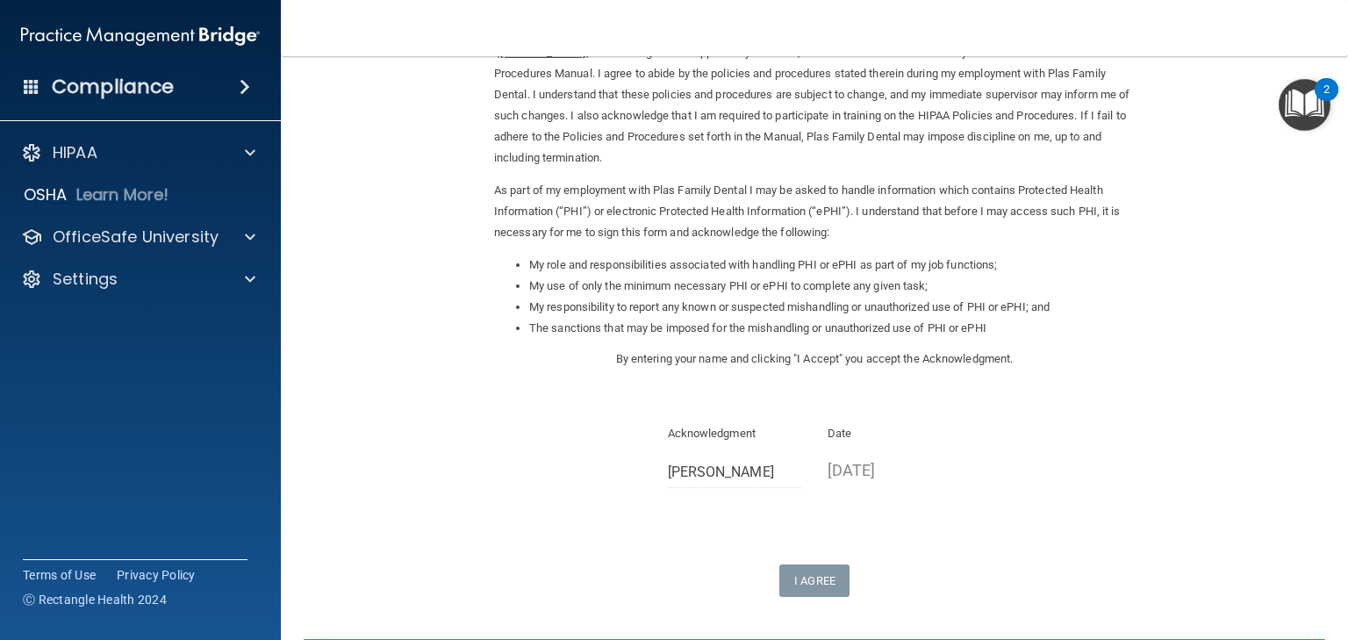
scroll to position [94, 0]
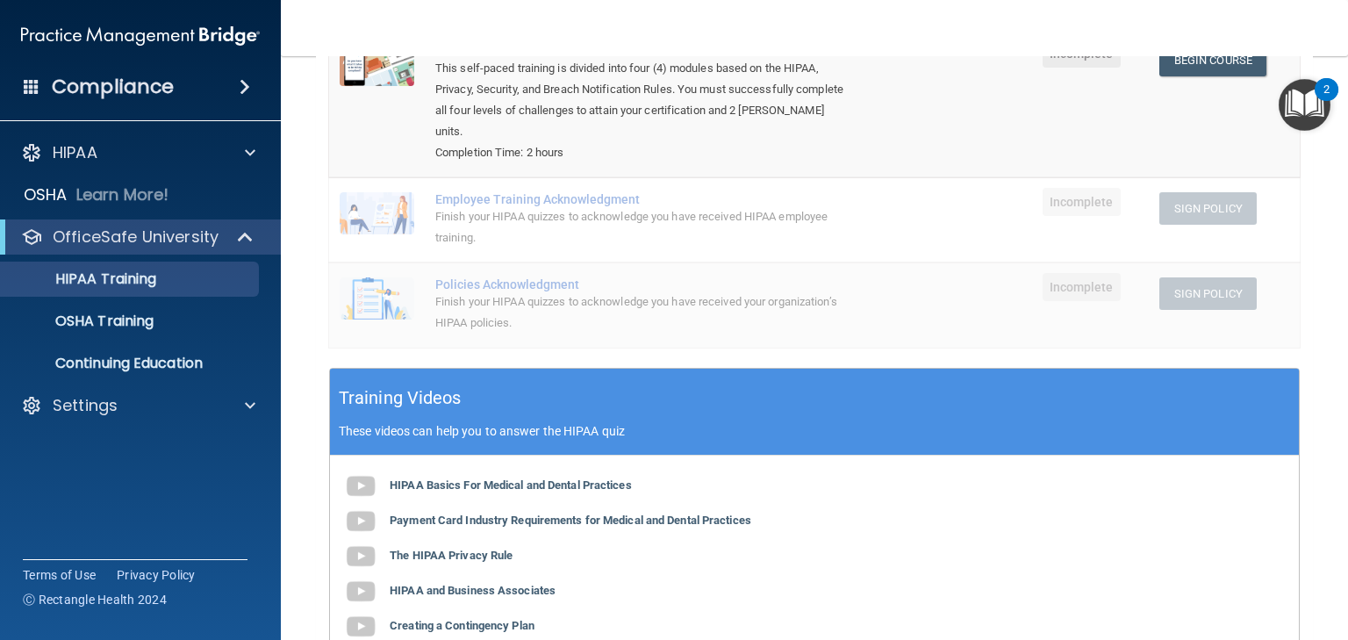
scroll to position [281, 0]
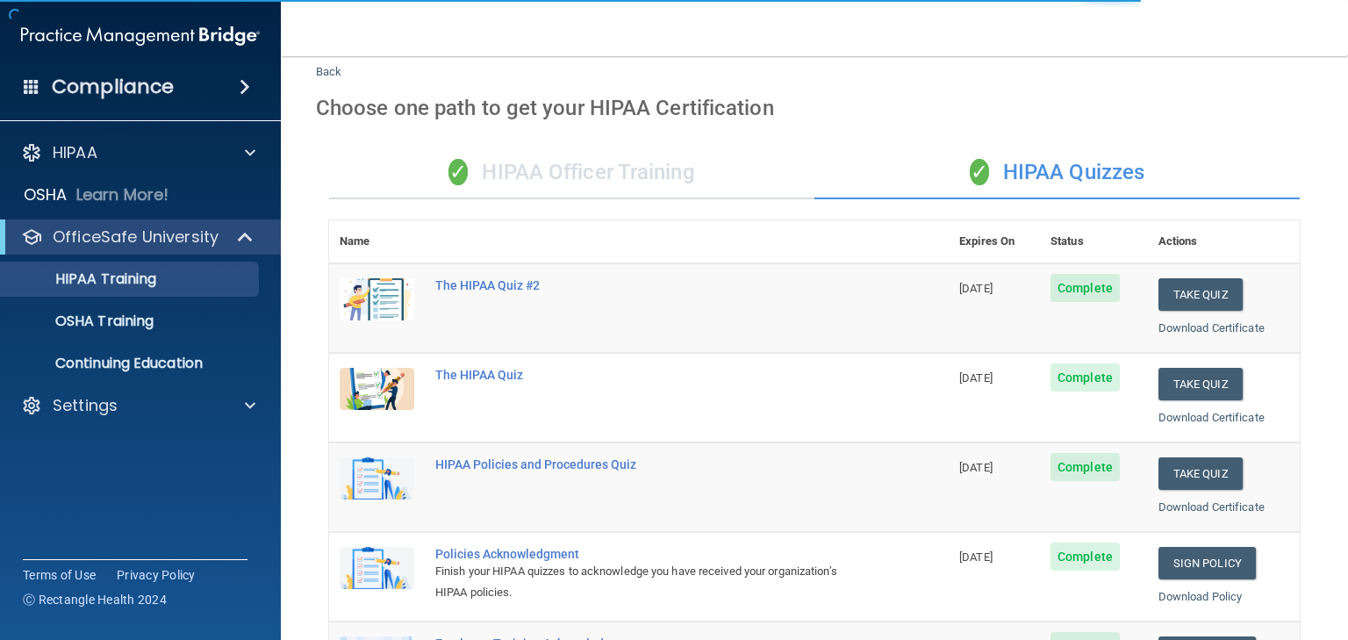
scroll to position [70, 0]
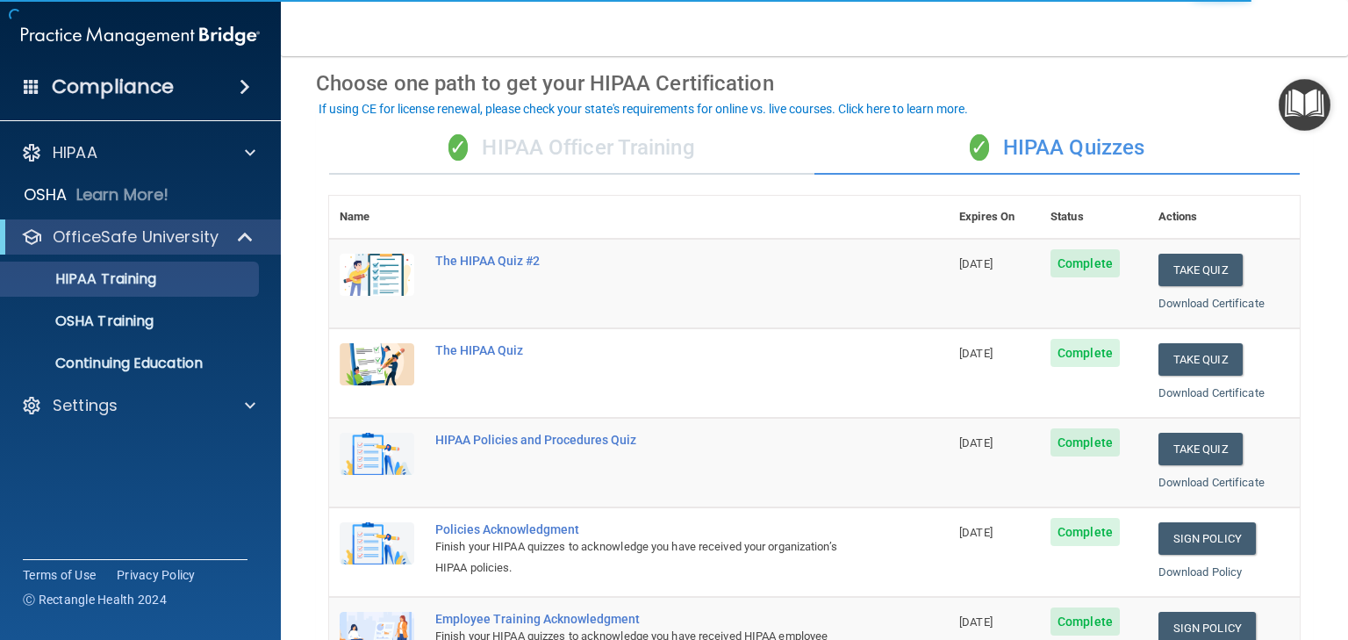
click at [497, 152] on div "✓ HIPAA Officer Training" at bounding box center [571, 148] width 485 height 53
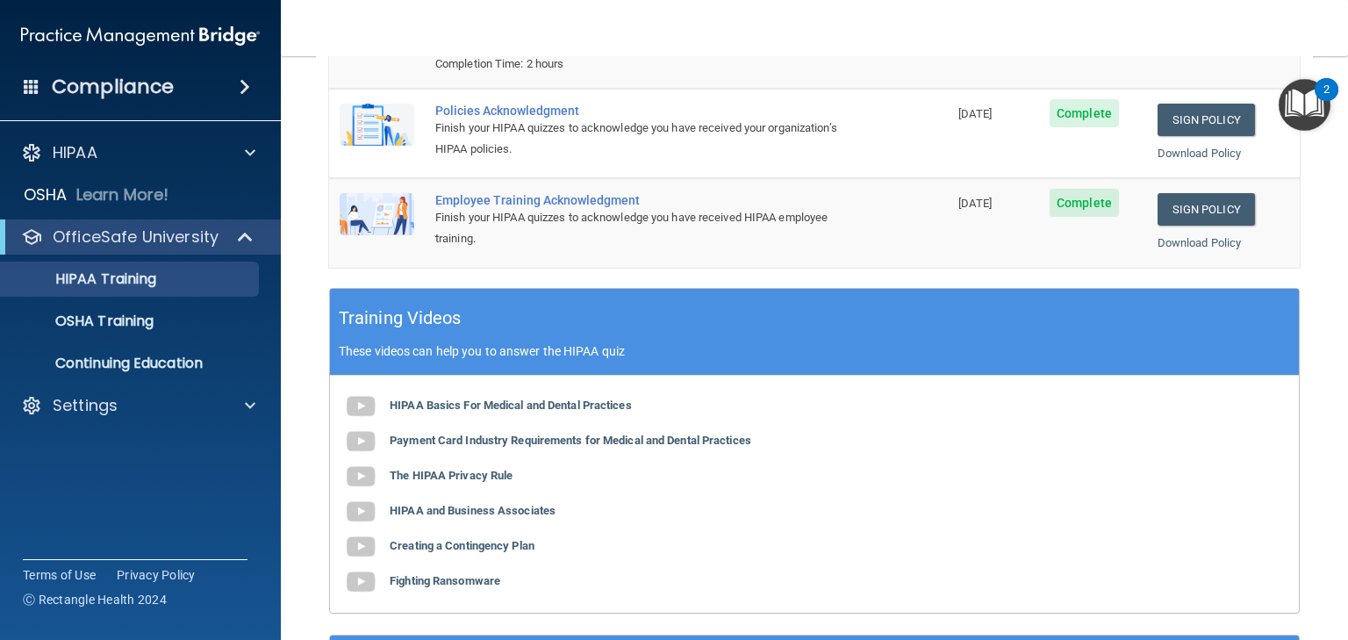
scroll to position [351, 0]
